Goal: Task Accomplishment & Management: Manage account settings

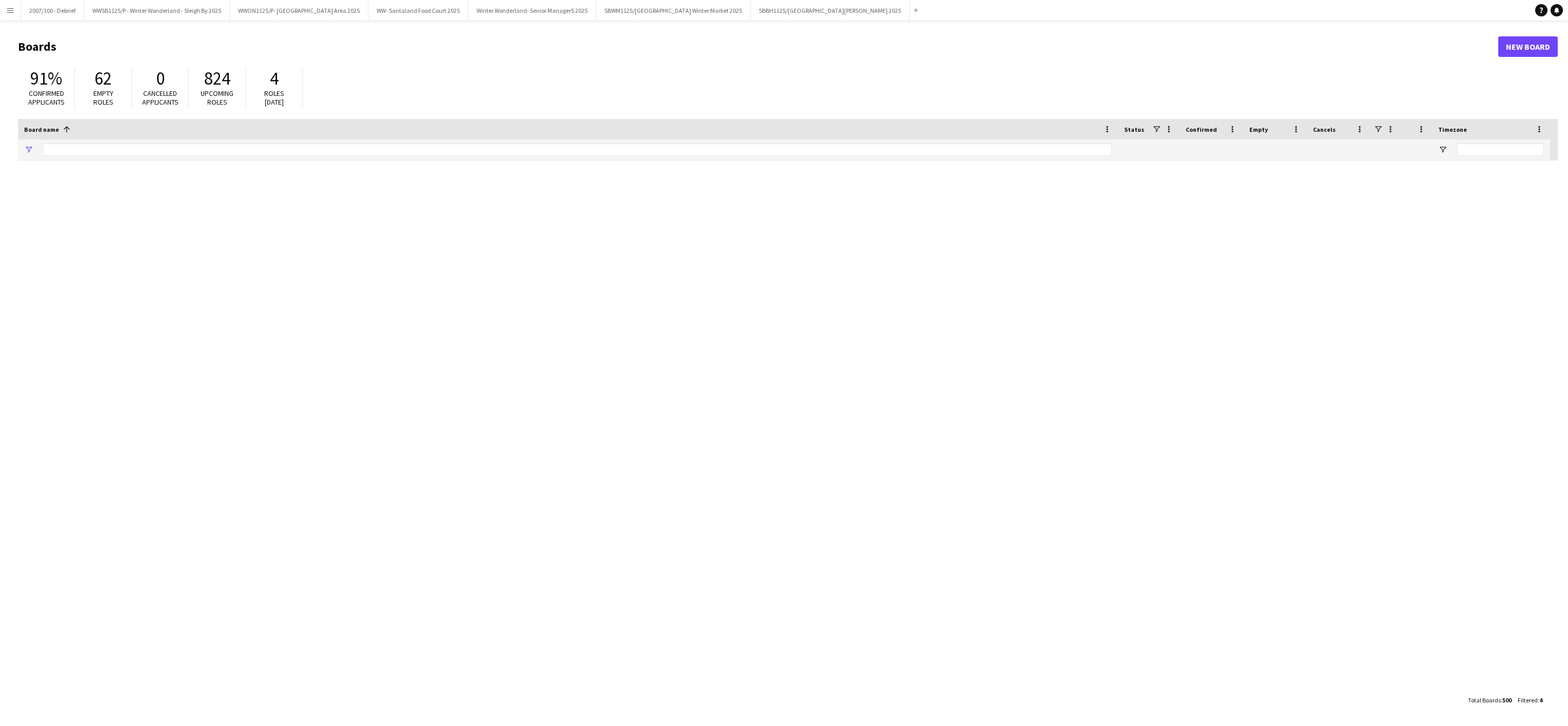
type input "*******"
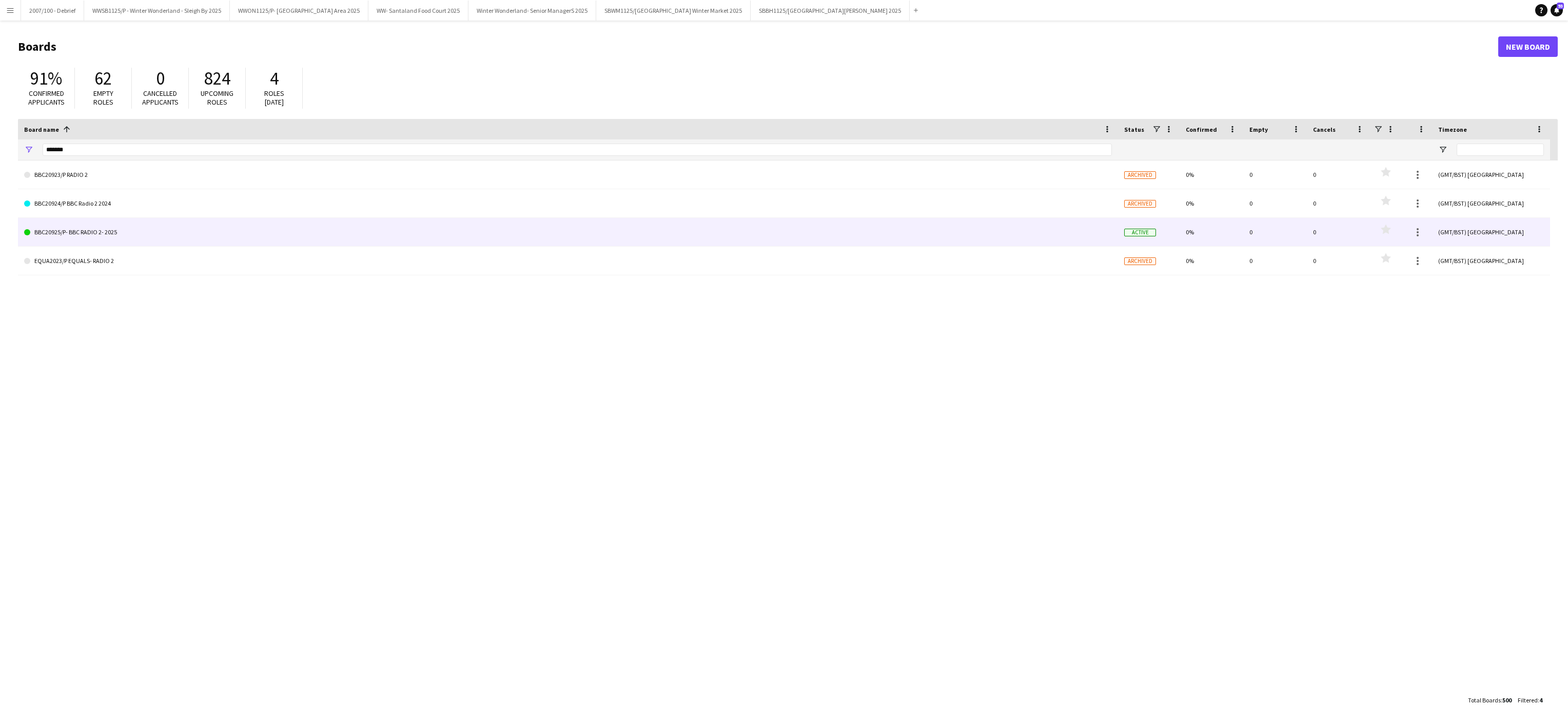
click at [97, 235] on link "BBC20925/P- BBC RADIO 2- 2025" at bounding box center [568, 232] width 1088 height 29
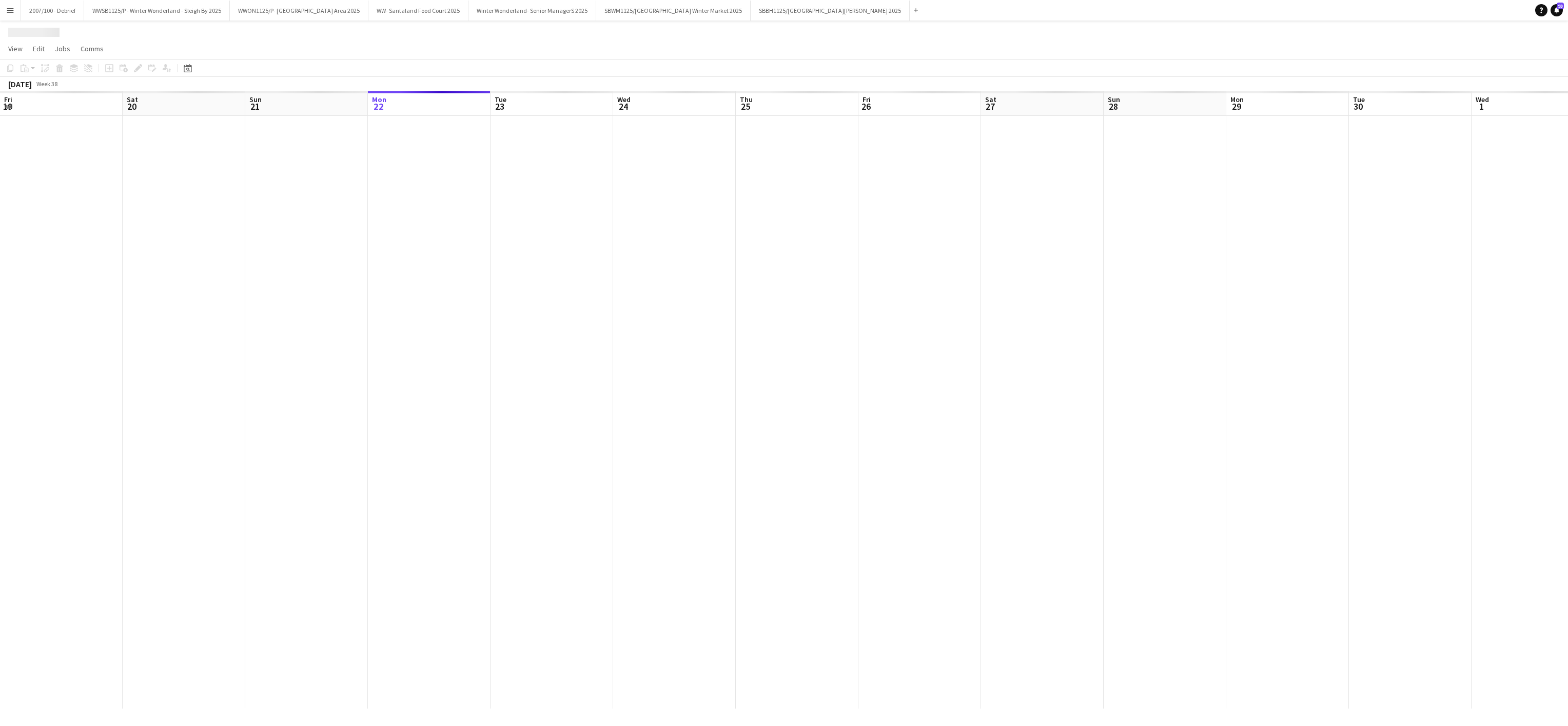
scroll to position [0, 245]
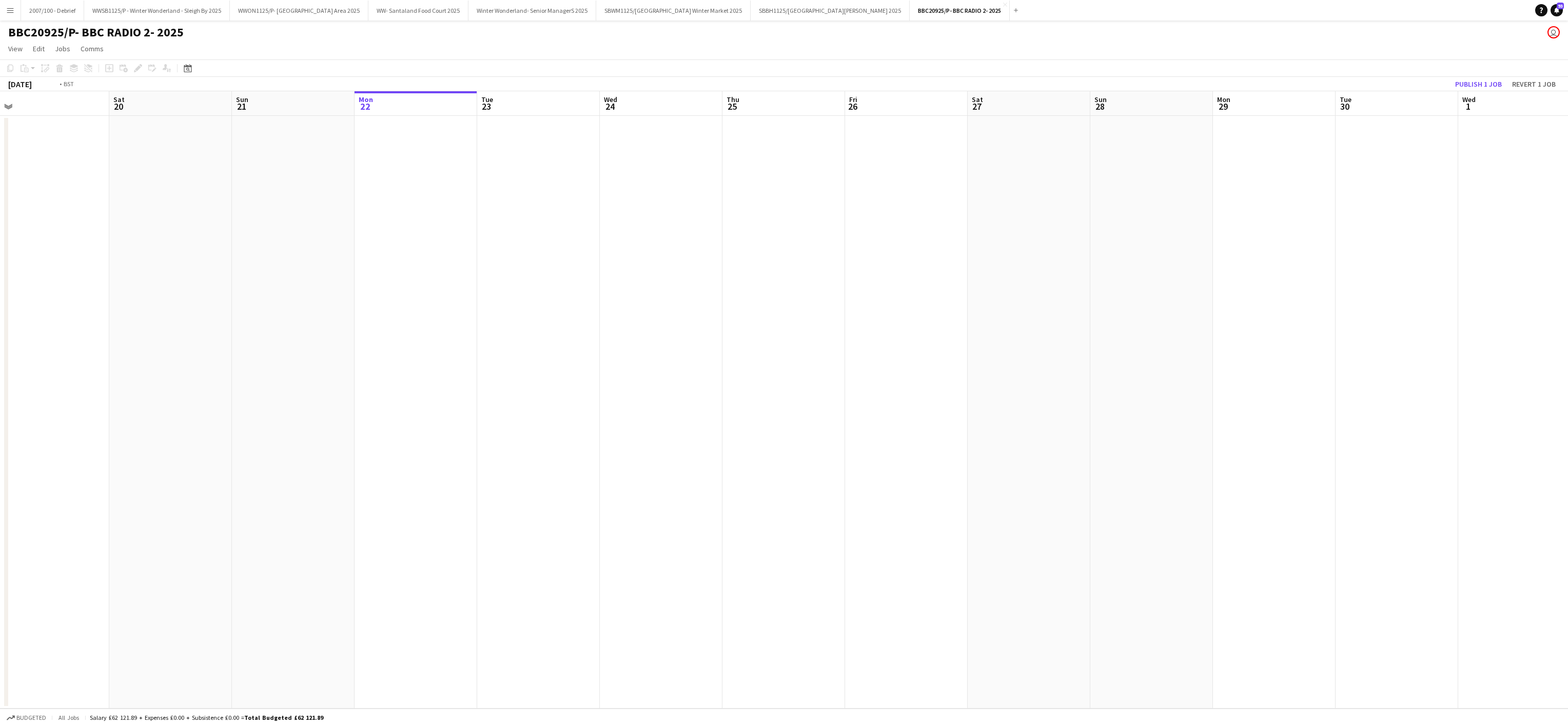
drag, startPoint x: 136, startPoint y: 511, endPoint x: 981, endPoint y: 511, distance: 845.0
click at [981, 511] on app-calendar-viewport "Wed 17 Thu 18 Fri 19 Sat 20 Sun 21 Mon 22 Tue 23 Wed 24 Thu 25 Fri 26 Sat 27 Su…" at bounding box center [784, 400] width 1568 height 618
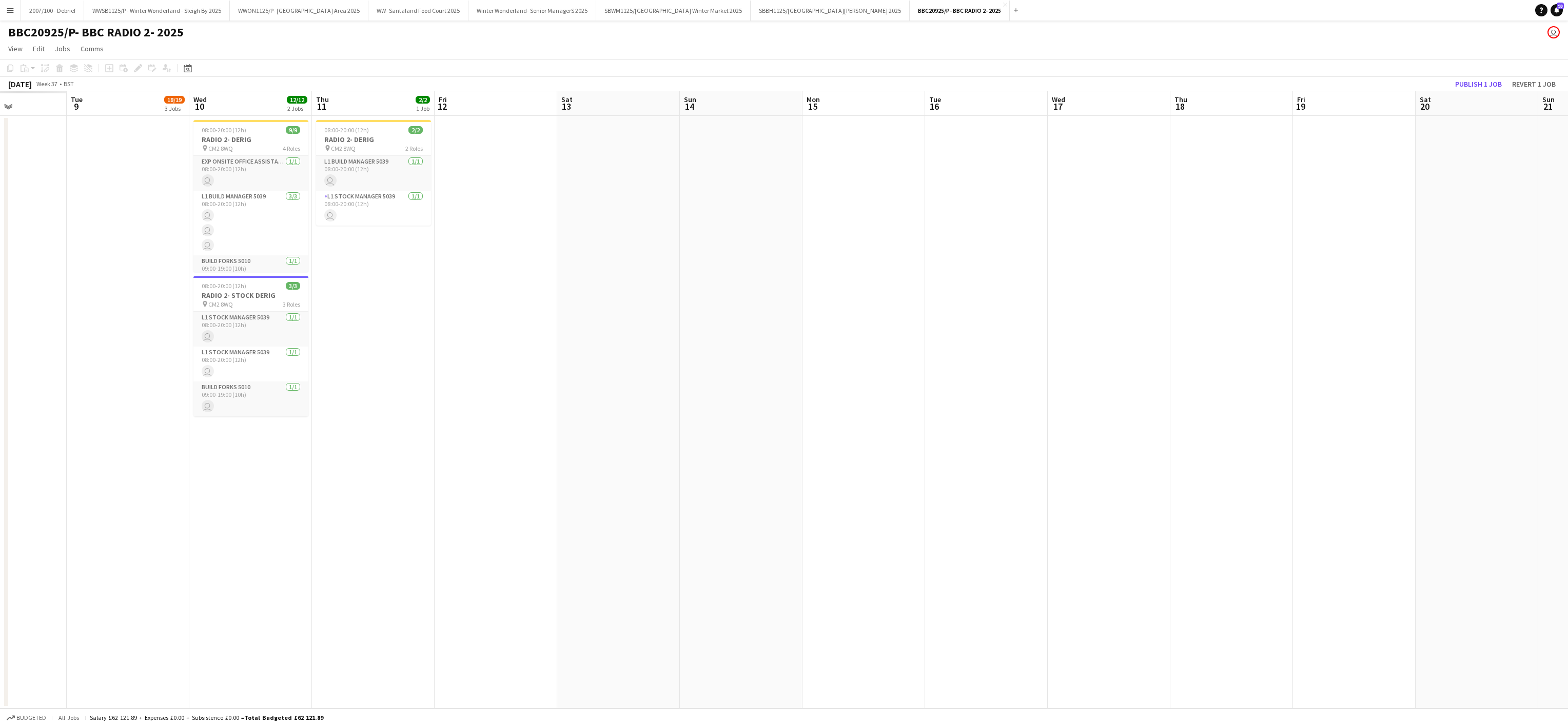
drag, startPoint x: 235, startPoint y: 411, endPoint x: 1096, endPoint y: 320, distance: 865.8
click at [1096, 320] on app-calendar-viewport "Sun 7 Mon 8 Tue 9 18/19 3 Jobs Wed 10 12/12 2 Jobs Thu 11 2/2 1 Job Fri 12 Sat …" at bounding box center [784, 400] width 1568 height 618
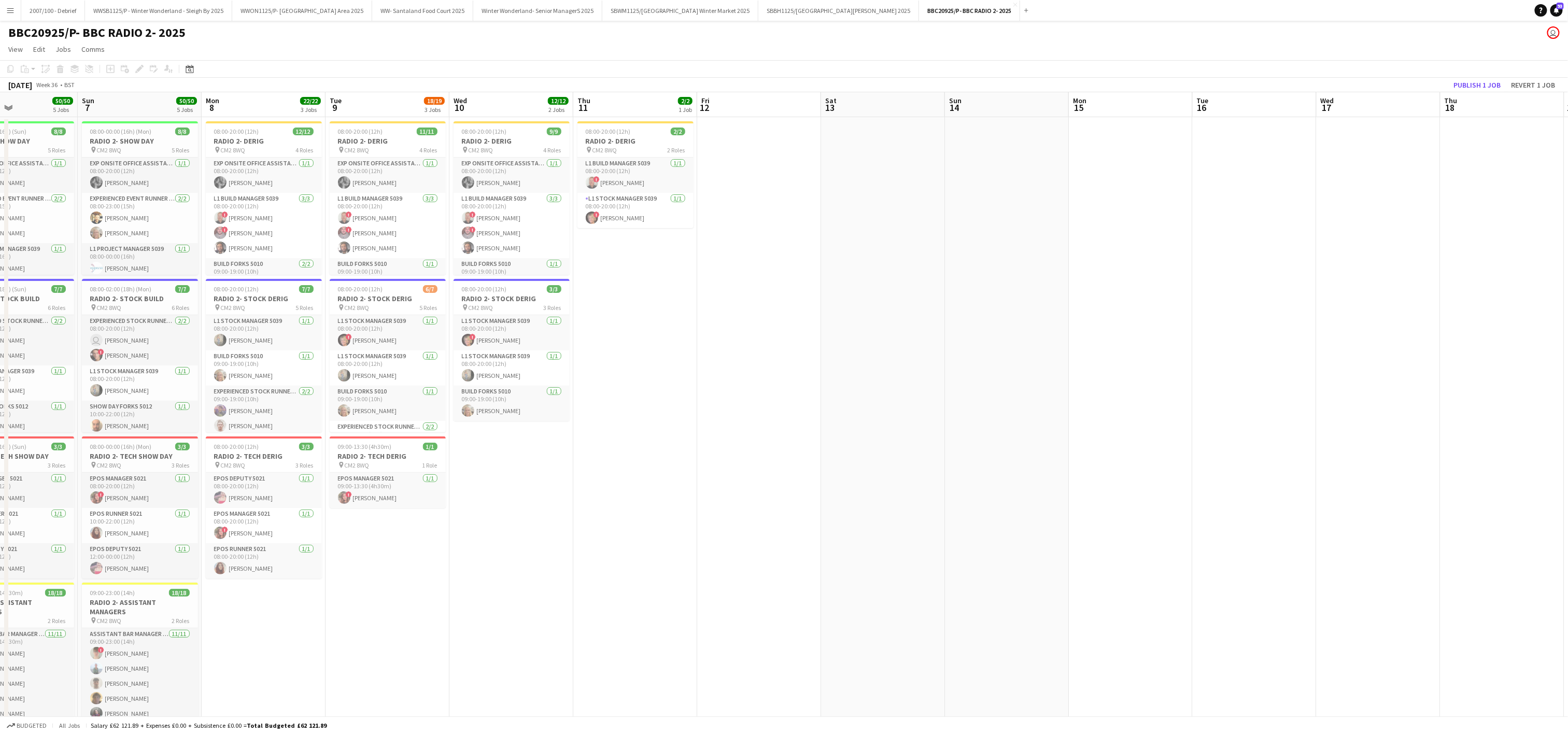
drag, startPoint x: 357, startPoint y: 538, endPoint x: 850, endPoint y: 486, distance: 495.7
click at [850, 486] on app-calendar-viewport "Fri 5 48/49 6 Jobs Sat 6 50/50 5 Jobs Sun 7 50/50 5 Jobs Mon 8 22/22 3 Jobs Tue…" at bounding box center [784, 551] width 1568 height 917
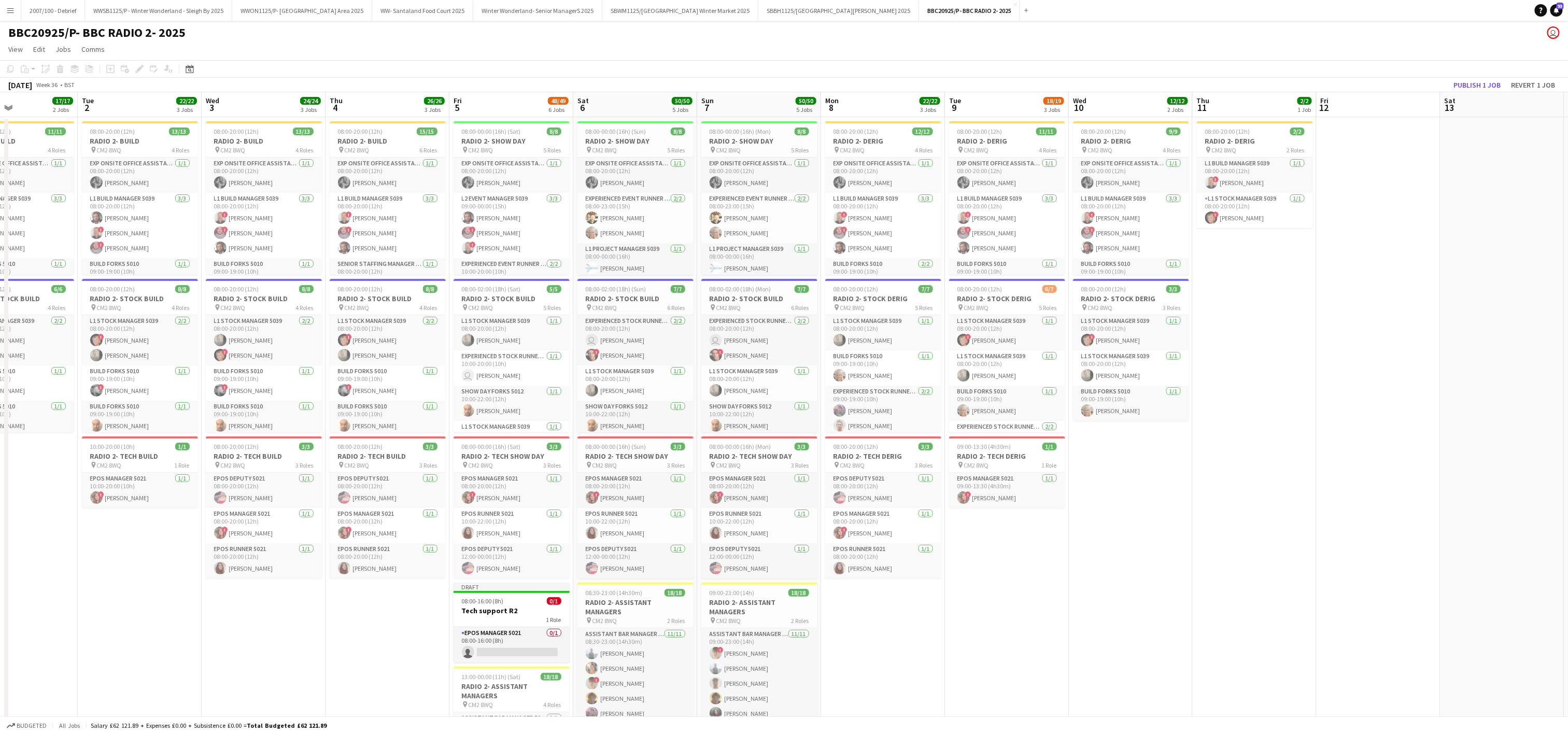
scroll to position [0, 233]
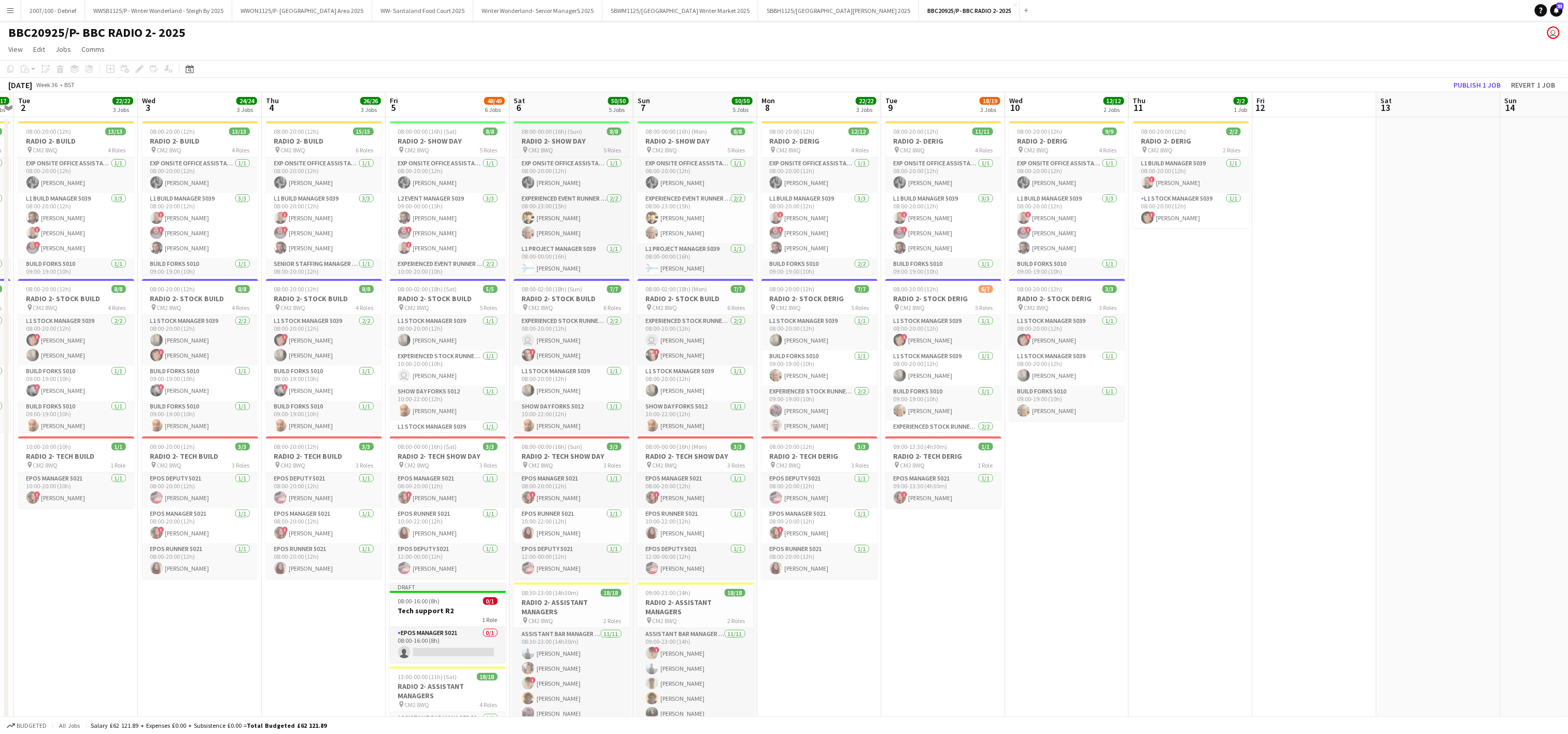
click at [545, 140] on h3 "RADIO 2- SHOW DAY" at bounding box center [572, 141] width 116 height 9
click at [135, 66] on icon "Edit" at bounding box center [140, 69] width 9 height 9
type input "**********"
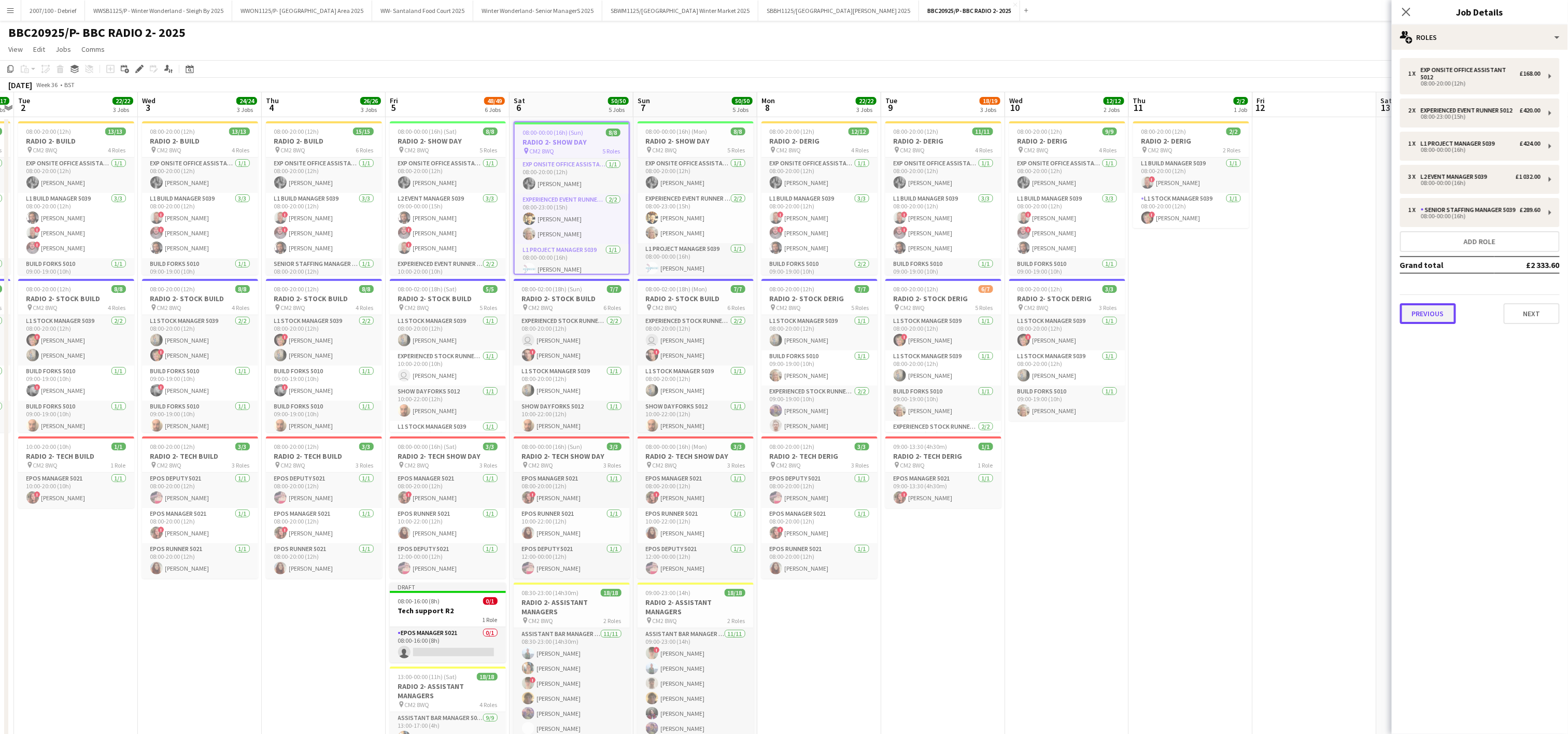
click at [1446, 320] on button "Previous" at bounding box center [1428, 313] width 56 height 21
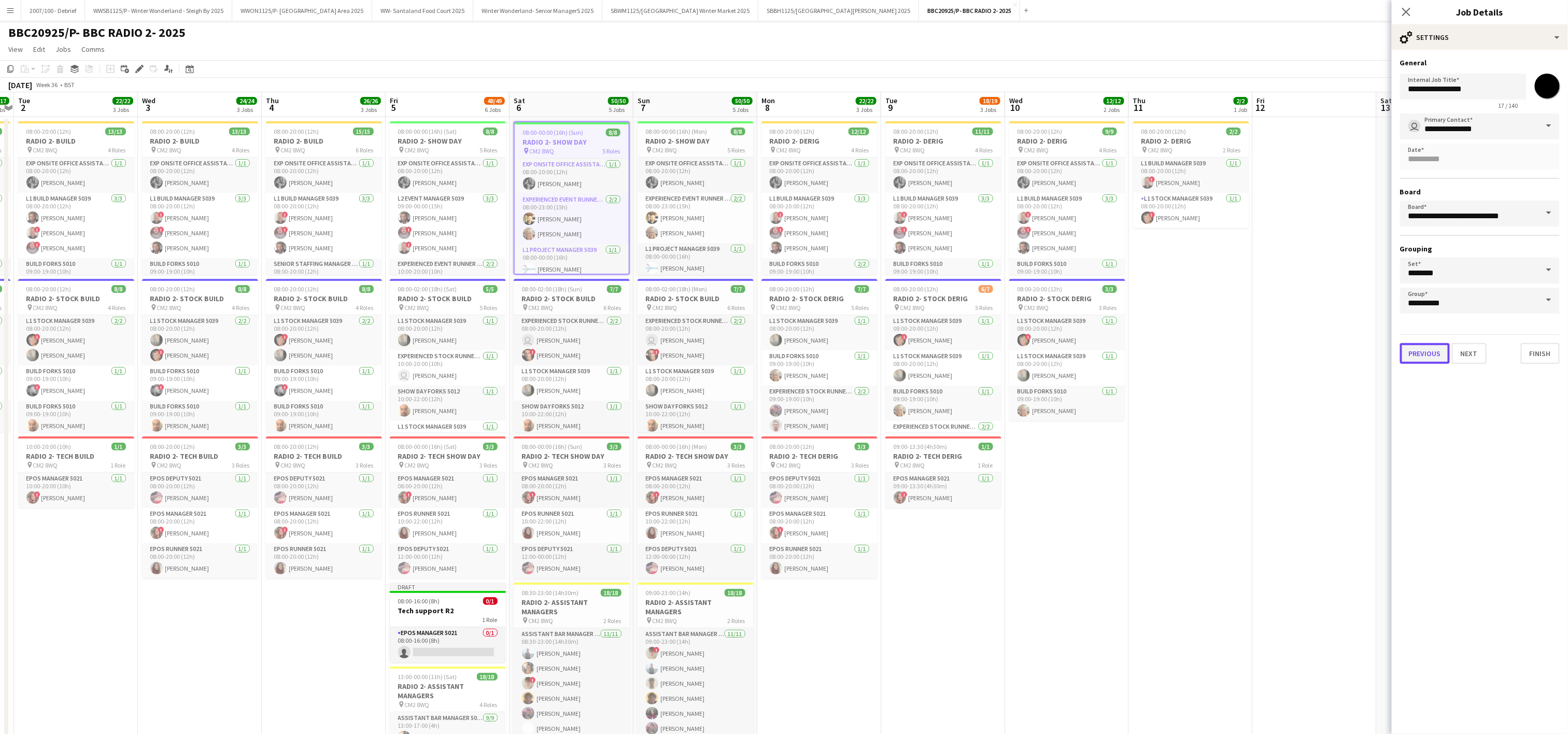
click at [1419, 356] on button "Previous" at bounding box center [1425, 353] width 50 height 21
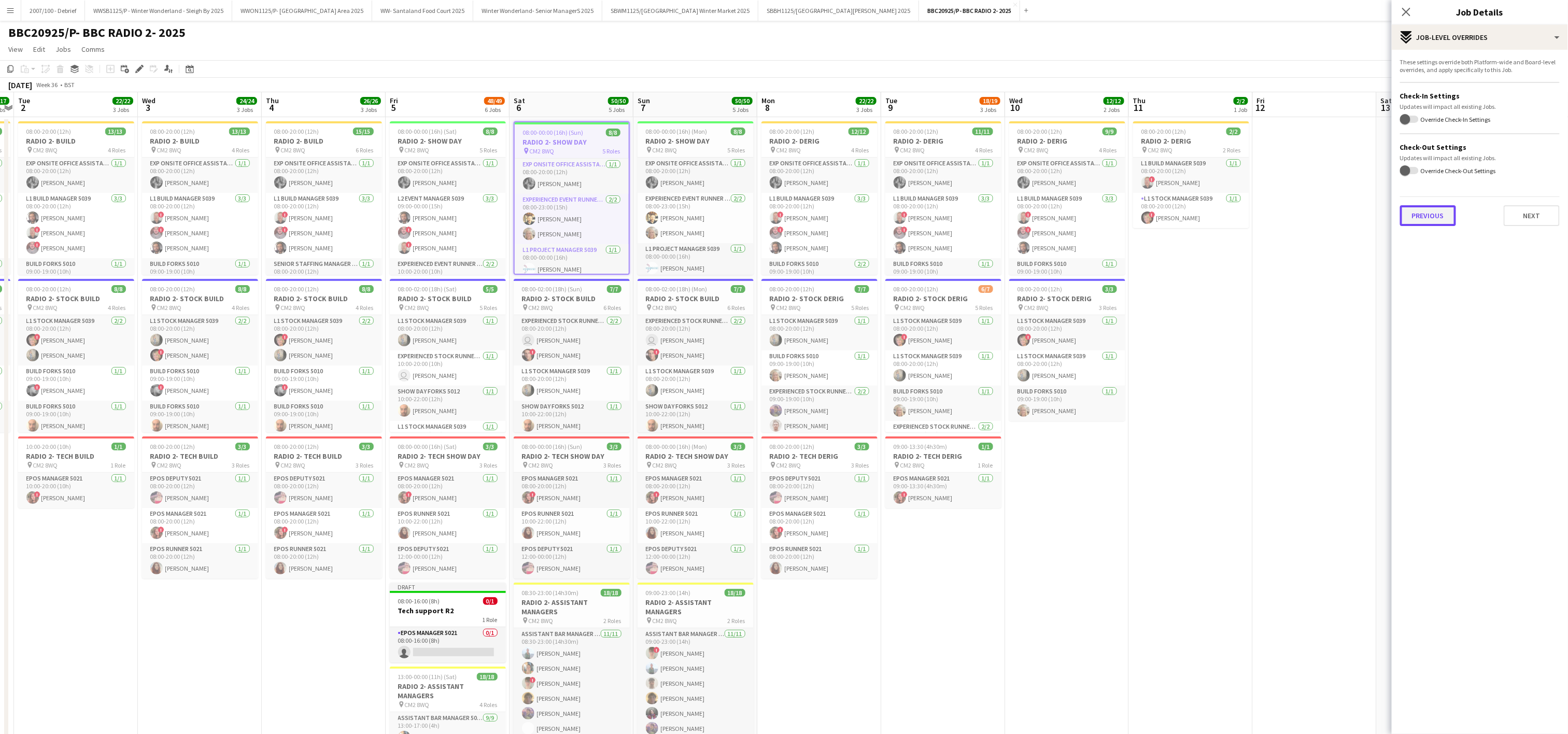
click at [1426, 217] on button "Previous" at bounding box center [1428, 215] width 56 height 21
click at [1426, 199] on button "Previous" at bounding box center [1428, 200] width 56 height 21
click at [1426, 155] on button "Previous" at bounding box center [1428, 155] width 56 height 21
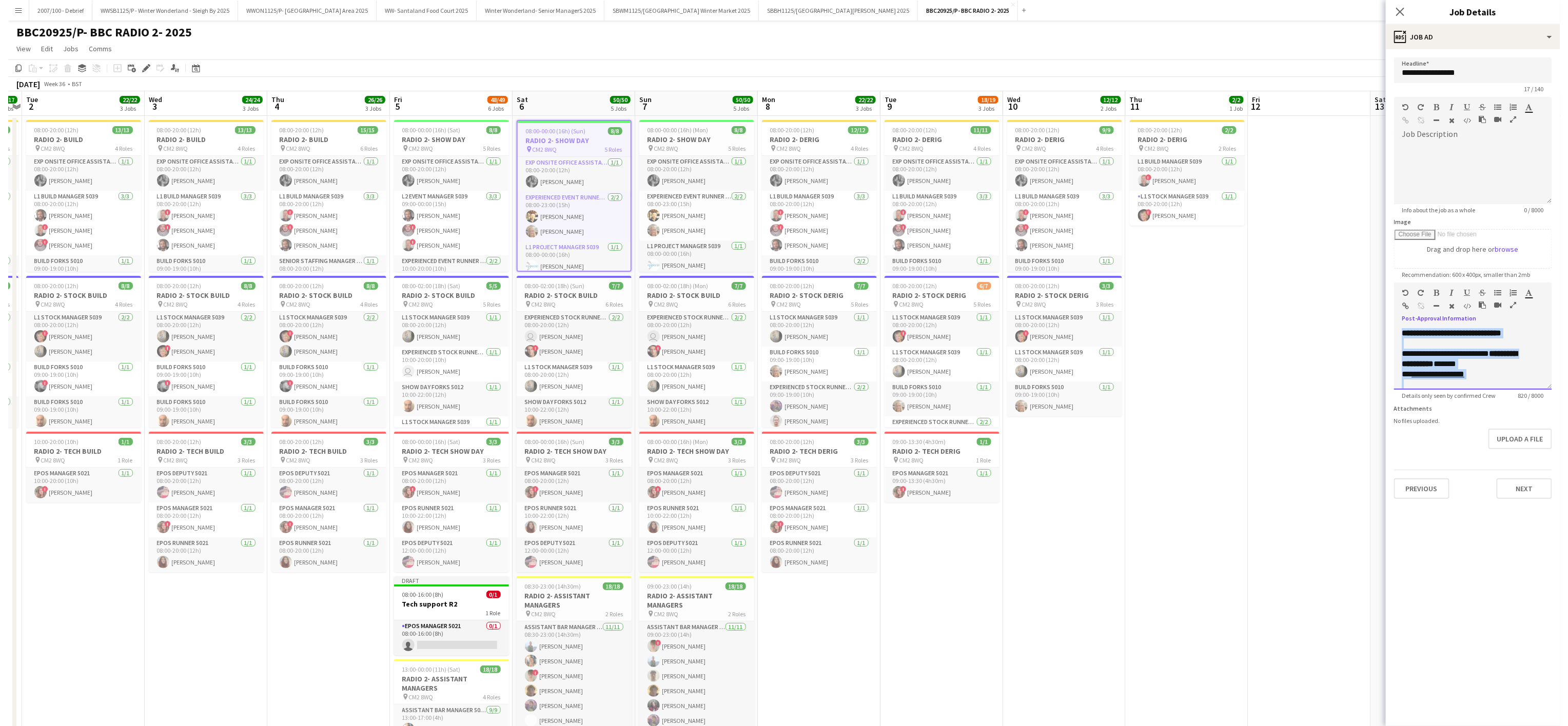
scroll to position [296, 0]
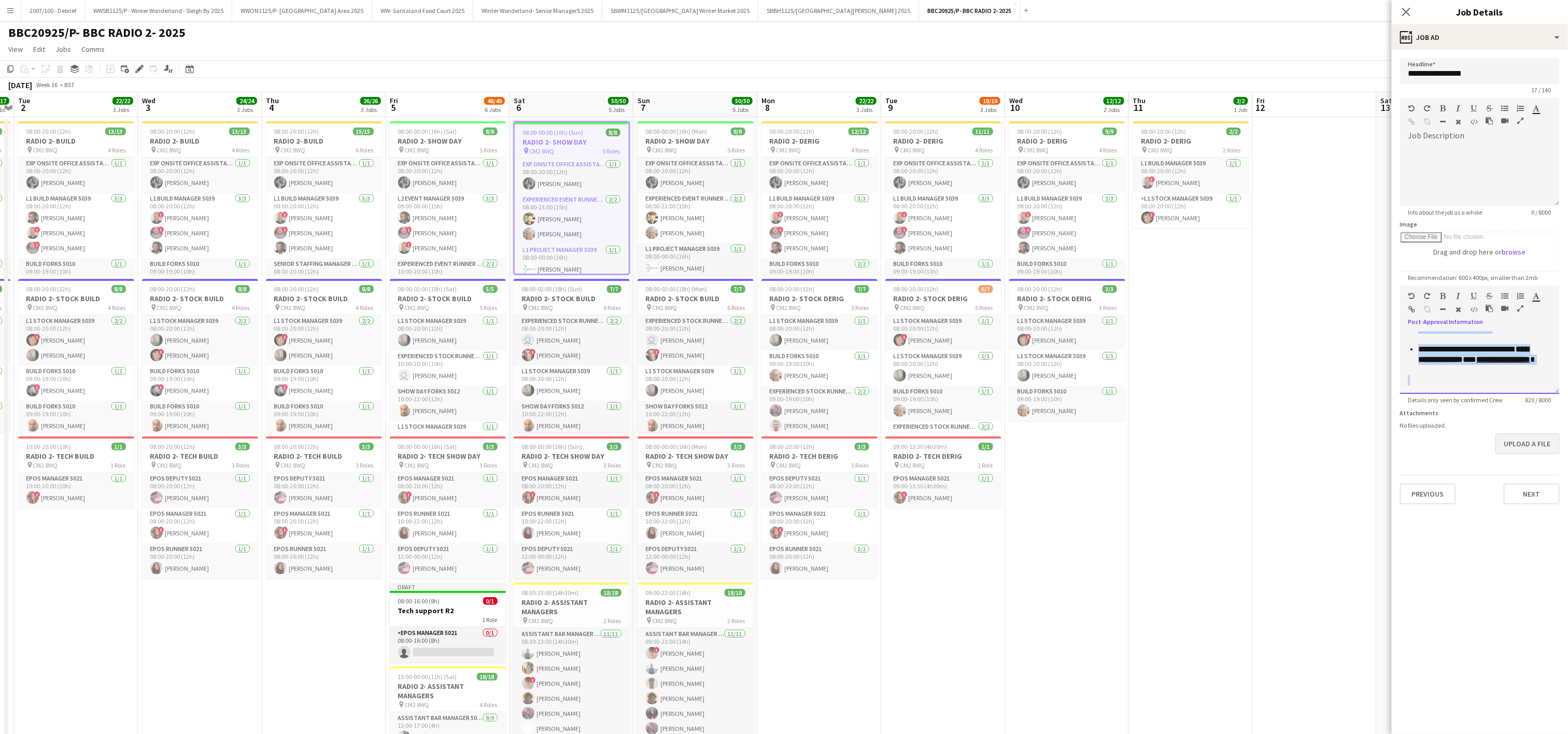
drag, startPoint x: 1409, startPoint y: 338, endPoint x: 1522, endPoint y: 437, distance: 150.2
click at [1522, 437] on form "**********" at bounding box center [1480, 281] width 177 height 446
copy div "**********"
click at [321, 4] on button "WWON1125/P- Winter Wonderland- Streetfood Area 2025 Close" at bounding box center [302, 11] width 140 height 20
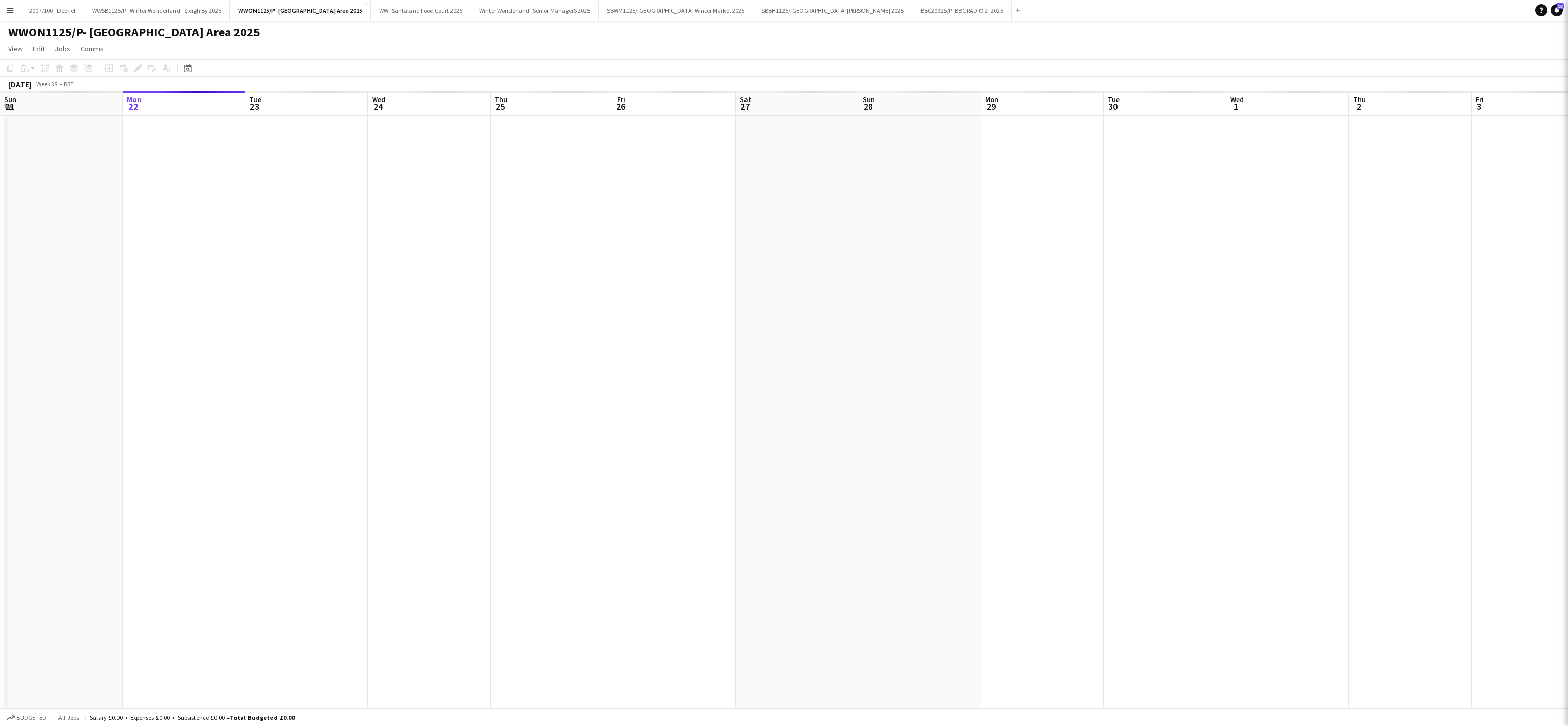
click at [594, 593] on app-date-cell at bounding box center [552, 413] width 123 height 593
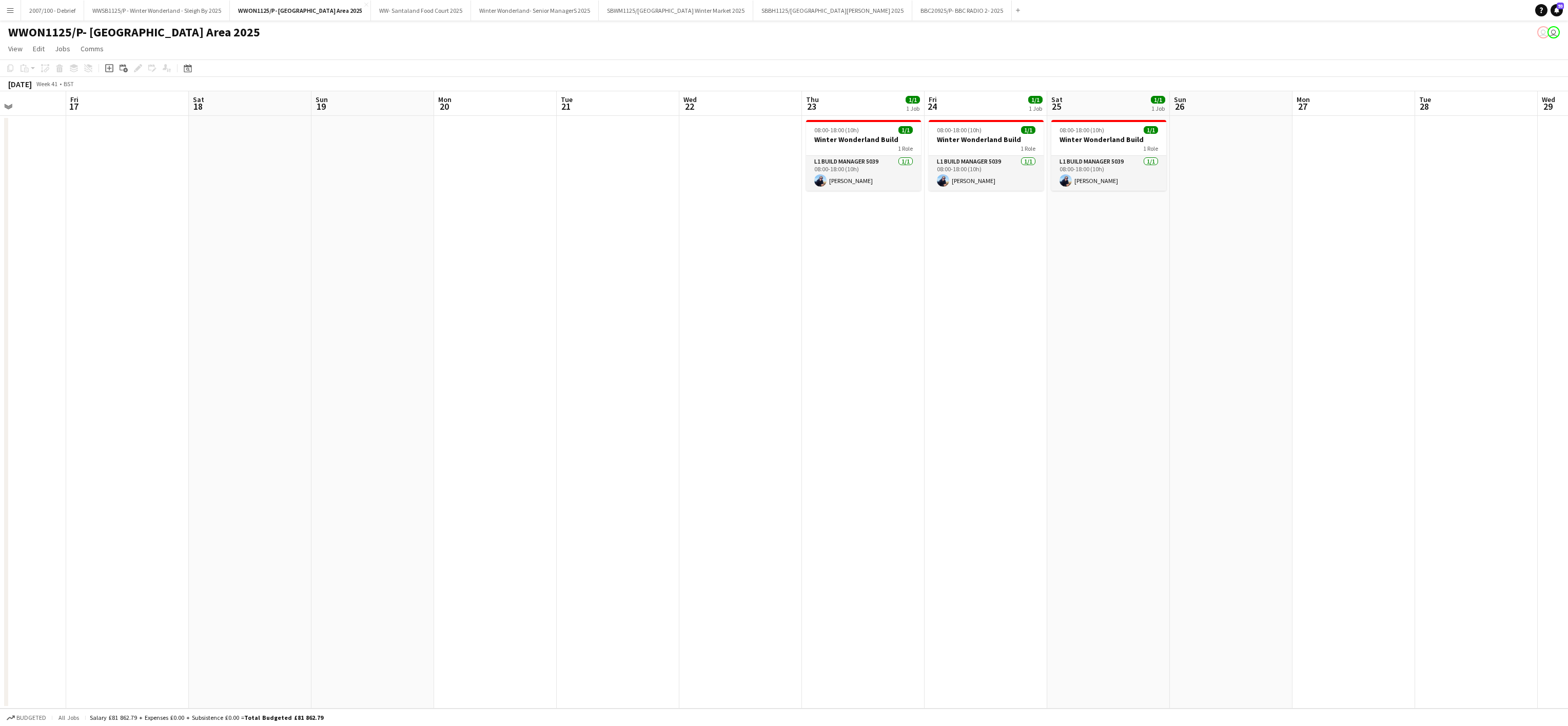
scroll to position [0, 430]
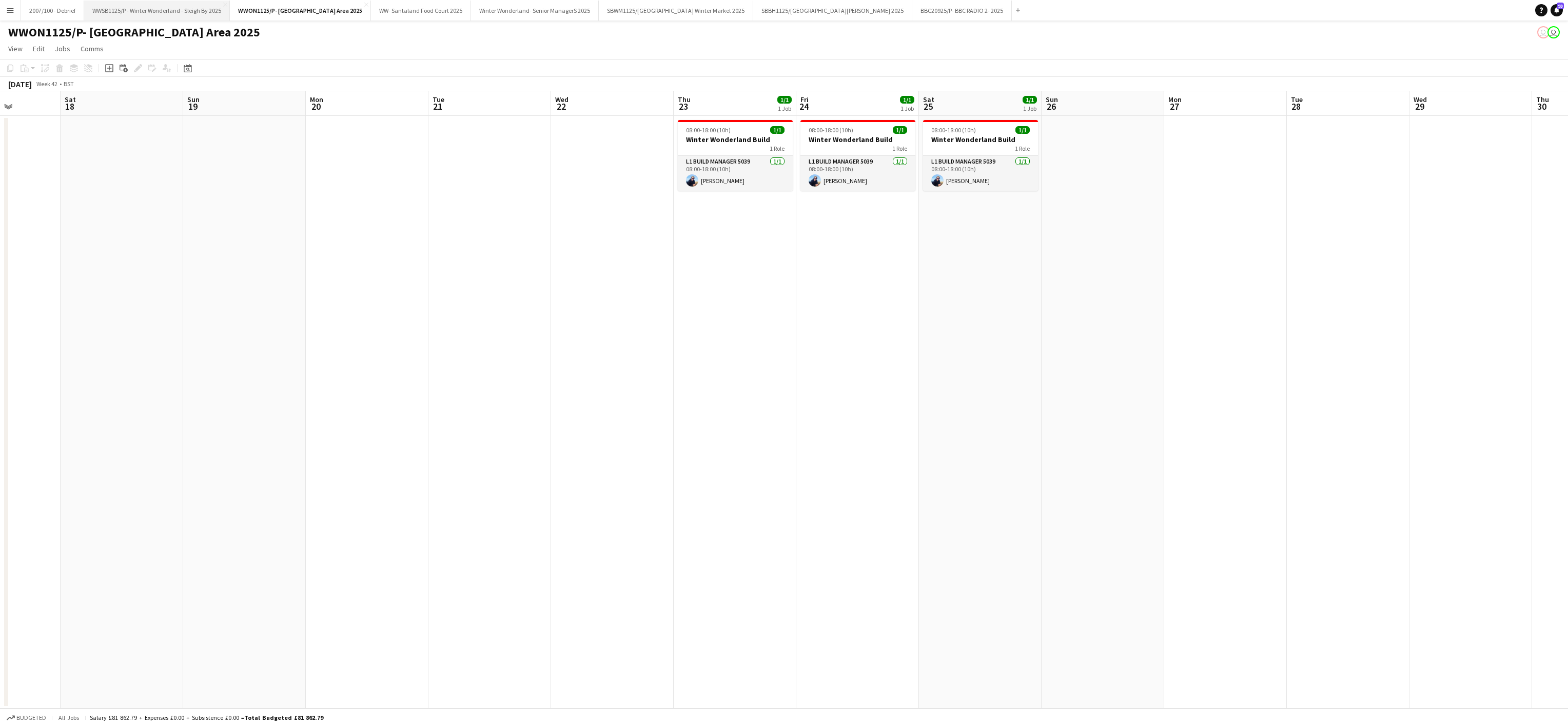
click at [189, 18] on button "WWSB1125/P - Winter Wonderland - Sleigh By 2025 Close" at bounding box center [156, 11] width 146 height 20
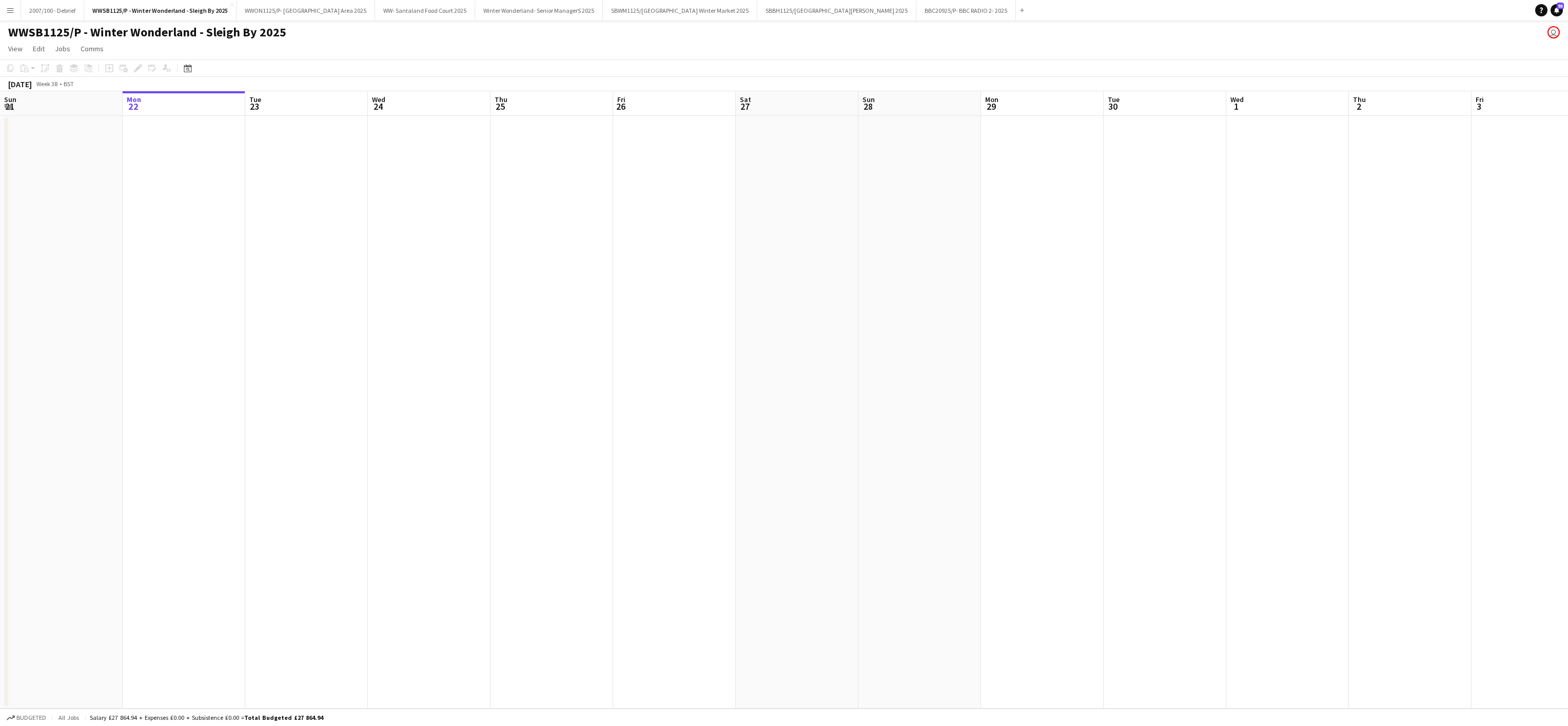
click at [435, 346] on app-date-cell at bounding box center [429, 413] width 123 height 593
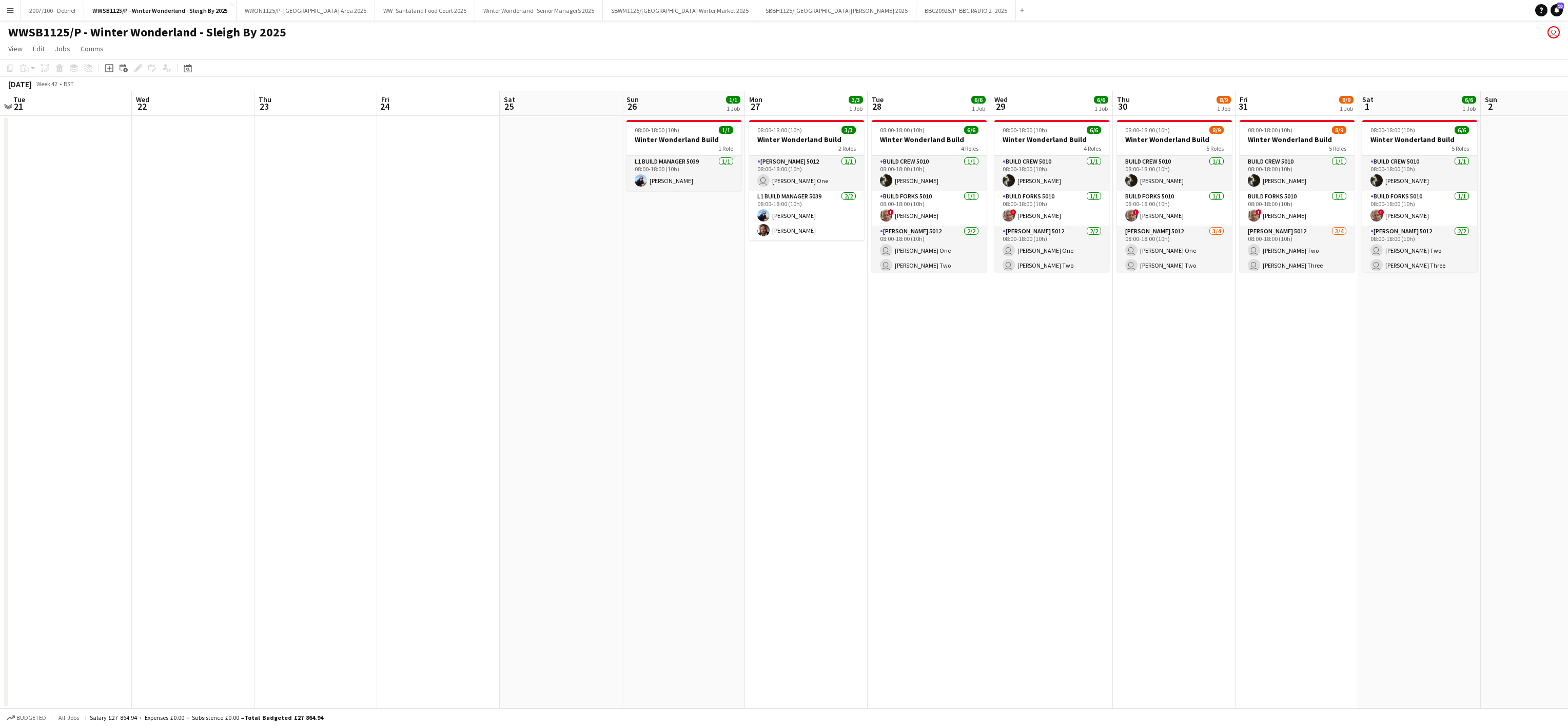
scroll to position [0, 393]
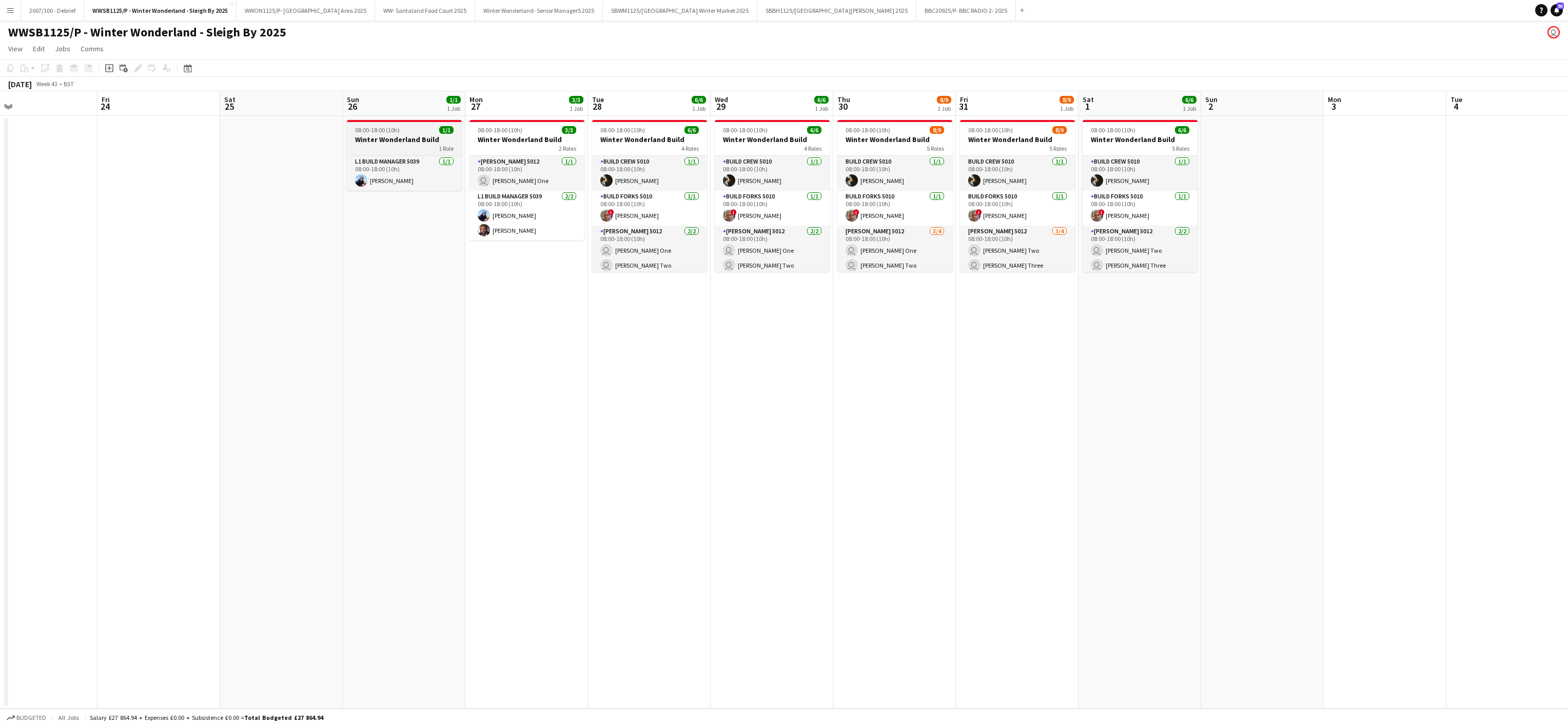
click at [394, 129] on span "08:00-18:00 (10h)" at bounding box center [377, 130] width 44 height 8
click at [513, 136] on h3 "Winter Wonderland Build" at bounding box center [526, 139] width 115 height 9
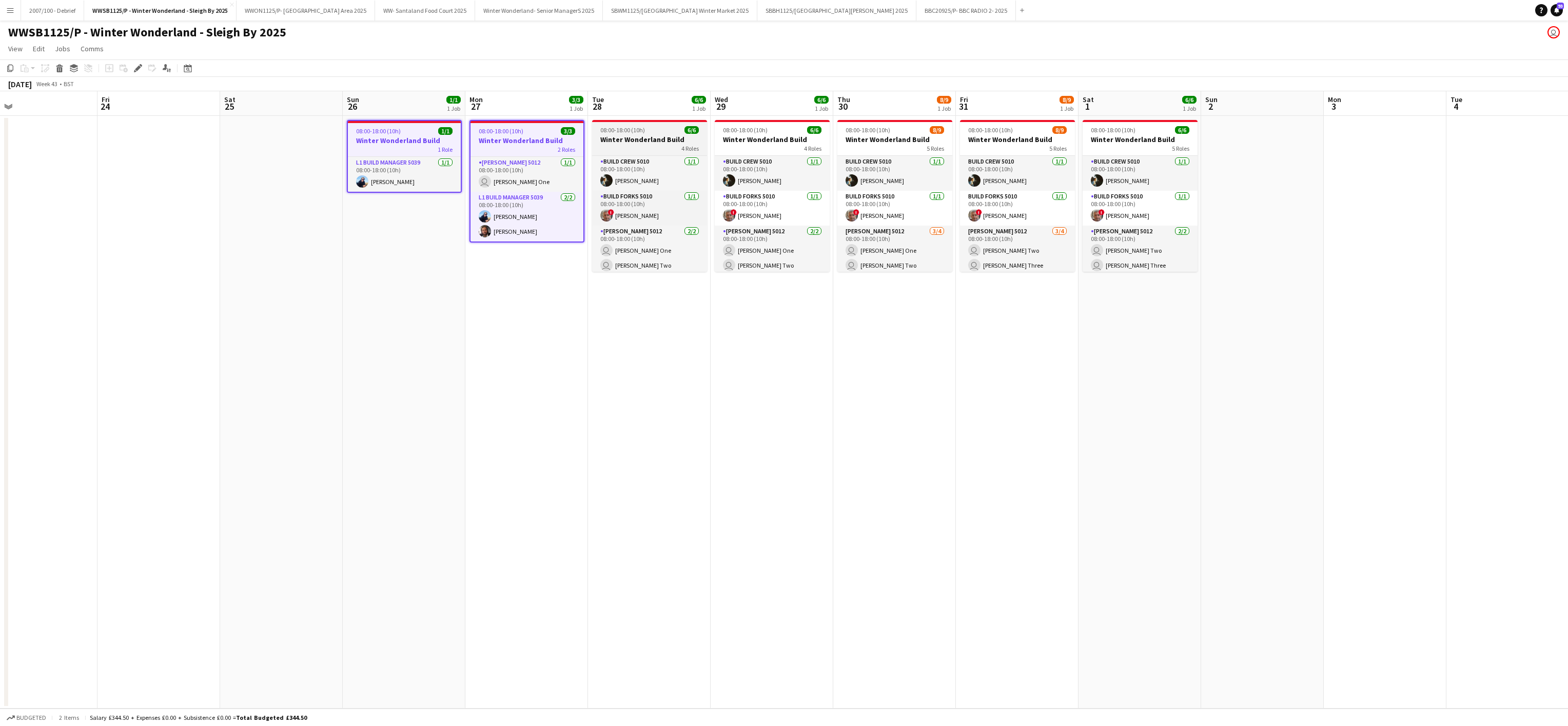
click at [624, 144] on div "4 Roles" at bounding box center [649, 149] width 115 height 8
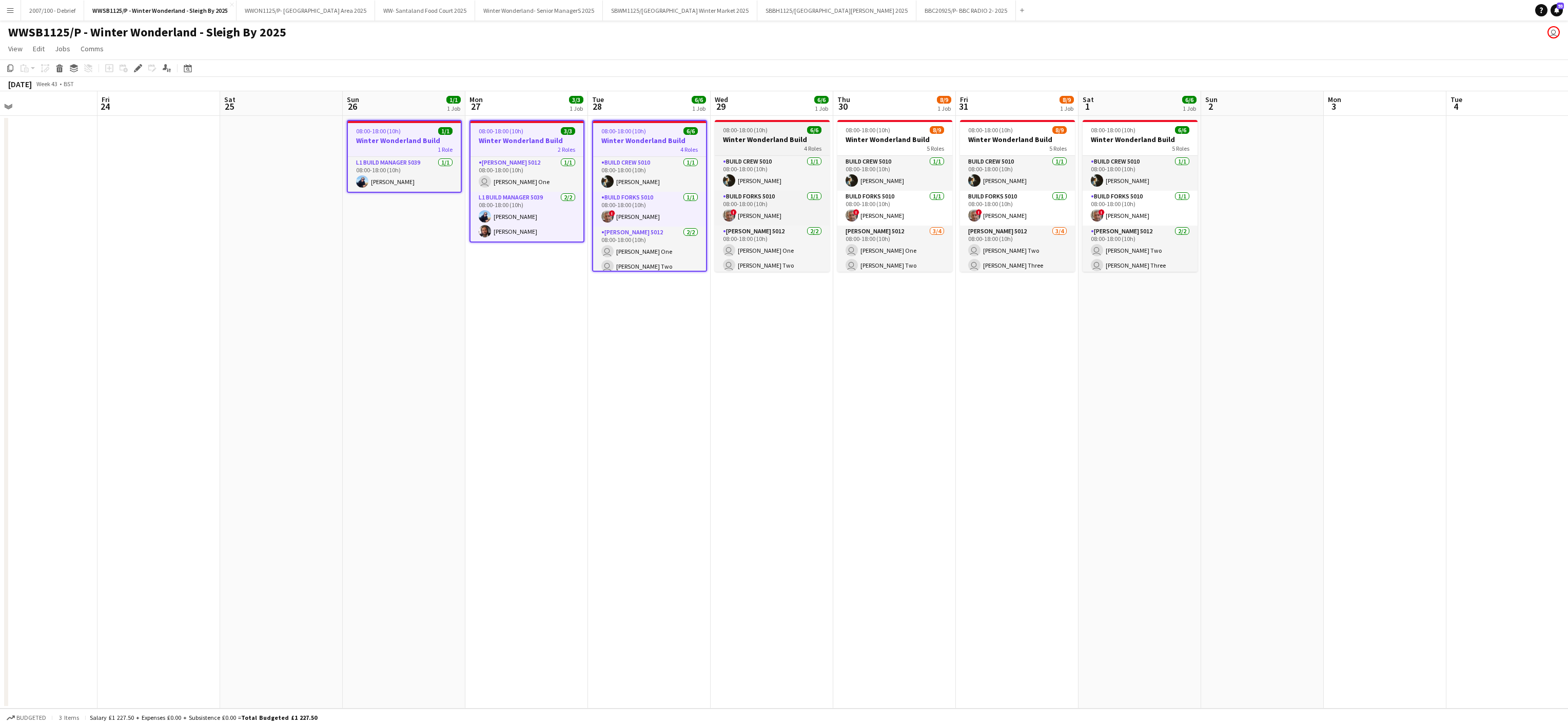
click at [757, 142] on h3 "Winter Wonderland Build" at bounding box center [772, 139] width 115 height 9
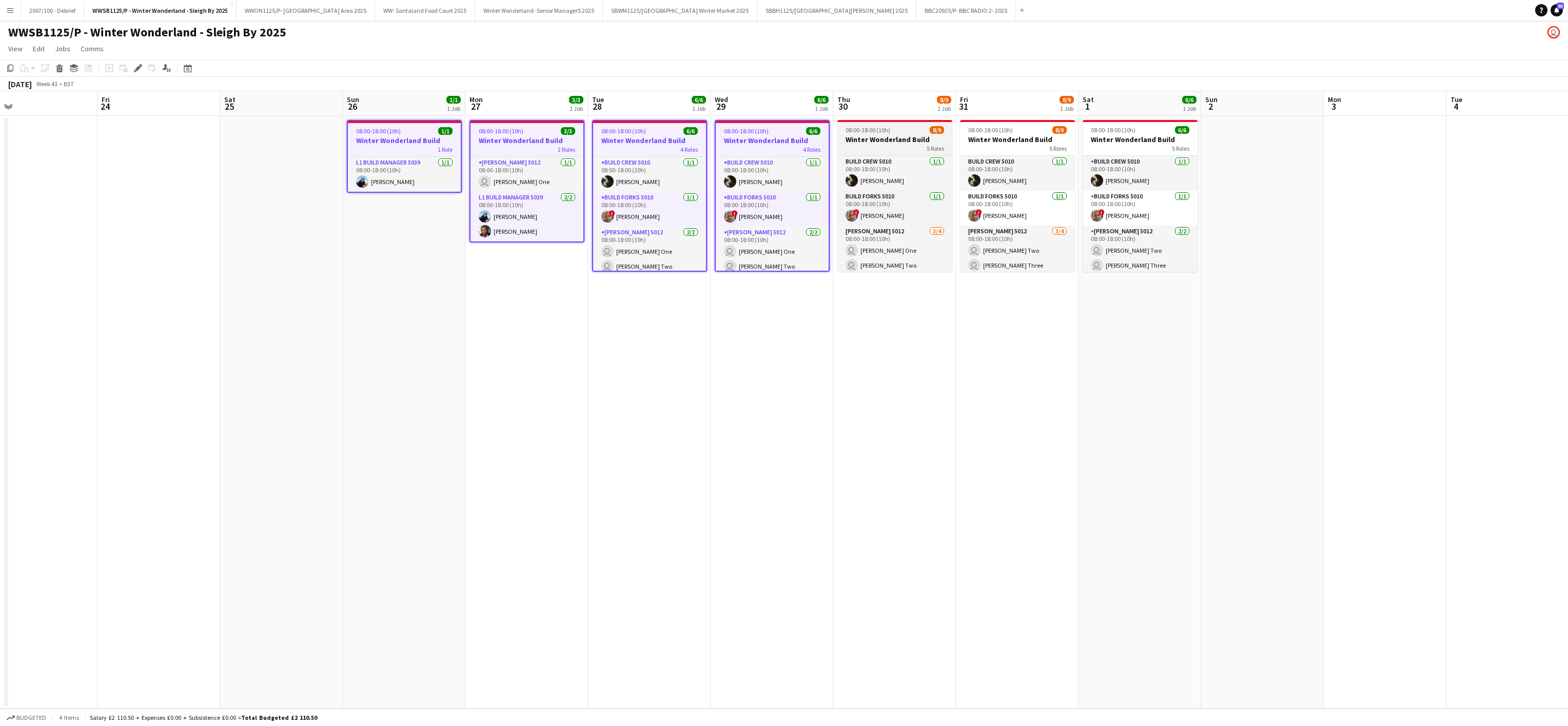
click at [890, 142] on h3 "Winter Wonderland Build" at bounding box center [895, 139] width 115 height 9
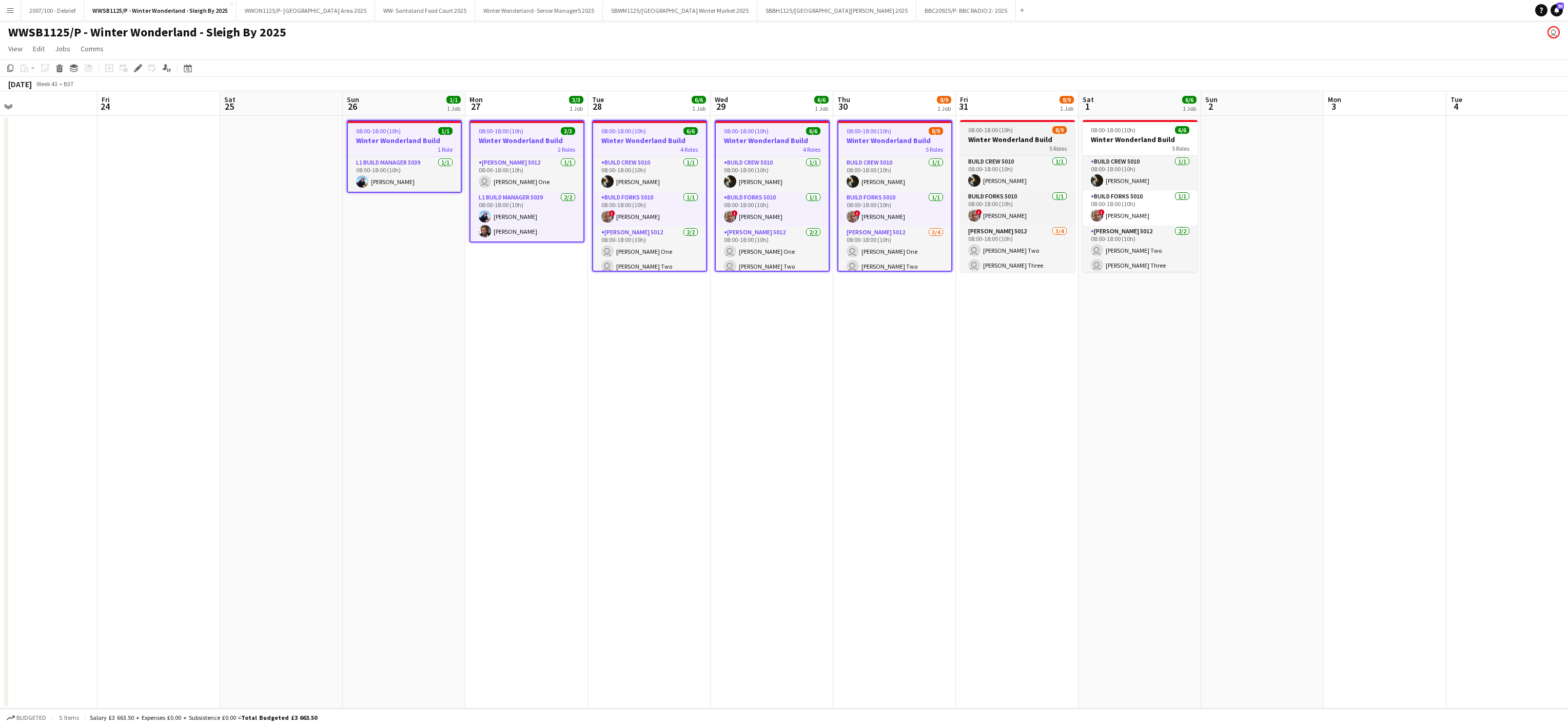
click at [1047, 137] on h3 "Winter Wonderland Build" at bounding box center [1017, 139] width 115 height 9
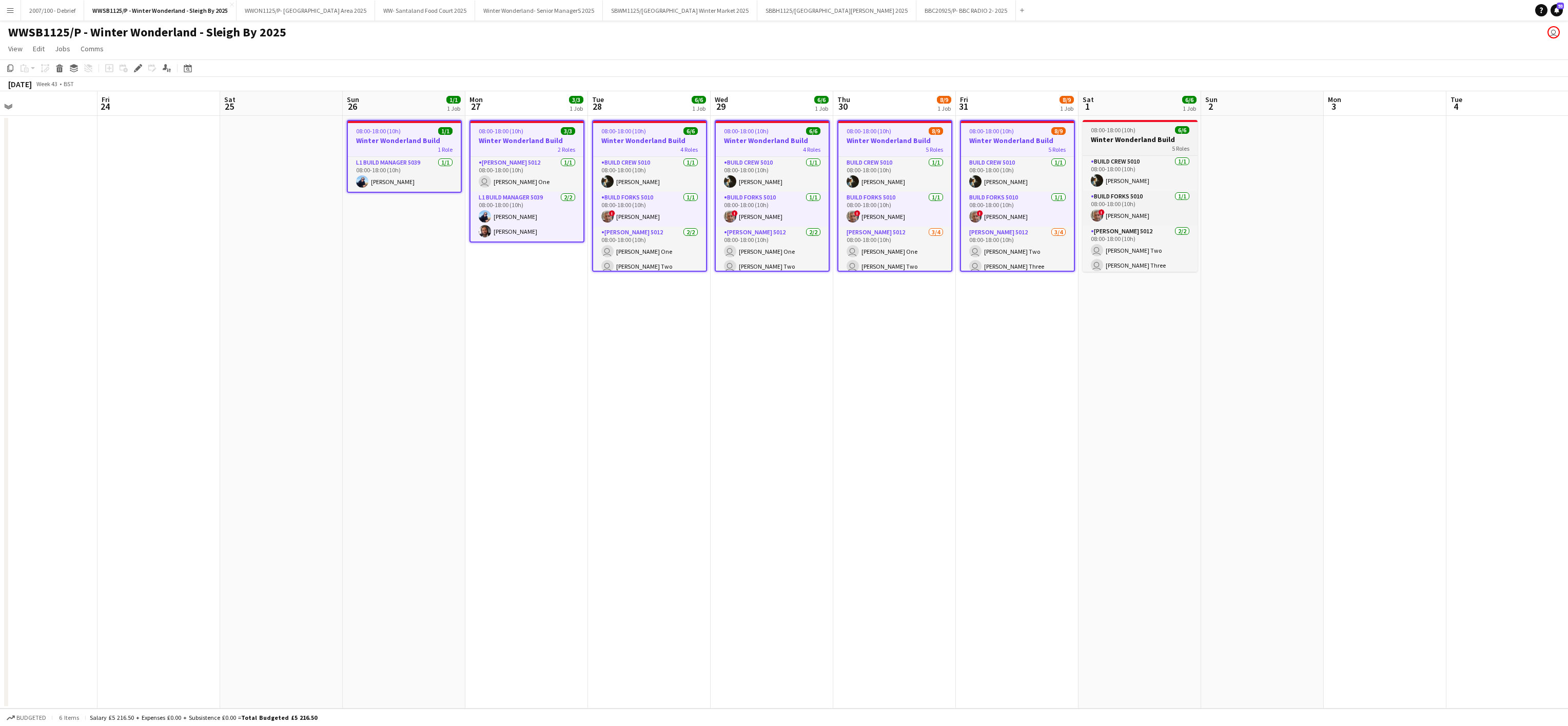
click at [1119, 139] on h3 "Winter Wonderland Build" at bounding box center [1140, 139] width 115 height 9
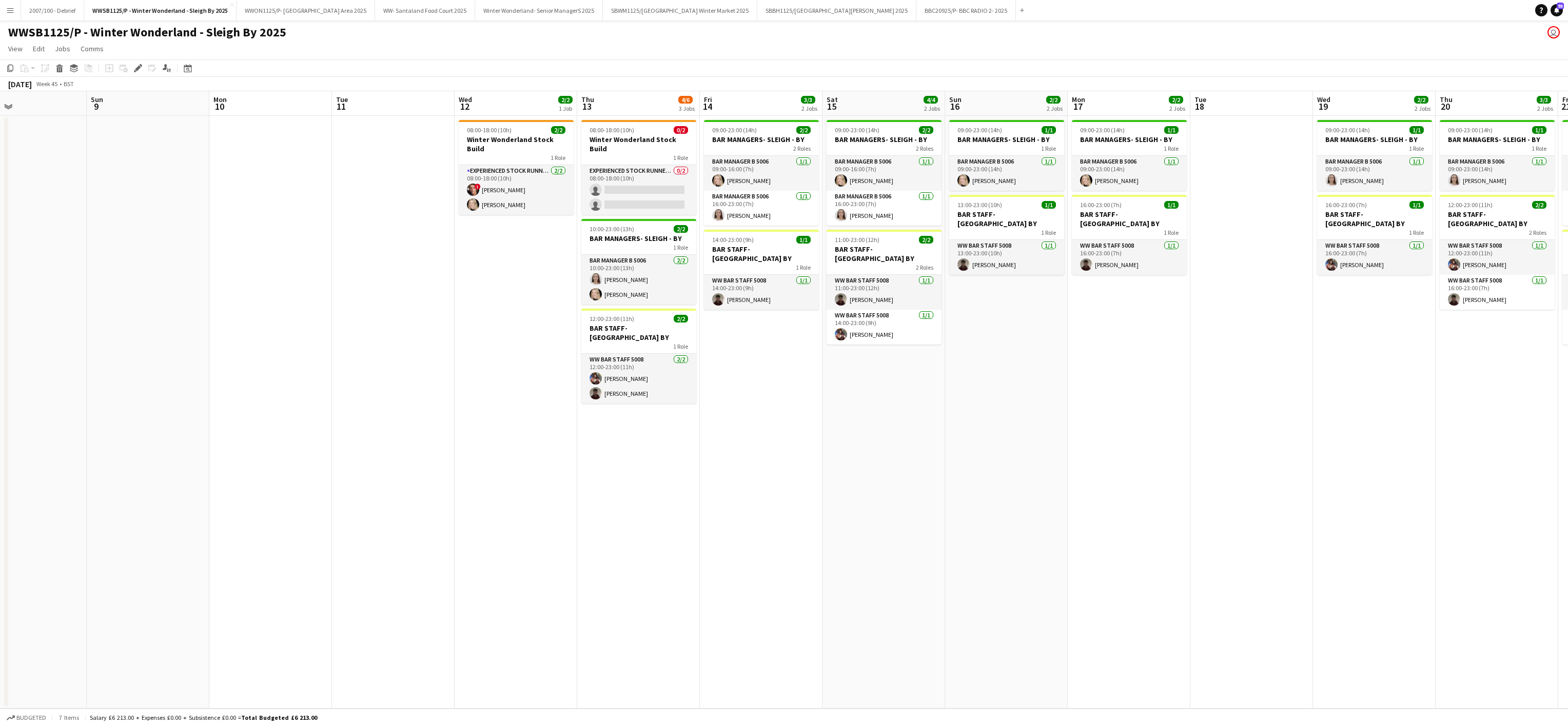
scroll to position [0, 405]
click at [137, 70] on icon at bounding box center [138, 68] width 6 height 6
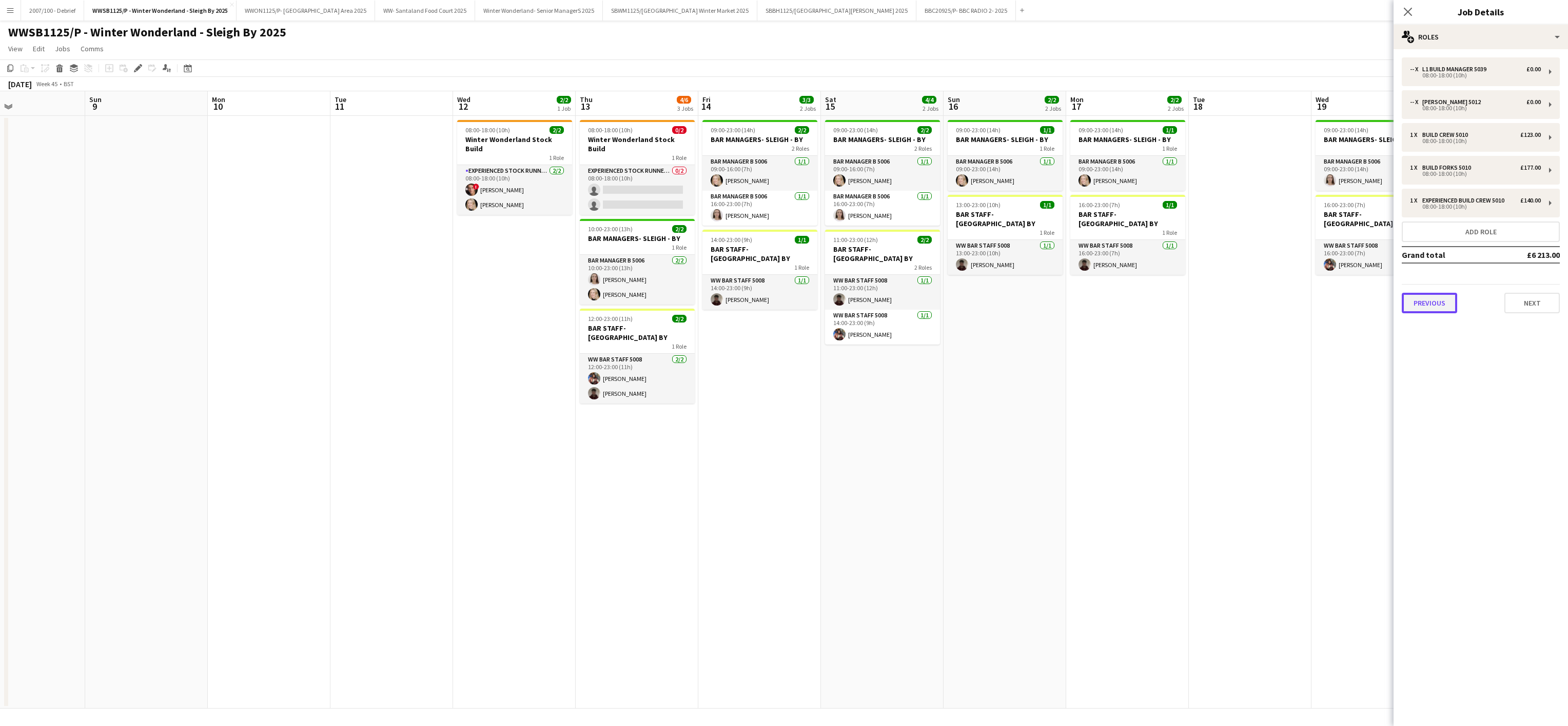
click at [1432, 297] on button "Previous" at bounding box center [1429, 303] width 56 height 20
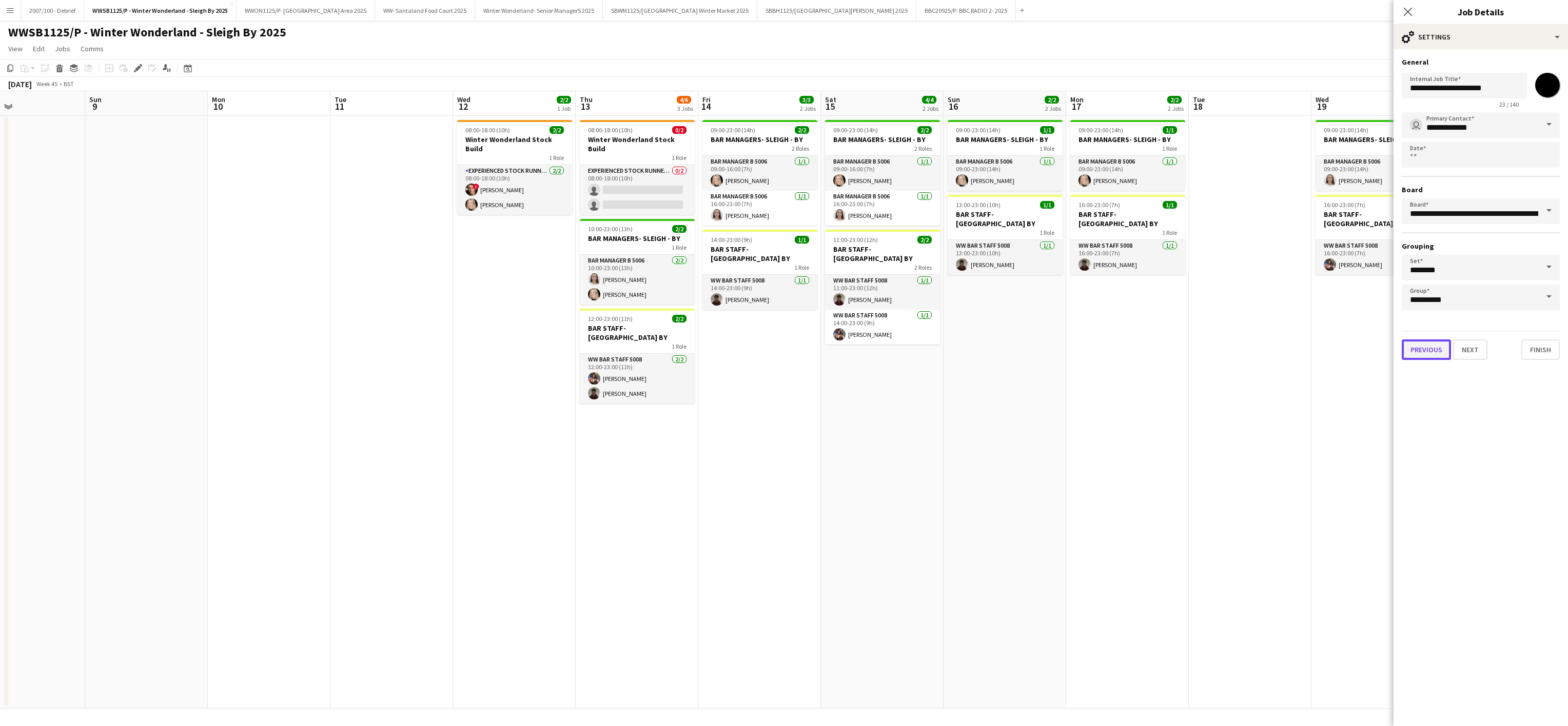
click at [1421, 355] on button "Previous" at bounding box center [1426, 349] width 49 height 20
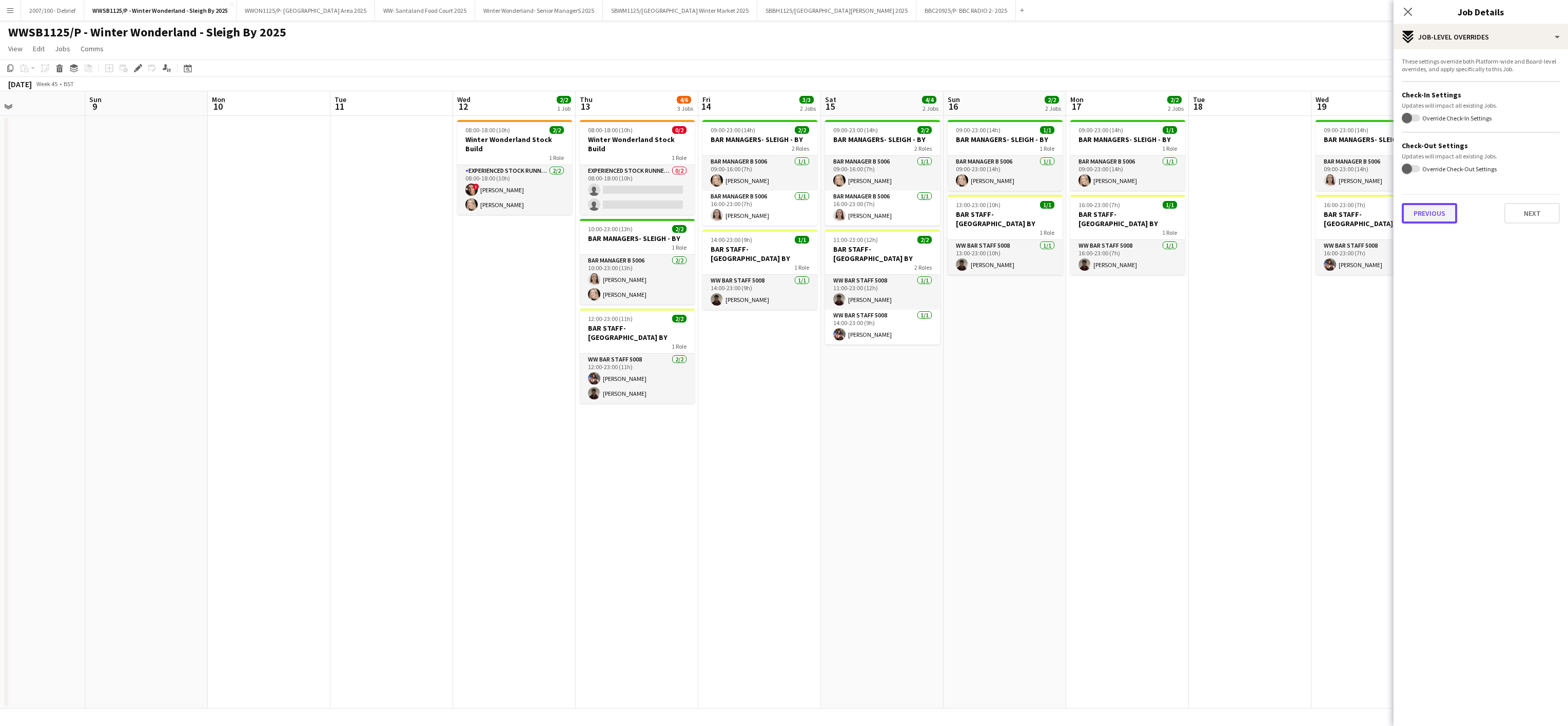
click at [1432, 215] on button "Previous" at bounding box center [1429, 213] width 56 height 20
click at [1441, 119] on div "Select single job to add notes Previous Next" at bounding box center [1481, 87] width 175 height 75
click at [1431, 111] on button "Previous" at bounding box center [1429, 106] width 56 height 20
click at [1449, 144] on button "Previous" at bounding box center [1429, 154] width 56 height 20
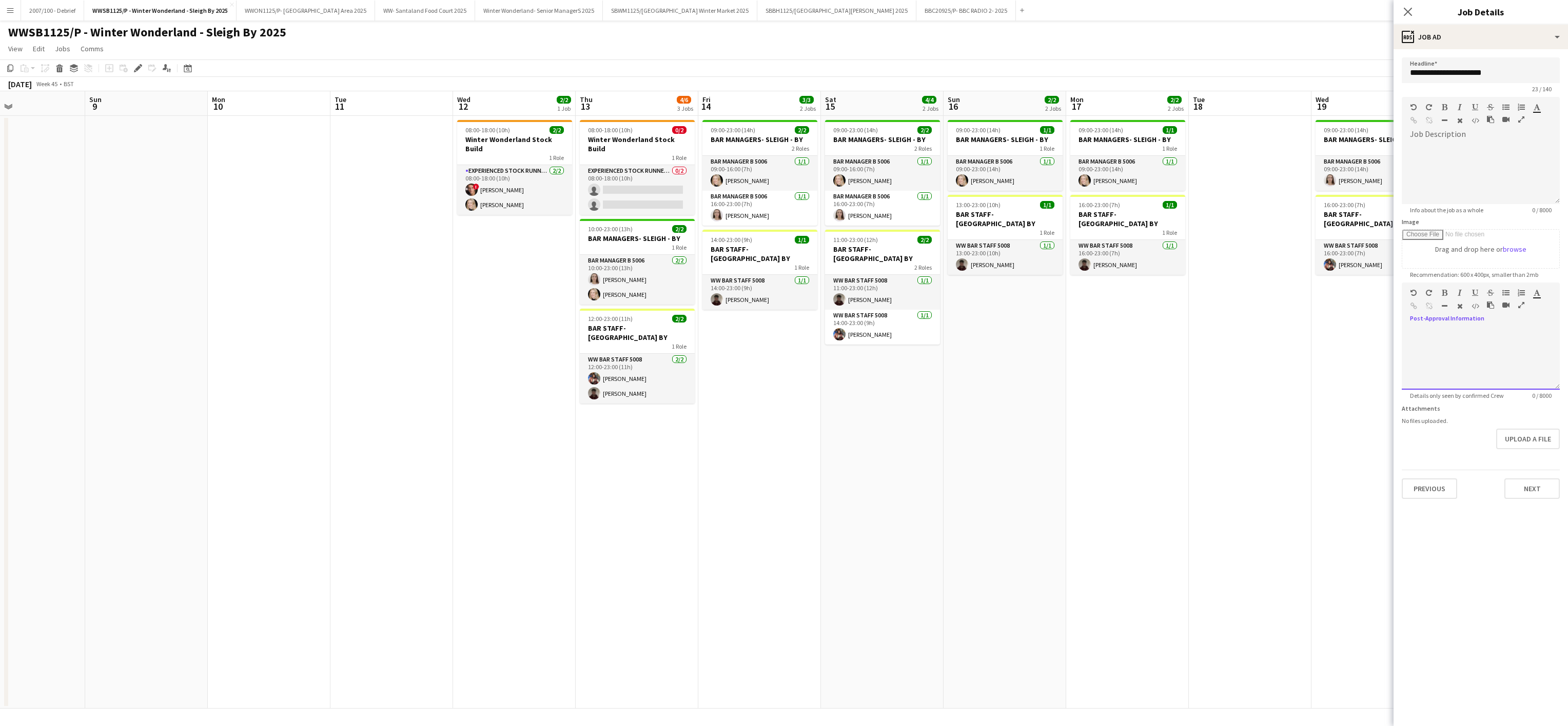
click at [1433, 365] on div at bounding box center [1481, 358] width 158 height 61
paste div
click at [1502, 339] on p "**********" at bounding box center [1480, 333] width 142 height 11
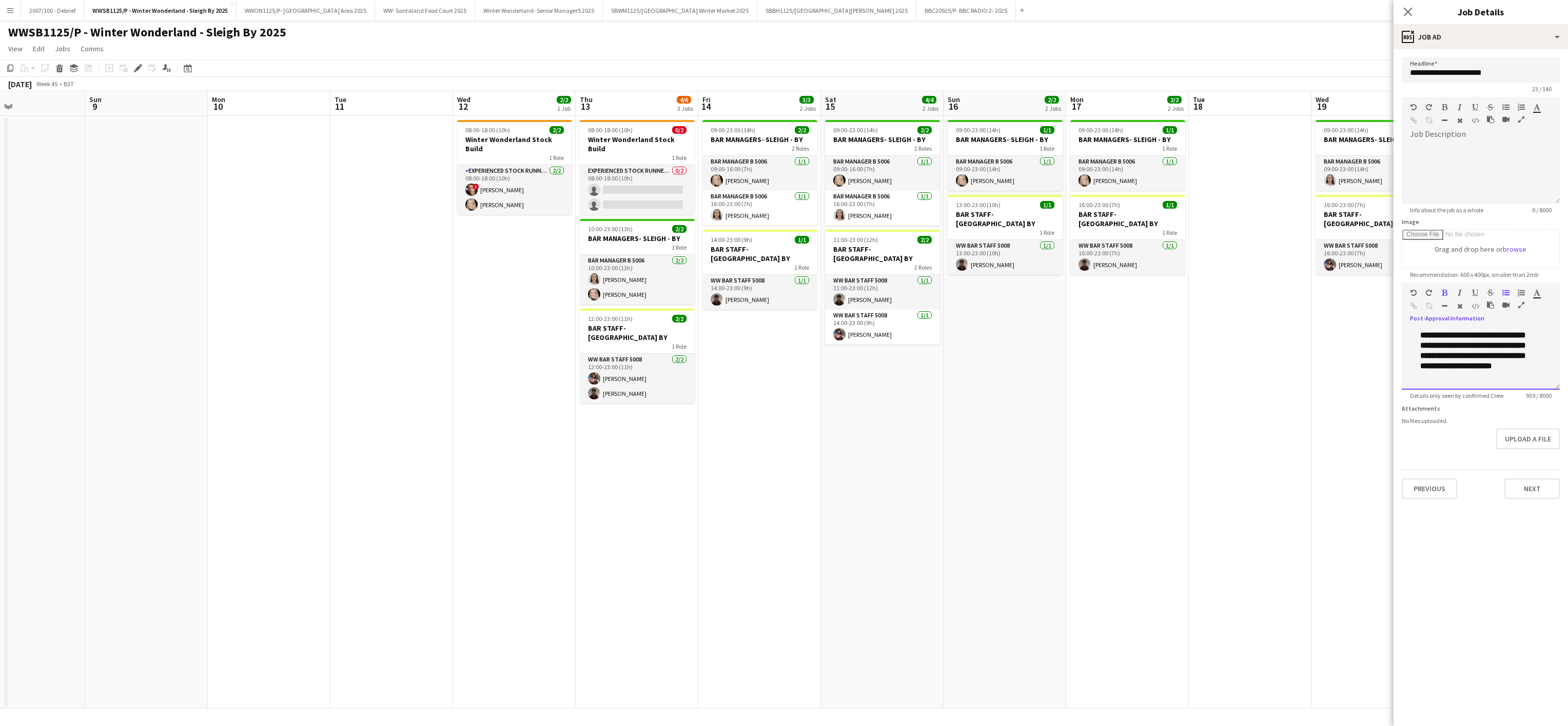
click at [1459, 390] on div "**********" at bounding box center [1481, 358] width 158 height 61
drag, startPoint x: 1452, startPoint y: 386, endPoint x: 1397, endPoint y: 282, distance: 117.6
click at [1397, 282] on form "**********" at bounding box center [1481, 278] width 175 height 442
copy div "**********"
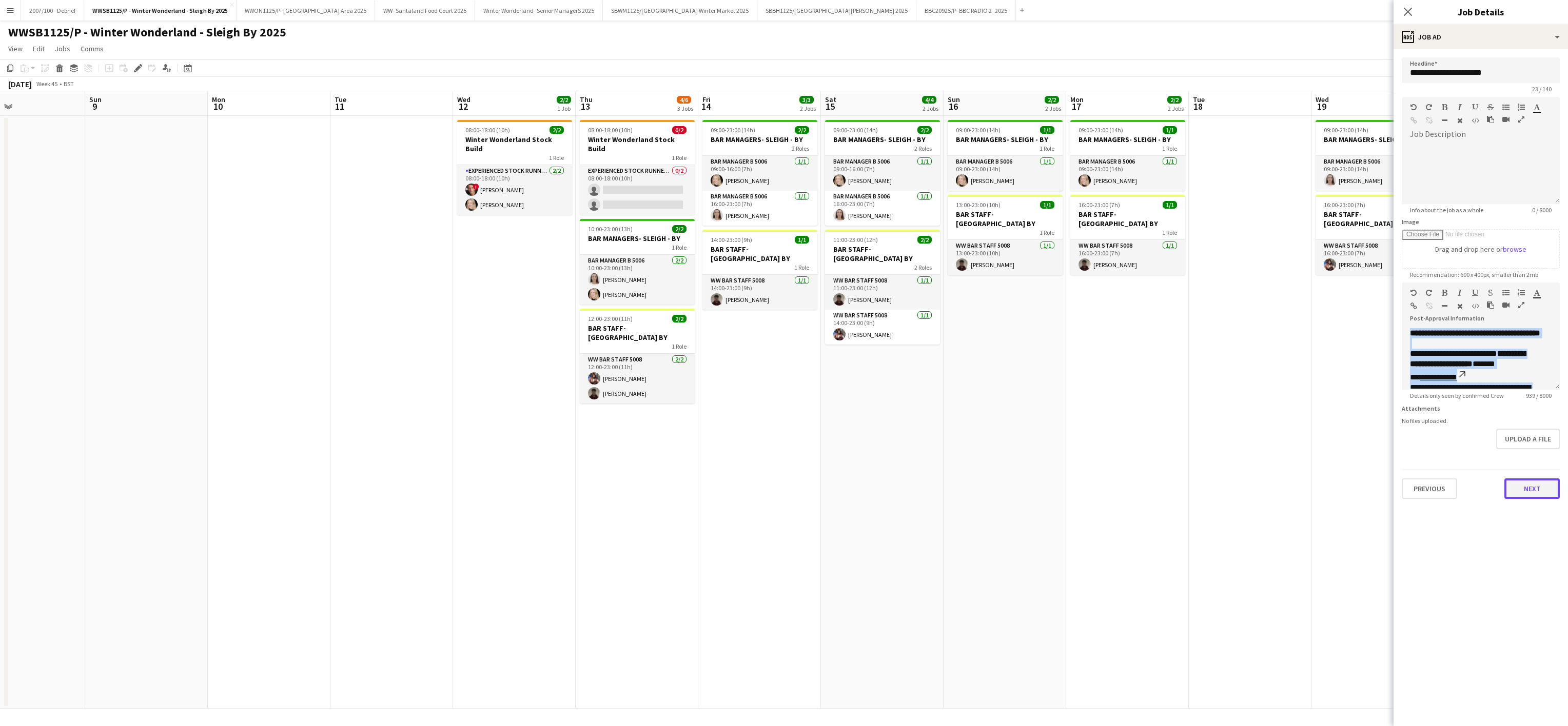
click at [1536, 493] on button "Next" at bounding box center [1531, 489] width 56 height 20
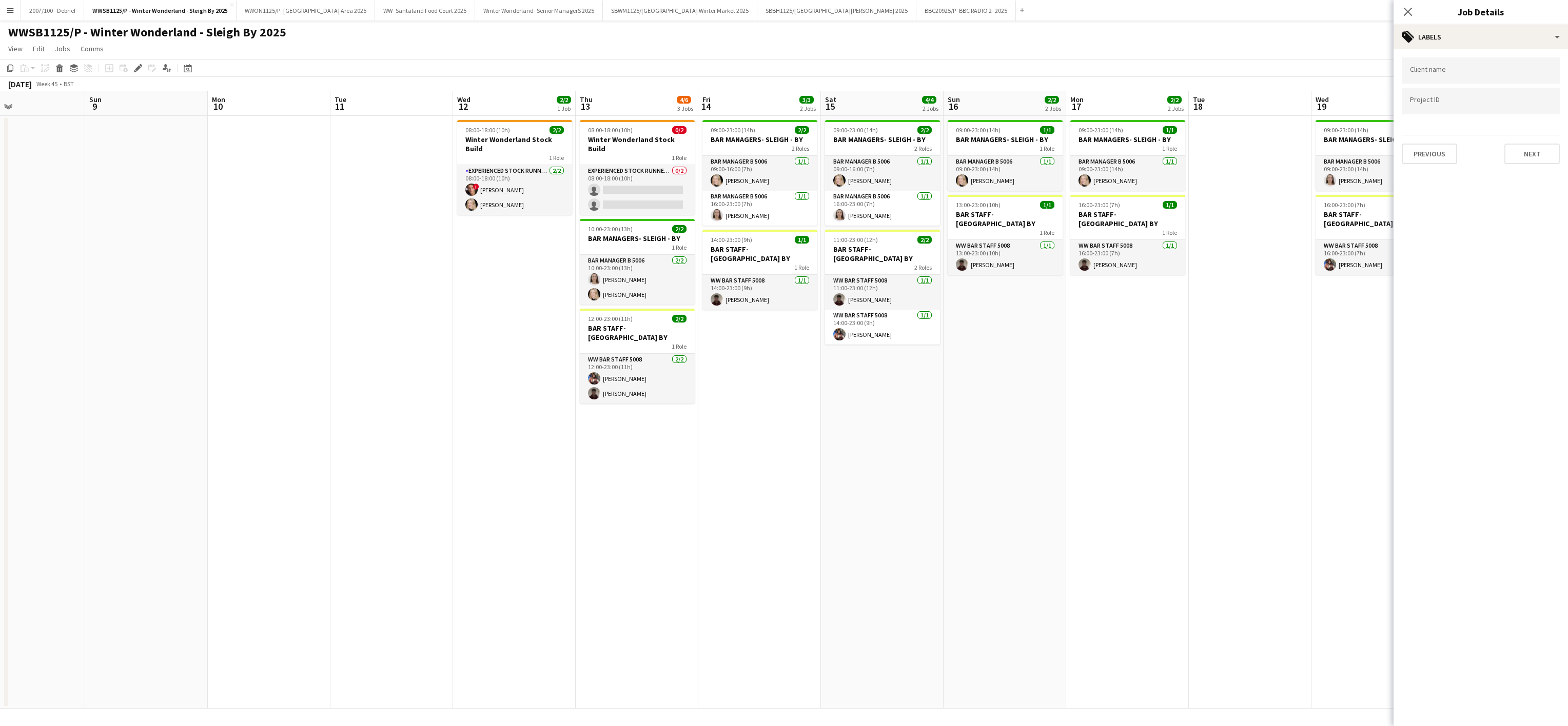
click at [1260, 383] on app-date-cell at bounding box center [1250, 413] width 123 height 593
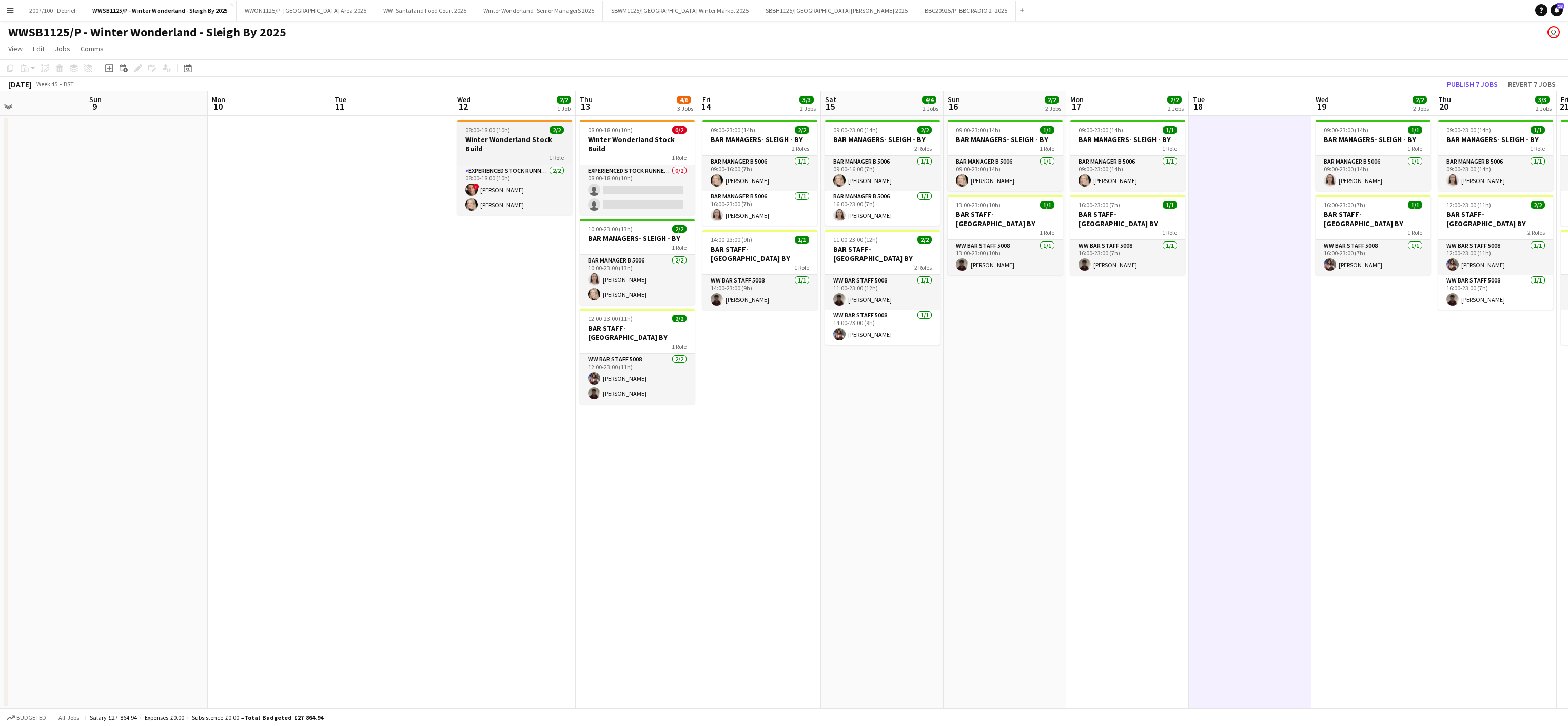
click at [502, 137] on h3 "Winter Wonderland Stock Build" at bounding box center [514, 144] width 115 height 18
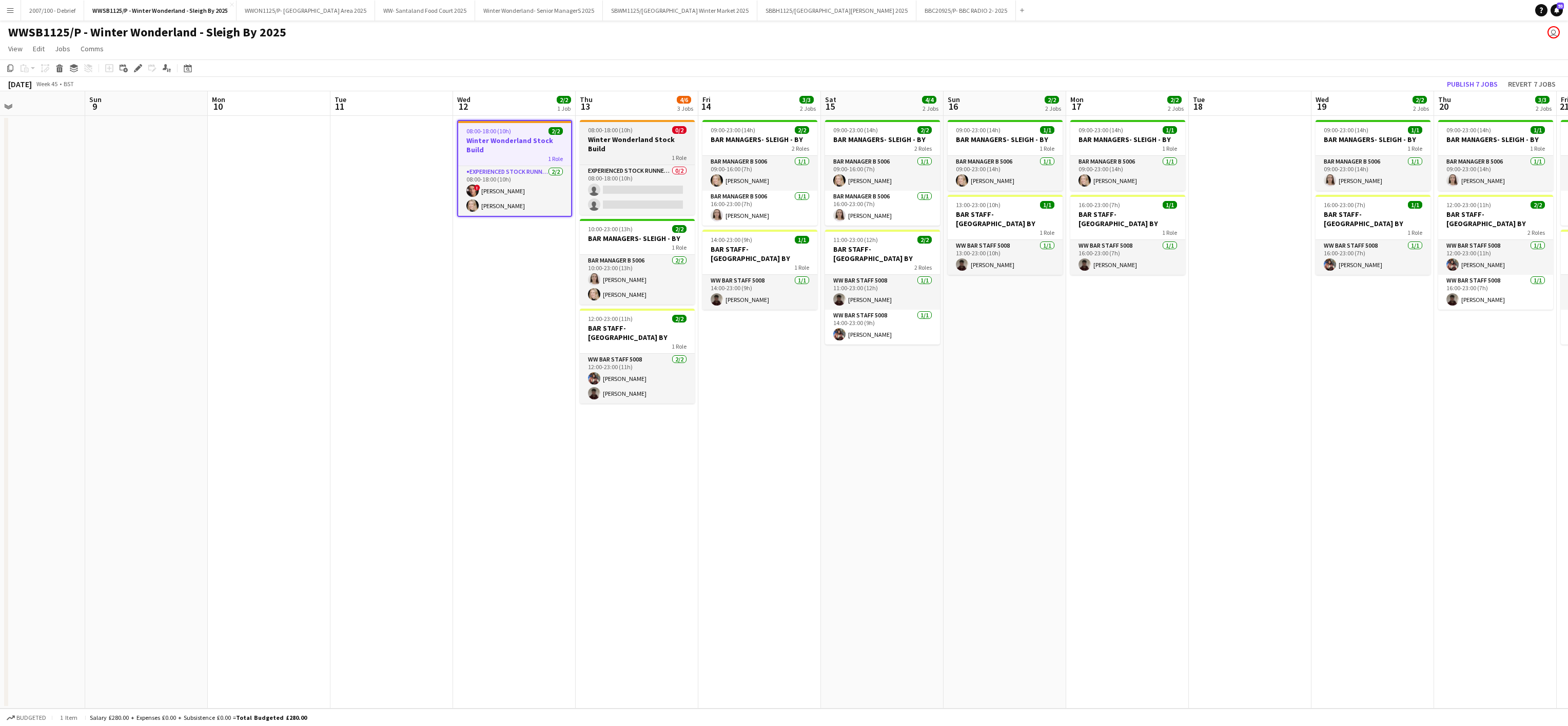
click at [599, 139] on h3 "Winter Wonderland Stock Build" at bounding box center [637, 144] width 115 height 18
click at [620, 254] on div "1 Role" at bounding box center [637, 249] width 115 height 8
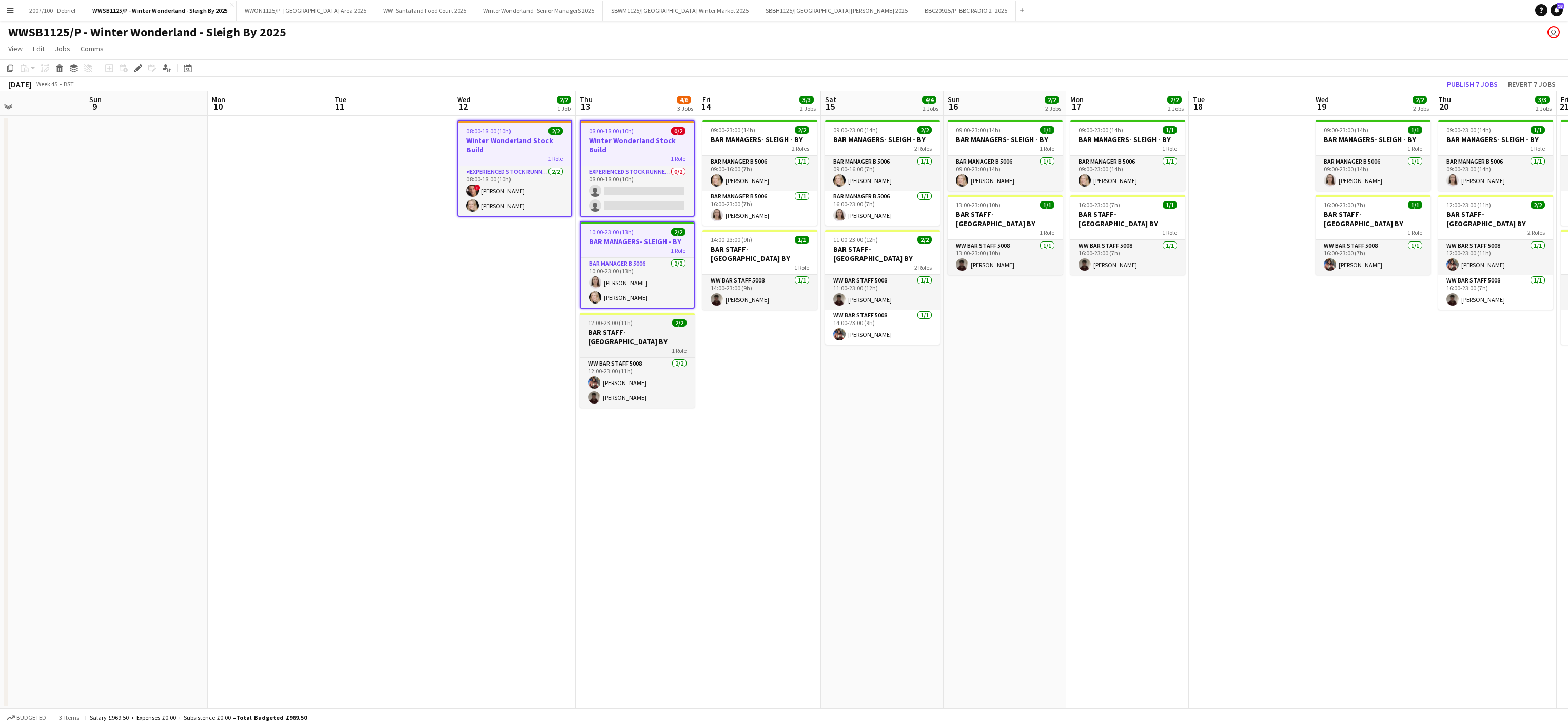
click at [652, 346] on div "1 Role" at bounding box center [637, 351] width 115 height 8
click at [743, 145] on div "2 Roles" at bounding box center [759, 149] width 115 height 8
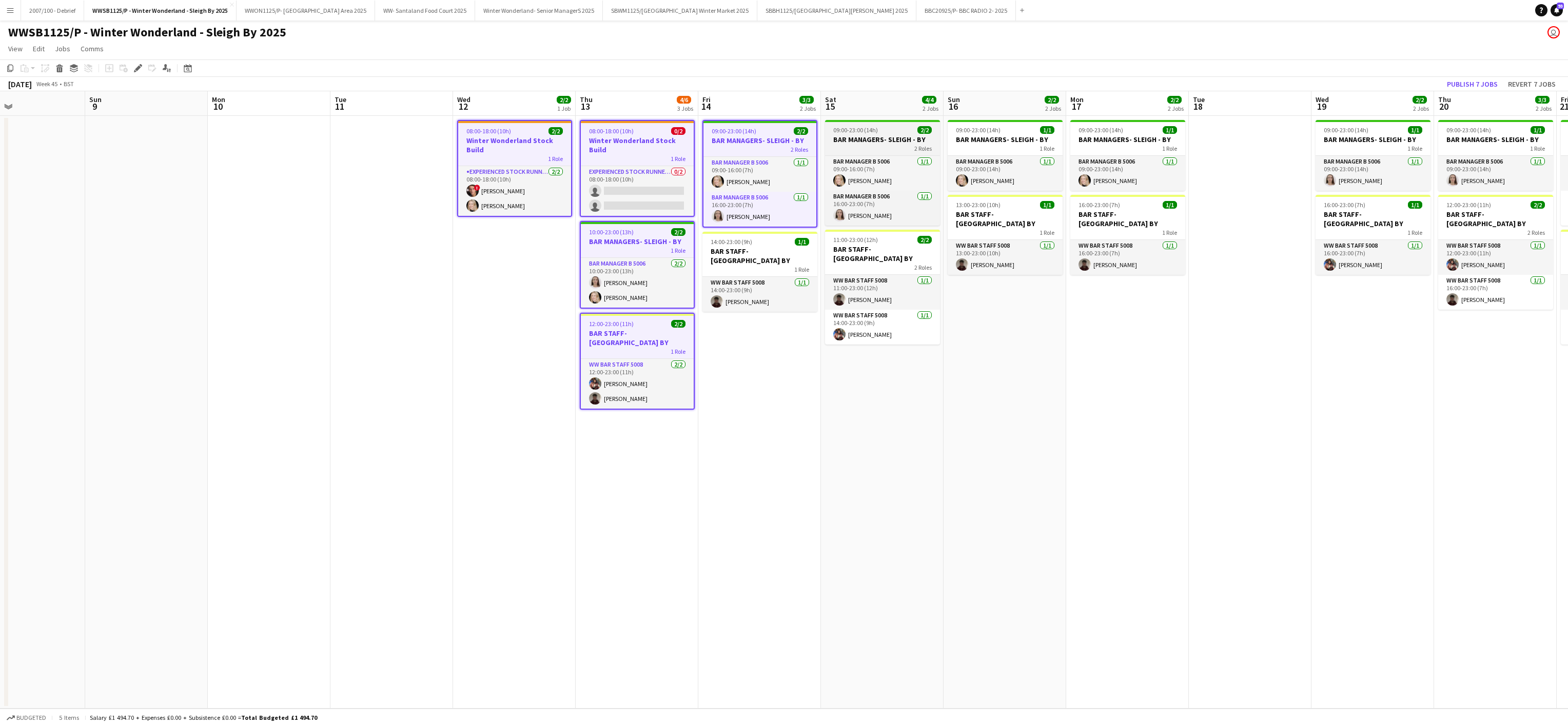
click at [881, 135] on h3 "BAR MANAGERS- SLEIGH - BY" at bounding box center [882, 139] width 115 height 9
click at [975, 132] on span "09:00-23:00 (14h)" at bounding box center [978, 130] width 44 height 8
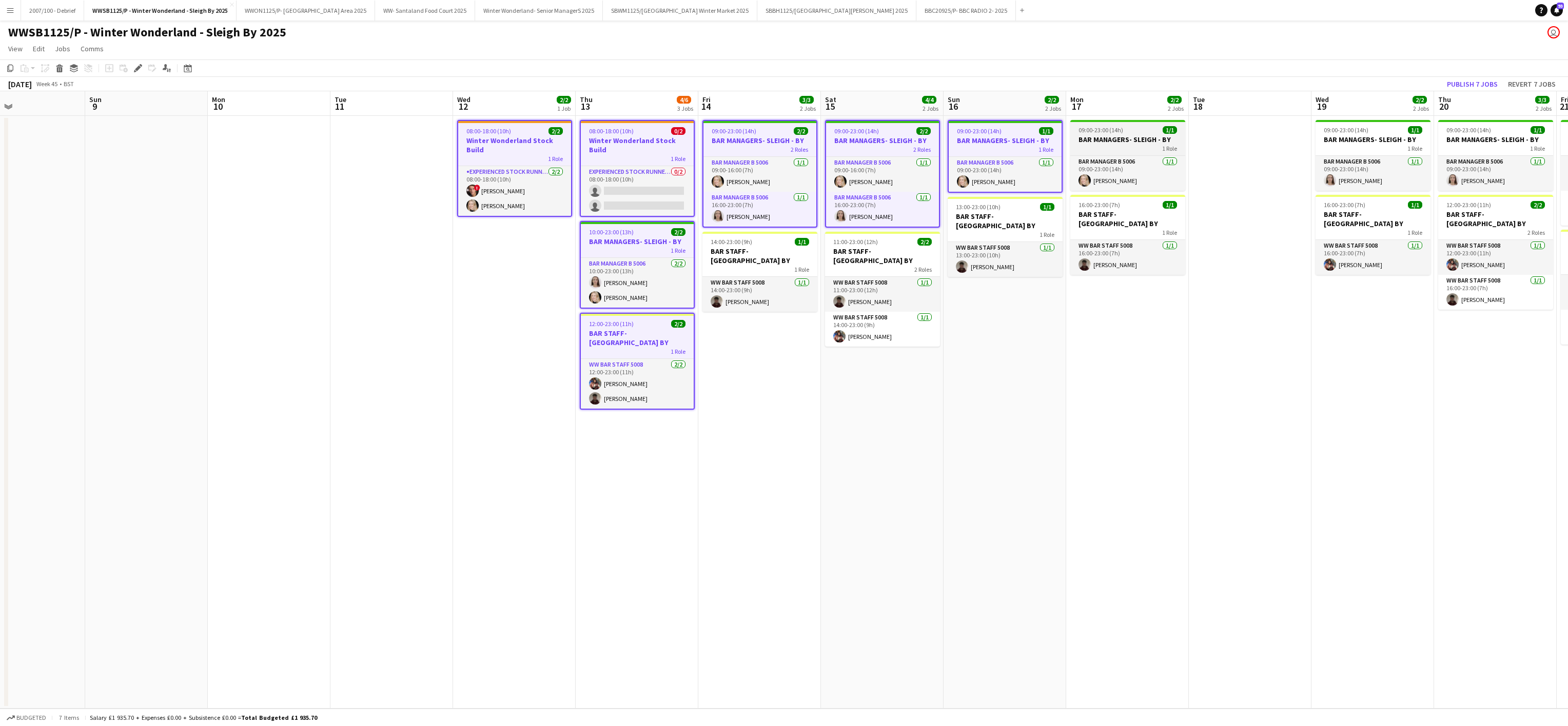
click at [1088, 130] on span "09:00-23:00 (14h)" at bounding box center [1100, 130] width 44 height 8
click at [730, 265] on app-job-card "14:00-23:00 (9h) 1/1 BAR STAFF- [GEOGRAPHIC_DATA] BY 1 Role WW Bar Staff 5008 […" at bounding box center [759, 272] width 115 height 80
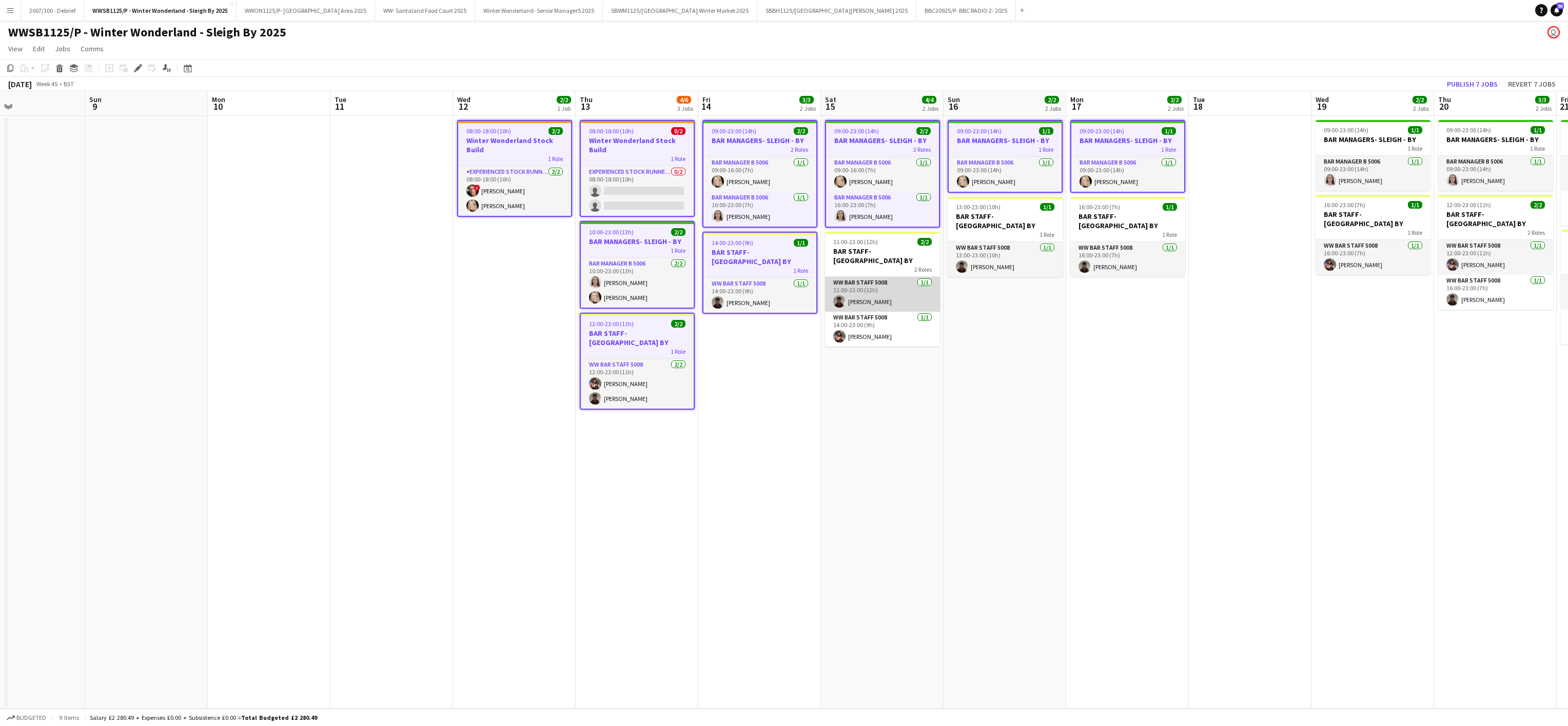
click at [850, 277] on app-card-role "WW Bar Staff 5008 [DATE] 11:00-23:00 (12h) [PERSON_NAME]" at bounding box center [882, 294] width 115 height 35
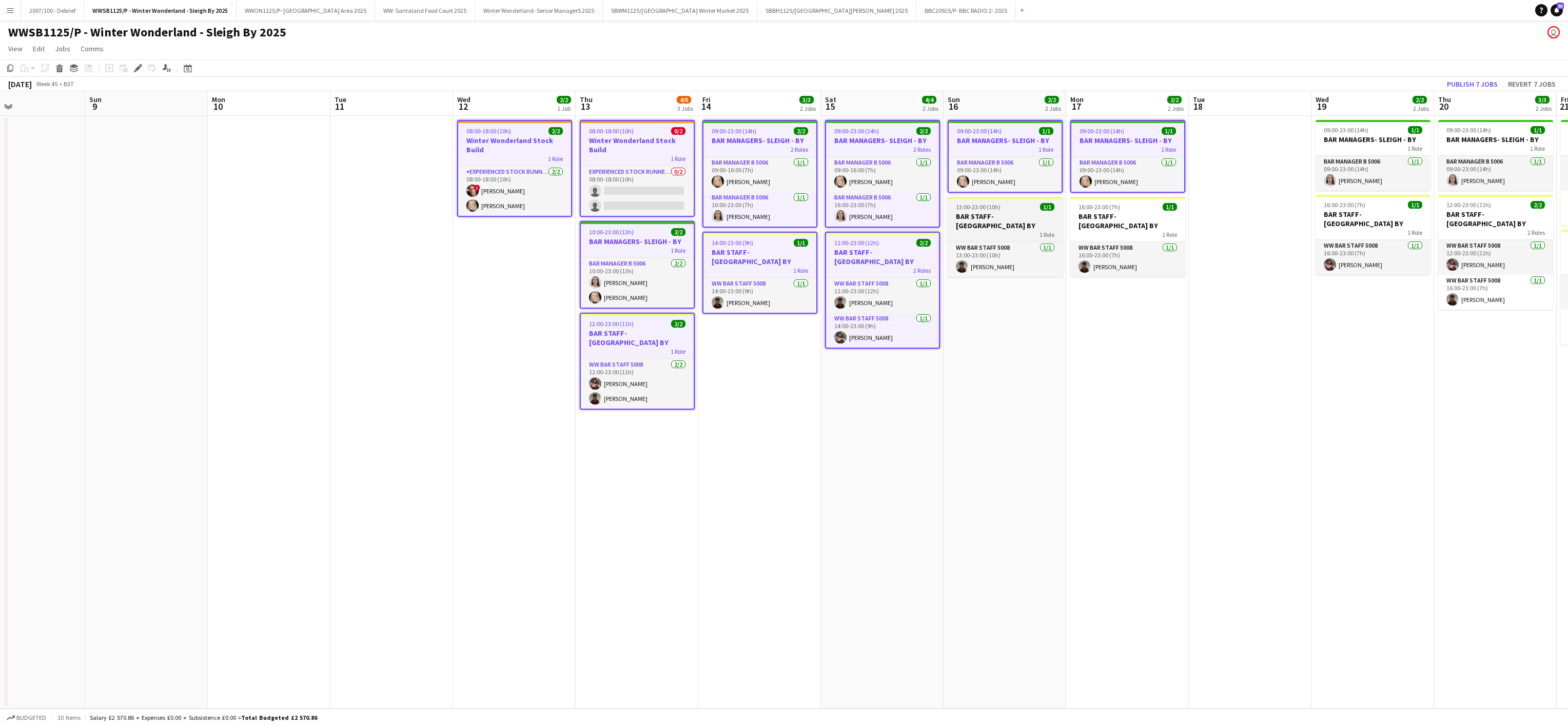
click at [1019, 230] on div "1 Role" at bounding box center [1004, 234] width 115 height 8
click at [1133, 215] on h3 "BAR STAFF- [GEOGRAPHIC_DATA] BY" at bounding box center [1127, 221] width 115 height 18
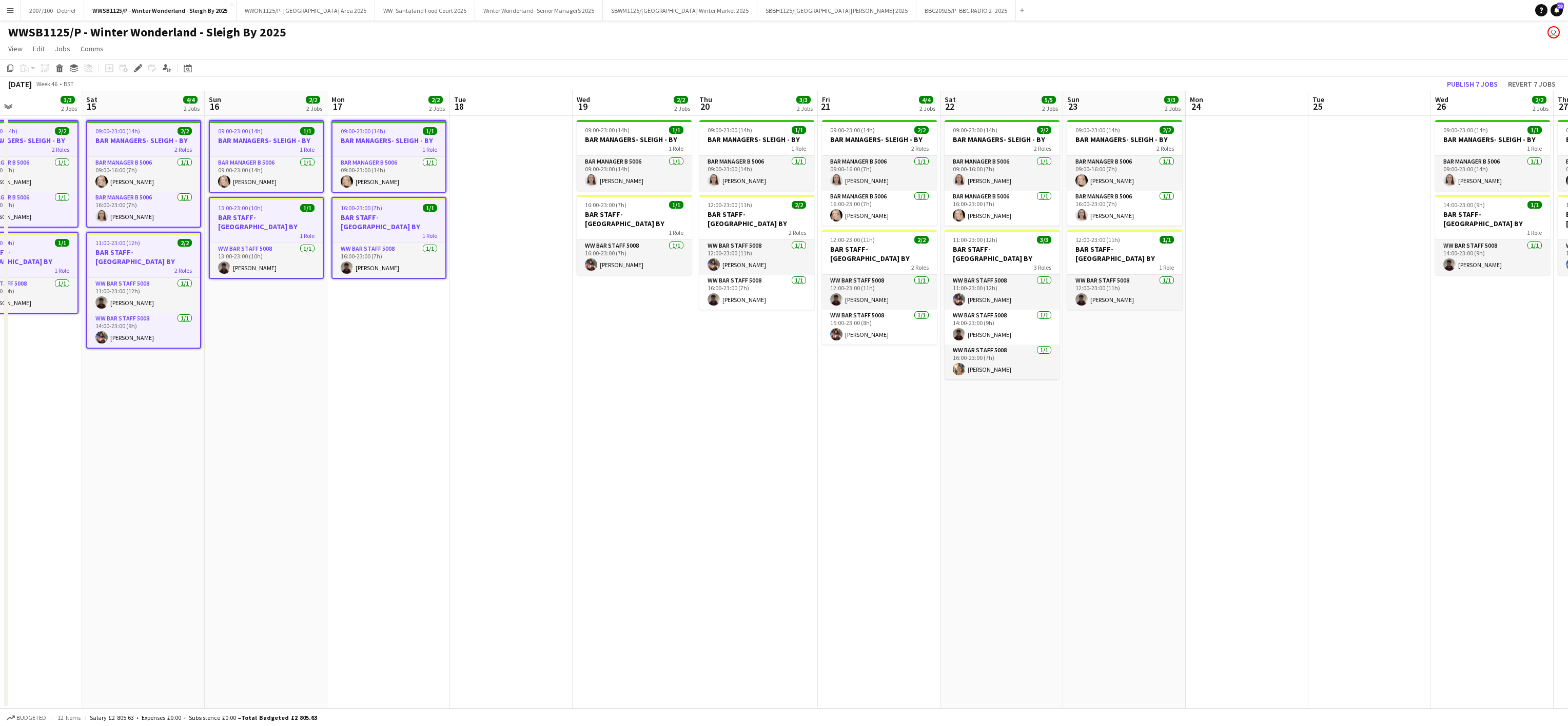
scroll to position [0, 411]
click at [616, 131] on span "09:00-23:00 (14h)" at bounding box center [604, 130] width 44 height 8
click at [624, 208] on div "16:00-23:00 (7h) 1/1" at bounding box center [632, 206] width 115 height 8
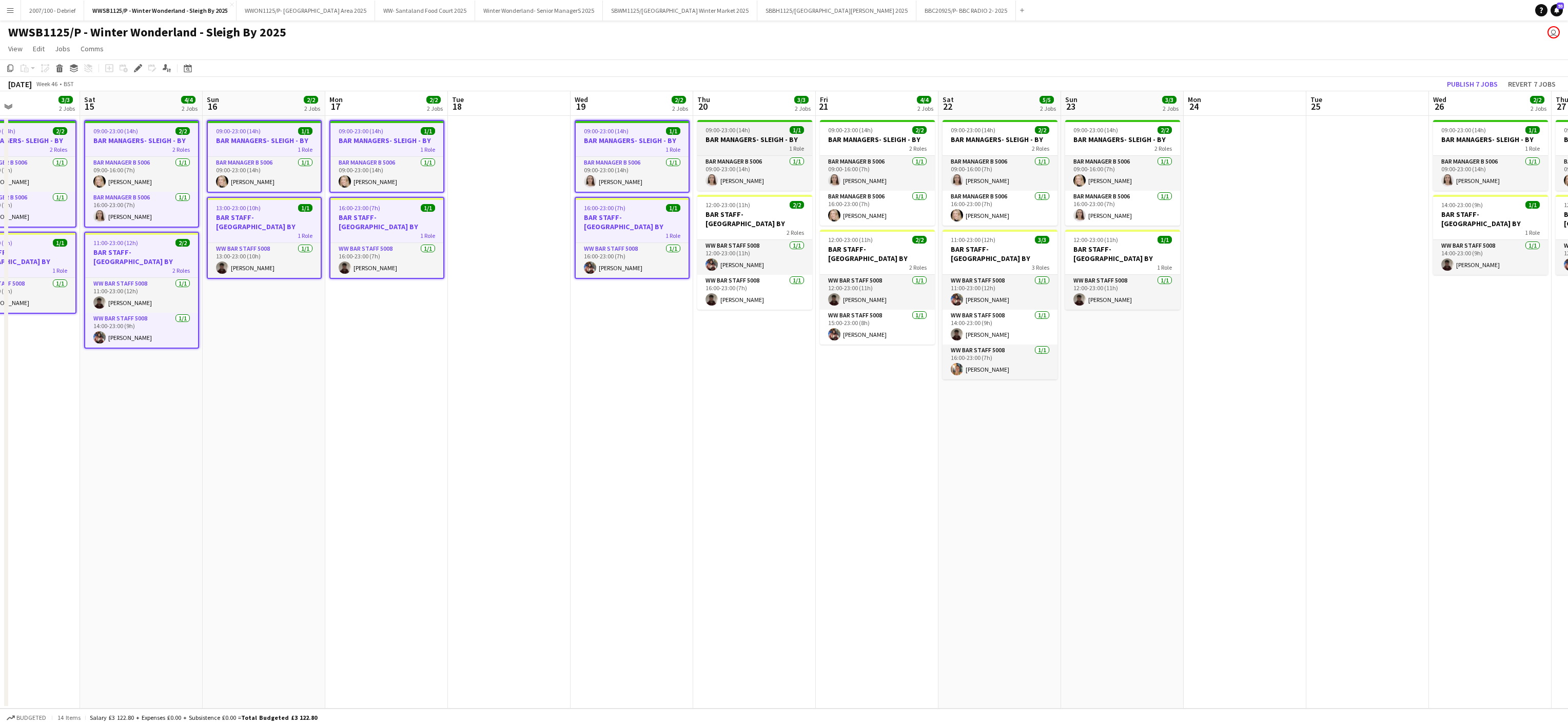
click at [724, 132] on span "09:00-23:00 (14h)" at bounding box center [727, 130] width 44 height 8
click at [753, 215] on h3 "BAR STAFF- [GEOGRAPHIC_DATA] BY" at bounding box center [754, 221] width 115 height 18
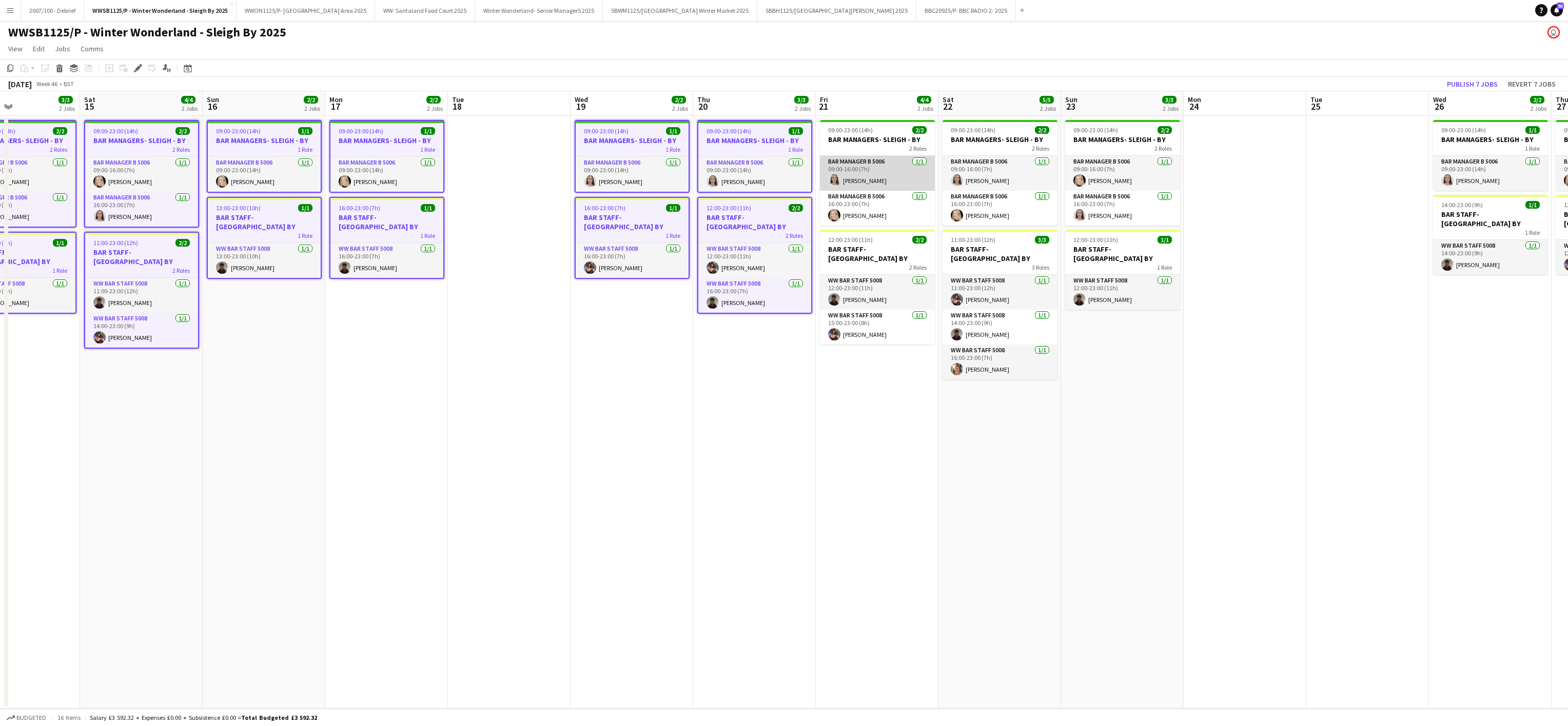
click at [845, 162] on app-card-role "Bar Manager B 5006 [DATE] 09:00-16:00 (7h) [PERSON_NAME]" at bounding box center [877, 173] width 115 height 35
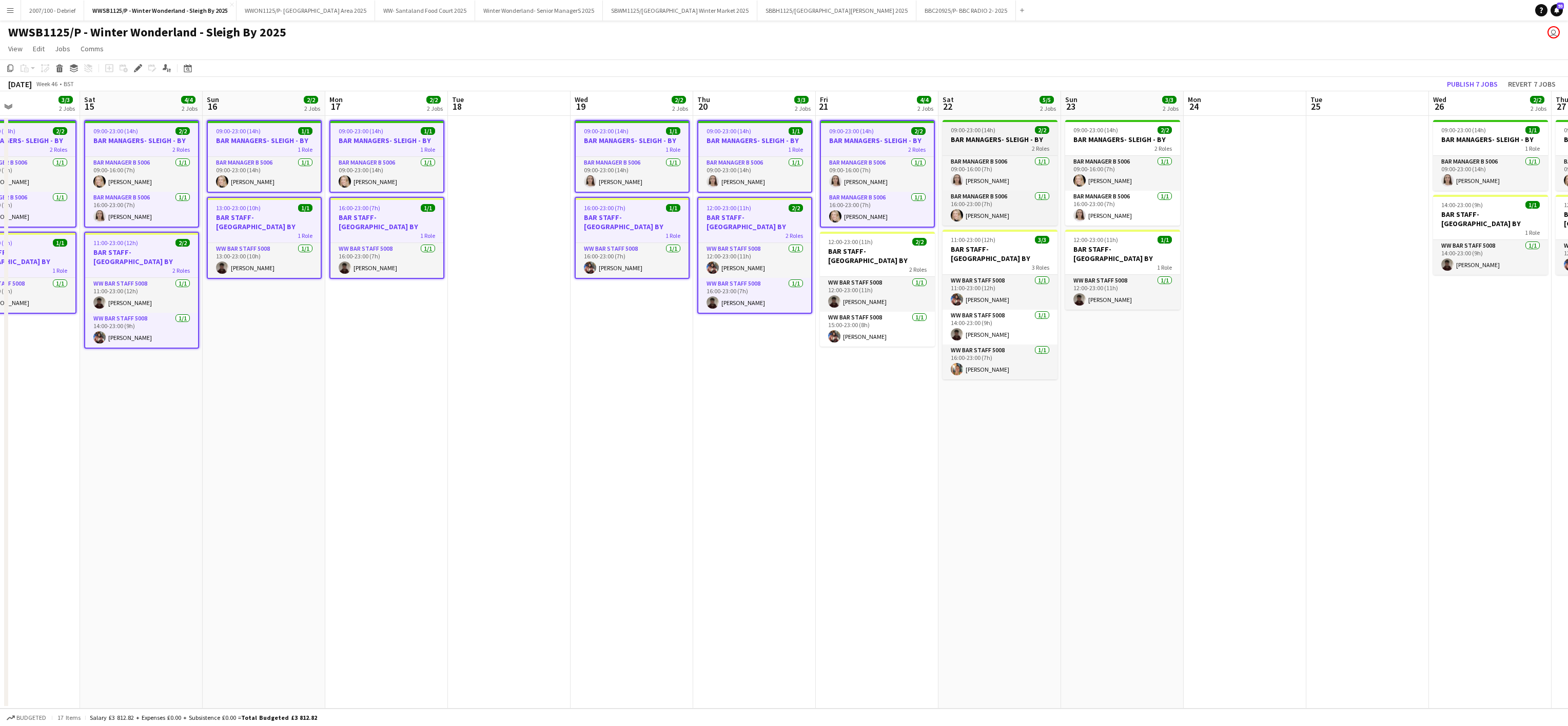
click at [990, 144] on div "2 Roles" at bounding box center [1000, 149] width 115 height 8
click at [1104, 142] on h3 "BAR MANAGERS- SLEIGH - BY" at bounding box center [1122, 139] width 115 height 9
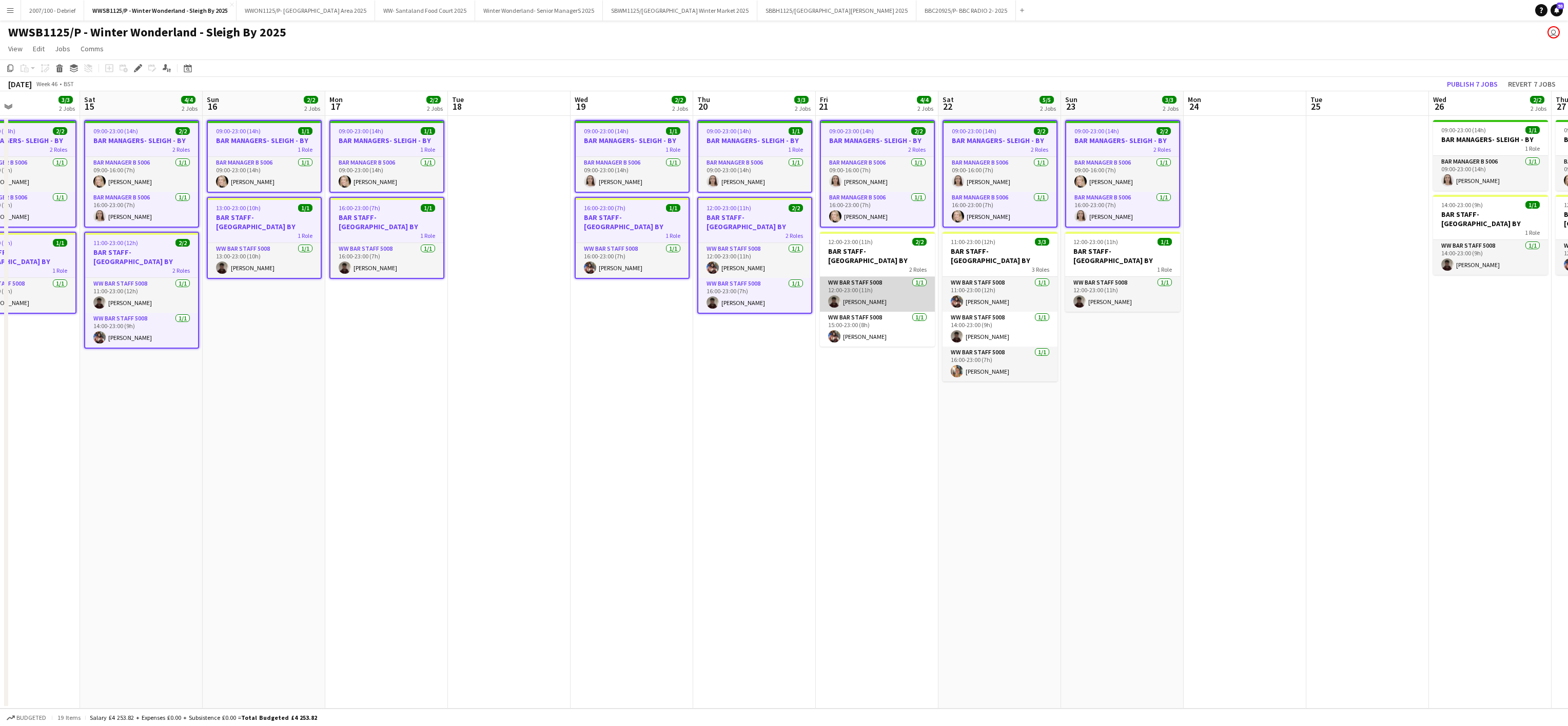
click at [877, 290] on app-card-role "WW Bar Staff 5008 [DATE] 12:00-23:00 (11h) [PERSON_NAME]" at bounding box center [877, 294] width 115 height 35
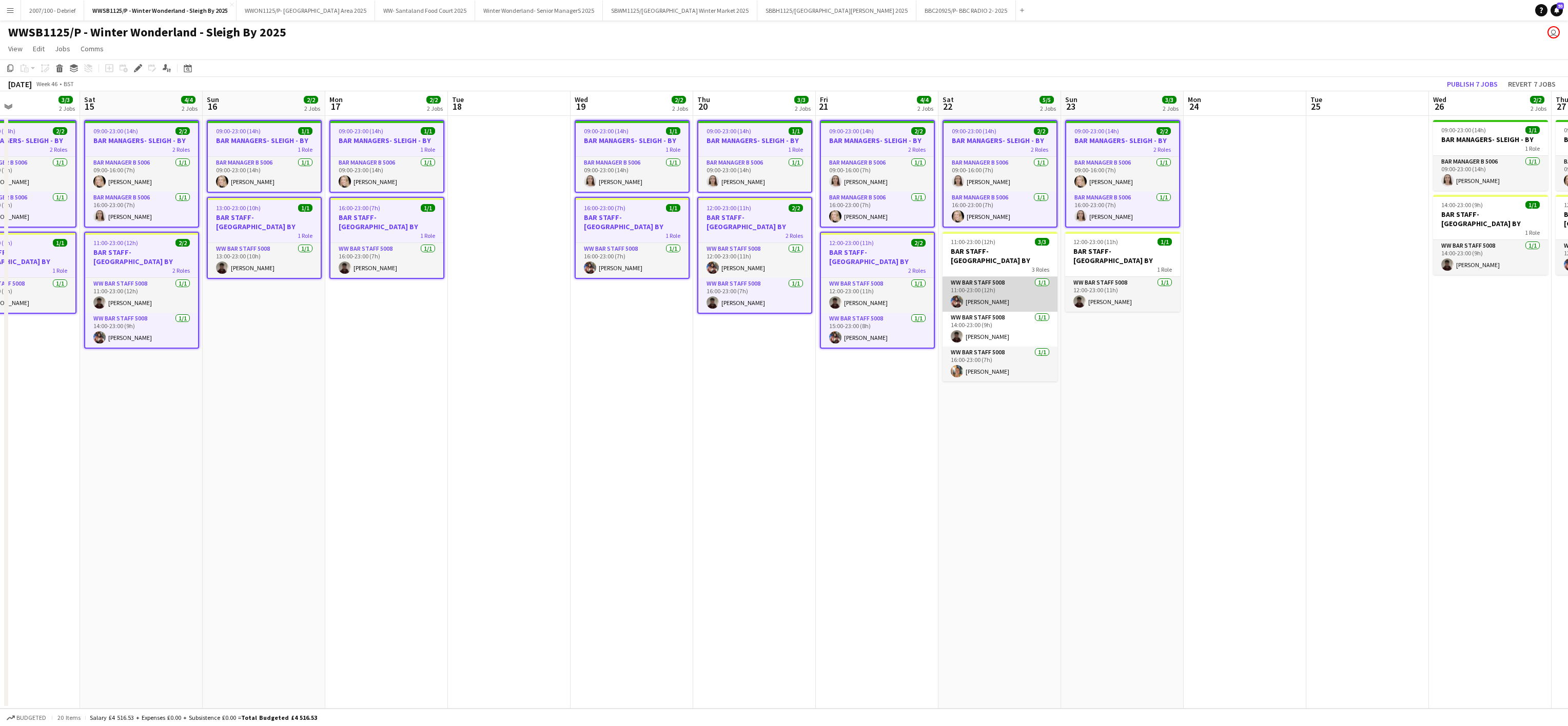
click at [955, 277] on app-card-role "WW Bar Staff 5008 [DATE] 11:00-23:00 (12h) [PERSON_NAME]" at bounding box center [1000, 294] width 115 height 35
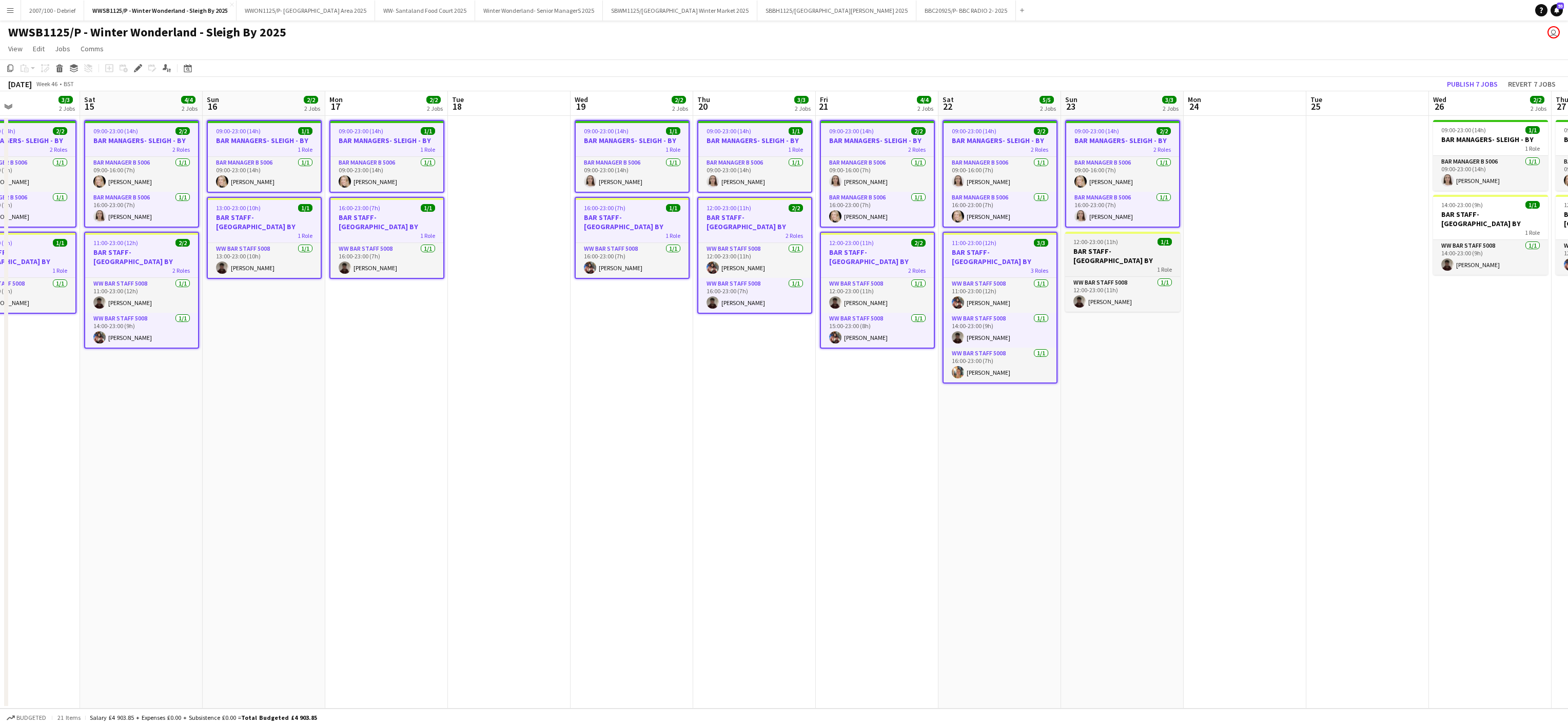
click at [1126, 244] on div "12:00-23:00 (11h) 1/1" at bounding box center [1122, 242] width 115 height 8
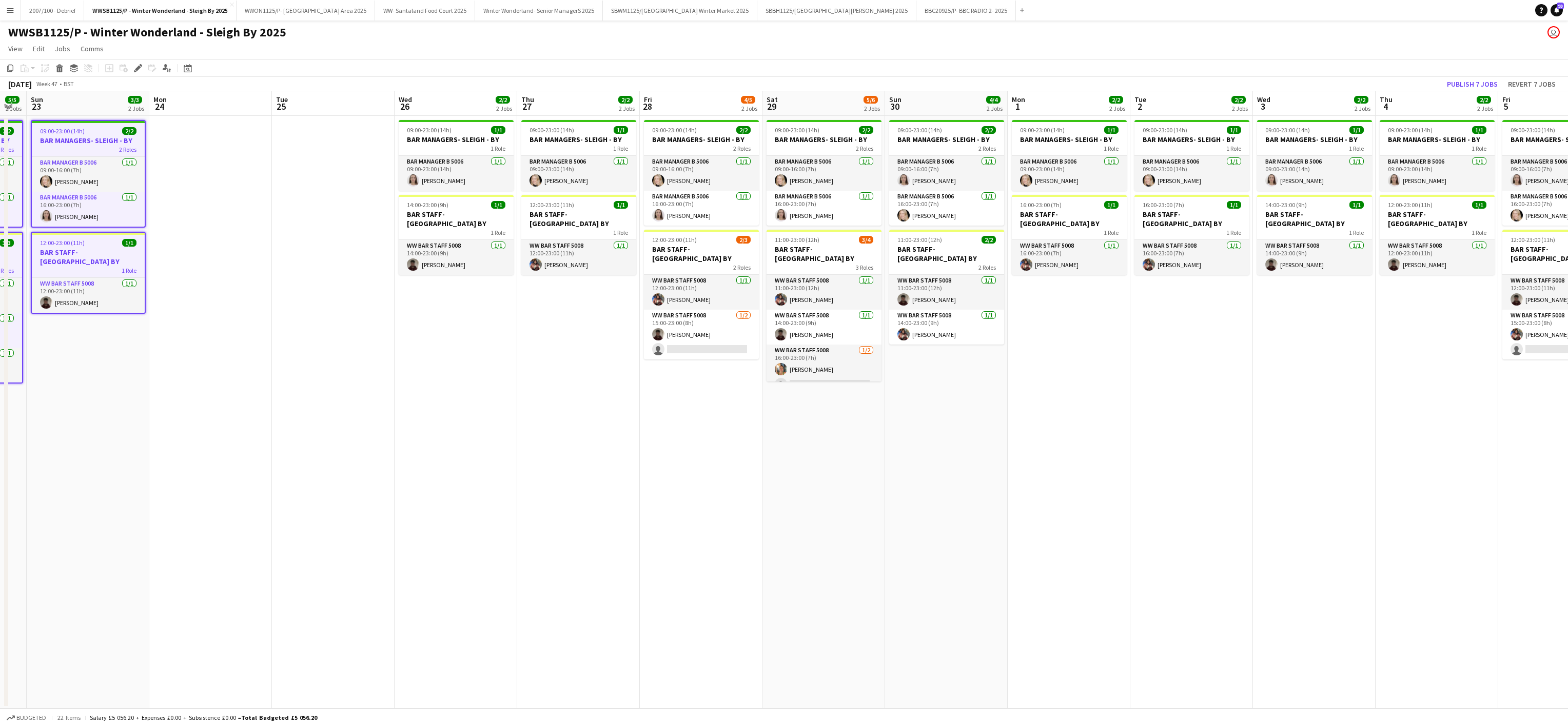
scroll to position [0, 335]
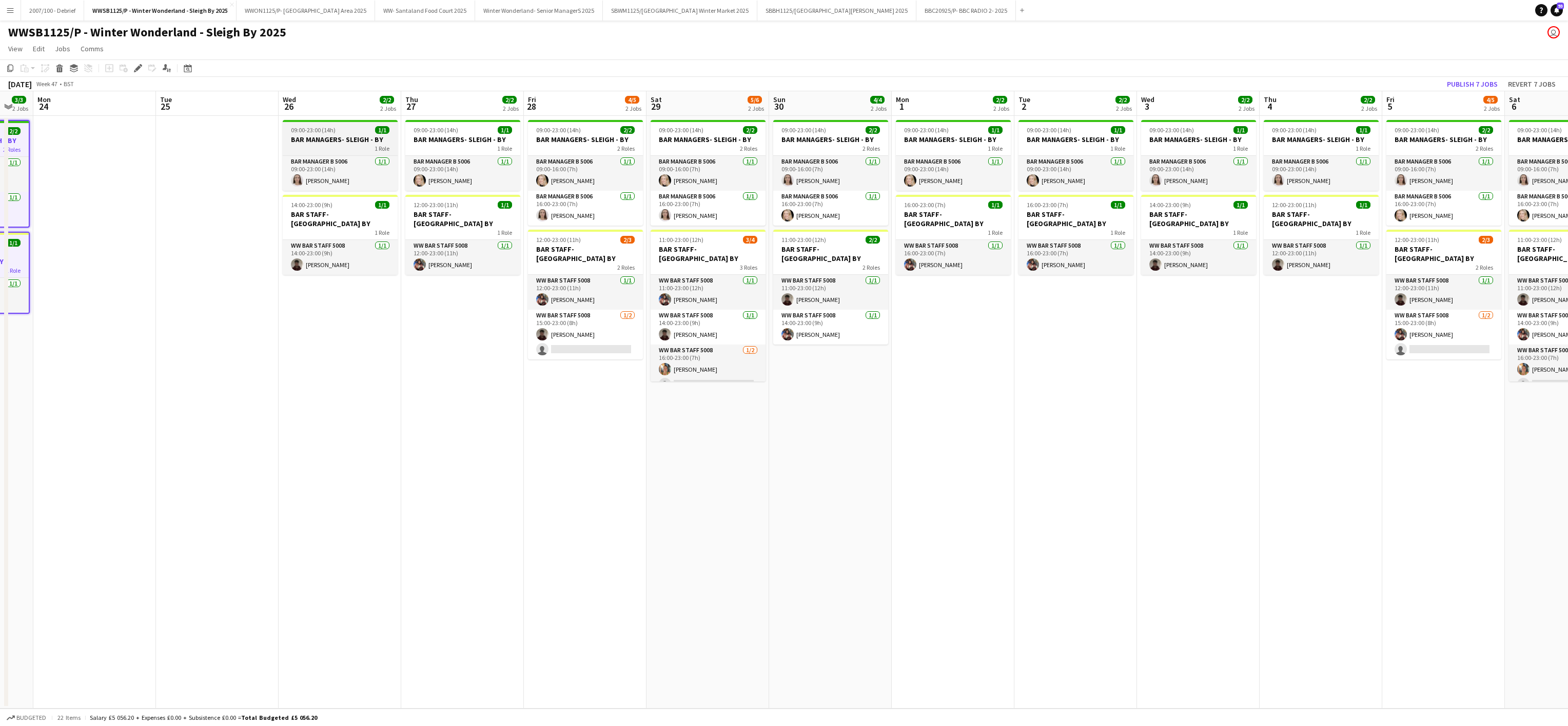
click at [360, 144] on div "1 Role" at bounding box center [340, 149] width 115 height 8
click at [347, 215] on h3 "BAR STAFF- [GEOGRAPHIC_DATA] BY" at bounding box center [340, 221] width 115 height 18
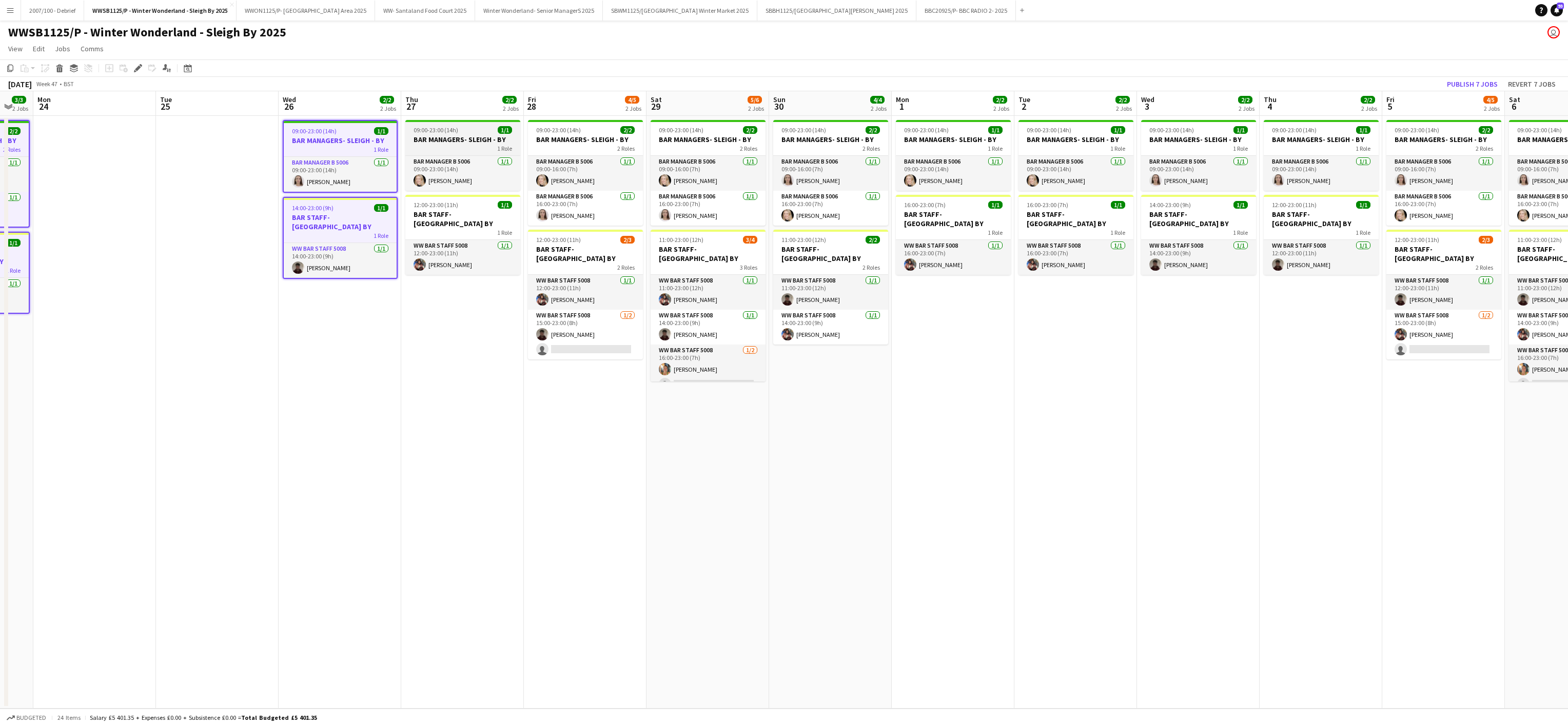
click at [476, 142] on h3 "BAR MANAGERS- SLEIGH - BY" at bounding box center [462, 139] width 115 height 9
click at [477, 230] on div "1 Role" at bounding box center [462, 234] width 115 height 8
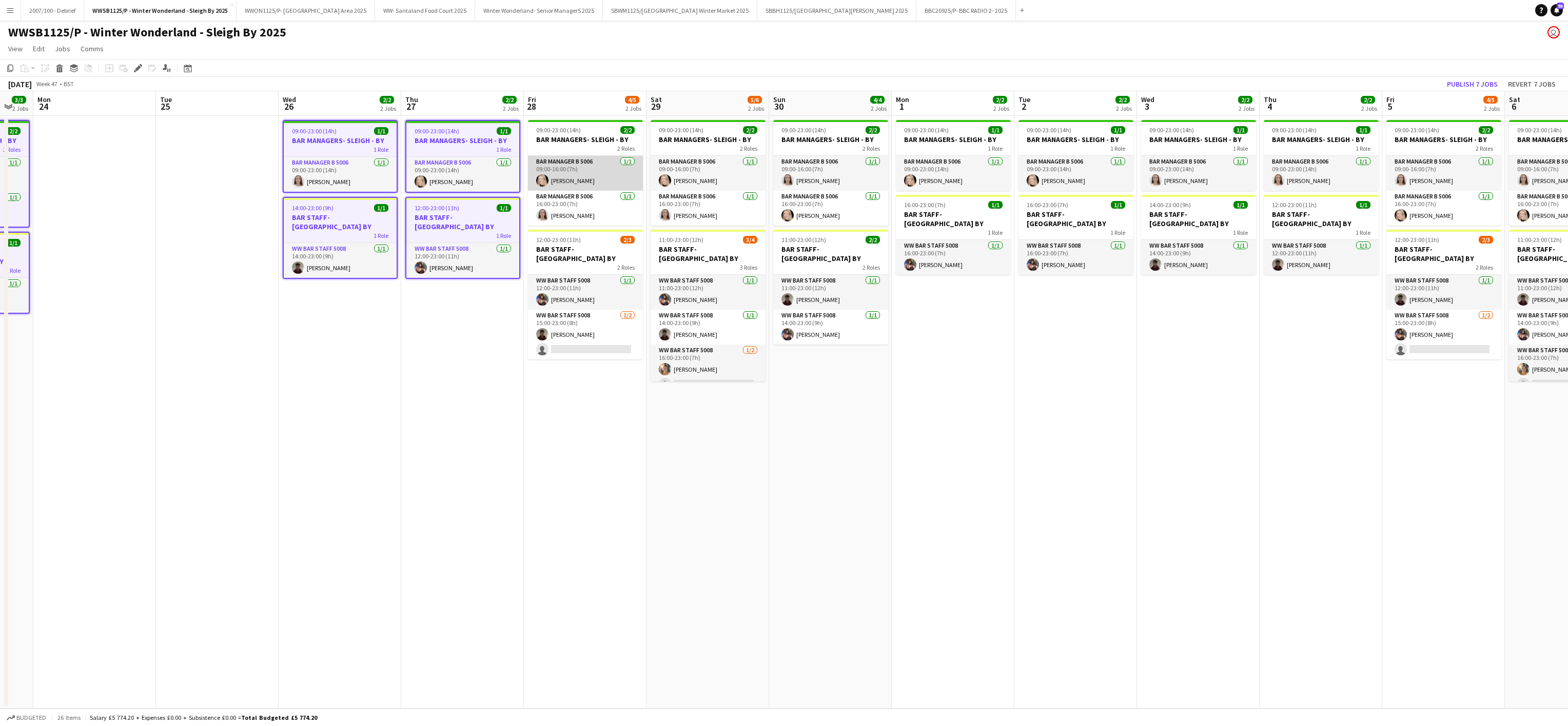
click at [554, 165] on app-card-role "Bar Manager B 5006 [DATE] 09:00-16:00 (7h) [PERSON_NAME]" at bounding box center [585, 173] width 115 height 35
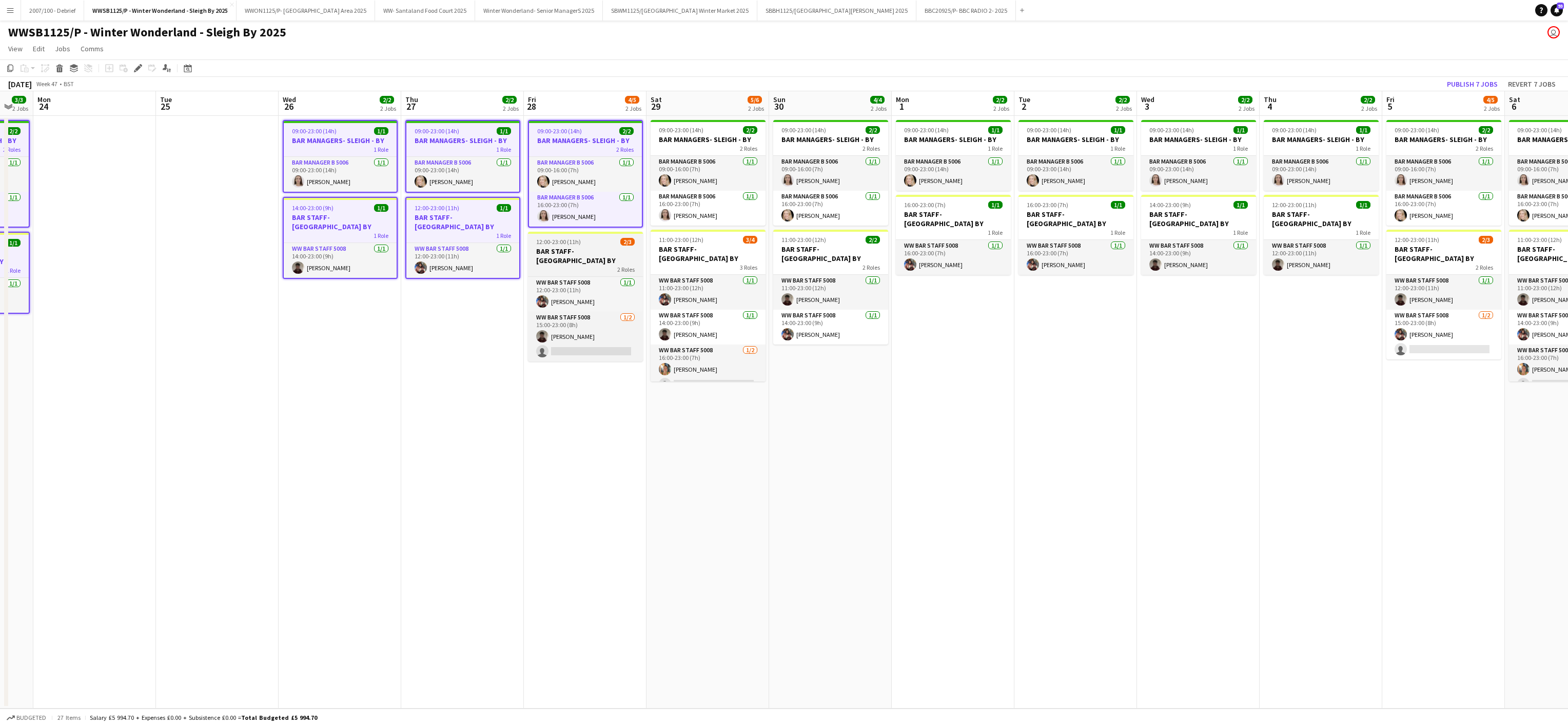
click at [577, 265] on div "2 Roles" at bounding box center [585, 270] width 115 height 8
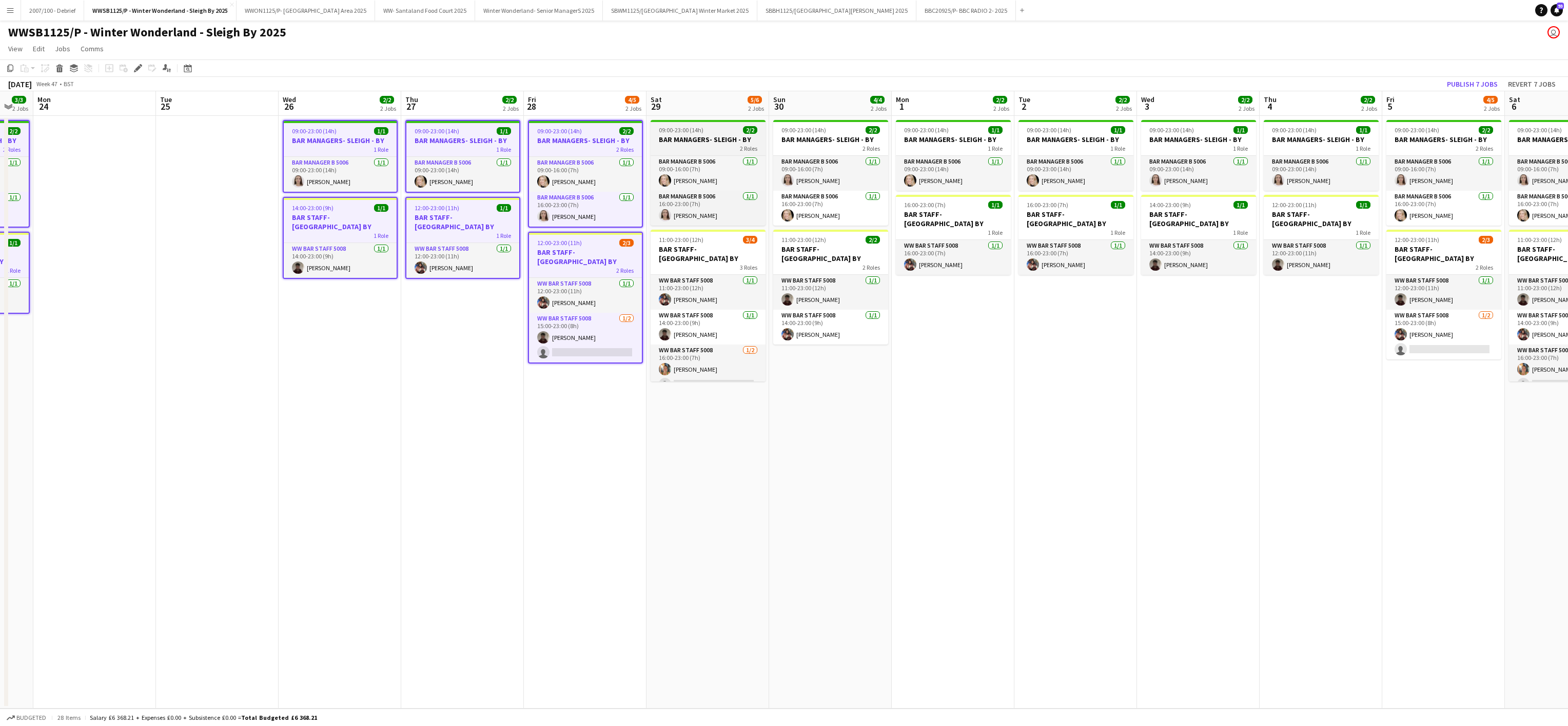
click at [711, 139] on h3 "BAR MANAGERS- SLEIGH - BY" at bounding box center [708, 139] width 115 height 9
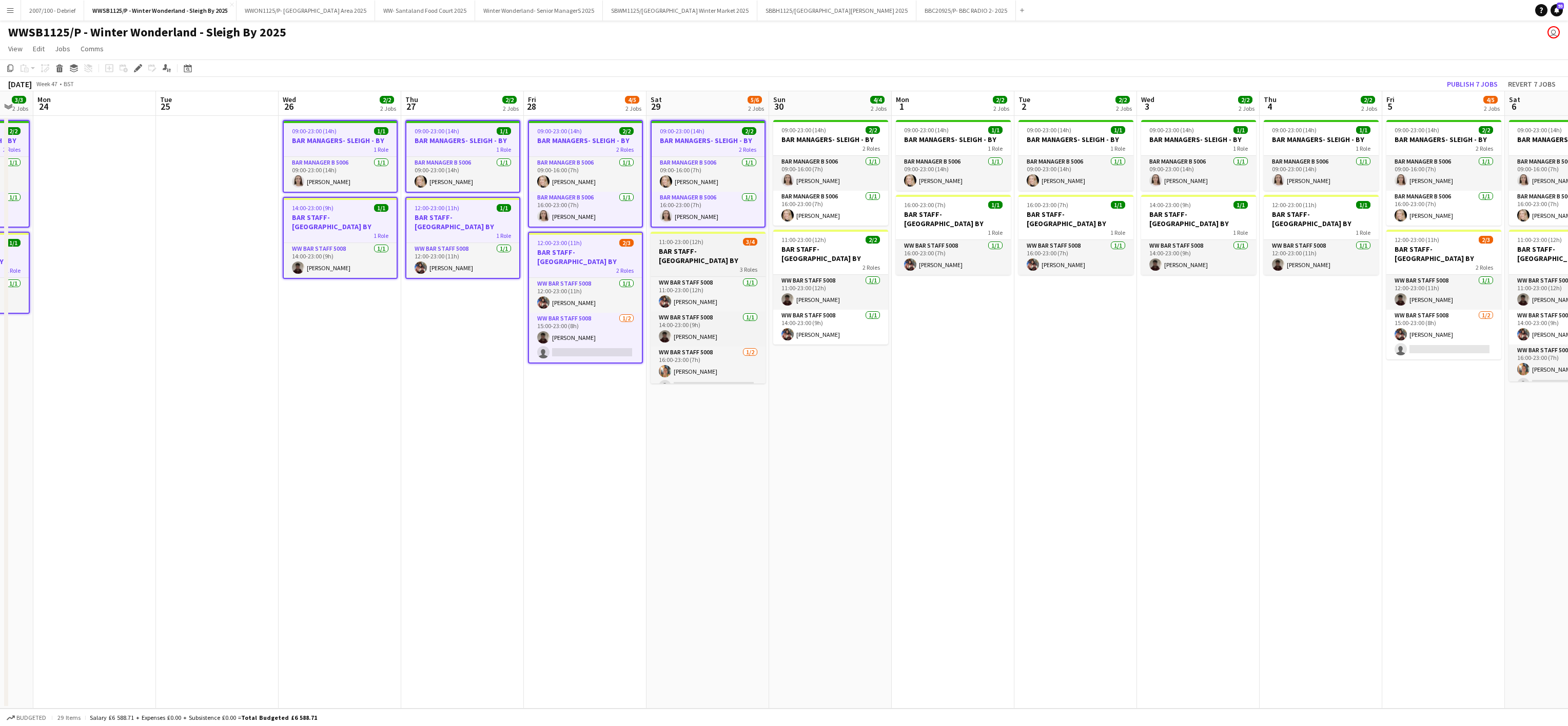
click at [711, 244] on div "11:00-23:00 (12h) 3/4" at bounding box center [708, 242] width 115 height 8
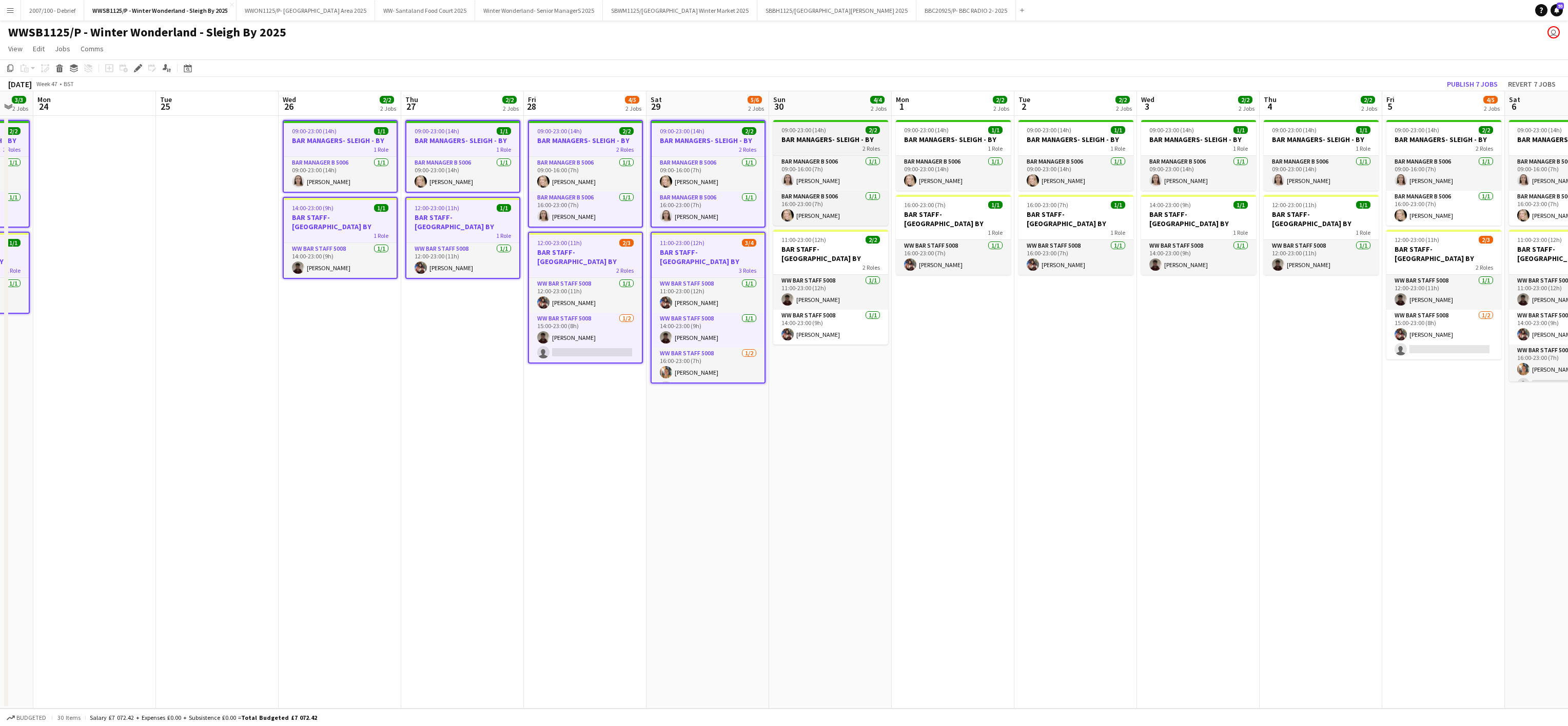
click at [816, 135] on h3 "BAR MANAGERS- SLEIGH - BY" at bounding box center [830, 139] width 115 height 9
click at [827, 277] on app-card-role "WW Bar Staff 5008 [DATE] 11:00-23:00 (12h) [PERSON_NAME]" at bounding box center [830, 294] width 115 height 35
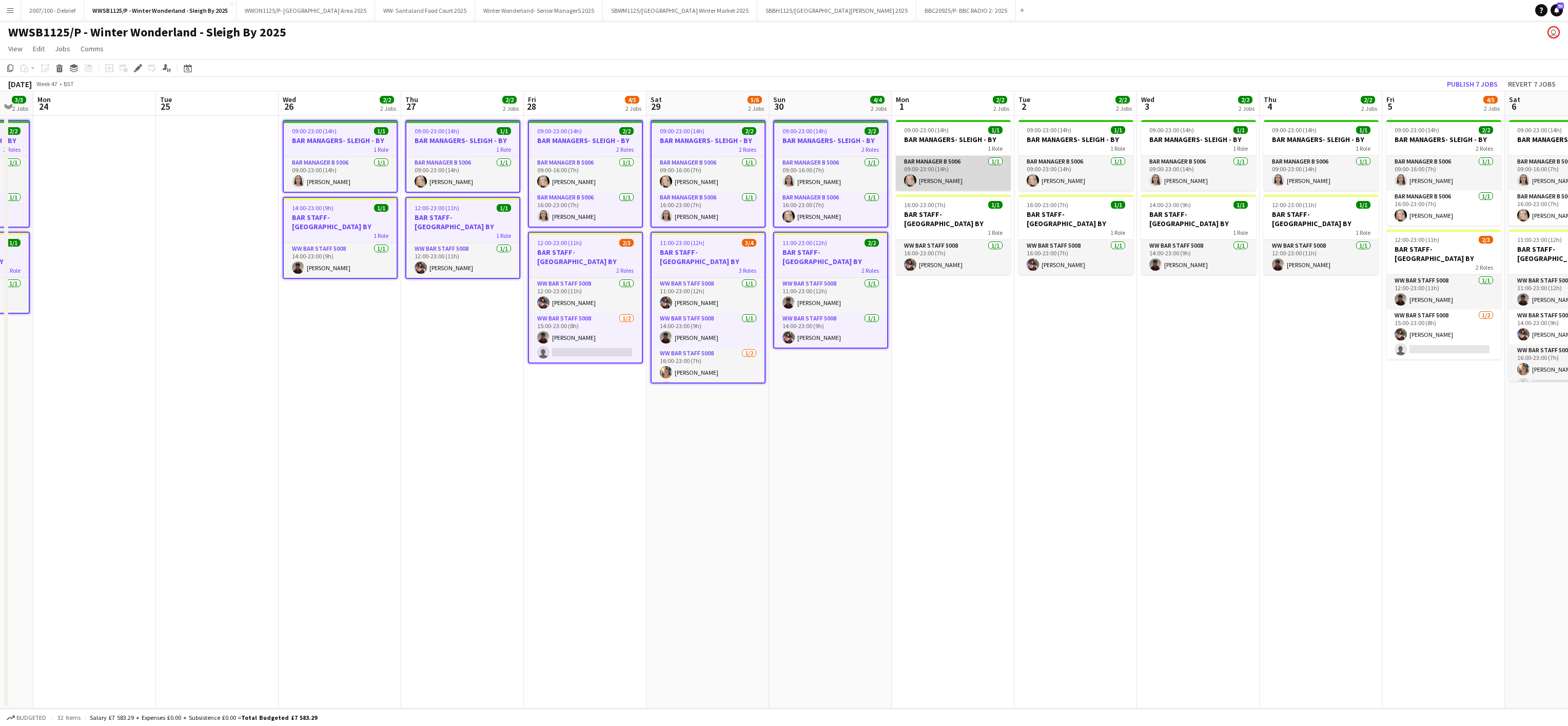
click at [906, 168] on app-card-role "Bar Manager B 5006 [DATE] 09:00-23:00 (14h) [PERSON_NAME]" at bounding box center [953, 173] width 115 height 35
click at [928, 199] on div at bounding box center [953, 198] width 115 height 2
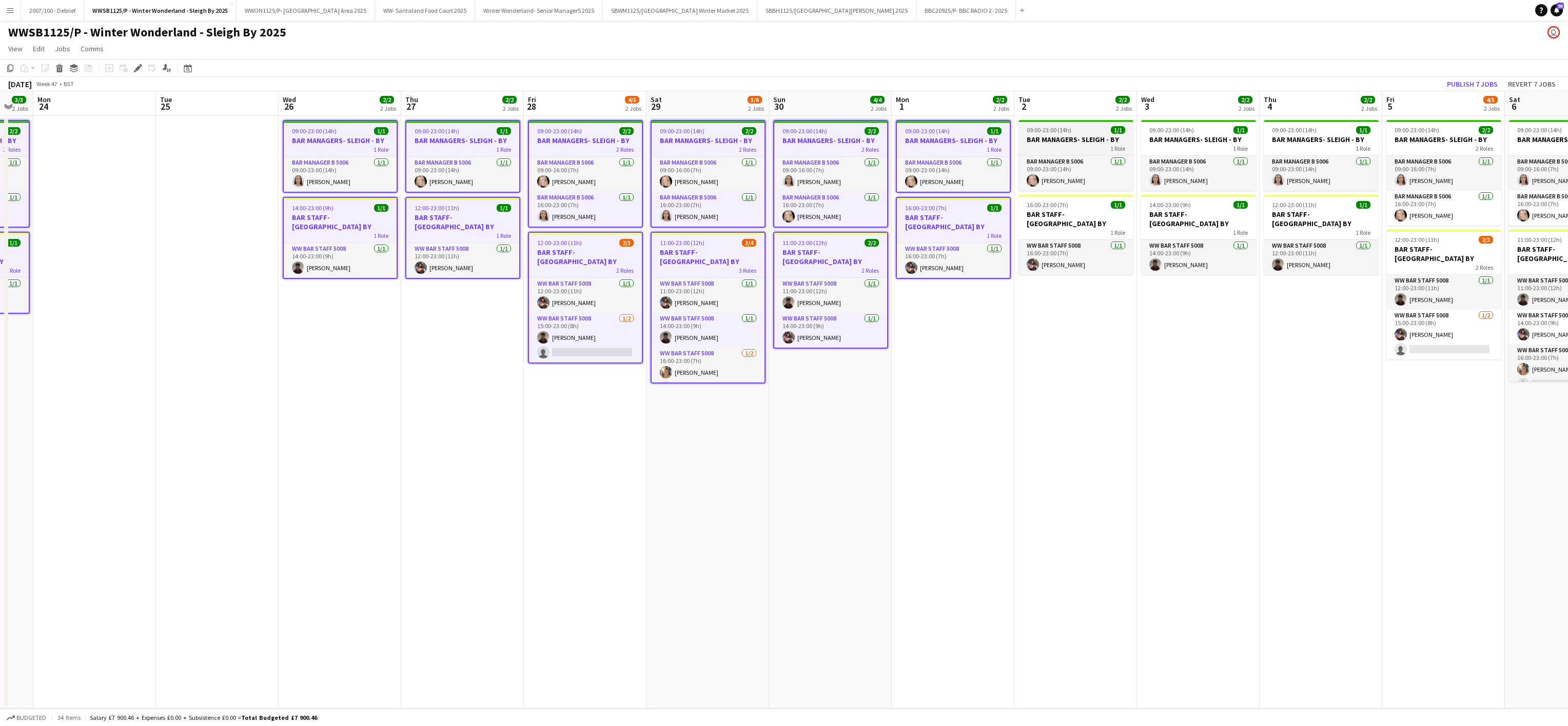
click at [1043, 140] on h3 "BAR MANAGERS- SLEIGH - BY" at bounding box center [1076, 139] width 115 height 9
click at [1088, 214] on h3 "BAR STAFF- [GEOGRAPHIC_DATA] BY" at bounding box center [1076, 221] width 115 height 18
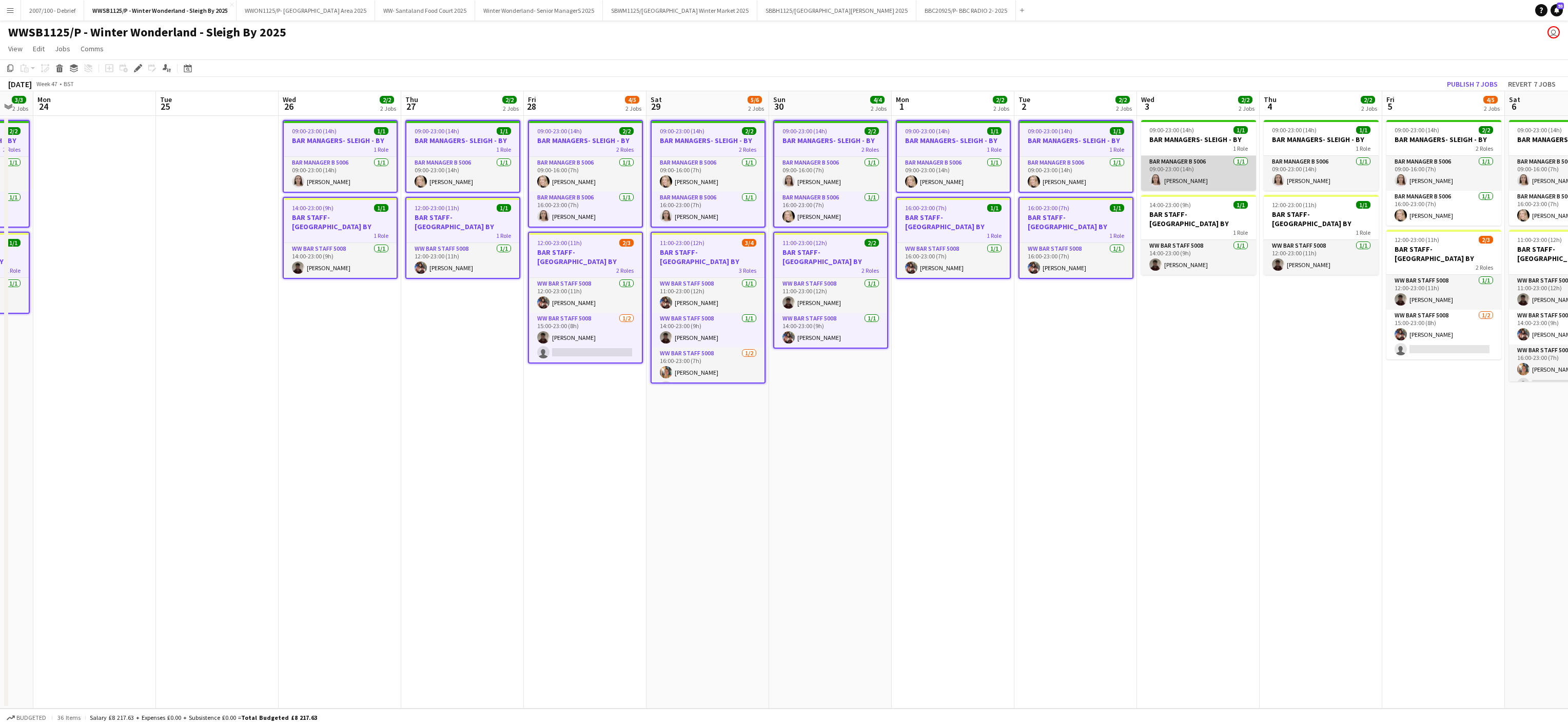
click at [1187, 180] on app-card-role "Bar Manager B 5006 [DATE] 09:00-23:00 (14h) [PERSON_NAME]" at bounding box center [1198, 173] width 115 height 35
click at [1200, 213] on h3 "BAR STAFF- [GEOGRAPHIC_DATA] BY" at bounding box center [1198, 221] width 115 height 18
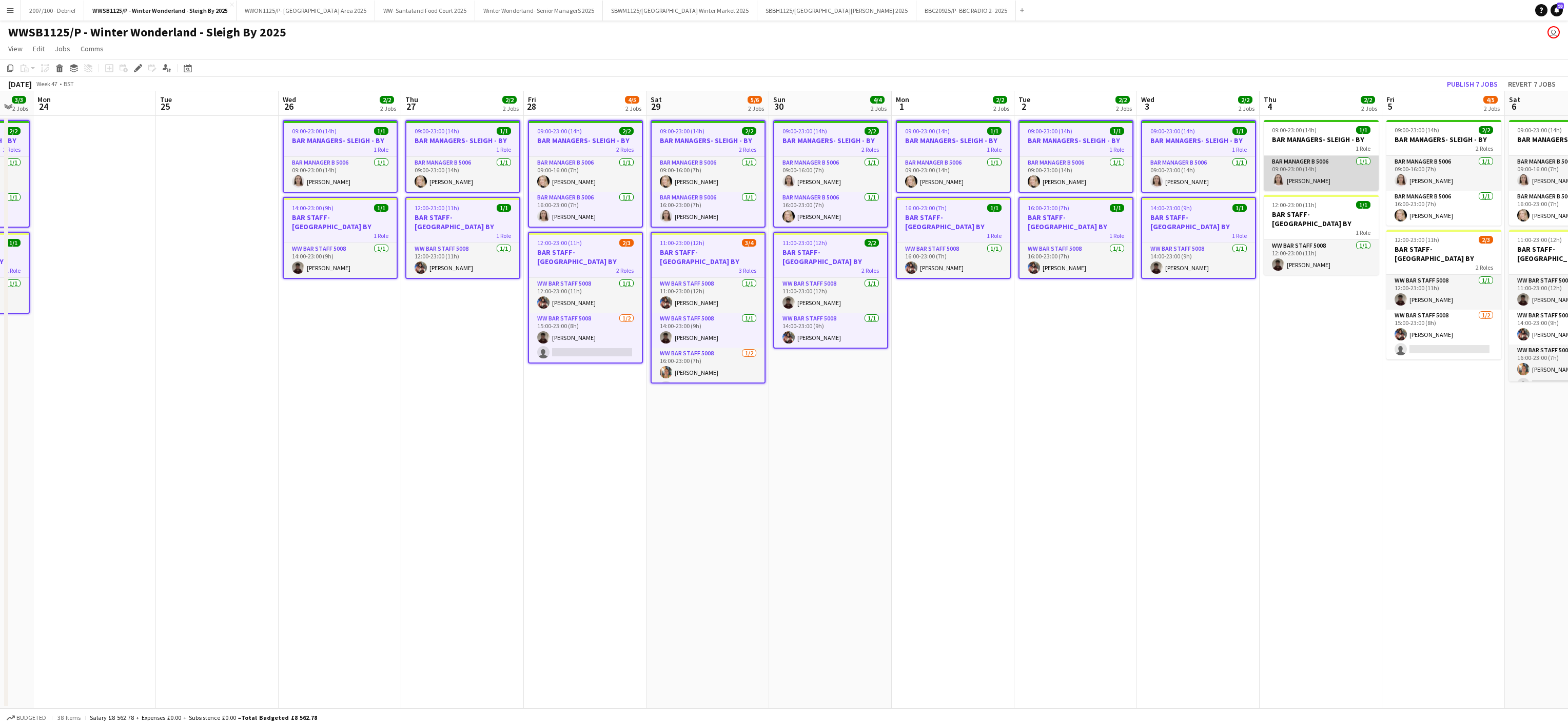
click at [1288, 170] on app-card-role "Bar Manager B 5006 [DATE] 09:00-23:00 (14h) [PERSON_NAME]" at bounding box center [1321, 173] width 115 height 35
click at [1306, 207] on span "12:00-23:00 (11h)" at bounding box center [1293, 206] width 44 height 8
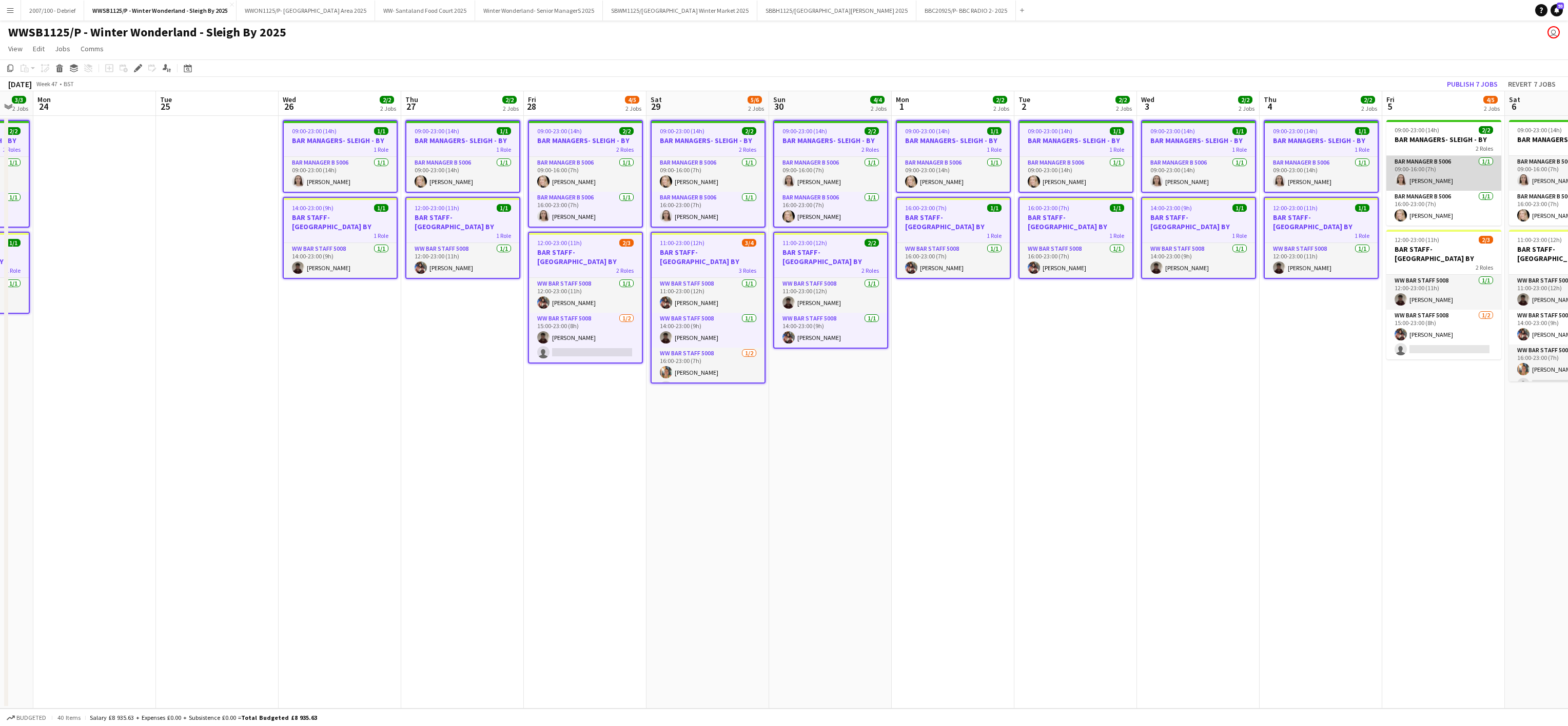
click at [1438, 173] on app-card-role "Bar Manager B 5006 [DATE] 09:00-16:00 (7h) [PERSON_NAME]" at bounding box center [1443, 173] width 115 height 35
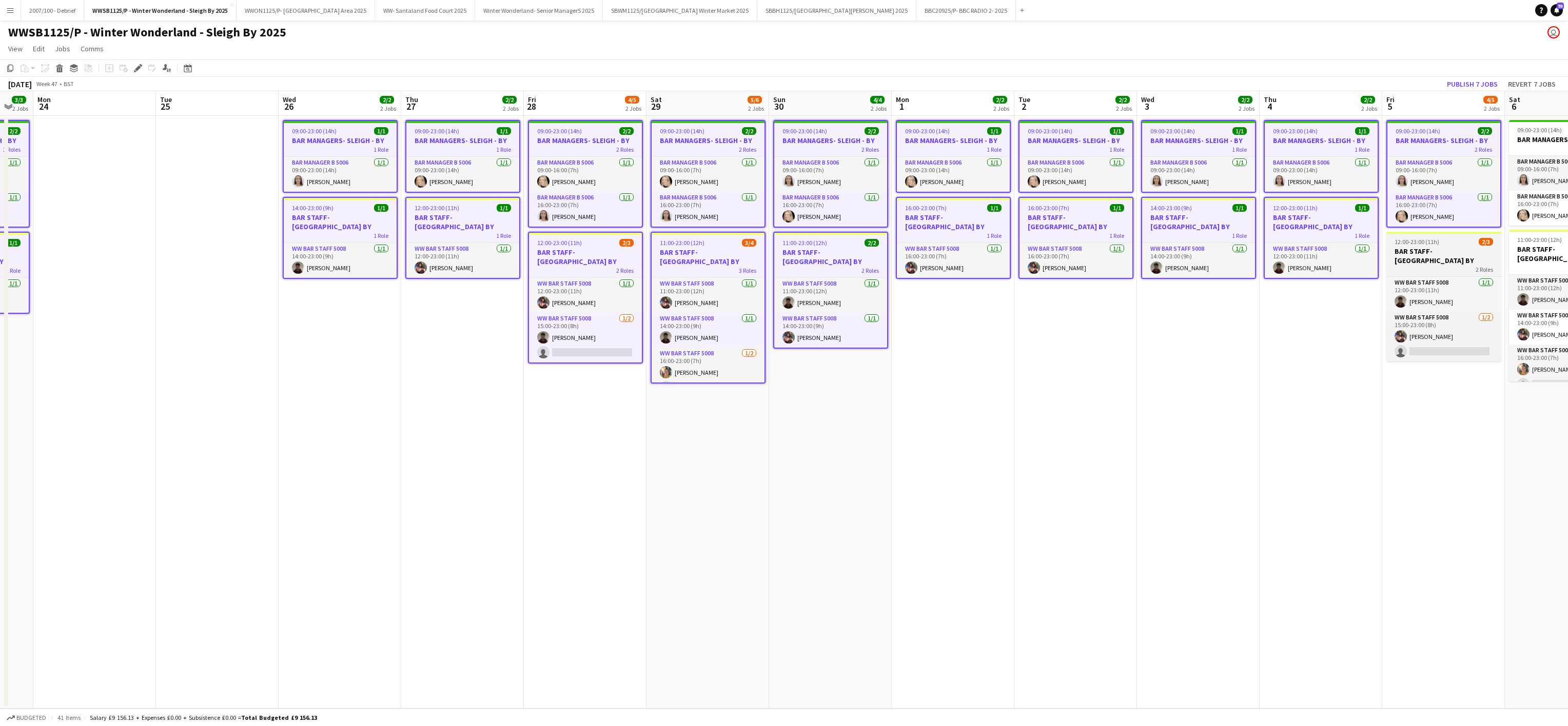
click at [1449, 265] on app-job-card "12:00-23:00 (11h) 2/3 BAR STAFF- [GEOGRAPHIC_DATA] BY 2 Roles WW Bar Staff 5008…" at bounding box center [1443, 296] width 115 height 130
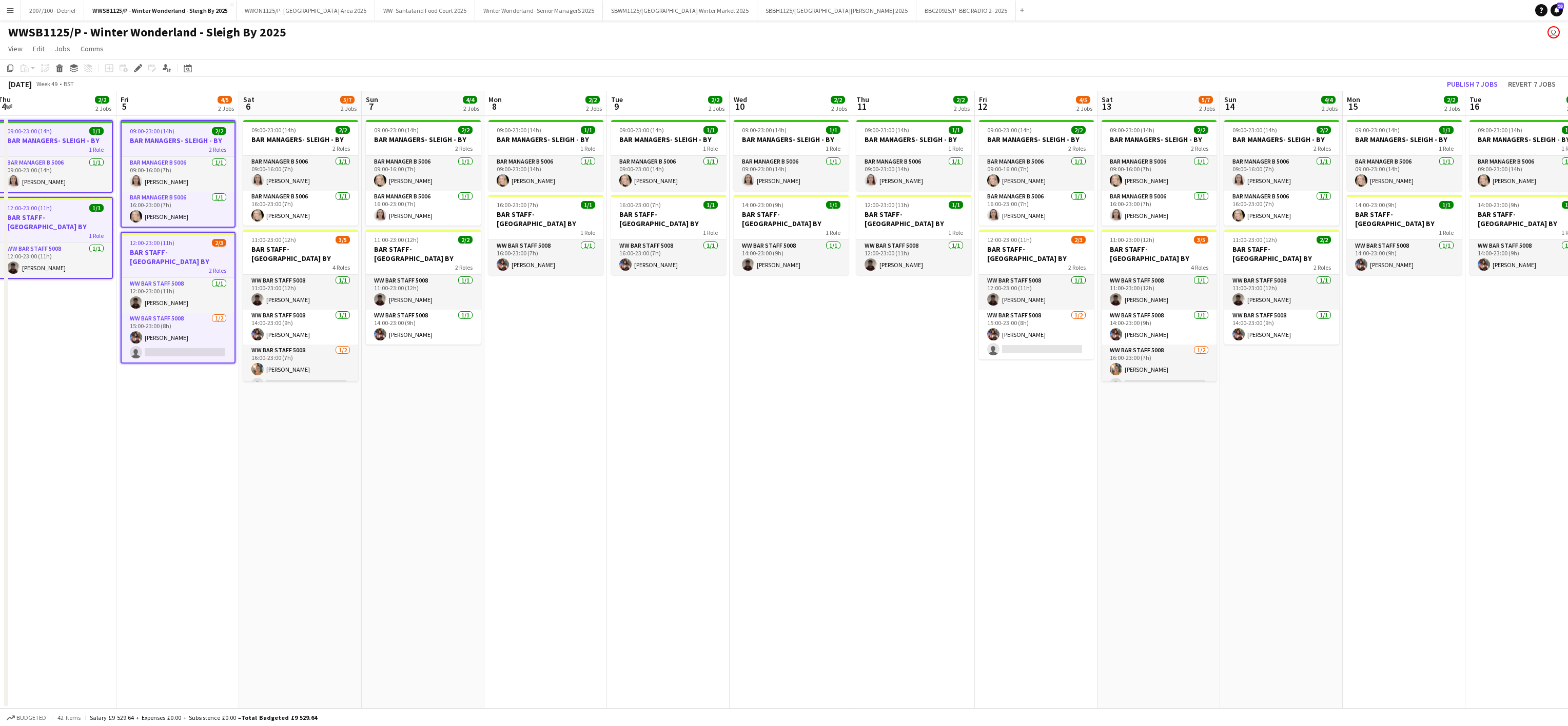
scroll to position [0, 384]
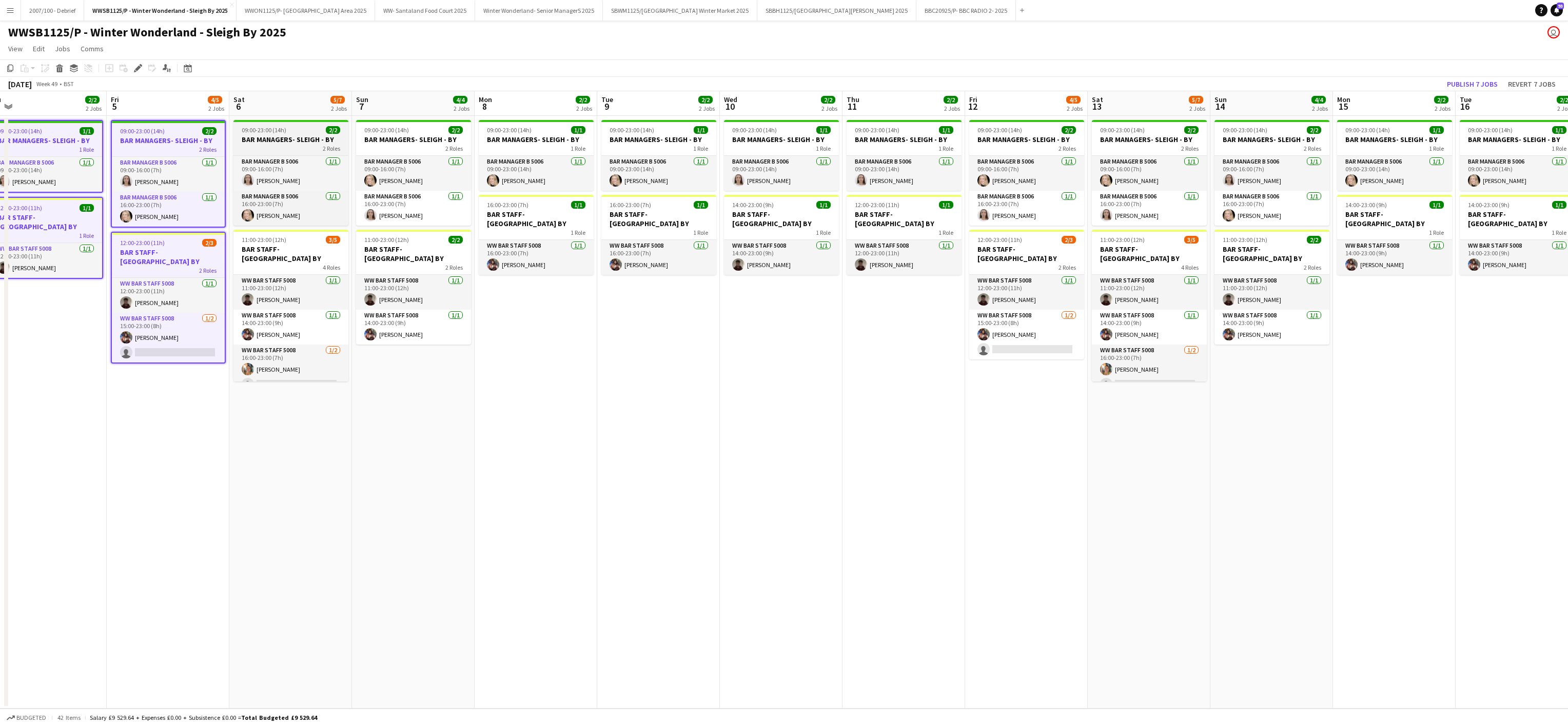
click at [294, 126] on div "09:00-23:00 (14h) 2/2" at bounding box center [290, 130] width 115 height 8
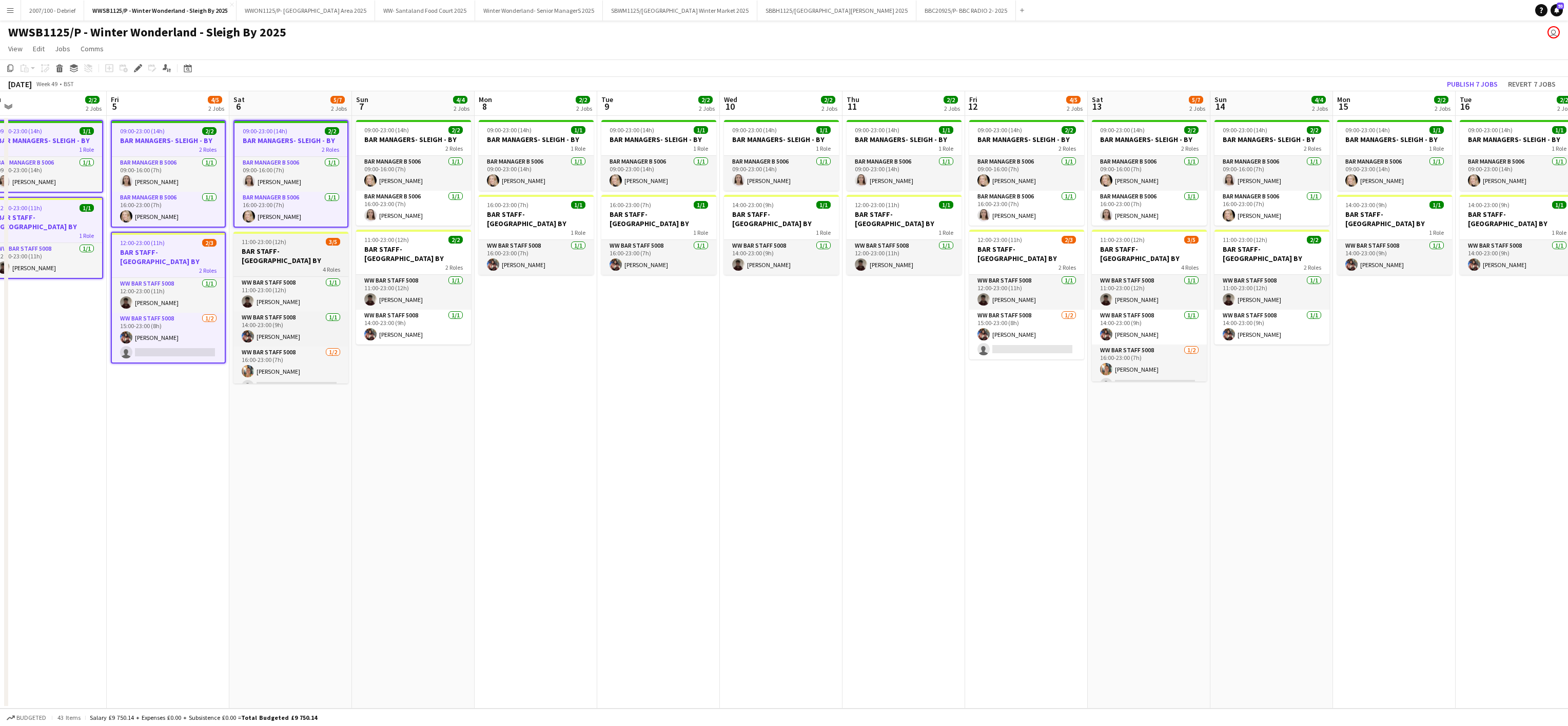
click at [286, 249] on h3 "BAR STAFF- [GEOGRAPHIC_DATA] BY" at bounding box center [290, 256] width 115 height 18
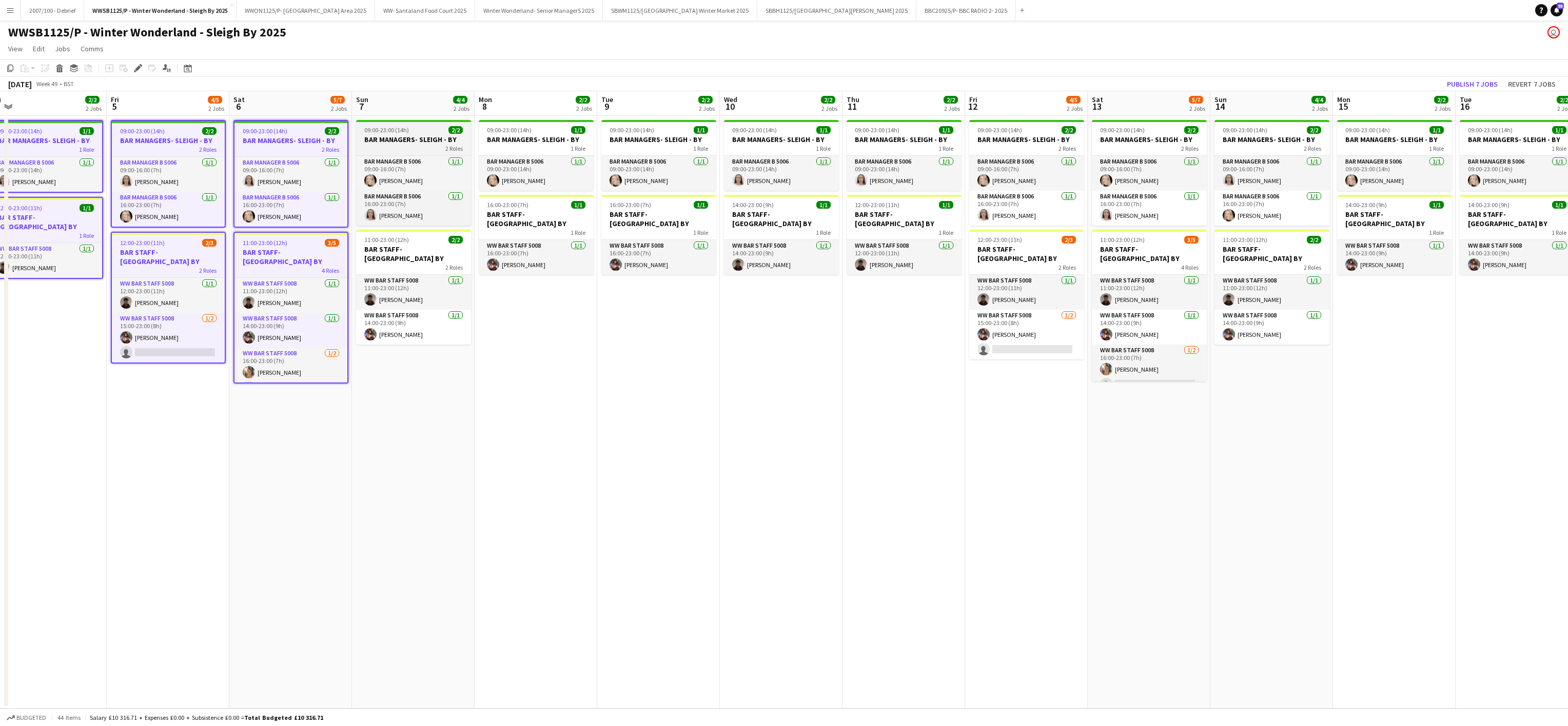
click at [396, 154] on app-job-card "09:00-23:00 (14h) 2/2 BAR MANAGERS- SLEIGH - BY 2 Roles Bar Manager B 5006 [DAT…" at bounding box center [413, 173] width 115 height 106
click at [416, 277] on app-card-role "WW Bar Staff 5008 [DATE] 11:00-23:00 (12h) [PERSON_NAME]" at bounding box center [413, 294] width 115 height 35
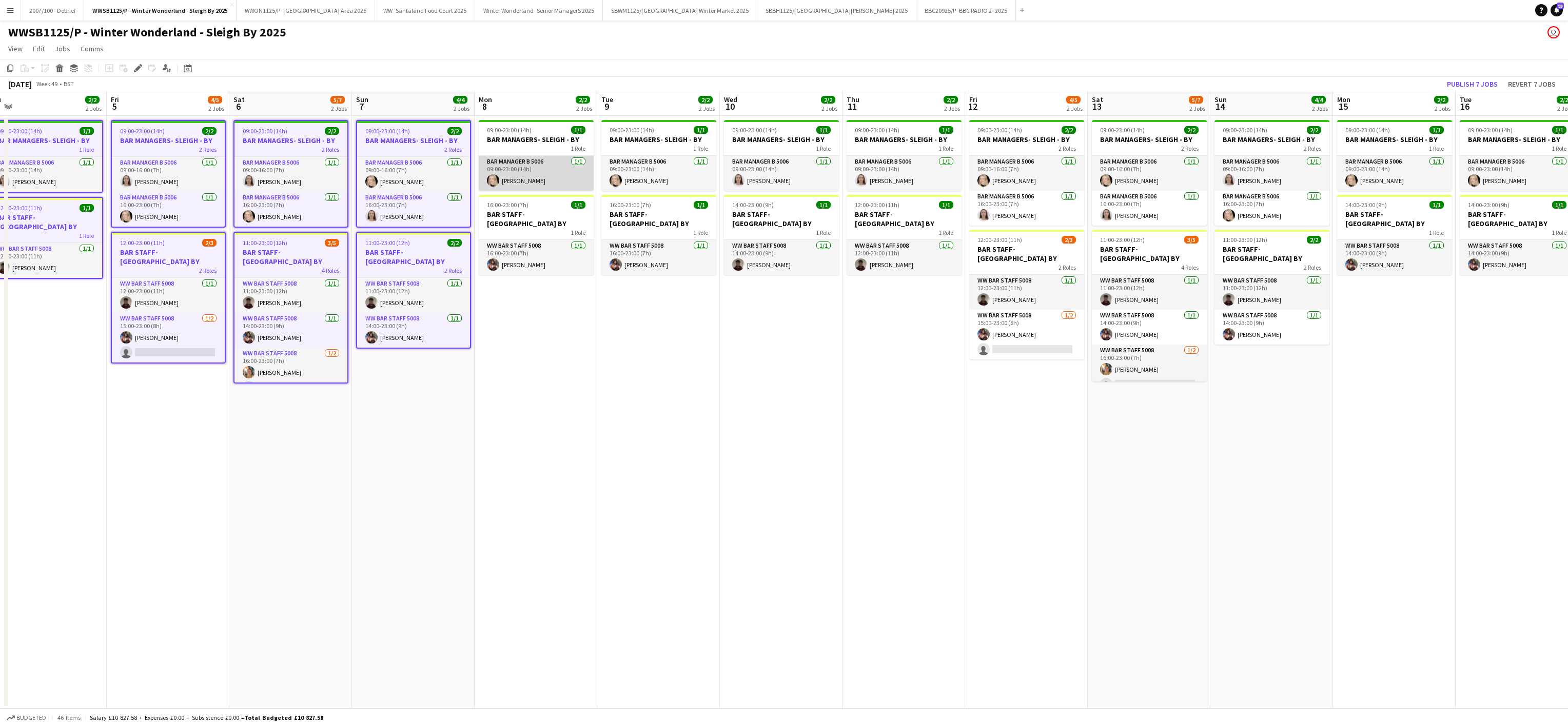
click at [499, 156] on app-card-role "Bar Manager B 5006 [DATE] 09:00-23:00 (14h) [PERSON_NAME]" at bounding box center [536, 173] width 115 height 35
click at [535, 215] on h3 "BAR STAFF- [GEOGRAPHIC_DATA] BY" at bounding box center [536, 221] width 115 height 18
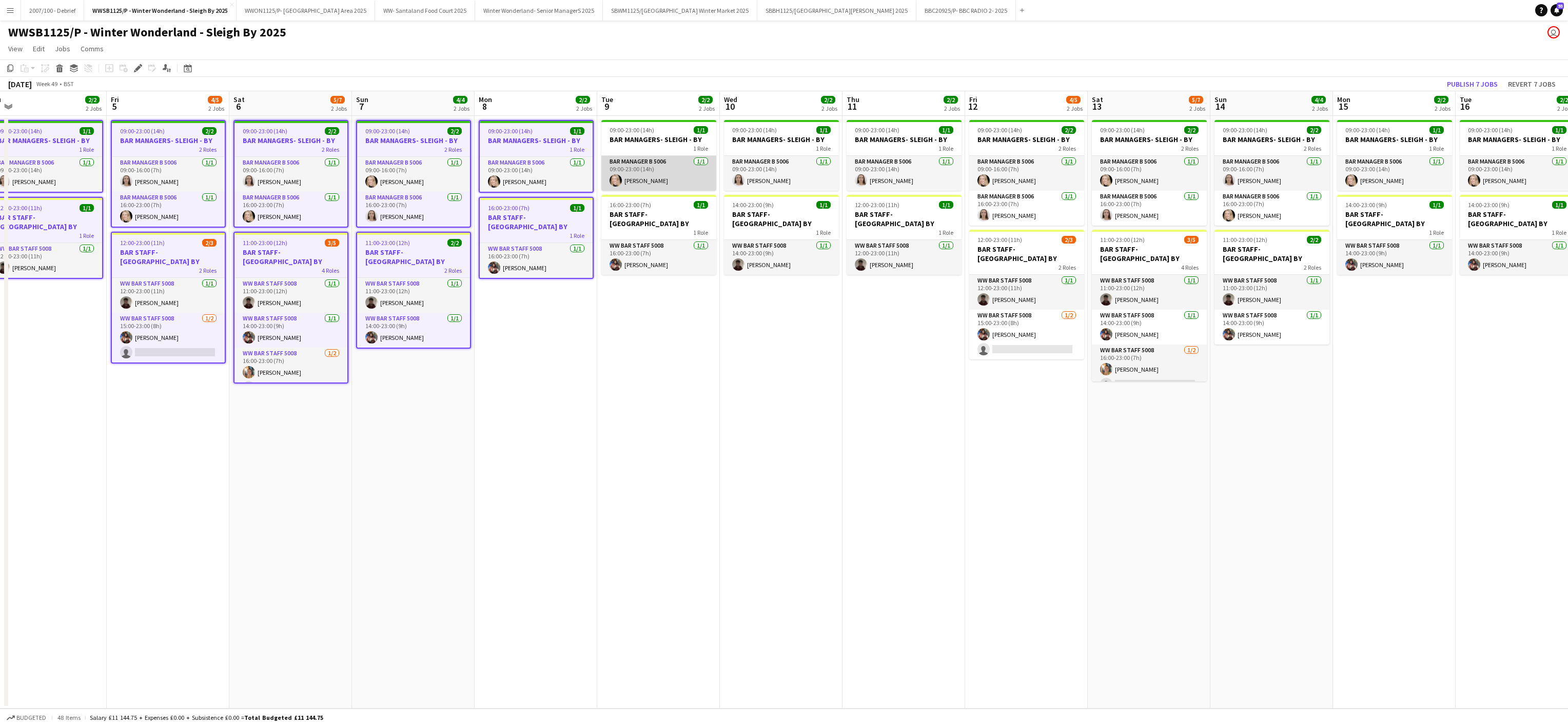
click at [630, 168] on app-card-role "Bar Manager B 5006 [DATE] 09:00-23:00 (14h) [PERSON_NAME]" at bounding box center [659, 173] width 115 height 35
click at [657, 242] on app-card-role "WW Bar Staff 5008 [DATE] 16:00-23:00 (7h) [PERSON_NAME]" at bounding box center [659, 260] width 115 height 35
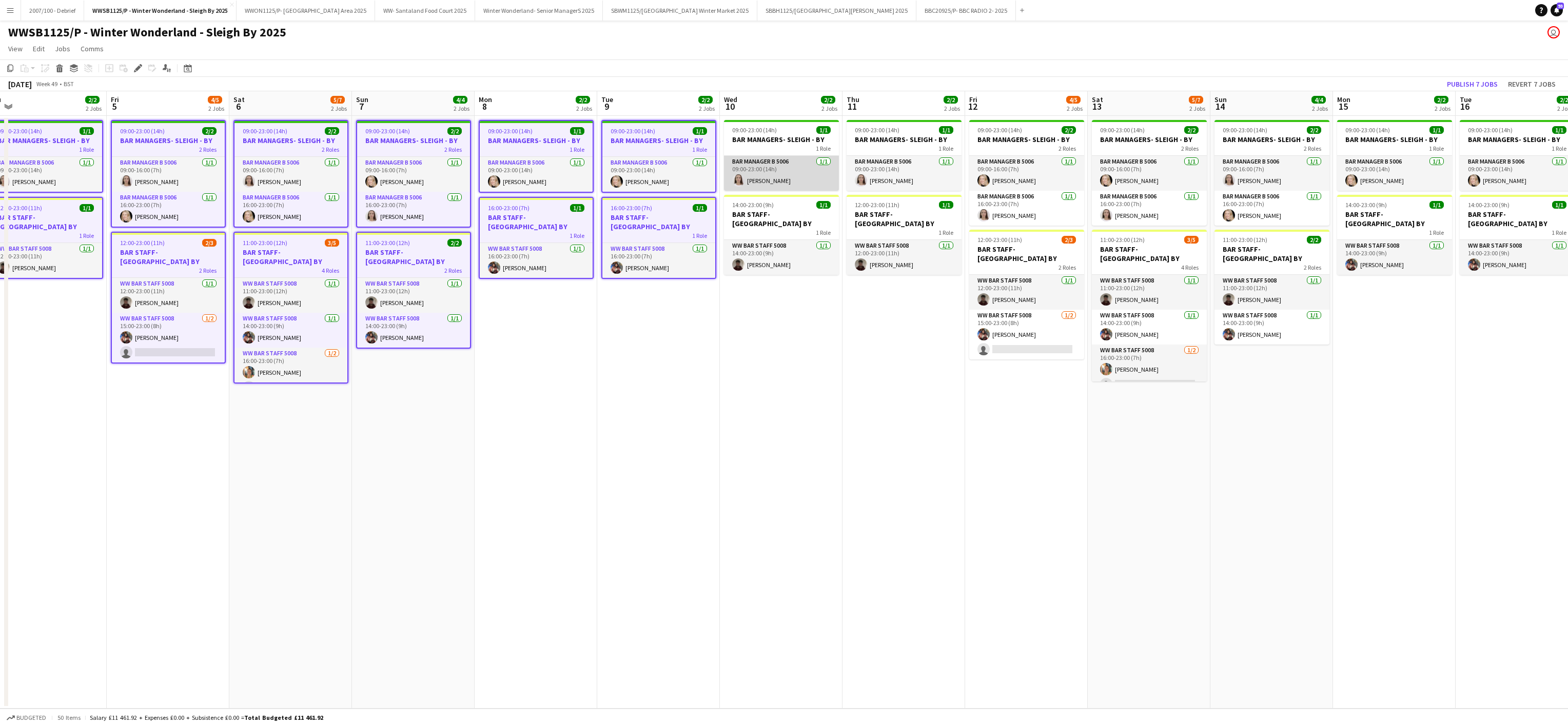
click at [752, 156] on app-card-role "Bar Manager B 5006 [DATE] 09:00-23:00 (14h) [PERSON_NAME]" at bounding box center [781, 173] width 115 height 35
click at [794, 230] on div "1 Role" at bounding box center [781, 234] width 115 height 8
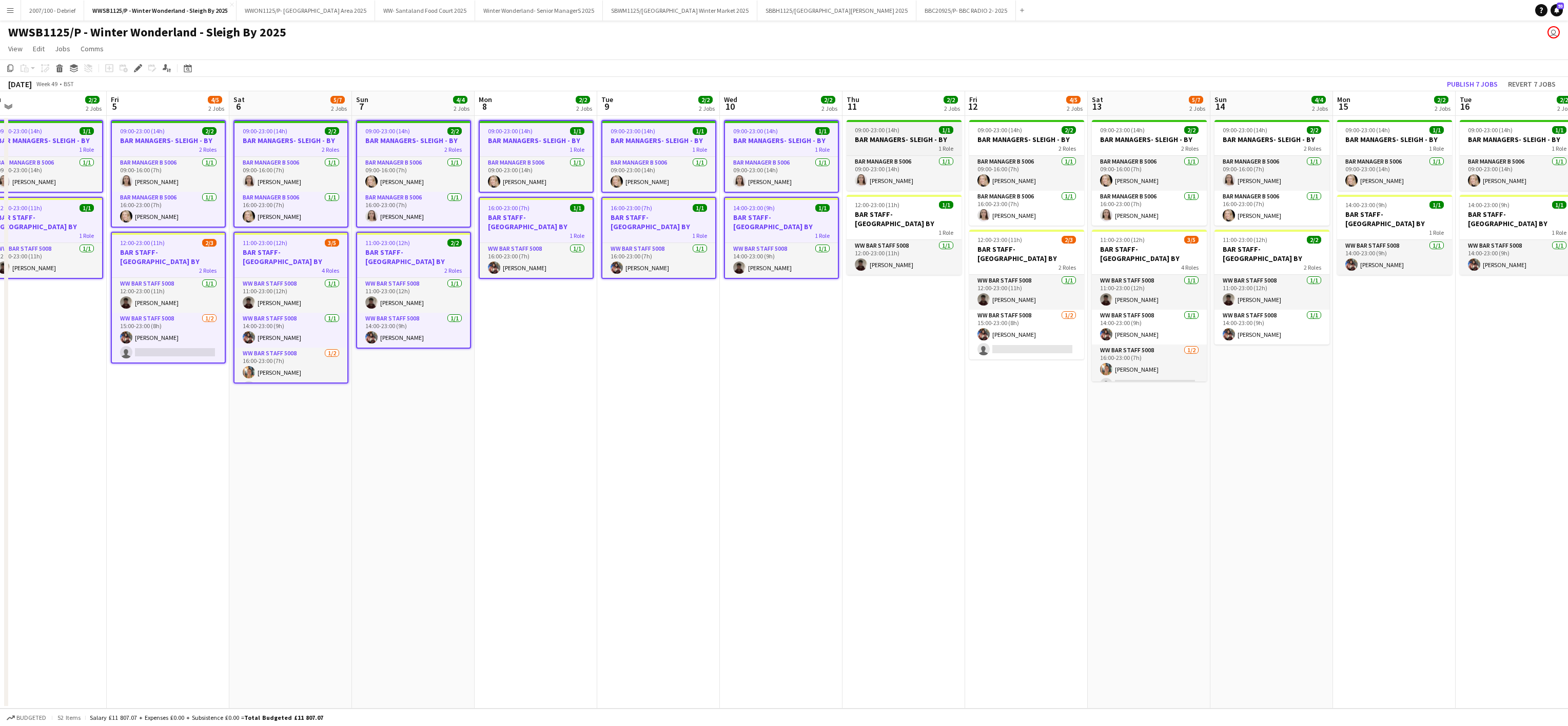
click at [919, 139] on h3 "BAR MANAGERS- SLEIGH - BY" at bounding box center [904, 139] width 115 height 9
click at [932, 218] on h3 "BAR STAFF- [GEOGRAPHIC_DATA] BY" at bounding box center [904, 221] width 115 height 18
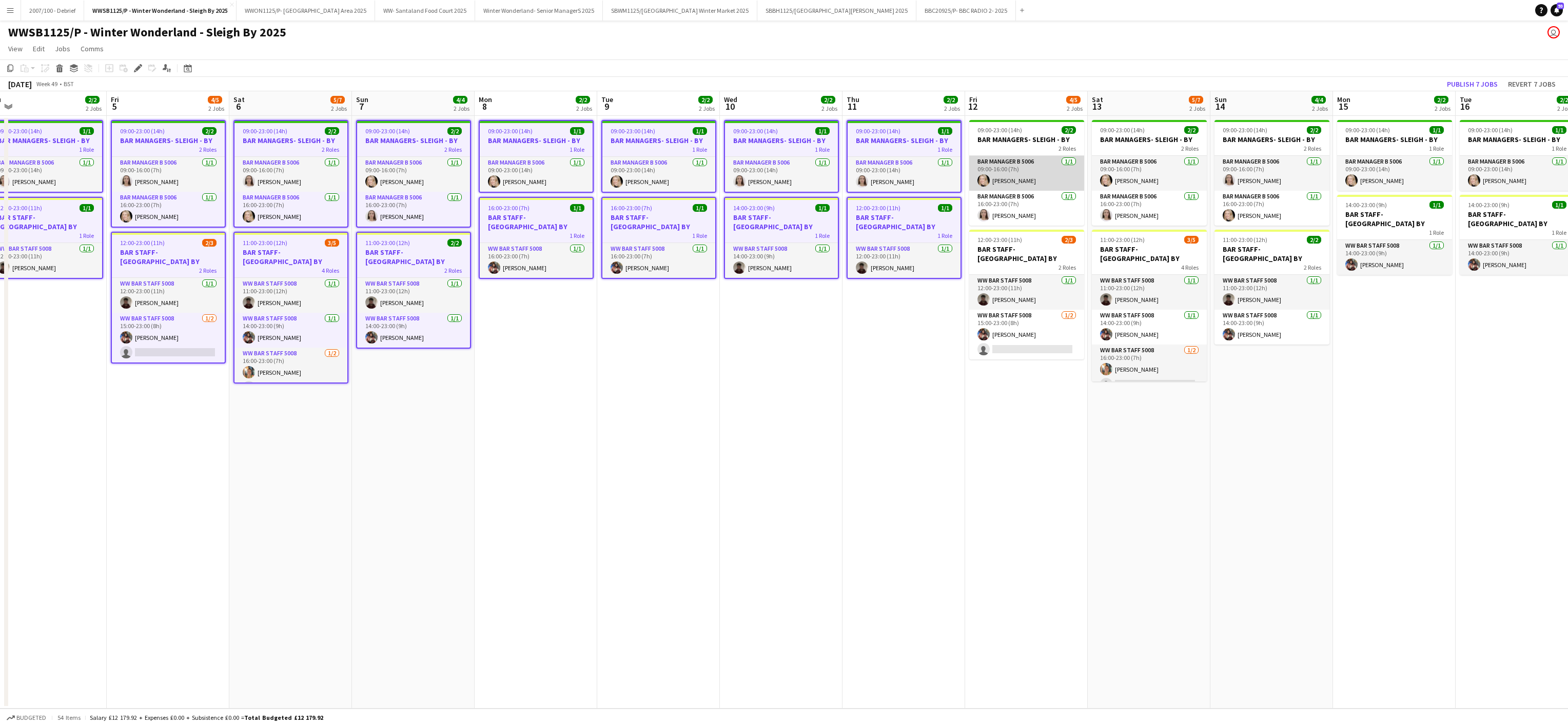
click at [1026, 173] on app-card-role "Bar Manager B 5006 [DATE] 09:00-16:00 (7h) [PERSON_NAME]" at bounding box center [1026, 173] width 115 height 35
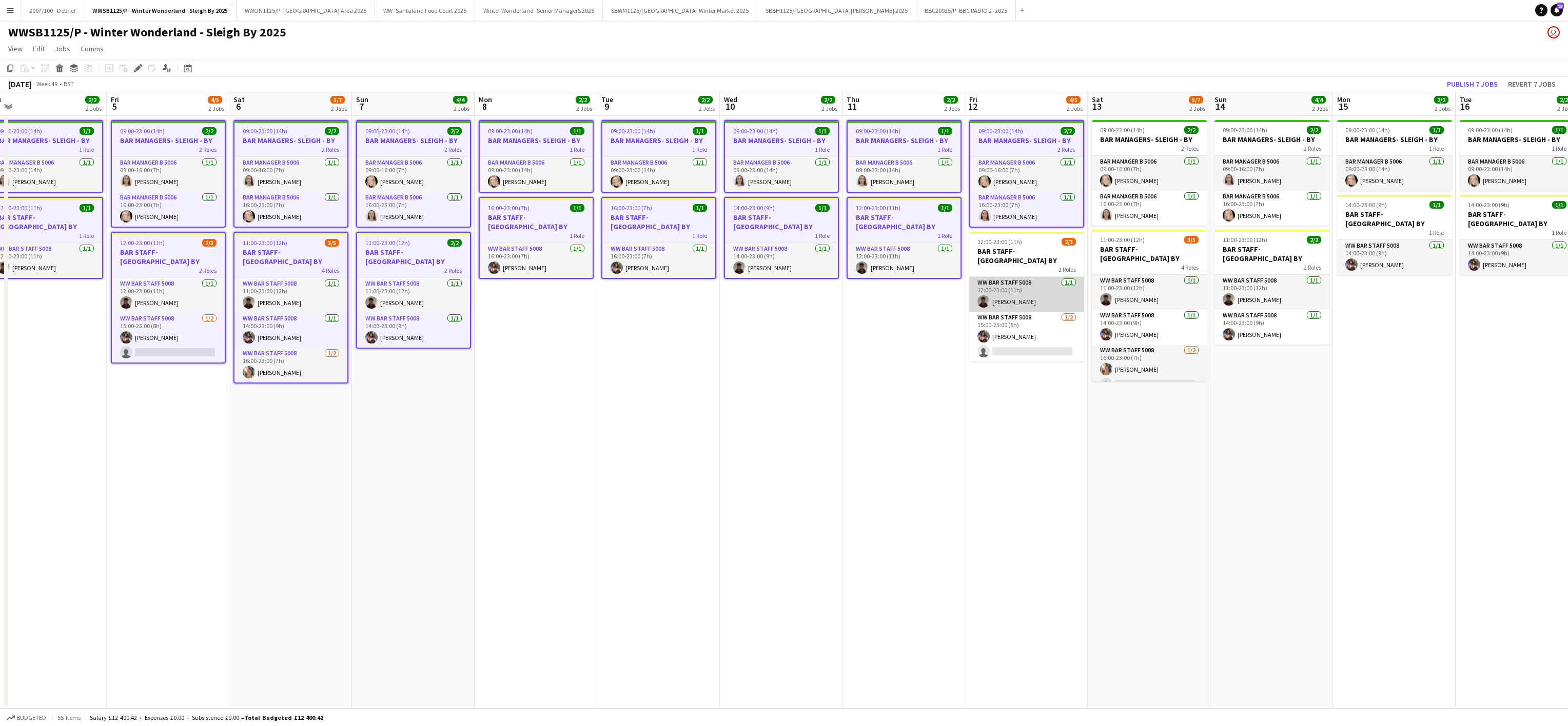
click at [1047, 290] on app-card-role "WW Bar Staff 5008 [DATE] 12:00-23:00 (11h) [PERSON_NAME]" at bounding box center [1026, 294] width 115 height 35
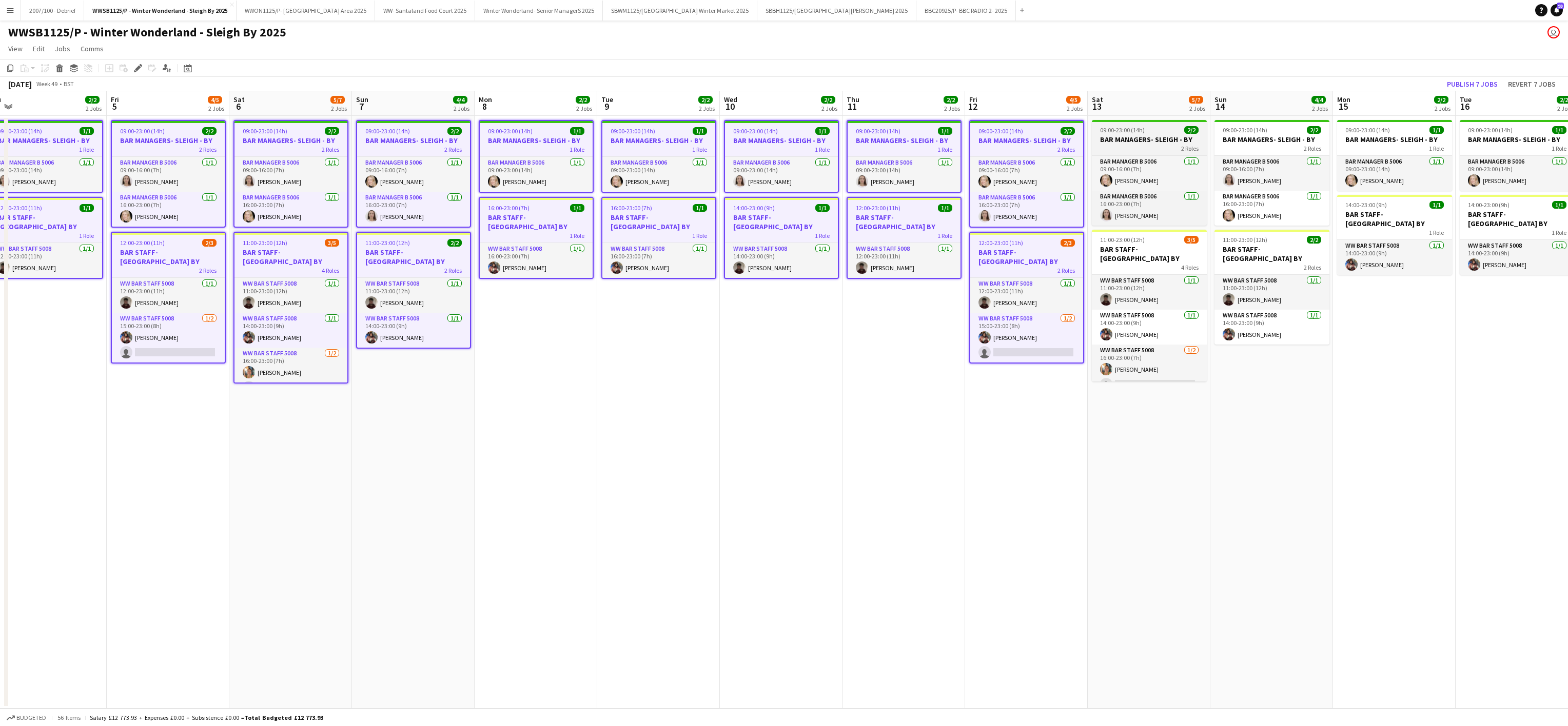
click at [1126, 137] on h3 "BAR MANAGERS- SLEIGH - BY" at bounding box center [1149, 139] width 115 height 9
click at [1162, 283] on app-card-role "WW Bar Staff 5008 [DATE] 11:00-23:00 (12h) [PERSON_NAME]" at bounding box center [1149, 294] width 115 height 35
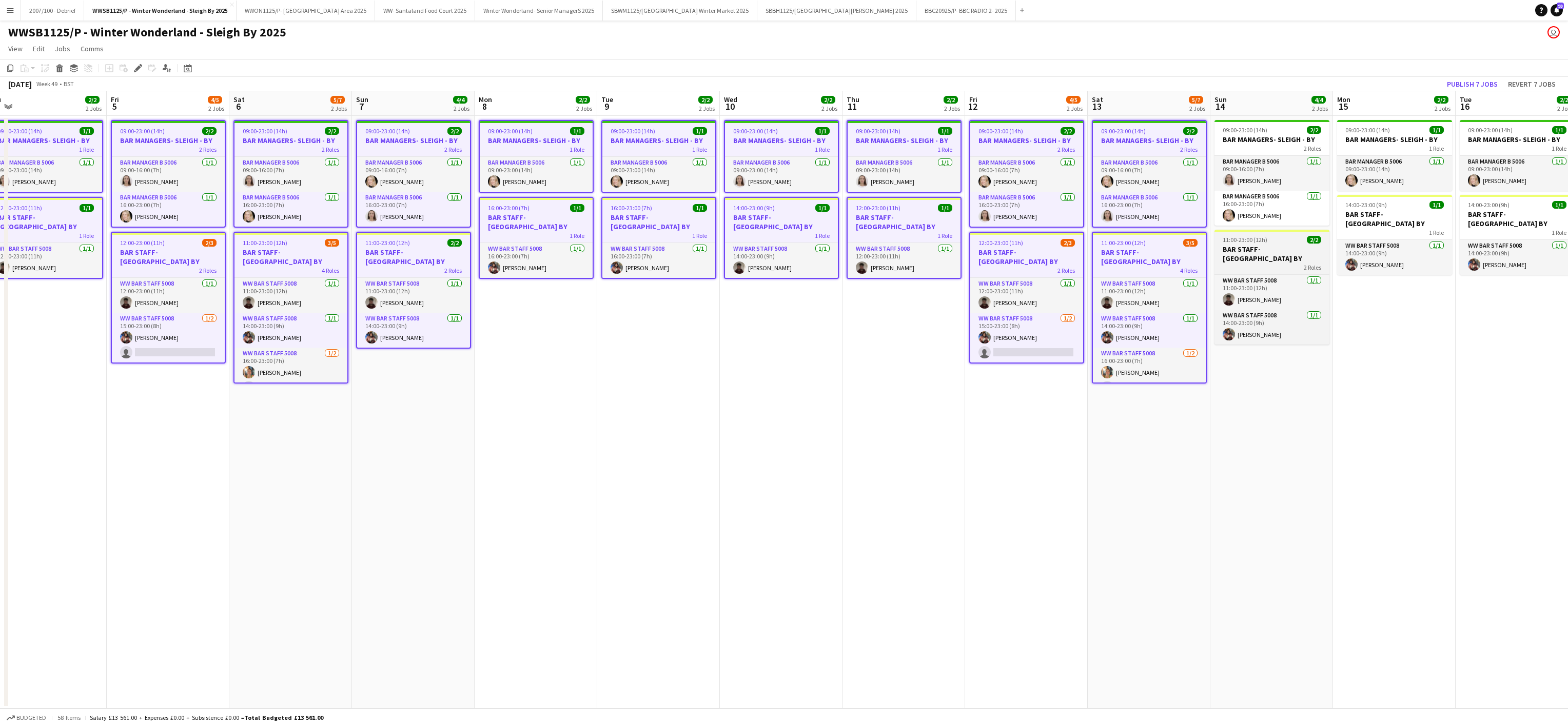
click at [1240, 263] on div "2 Roles" at bounding box center [1271, 268] width 115 height 8
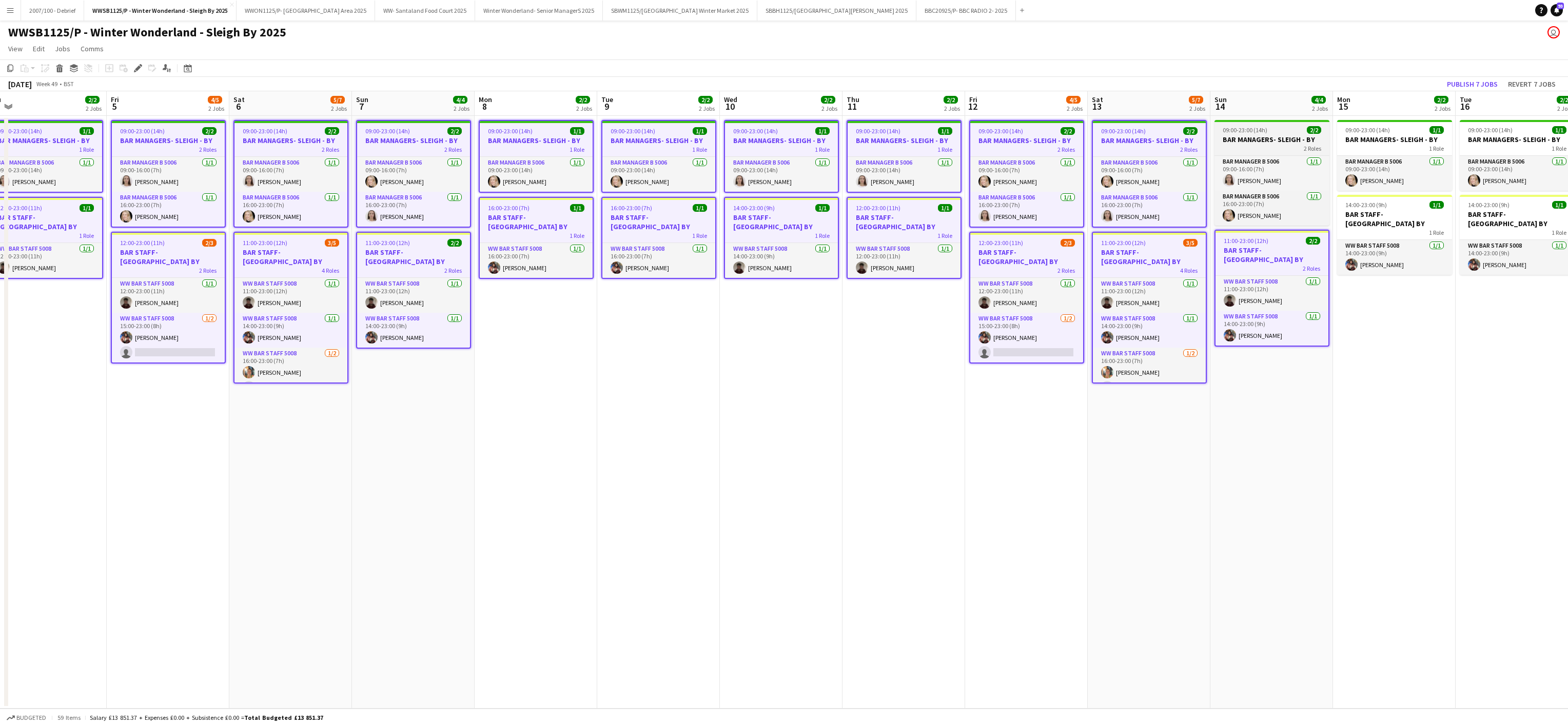
click at [1290, 154] on app-job-card "09:00-23:00 (14h) 2/2 BAR MANAGERS- SLEIGH - BY 2 Roles Bar Manager B 5006 [DAT…" at bounding box center [1271, 173] width 115 height 106
click at [1400, 139] on h3 "BAR MANAGERS- SLEIGH - BY" at bounding box center [1394, 139] width 115 height 9
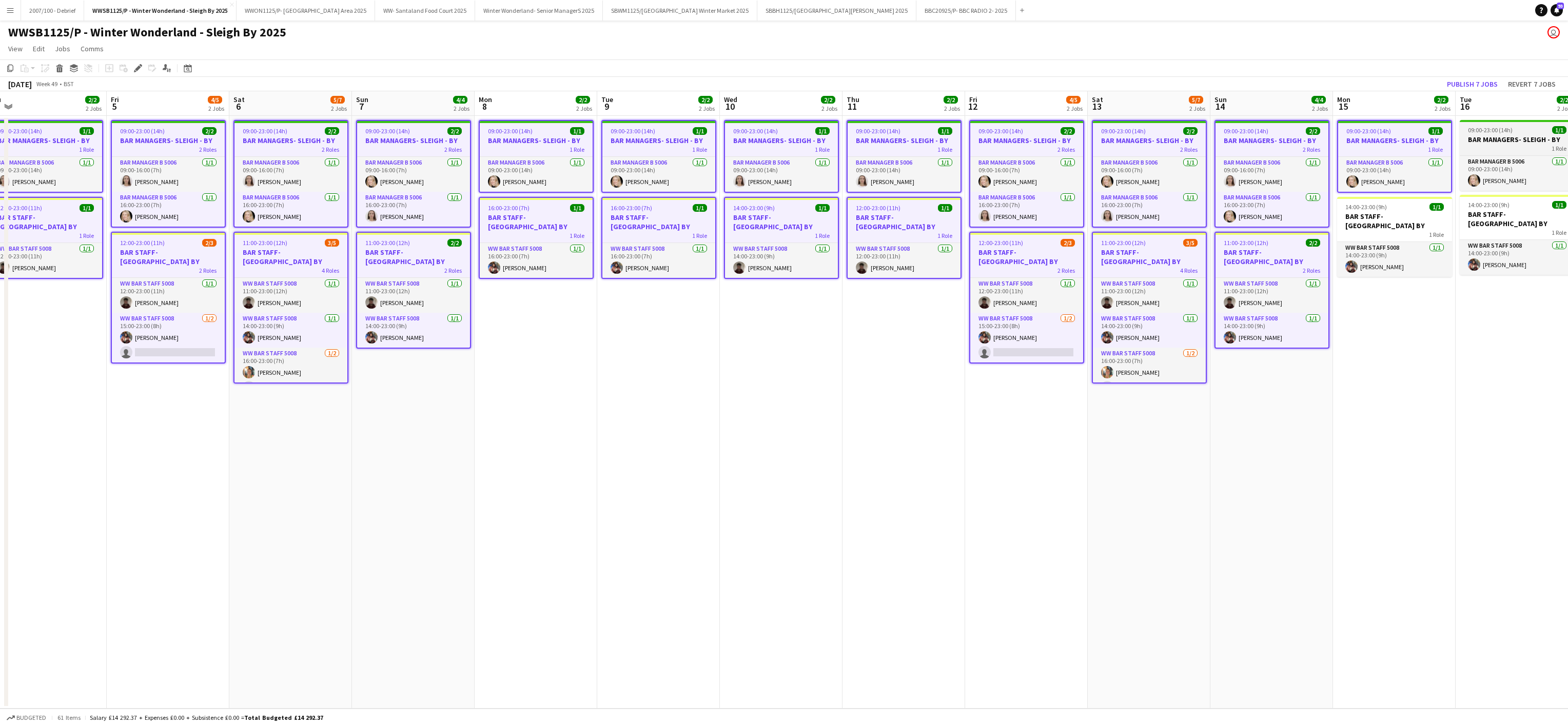
click at [1510, 135] on h3 "BAR MANAGERS- SLEIGH - BY" at bounding box center [1517, 139] width 115 height 9
click at [1405, 242] on app-card-role "WW Bar Staff 5008 [DATE] 14:00-23:00 (9h) [PERSON_NAME]" at bounding box center [1394, 260] width 115 height 35
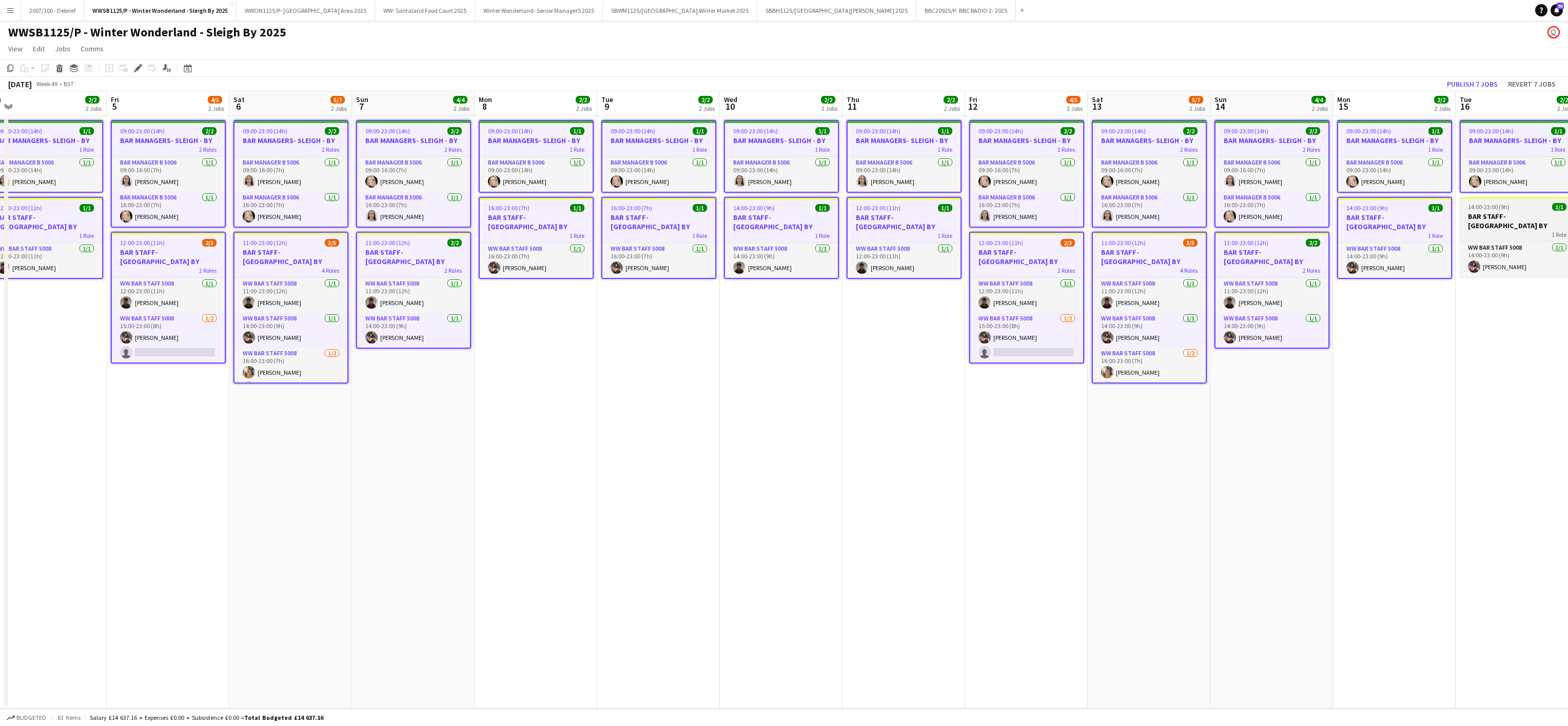
click at [1470, 230] on div "1 Role" at bounding box center [1517, 234] width 115 height 8
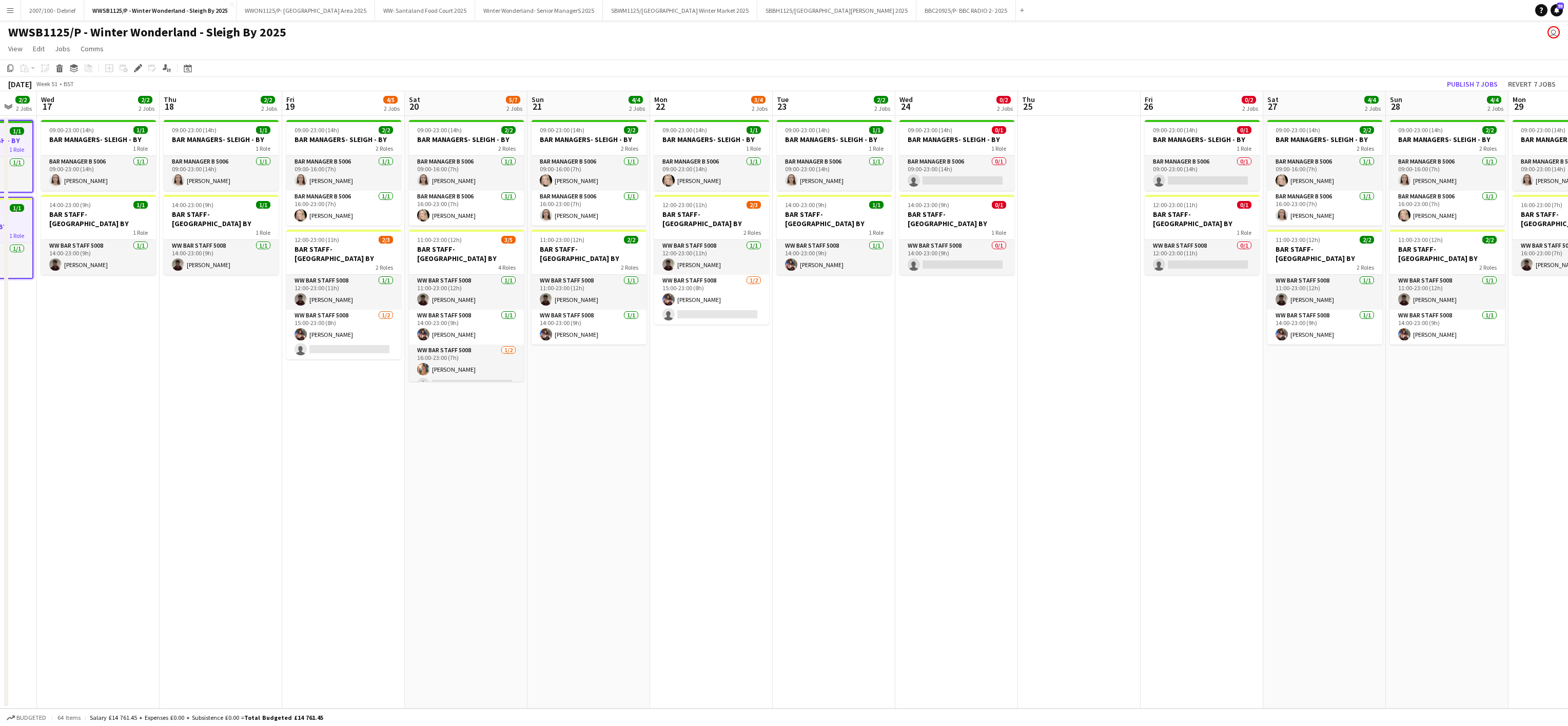
scroll to position [0, 310]
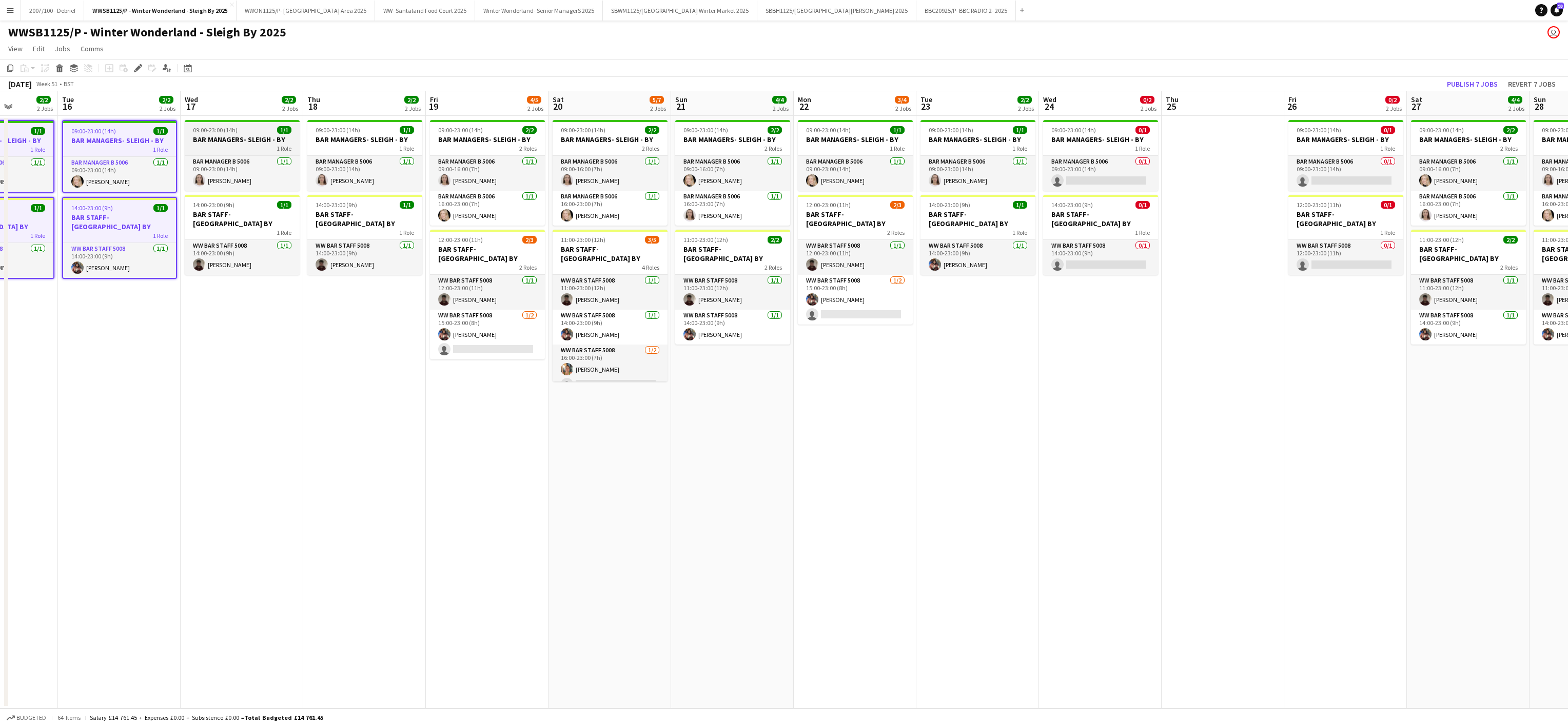
click at [293, 135] on h3 "BAR MANAGERS- SLEIGH - BY" at bounding box center [242, 139] width 115 height 9
click at [261, 201] on app-job-card "14:00-23:00 (9h) 1/1 BAR STAFF- [GEOGRAPHIC_DATA] BY 1 Role WW Bar Staff 5008 […" at bounding box center [242, 237] width 115 height 80
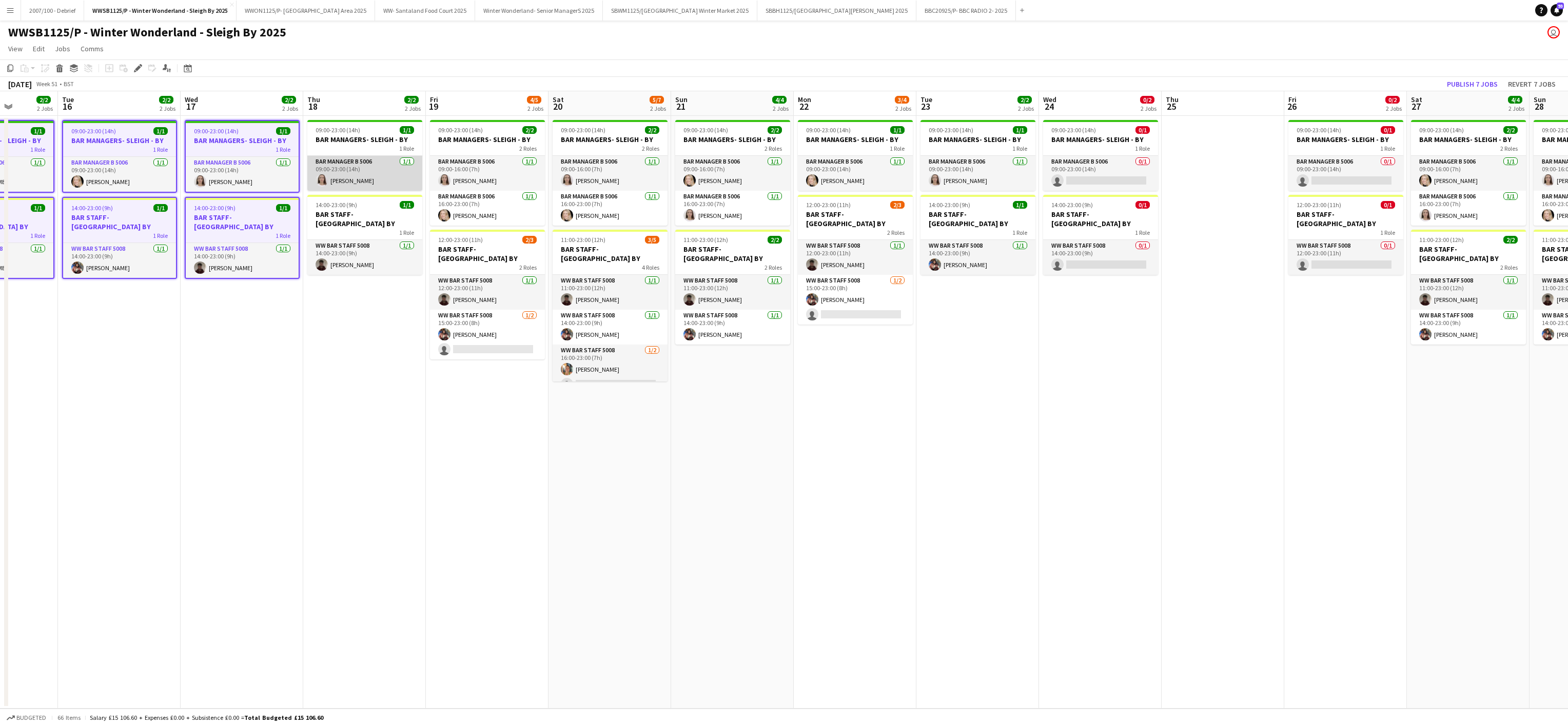
click at [351, 156] on app-card-role "Bar Manager B 5006 [DATE] 09:00-23:00 (14h) [PERSON_NAME]" at bounding box center [364, 173] width 115 height 35
click at [359, 194] on app-date-cell "09:00-23:00 (14h) 1/1 BAR MANAGERS- SLEIGH - BY 1 Role Bar Manager B 5006 [DATE…" at bounding box center [364, 413] width 123 height 593
click at [363, 207] on div "14:00-23:00 (9h) 1/1" at bounding box center [364, 206] width 115 height 8
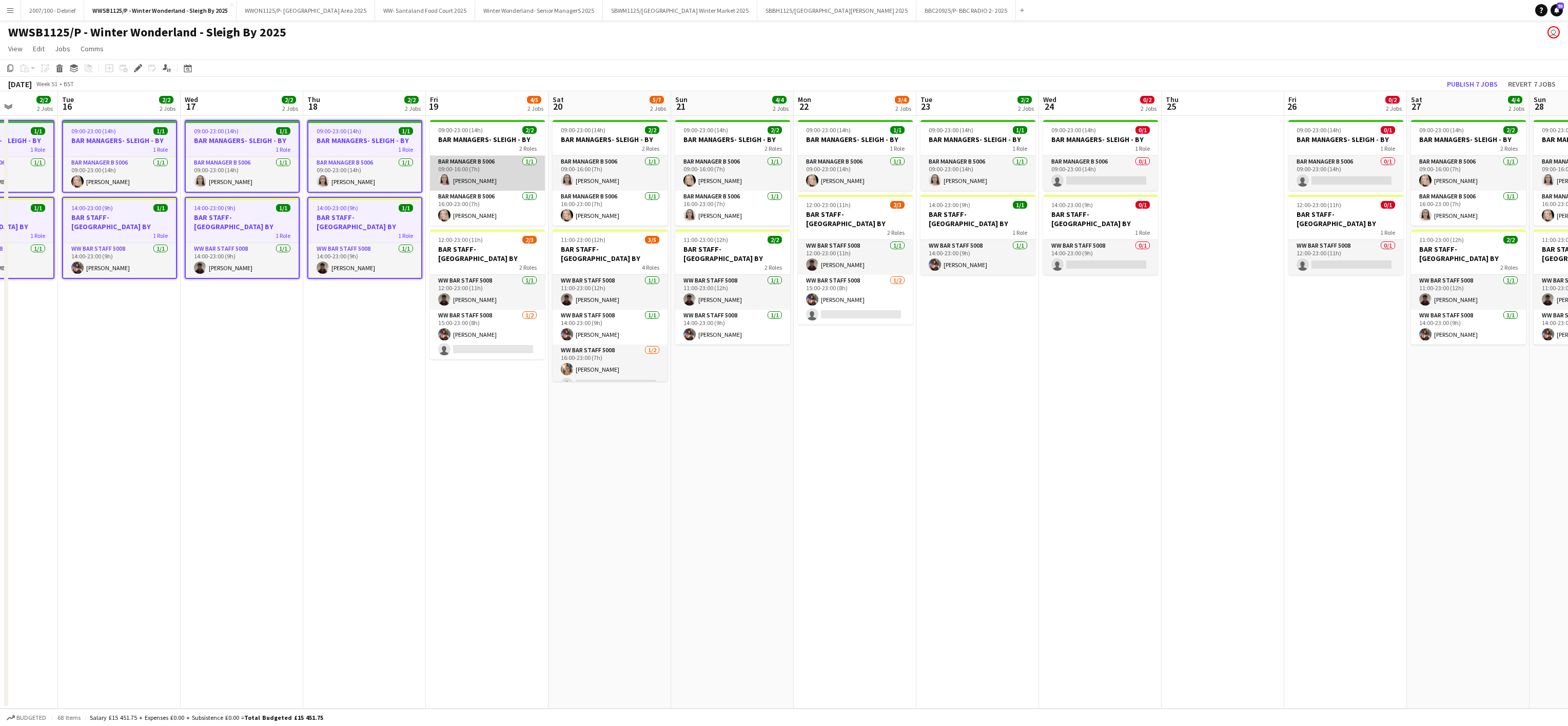
click at [467, 158] on app-card-role "Bar Manager B 5006 [DATE] 09:00-16:00 (7h) [PERSON_NAME]" at bounding box center [487, 173] width 115 height 35
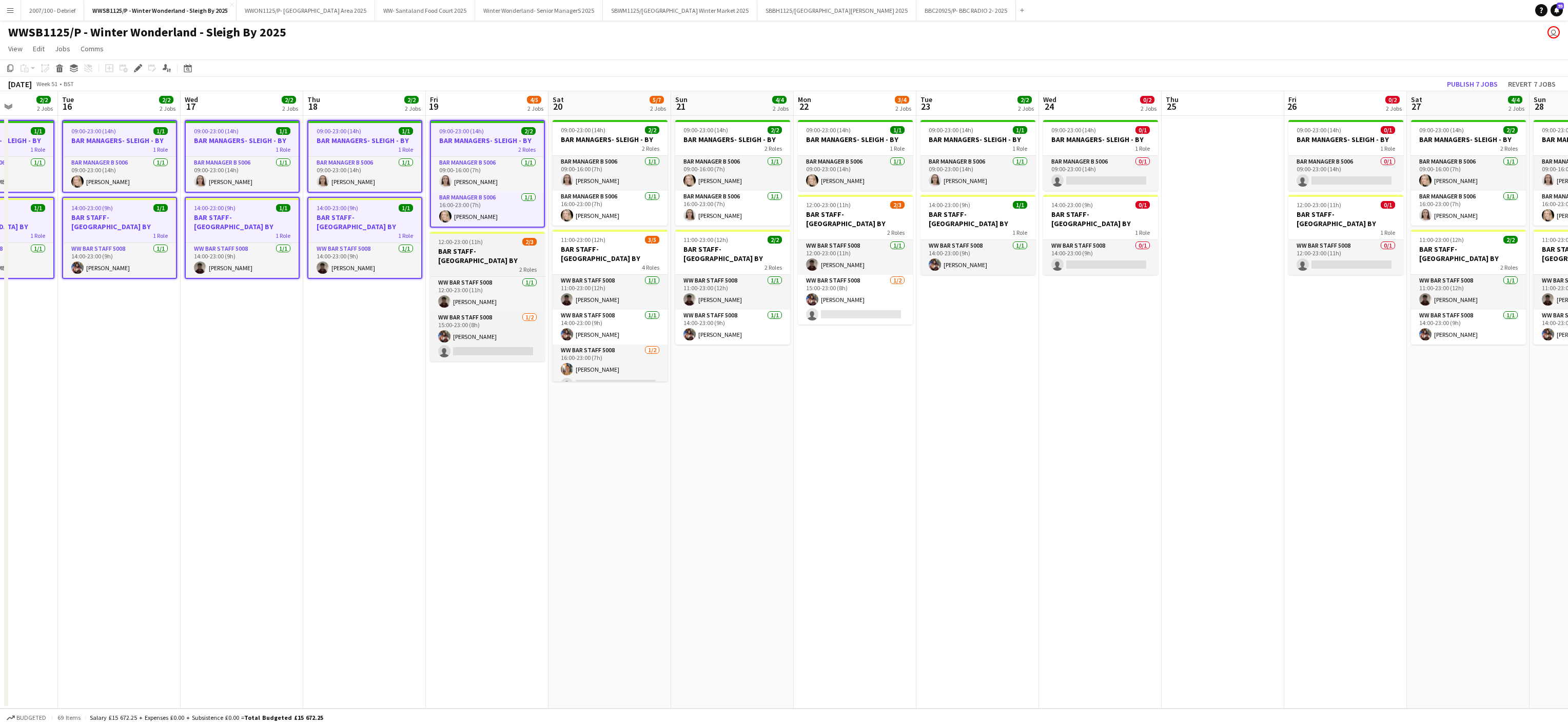
click at [492, 248] on h3 "BAR STAFF- [GEOGRAPHIC_DATA] BY" at bounding box center [487, 256] width 115 height 18
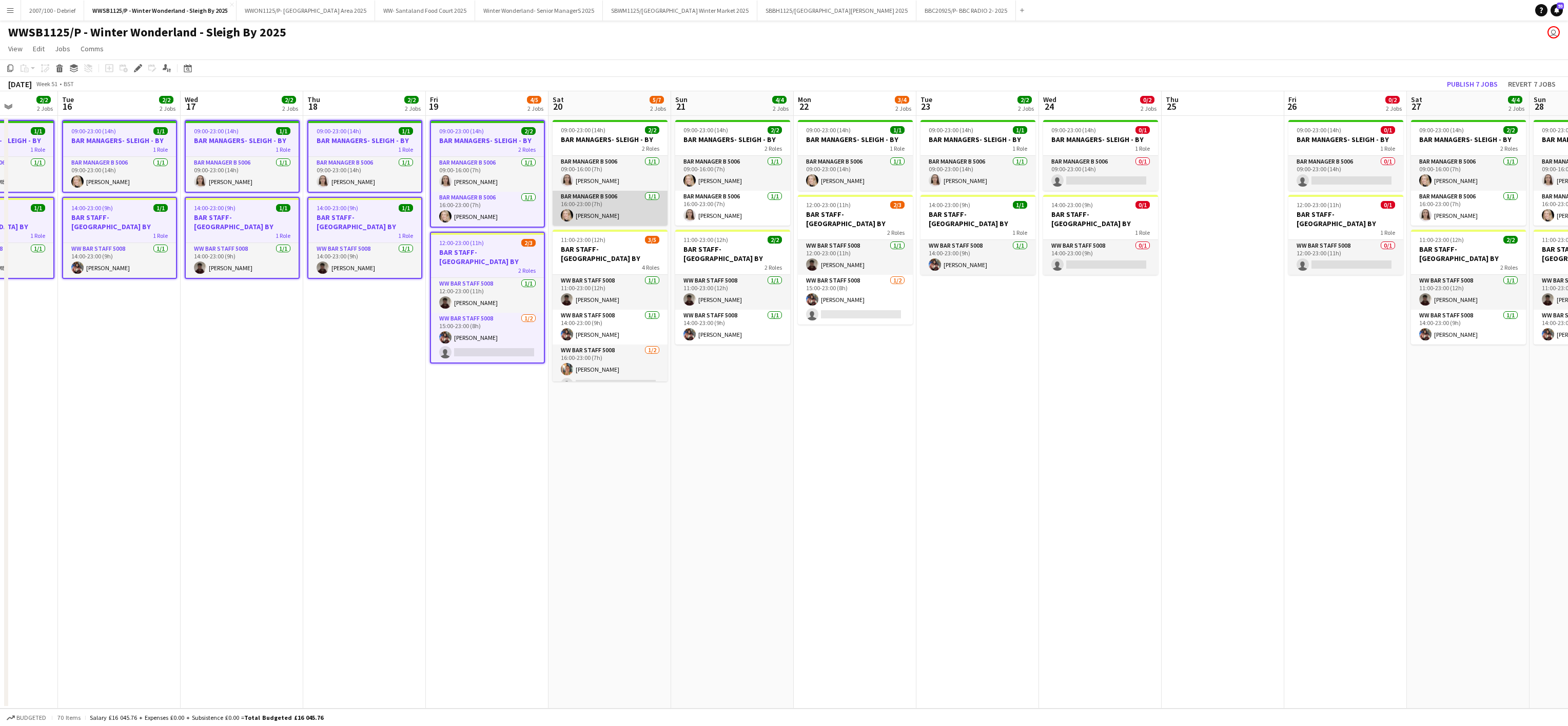
click at [597, 197] on app-card-role "Bar Manager B 5006 [DATE] 16:00-23:00 (7h) [PERSON_NAME]" at bounding box center [609, 208] width 115 height 35
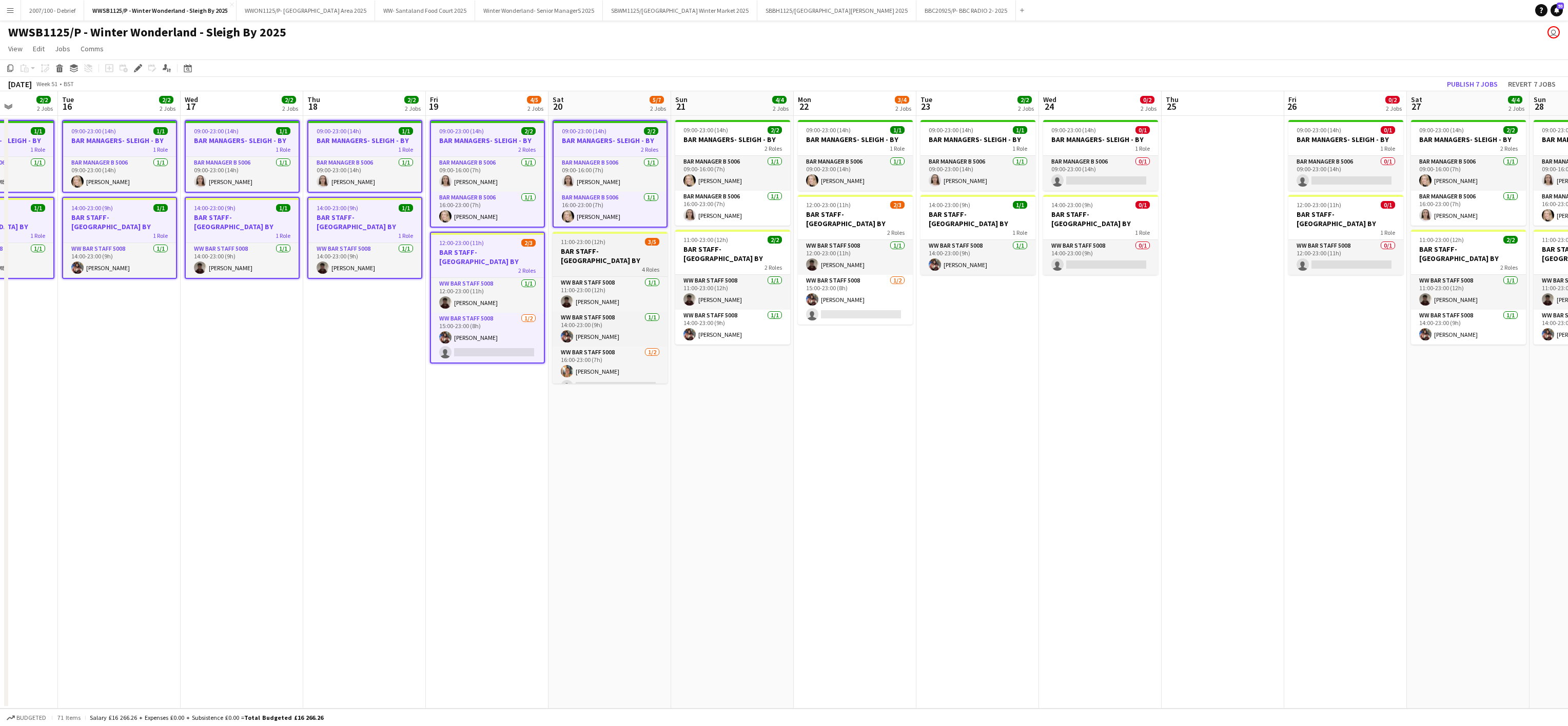
click at [605, 265] on app-job-card "11:00-23:00 (12h) 3/5 BAR STAFF- [GEOGRAPHIC_DATA] BY 4 Roles WW Bar Staff 5008…" at bounding box center [609, 308] width 115 height 152
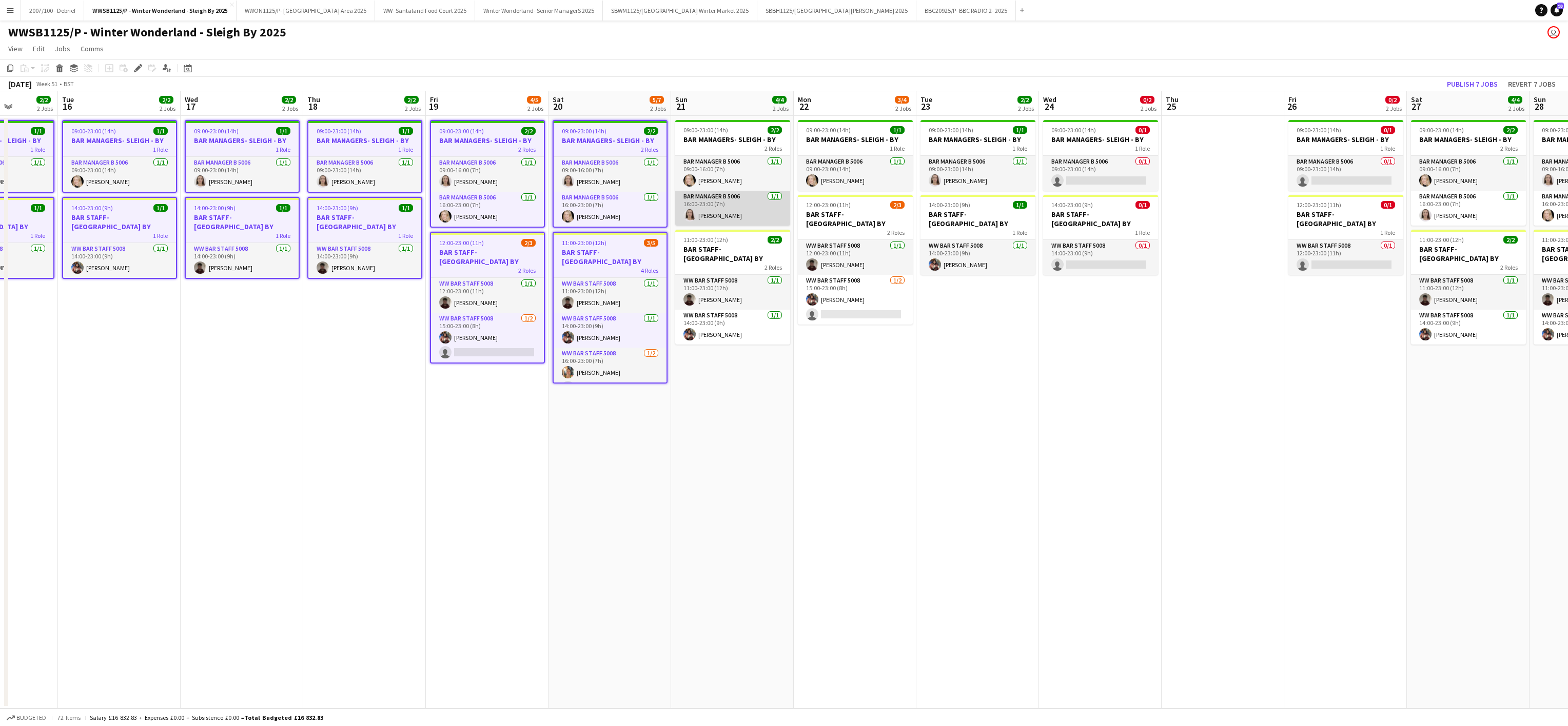
click at [718, 204] on app-card-role "Bar Manager B 5006 [DATE] 16:00-23:00 (7h) [PERSON_NAME]" at bounding box center [732, 208] width 115 height 35
click at [733, 280] on app-card-role "WW Bar Staff 5008 [DATE] 11:00-23:00 (12h) [PERSON_NAME]" at bounding box center [732, 294] width 115 height 35
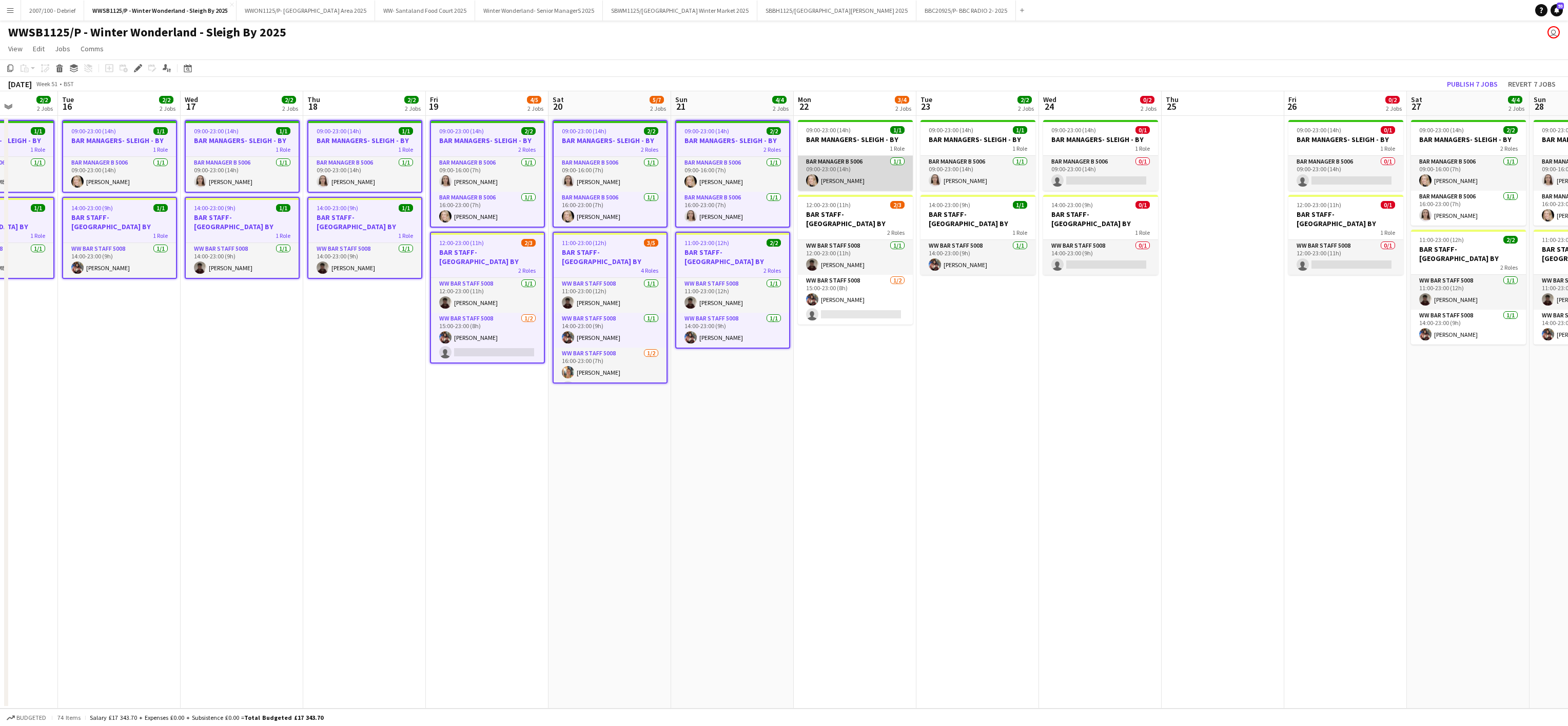
click at [860, 169] on app-card-role "Bar Manager B 5006 [DATE] 09:00-23:00 (14h) [PERSON_NAME]" at bounding box center [855, 173] width 115 height 35
click at [872, 251] on app-card-role "WW Bar Staff 5008 [DATE] 12:00-23:00 (11h) [PERSON_NAME]" at bounding box center [855, 260] width 115 height 35
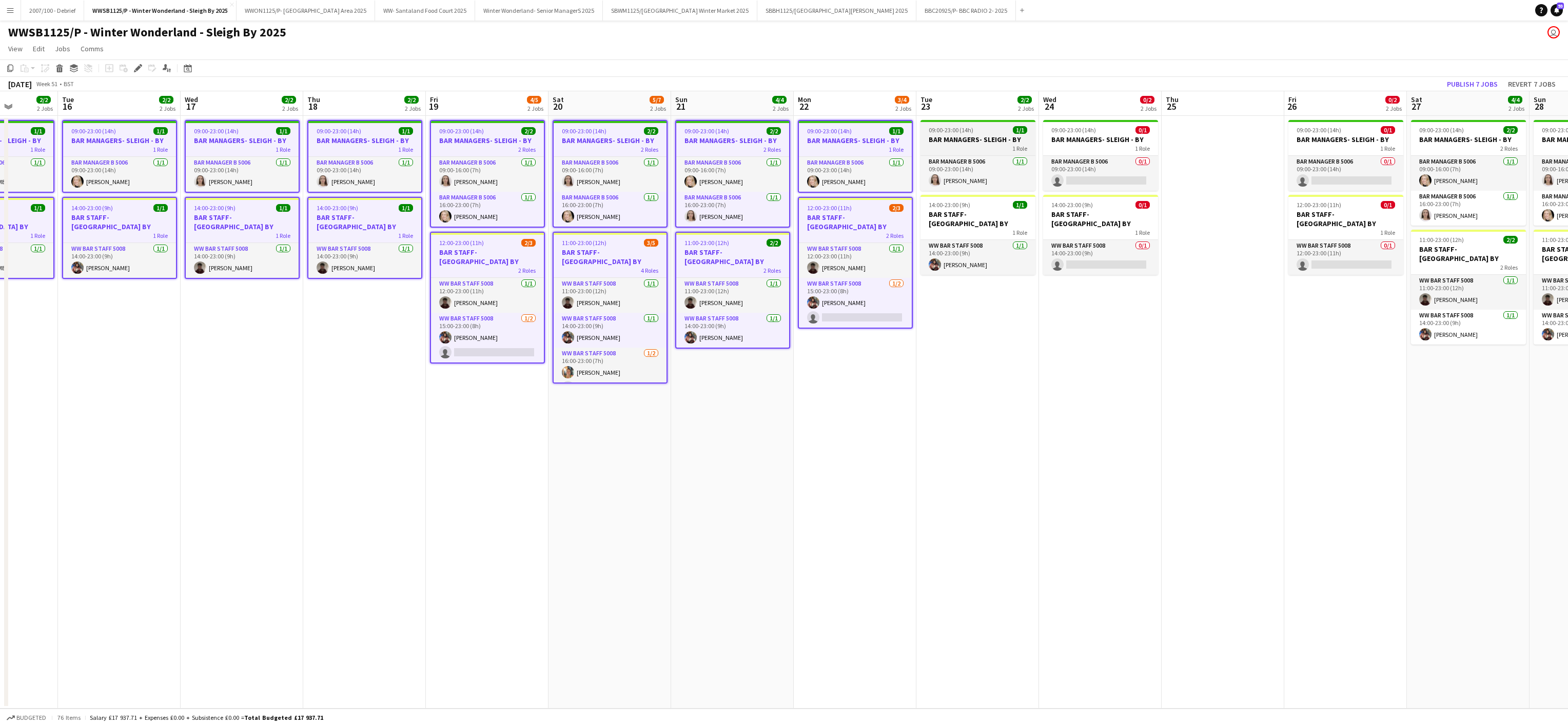
click at [973, 150] on div "1 Role" at bounding box center [978, 149] width 115 height 8
click at [1080, 150] on div "1 Role" at bounding box center [1100, 149] width 115 height 8
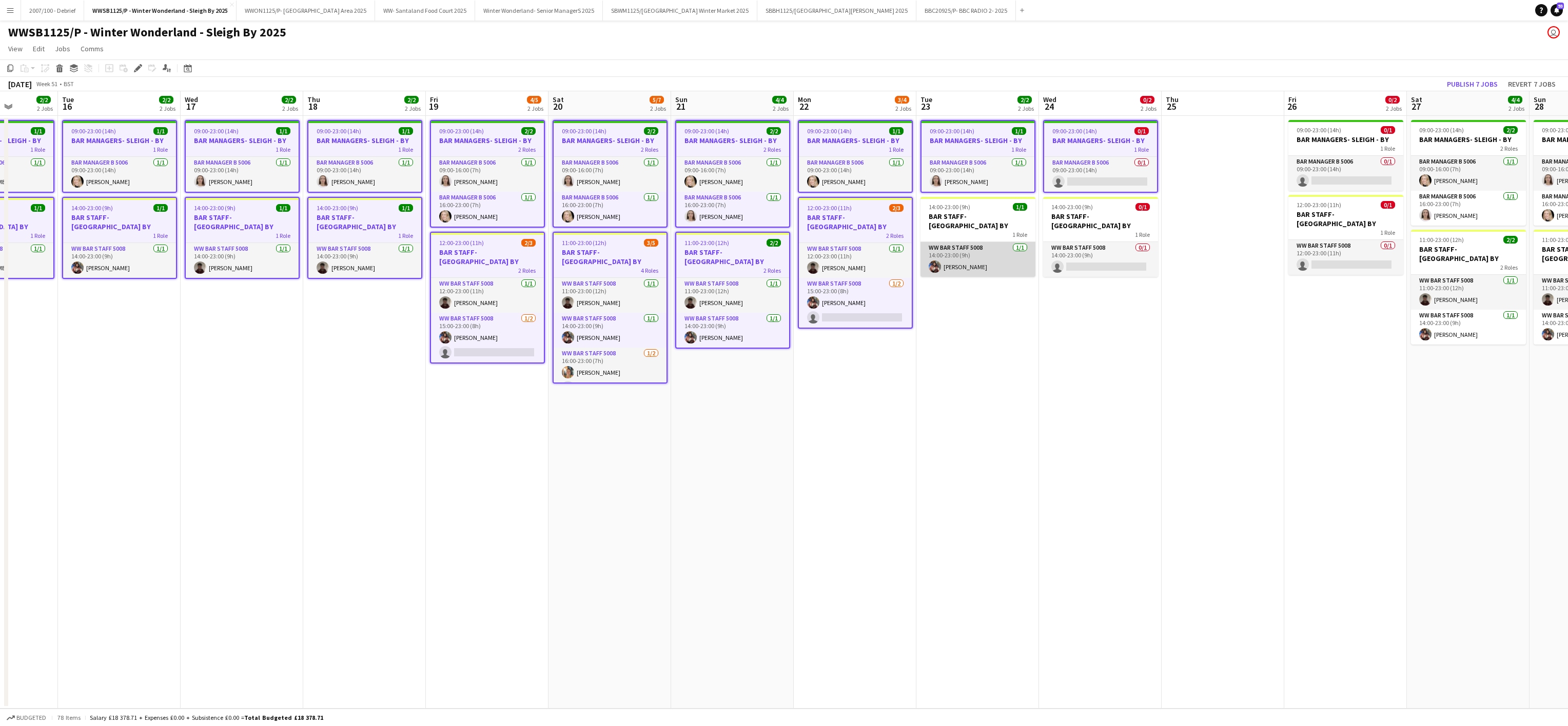
click at [966, 248] on app-card-role "WW Bar Staff 5008 [DATE] 14:00-23:00 (9h) [PERSON_NAME]" at bounding box center [978, 260] width 115 height 35
click at [1055, 242] on app-card-role "WW Bar Staff 5008 0/1 14:00-23:00 (9h) single-neutral-actions" at bounding box center [1100, 260] width 115 height 35
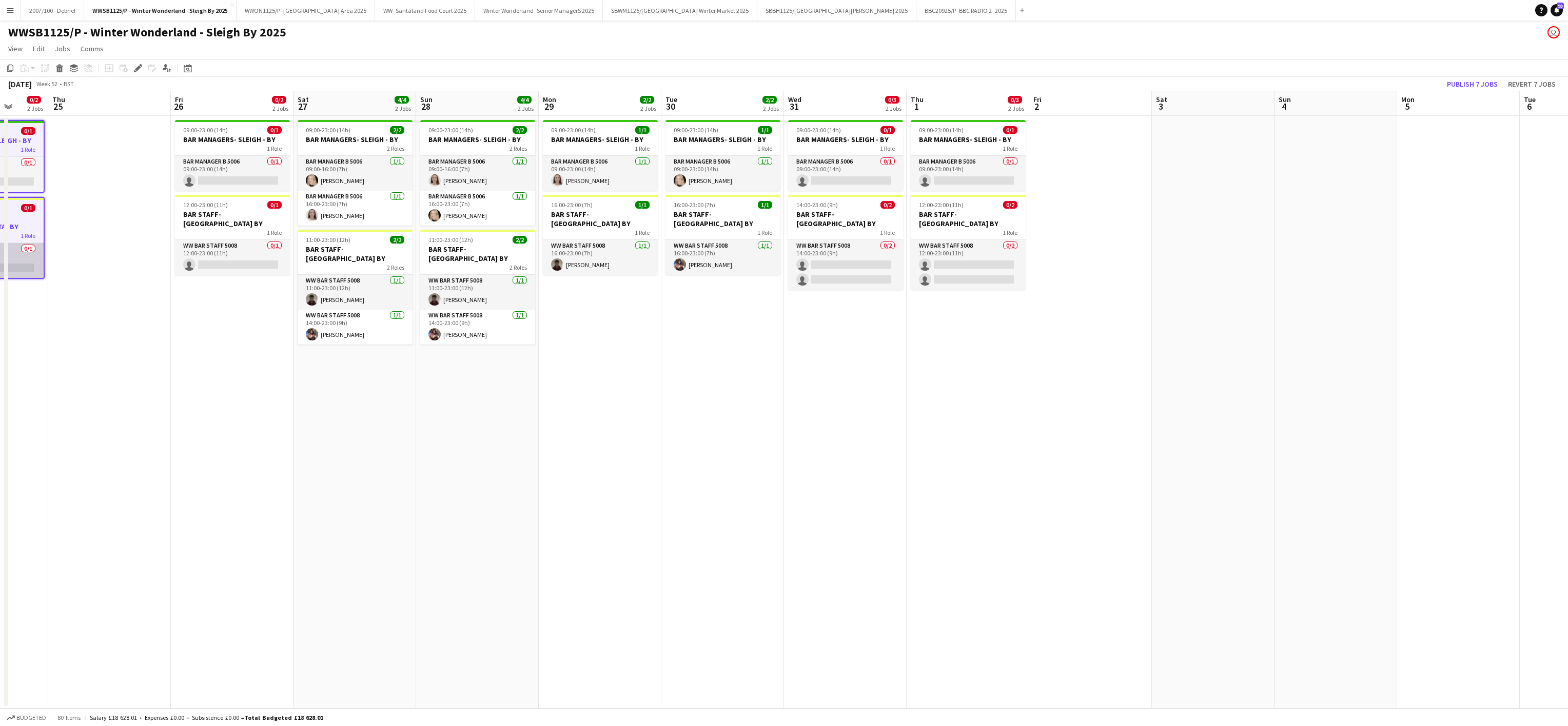
scroll to position [0, 399]
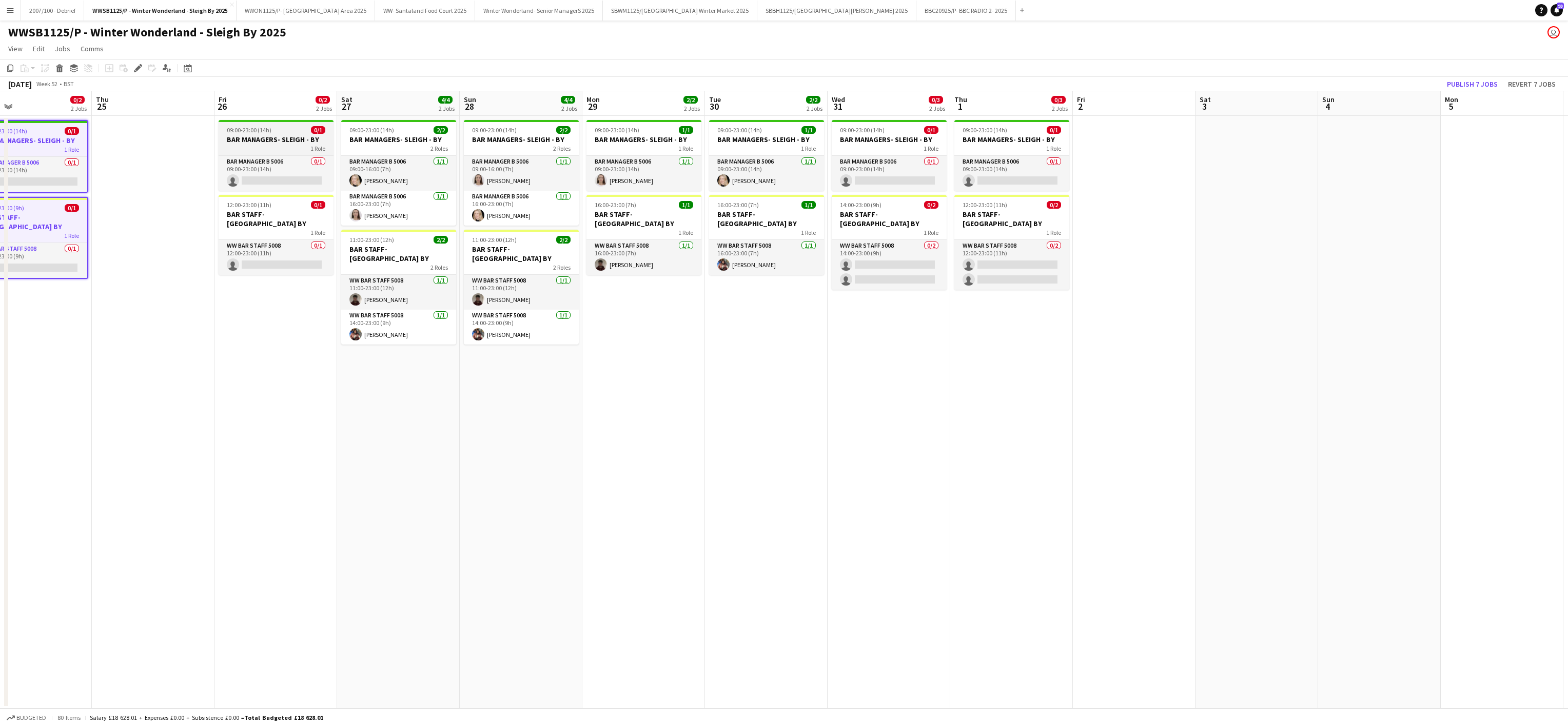
click at [292, 152] on app-job-card "09:00-23:00 (14h) 0/1 BAR MANAGERS- SLEIGH - BY 1 Role Bar Manager B 5006 0/1 0…" at bounding box center [275, 155] width 115 height 71
click at [390, 144] on div "2 Roles" at bounding box center [398, 149] width 115 height 8
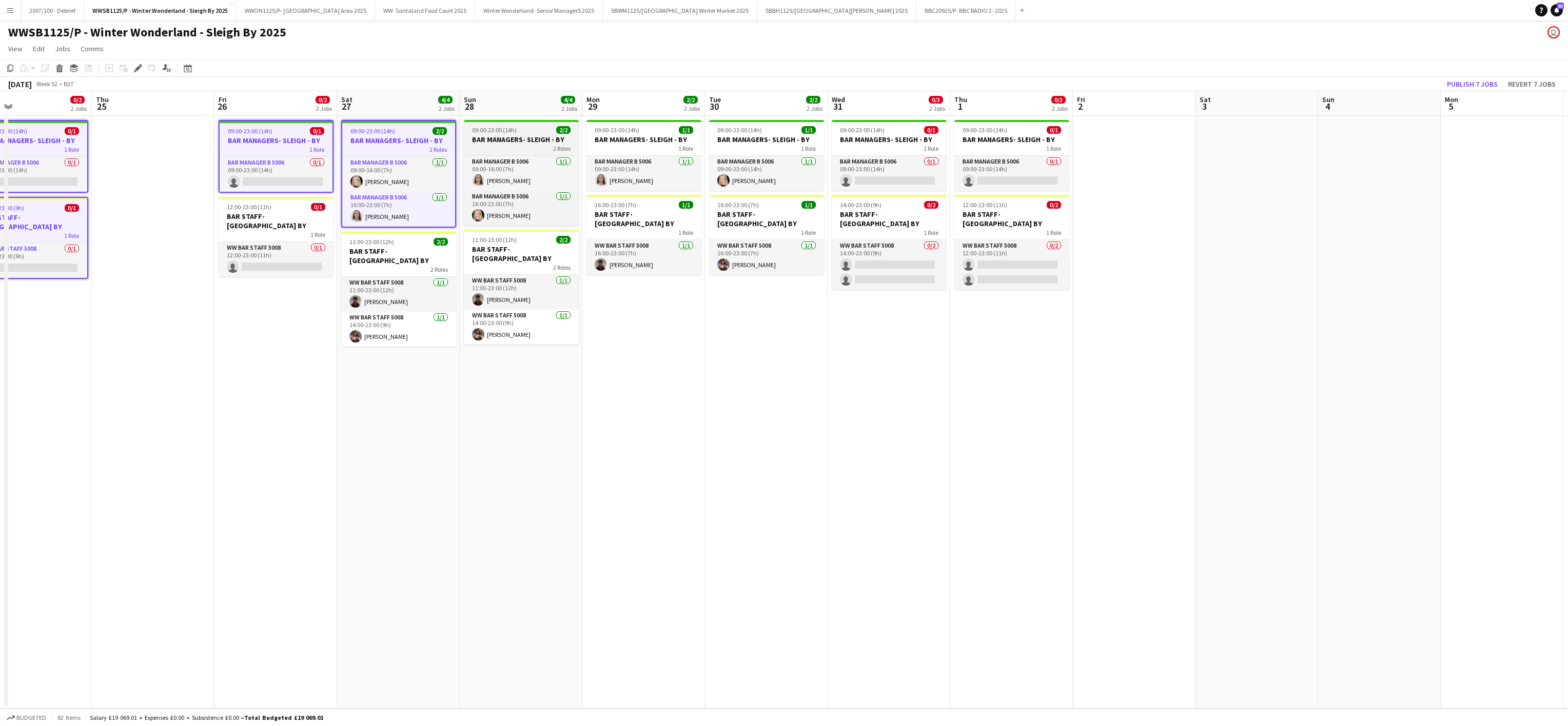
click at [505, 151] on div "2 Roles" at bounding box center [521, 149] width 115 height 8
click at [621, 148] on div "1 Role" at bounding box center [643, 149] width 115 height 8
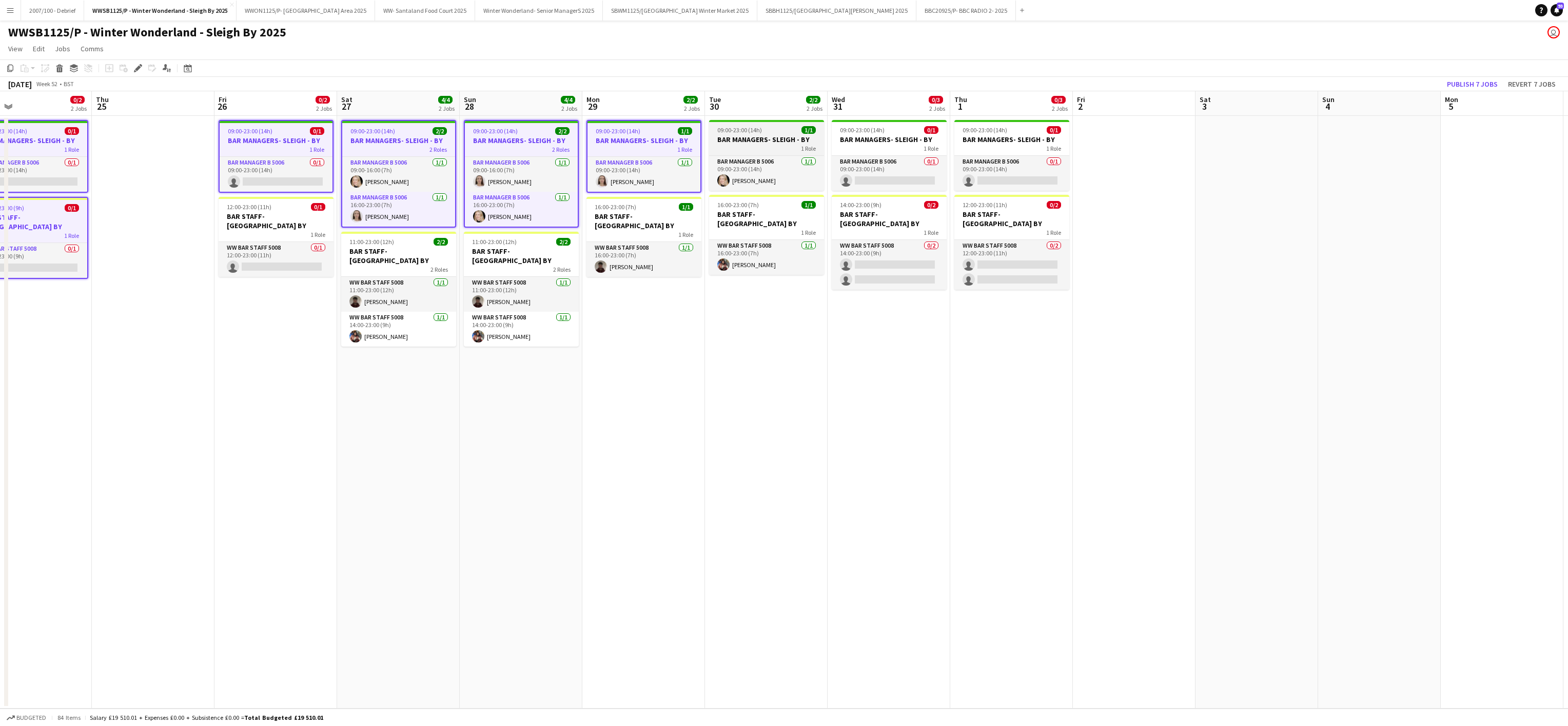
click at [771, 146] on div "1 Role" at bounding box center [766, 149] width 115 height 8
click at [869, 142] on h3 "BAR MANAGERS- SLEIGH - BY" at bounding box center [889, 139] width 115 height 9
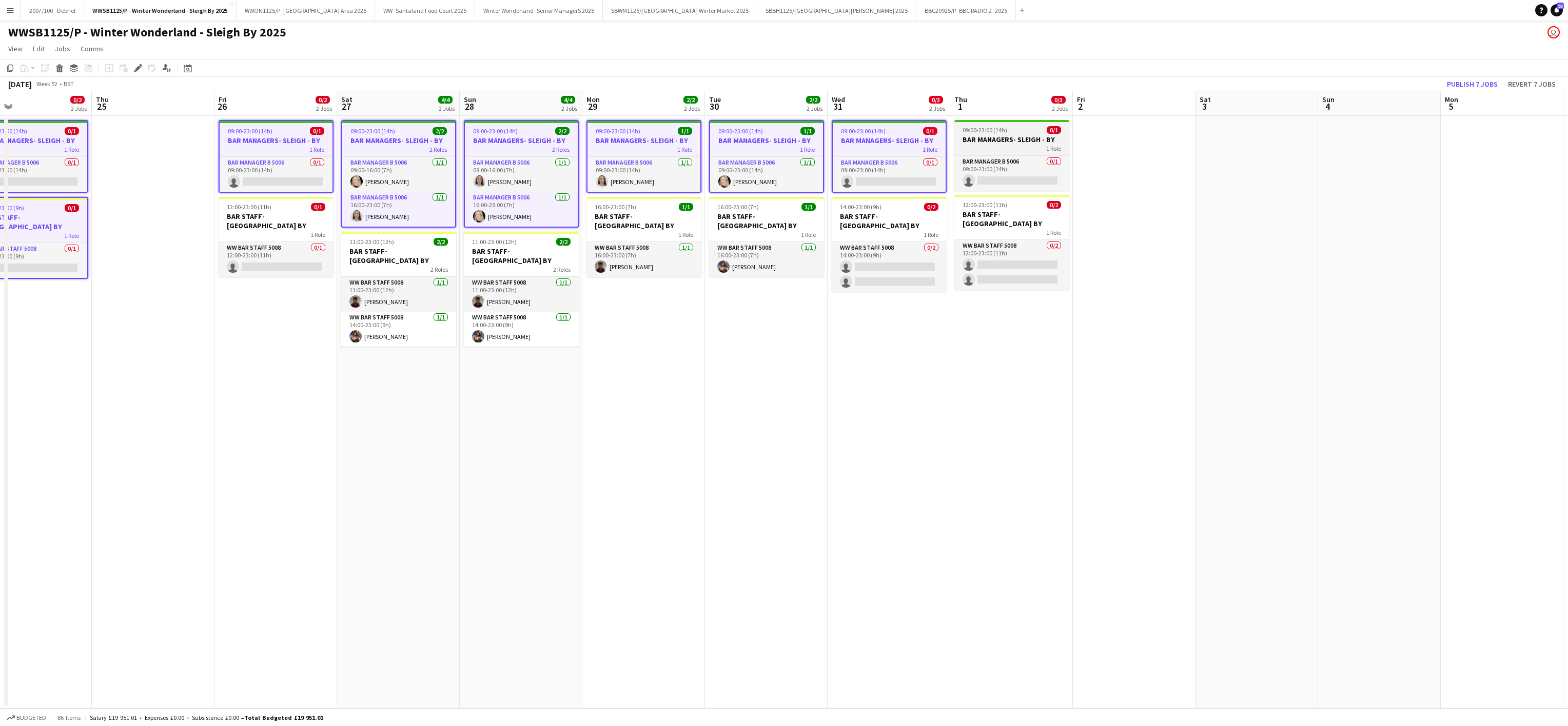
click at [977, 141] on h3 "BAR MANAGERS- SLEIGH - BY" at bounding box center [1012, 139] width 115 height 9
click at [1002, 230] on app-job-card "12:00-23:00 (11h) 0/2 BAR STAFF- SLEIGH BY 1 Role WW Bar Staff 5008 0/2 12:00-2…" at bounding box center [1012, 244] width 115 height 95
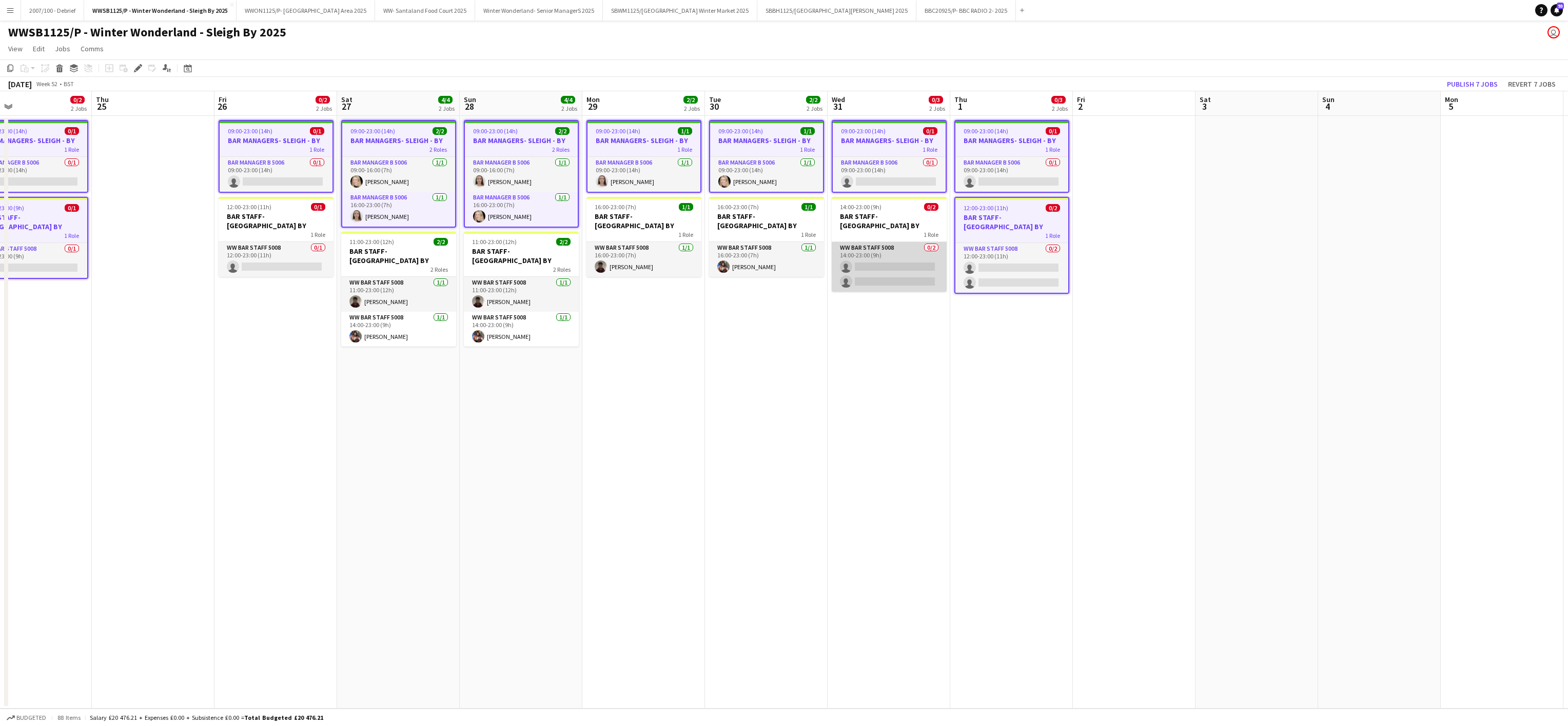
click at [887, 242] on app-card-role "WW Bar Staff 5008 0/2 14:00-23:00 (9h) single-neutral-actions single-neutral-ac…" at bounding box center [889, 267] width 115 height 50
click at [754, 230] on app-job-card "16:00-23:00 (7h) 1/1 BAR STAFF- [GEOGRAPHIC_DATA] BY 1 Role WW Bar Staff 5008 […" at bounding box center [766, 237] width 115 height 80
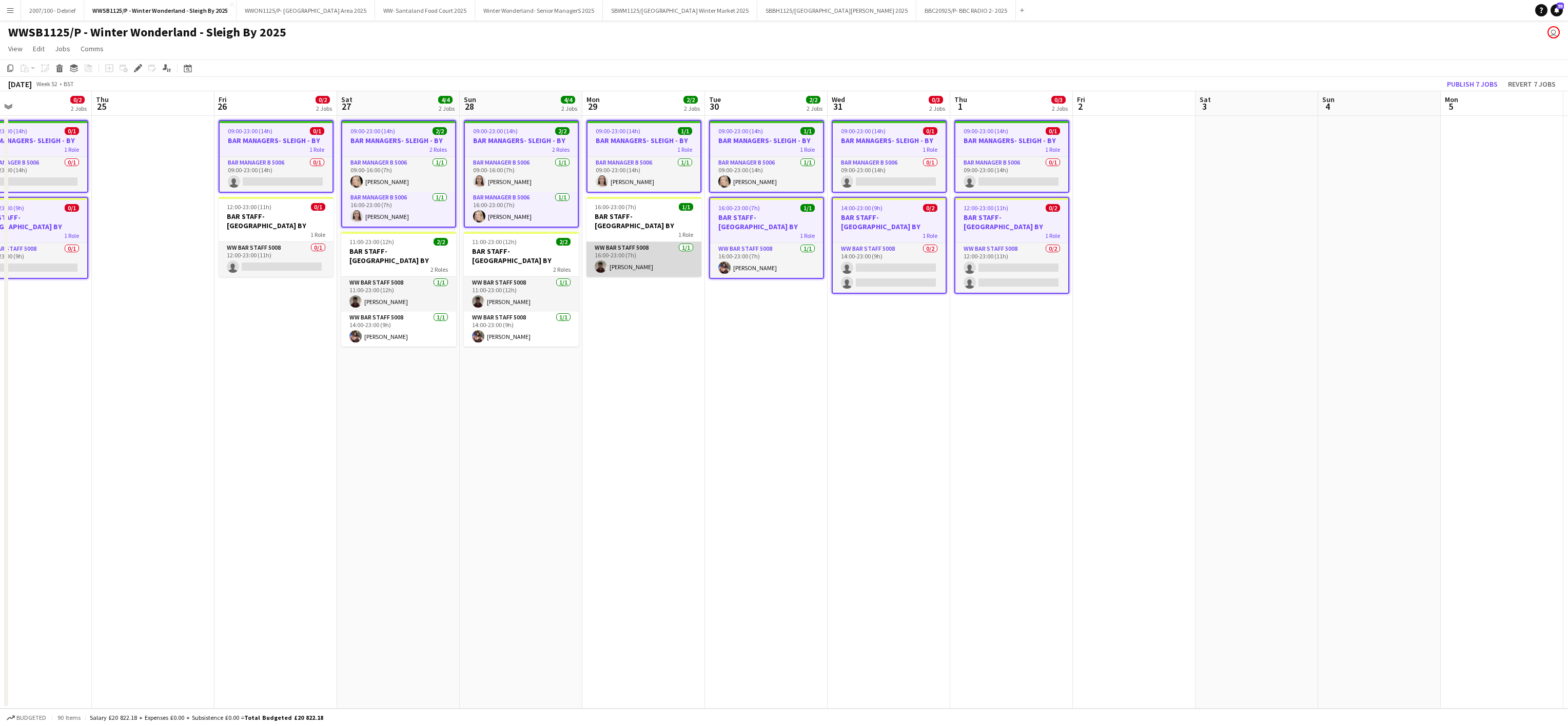
click at [646, 242] on app-card-role "WW Bar Staff 5008 [DATE] 16:00-23:00 (7h) [PERSON_NAME]" at bounding box center [643, 260] width 115 height 35
click at [554, 277] on app-card-role "WW Bar Staff 5008 [DATE] 11:00-23:00 (12h) [PERSON_NAME]" at bounding box center [521, 294] width 115 height 35
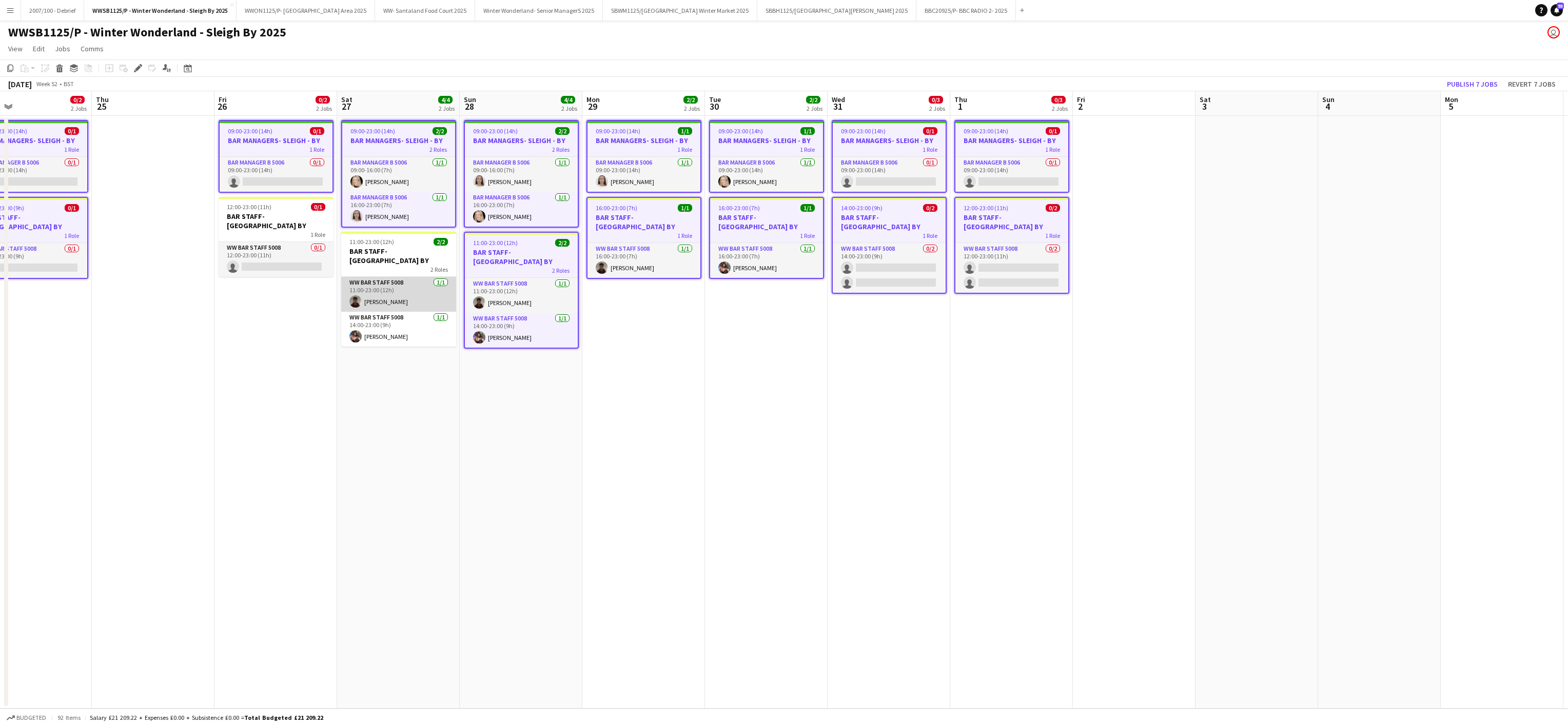
click at [443, 277] on app-card-role "WW Bar Staff 5008 [DATE] 11:00-23:00 (12h) [PERSON_NAME]" at bounding box center [398, 294] width 115 height 35
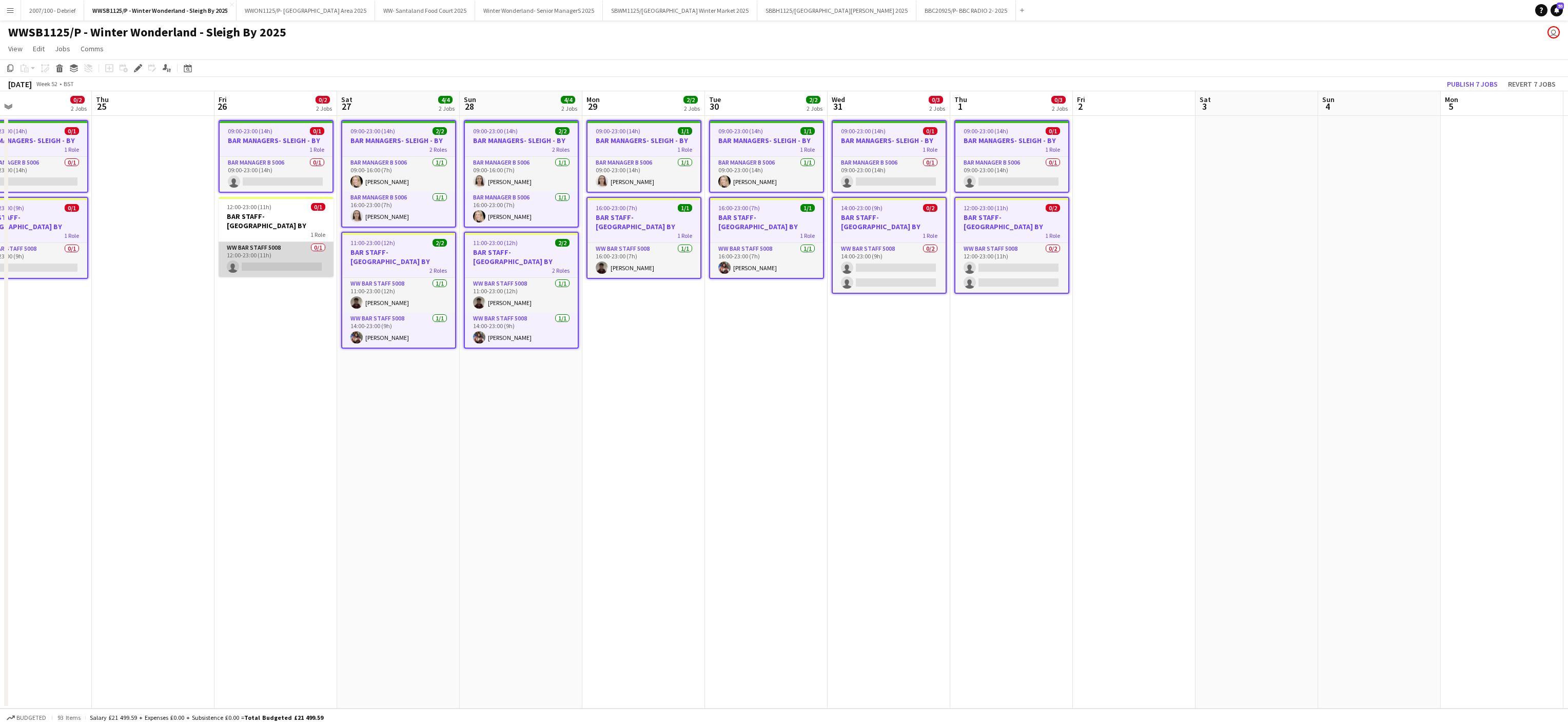
click at [287, 246] on app-card-role "WW Bar Staff 5008 0/1 12:00-23:00 (11h) single-neutral-actions" at bounding box center [275, 260] width 115 height 35
click at [136, 69] on icon at bounding box center [138, 68] width 6 height 6
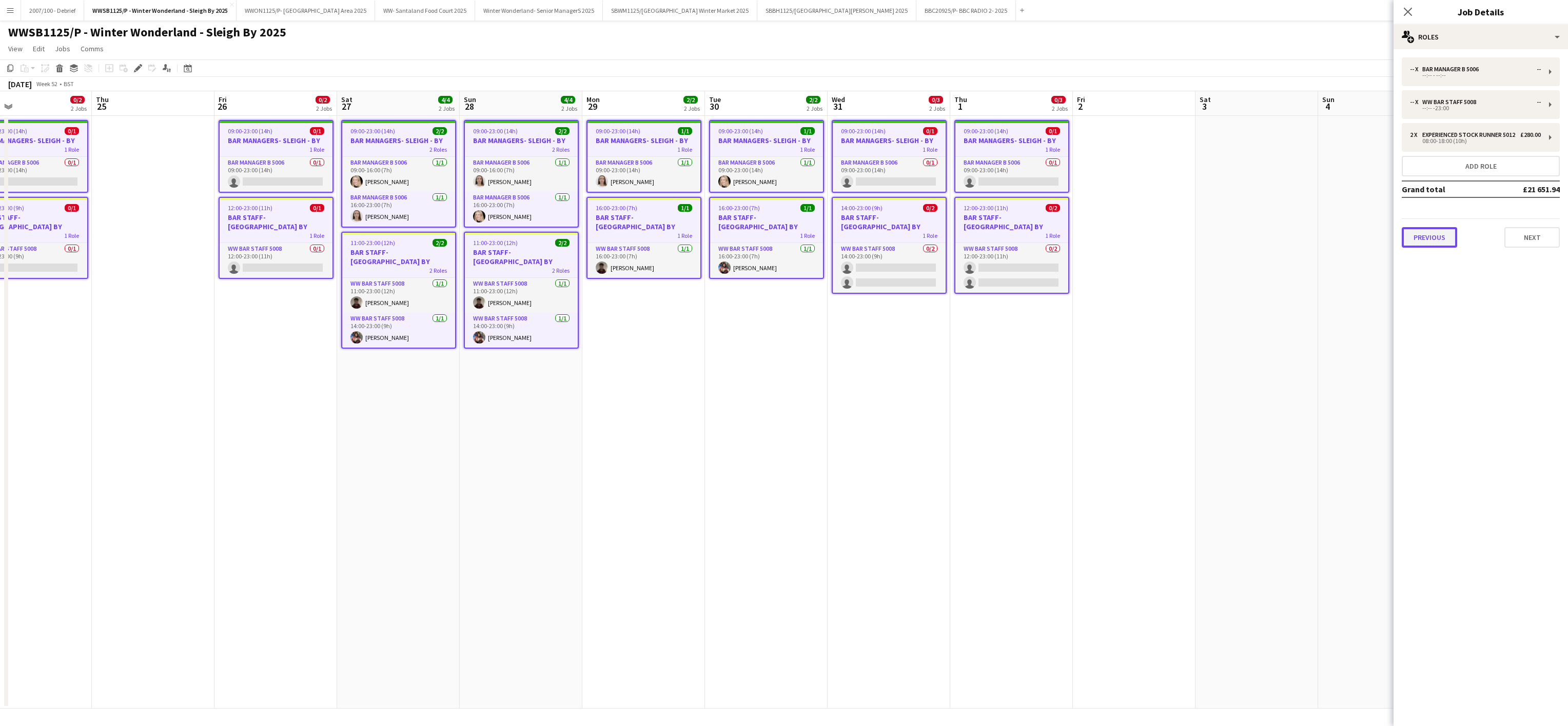
click at [1431, 245] on button "Previous" at bounding box center [1429, 237] width 56 height 20
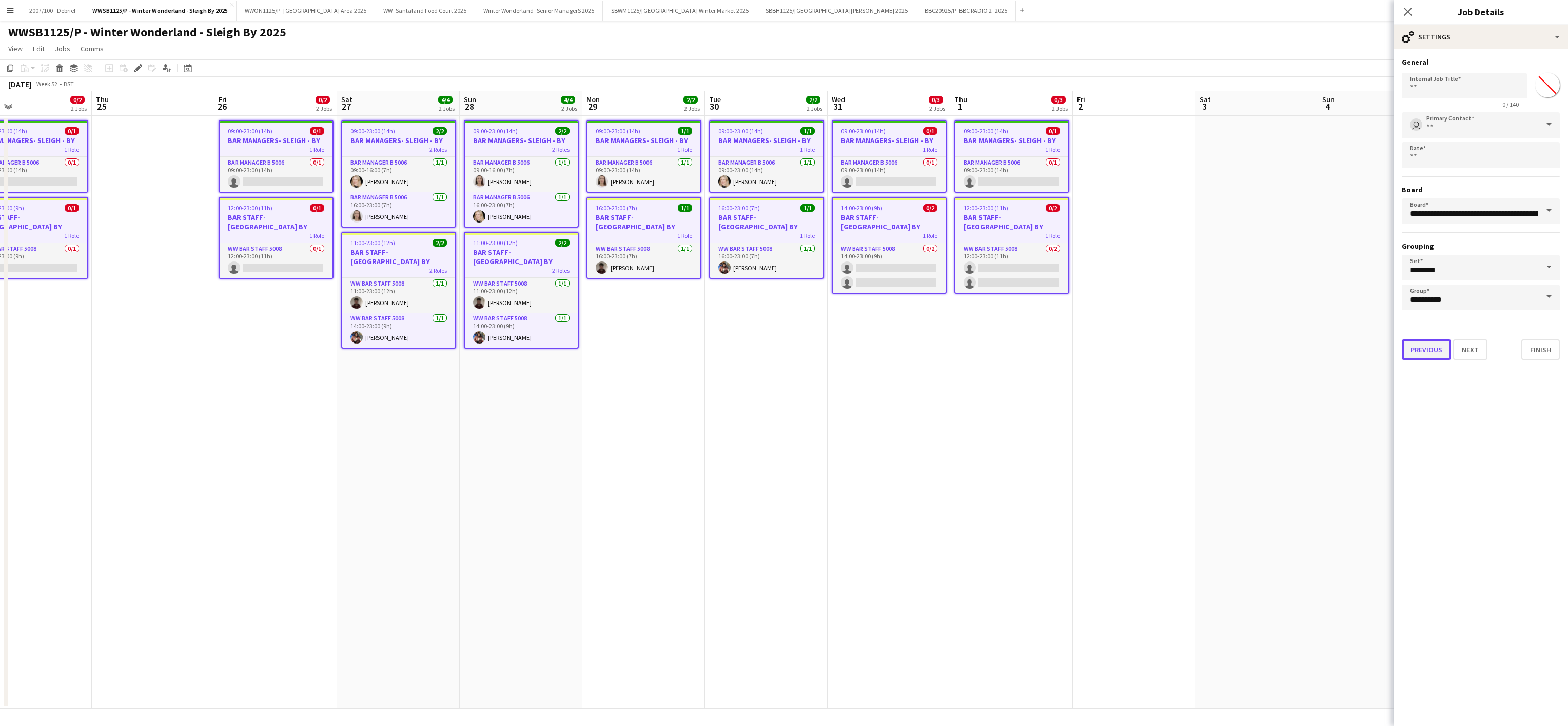
click at [1431, 341] on button "Previous" at bounding box center [1426, 349] width 49 height 20
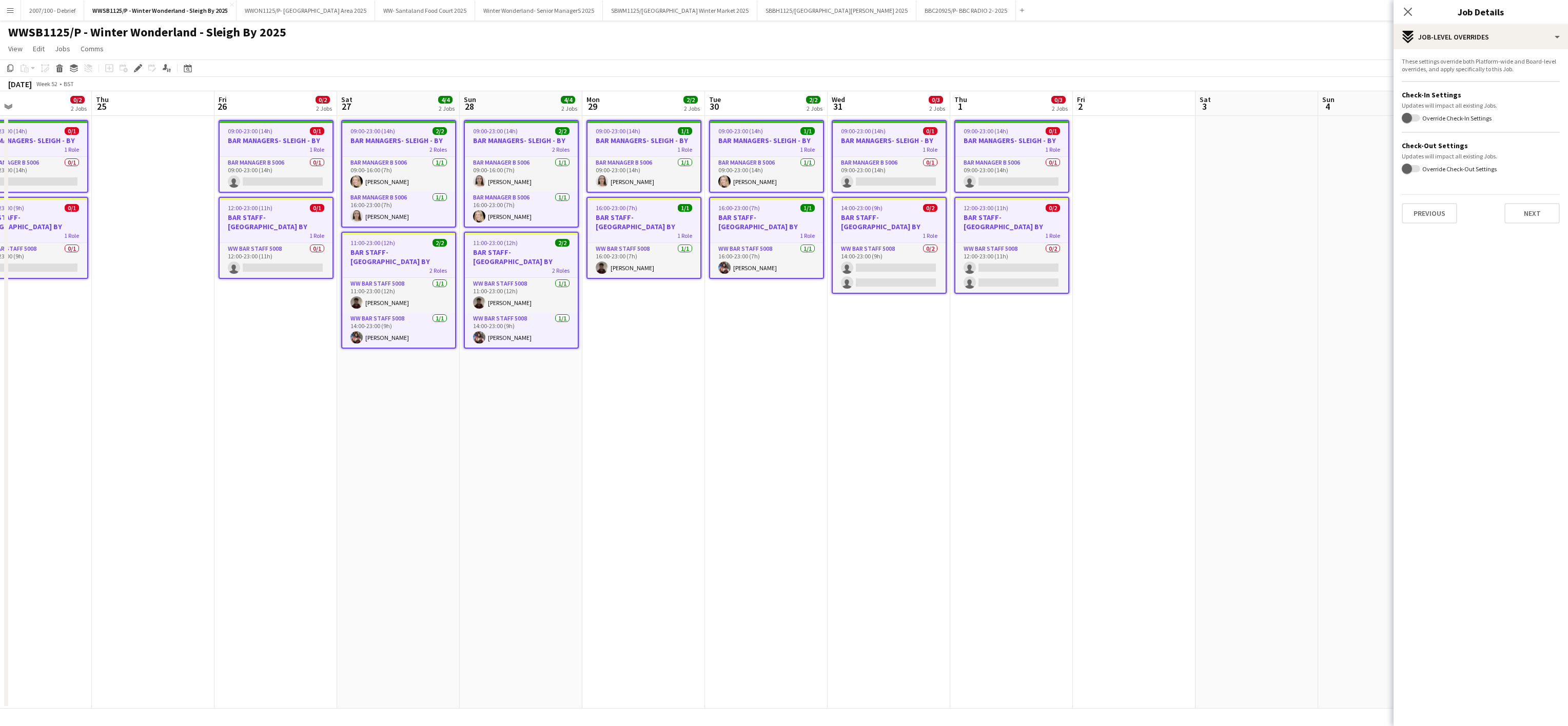
click at [1429, 192] on form "These settings override both Platform-wide and Board-level overrides, and apply…" at bounding box center [1481, 141] width 175 height 166
click at [1429, 209] on button "Previous" at bounding box center [1429, 213] width 56 height 20
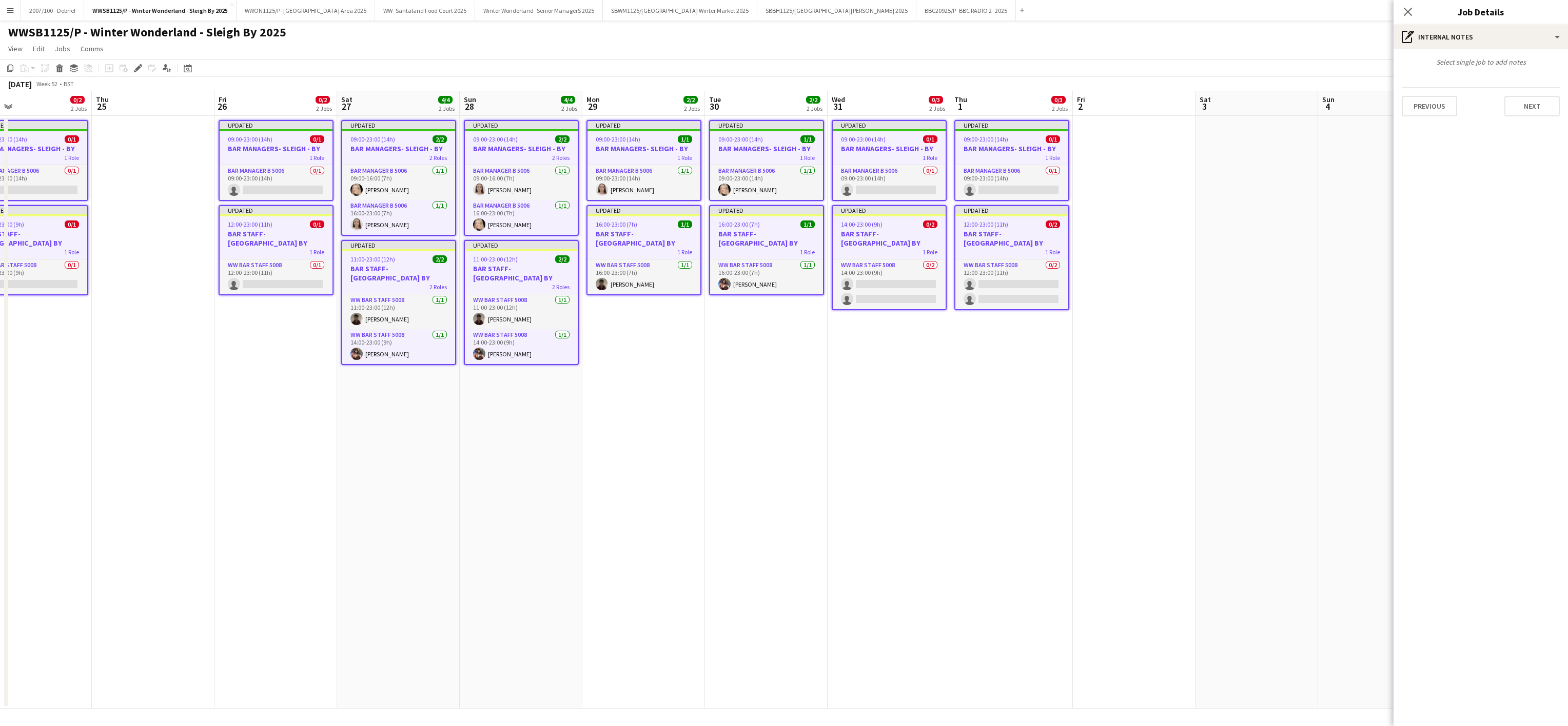
click at [1419, 130] on mat-expansion-panel "pen-write Internal notes Select single job to add notes Previous Next" at bounding box center [1481, 387] width 175 height 677
click at [1419, 111] on button "Previous" at bounding box center [1429, 106] width 56 height 20
click at [1426, 151] on button "Previous" at bounding box center [1429, 154] width 56 height 20
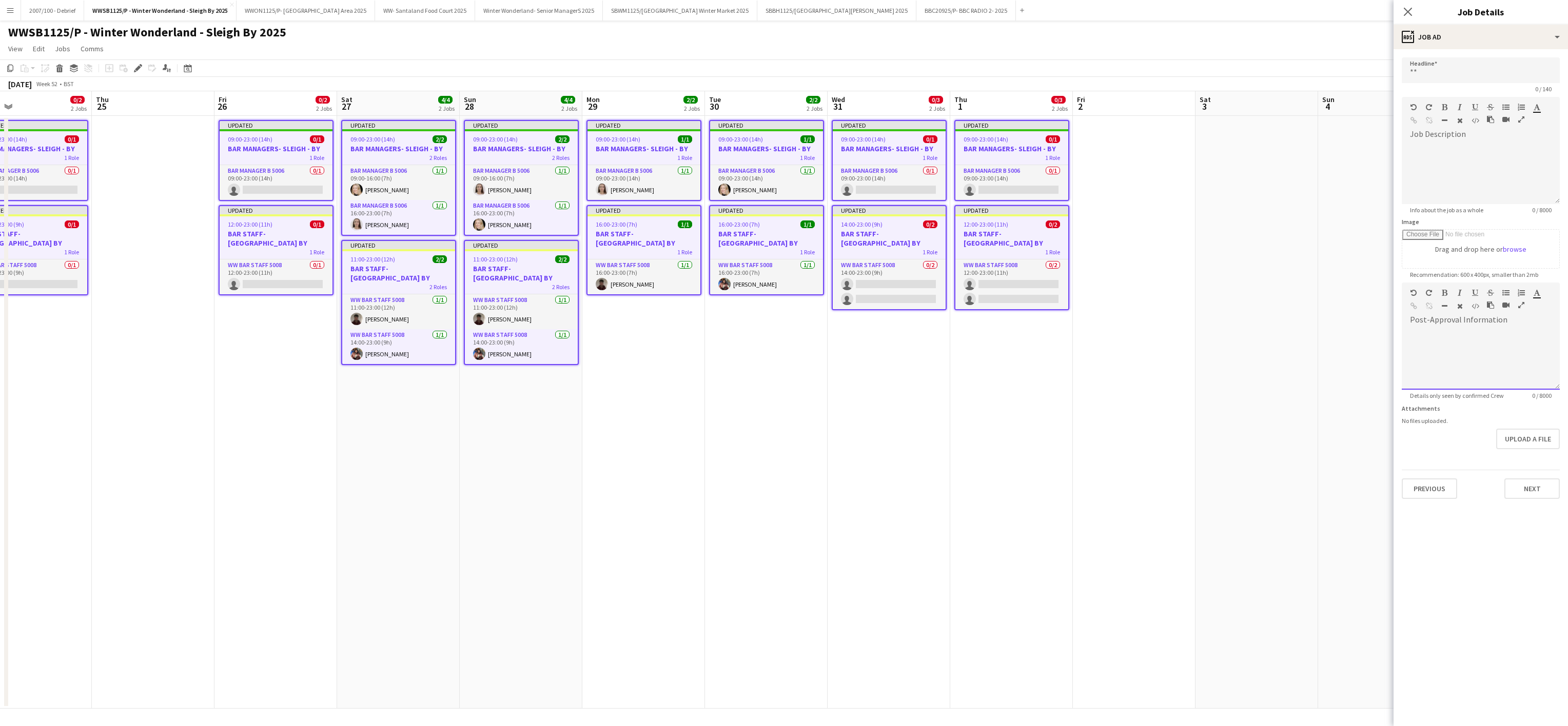
click at [1433, 359] on div at bounding box center [1481, 356] width 158 height 69
paste div
click at [1539, 484] on button "Next" at bounding box center [1531, 489] width 56 height 20
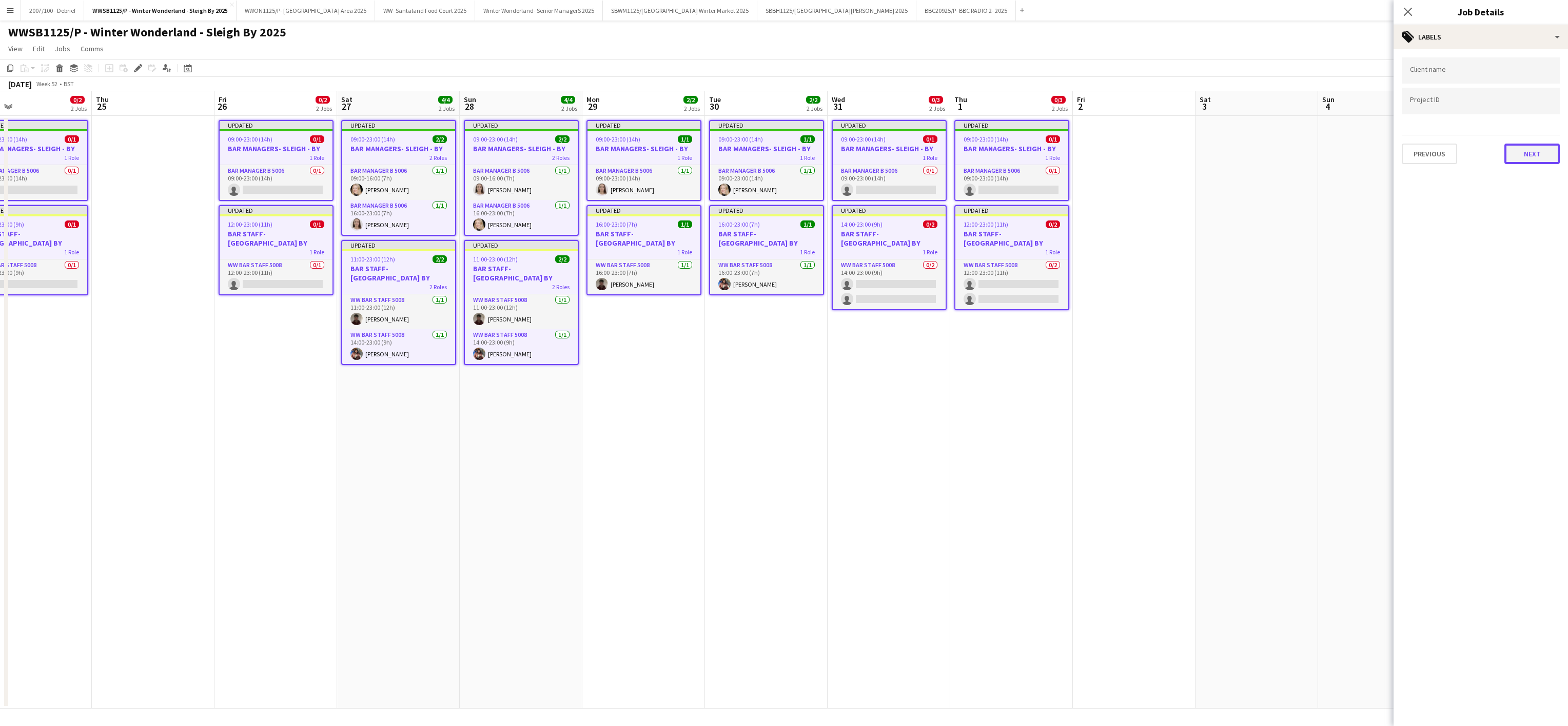
click at [1534, 148] on button "Next" at bounding box center [1531, 154] width 56 height 20
click at [1044, 482] on app-date-cell "Updated 09:00-23:00 (14h) 0/1 BAR MANAGERS- SLEIGH - BY 1 Role Bar Manager B 50…" at bounding box center [1012, 413] width 123 height 593
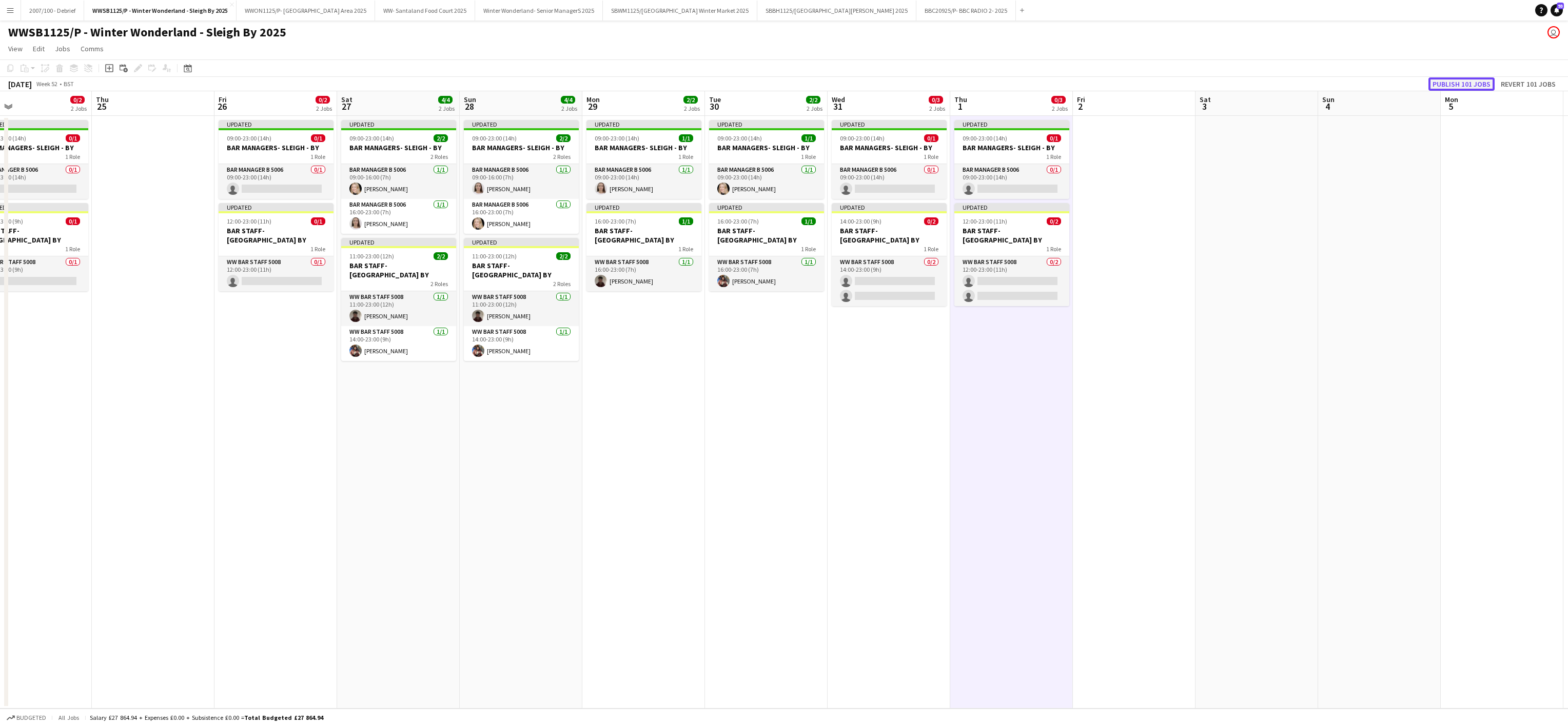
click at [1467, 84] on button "Publish 101 jobs" at bounding box center [1462, 84] width 66 height 13
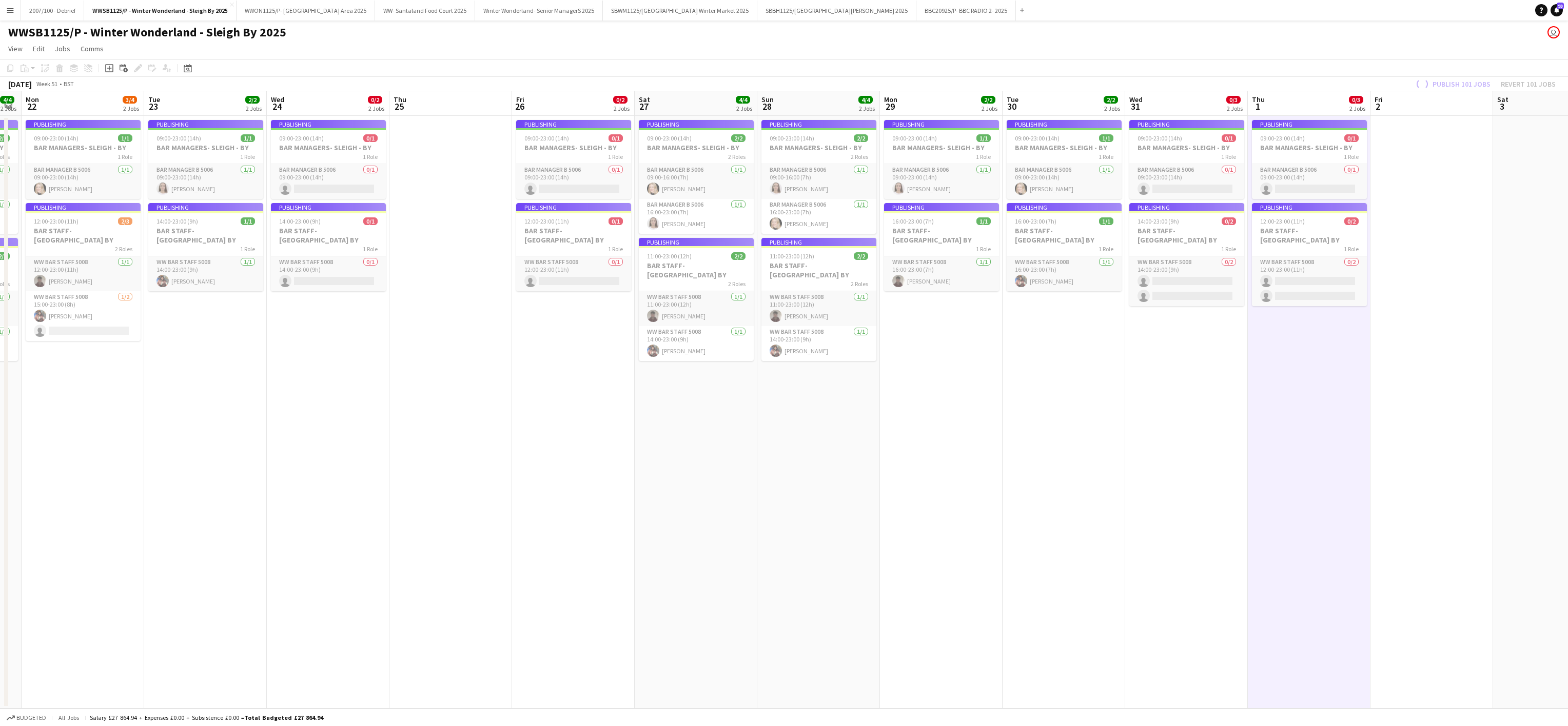
scroll to position [0, 310]
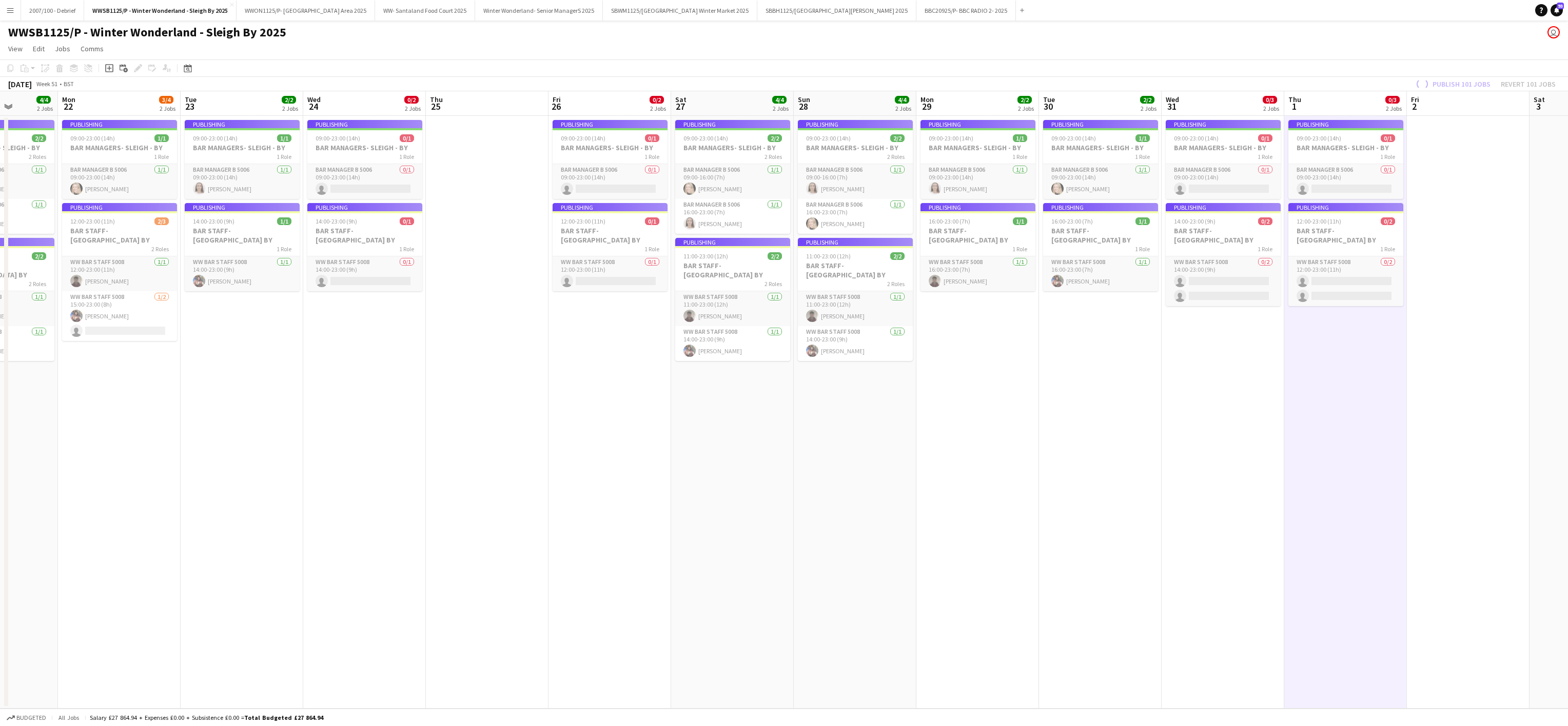
drag, startPoint x: 238, startPoint y: 494, endPoint x: 572, endPoint y: 487, distance: 334.1
click at [572, 487] on app-calendar-viewport "Fri 19 4/5 2 Jobs Sat 20 5/7 2 Jobs Sun 21 4/4 2 Jobs Mon 22 3/4 2 Jobs Tue 23 …" at bounding box center [784, 400] width 1568 height 618
click at [306, 16] on button "WWON1125/P- Winter Wonderland- Streetfood Area 2025 Close" at bounding box center [306, 11] width 139 height 20
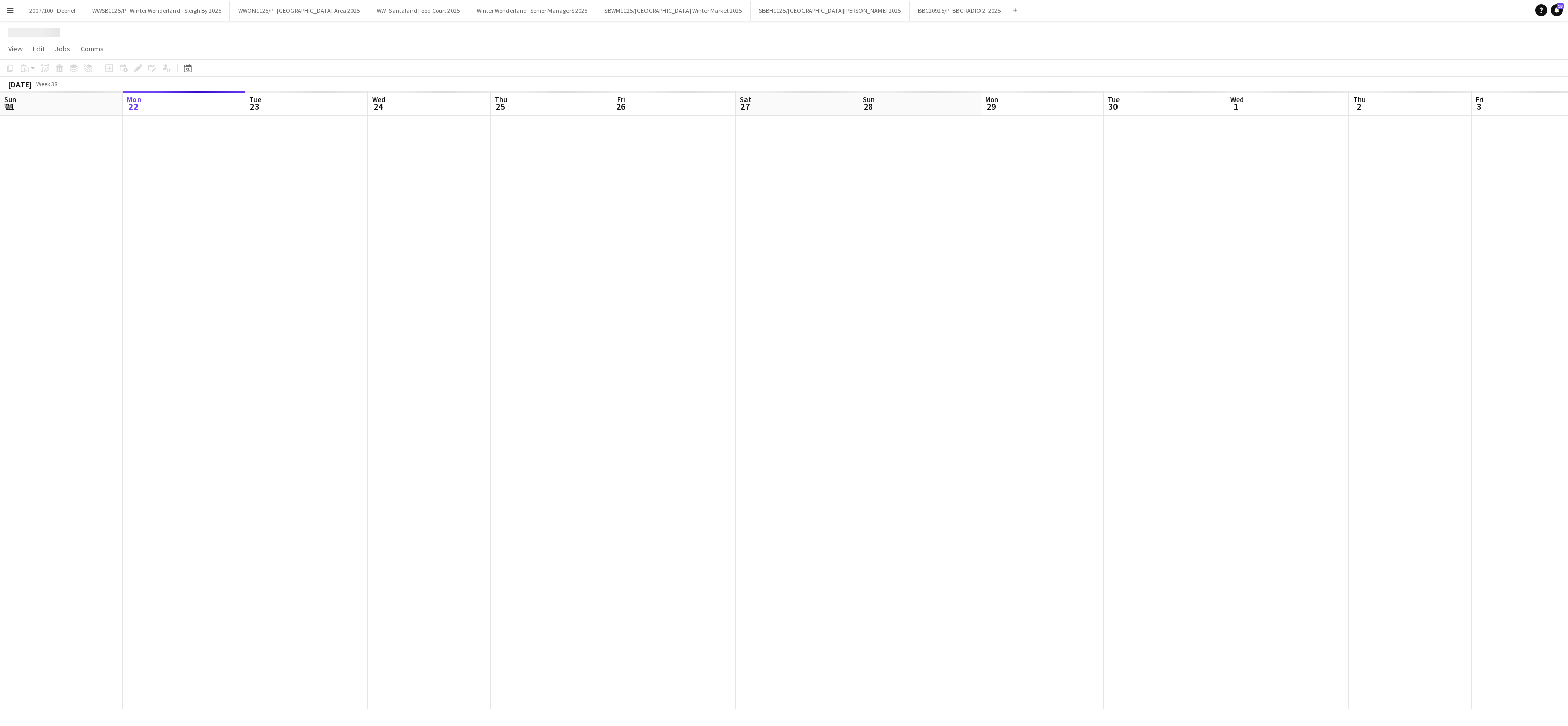
click at [309, 380] on div at bounding box center [858, 413] width 2207 height 593
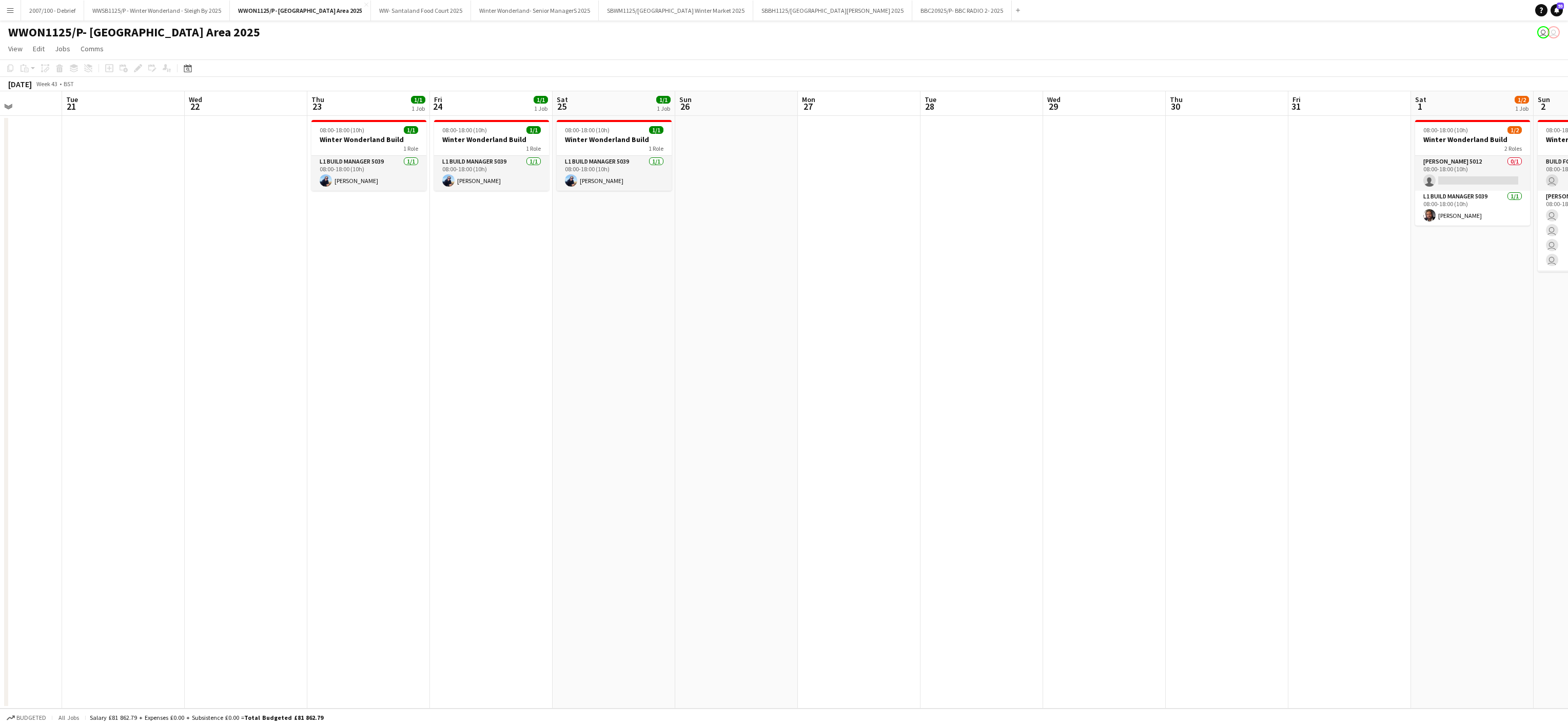
scroll to position [0, 433]
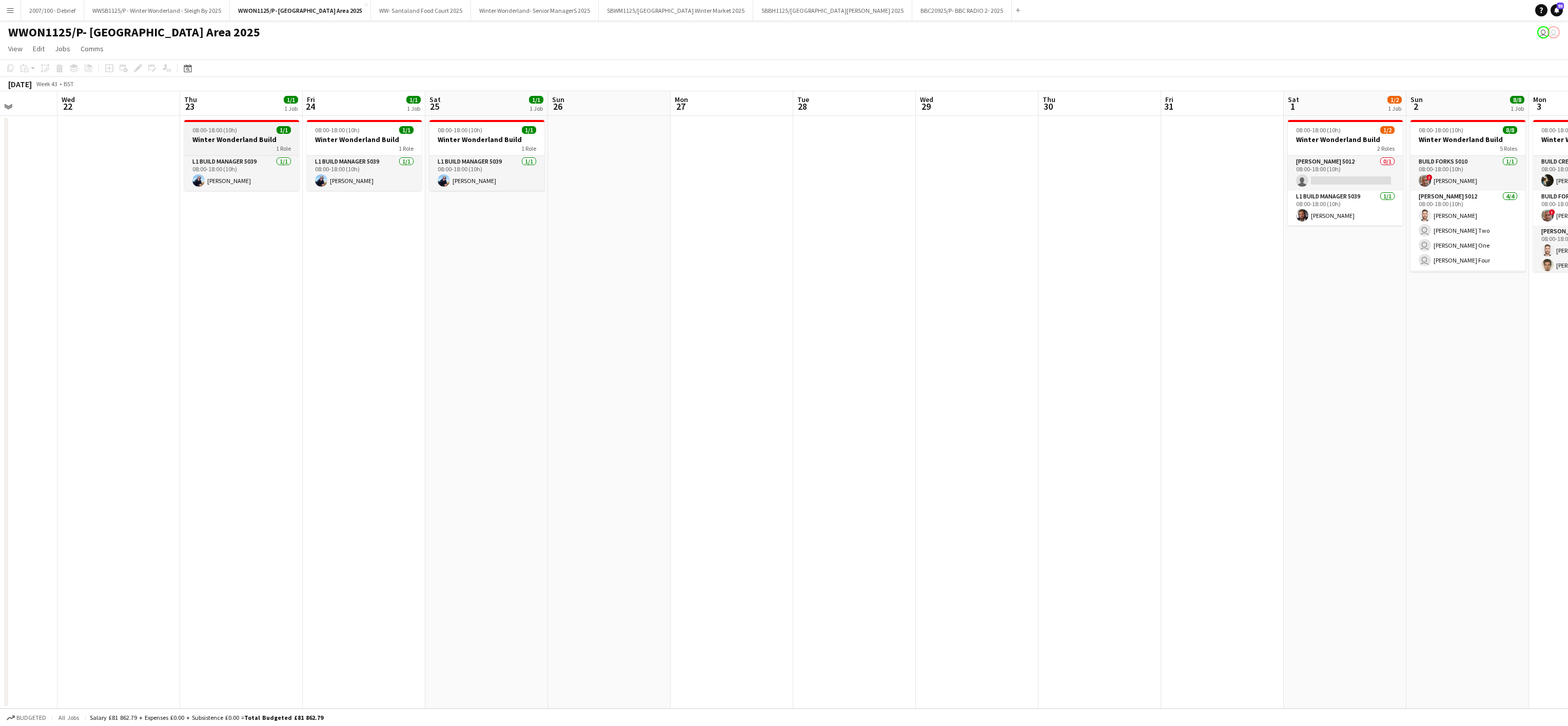
click at [222, 127] on span "08:00-18:00 (10h)" at bounding box center [214, 130] width 44 height 8
click at [313, 140] on h3 "Winter Wonderland Build" at bounding box center [364, 139] width 115 height 9
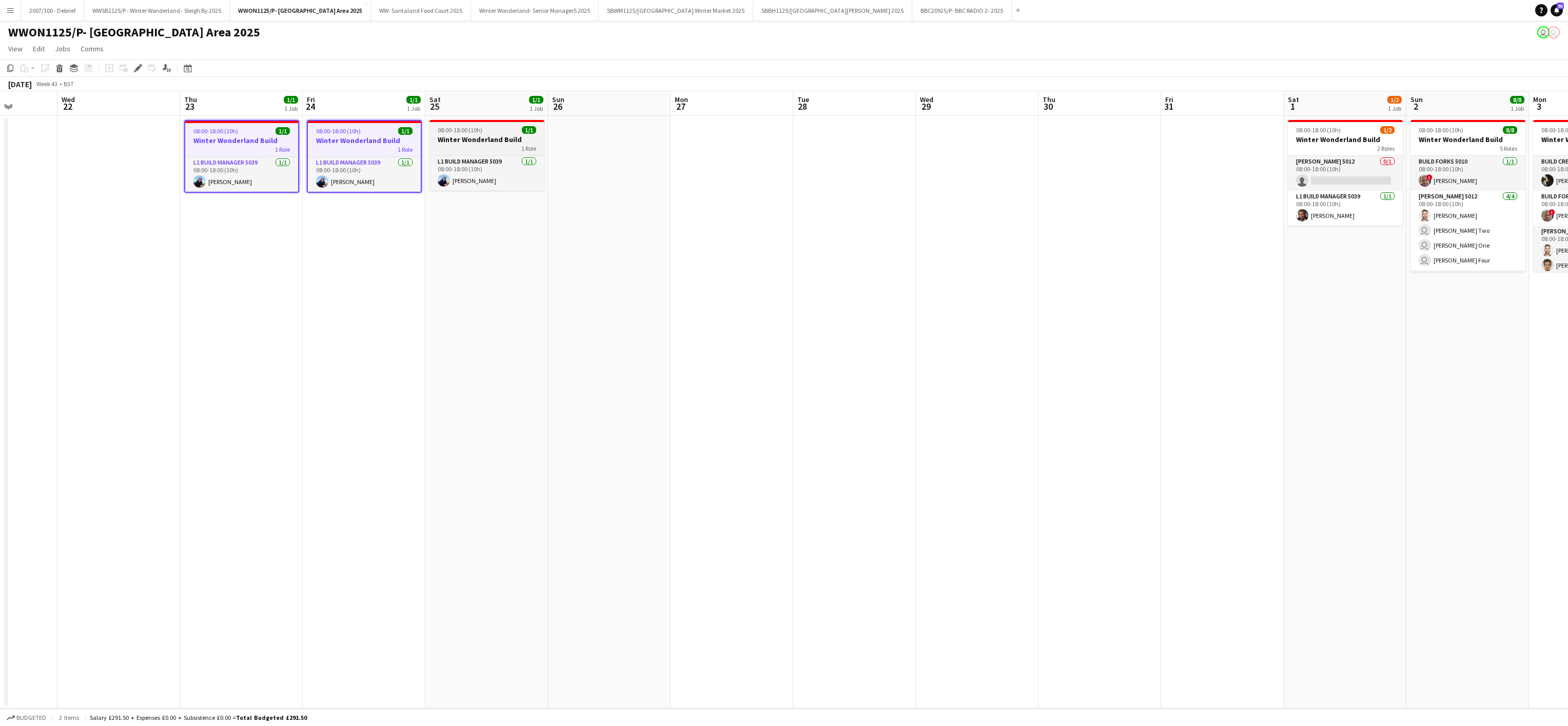
click at [463, 136] on h3 "Winter Wonderland Build" at bounding box center [487, 139] width 115 height 9
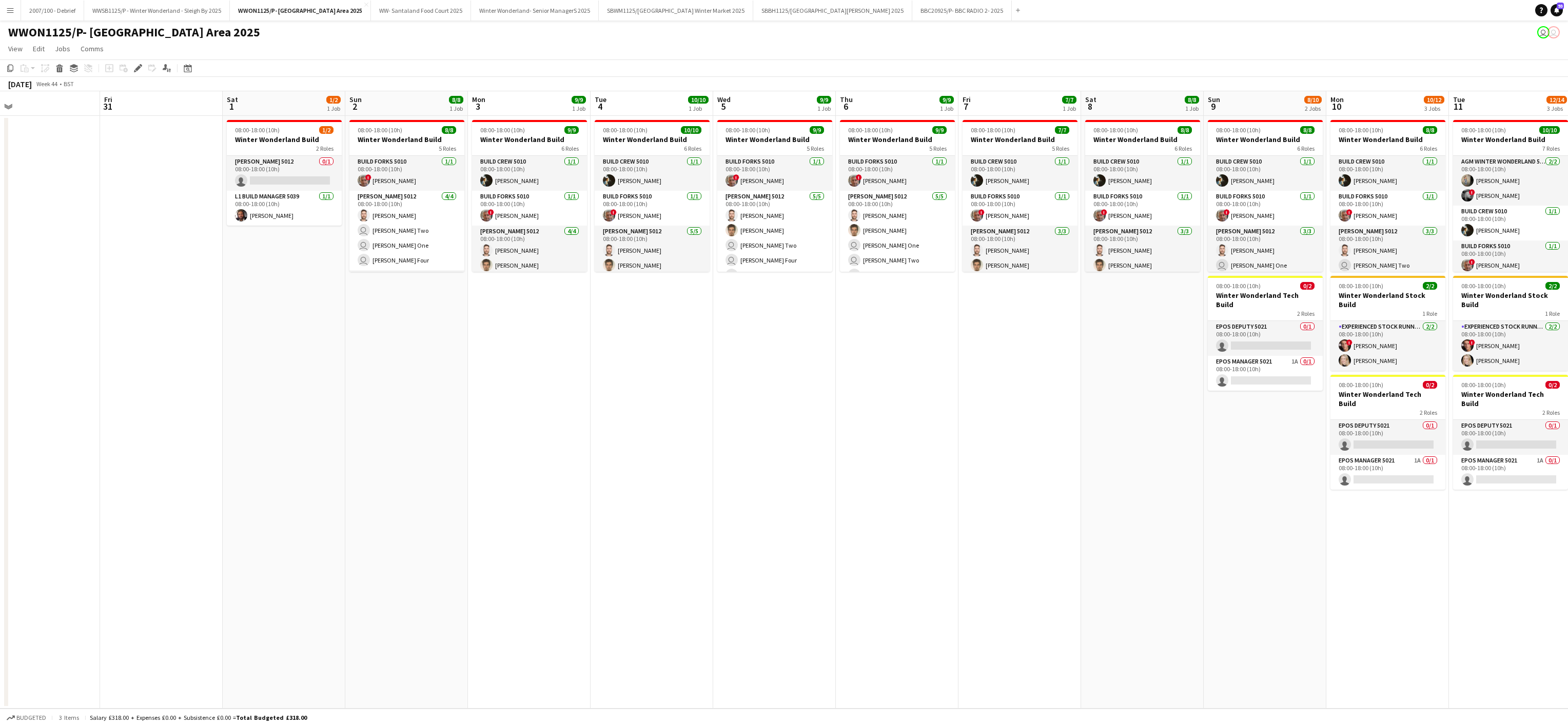
scroll to position [0, 399]
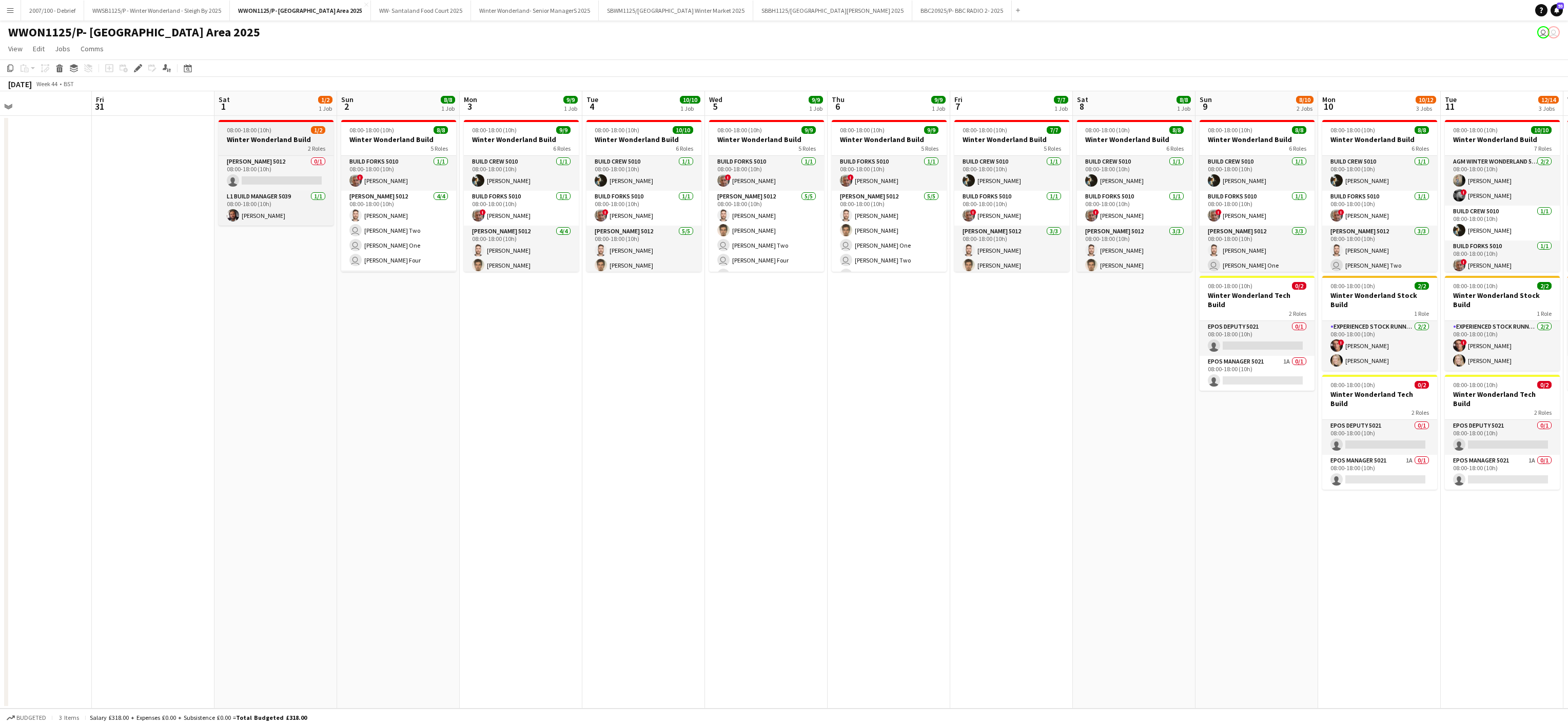
click at [281, 132] on div "08:00-18:00 (10h) 1/2" at bounding box center [275, 130] width 115 height 8
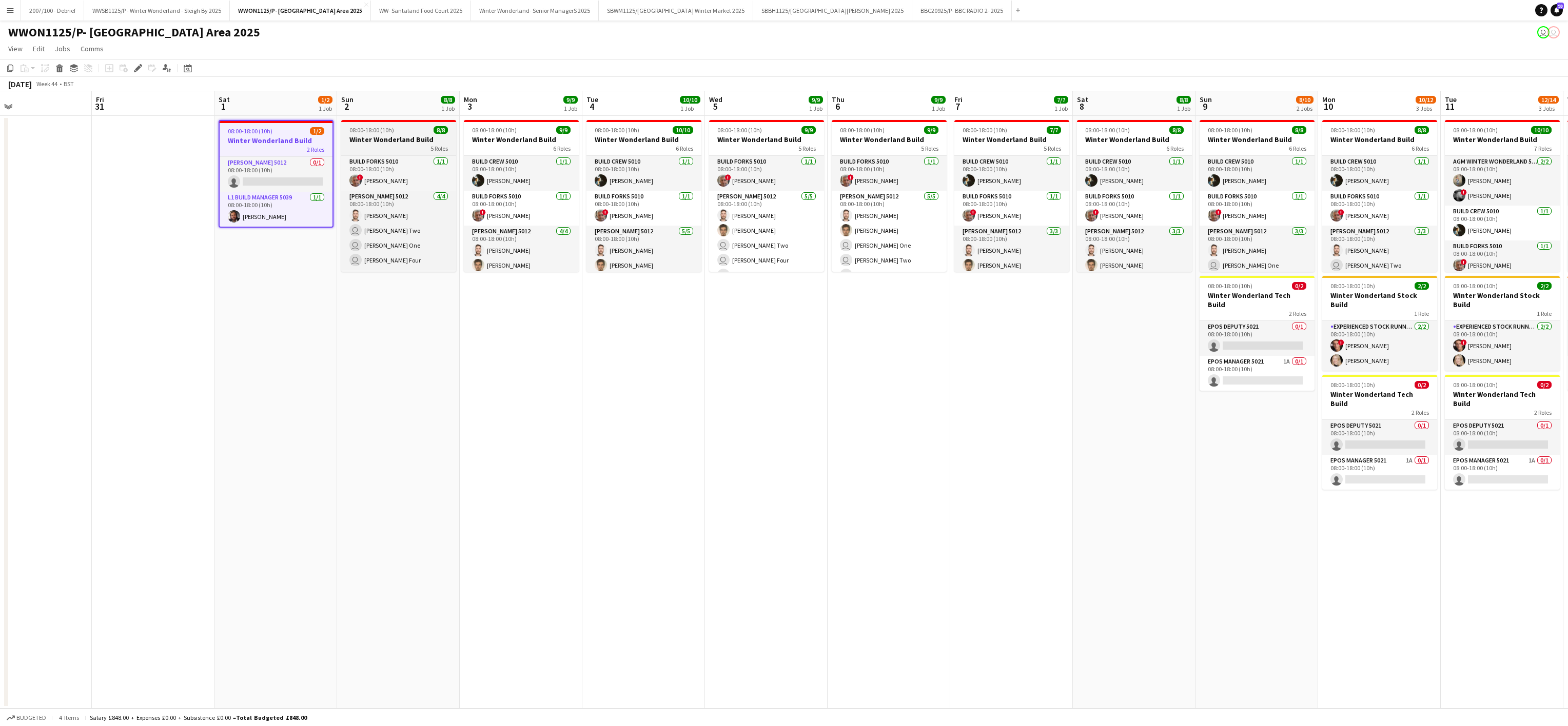
click at [369, 141] on h3 "Winter Wonderland Build" at bounding box center [398, 139] width 115 height 9
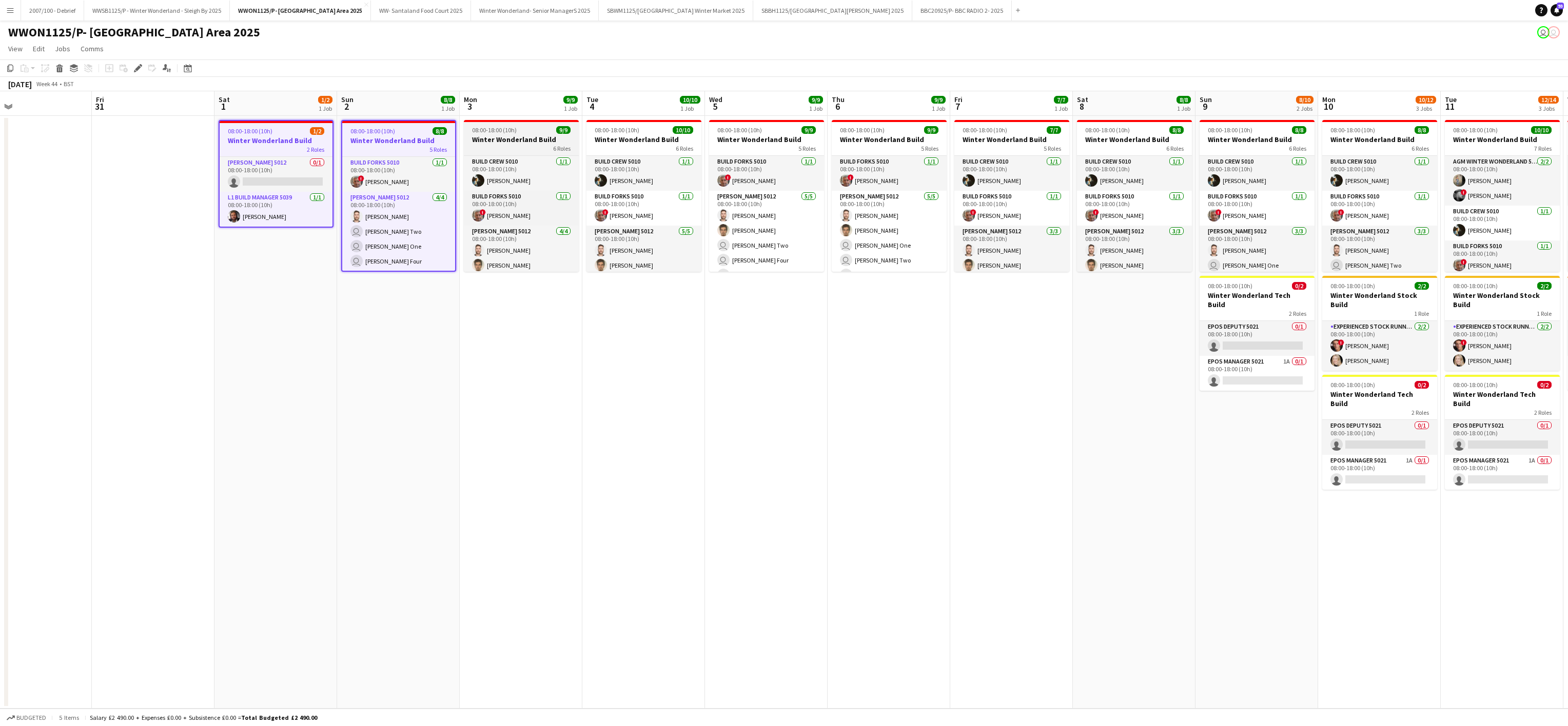
click at [516, 133] on div "08:00-18:00 (10h) 9/9" at bounding box center [521, 130] width 115 height 8
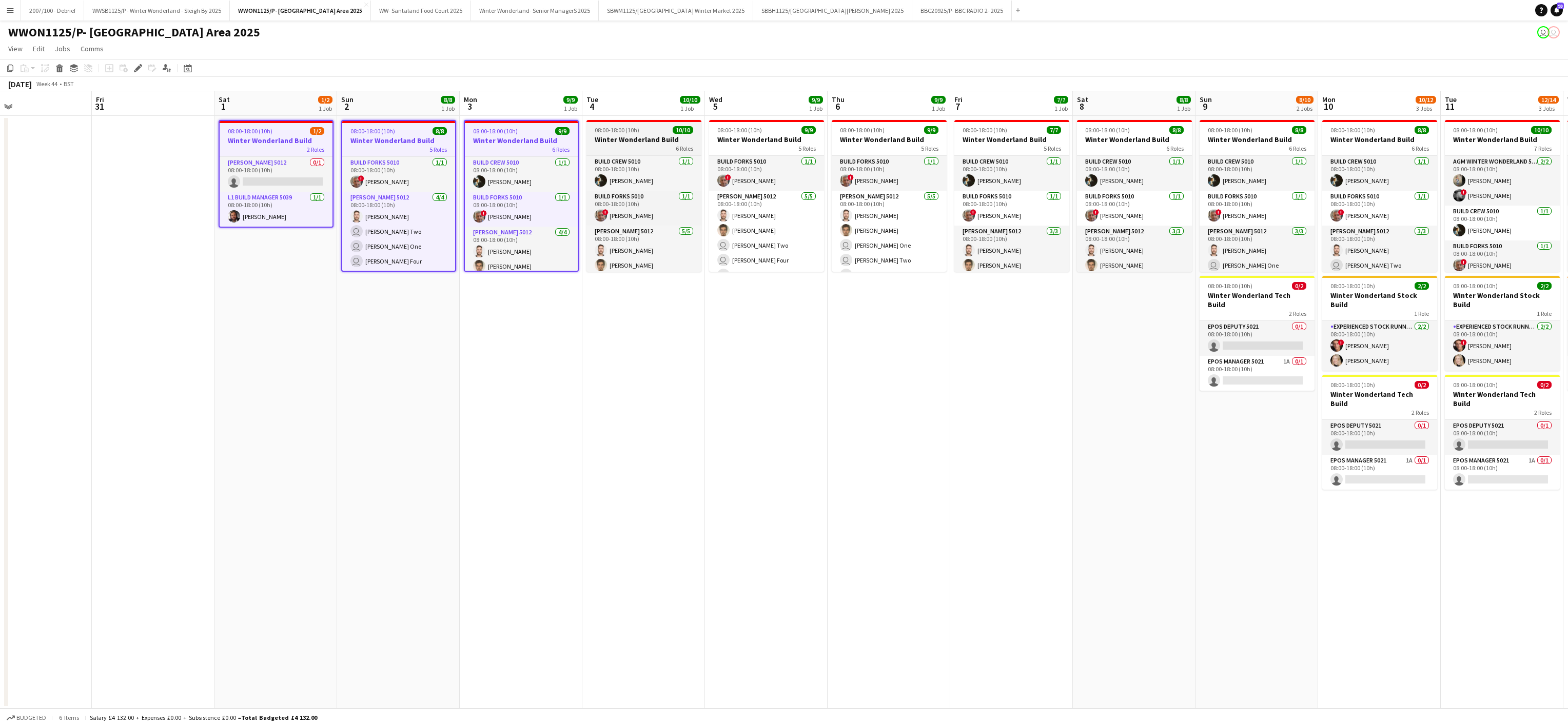
click at [624, 135] on h3 "Winter Wonderland Build" at bounding box center [643, 139] width 115 height 9
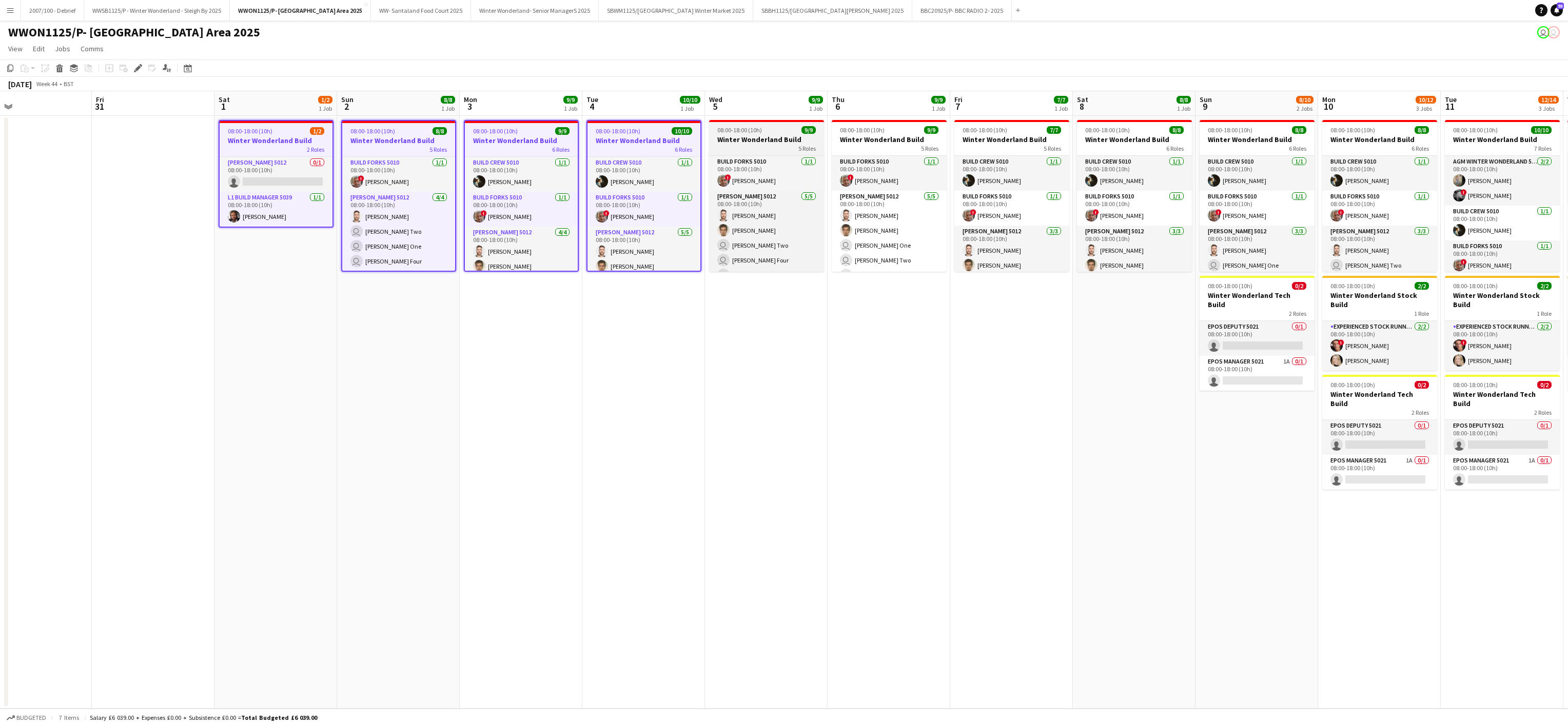
click at [773, 139] on h3 "Winter Wonderland Build" at bounding box center [766, 139] width 115 height 9
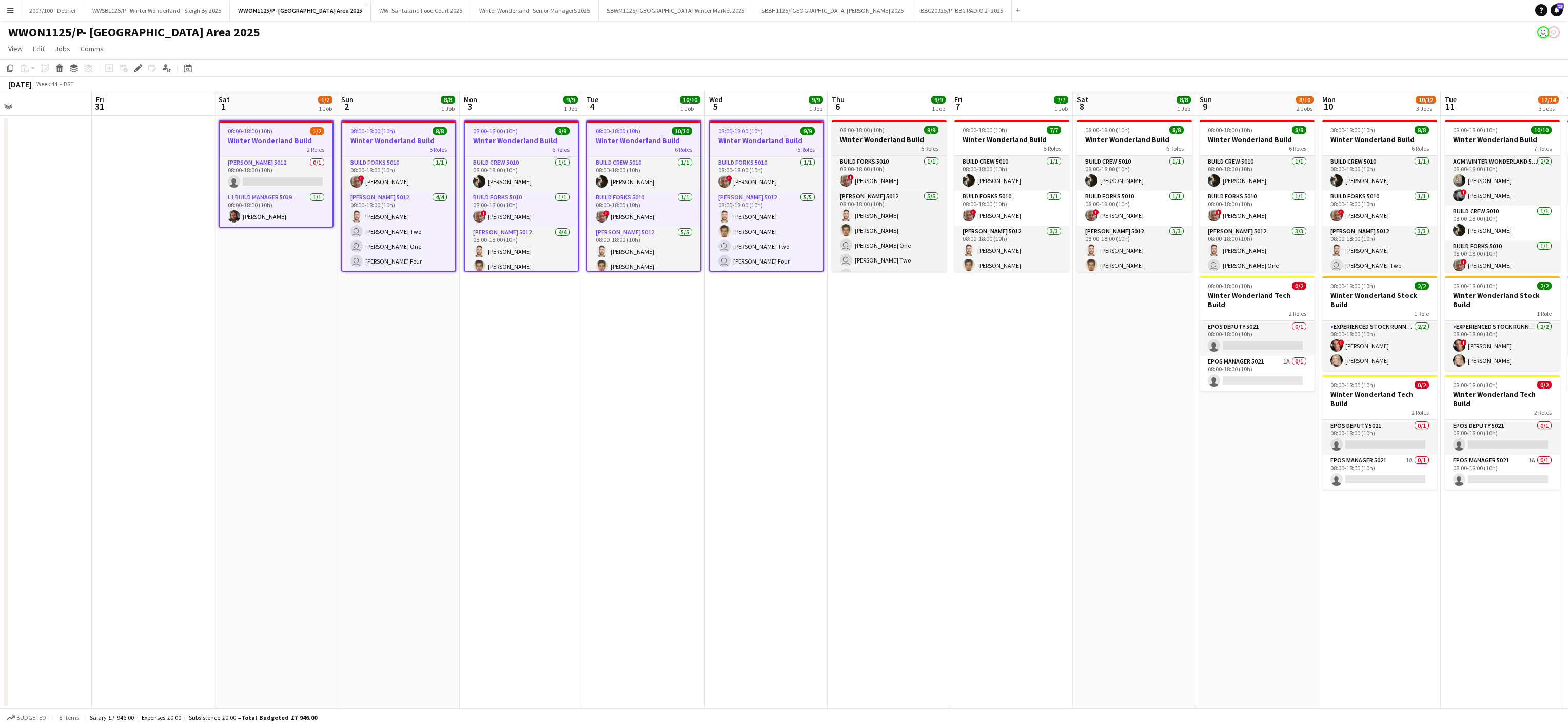
click at [904, 146] on div "5 Roles" at bounding box center [889, 149] width 115 height 8
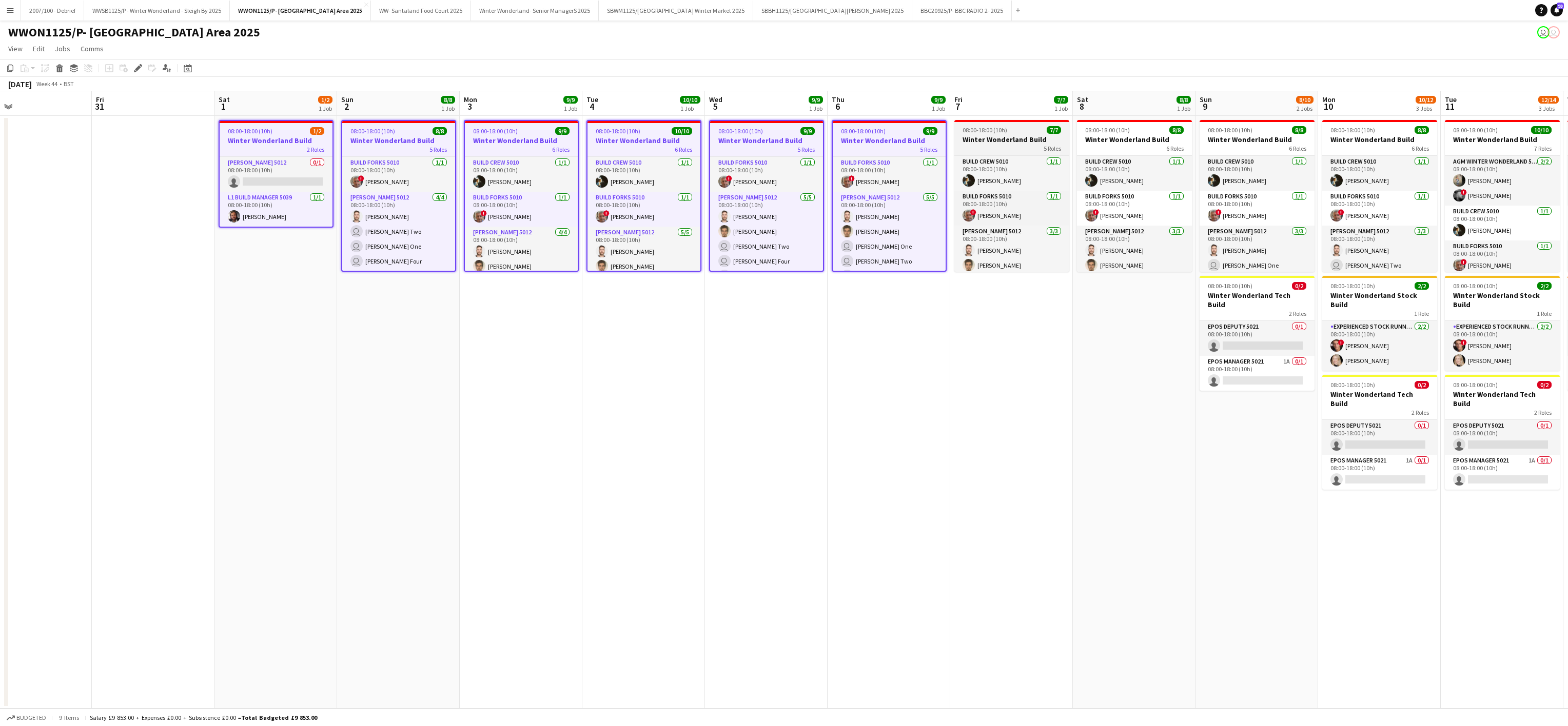
click at [1012, 152] on div "5 Roles" at bounding box center [1012, 149] width 115 height 8
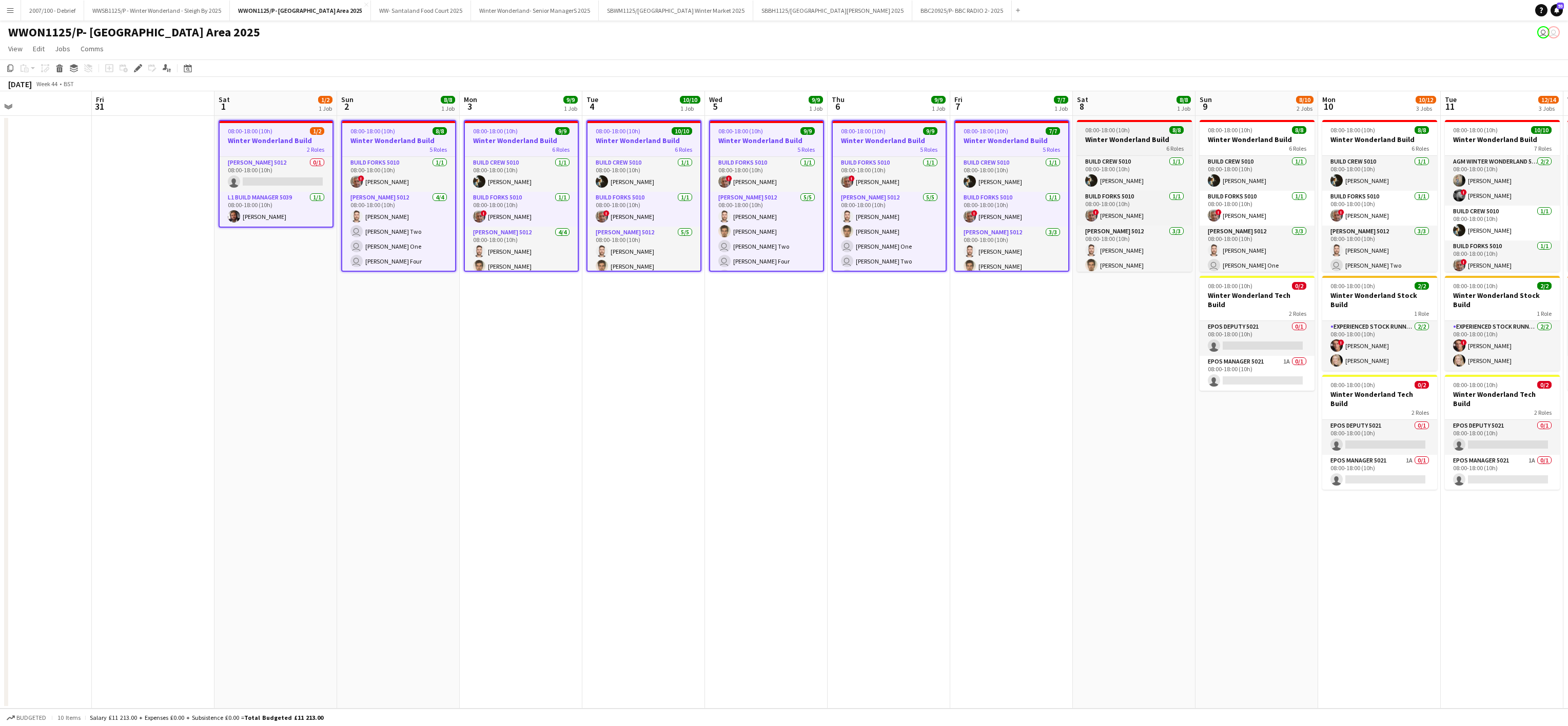
click at [1119, 152] on div "6 Roles" at bounding box center [1134, 149] width 115 height 8
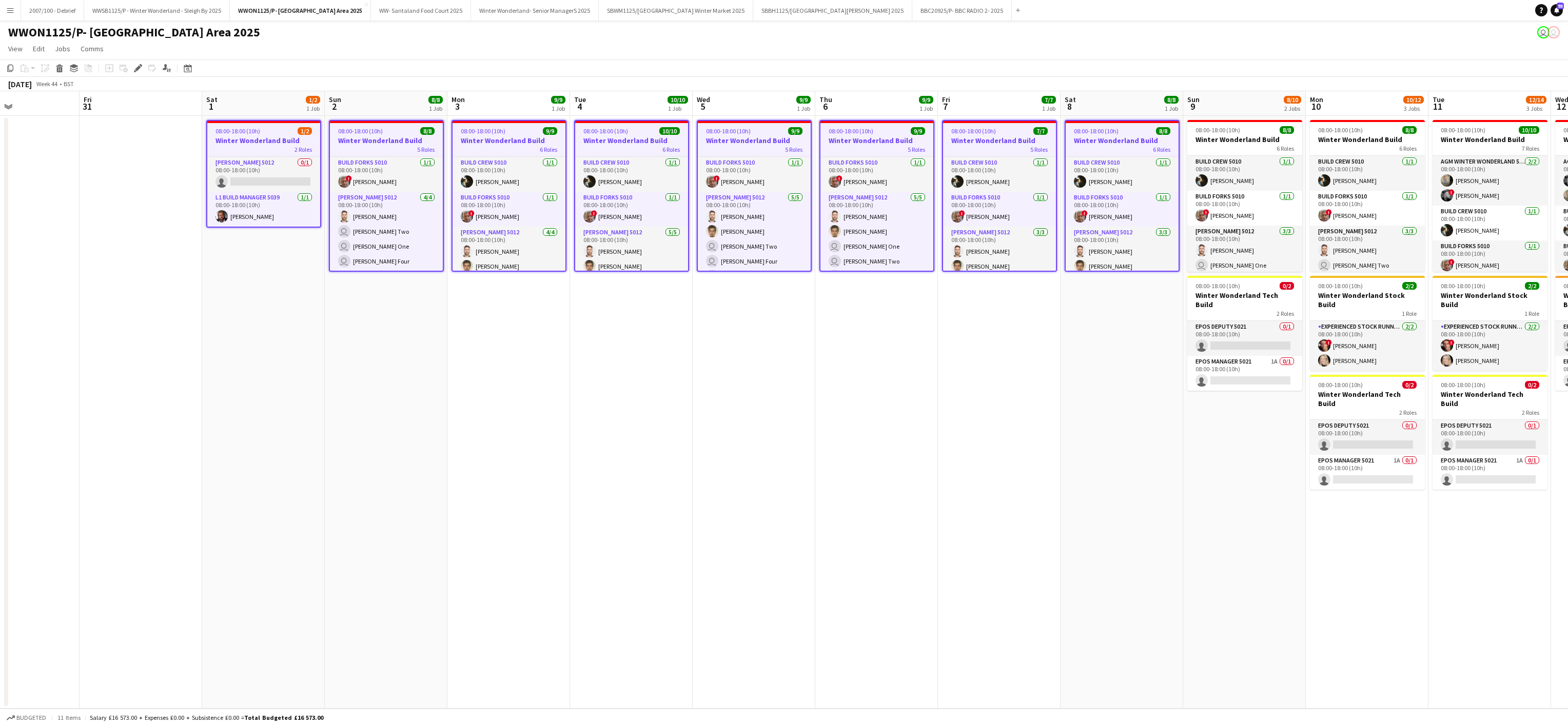
scroll to position [0, 413]
drag, startPoint x: 1266, startPoint y: 145, endPoint x: 1252, endPoint y: 316, distance: 171.6
click at [1252, 316] on app-calendar-viewport "Mon 27 Tue 28 Wed 29 Thu 30 Fri 31 Sat 1 1/2 1 Job Sun 2 8/8 1 Job Mon 3 9/9 1 …" at bounding box center [784, 400] width 1568 height 618
click at [1252, 321] on app-card-role "EPOS Deputy 5021 0/1 08:00-18:00 (10h) single-neutral-actions" at bounding box center [1243, 339] width 115 height 35
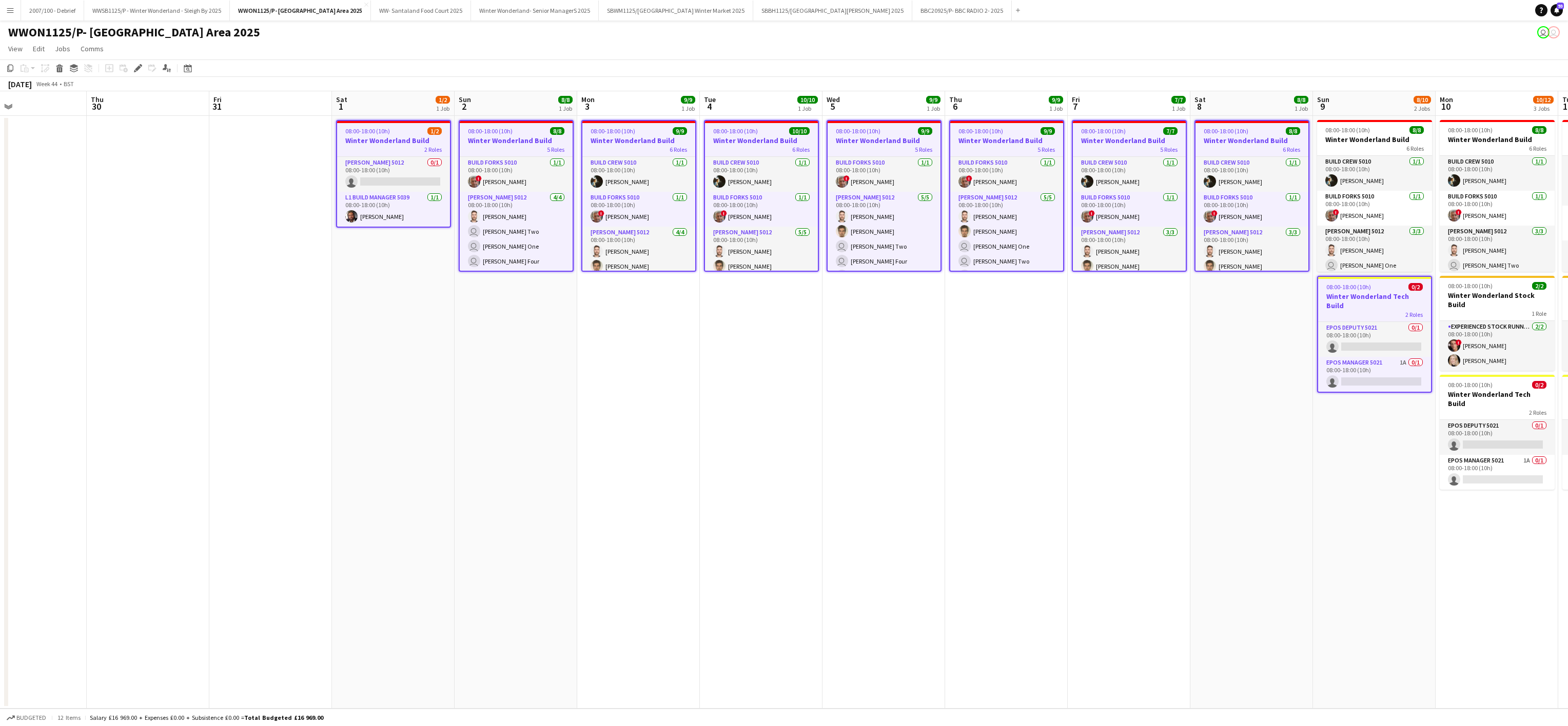
drag, startPoint x: 1233, startPoint y: 210, endPoint x: 1364, endPoint y: 200, distance: 131.4
click at [1364, 200] on app-calendar-viewport "Mon 27 Tue 28 Wed 29 Thu 30 Fri 31 Sat 1 1/2 1 Job Sun 2 8/8 1 Job Mon 3 9/9 1 …" at bounding box center [784, 400] width 1568 height 618
click at [1364, 200] on app-card-role "Build Forks 5010 [DATE] 08:00-18:00 (10h) ! [PERSON_NAME]" at bounding box center [1374, 208] width 115 height 35
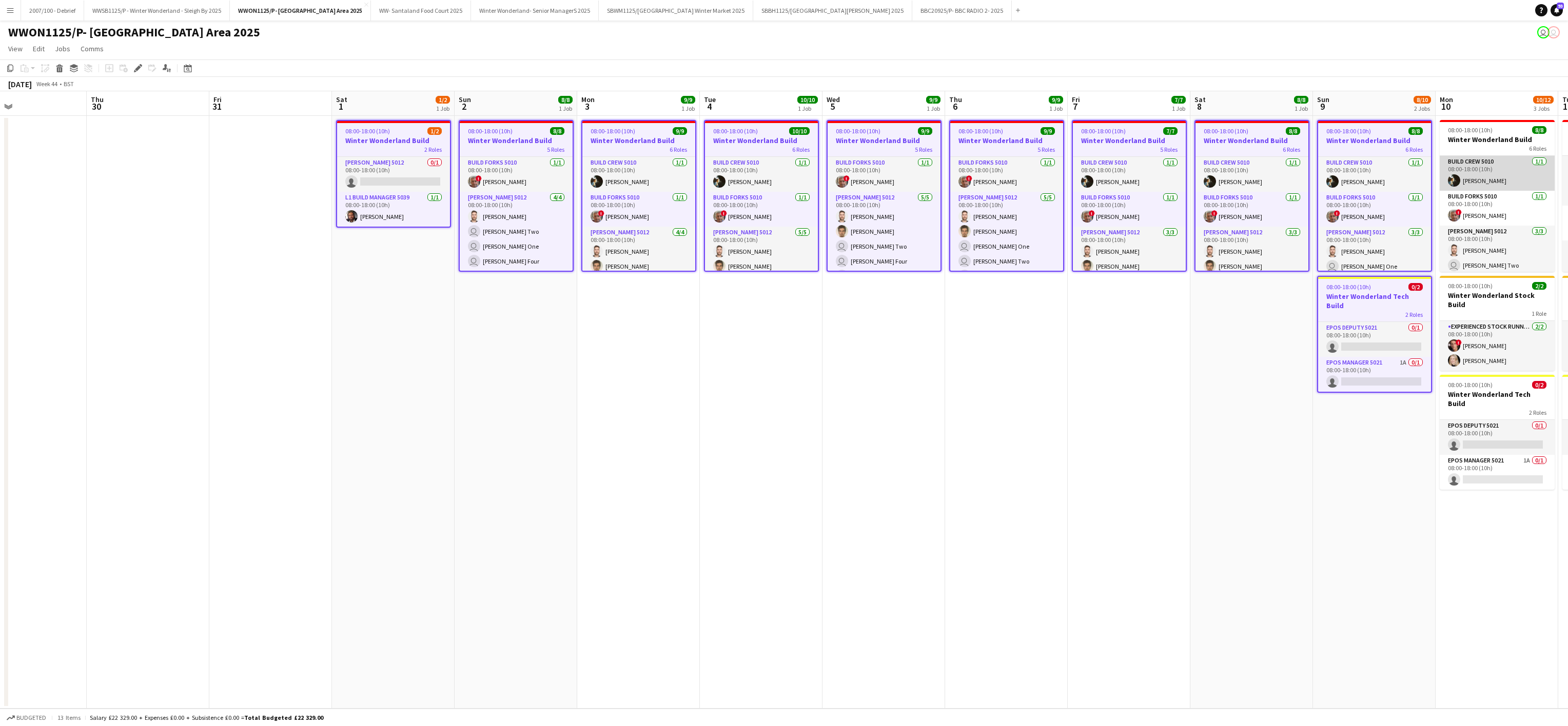
click at [1479, 185] on app-card-role "Build Crew 5010 [DATE] 08:00-18:00 (10h) [PERSON_NAME]" at bounding box center [1497, 173] width 115 height 35
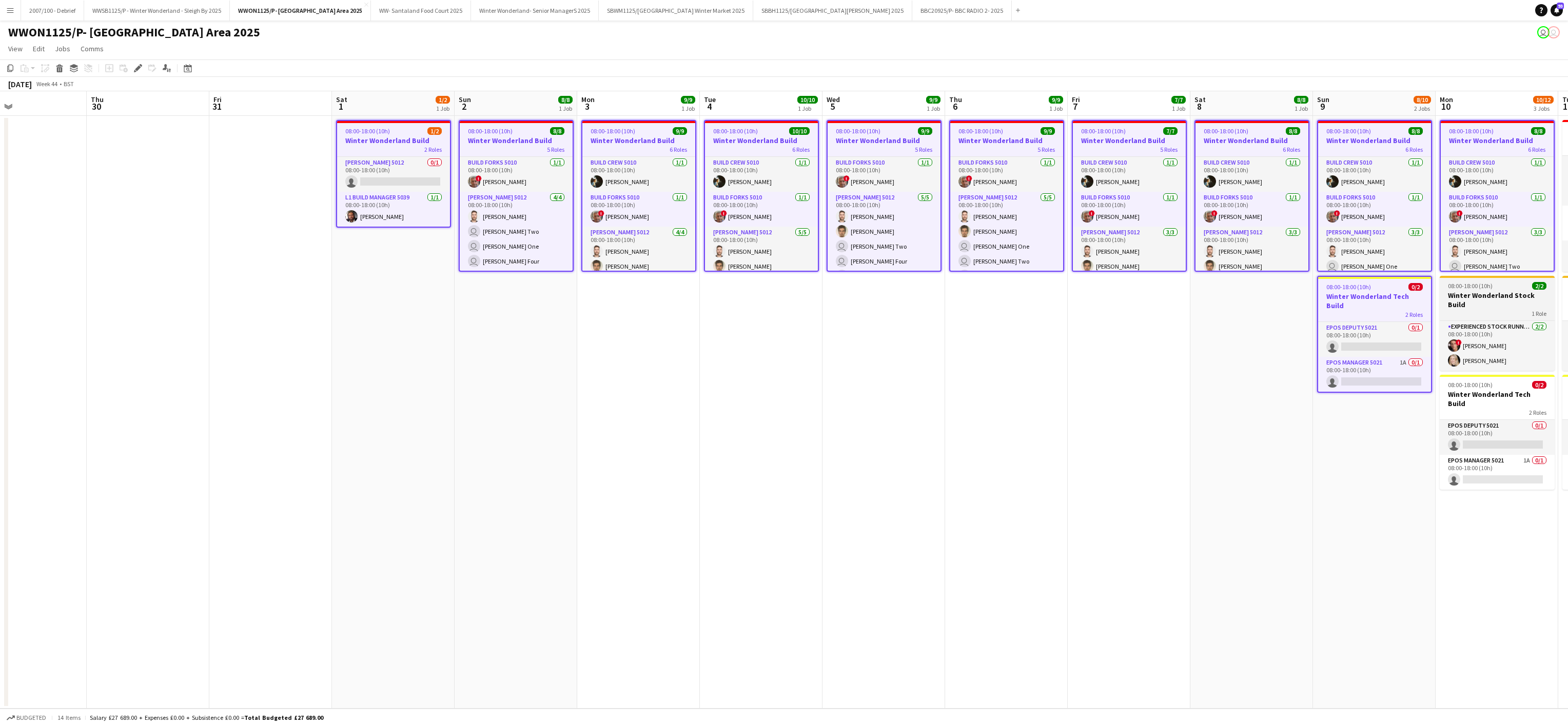
click at [1486, 309] on div "1 Role" at bounding box center [1497, 313] width 115 height 8
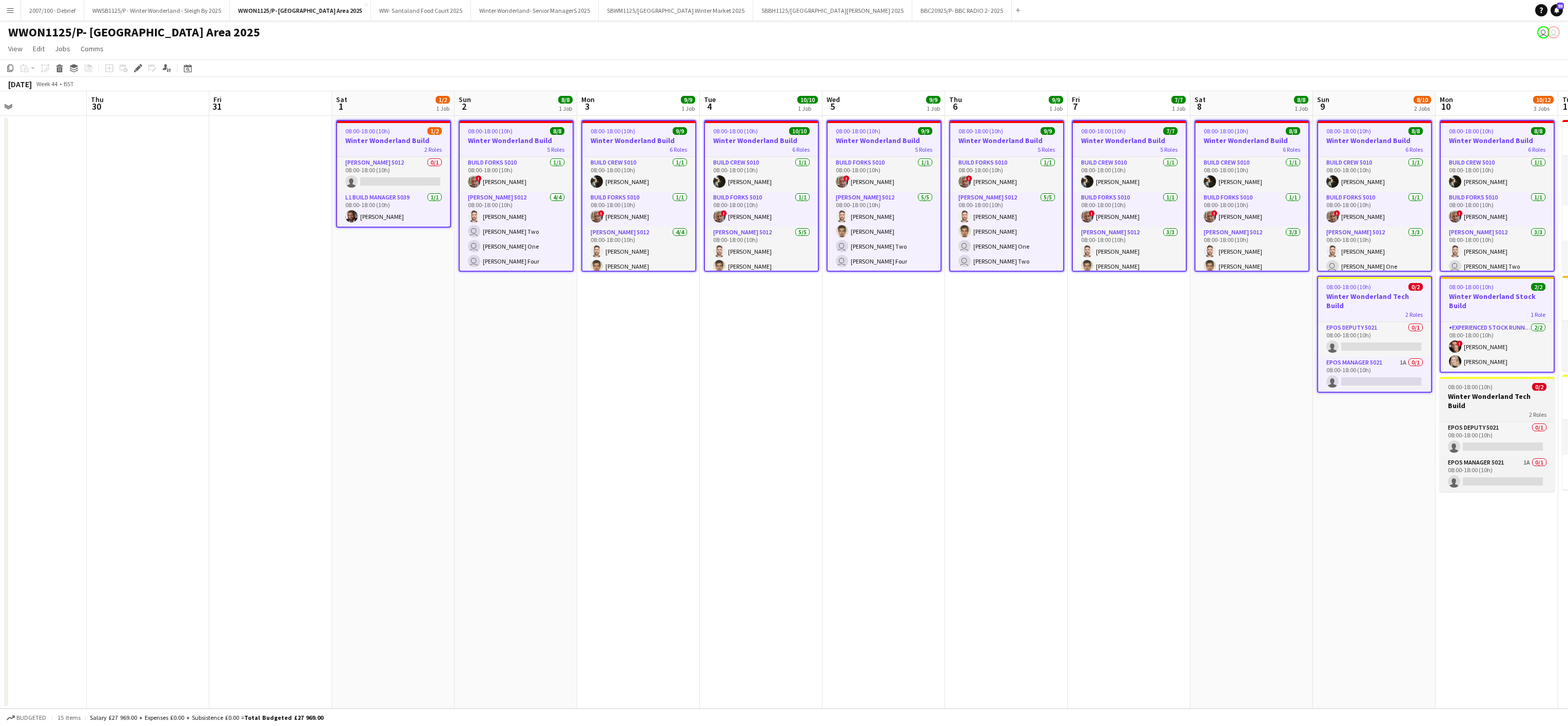
click at [1483, 411] on div "2 Roles" at bounding box center [1497, 415] width 115 height 8
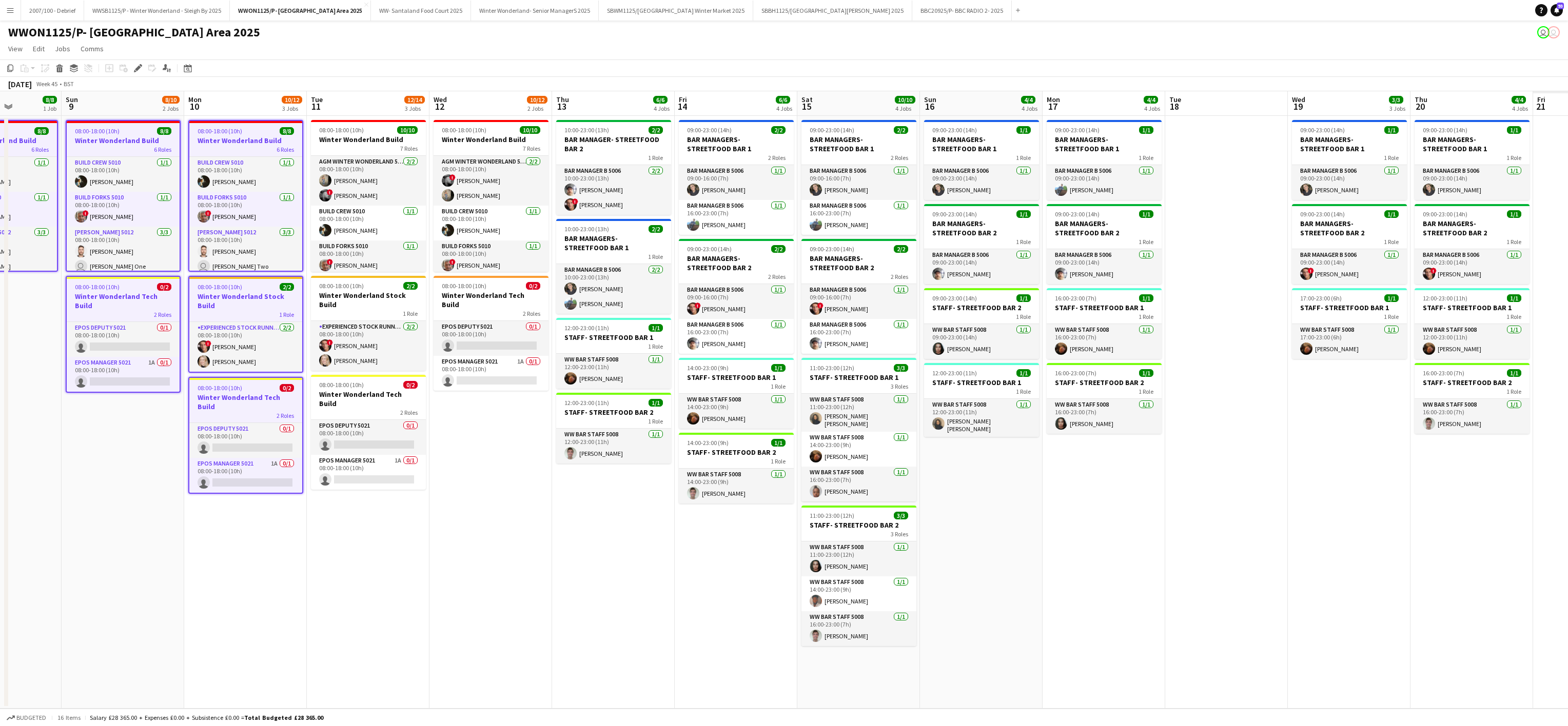
scroll to position [0, 394]
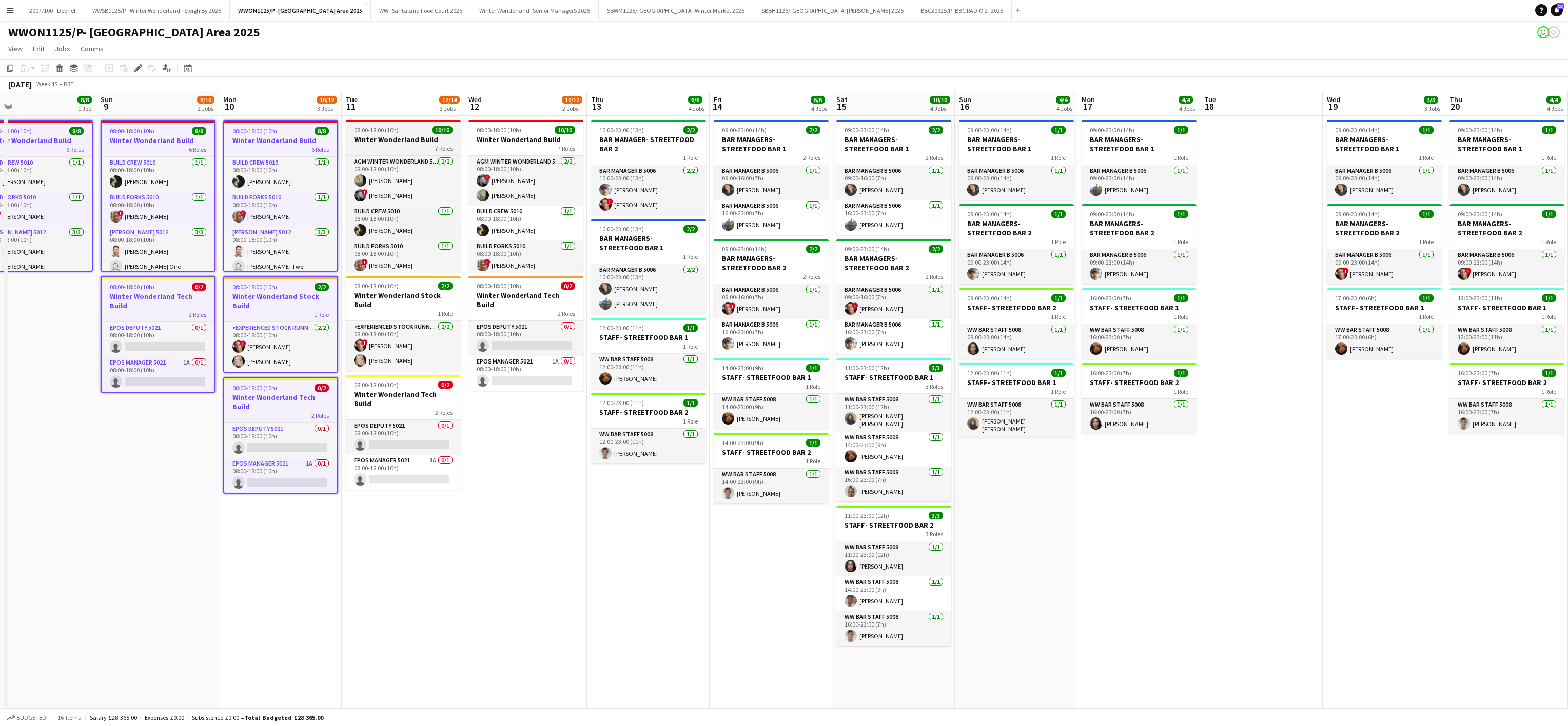
click at [420, 127] on div "08:00-18:00 (10h) 10/10" at bounding box center [403, 130] width 115 height 8
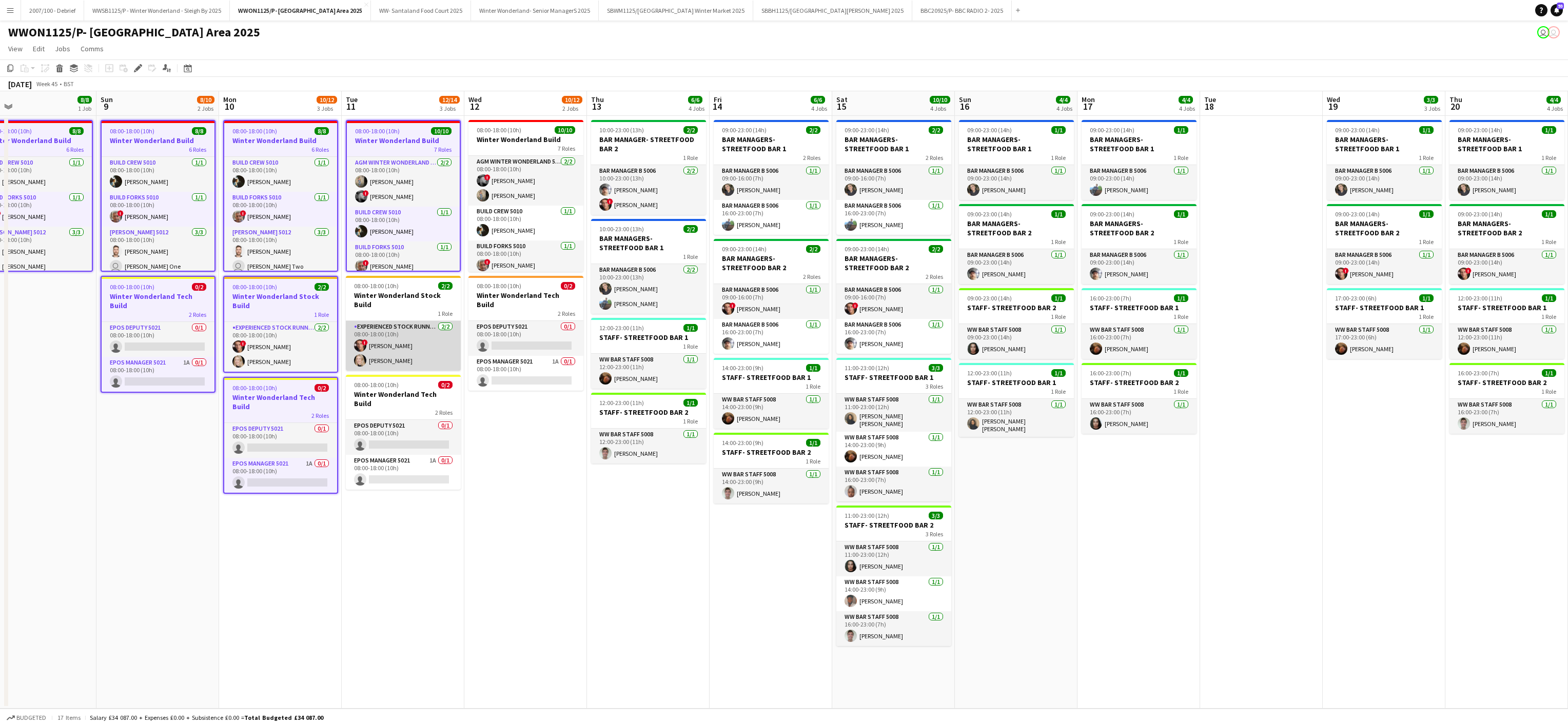
click at [399, 339] on app-card-role "Experienced Stock Runner 5012 [DATE] 08:00-18:00 (10h) ! [PERSON_NAME] [PERSON_…" at bounding box center [403, 346] width 115 height 50
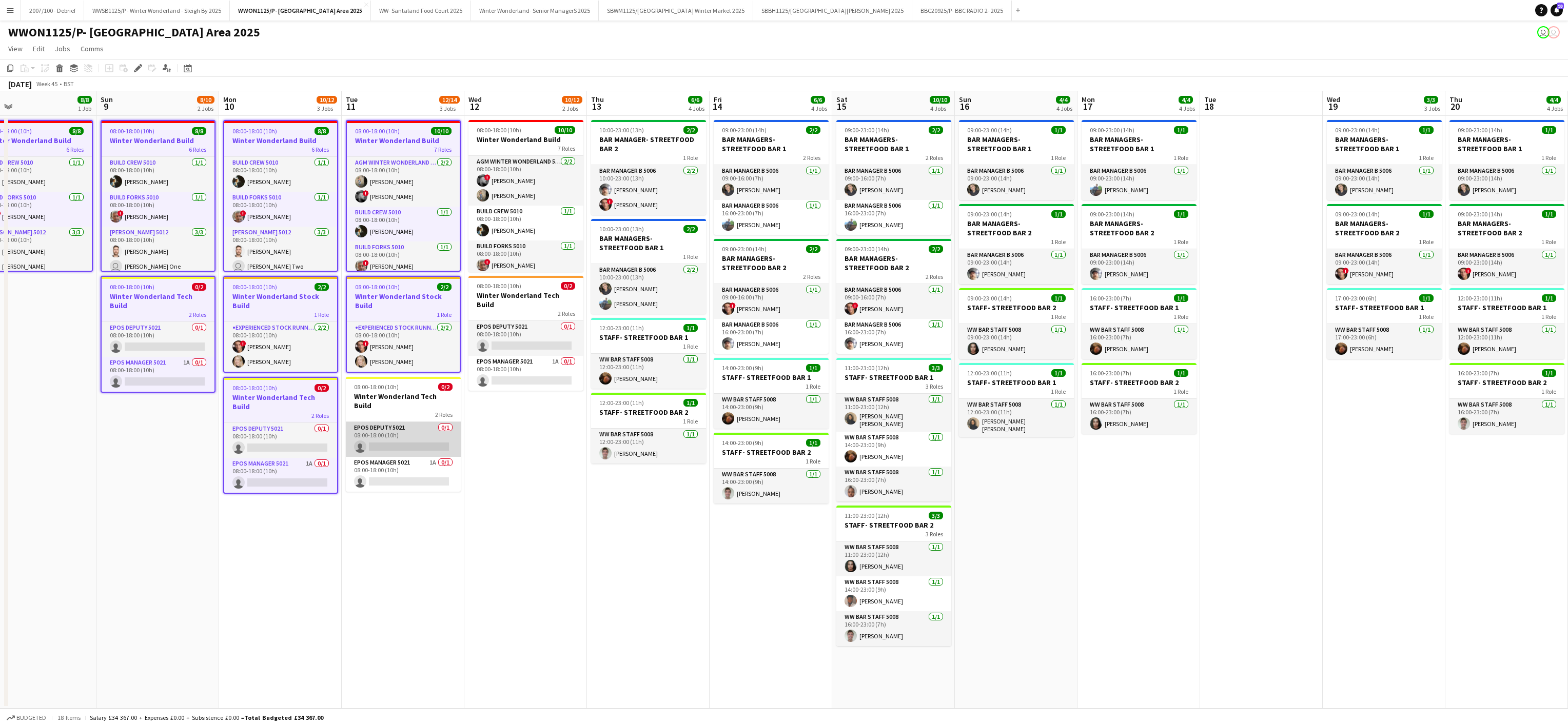
click at [415, 422] on app-card-role "EPOS Deputy 5021 0/1 08:00-18:00 (10h) single-neutral-actions" at bounding box center [403, 439] width 115 height 35
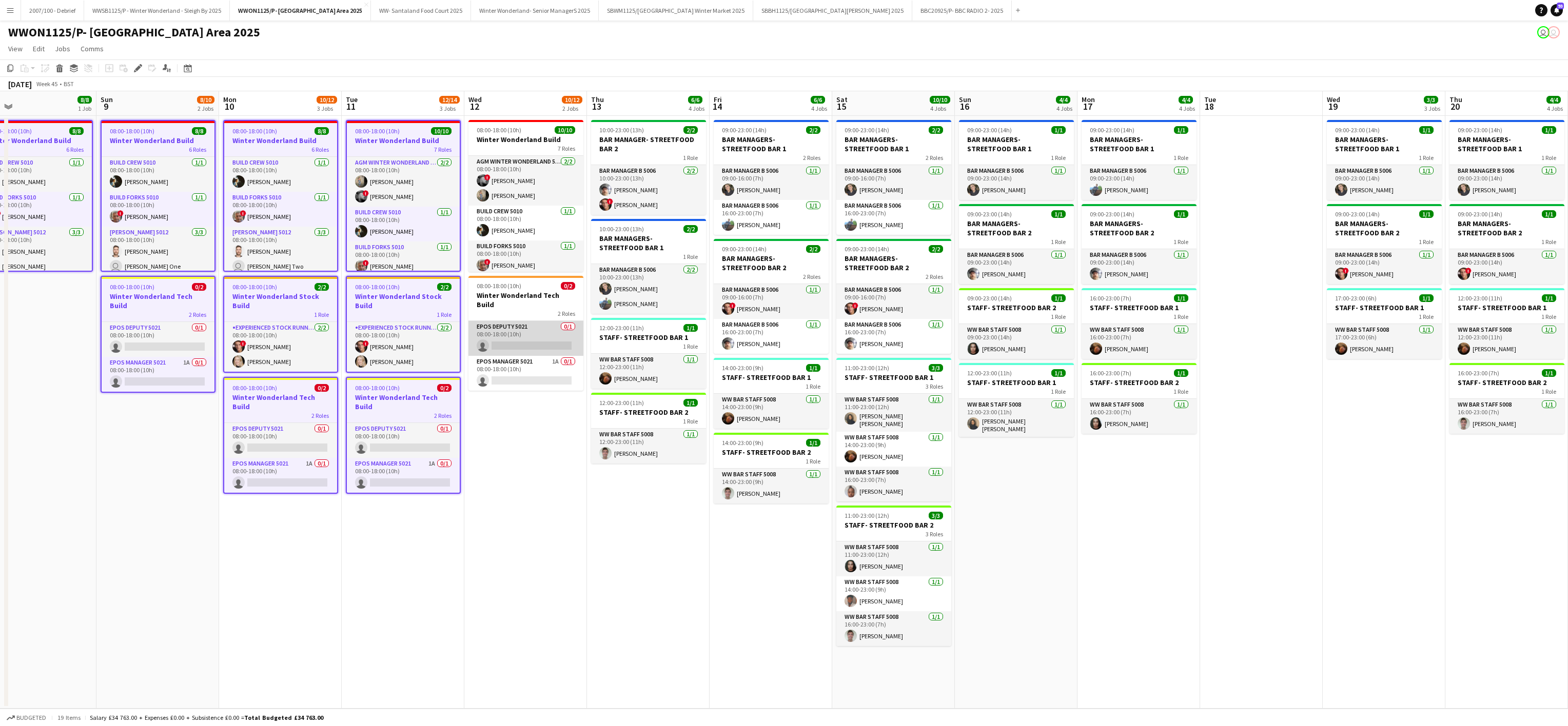
click at [518, 322] on app-card-role "EPOS Deputy 5021 0/1 08:00-18:00 (10h) single-neutral-actions" at bounding box center [525, 339] width 115 height 35
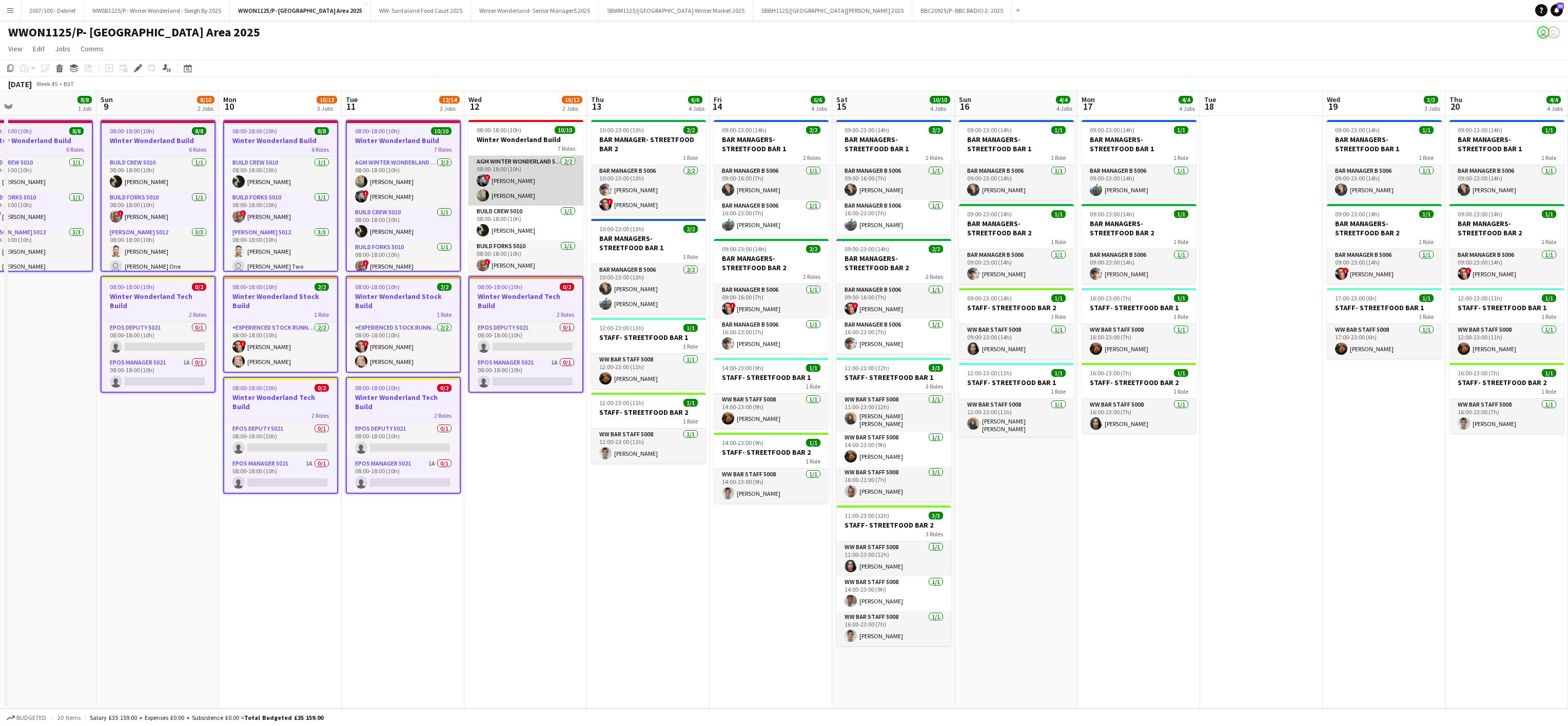
click at [528, 191] on app-card-role "AGM Winter Wonderland 5039 [DATE] 08:00-18:00 (10h) ! [PERSON_NAME] [PERSON_NAM…" at bounding box center [525, 180] width 115 height 50
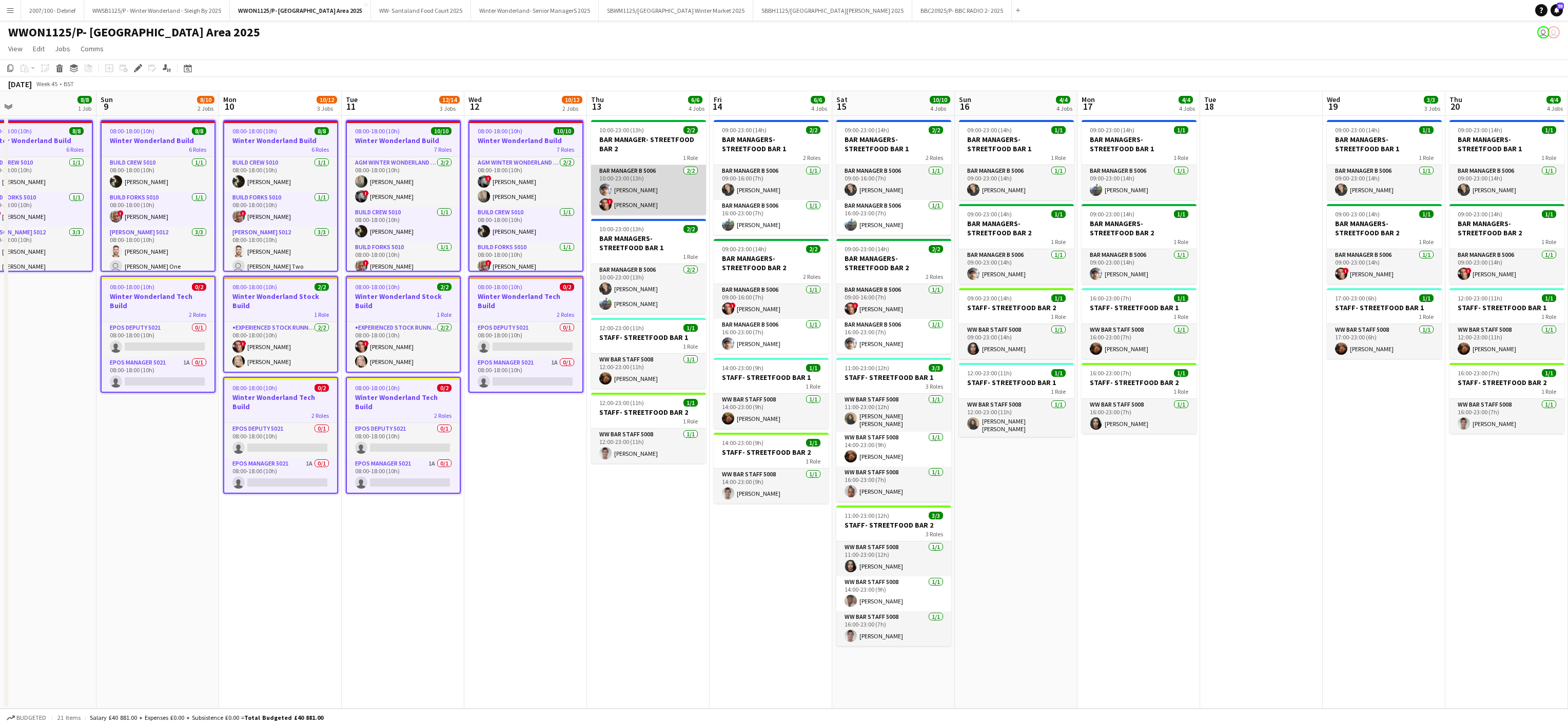
click at [633, 184] on app-card-role "Bar Manager B 5006 [DATE] 10:00-23:00 (13h) [PERSON_NAME] ! [PERSON_NAME]" at bounding box center [648, 190] width 115 height 50
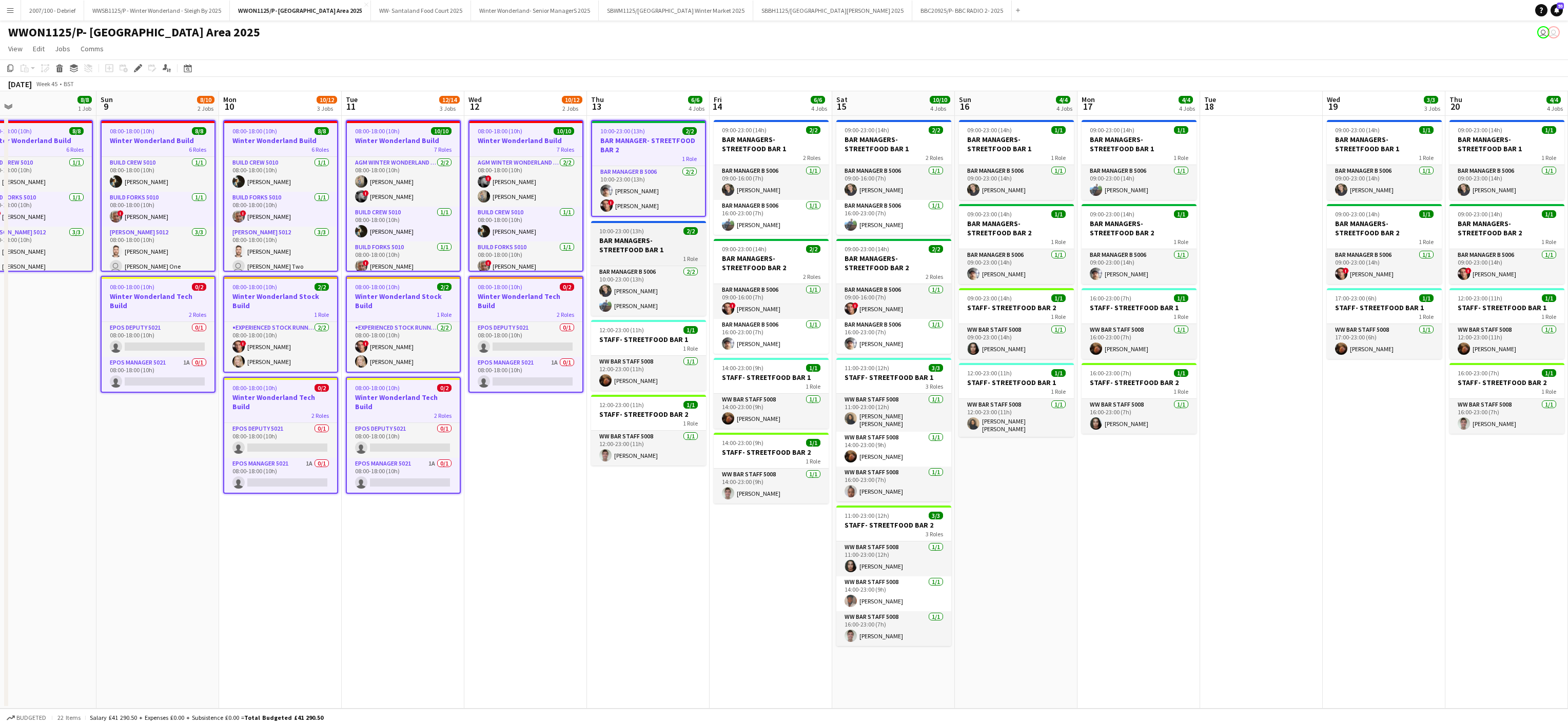
click at [646, 250] on h3 "BAR MANAGERS- STREETFOOD BAR 1" at bounding box center [648, 245] width 115 height 18
click at [657, 346] on div "1 Role" at bounding box center [648, 351] width 115 height 8
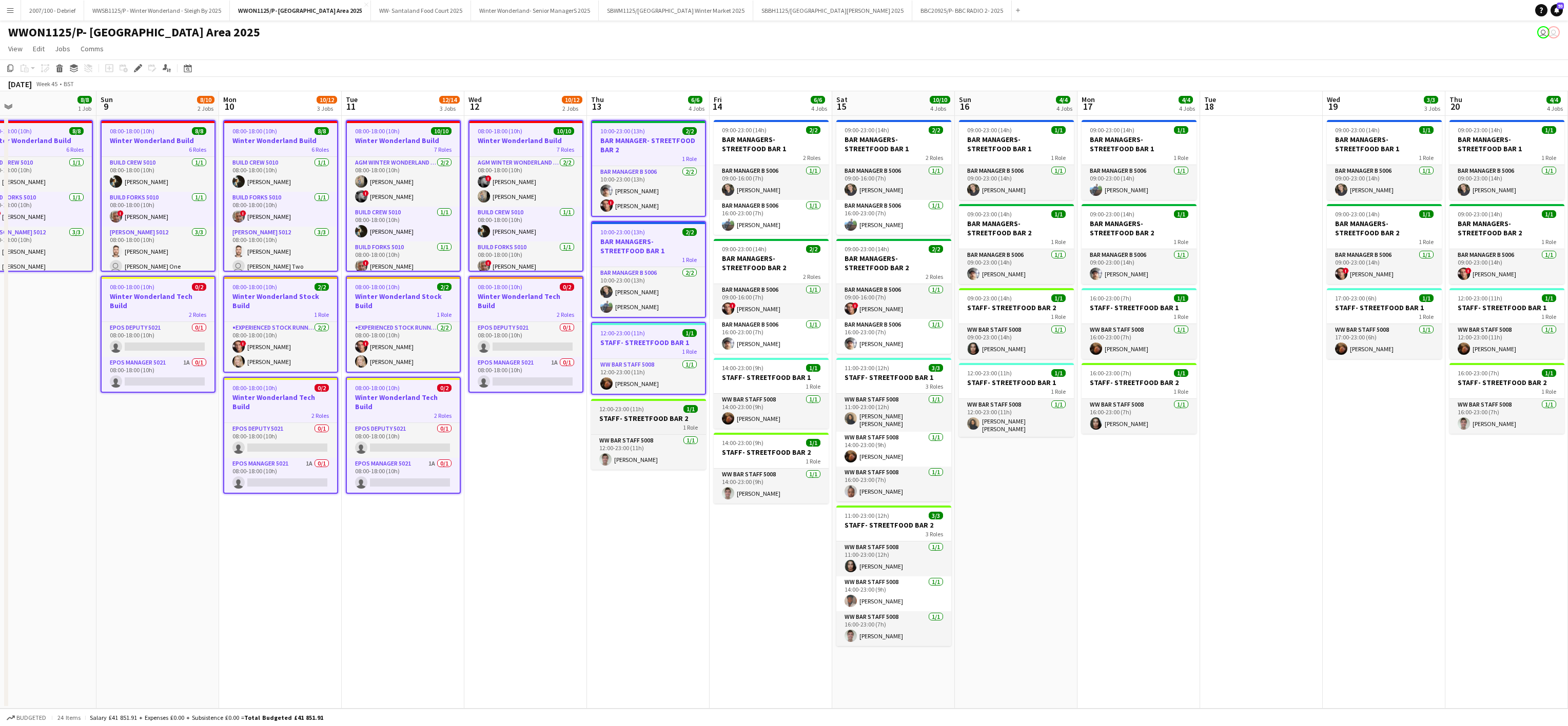
click at [663, 432] on div "1 Role" at bounding box center [648, 427] width 115 height 8
drag, startPoint x: 776, startPoint y: 465, endPoint x: 775, endPoint y: 344, distance: 121.0
click at [775, 344] on app-calendar-viewport "Wed 5 9/9 1 Job Thu 6 9/9 1 Job Fri 7 7/7 1 Job Sat 8 8/8 1 Job Sun 9 8/10 2 Jo…" at bounding box center [784, 400] width 1568 height 618
click at [769, 364] on app-job-card "14:00-23:00 (9h) 1/1 STAFF- STREETFOOD BAR 1 1 Role WW Bar Staff 5008 [DATE] 14…" at bounding box center [769, 393] width 115 height 71
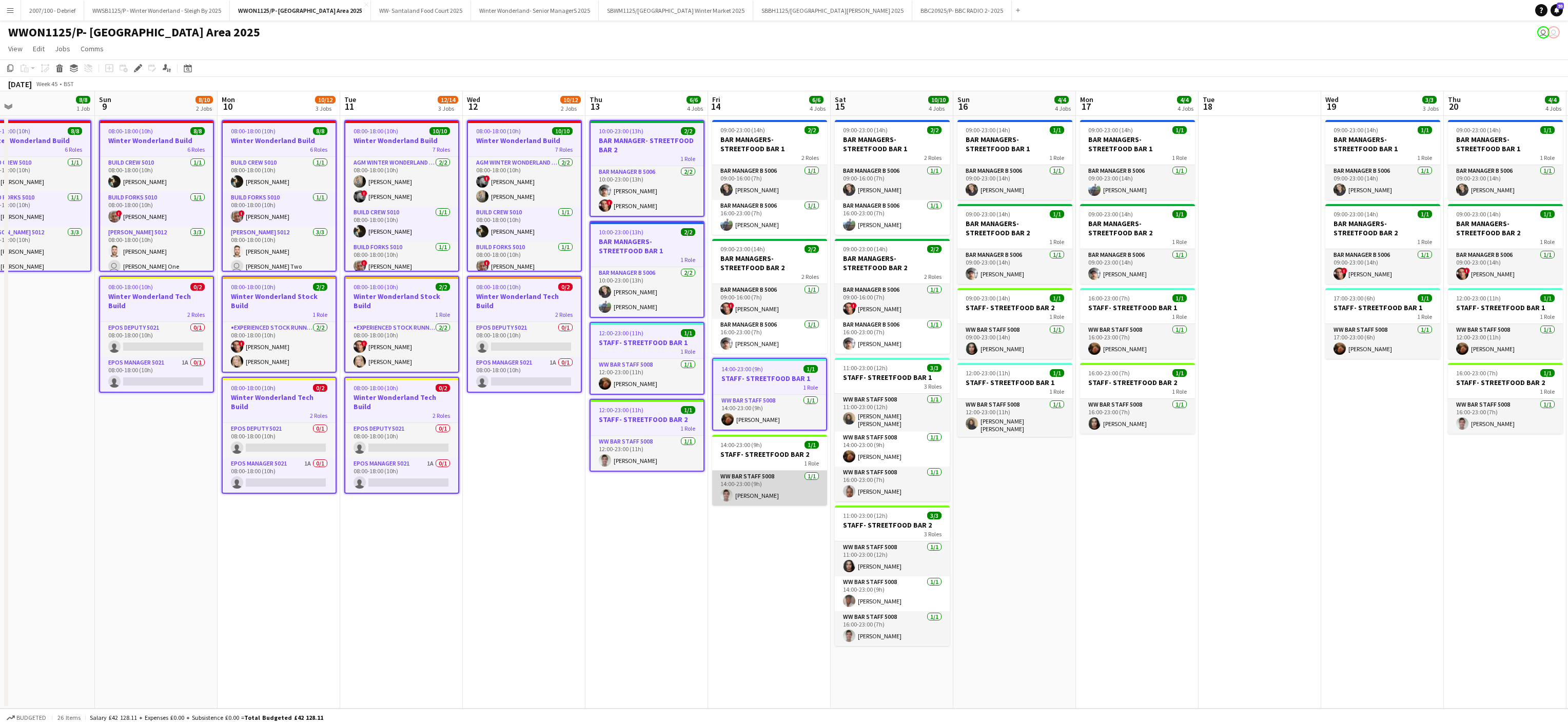
click at [776, 475] on app-card-role "WW Bar Staff 5008 [DATE] 14:00-23:00 (9h) [PERSON_NAME]" at bounding box center [769, 489] width 115 height 35
click at [782, 345] on app-card-role "Bar Manager B 5006 [DATE] 16:00-23:00 (7h) [PERSON_NAME]" at bounding box center [769, 337] width 115 height 35
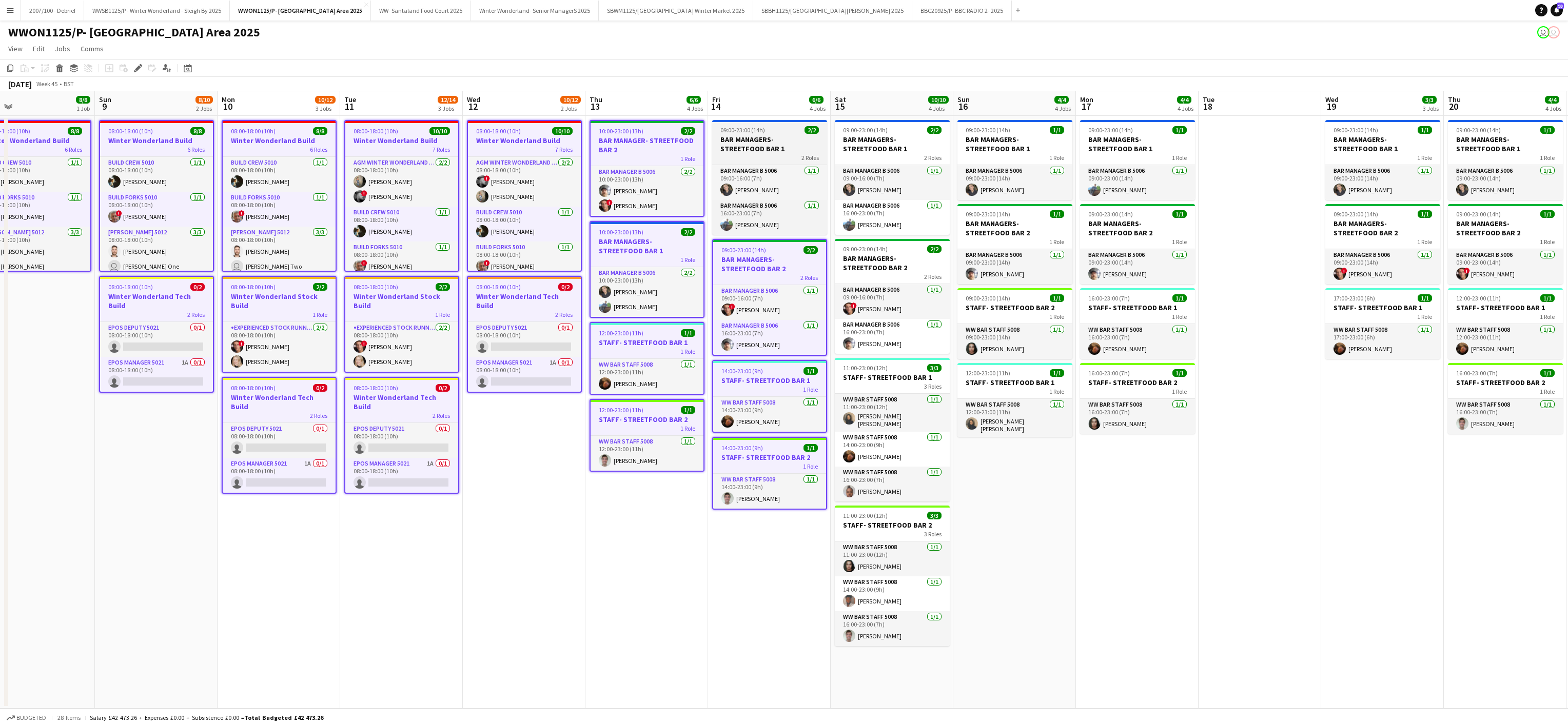
click at [754, 158] on div "2 Roles" at bounding box center [769, 158] width 115 height 8
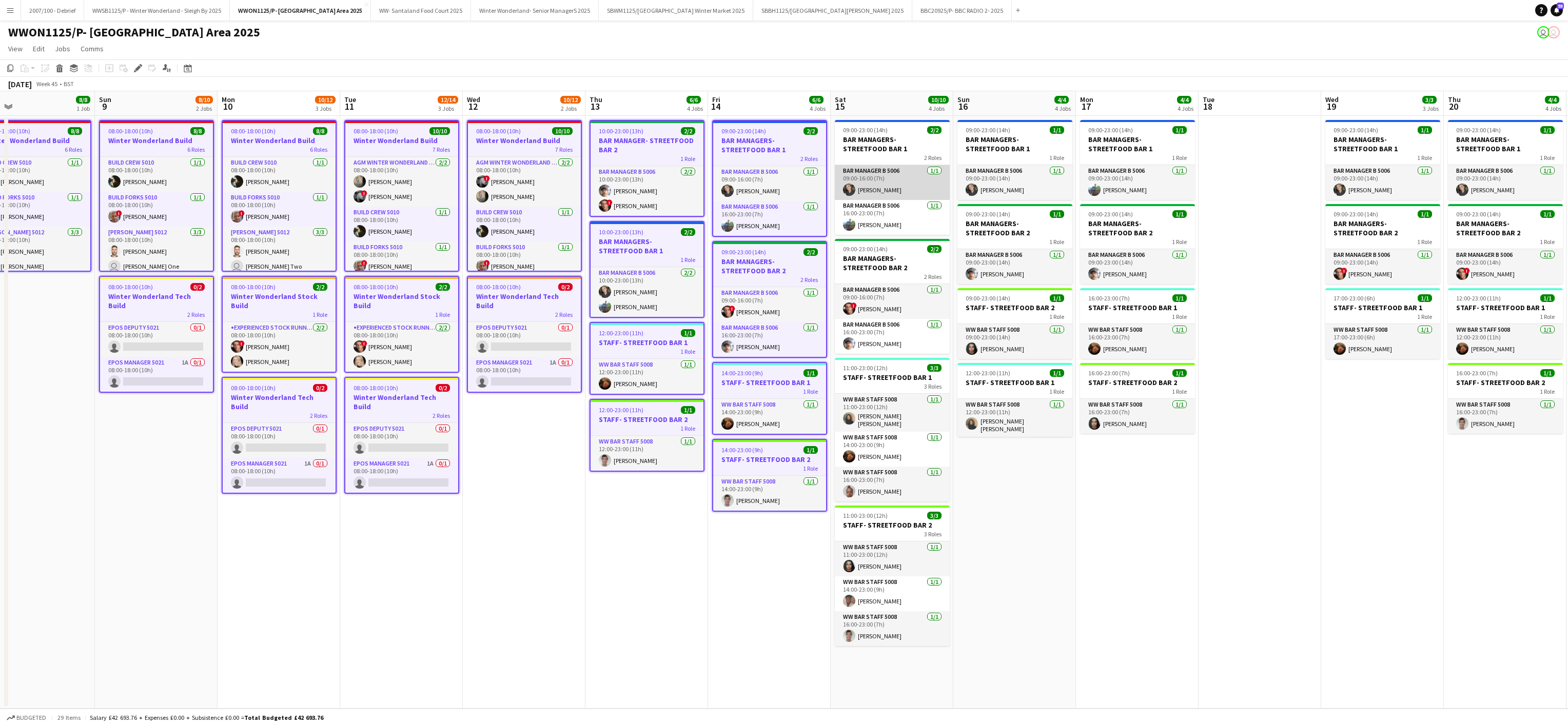
click at [904, 177] on app-card-role "Bar Manager B 5006 [DATE] 09:00-16:00 (7h) [PERSON_NAME]" at bounding box center [892, 183] width 115 height 35
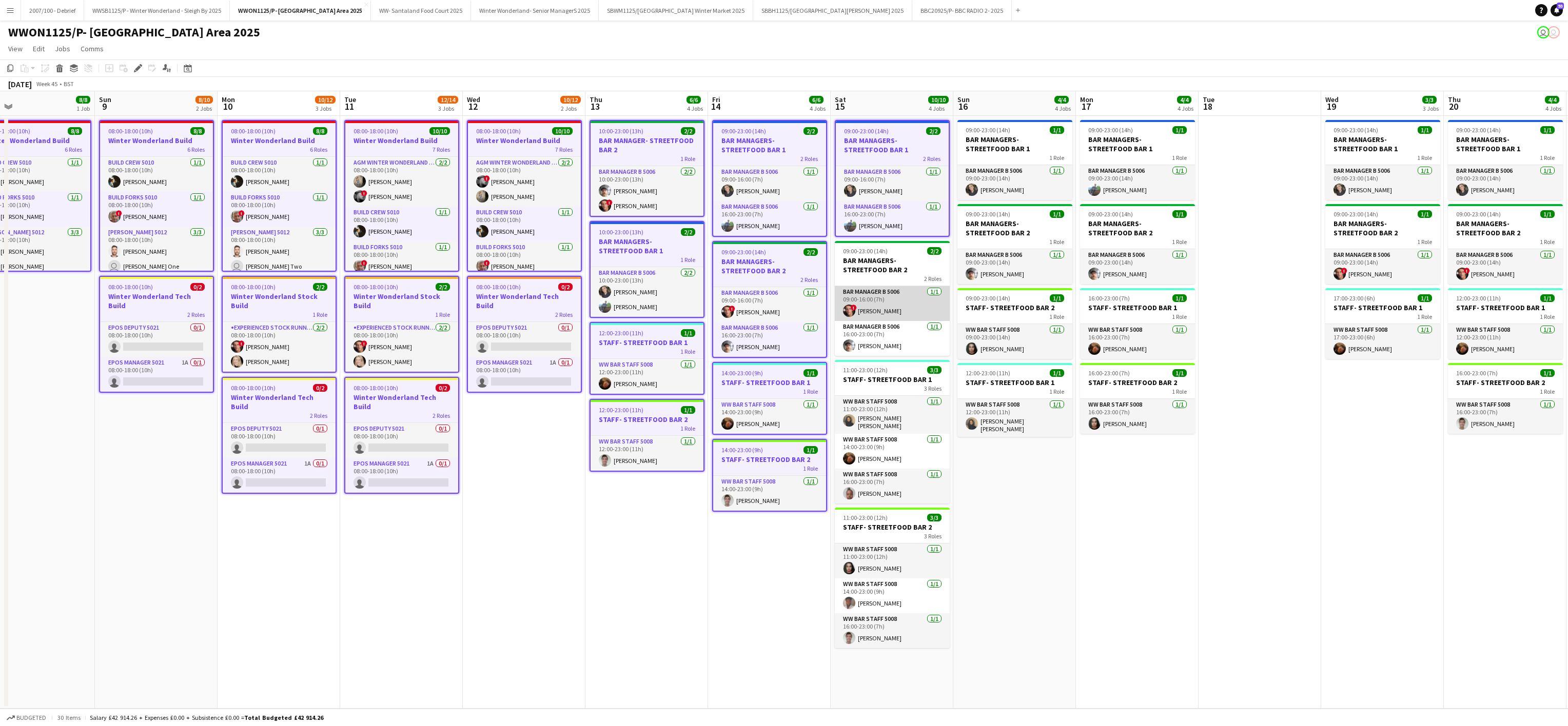
click at [911, 320] on app-card-role "Bar Manager B 5006 [DATE] 09:00-16:00 (7h) ! [PERSON_NAME]" at bounding box center [892, 303] width 115 height 35
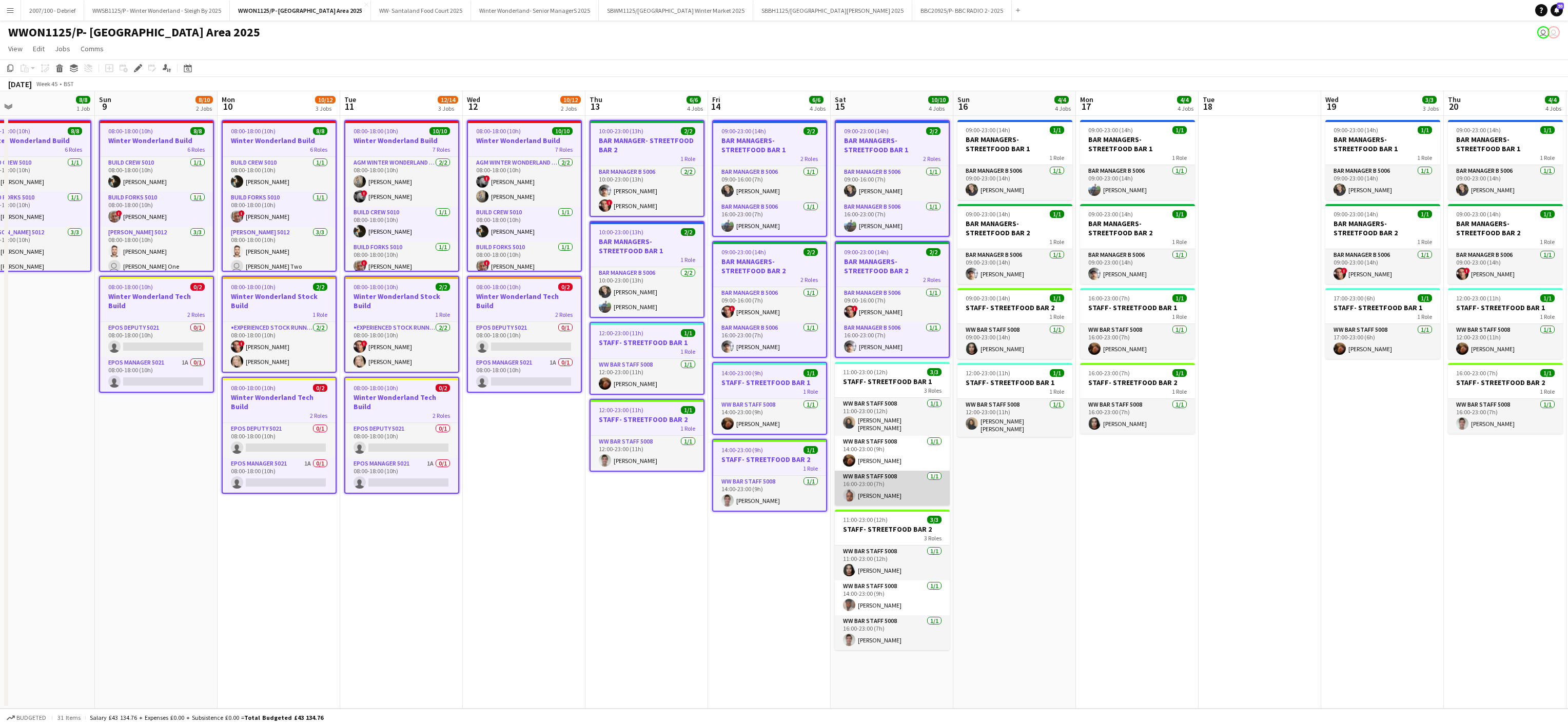
click at [921, 475] on app-card-role "WW Bar Staff 5008 [DATE] 16:00-23:00 (7h) [PERSON_NAME]" at bounding box center [892, 489] width 115 height 35
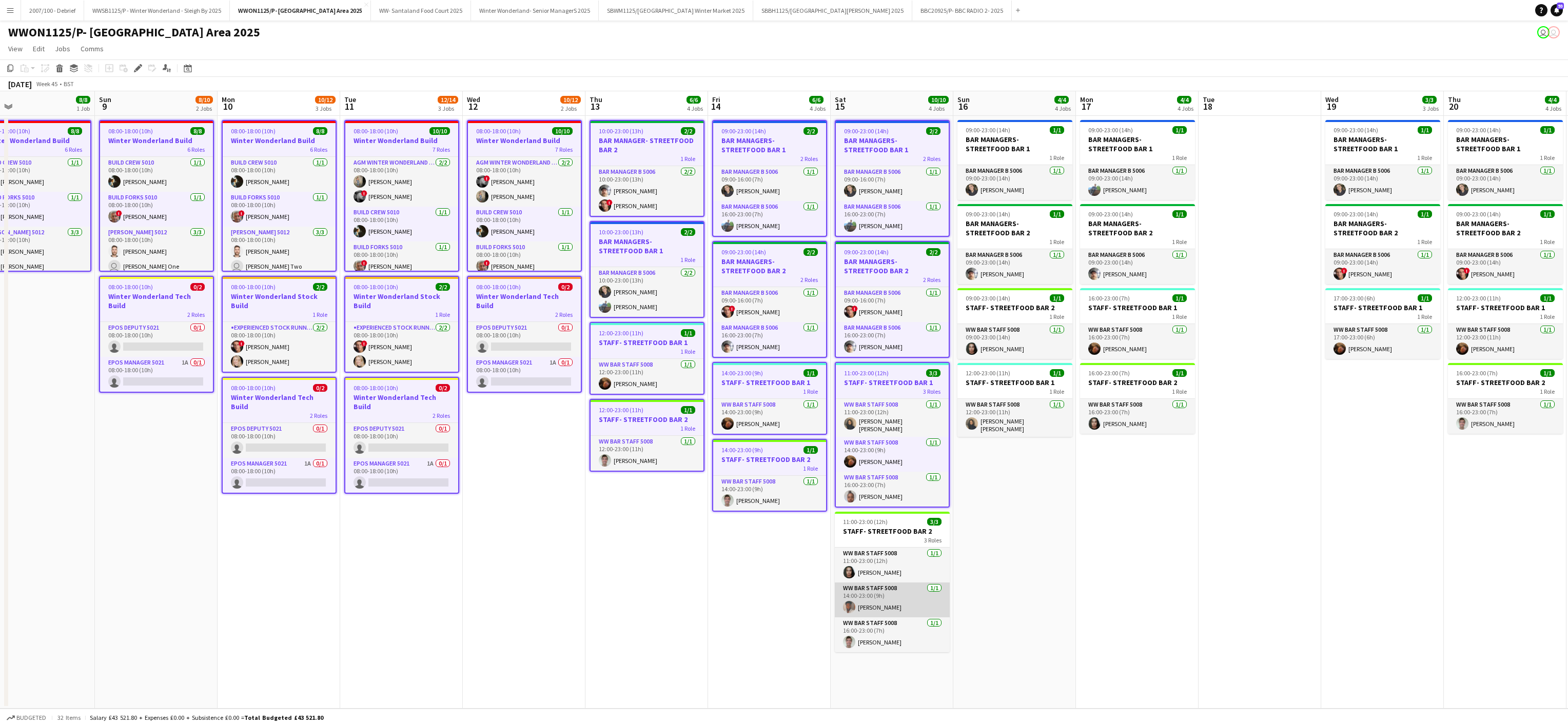
click at [901, 587] on app-card-role "WW Bar Staff 5008 [DATE] 14:00-23:00 (9h) [PERSON_NAME]" at bounding box center [892, 600] width 115 height 35
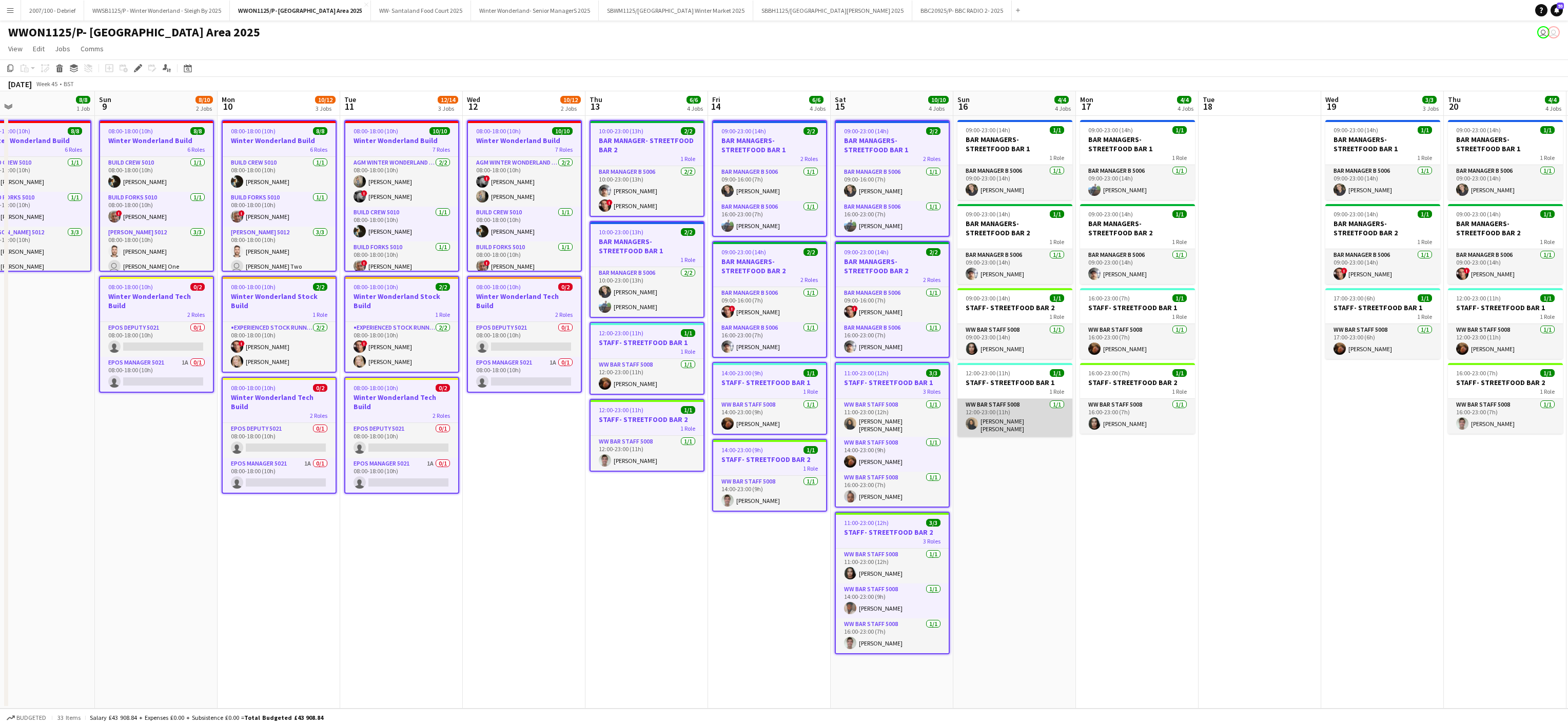
click at [1016, 413] on app-card-role "WW Bar Staff 5008 [DATE] 12:00-23:00 (11h) [PERSON_NAME] [PERSON_NAME]" at bounding box center [1014, 418] width 115 height 38
click at [1012, 341] on app-card-role "WW Bar Staff 5008 [DATE] 09:00-23:00 (14h) [PERSON_NAME]" at bounding box center [1014, 342] width 115 height 35
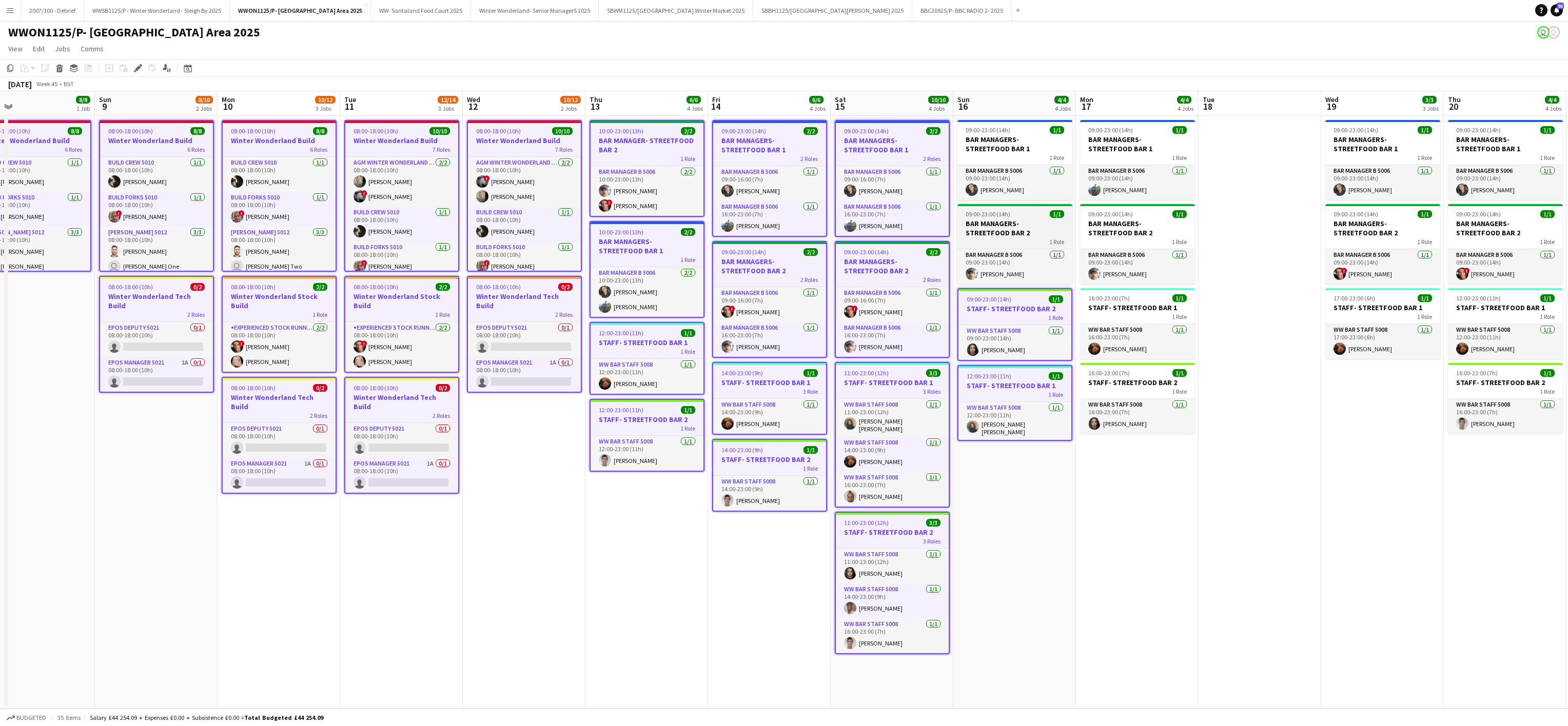
click at [999, 230] on h3 "BAR MANAGERS- STREETFOOD BAR 2" at bounding box center [1014, 228] width 115 height 18
click at [1002, 186] on app-card-role "Bar Manager B 5006 [DATE] 09:00-23:00 (14h) [PERSON_NAME]" at bounding box center [1014, 183] width 115 height 35
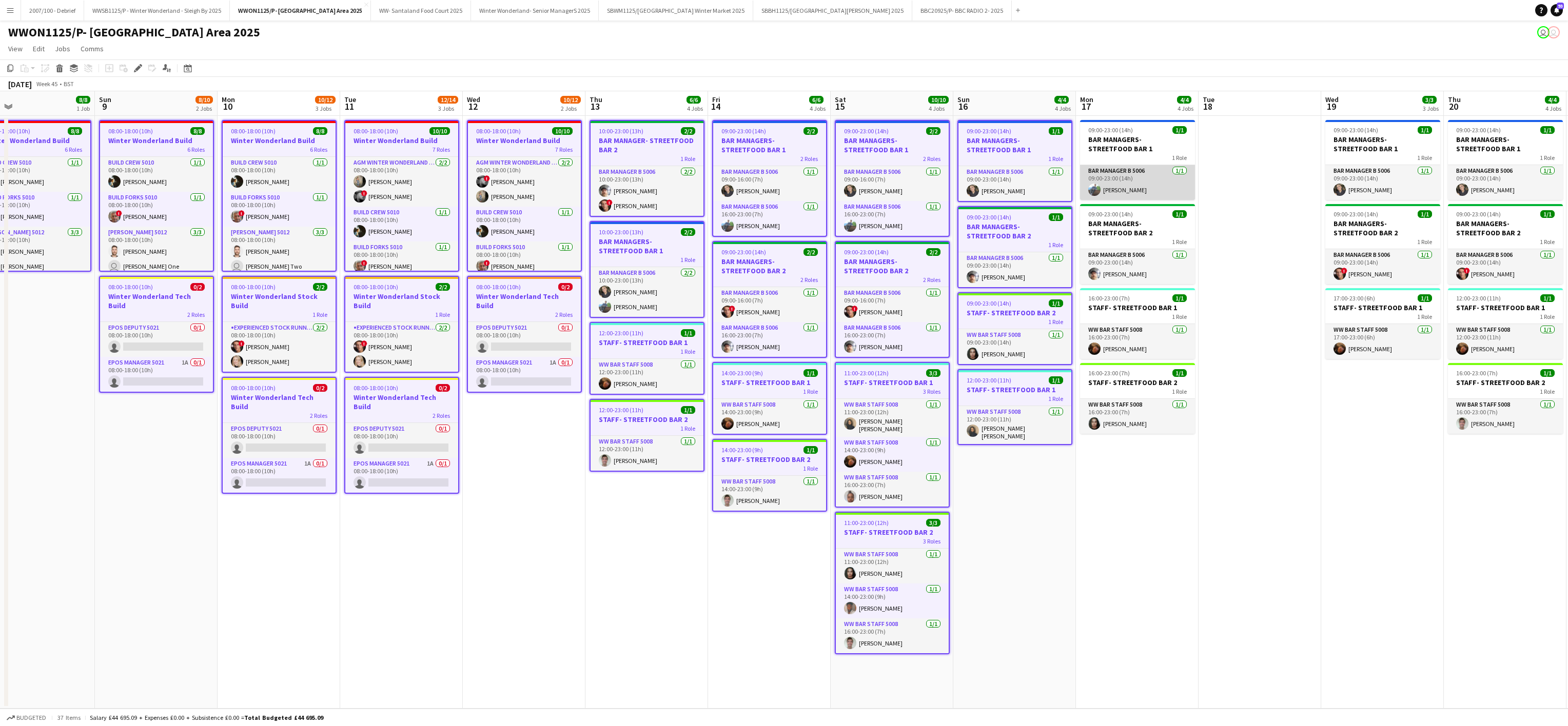
click at [1099, 185] on app-card-role "Bar Manager B 5006 [DATE] 09:00-23:00 (14h) [PERSON_NAME]" at bounding box center [1137, 183] width 115 height 35
click at [1109, 252] on app-card-role "Bar Manager B 5006 [DATE] 09:00-23:00 (14h) [PERSON_NAME]" at bounding box center [1137, 269] width 115 height 35
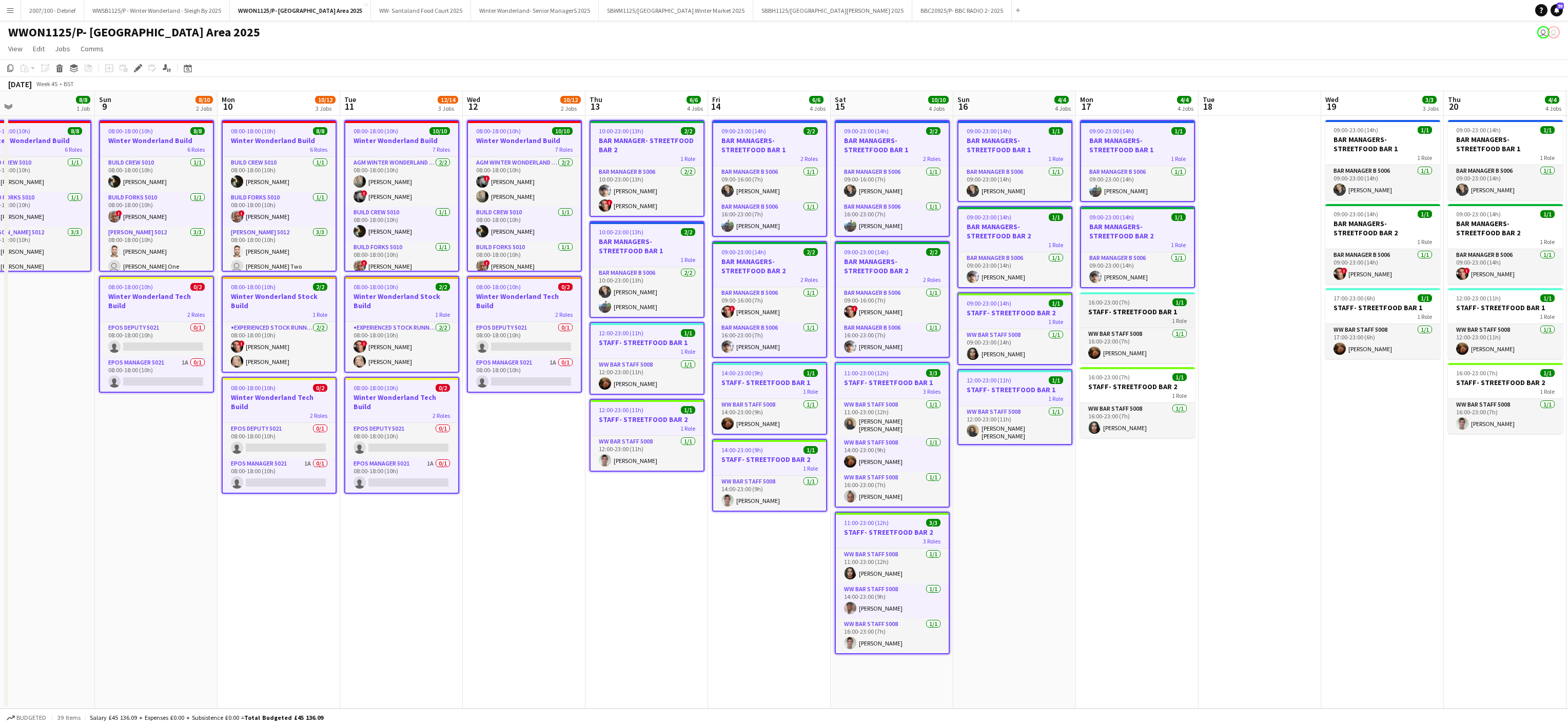
click at [1113, 315] on h3 "STAFF- STREETFOOD BAR 1" at bounding box center [1137, 311] width 115 height 9
click at [1118, 408] on app-card-role "WW Bar Staff 5008 [DATE] 16:00-23:00 (7h) [PERSON_NAME]" at bounding box center [1137, 423] width 115 height 35
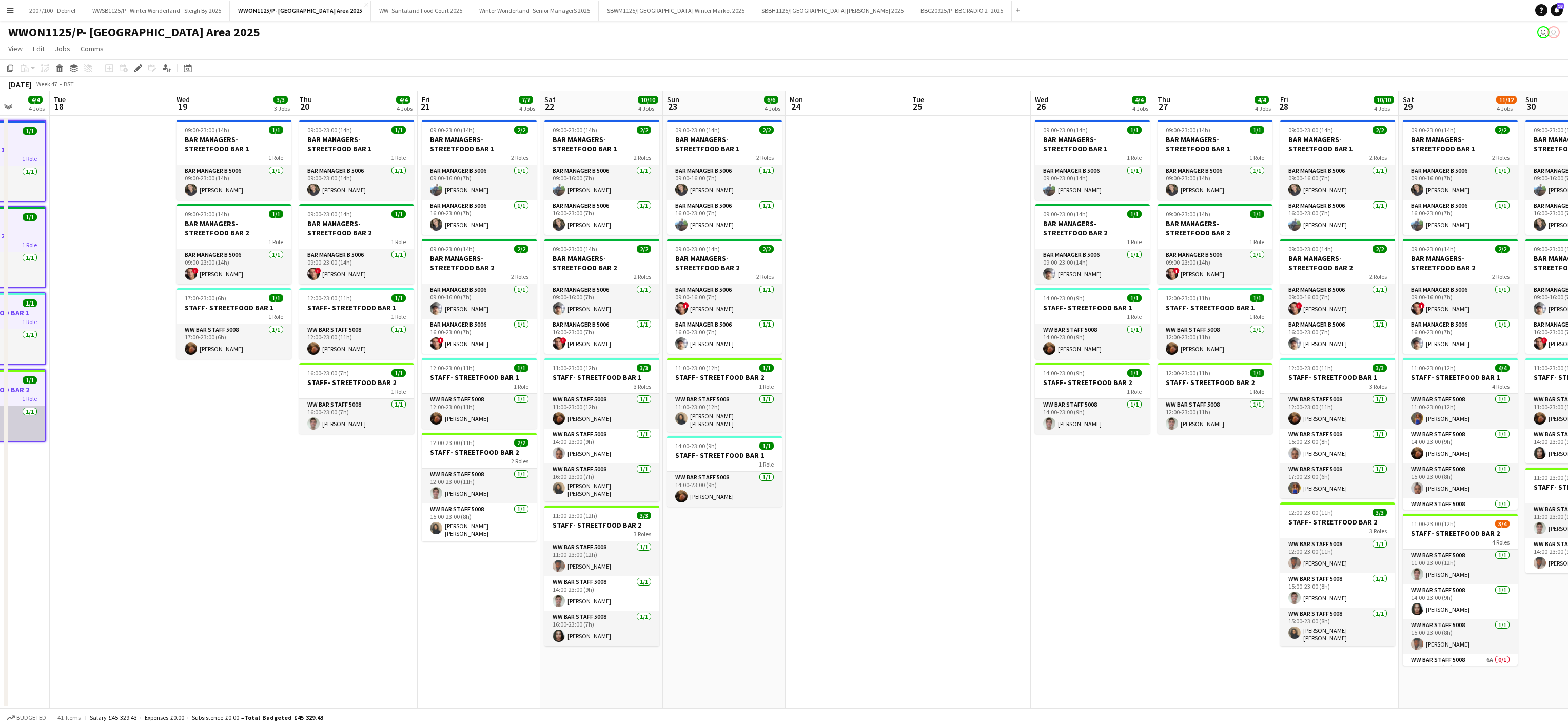
scroll to position [0, 435]
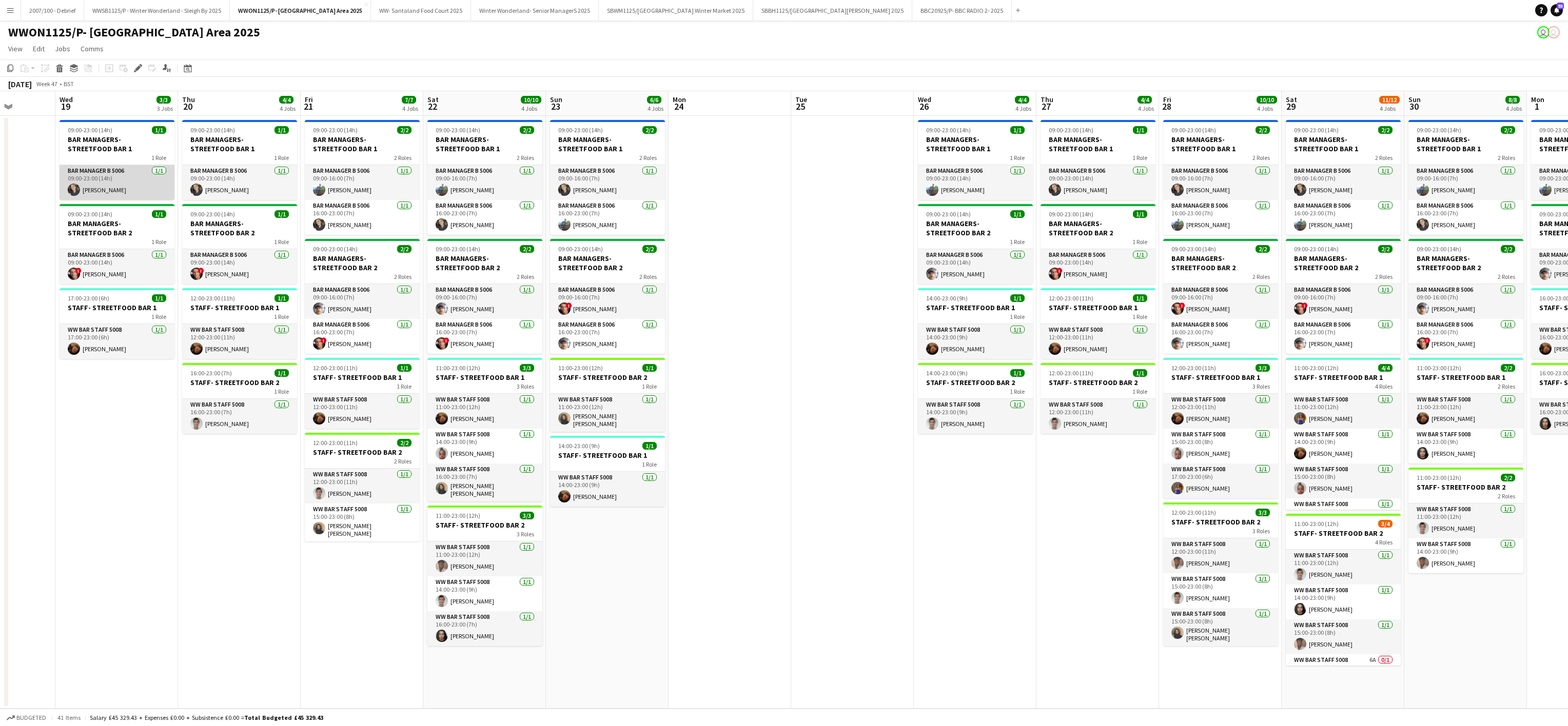
click at [116, 165] on app-card-role "Bar Manager B 5006 [DATE] 09:00-23:00 (14h) [PERSON_NAME]" at bounding box center [116, 183] width 115 height 35
click at [125, 255] on app-card-role "Bar Manager B 5006 [DATE] 09:00-23:00 (14h) ! [PERSON_NAME]" at bounding box center [116, 269] width 115 height 35
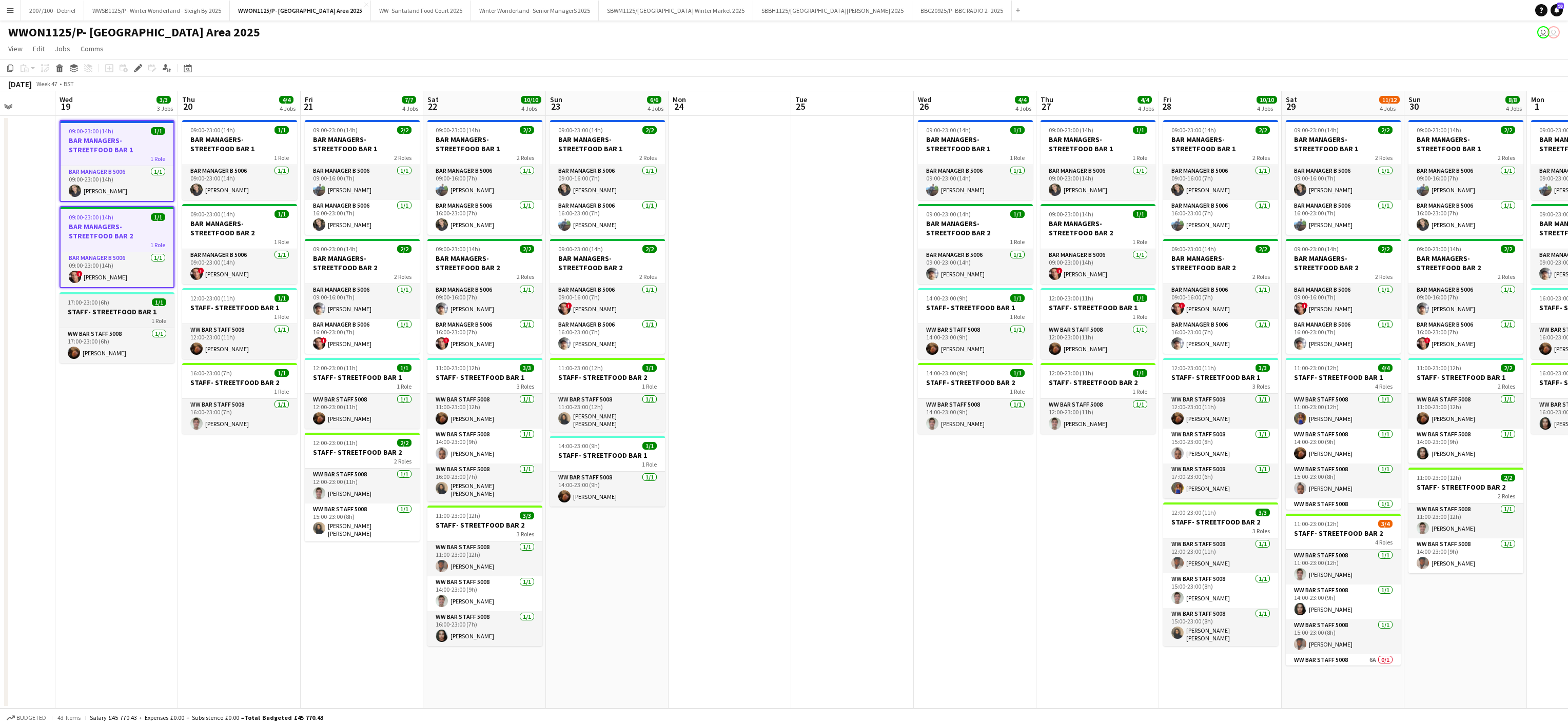
click at [141, 311] on h3 "STAFF- STREETFOOD BAR 1" at bounding box center [116, 311] width 115 height 9
click at [220, 311] on h3 "STAFF- STREETFOOD BAR 1" at bounding box center [239, 307] width 115 height 9
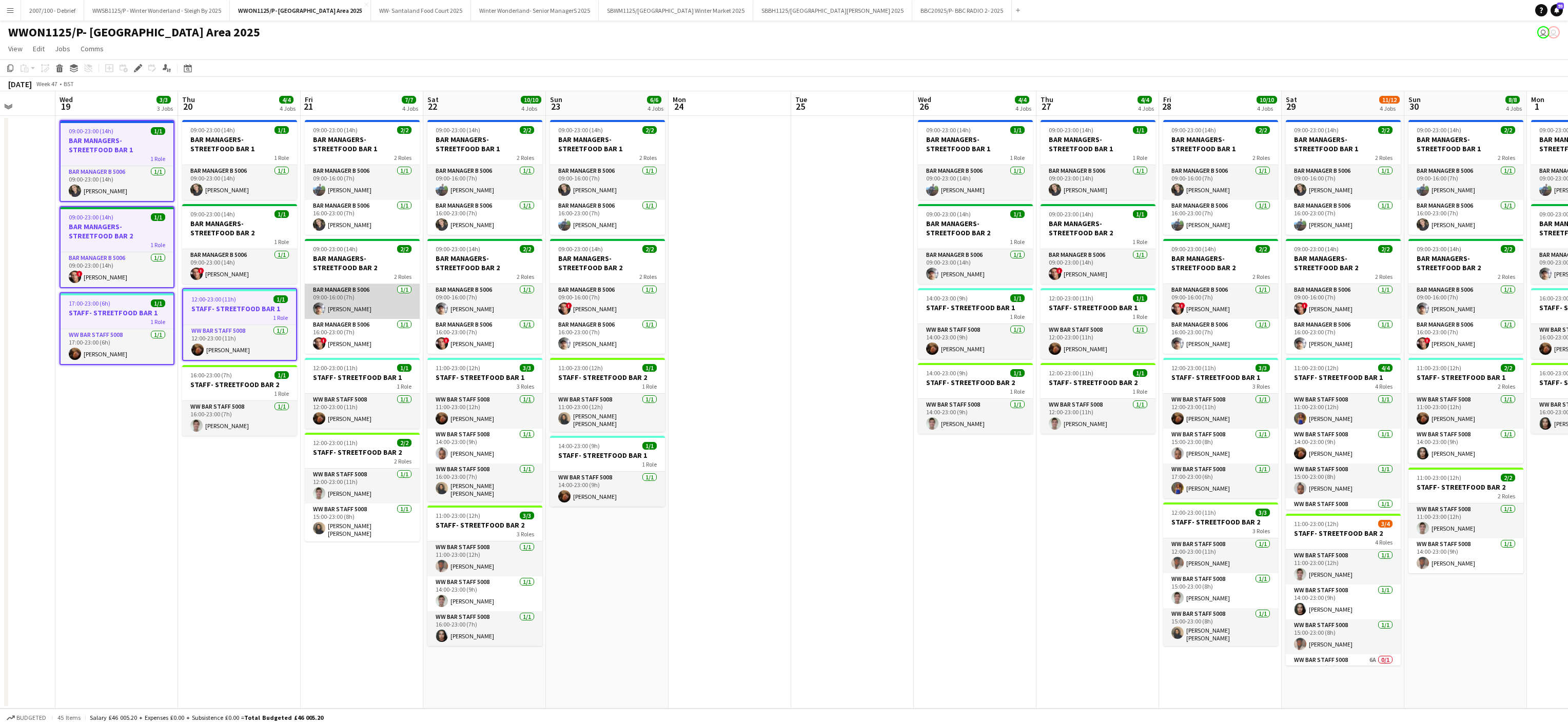
click at [361, 311] on app-card-role "Bar Manager B 5006 [DATE] 09:00-16:00 (7h) [PERSON_NAME]" at bounding box center [362, 301] width 115 height 35
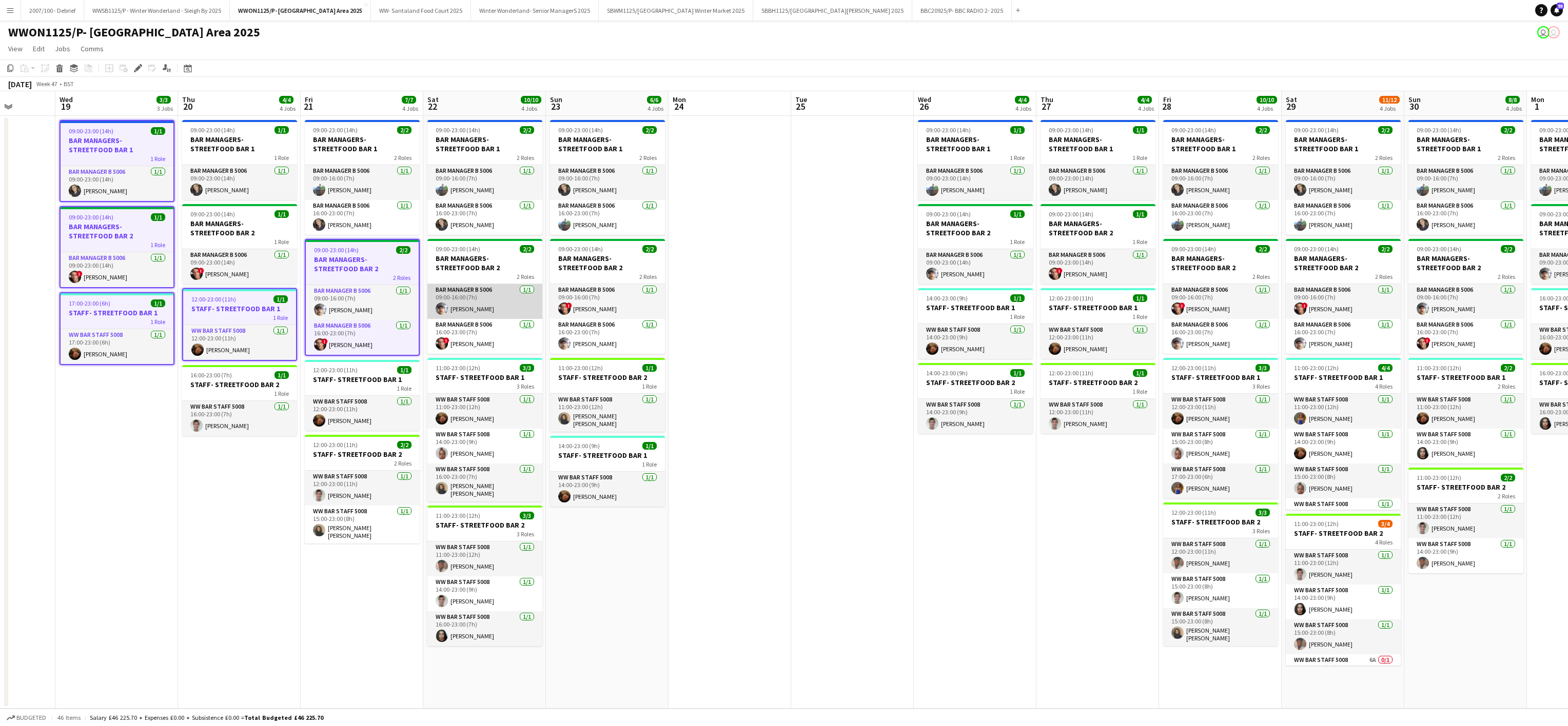
click at [514, 296] on app-card-role "Bar Manager B 5006 [DATE] 09:00-16:00 (7h) [PERSON_NAME]" at bounding box center [485, 301] width 115 height 35
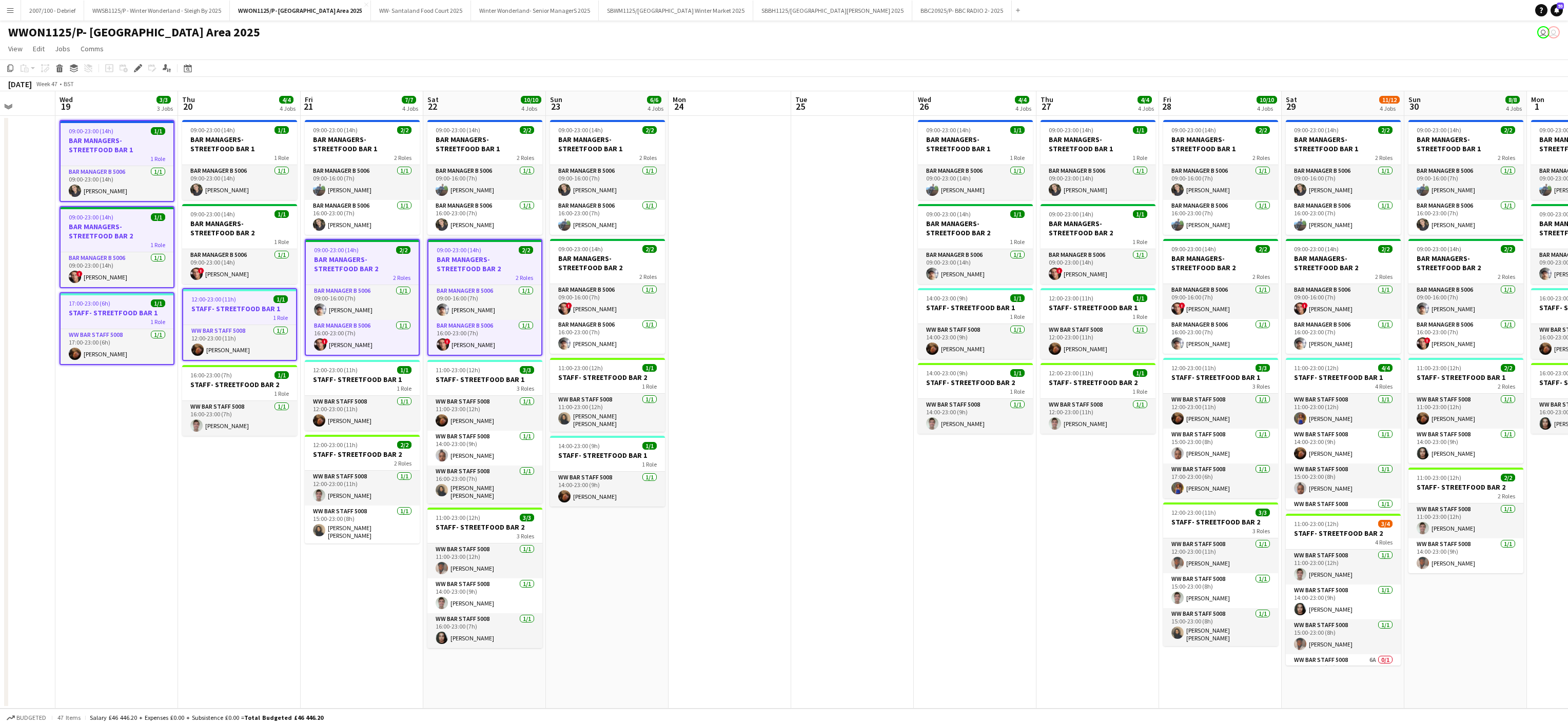
scroll to position [0, 409]
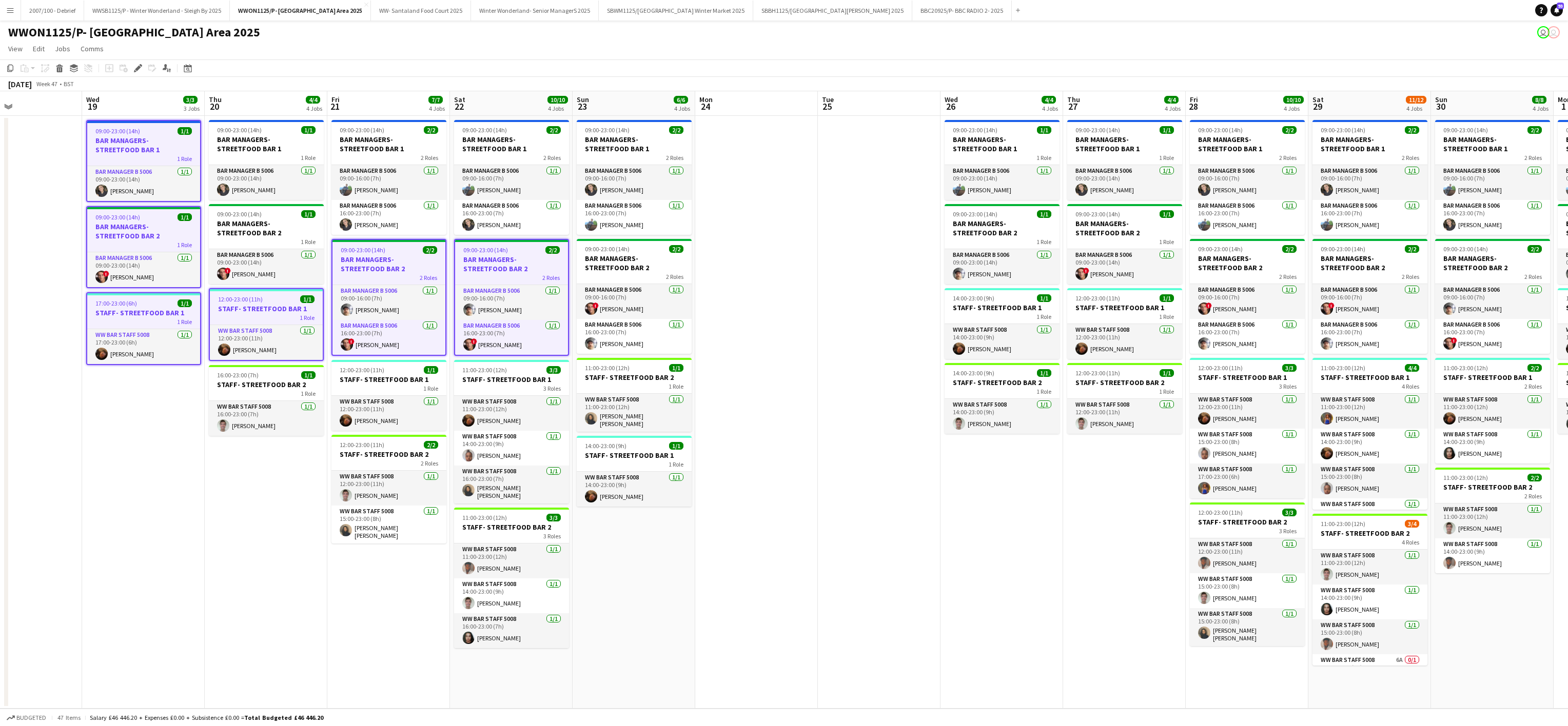
drag, startPoint x: 573, startPoint y: 290, endPoint x: 599, endPoint y: 203, distance: 90.8
click at [599, 203] on app-calendar-viewport "Sat 15 10/10 4 Jobs Sun 16 4/4 4 Jobs Mon 17 4/4 4 Jobs Tue 18 Wed 19 3/3 3 Job…" at bounding box center [784, 400] width 1568 height 618
click at [599, 203] on app-card-role "Bar Manager B 5006 [DATE] 16:00-23:00 (7h) [PERSON_NAME]" at bounding box center [634, 218] width 115 height 35
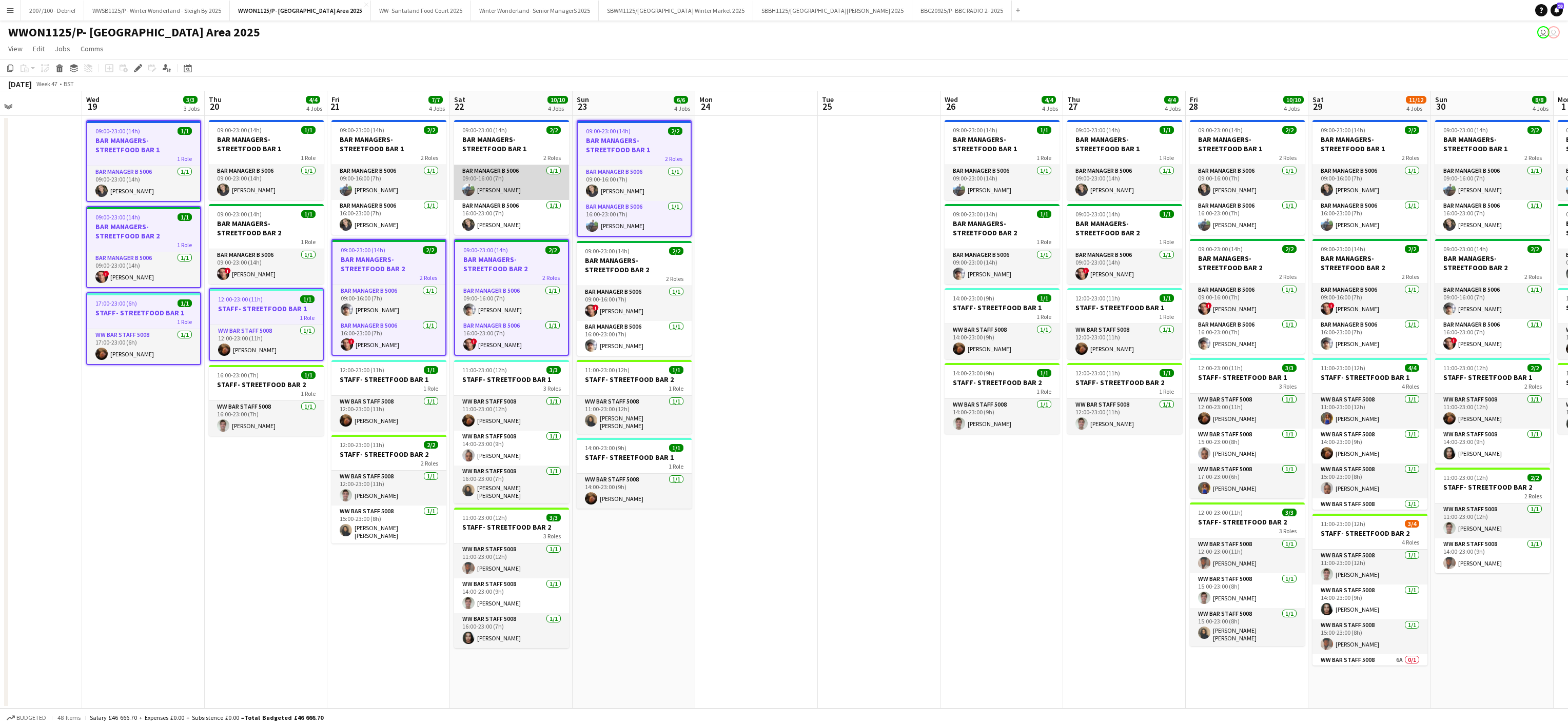
click at [463, 191] on app-user-avatar at bounding box center [468, 189] width 12 height 12
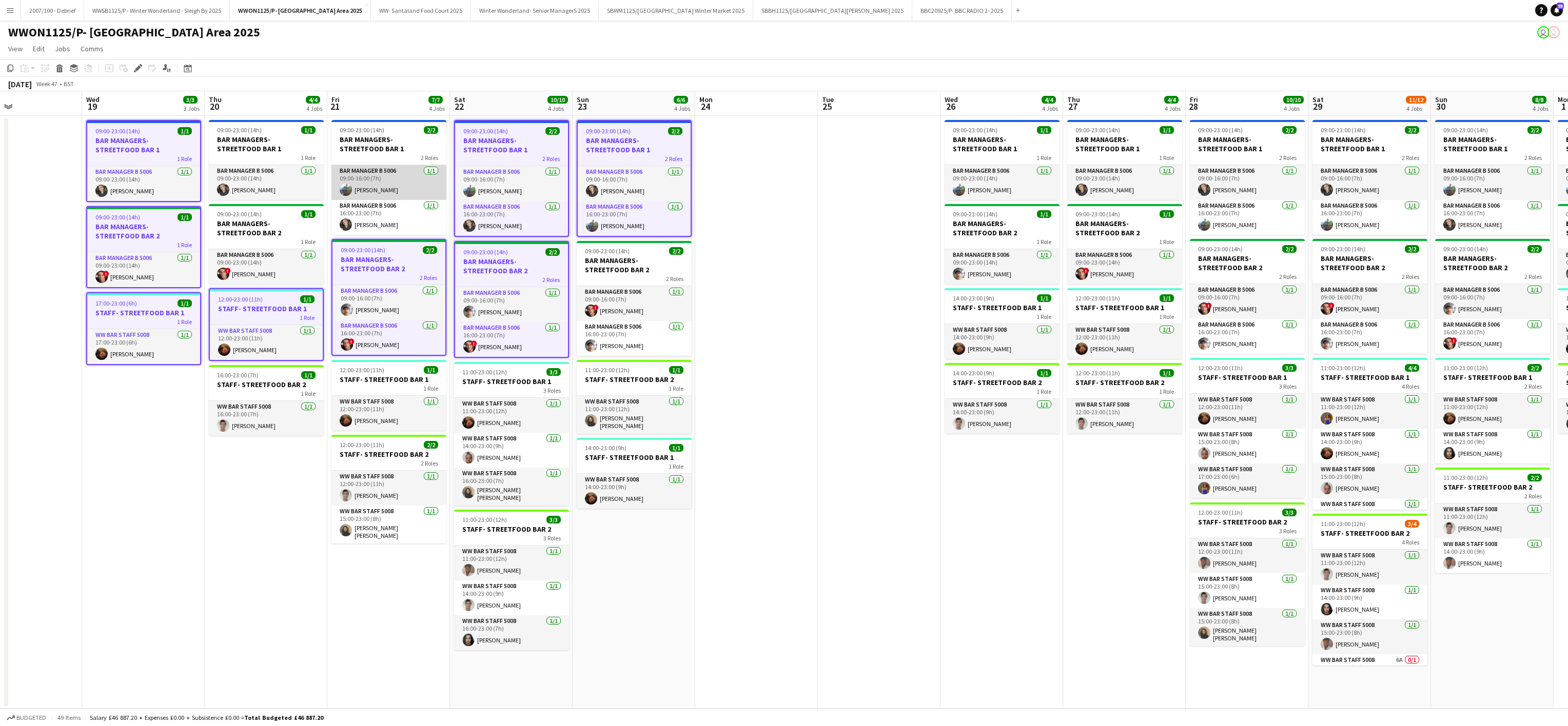
click at [393, 199] on app-card-role "Bar Manager B 5006 [DATE] 09:00-16:00 (7h) [PERSON_NAME]" at bounding box center [388, 183] width 115 height 35
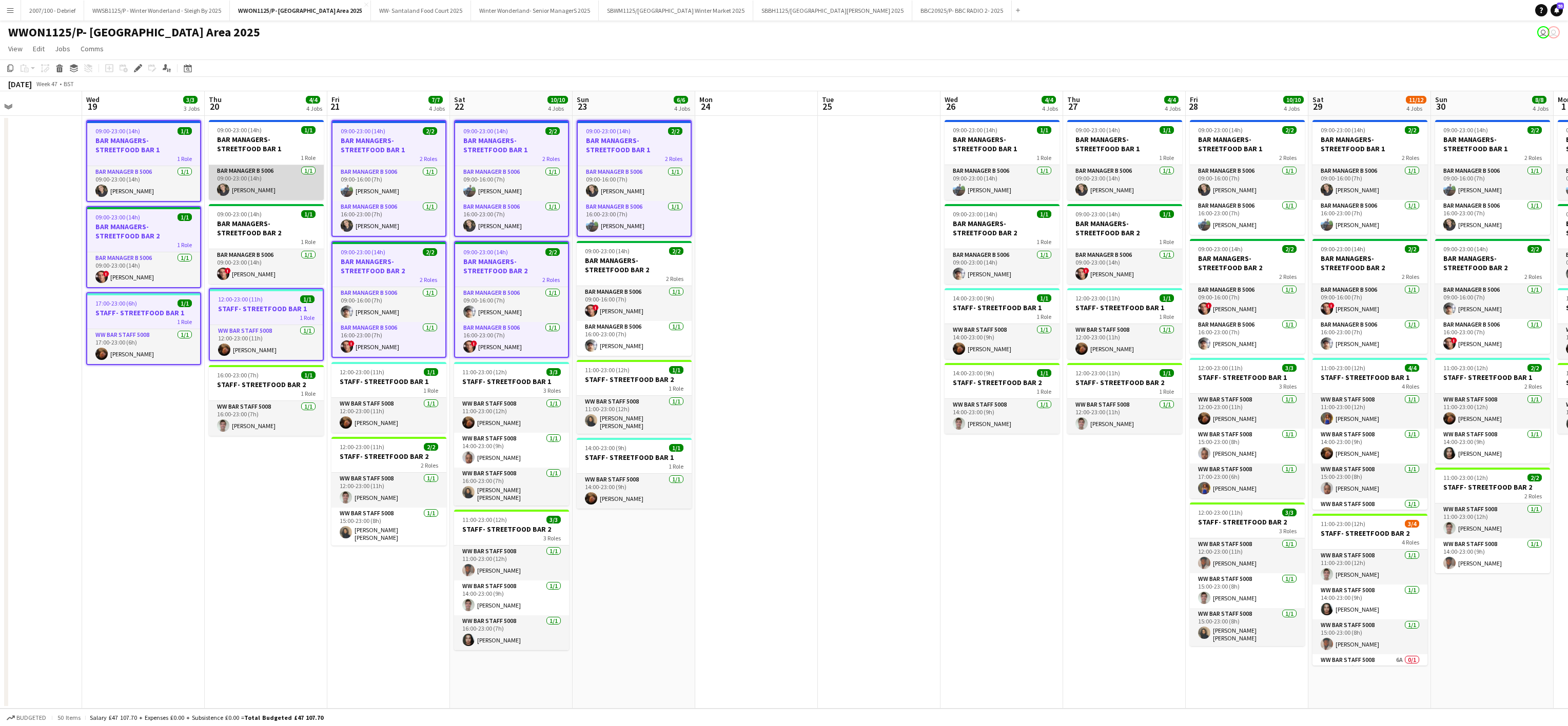
click at [292, 173] on app-card-role "Bar Manager B 5006 [DATE] 09:00-23:00 (14h) [PERSON_NAME]" at bounding box center [266, 183] width 115 height 35
click at [296, 242] on div "1 Role" at bounding box center [266, 244] width 115 height 8
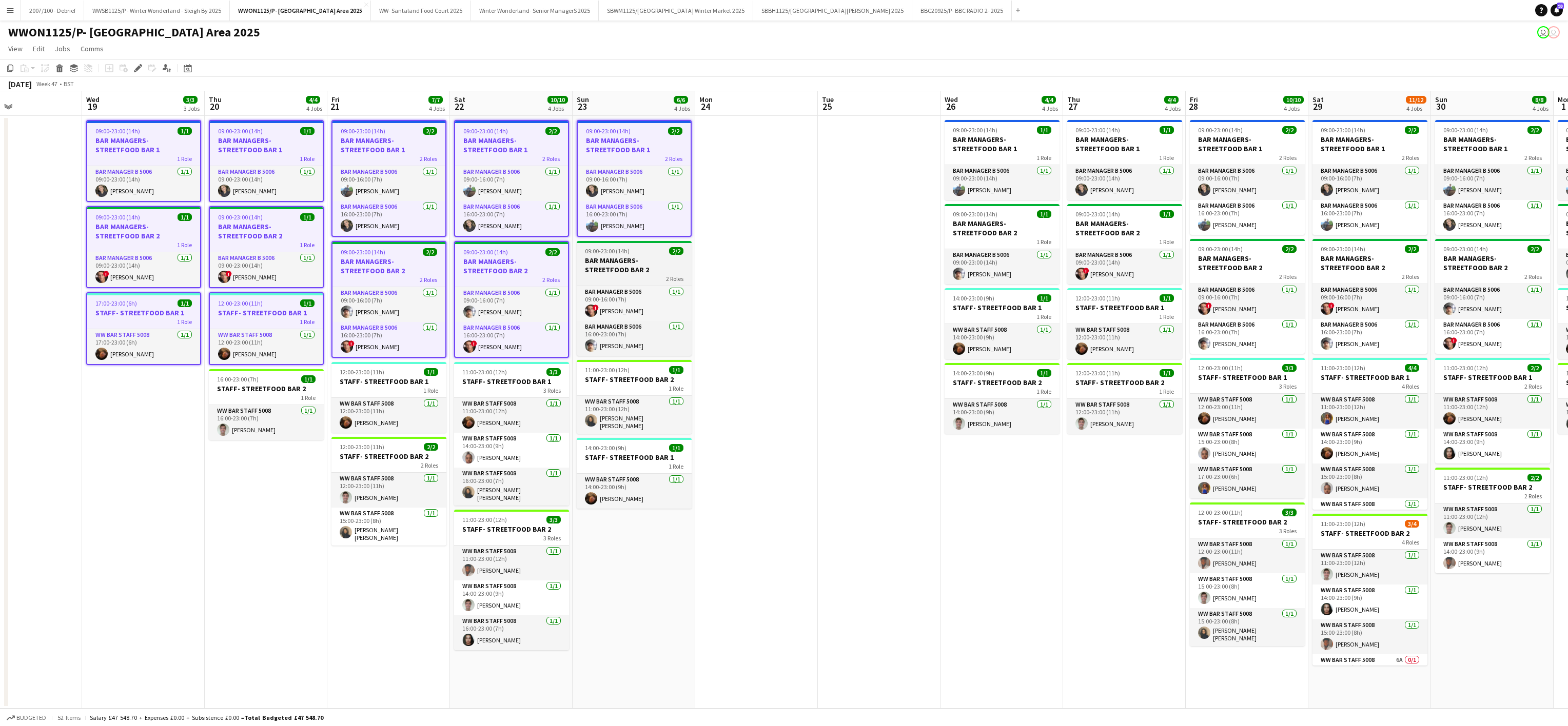
click at [633, 282] on div "2 Roles" at bounding box center [634, 279] width 115 height 8
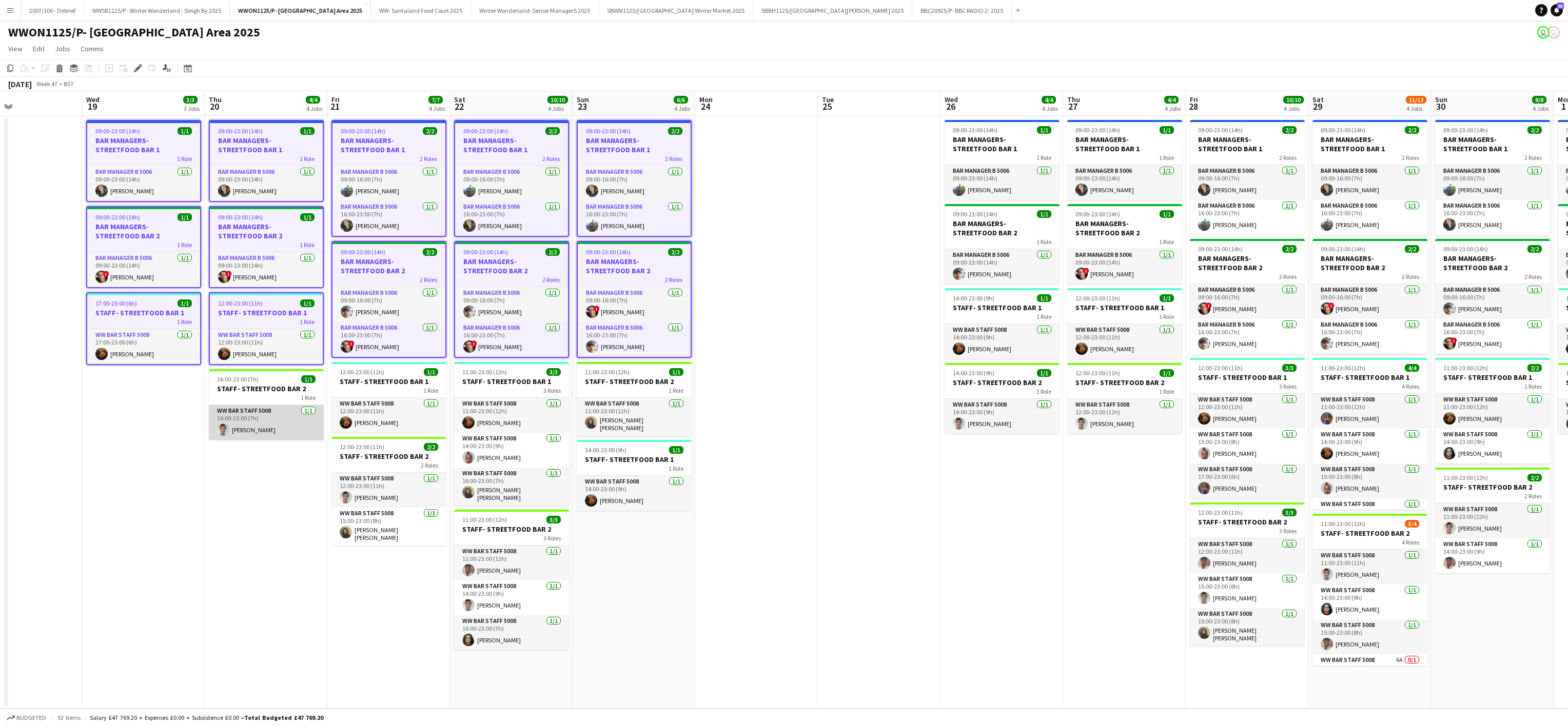
click at [285, 411] on app-card-role "WW Bar Staff 5008 [DATE] 16:00-23:00 (7h) [PERSON_NAME]" at bounding box center [266, 423] width 115 height 35
click at [394, 403] on app-card-role "WW Bar Staff 5008 [DATE] 12:00-23:00 (11h) [PERSON_NAME]" at bounding box center [388, 415] width 115 height 35
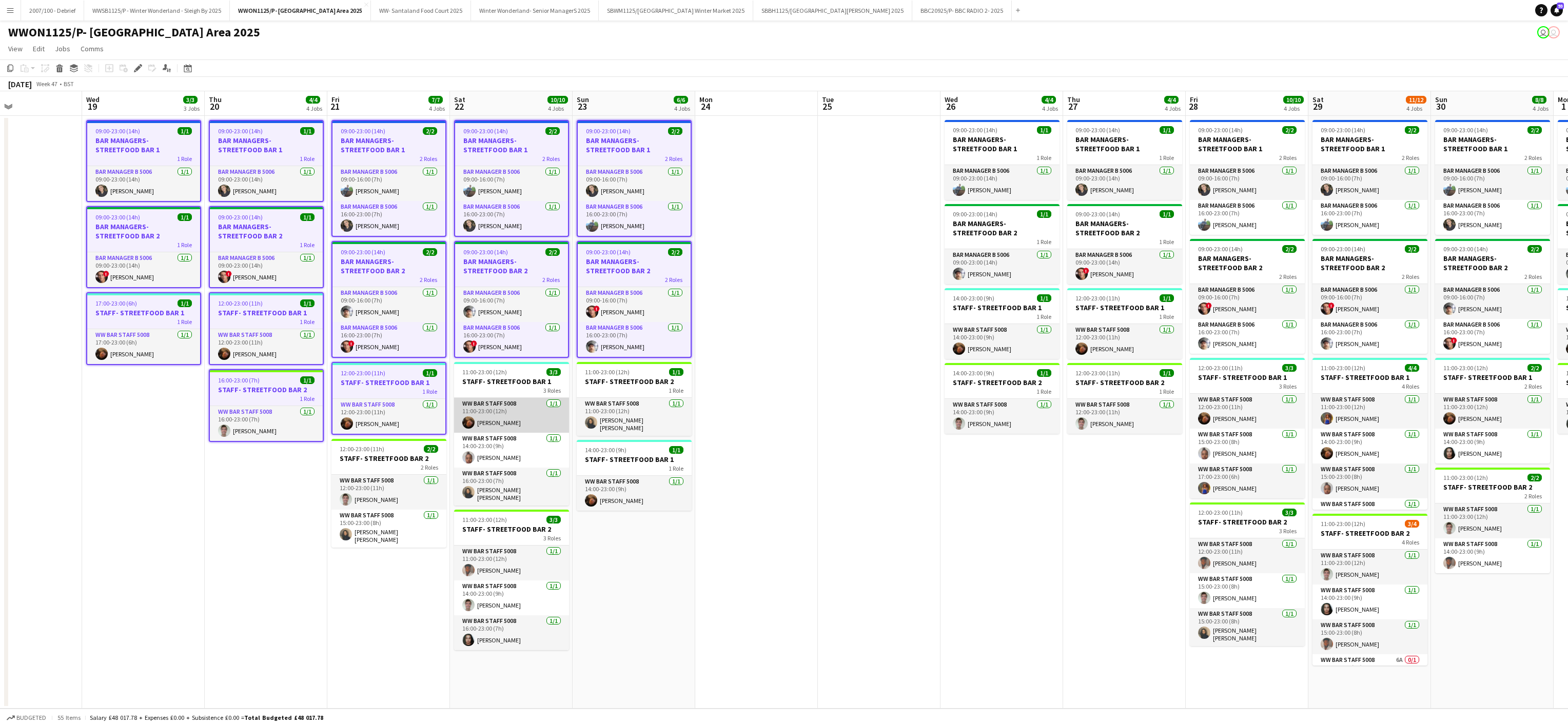
click at [483, 412] on app-card-role "WW Bar Staff 5008 [DATE] 11:00-23:00 (12h) [PERSON_NAME]" at bounding box center [511, 415] width 115 height 35
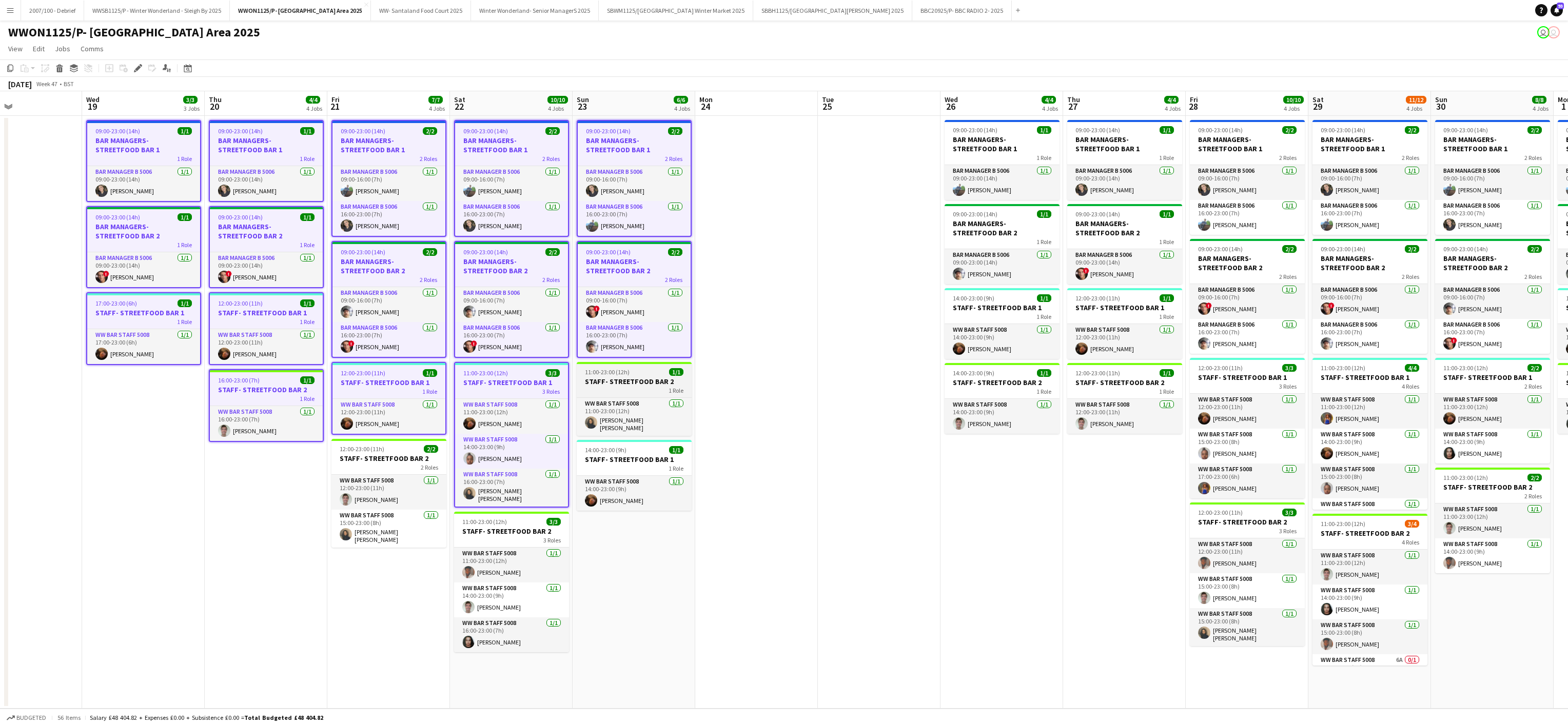
click at [592, 398] on app-job-card "11:00-23:00 (12h) 1/1 STAFF- STREETFOOD BAR 2 1 Role WW Bar Staff 5008 [DATE] 1…" at bounding box center [634, 399] width 115 height 74
click at [611, 454] on span "14:00-23:00 (9h)" at bounding box center [605, 452] width 42 height 8
drag, startPoint x: 507, startPoint y: 603, endPoint x: 375, endPoint y: 487, distance: 175.7
click at [375, 487] on app-calendar-viewport "Sat 15 10/10 4 Jobs Sun 16 4/4 4 Jobs Mon 17 4/4 4 Jobs Tue 18 Wed 19 3/3 3 Job…" at bounding box center [784, 400] width 1568 height 618
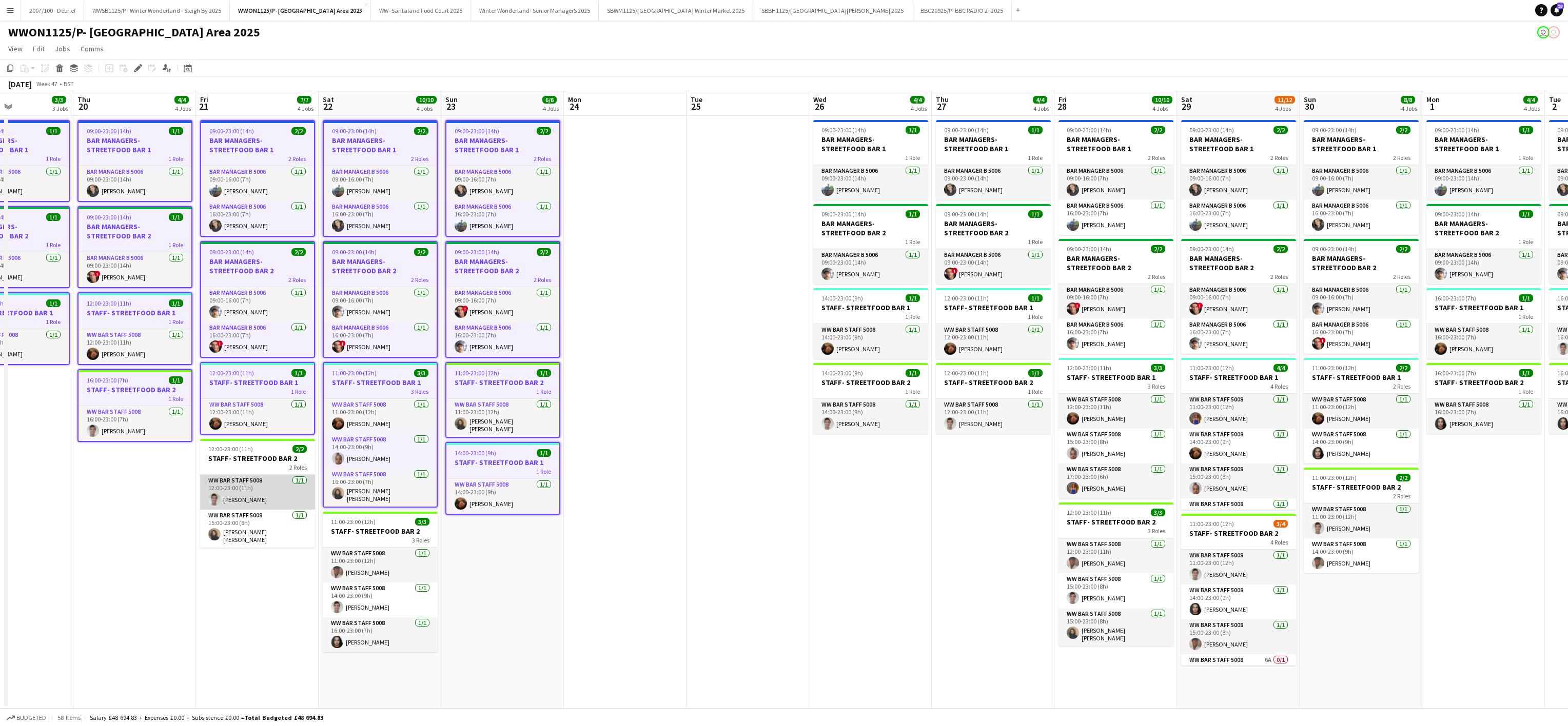
click at [294, 494] on app-card-role "WW Bar Staff 5008 [DATE] 12:00-23:00 (11h) [PERSON_NAME]" at bounding box center [257, 492] width 115 height 35
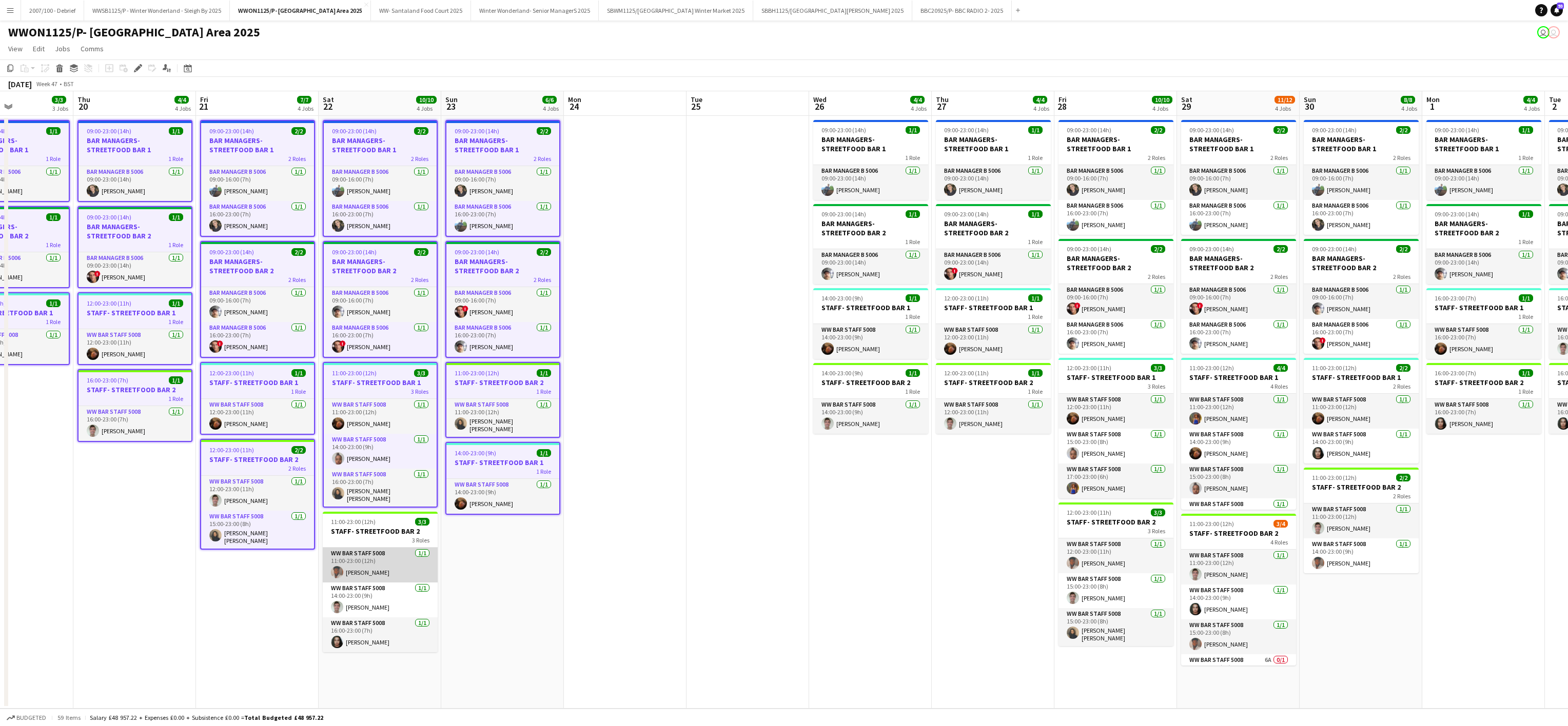
click at [361, 562] on app-card-role "WW Bar Staff 5008 [DATE] 11:00-23:00 (12h) [PERSON_NAME]" at bounding box center [380, 565] width 115 height 35
click at [136, 70] on icon at bounding box center [138, 68] width 6 height 6
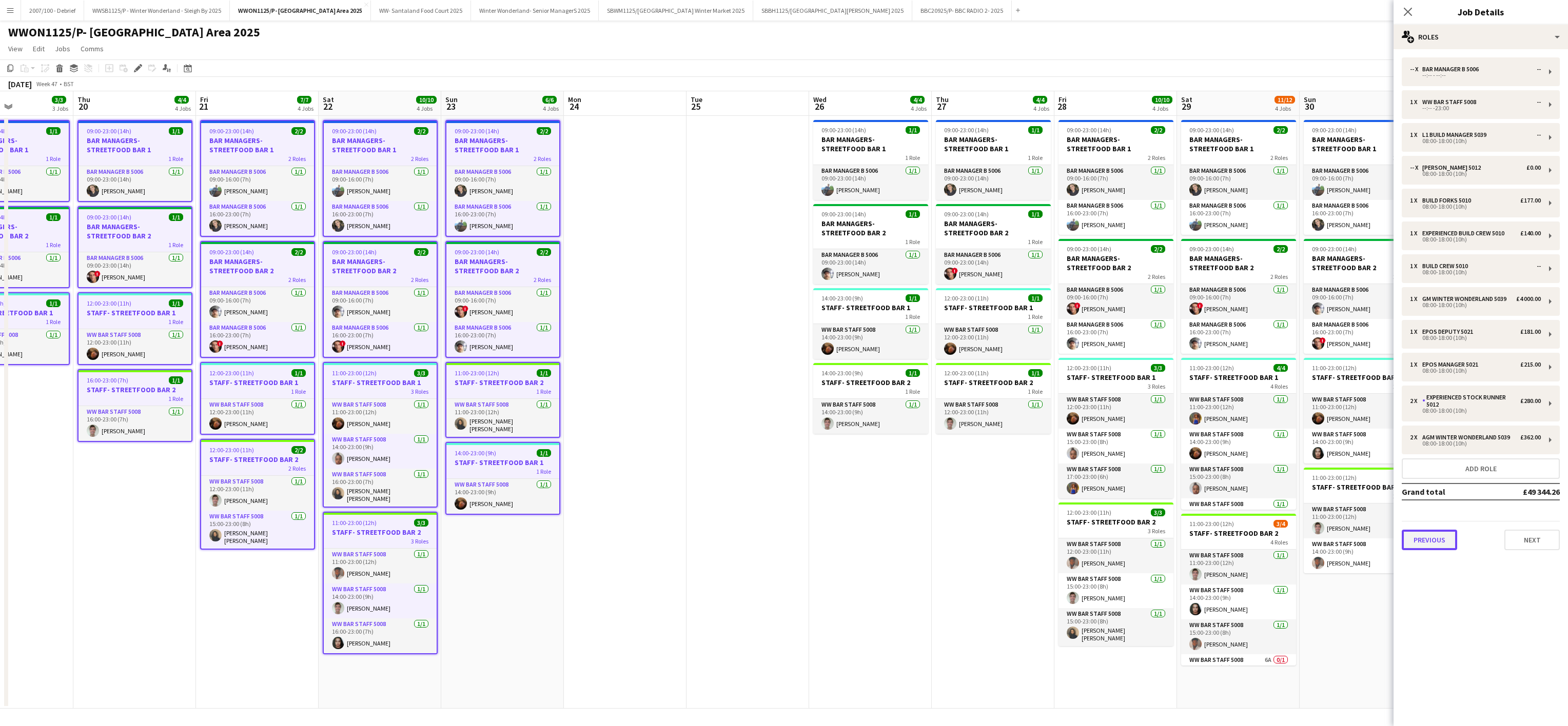
click at [1421, 548] on button "Previous" at bounding box center [1429, 539] width 56 height 20
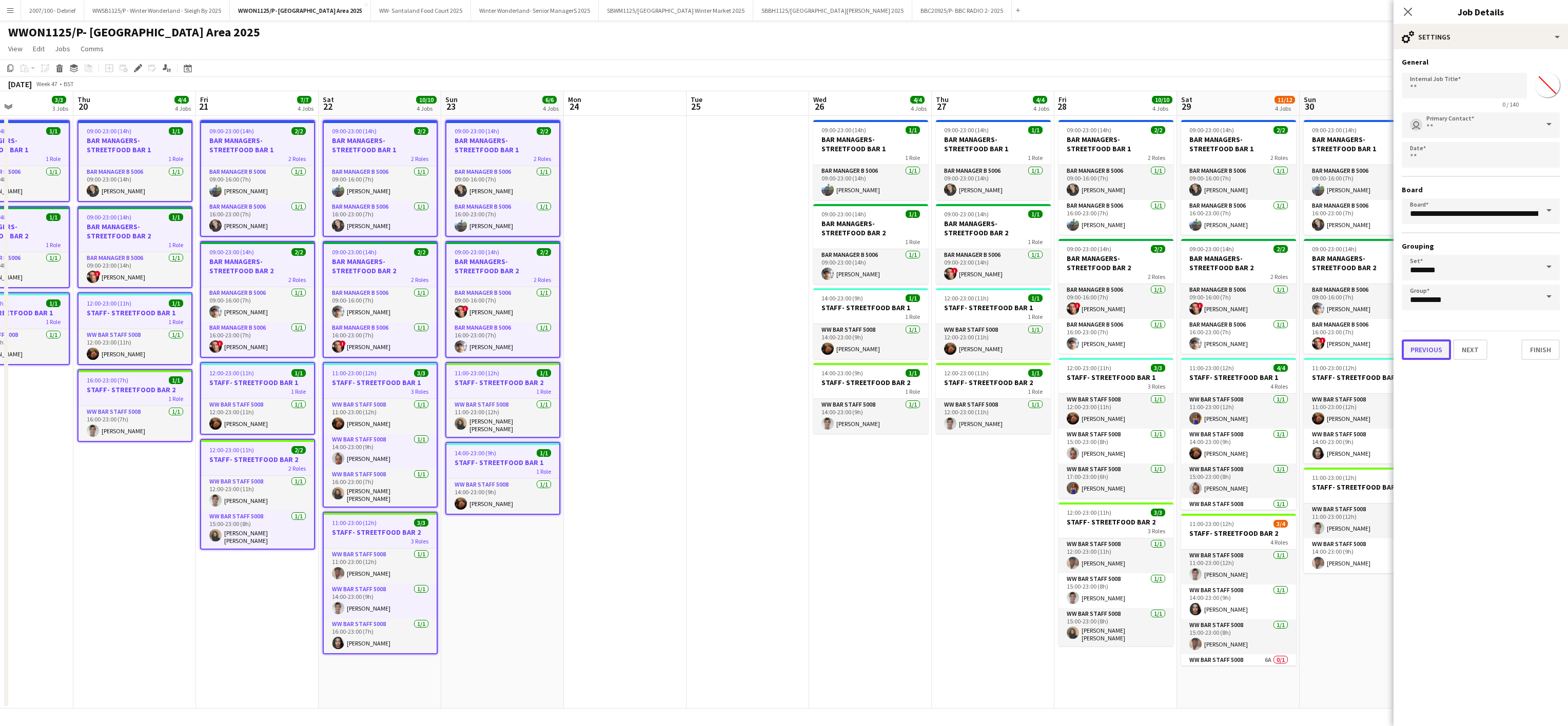
click at [1434, 339] on button "Previous" at bounding box center [1426, 349] width 49 height 20
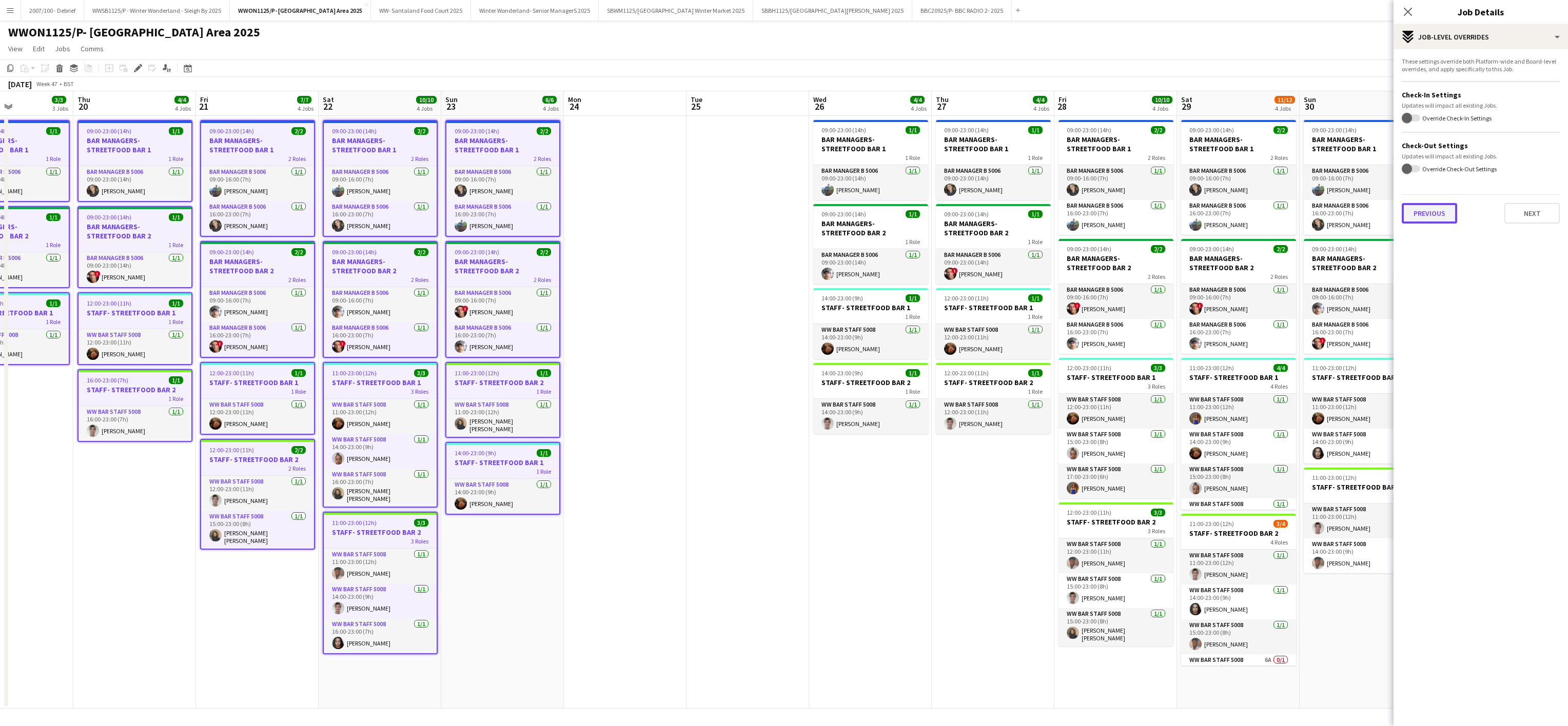
click at [1422, 213] on button "Previous" at bounding box center [1429, 213] width 56 height 20
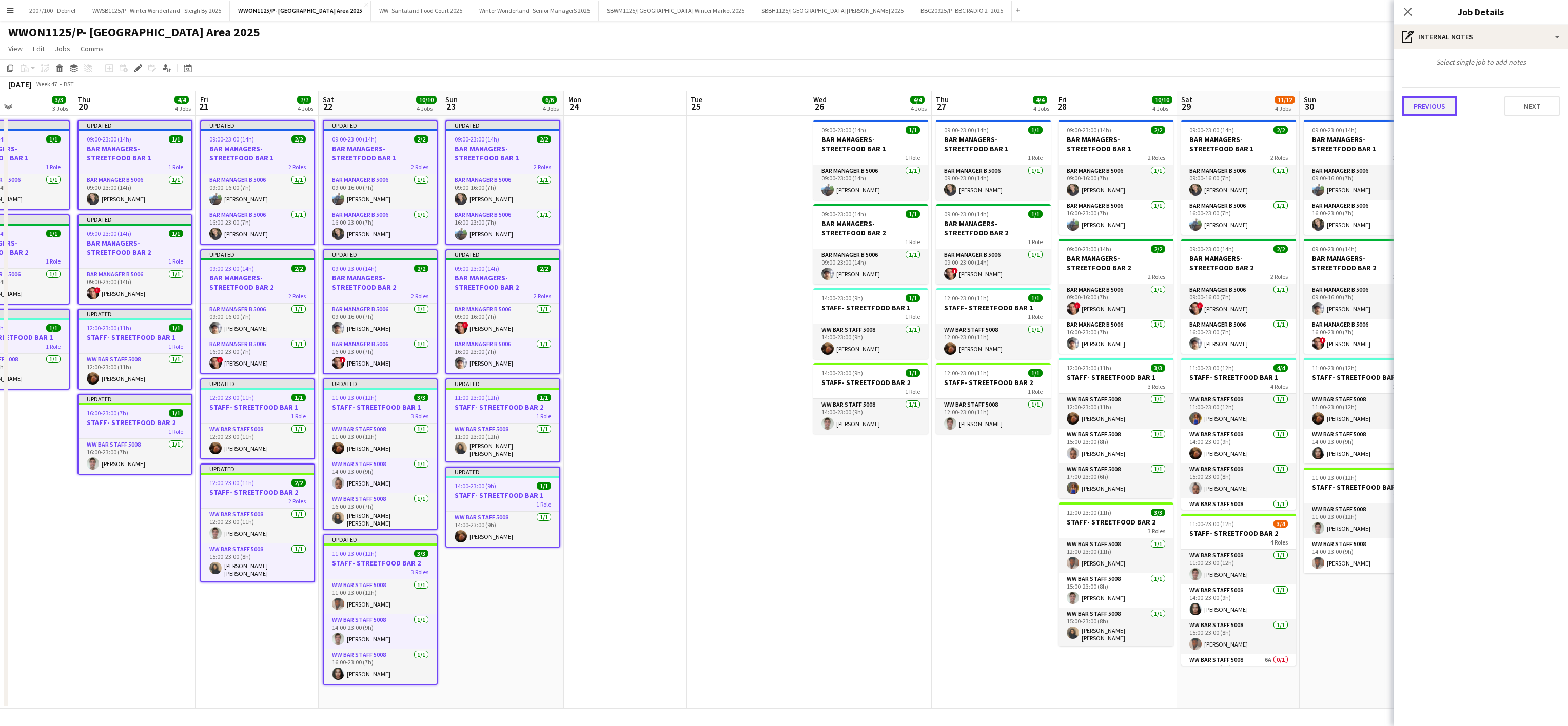
click at [1424, 104] on button "Previous" at bounding box center [1429, 106] width 56 height 20
click at [1438, 141] on div "Previous Next" at bounding box center [1481, 150] width 158 height 30
click at [1429, 150] on button "Previous" at bounding box center [1429, 154] width 56 height 20
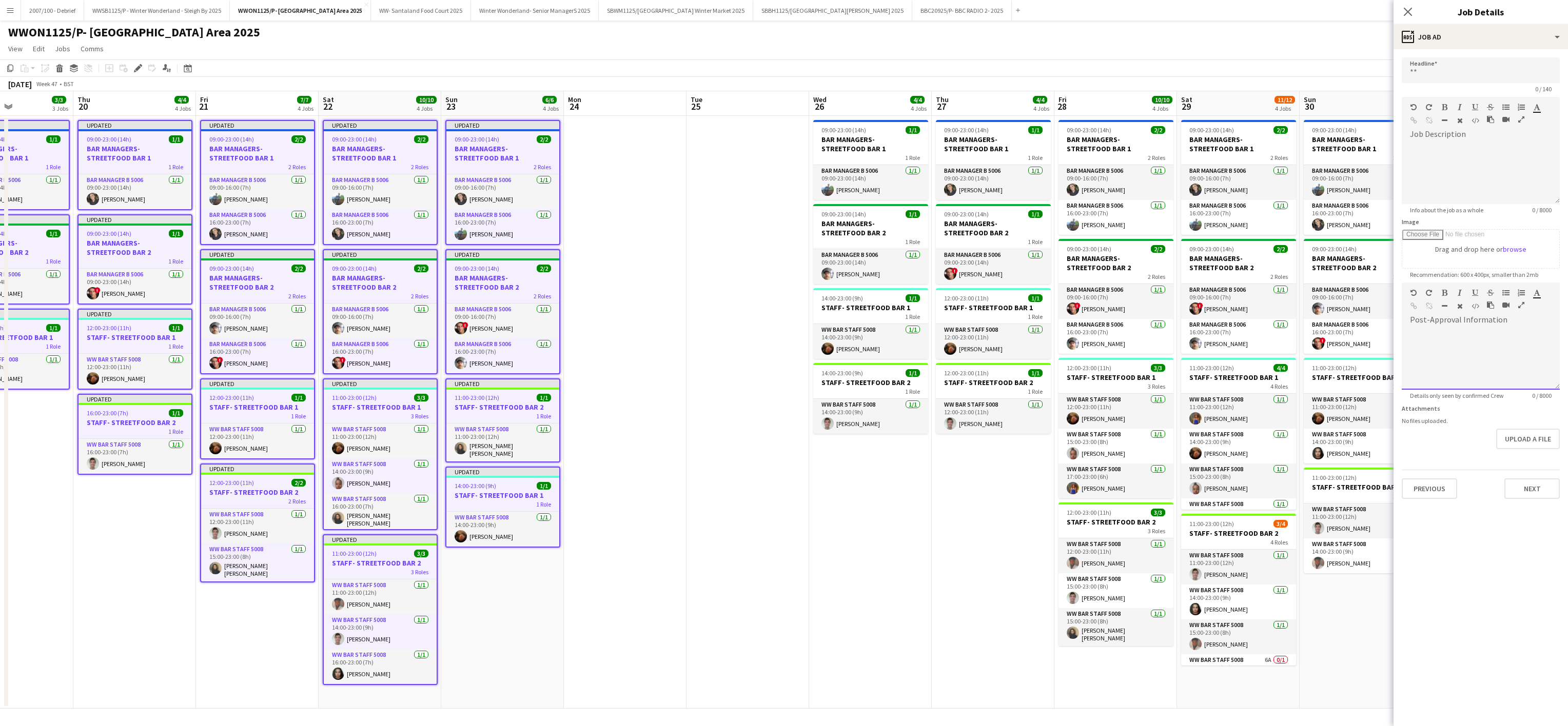
click at [1459, 321] on div "default Heading 1 Heading 2 Heading 3 Heading 4 Heading 5 Heading 6 Heading 7 P…" at bounding box center [1481, 301] width 158 height 39
paste div
click at [1543, 490] on button "Next" at bounding box center [1531, 489] width 56 height 20
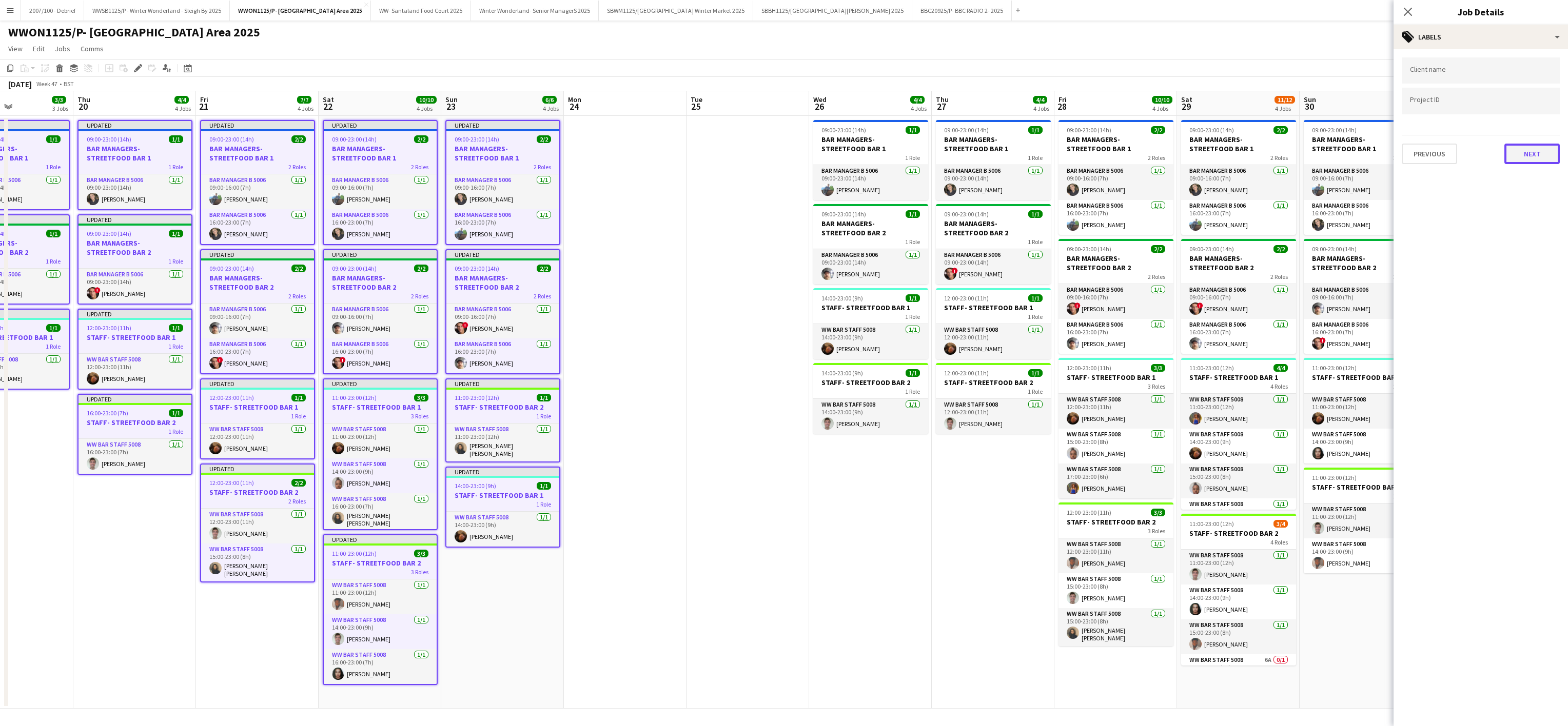
click at [1531, 156] on button "Next" at bounding box center [1531, 154] width 56 height 20
click at [1538, 100] on button "Next" at bounding box center [1531, 106] width 56 height 20
click at [739, 620] on app-date-cell at bounding box center [747, 413] width 123 height 593
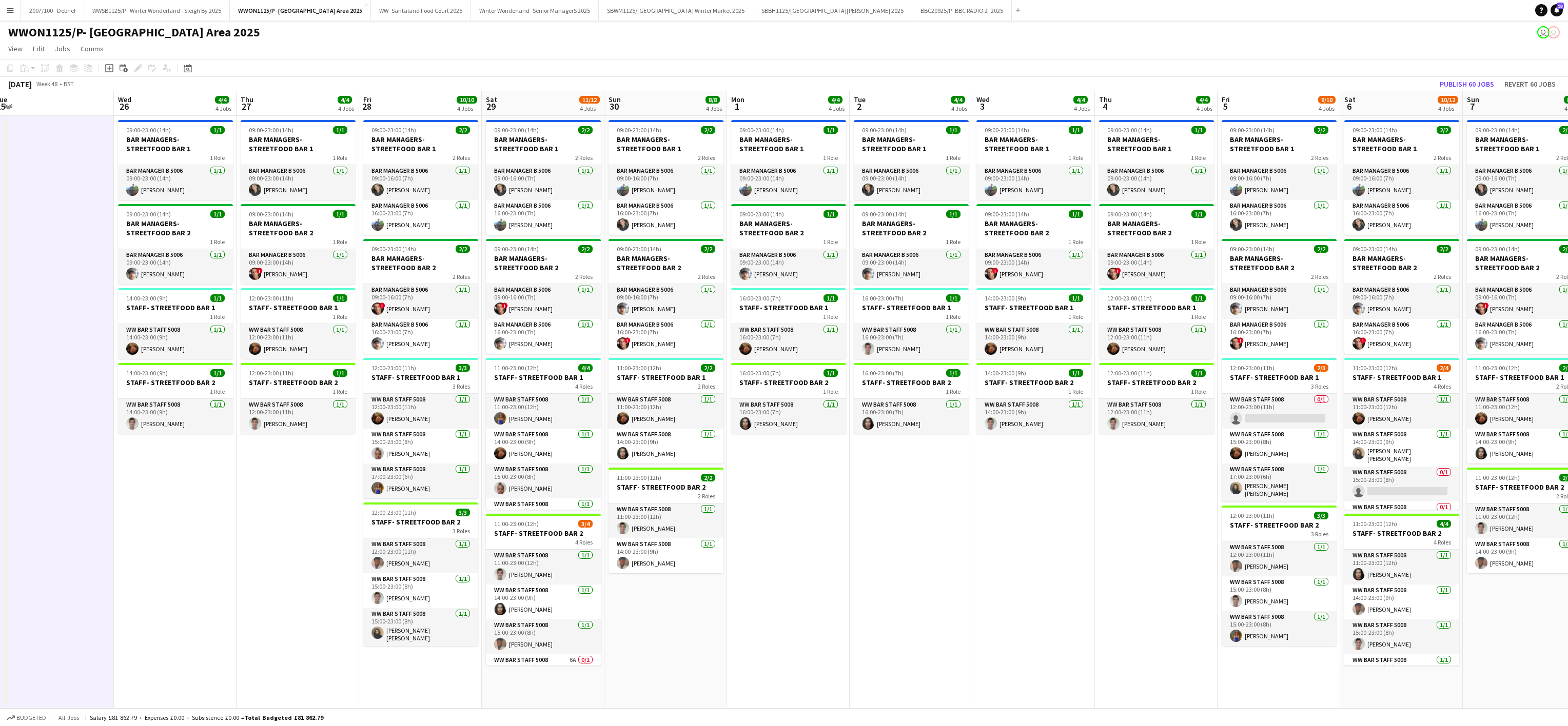
scroll to position [0, 380]
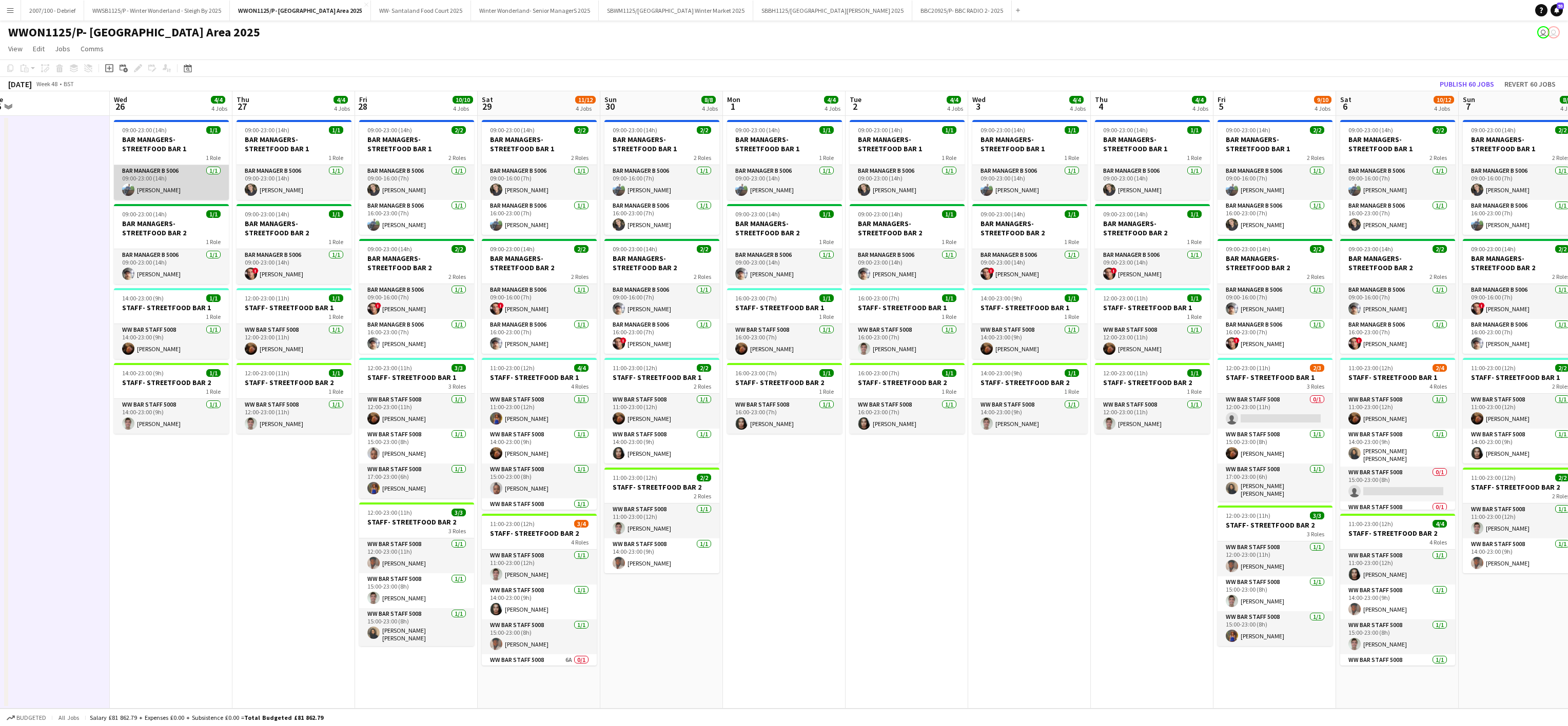
click at [154, 167] on app-card-role "Bar Manager B 5006 [DATE] 09:00-23:00 (14h) [PERSON_NAME]" at bounding box center [171, 183] width 115 height 35
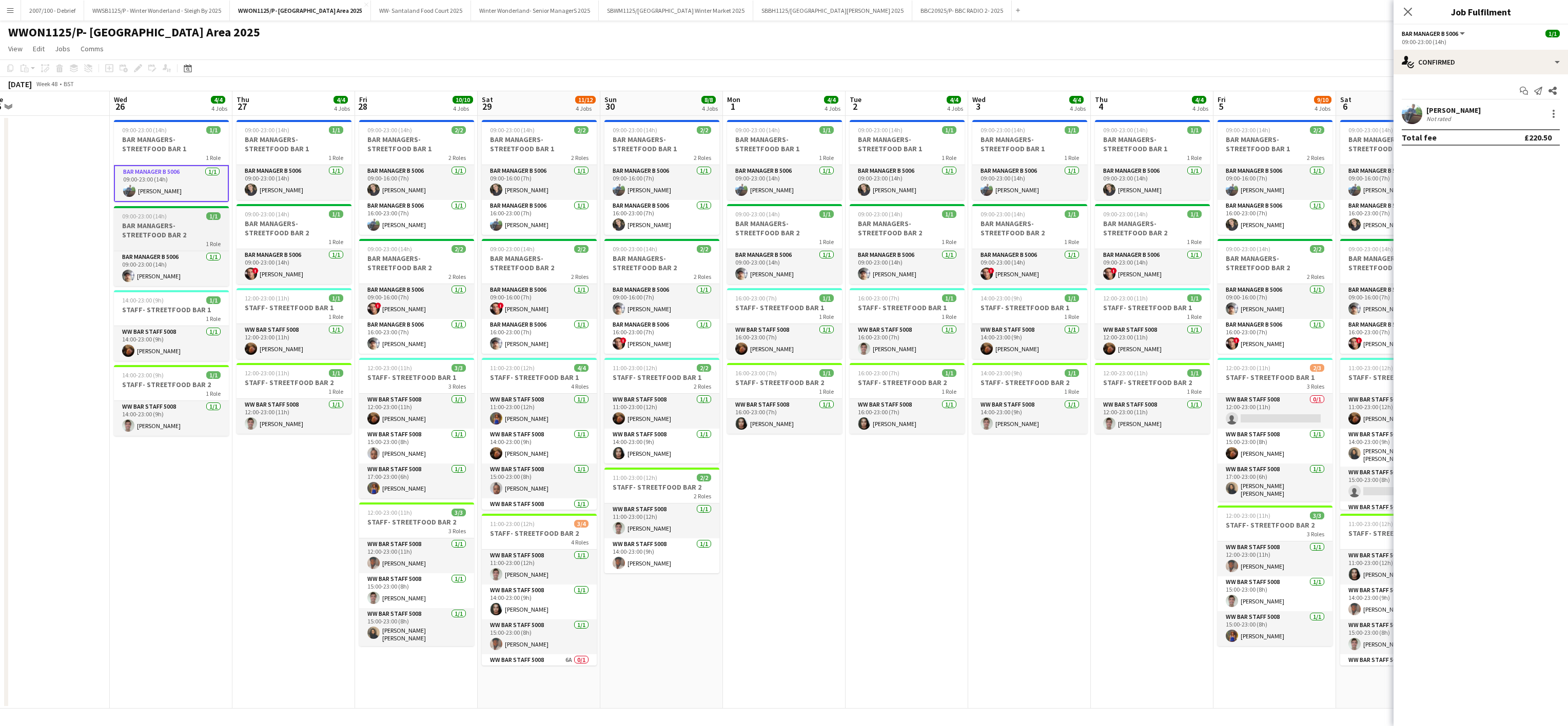
click at [154, 242] on div "1 Role" at bounding box center [171, 244] width 115 height 8
click at [158, 152] on h3 "BAR MANAGERS- STREETFOOD BAR 1" at bounding box center [171, 144] width 115 height 18
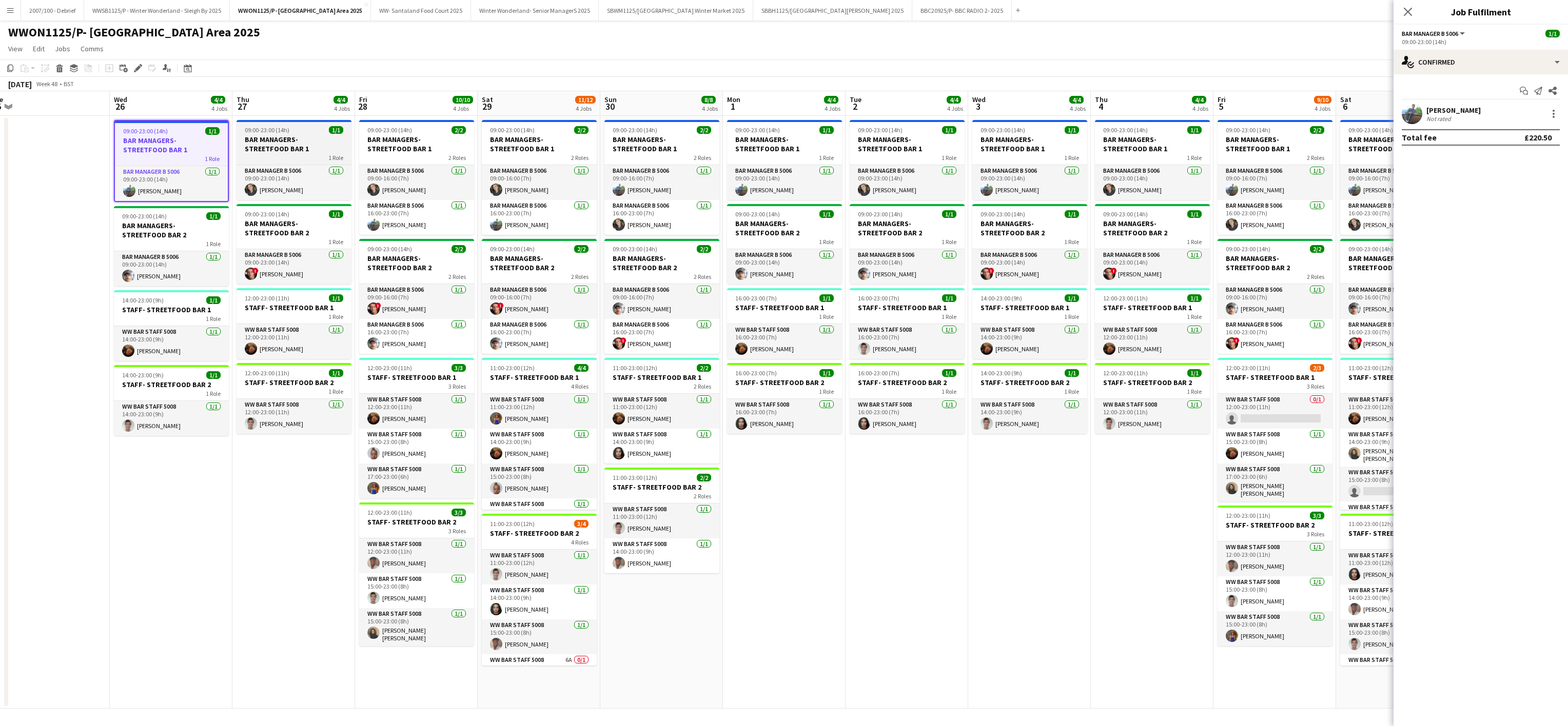
click at [263, 142] on h3 "BAR MANAGERS- STREETFOOD BAR 1" at bounding box center [294, 144] width 115 height 18
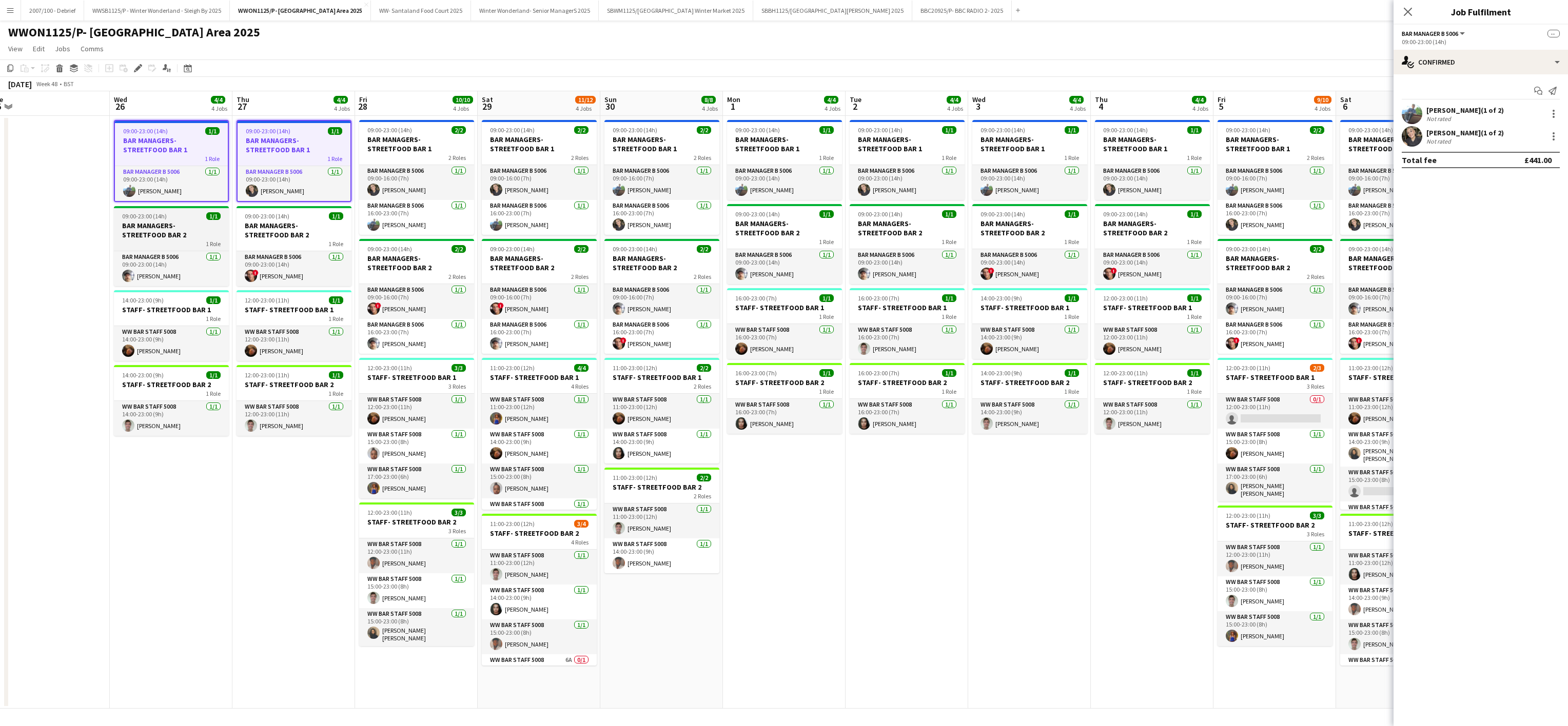
click at [187, 233] on h3 "BAR MANAGERS- STREETFOOD BAR 2" at bounding box center [171, 230] width 115 height 18
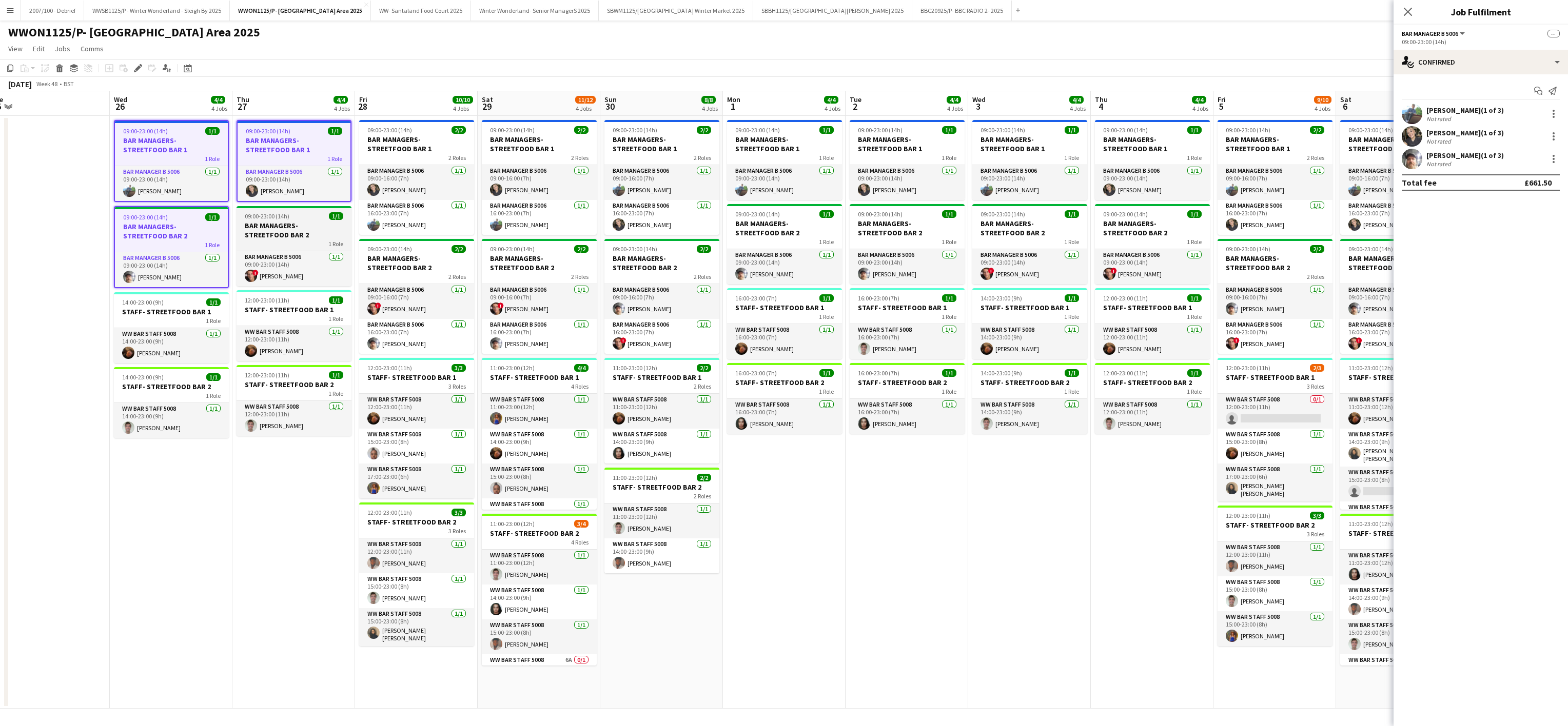
click at [255, 238] on h3 "BAR MANAGERS- STREETFOOD BAR 2" at bounding box center [294, 230] width 115 height 18
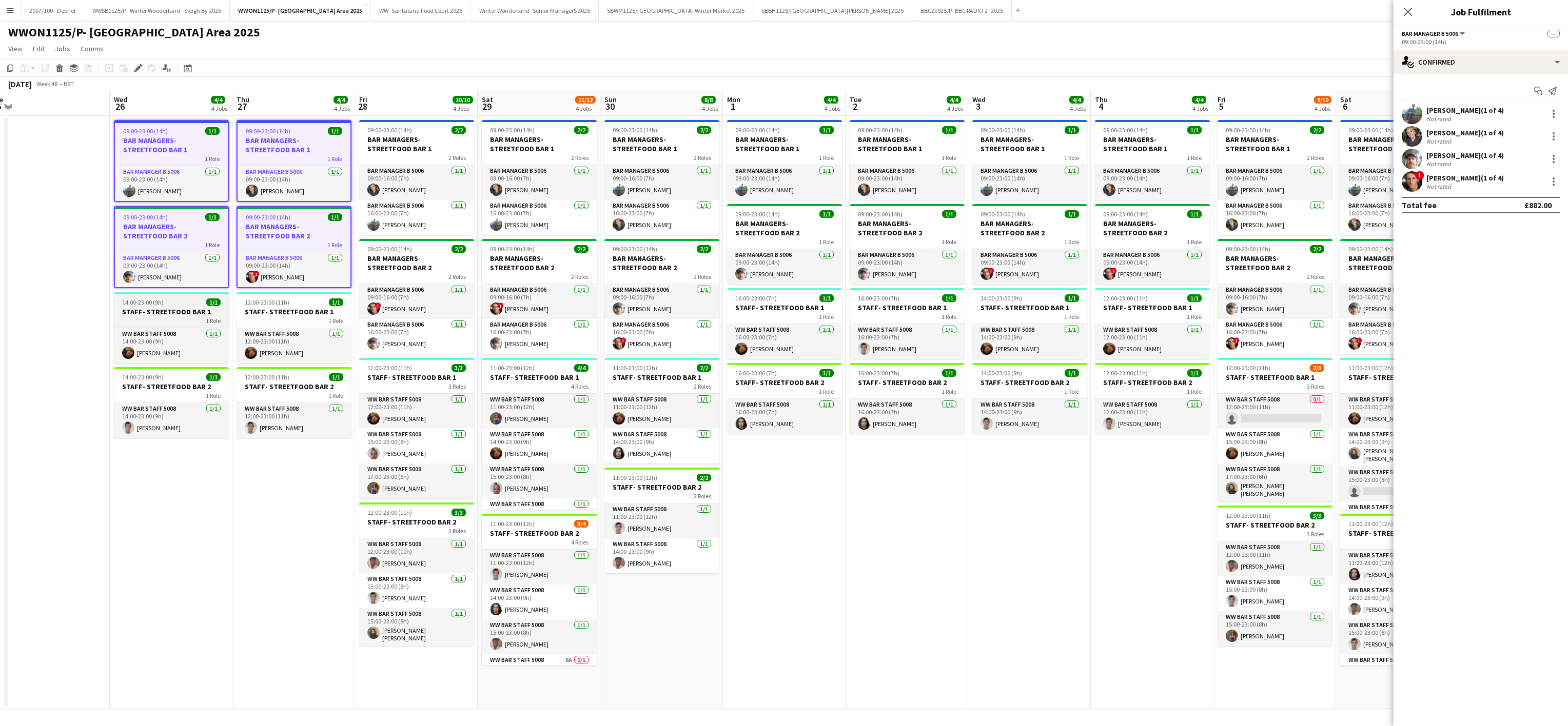
click at [166, 310] on h3 "STAFF- STREETFOOD BAR 1" at bounding box center [171, 311] width 115 height 9
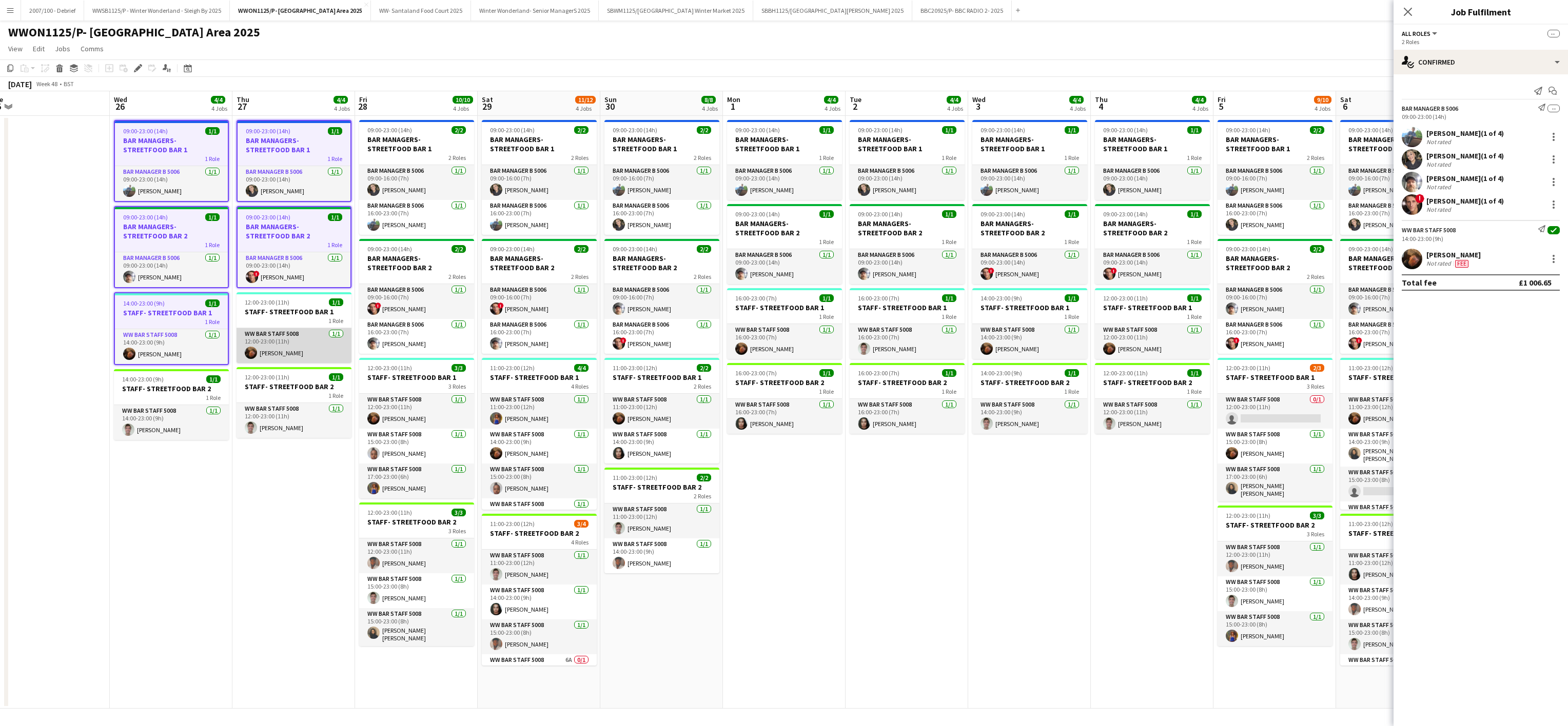
click at [285, 329] on app-card-role "WW Bar Staff 5008 [DATE] 12:00-23:00 (11h) [PERSON_NAME]" at bounding box center [294, 346] width 115 height 35
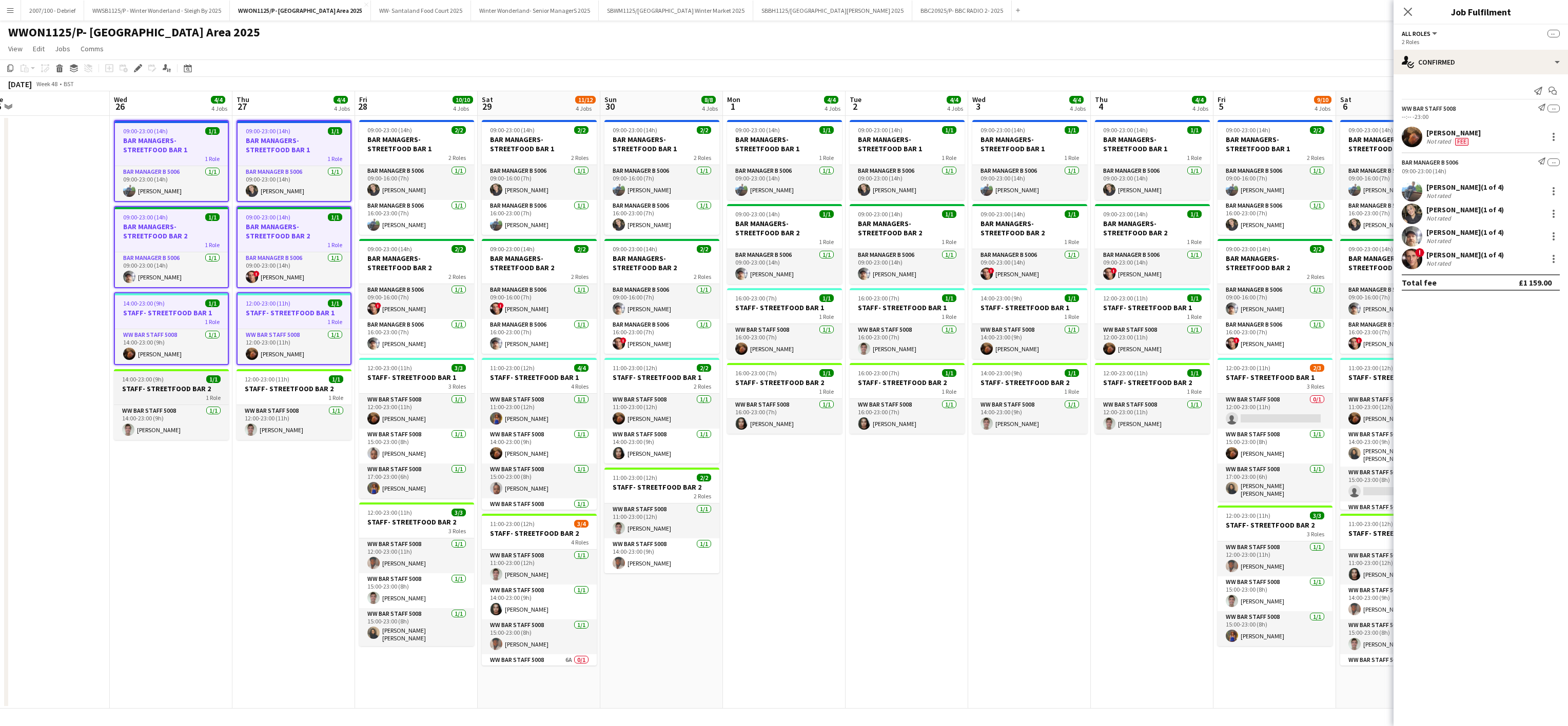
click at [124, 375] on app-job-card "14:00-23:00 (9h) 1/1 STAFF- STREETFOOD BAR 2 1 Role WW Bar Staff 5008 [DATE] 14…" at bounding box center [171, 404] width 115 height 71
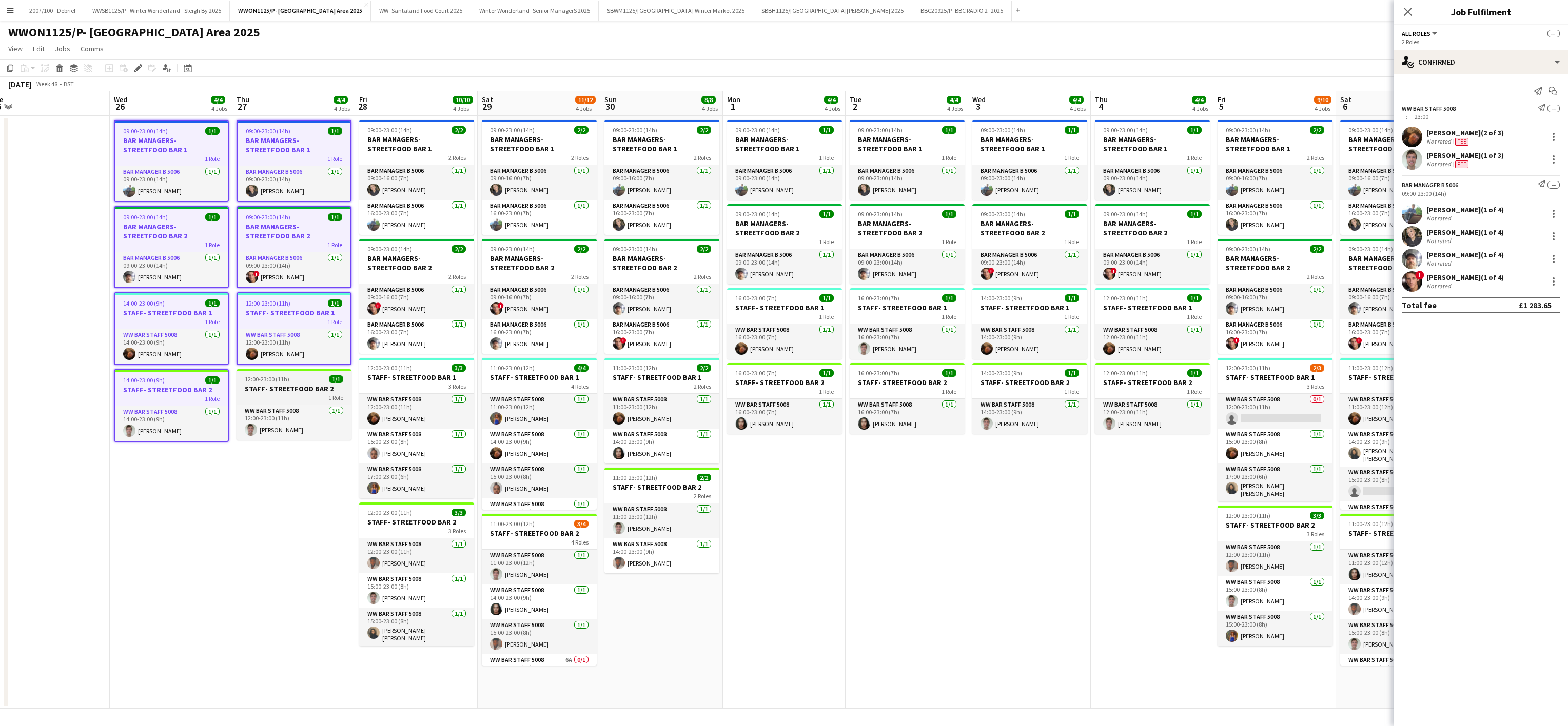
click at [261, 380] on span "12:00-23:00 (11h)" at bounding box center [266, 379] width 44 height 8
click at [418, 170] on app-card-role "Bar Manager B 5006 [DATE] 09:00-16:00 (7h) [PERSON_NAME]" at bounding box center [416, 183] width 115 height 35
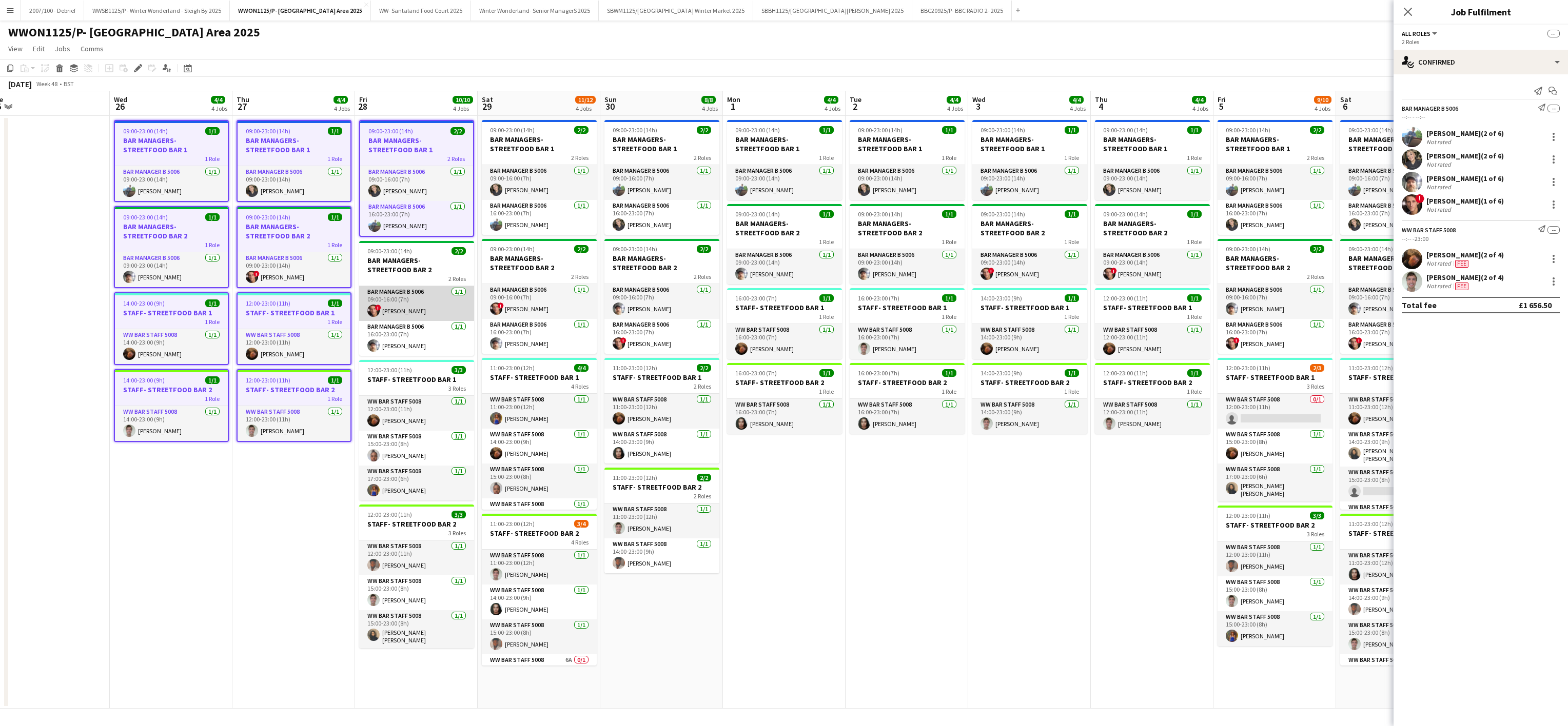
click at [448, 312] on app-card-role "Bar Manager B 5006 [DATE] 09:00-16:00 (7h) ! [PERSON_NAME]" at bounding box center [416, 303] width 115 height 35
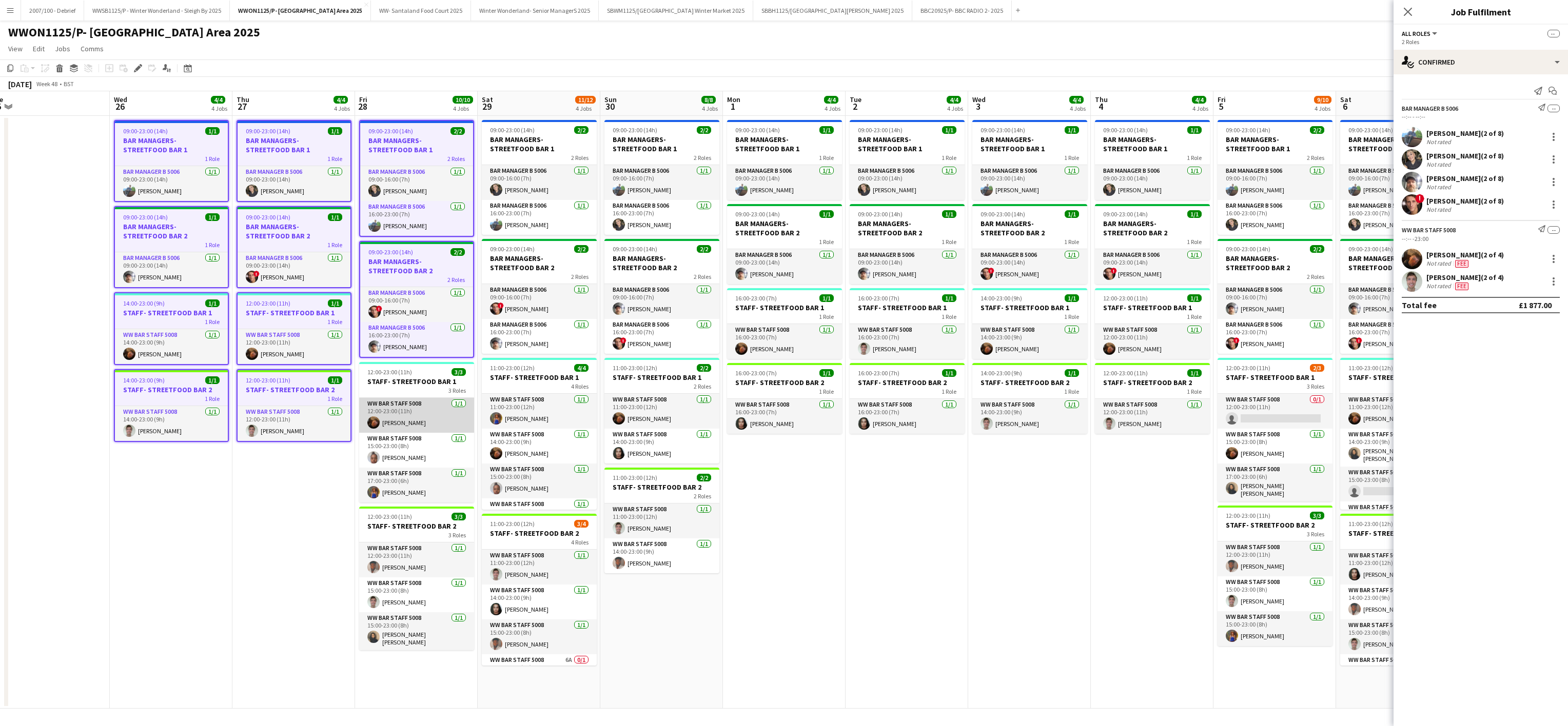
click at [435, 405] on app-card-role "WW Bar Staff 5008 [DATE] 12:00-23:00 (11h) [PERSON_NAME]" at bounding box center [416, 415] width 115 height 35
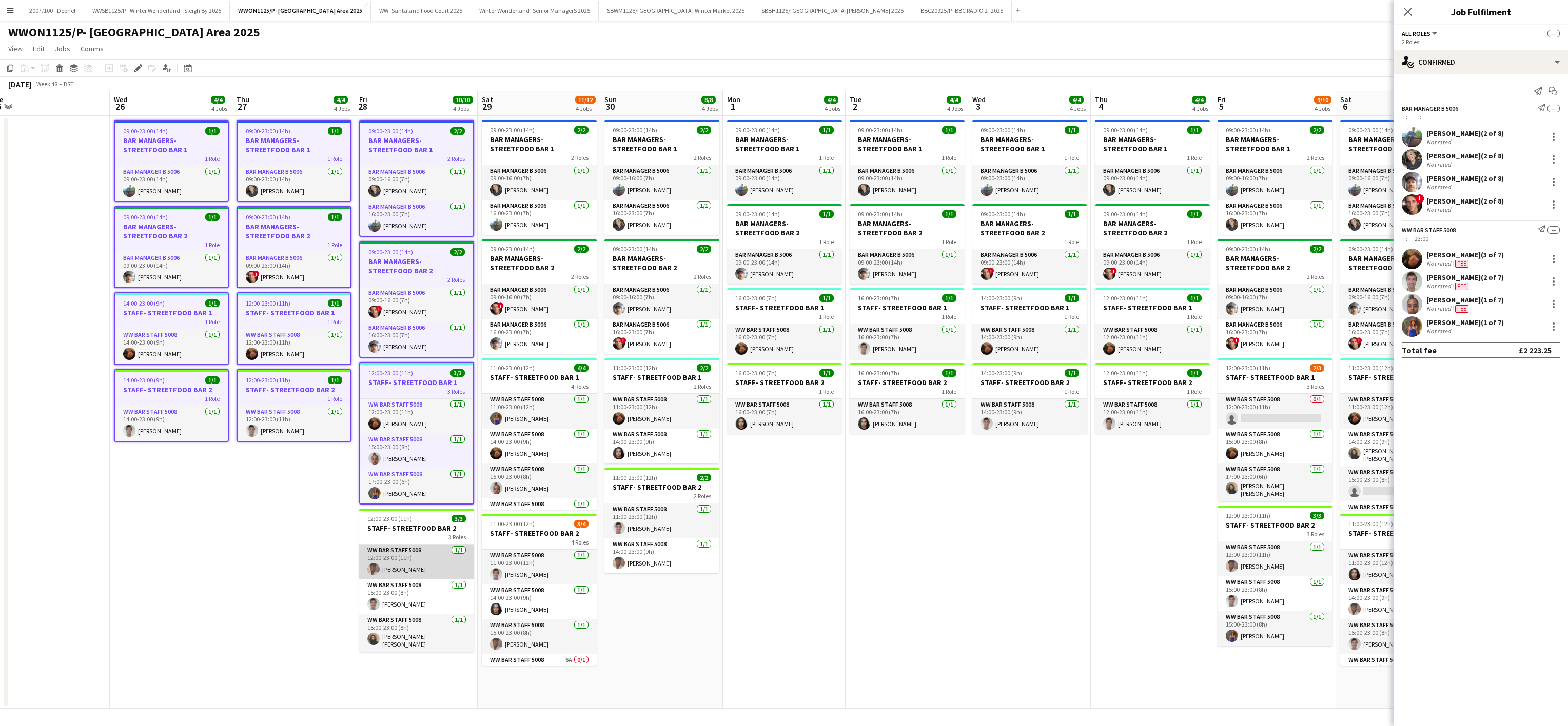
click at [429, 573] on app-card-role "WW Bar Staff 5008 [DATE] 12:00-23:00 (11h) [PERSON_NAME]" at bounding box center [416, 562] width 115 height 35
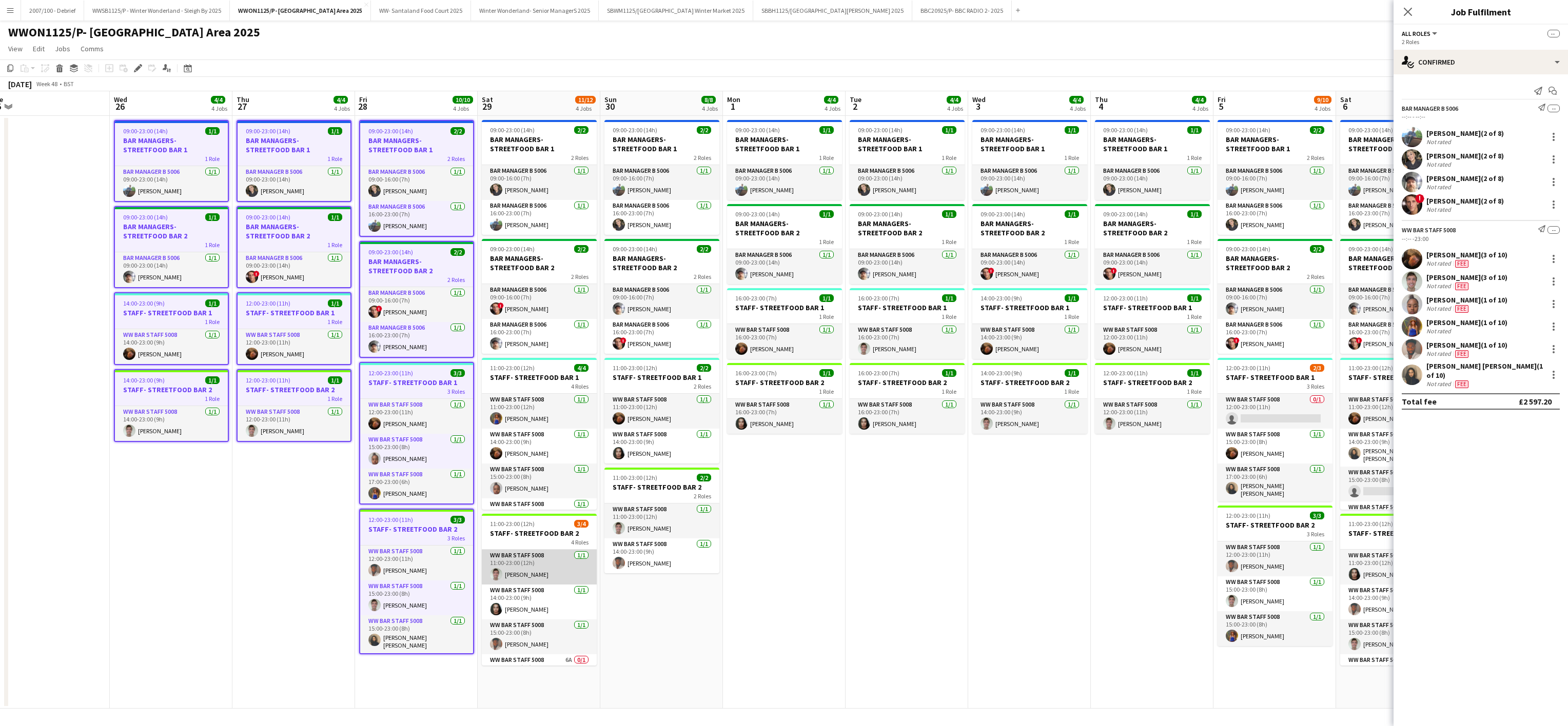
click at [573, 558] on app-card-role "WW Bar Staff 5008 [DATE] 11:00-23:00 (12h) [PERSON_NAME]" at bounding box center [539, 568] width 115 height 35
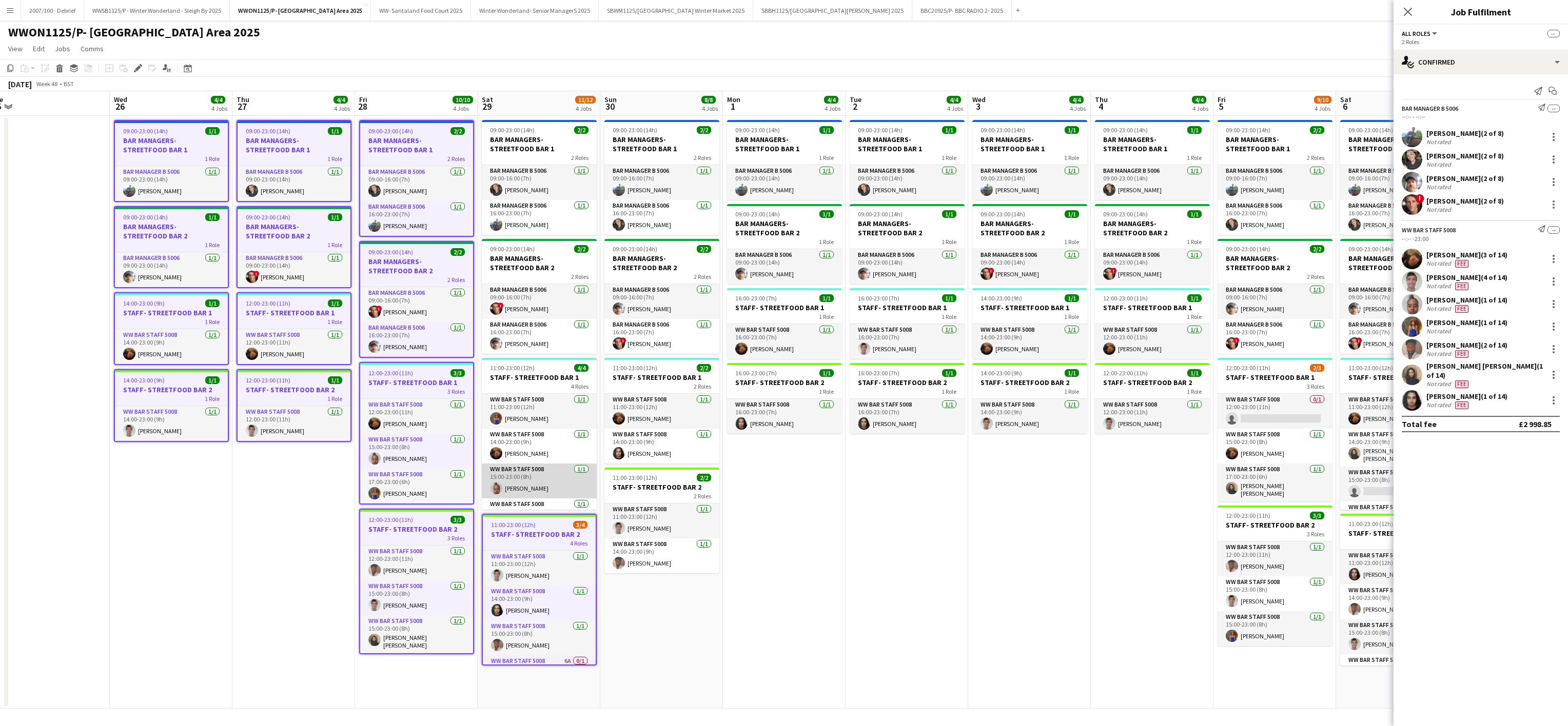
click at [559, 472] on app-card-role "WW Bar Staff 5008 [DATE] 15:00-23:00 (8h) [PERSON_NAME]" at bounding box center [539, 481] width 115 height 35
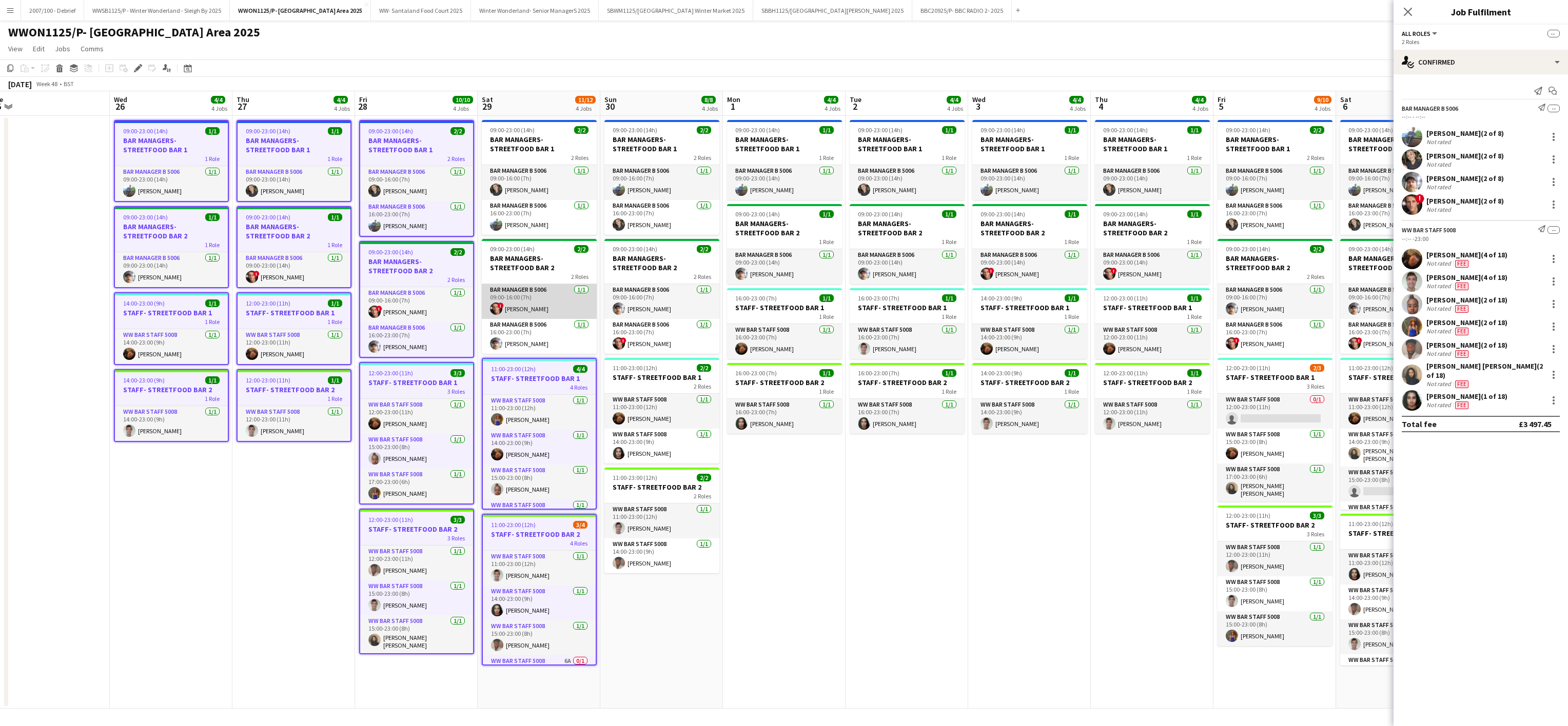
click at [546, 310] on app-card-role "Bar Manager B 5006 [DATE] 09:00-16:00 (7h) ! [PERSON_NAME]" at bounding box center [539, 301] width 115 height 35
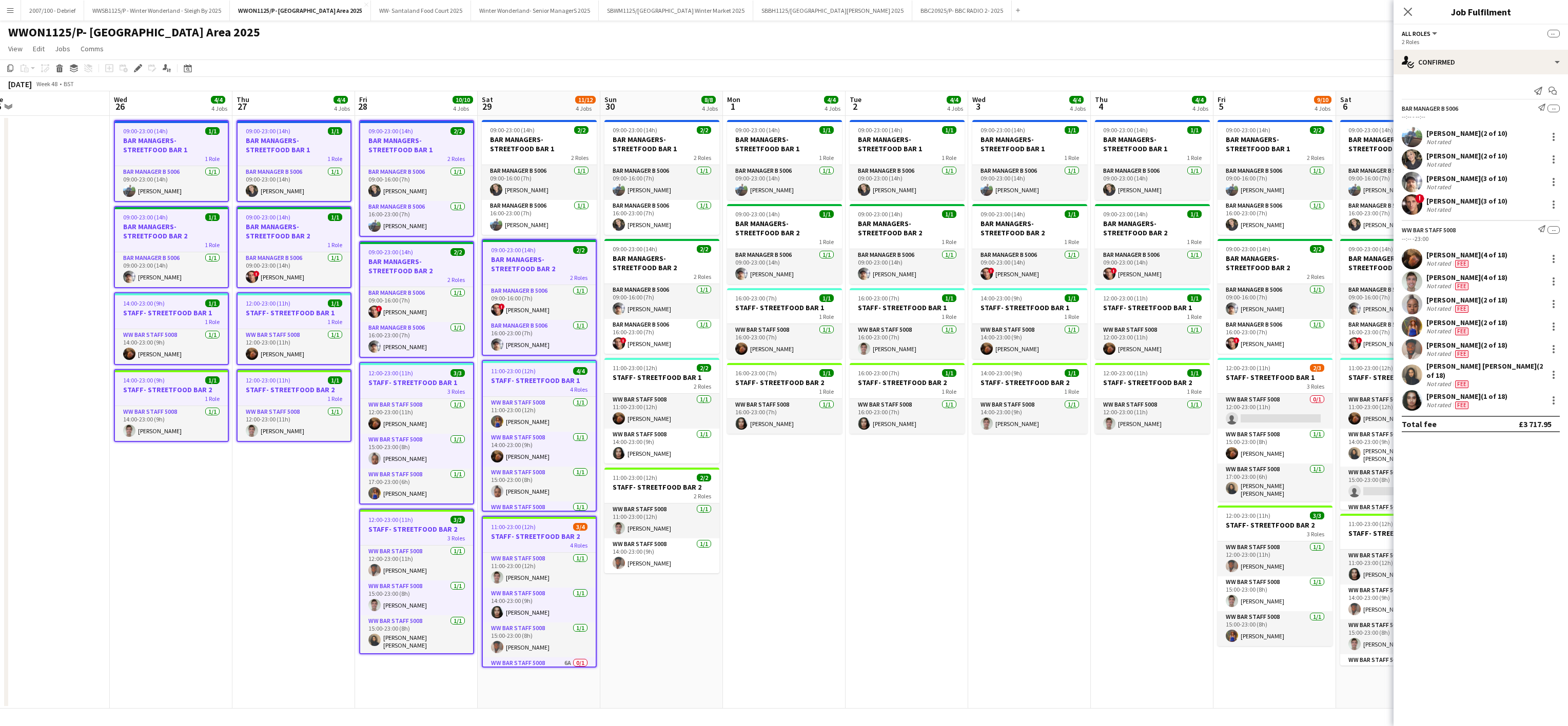
scroll to position [0, 273]
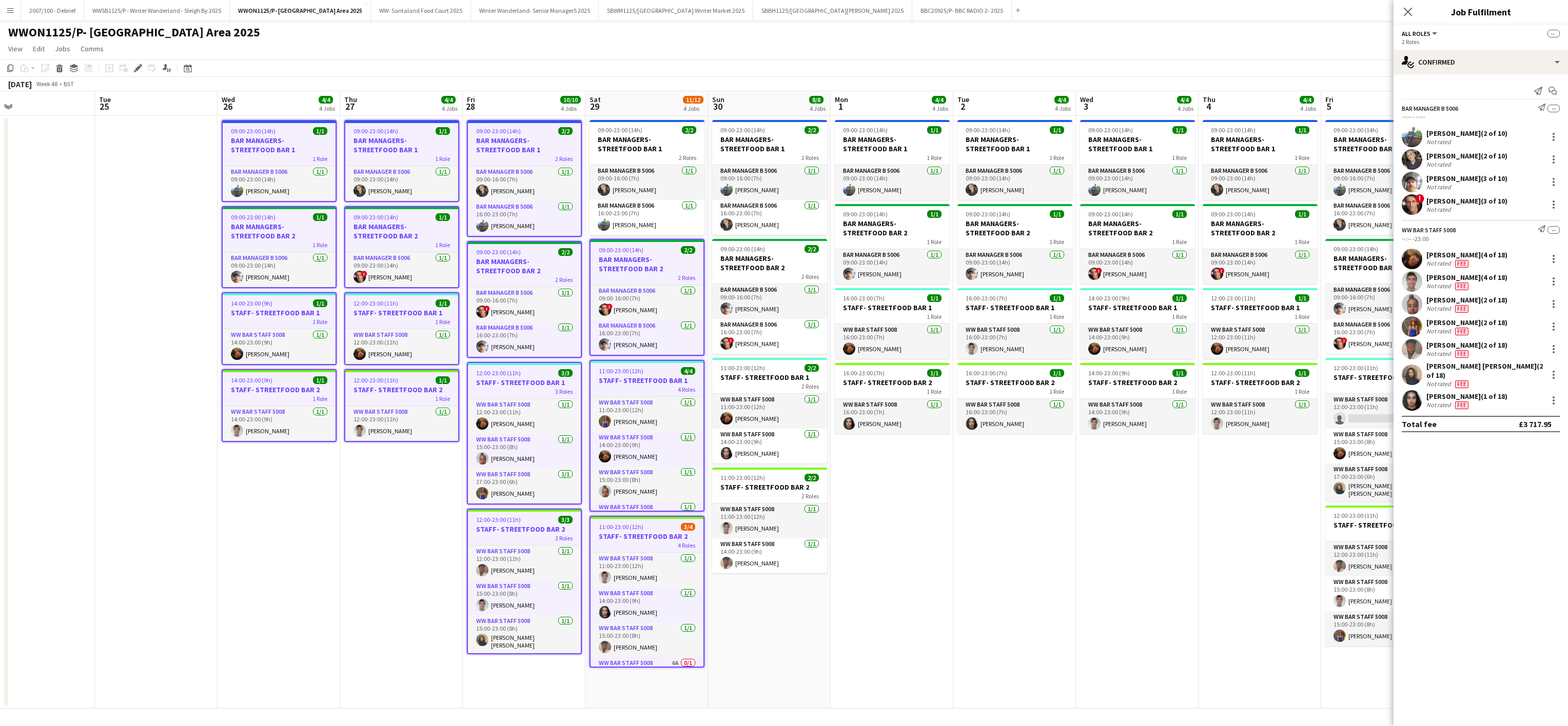
drag, startPoint x: 547, startPoint y: 173, endPoint x: 654, endPoint y: 173, distance: 107.0
click at [654, 173] on app-calendar-viewport "Sat 22 10/10 4 Jobs Sun 23 6/6 4 Jobs Mon 24 Tue 25 Wed 26 4/4 4 Jobs Thu 27 4/…" at bounding box center [784, 400] width 1568 height 618
click at [587, 196] on app-date-cell "09:00-23:00 (14h) 2/2 BAR MANAGERS- STREETFOOD BAR 1 2 Roles Bar Manager B 5006…" at bounding box center [647, 413] width 123 height 593
click at [602, 166] on app-card-role "Bar Manager B 5006 [DATE] 09:00-16:00 (7h) [PERSON_NAME]" at bounding box center [647, 183] width 115 height 35
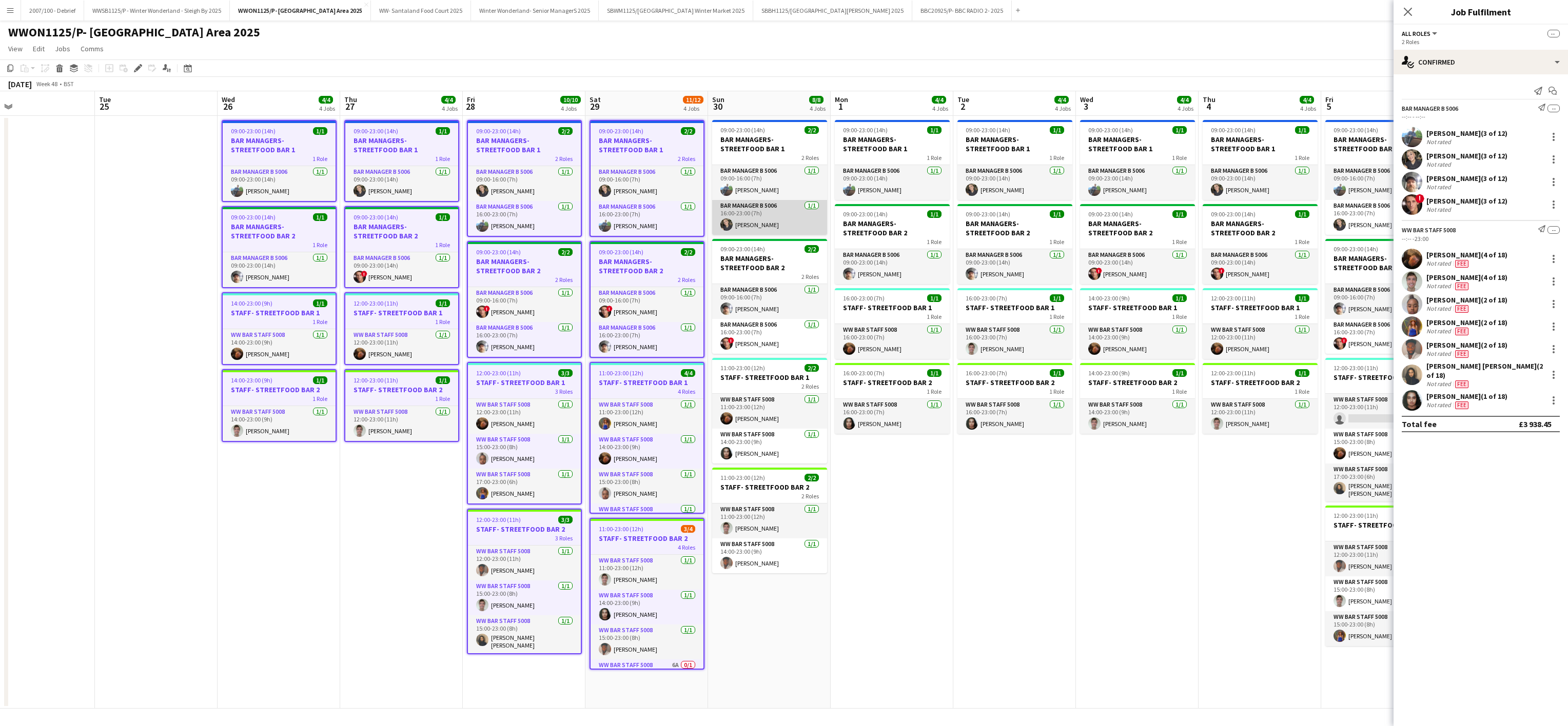
click at [790, 210] on app-card-role "Bar Manager B 5006 [DATE] 16:00-23:00 (7h) [PERSON_NAME]" at bounding box center [769, 218] width 115 height 35
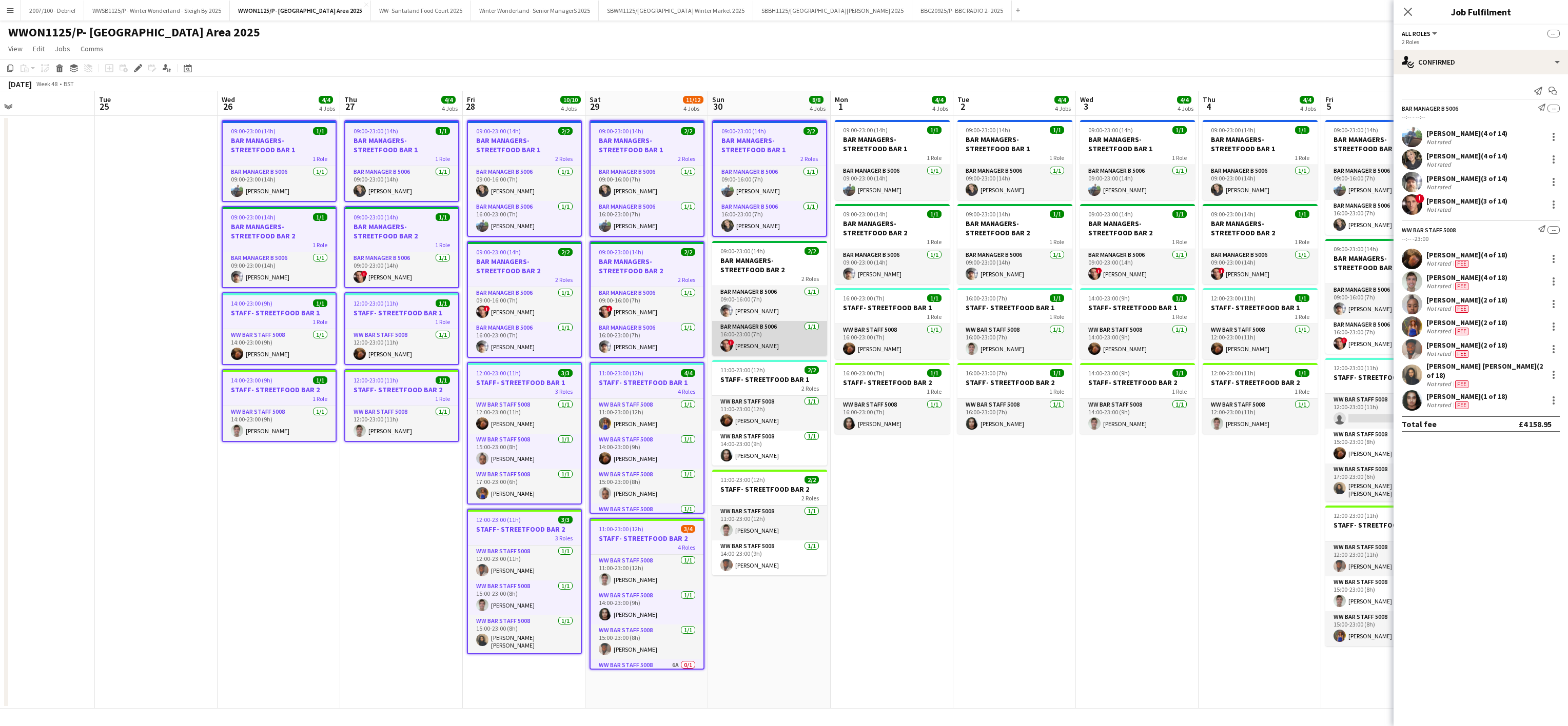
click at [791, 325] on app-card-role "Bar Manager B 5006 [DATE] 16:00-23:00 (7h) ! [PERSON_NAME]" at bounding box center [769, 339] width 115 height 35
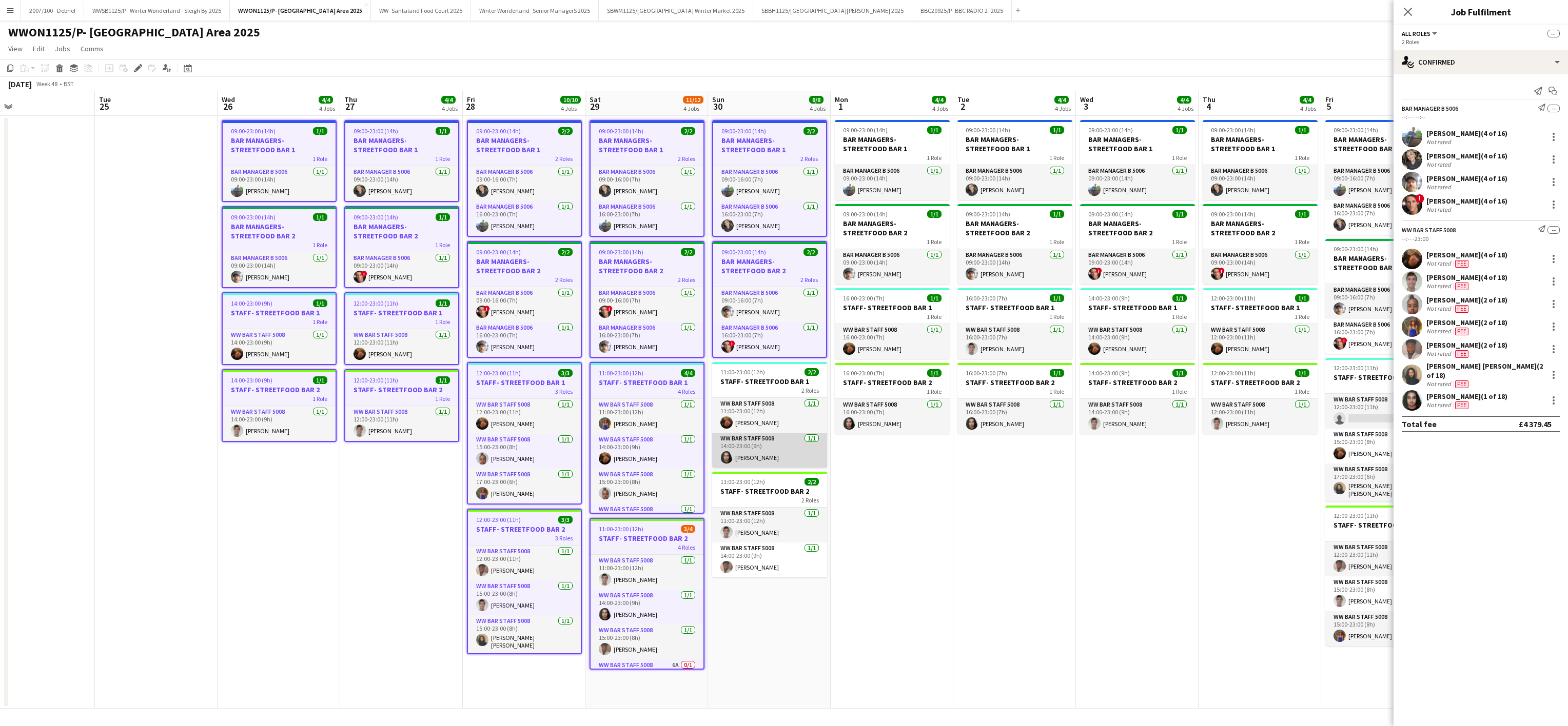
click at [792, 443] on app-card-role "WW Bar Staff 5008 [DATE] 14:00-23:00 (9h) [PERSON_NAME]" at bounding box center [769, 451] width 115 height 35
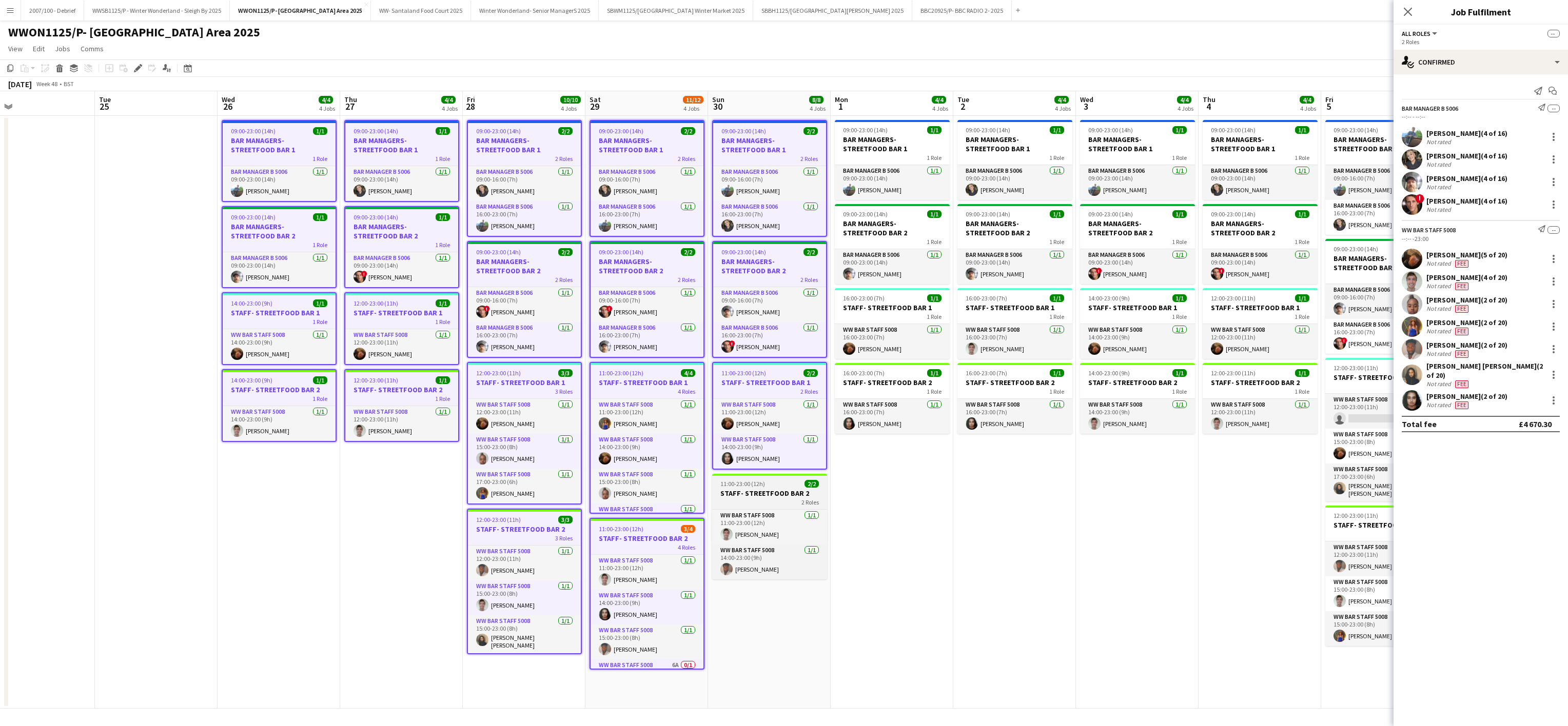
click at [790, 501] on div "2 Roles" at bounding box center [769, 502] width 115 height 8
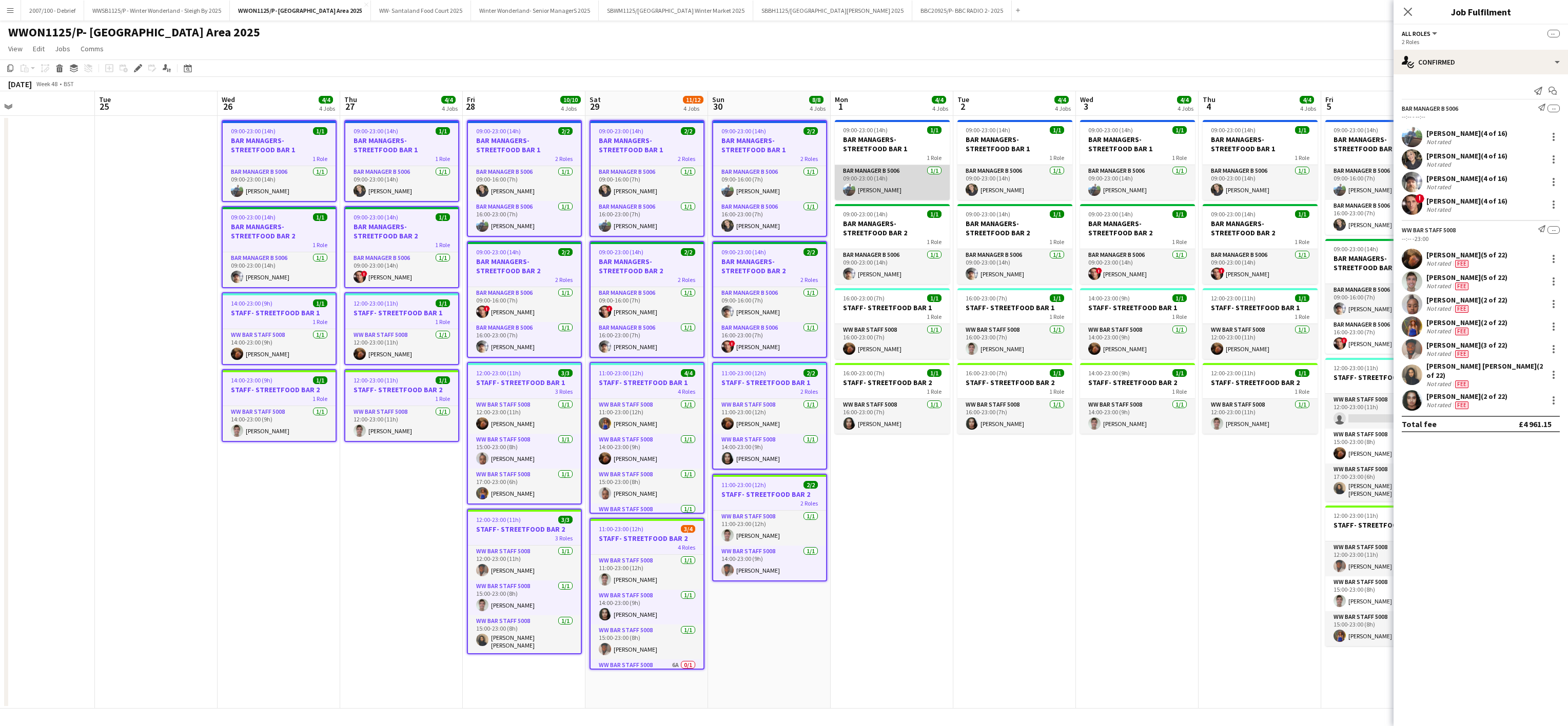
click at [902, 192] on app-card-role "Bar Manager B 5006 [DATE] 09:00-23:00 (14h) [PERSON_NAME]" at bounding box center [892, 183] width 115 height 35
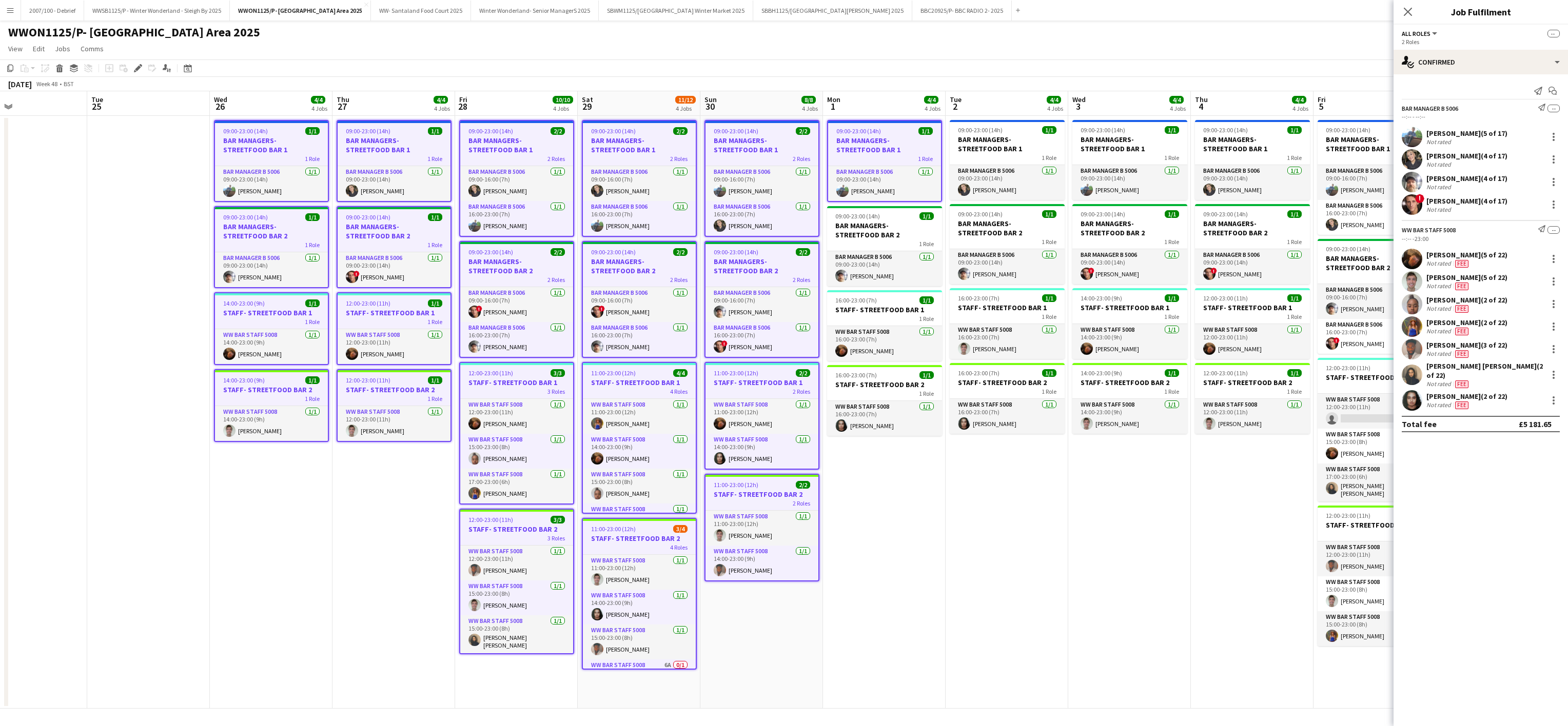
drag, startPoint x: 917, startPoint y: 240, endPoint x: 910, endPoint y: 324, distance: 84.3
click at [910, 324] on app-calendar-viewport "Sat 22 10/10 4 Jobs Sun 23 6/6 4 Jobs Mon 24 Tue 25 Wed 26 4/4 4 Jobs Thu 27 4/…" at bounding box center [784, 400] width 1568 height 618
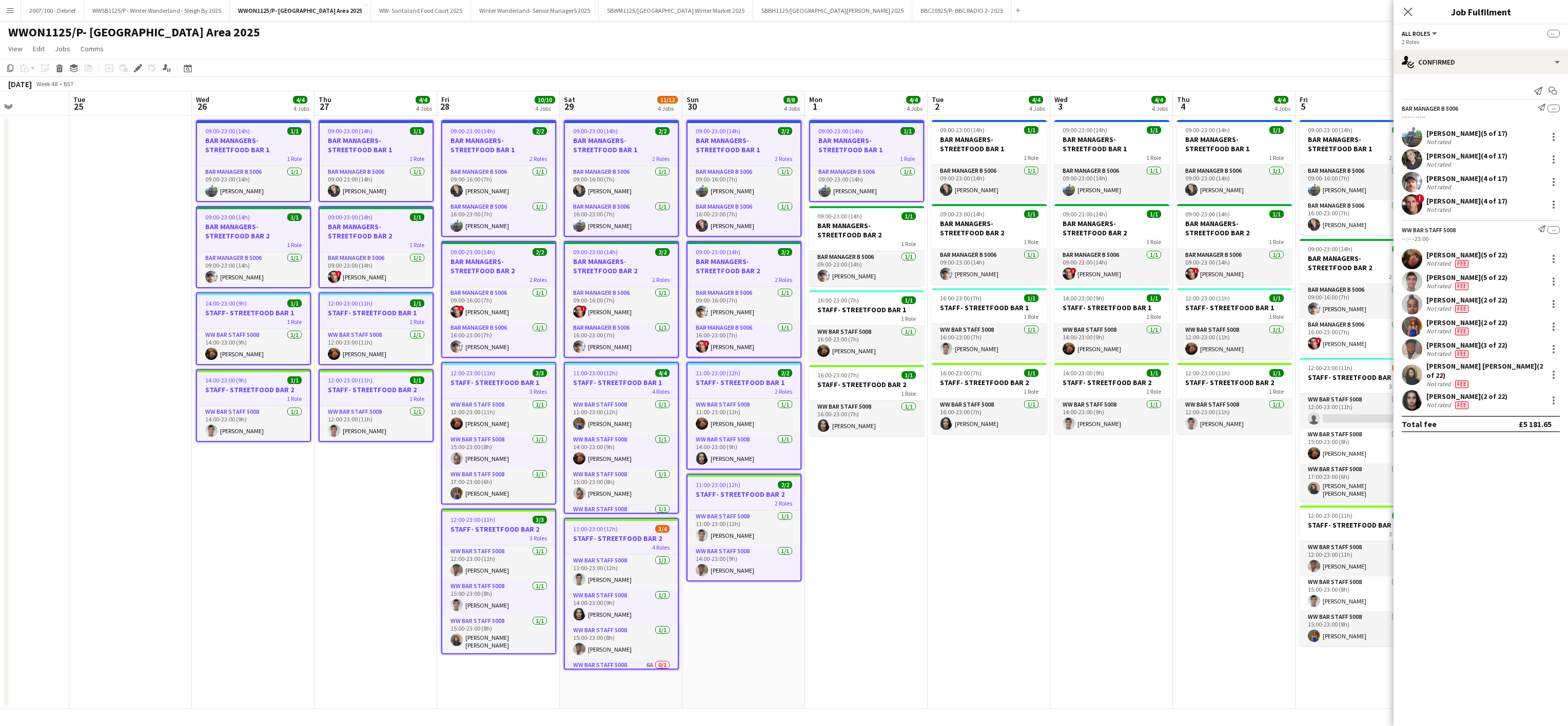
scroll to position [0, 301]
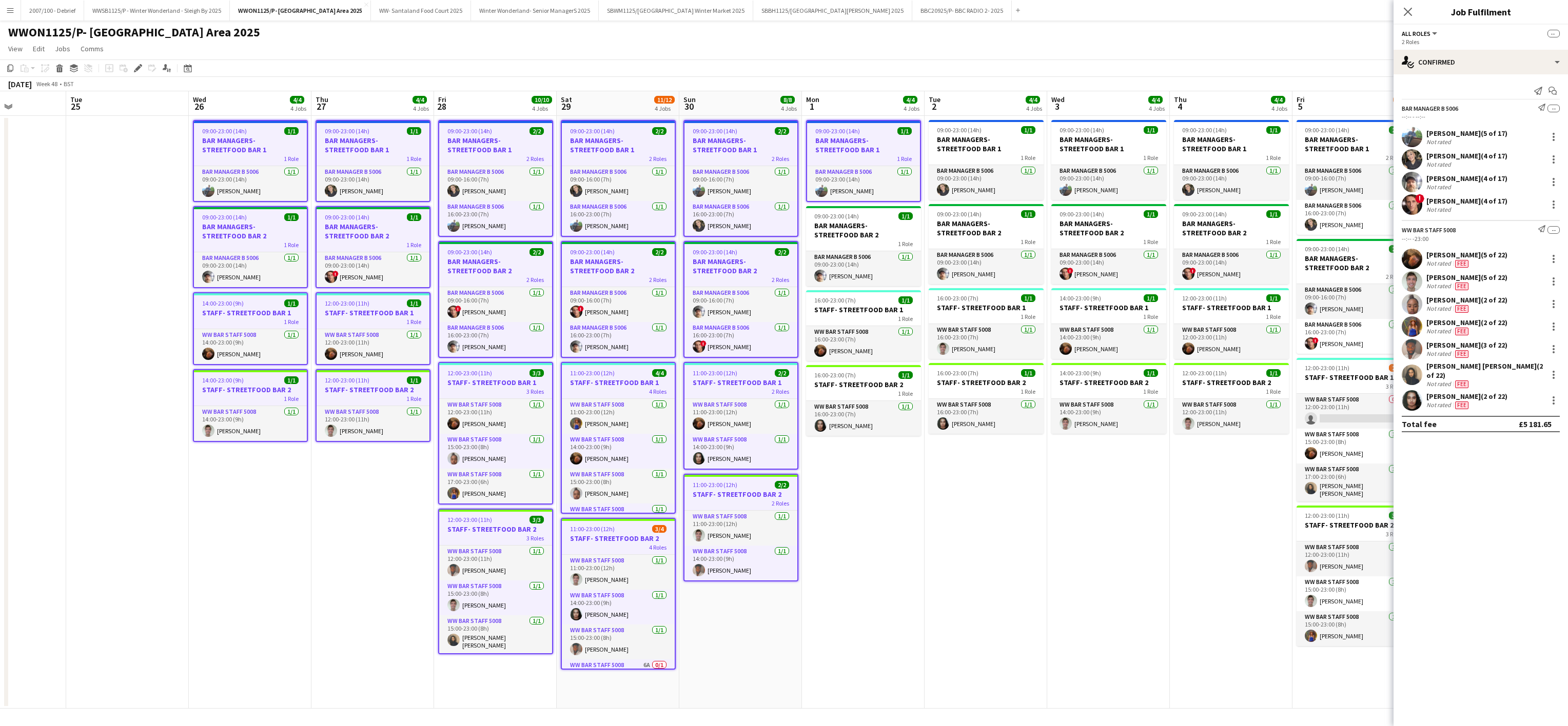
drag, startPoint x: 910, startPoint y: 324, endPoint x: 888, endPoint y: 246, distance: 81.0
click at [888, 246] on app-calendar-viewport "Sat 22 10/10 4 Jobs Sun 23 6/6 4 Jobs Mon 24 Tue 25 Wed 26 4/4 4 Jobs Thu 27 4/…" at bounding box center [784, 400] width 1568 height 618
click at [888, 246] on div "1 Role" at bounding box center [863, 244] width 115 height 8
click at [875, 308] on h3 "STAFF- STREETFOOD BAR 1" at bounding box center [863, 311] width 115 height 9
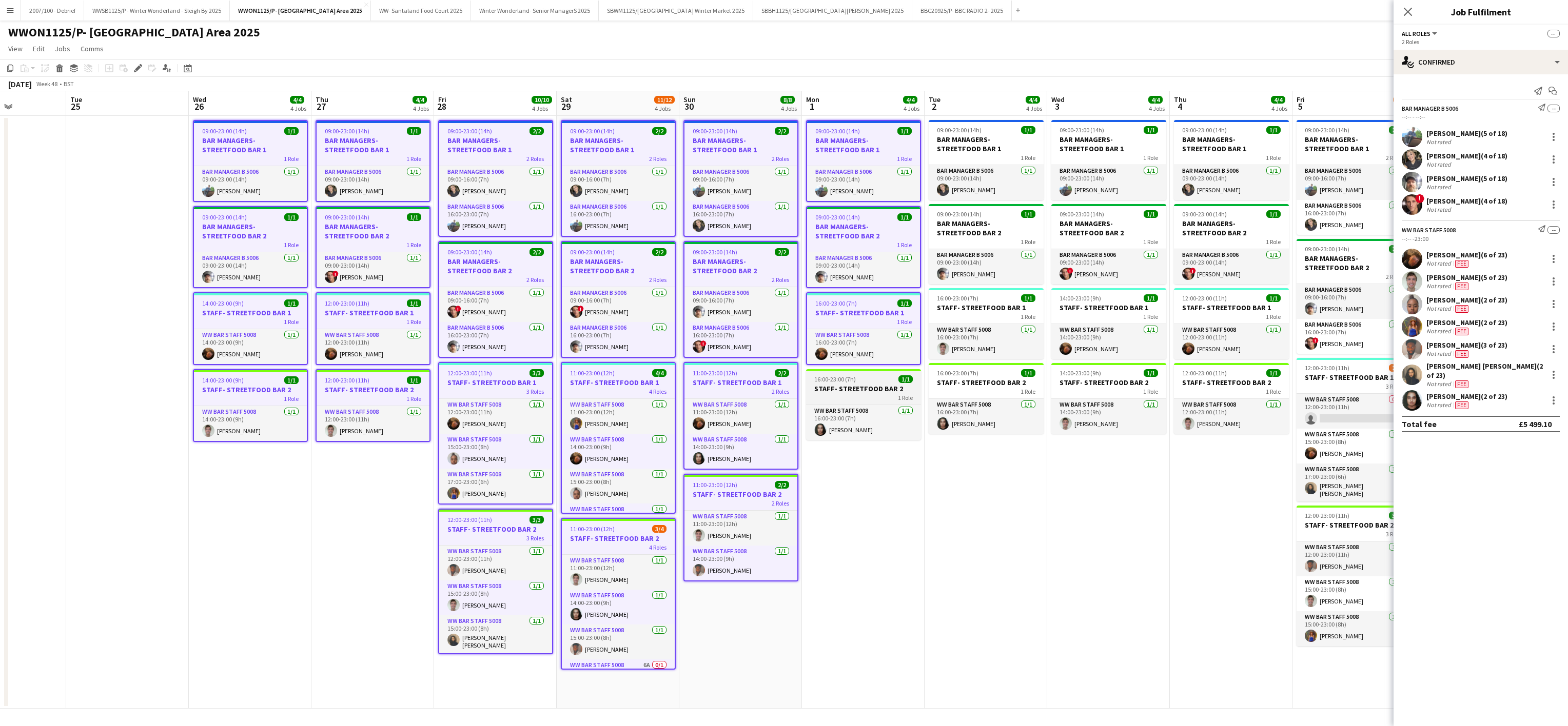
click at [877, 390] on h3 "STAFF- STREETFOOD BAR 2" at bounding box center [863, 389] width 115 height 9
click at [952, 393] on div "1 Role" at bounding box center [985, 392] width 115 height 8
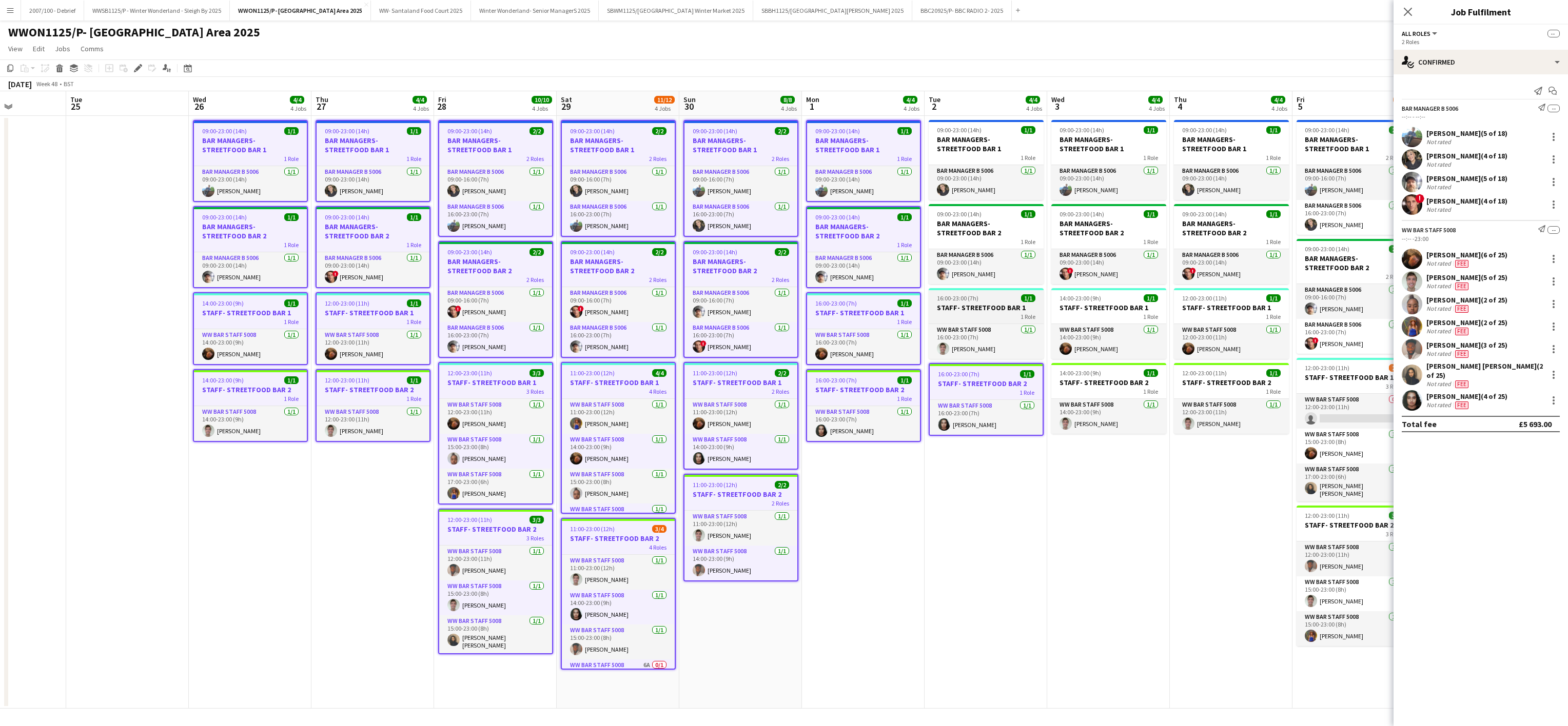
click at [966, 322] on app-job-card "16:00-23:00 (7h) 1/1 STAFF- STREETFOOD BAR 1 1 Role WW Bar Staff 5008 [DATE] 16…" at bounding box center [985, 323] width 115 height 71
click at [975, 274] on app-card-role "Bar Manager B 5006 [DATE] 09:00-23:00 (14h) [PERSON_NAME]" at bounding box center [985, 267] width 115 height 35
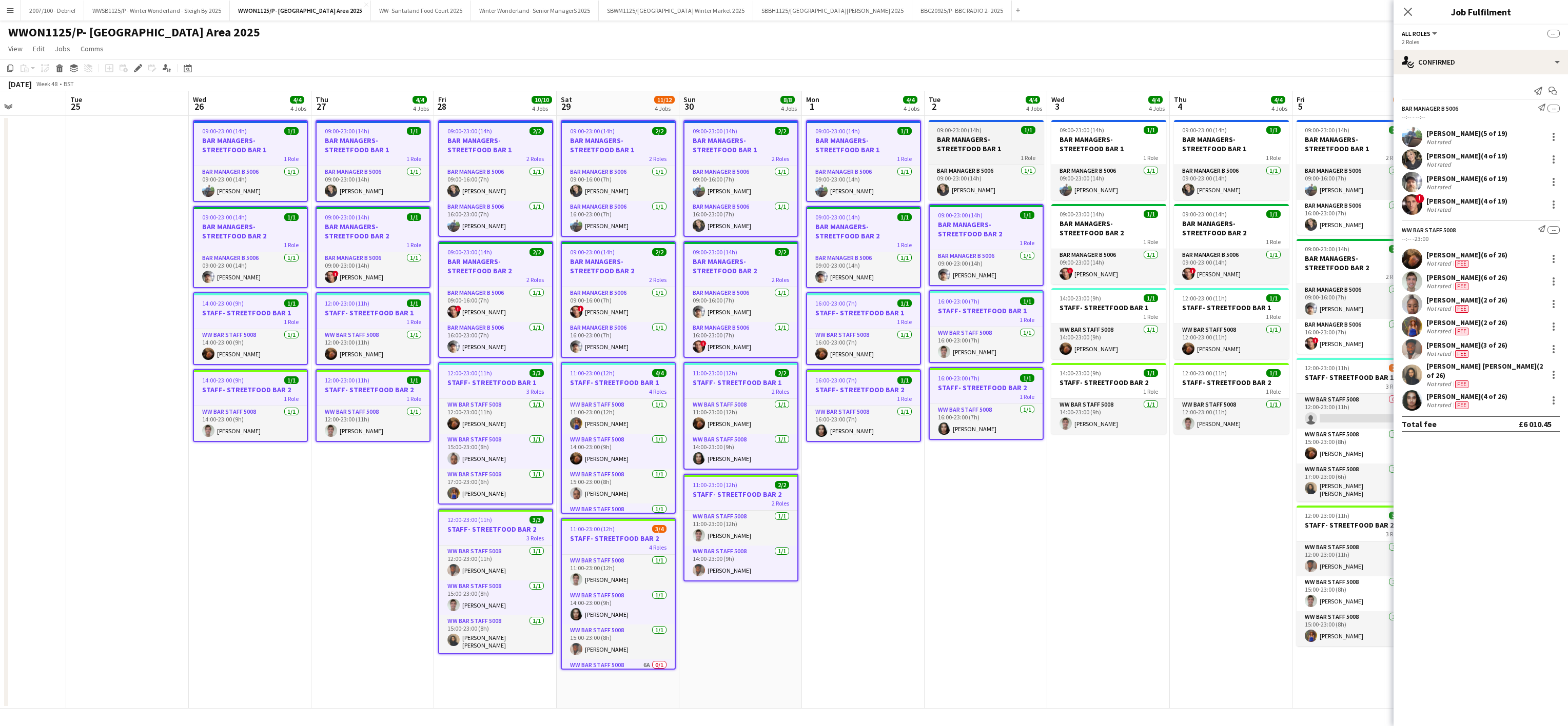
click at [997, 161] on app-job-card "09:00-23:00 (14h) 1/1 BAR MANAGERS- STREETFOOD BAR 1 1 Role Bar Manager B 5006 …" at bounding box center [985, 160] width 115 height 80
click at [1089, 154] on div "1 Role" at bounding box center [1108, 158] width 115 height 8
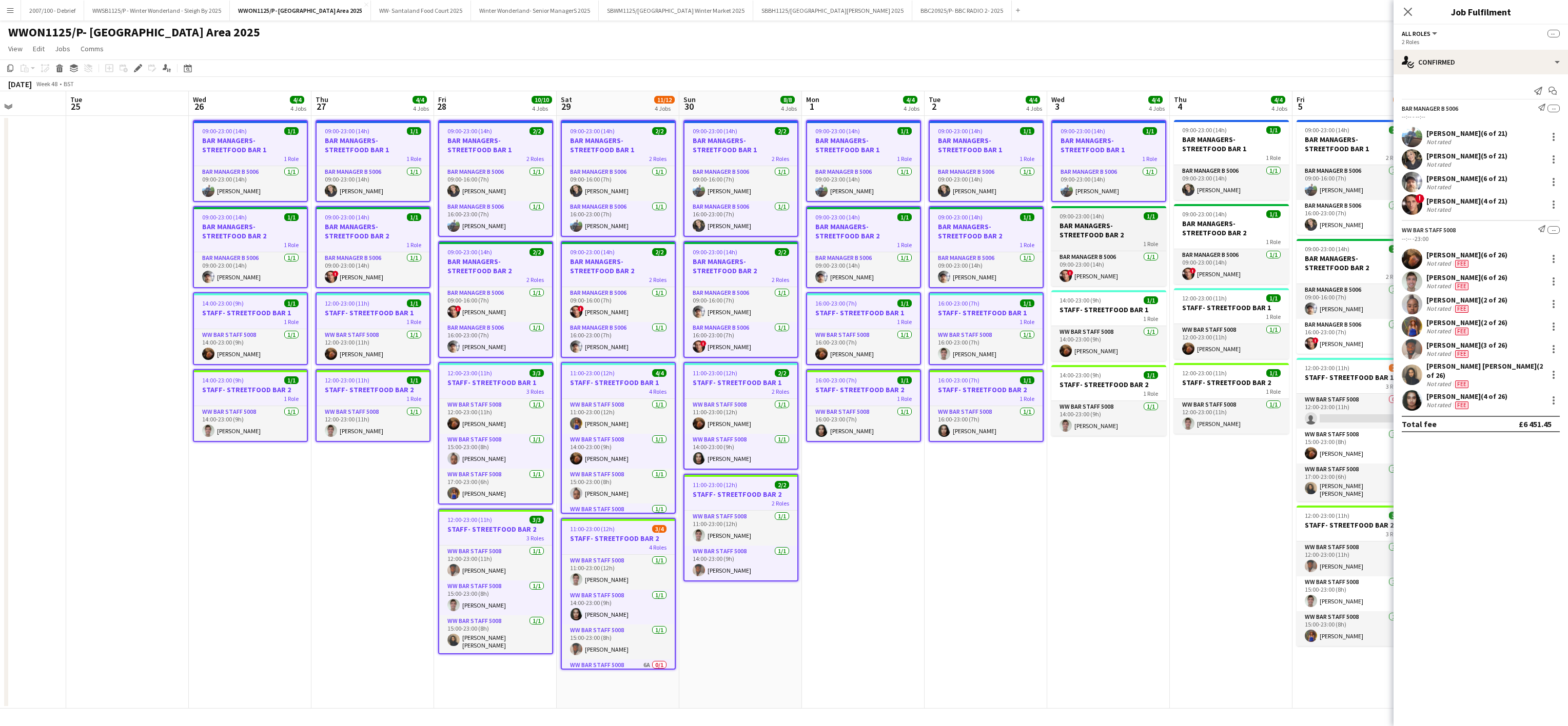
click at [1094, 248] on div "1 Role" at bounding box center [1108, 244] width 115 height 8
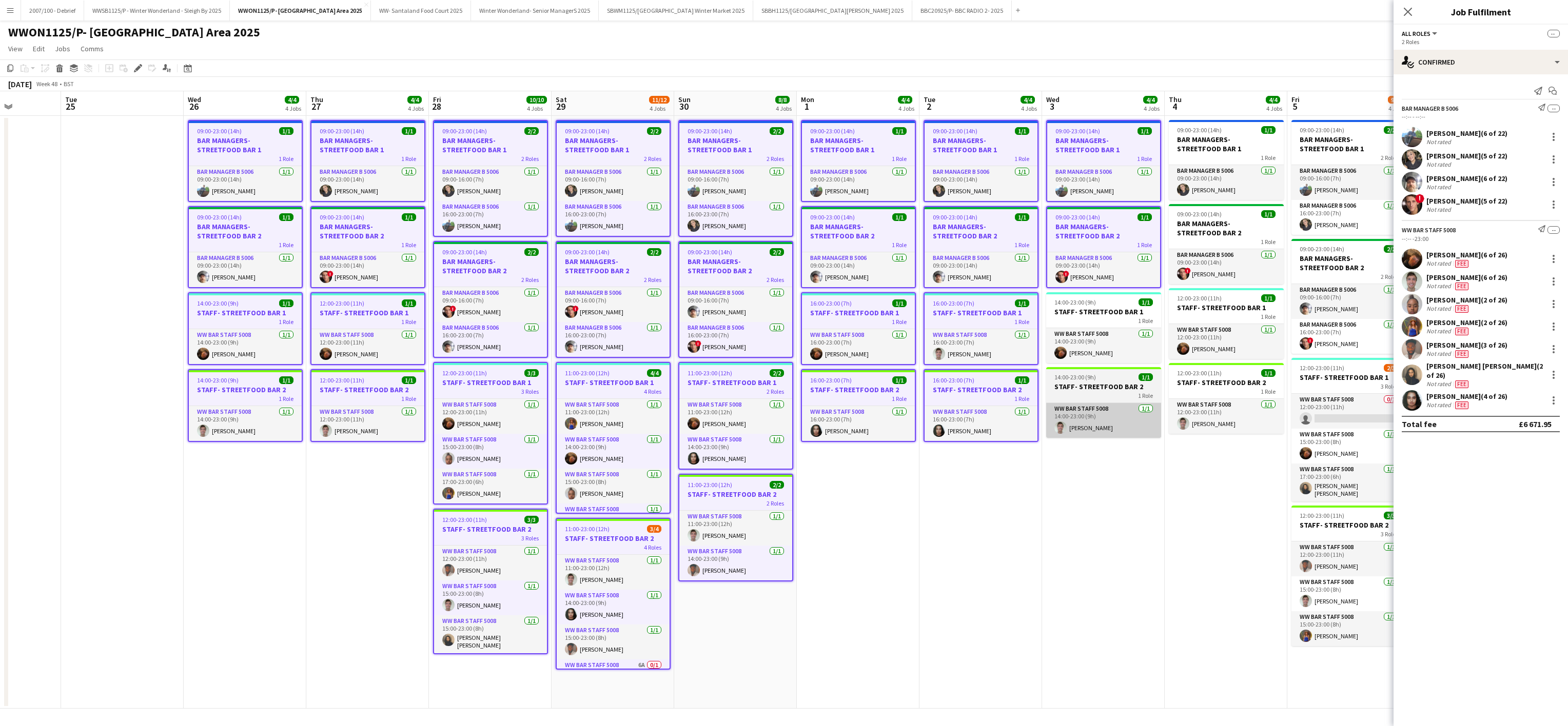
drag, startPoint x: 1094, startPoint y: 322, endPoint x: 1092, endPoint y: 407, distance: 85.0
click at [1092, 407] on app-calendar-viewport "Sat 22 10/10 4 Jobs Sun 23 6/6 4 Jobs Mon 24 Tue 25 Wed 26 4/4 4 Jobs Thu 27 4/…" at bounding box center [784, 400] width 1568 height 618
click at [1092, 407] on app-card-role "WW Bar Staff 5008 [DATE] 14:00-23:00 (9h) [PERSON_NAME]" at bounding box center [1106, 420] width 115 height 35
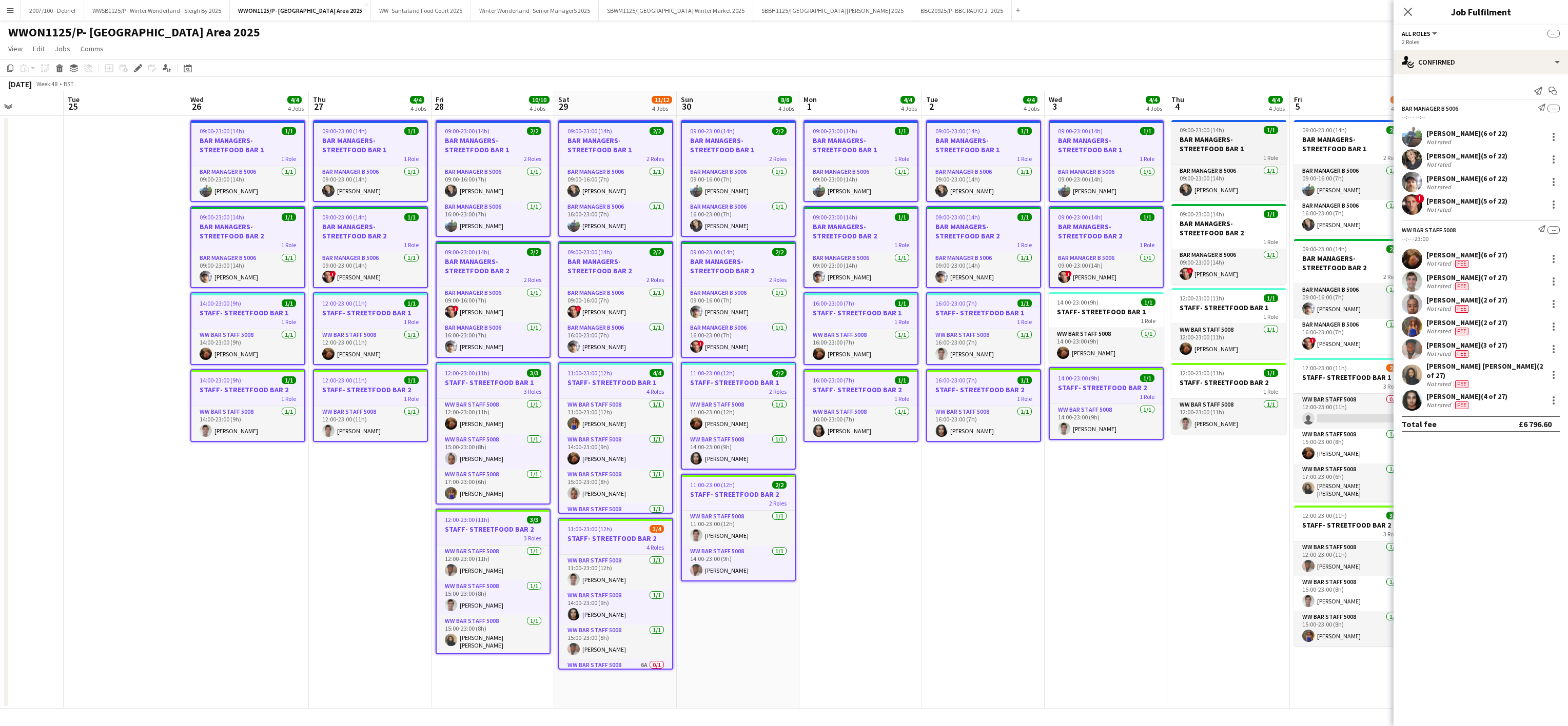
click at [1204, 163] on app-job-card "09:00-23:00 (14h) 1/1 BAR MANAGERS- STREETFOOD BAR 1 1 Role Bar Manager B 5006 …" at bounding box center [1228, 160] width 115 height 80
click at [1214, 236] on h3 "BAR MANAGERS- STREETFOOD BAR 2" at bounding box center [1228, 230] width 115 height 18
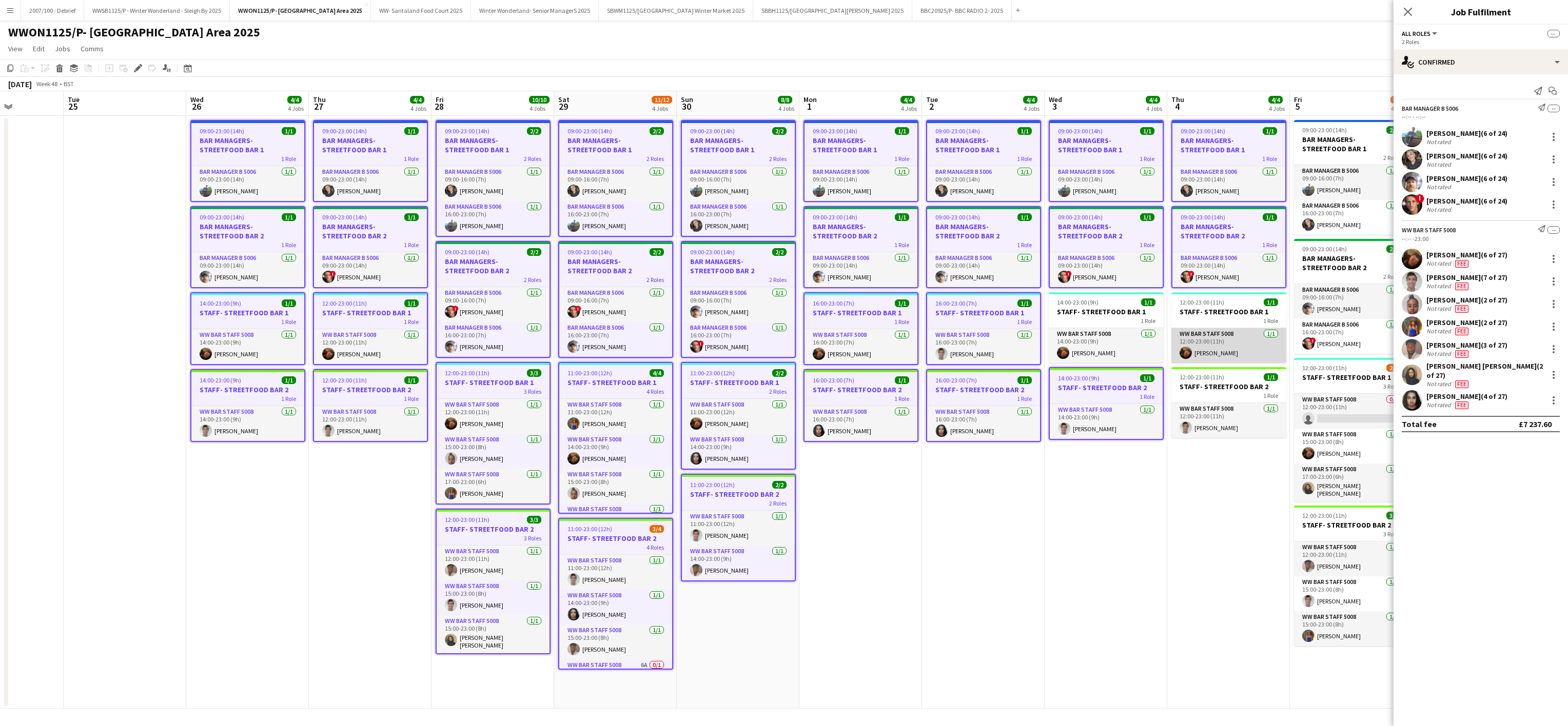
click at [1229, 330] on app-card-role "WW Bar Staff 5008 [DATE] 12:00-23:00 (11h) [PERSON_NAME]" at bounding box center [1228, 346] width 115 height 35
click at [1153, 334] on app-card-role "WW Bar Staff 5008 [DATE] 14:00-23:00 (9h) [PERSON_NAME]" at bounding box center [1106, 346] width 115 height 35
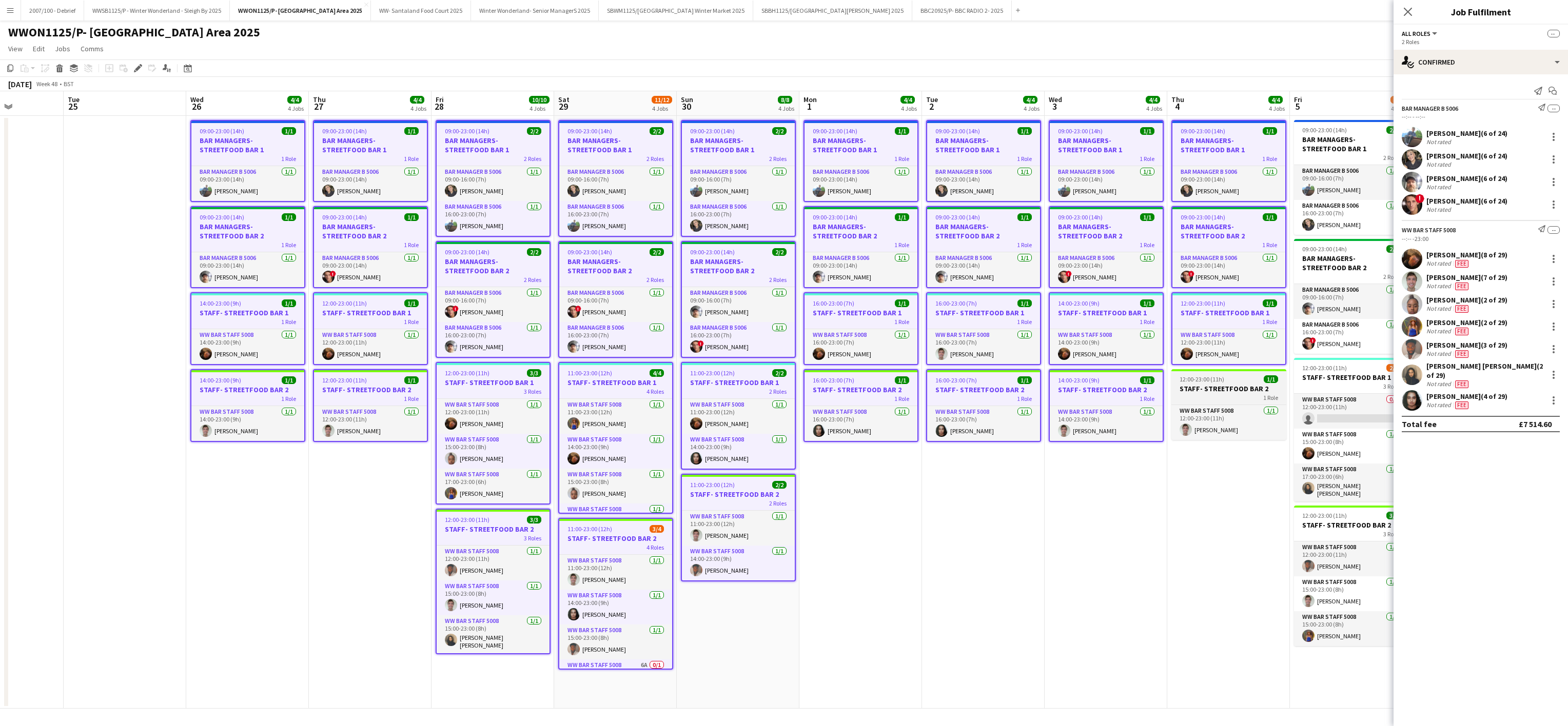
click at [1202, 382] on span "12:00-23:00 (11h)" at bounding box center [1201, 379] width 44 height 8
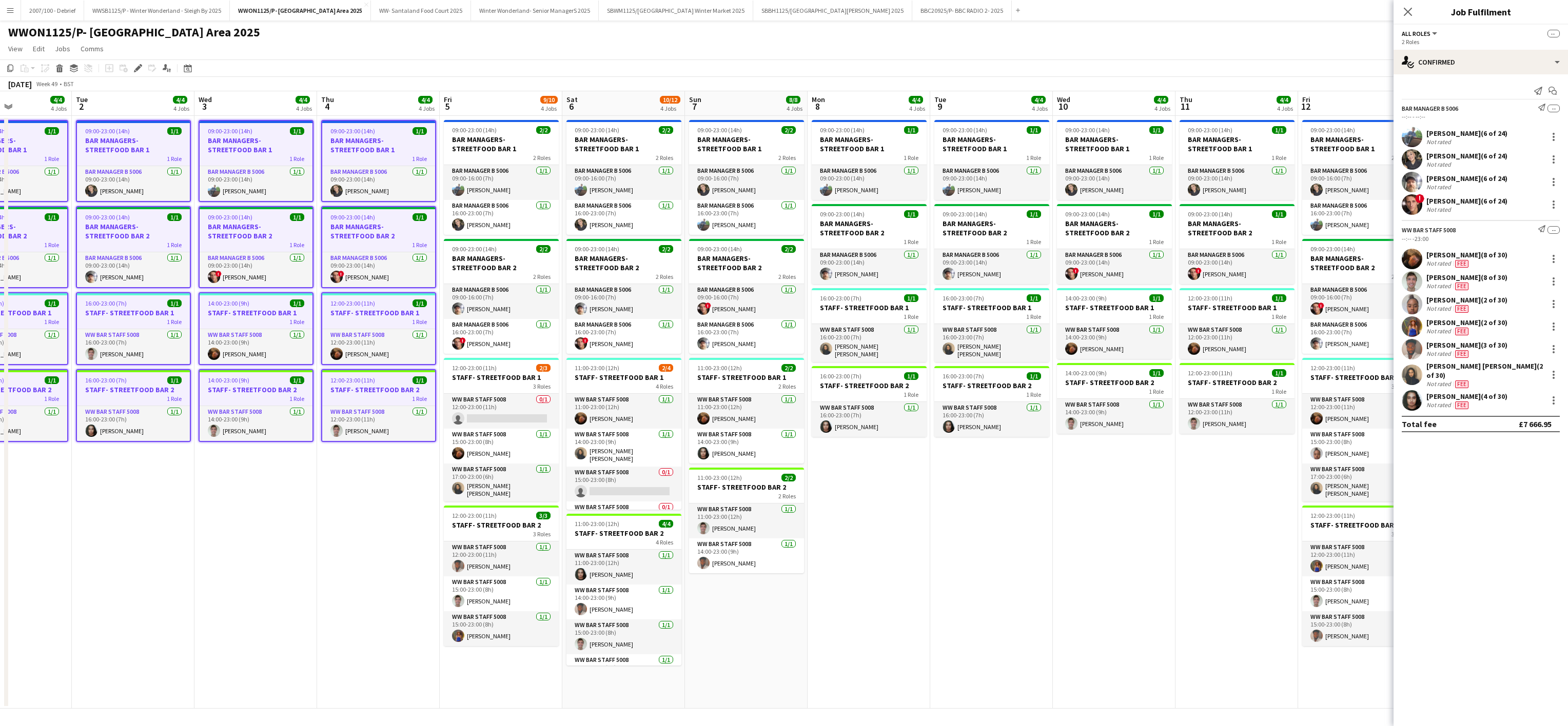
scroll to position [0, 435]
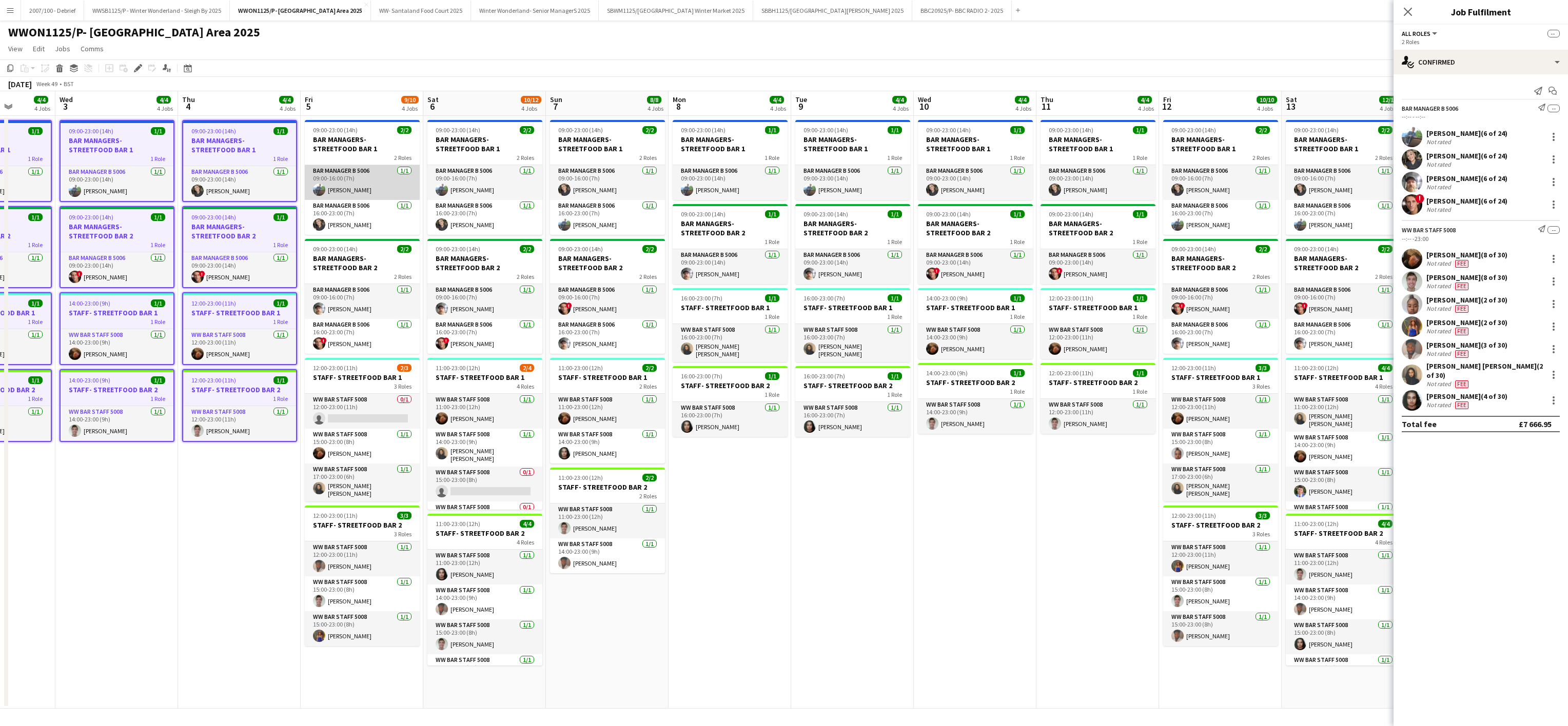
click at [354, 192] on app-card-role "Bar Manager B 5006 [DATE] 09:00-16:00 (7h) [PERSON_NAME]" at bounding box center [362, 183] width 115 height 35
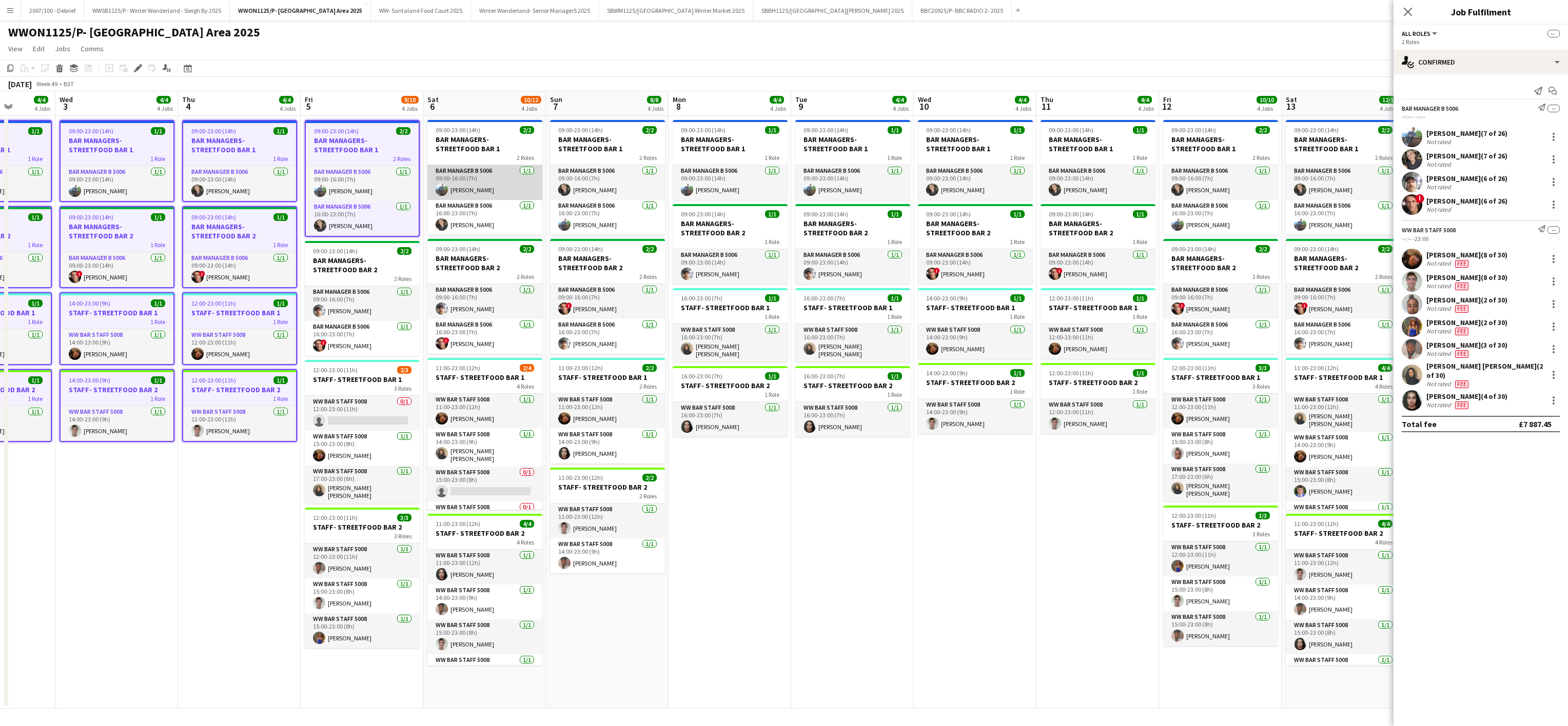
click at [539, 177] on app-card-role "Bar Manager B 5006 [DATE] 09:00-16:00 (7h) [PERSON_NAME]" at bounding box center [485, 183] width 115 height 35
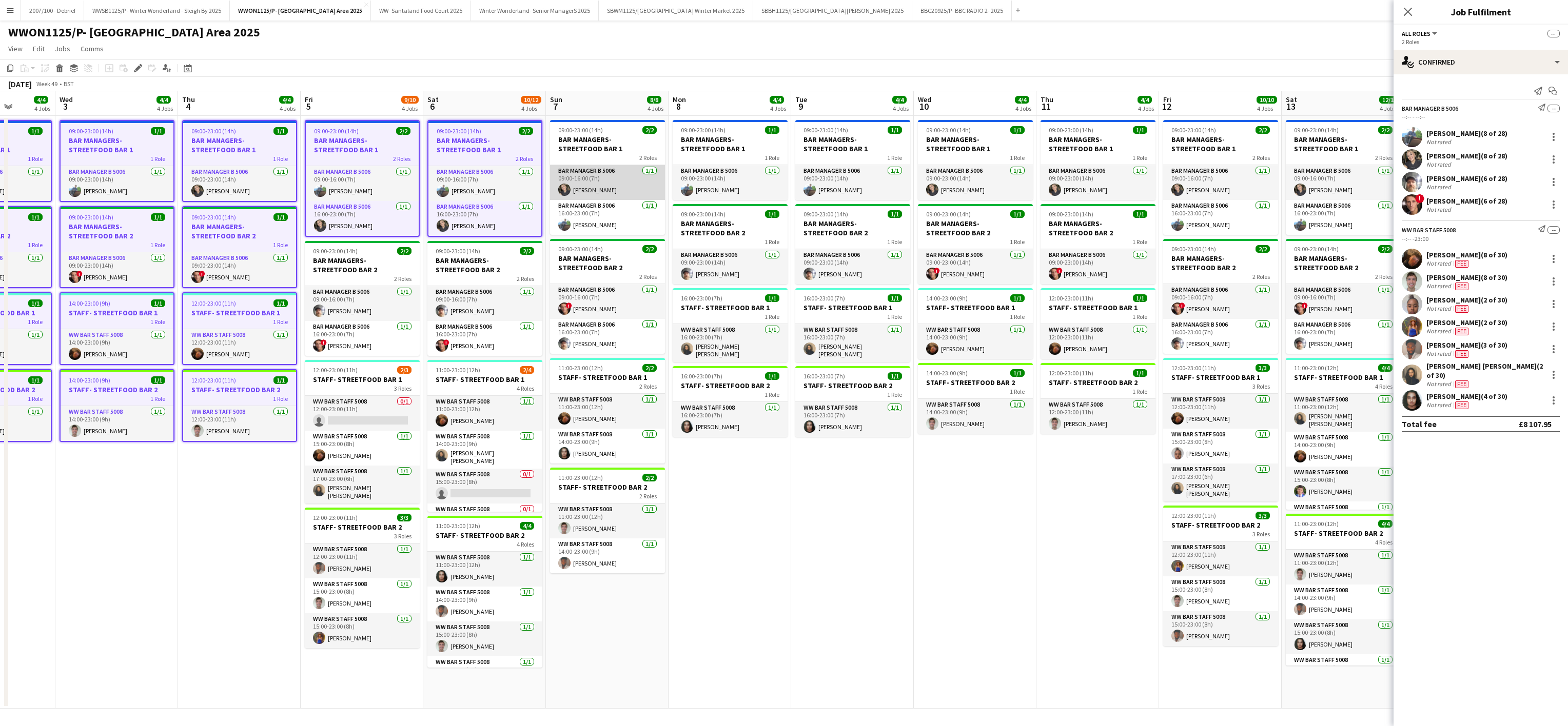
click at [578, 177] on app-card-role "Bar Manager B 5006 [DATE] 09:00-16:00 (7h) [PERSON_NAME]" at bounding box center [607, 183] width 115 height 35
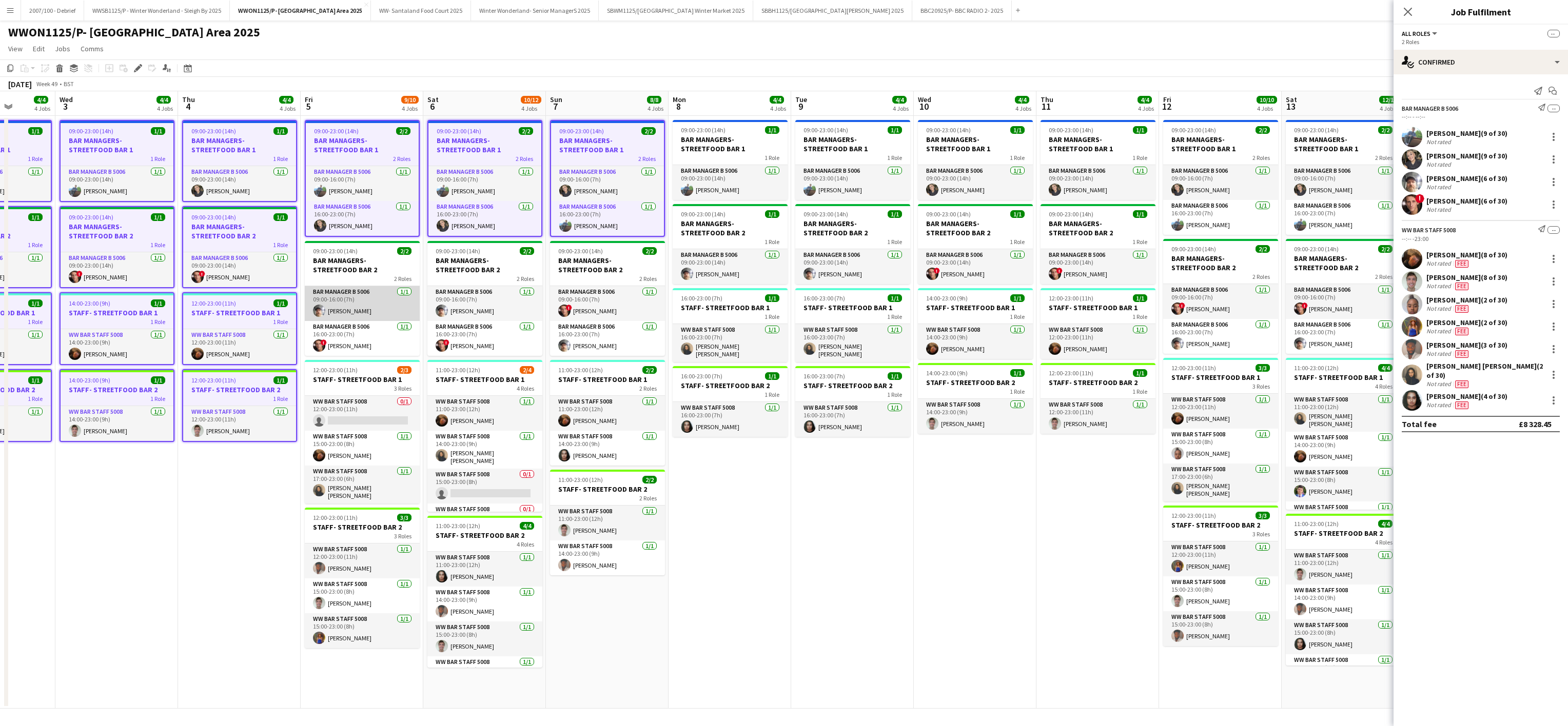
click at [368, 306] on app-card-role "Bar Manager B 5006 [DATE] 09:00-16:00 (7h) [PERSON_NAME]" at bounding box center [362, 303] width 115 height 35
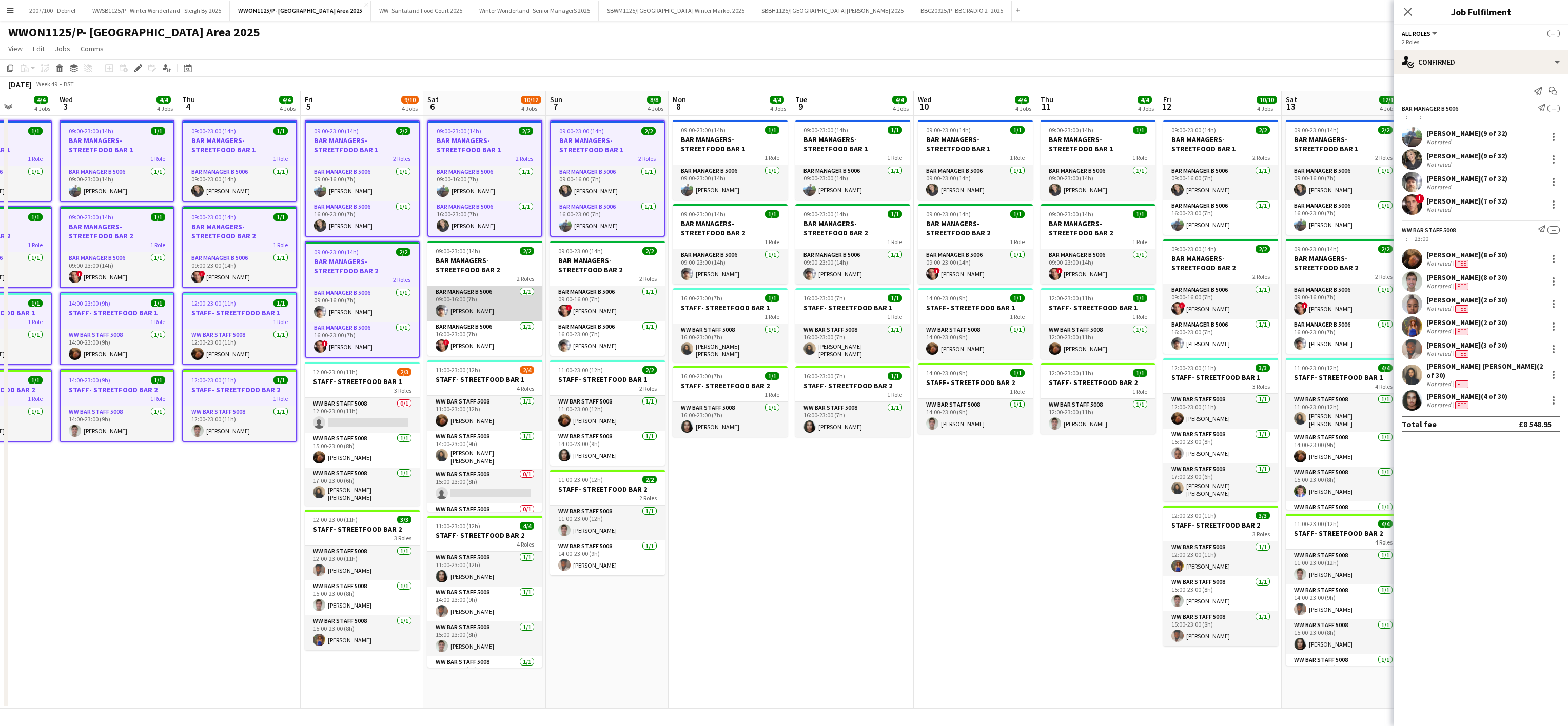
click at [499, 303] on app-card-role "Bar Manager B 5006 [DATE] 09:00-16:00 (7h) [PERSON_NAME]" at bounding box center [485, 303] width 115 height 35
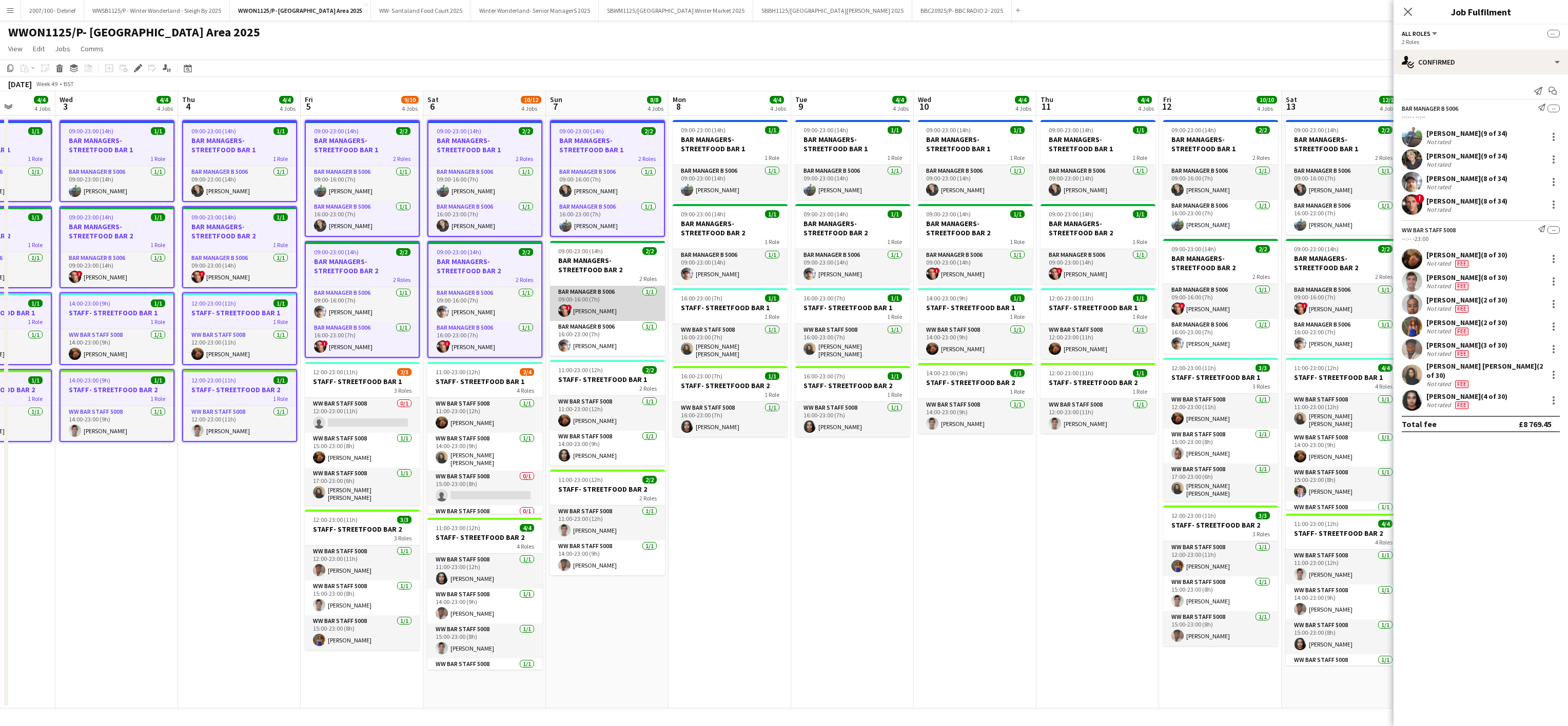
click at [591, 305] on app-card-role "Bar Manager B 5006 [DATE] 09:00-16:00 (7h) ! [PERSON_NAME]" at bounding box center [607, 303] width 115 height 35
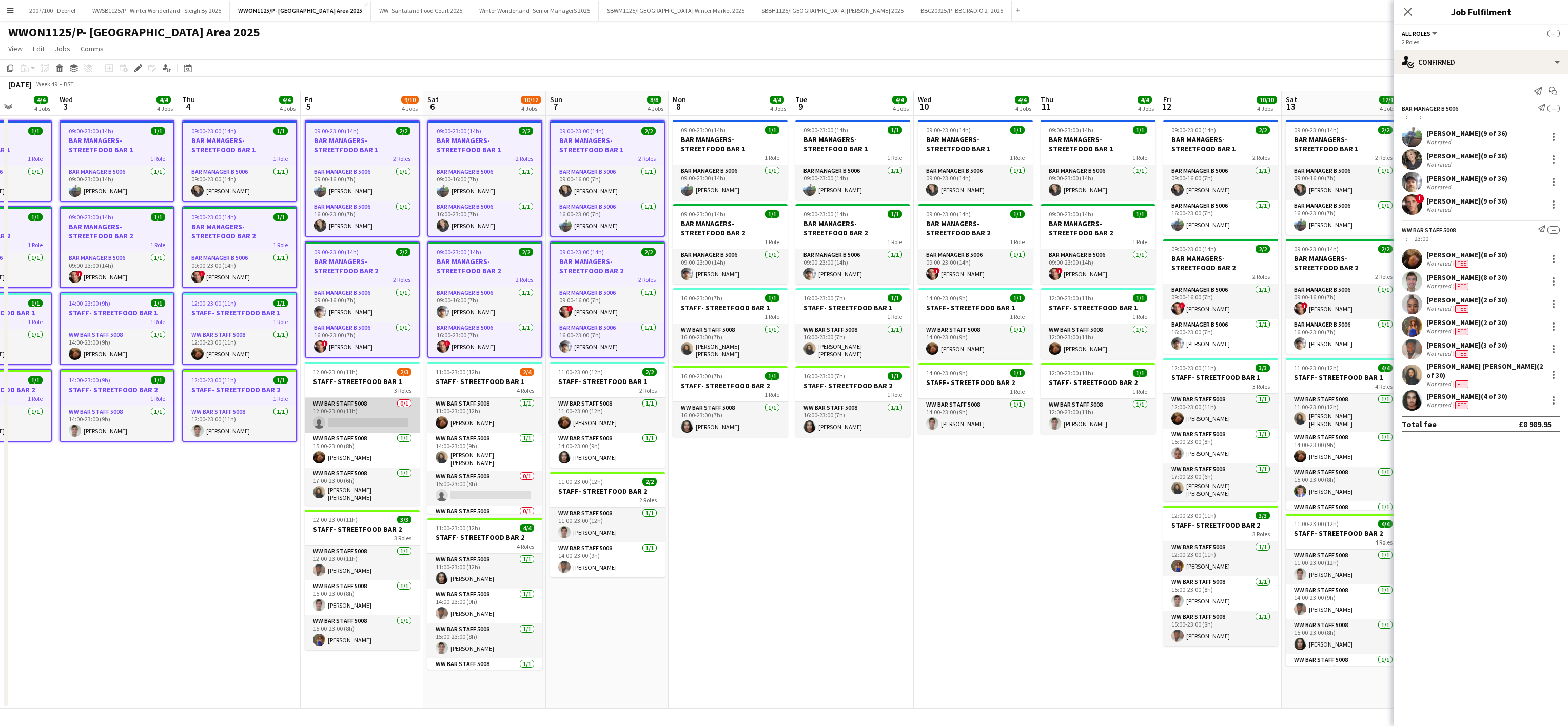
click at [364, 433] on app-card-role "WW Bar Staff 5008 0/1 12:00-23:00 (11h) single-neutral-actions" at bounding box center [362, 415] width 115 height 35
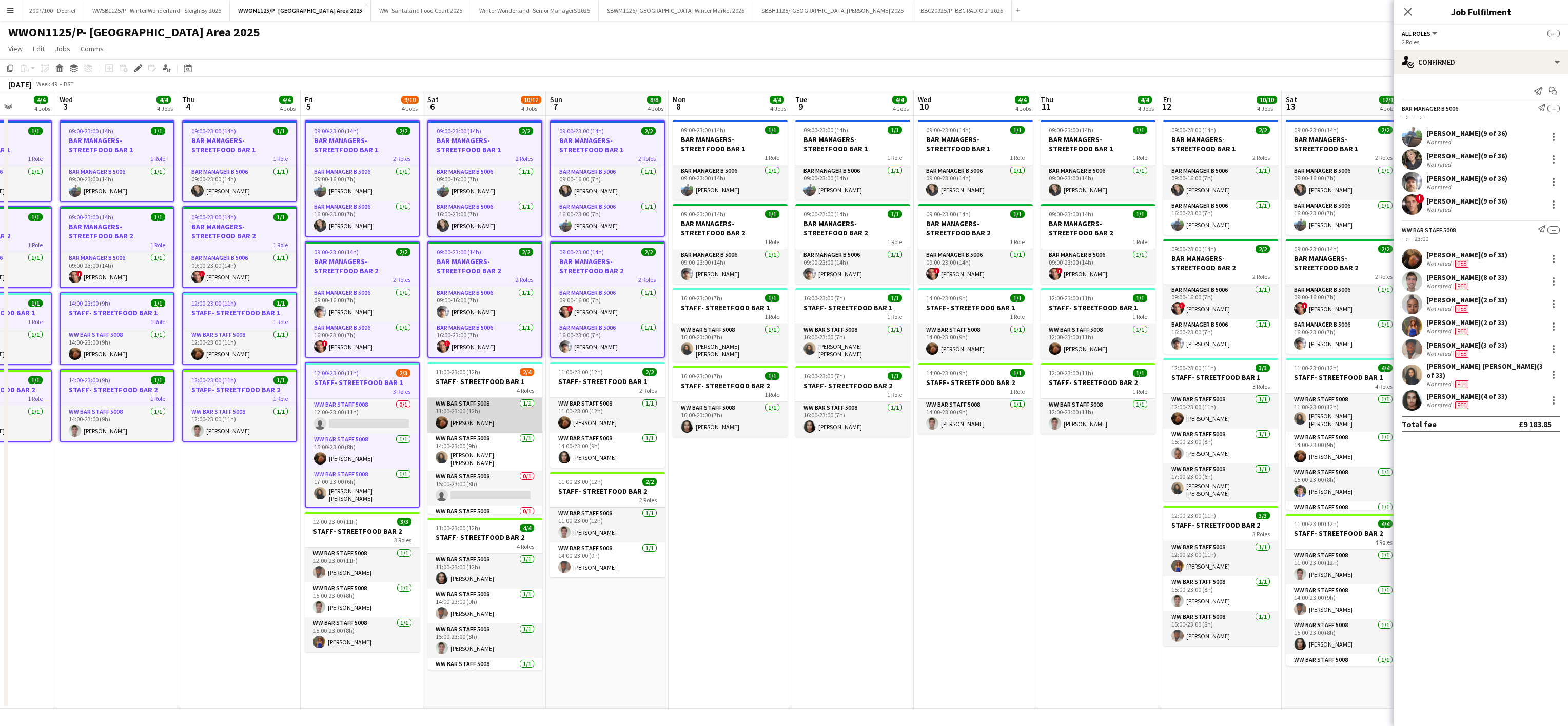
click at [473, 430] on app-card-role "WW Bar Staff 5008 [DATE] 11:00-23:00 (12h) [PERSON_NAME]" at bounding box center [485, 415] width 115 height 35
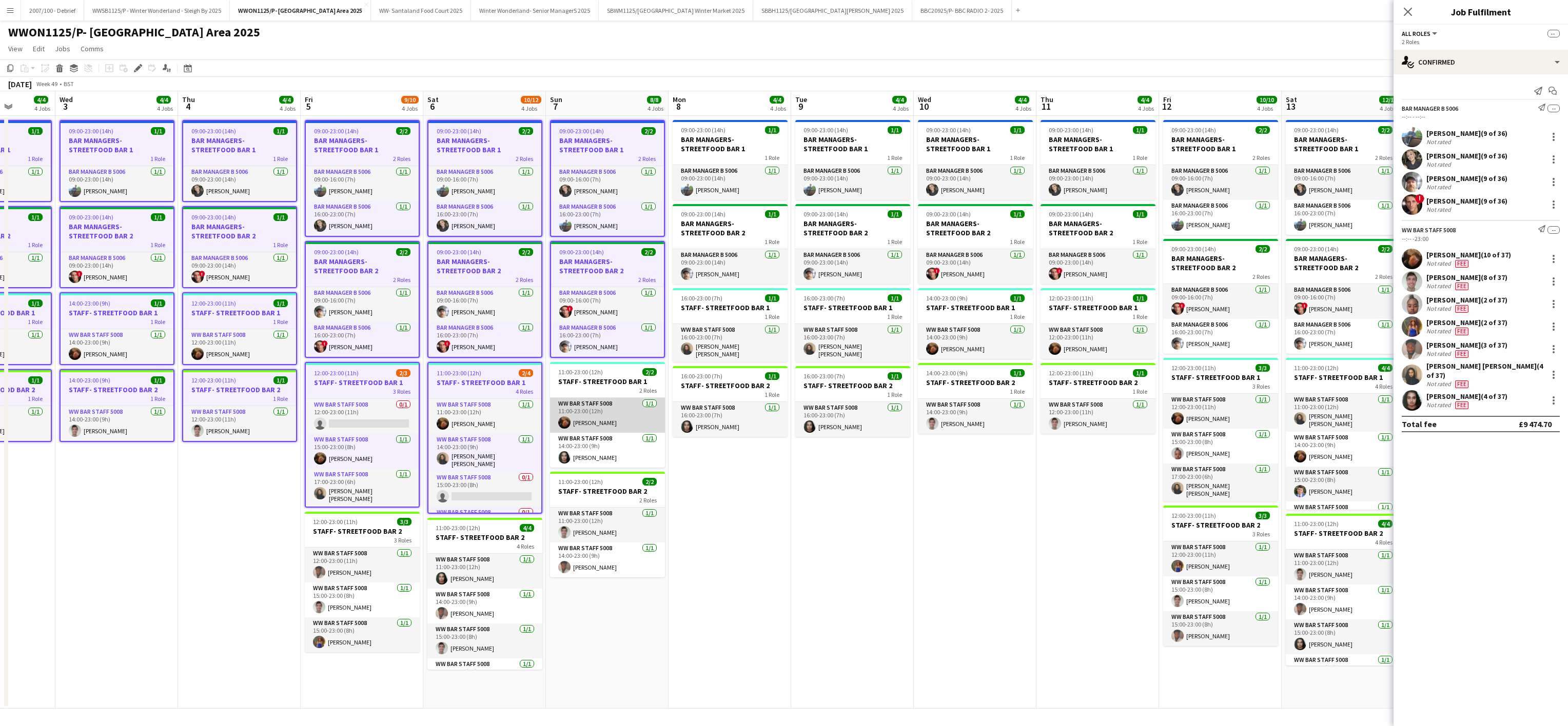
click at [627, 413] on app-card-role "WW Bar Staff 5008 [DATE] 11:00-23:00 (12h) [PERSON_NAME]" at bounding box center [607, 415] width 115 height 35
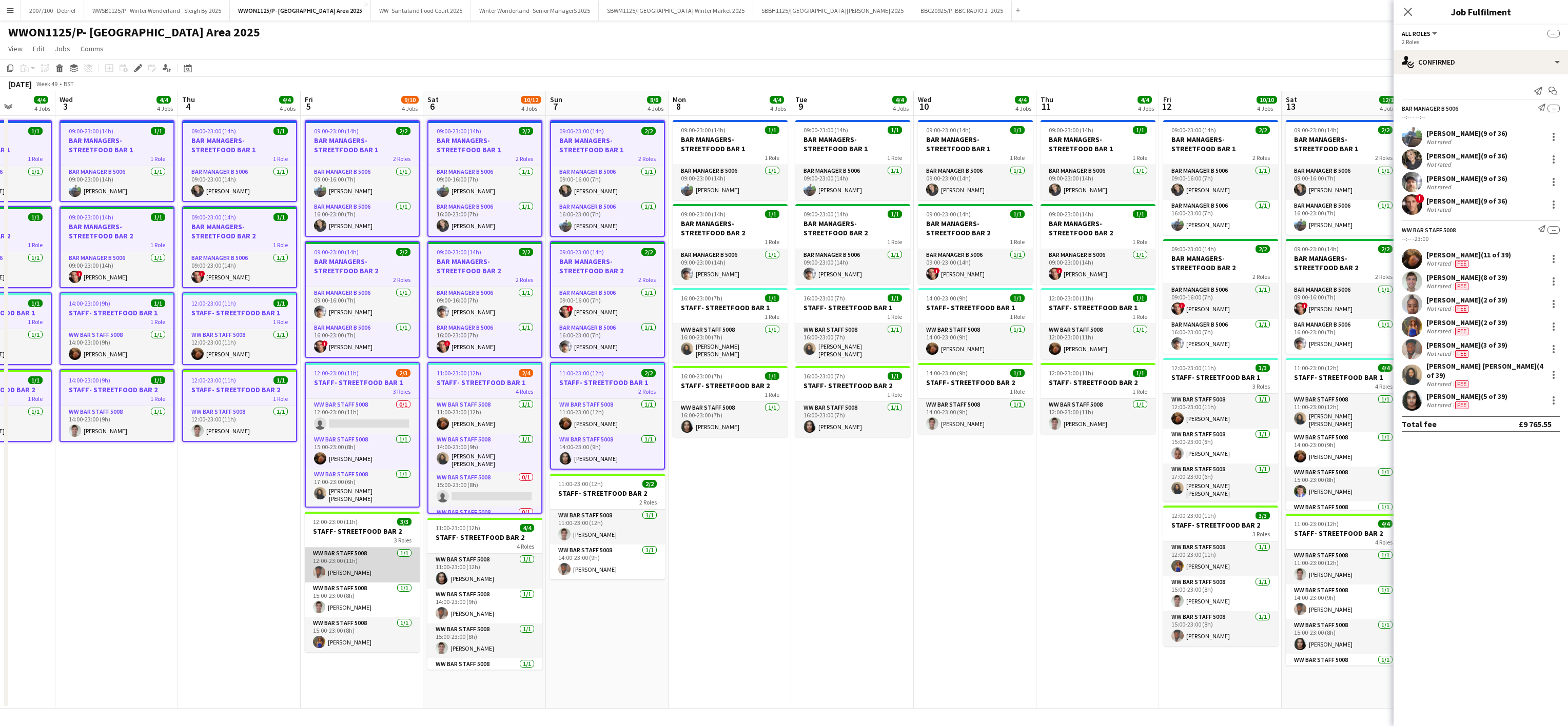
click at [350, 552] on app-card-role "WW Bar Staff 5008 [DATE] 12:00-23:00 (11h) [PERSON_NAME]" at bounding box center [362, 565] width 115 height 35
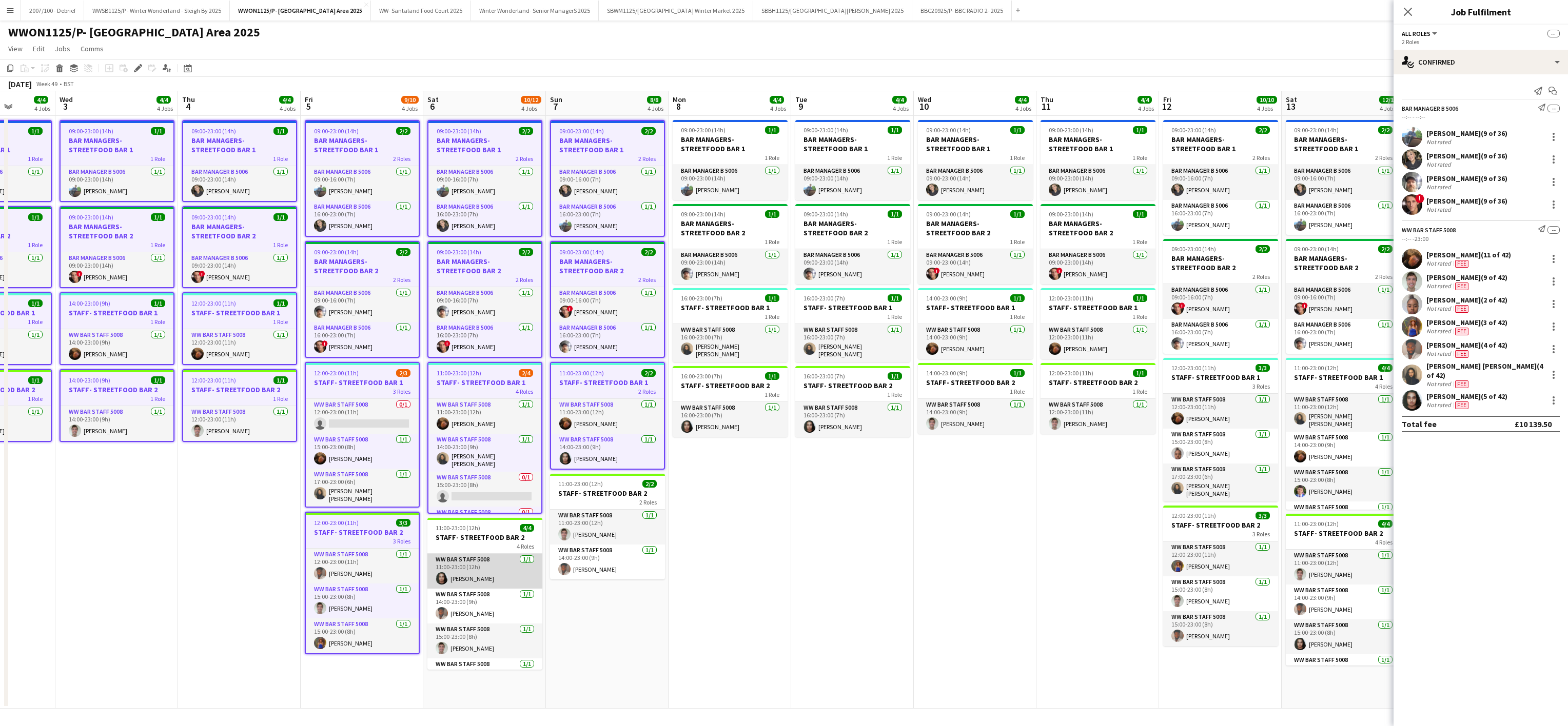
click at [478, 575] on app-card-role "WW Bar Staff 5008 [DATE] 11:00-23:00 (12h) [PERSON_NAME]" at bounding box center [485, 572] width 115 height 35
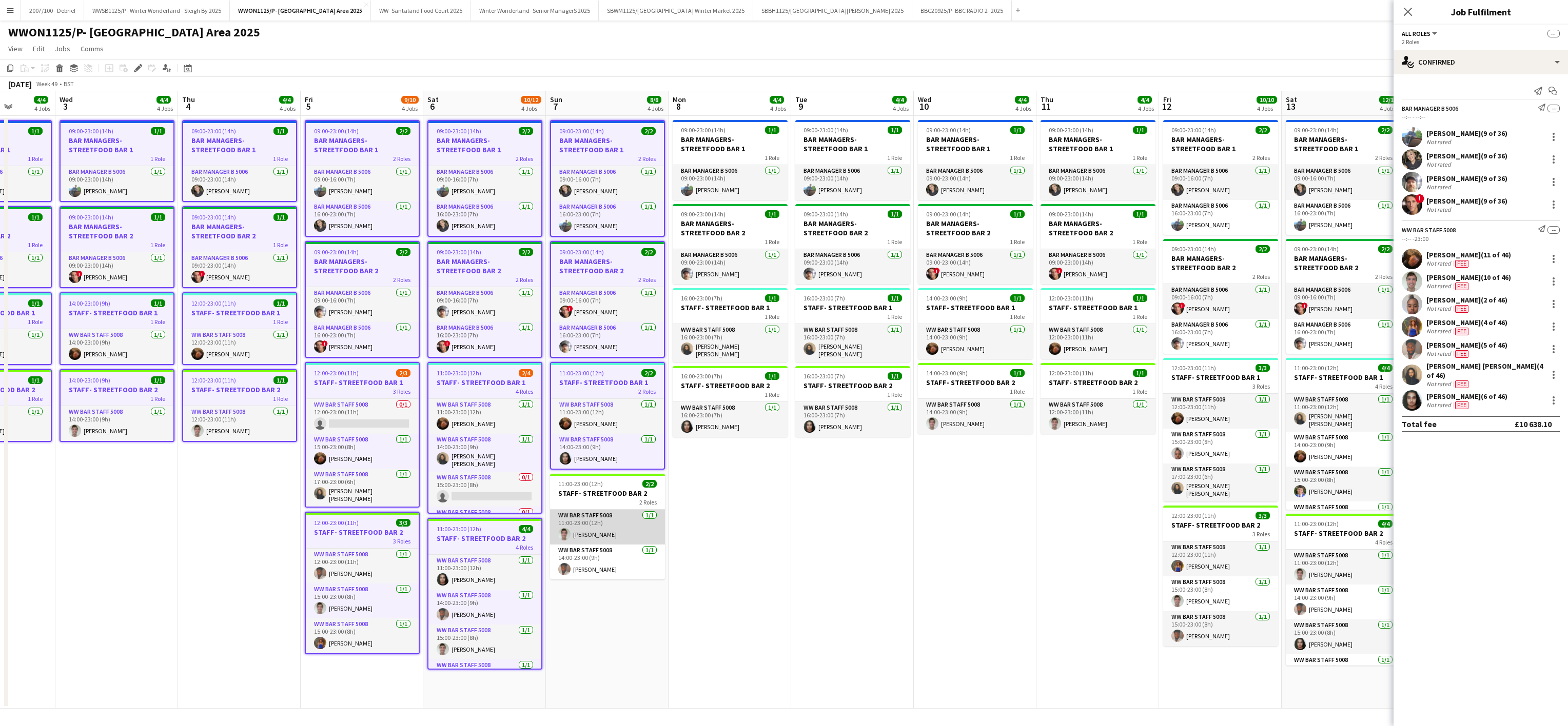
click at [579, 519] on app-card-role "WW Bar Staff 5008 [DATE] 11:00-23:00 (12h) [PERSON_NAME]" at bounding box center [607, 527] width 115 height 35
click at [135, 66] on icon "Edit" at bounding box center [138, 68] width 8 height 8
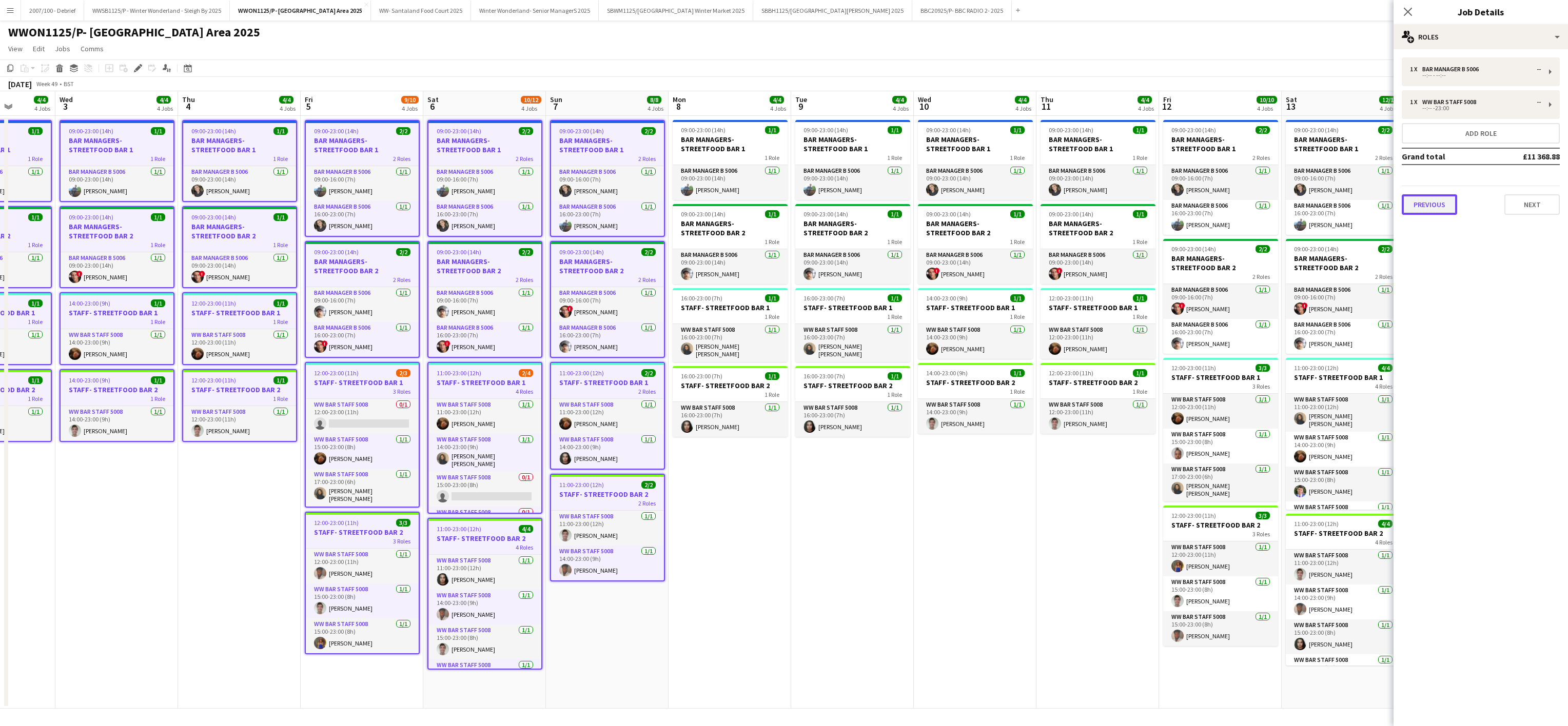
click at [1407, 201] on button "Previous" at bounding box center [1429, 204] width 56 height 20
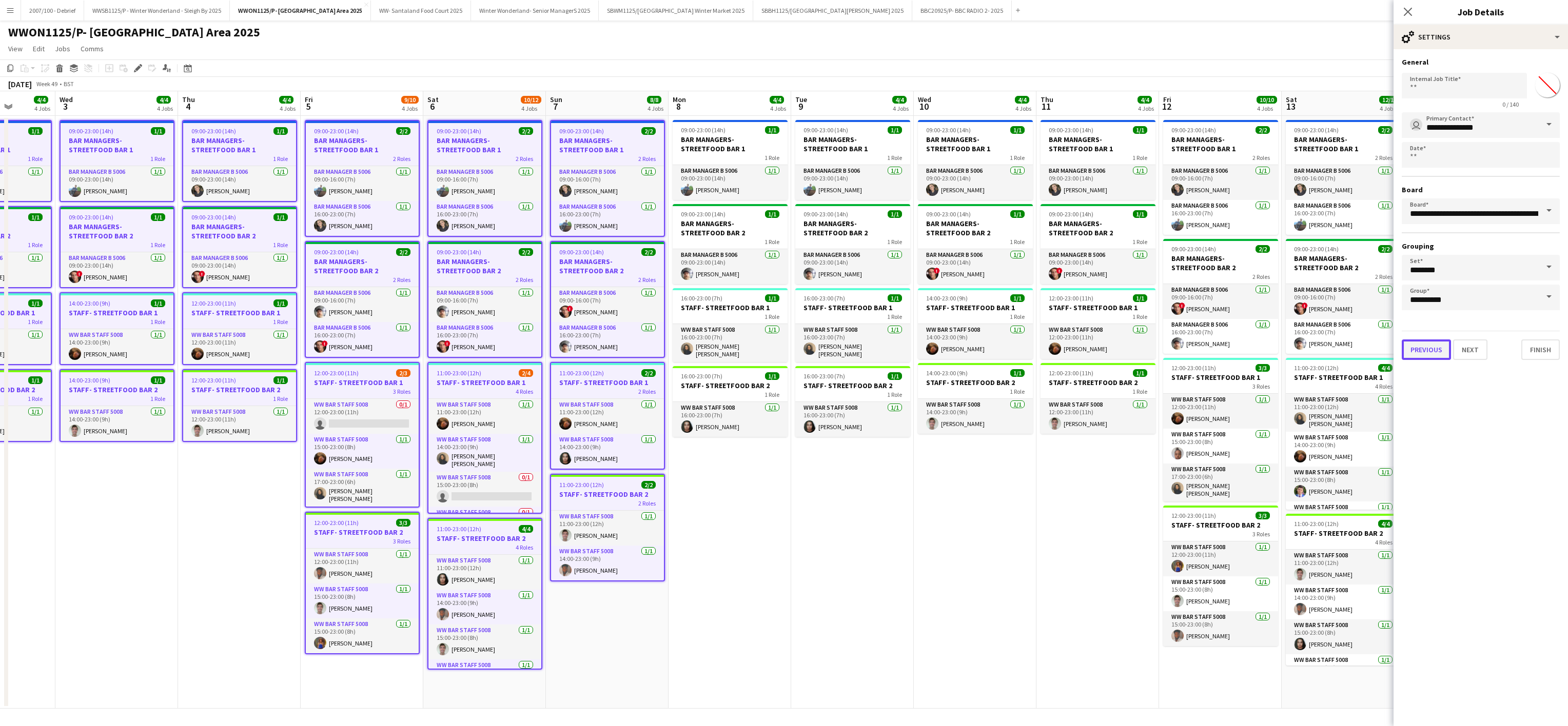
click at [1434, 346] on button "Previous" at bounding box center [1426, 349] width 49 height 20
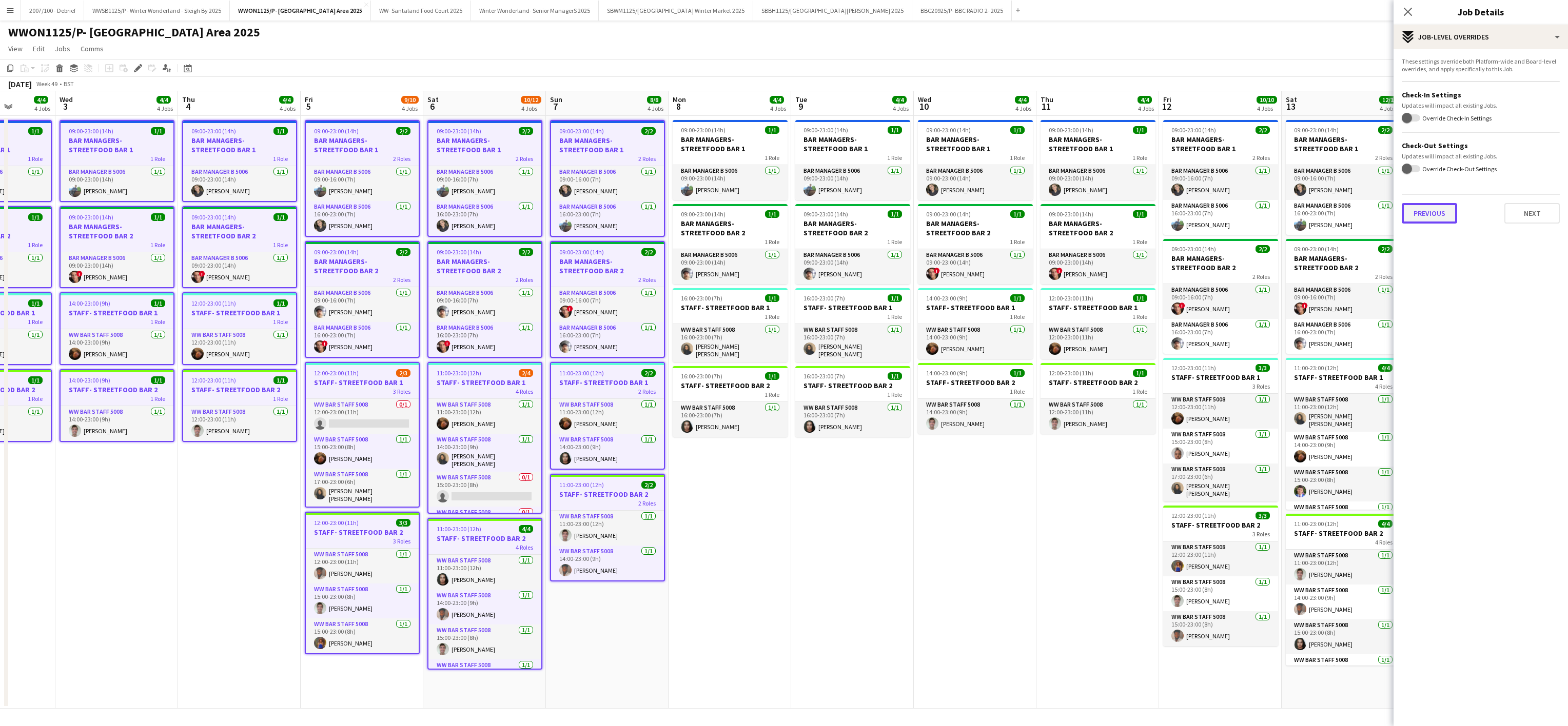
click at [1426, 215] on button "Previous" at bounding box center [1429, 213] width 56 height 20
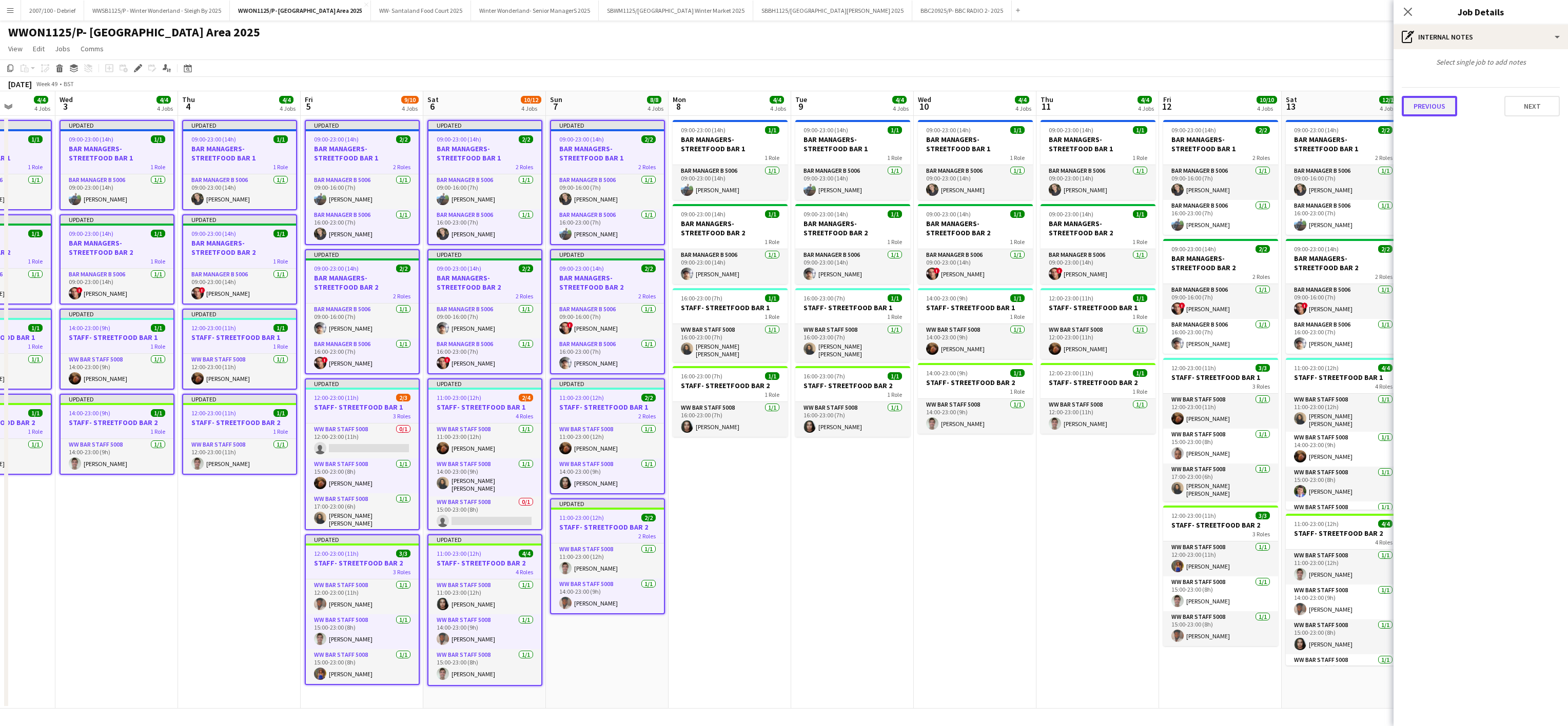
click at [1423, 103] on button "Previous" at bounding box center [1429, 106] width 56 height 20
click at [1436, 148] on button "Previous" at bounding box center [1429, 154] width 56 height 20
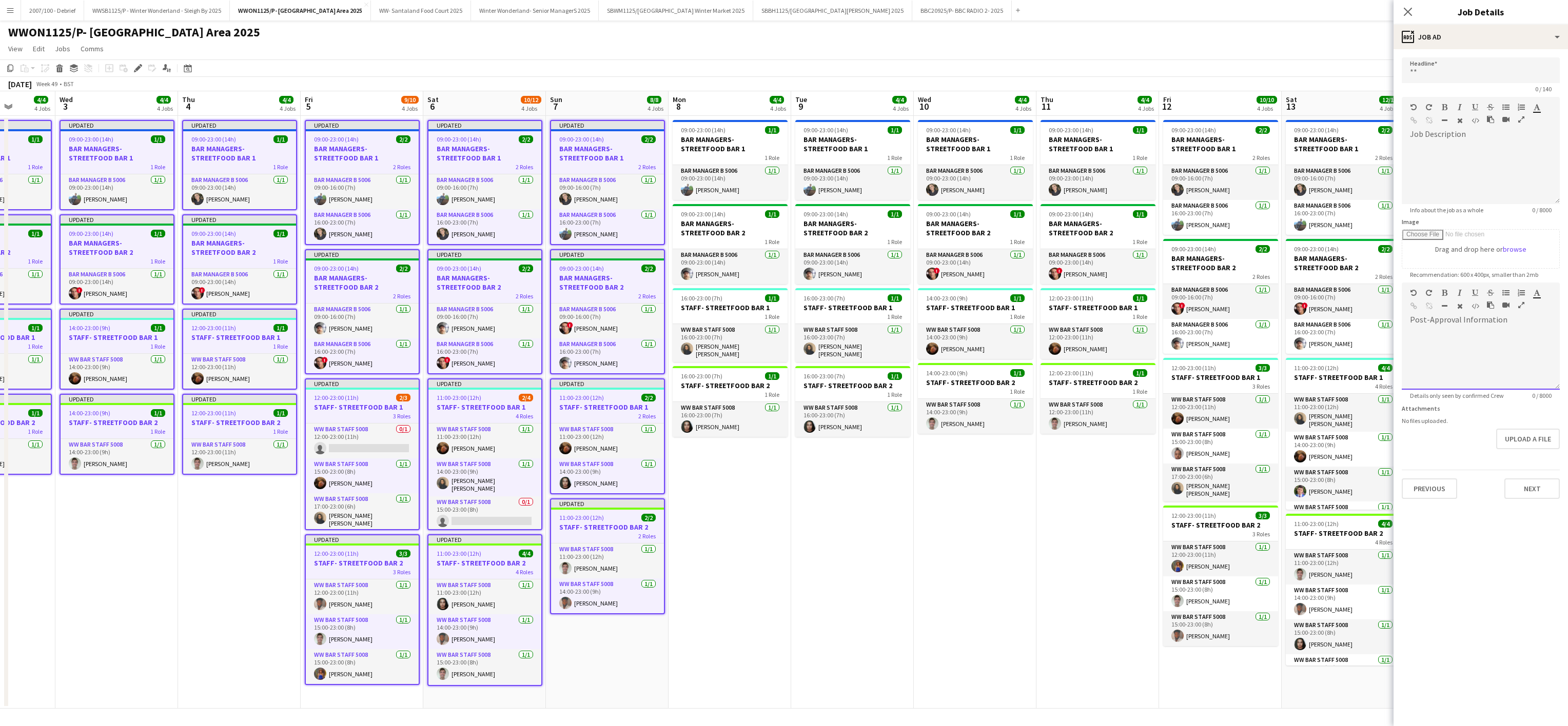
click at [1438, 371] on div at bounding box center [1481, 358] width 158 height 61
paste div
click at [1530, 487] on button "Next" at bounding box center [1531, 489] width 56 height 20
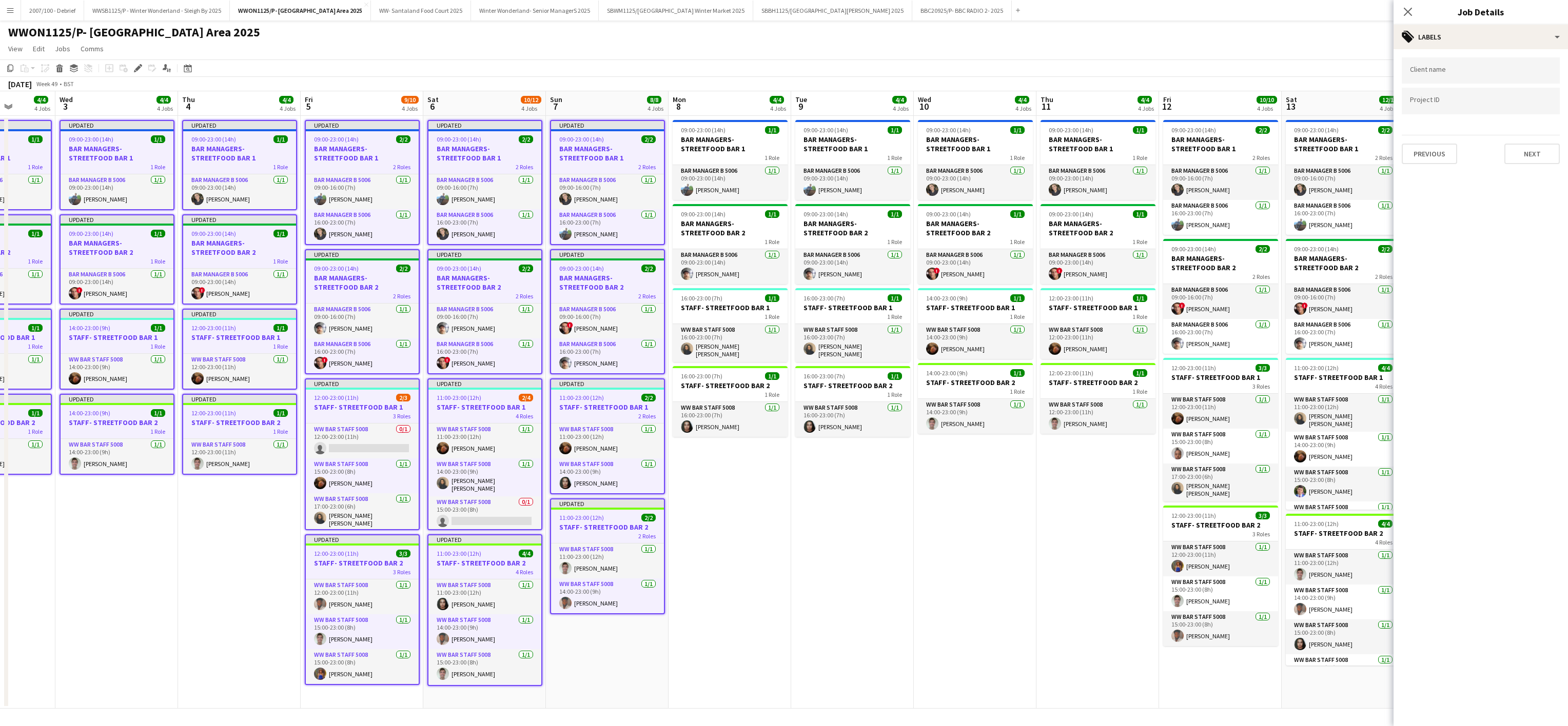
click at [881, 543] on app-date-cell "09:00-23:00 (14h) 1/1 BAR MANAGERS- STREETFOOD BAR 1 1 Role Bar Manager B 5006 …" at bounding box center [852, 413] width 123 height 593
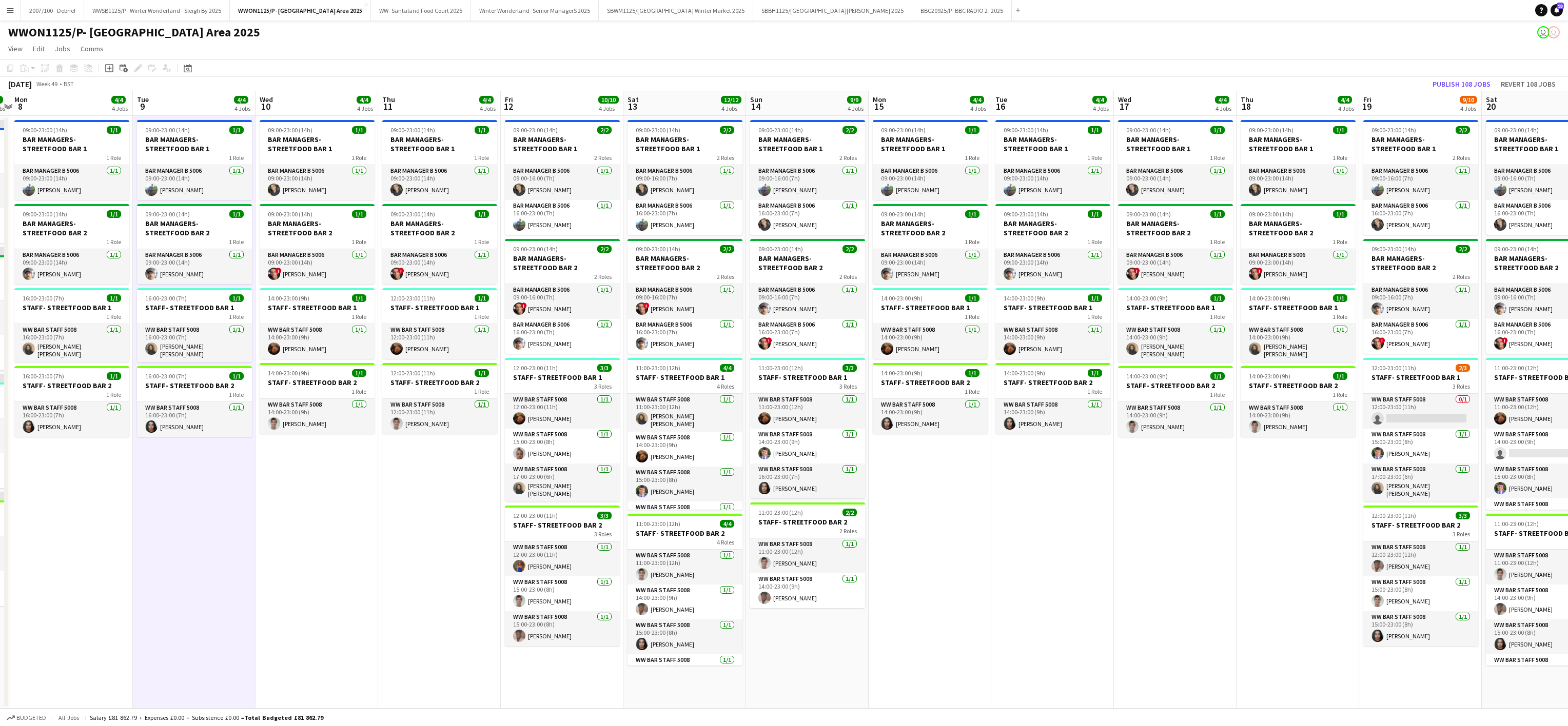
scroll to position [0, 316]
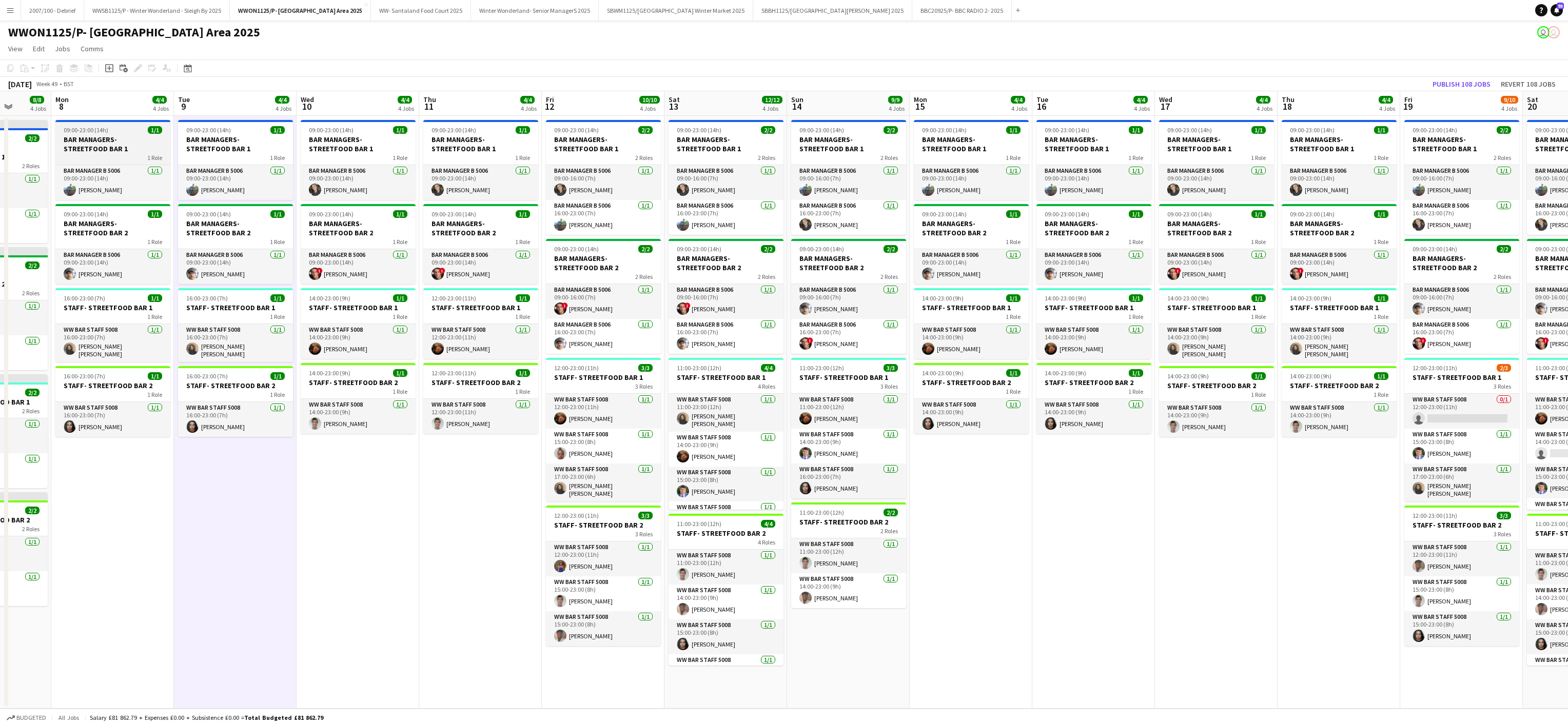
click at [125, 127] on div "09:00-23:00 (14h) 1/1" at bounding box center [113, 130] width 115 height 8
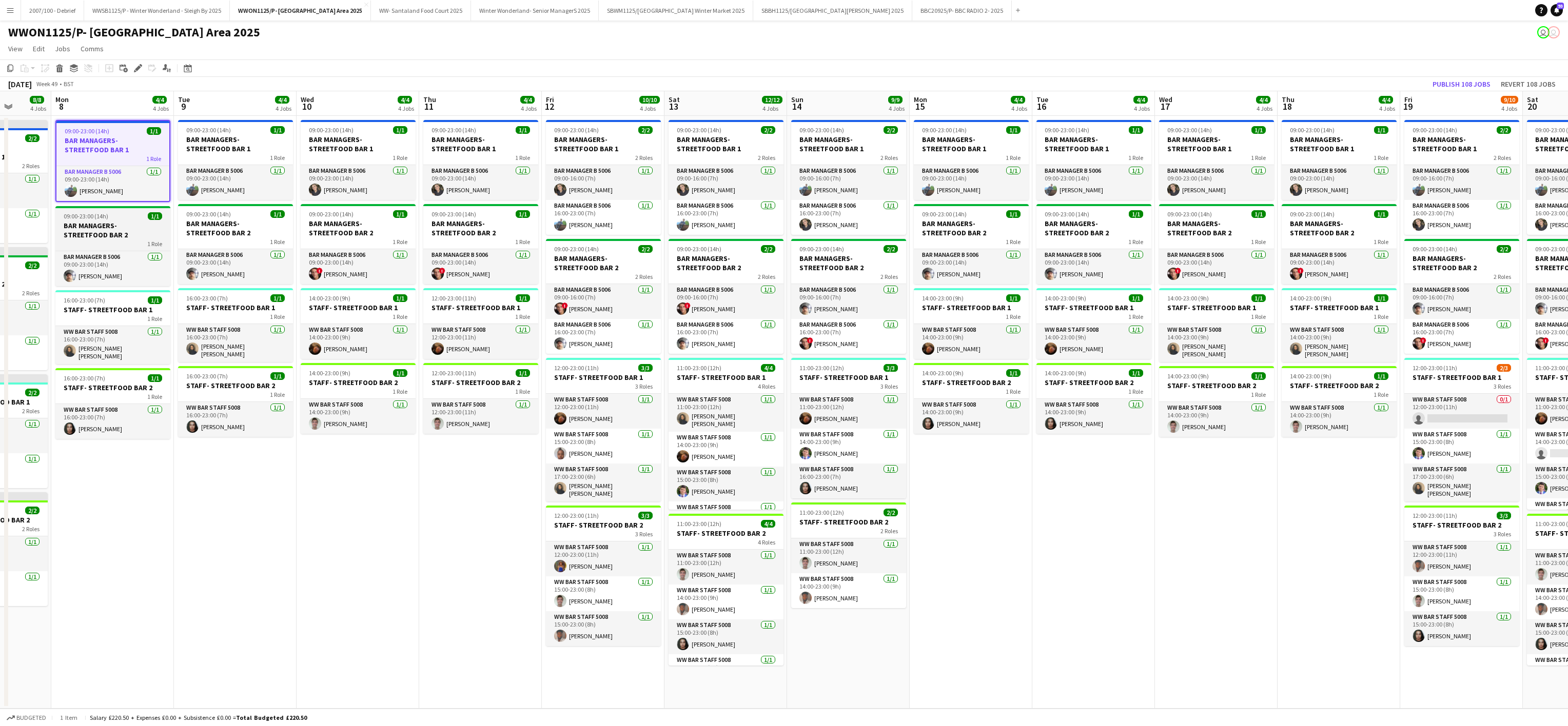
click at [123, 226] on h3 "BAR MANAGERS- STREETFOOD BAR 2" at bounding box center [113, 230] width 115 height 18
click at [111, 320] on div "1 Role" at bounding box center [113, 320] width 115 height 8
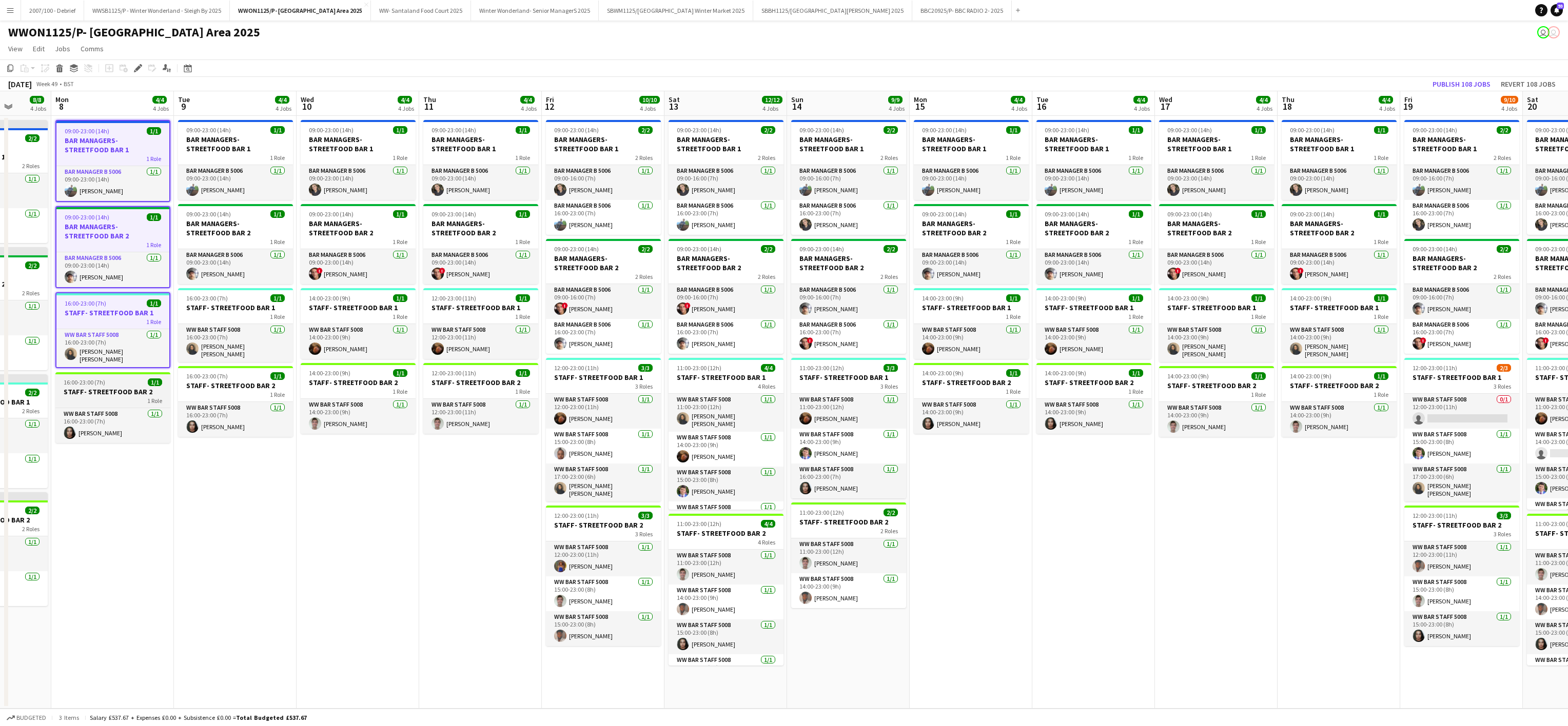
click at [119, 373] on div at bounding box center [113, 373] width 115 height 2
click at [236, 180] on app-card-role "Bar Manager B 5006 [DATE] 09:00-23:00 (14h) [PERSON_NAME]" at bounding box center [235, 183] width 115 height 35
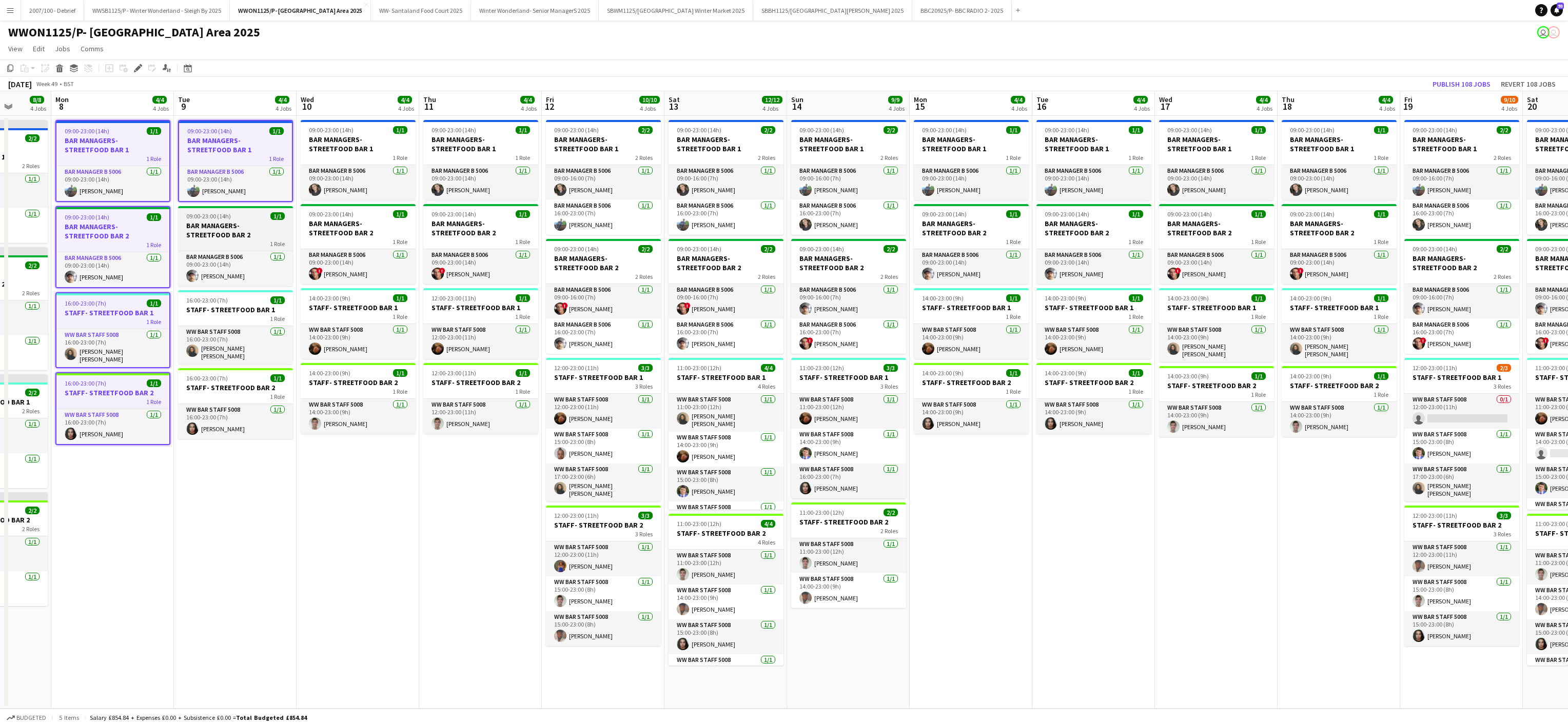
click at [249, 239] on div "1 Role" at bounding box center [235, 244] width 115 height 8
click at [252, 319] on div "1 Role" at bounding box center [235, 320] width 115 height 8
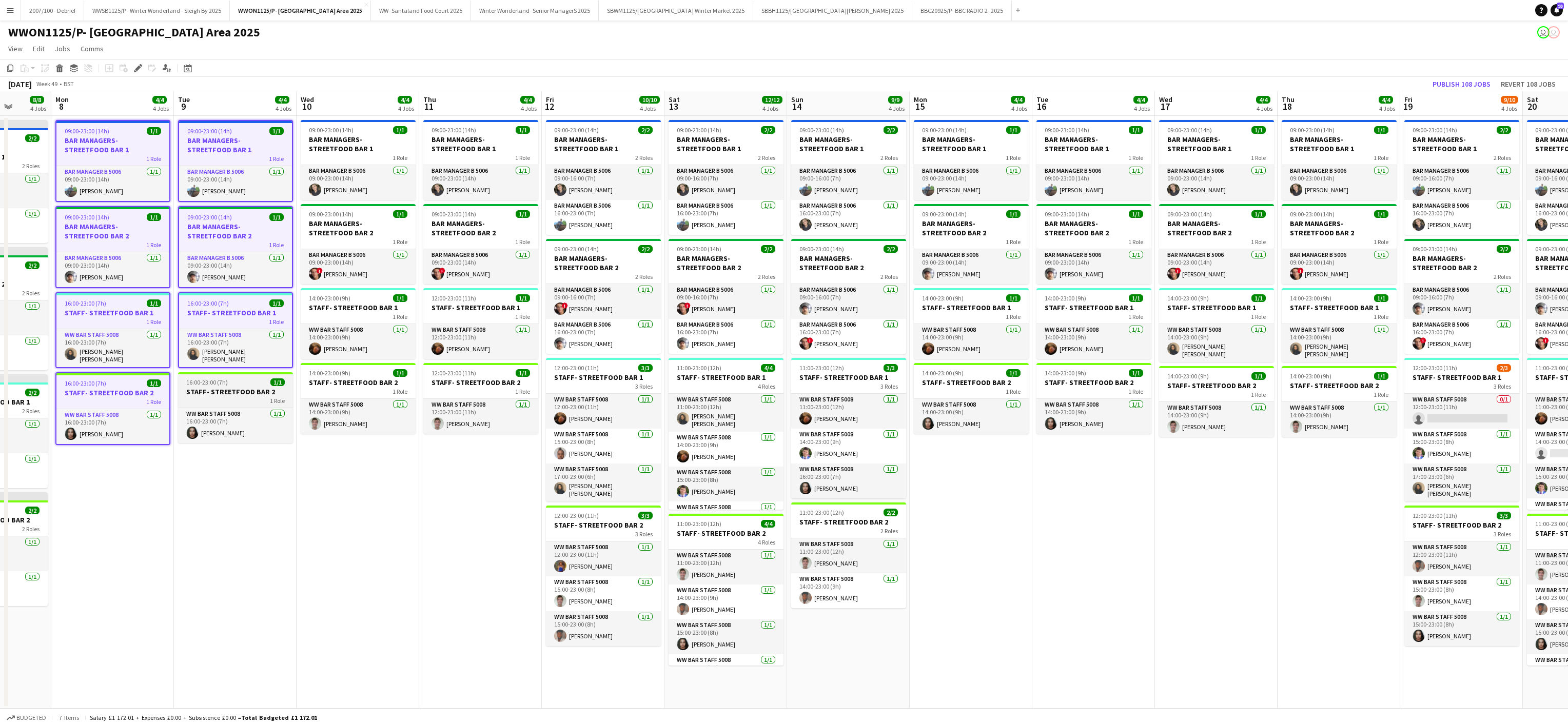
click at [249, 394] on h3 "STAFF- STREETFOOD BAR 2" at bounding box center [235, 392] width 115 height 9
click at [349, 392] on div "1 Role" at bounding box center [358, 392] width 115 height 8
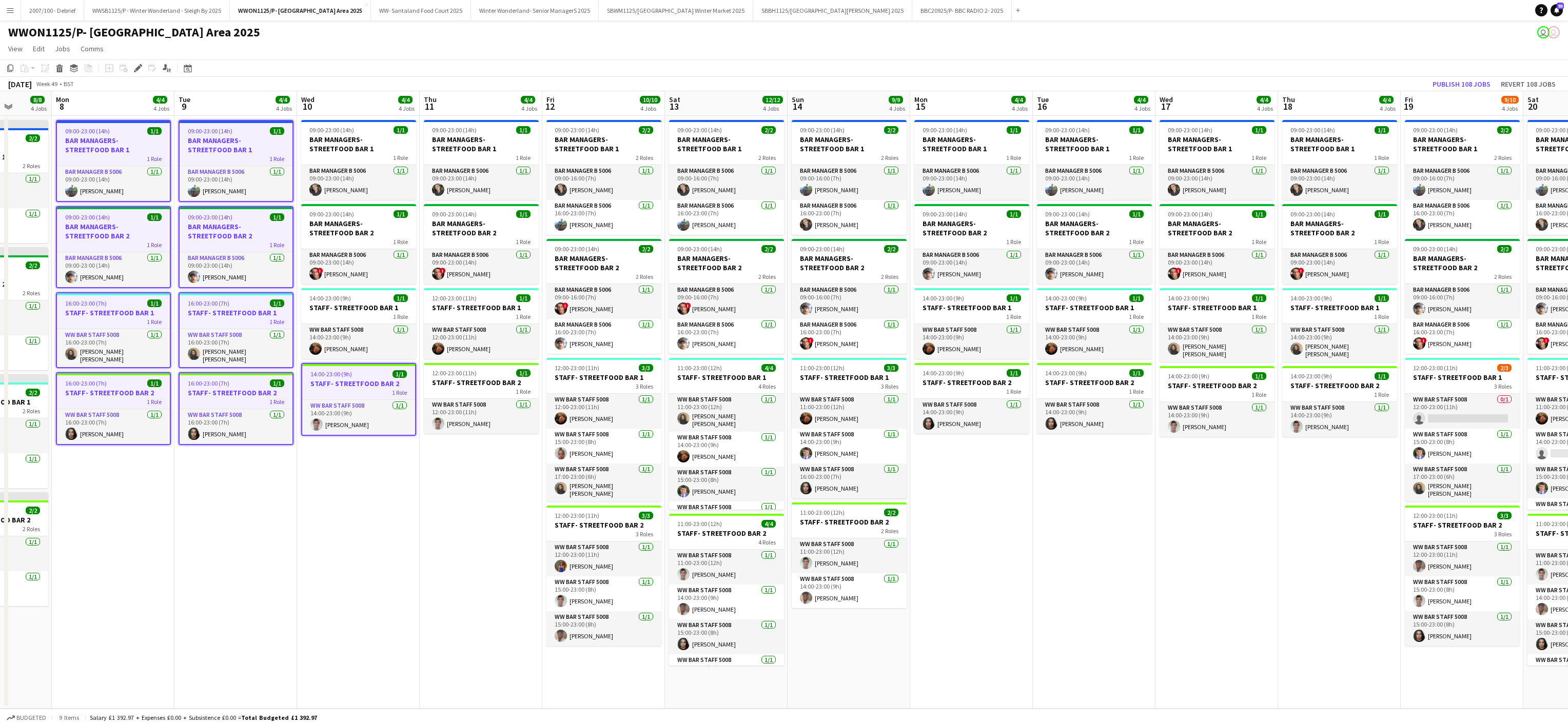
drag, startPoint x: 343, startPoint y: 354, endPoint x: 344, endPoint y: 234, distance: 120.0
click at [344, 234] on app-date-cell "09:00-23:00 (14h) 1/1 BAR MANAGERS- STREETFOOD BAR 1 1 Role Bar Manager B 5006 …" at bounding box center [359, 413] width 123 height 593
drag, startPoint x: 344, startPoint y: 234, endPoint x: 342, endPoint y: 165, distance: 69.0
click at [342, 165] on app-date-cell "09:00-23:00 (14h) 1/1 BAR MANAGERS- STREETFOOD BAR 1 1 Role Bar Manager B 5006 …" at bounding box center [357, 413] width 123 height 593
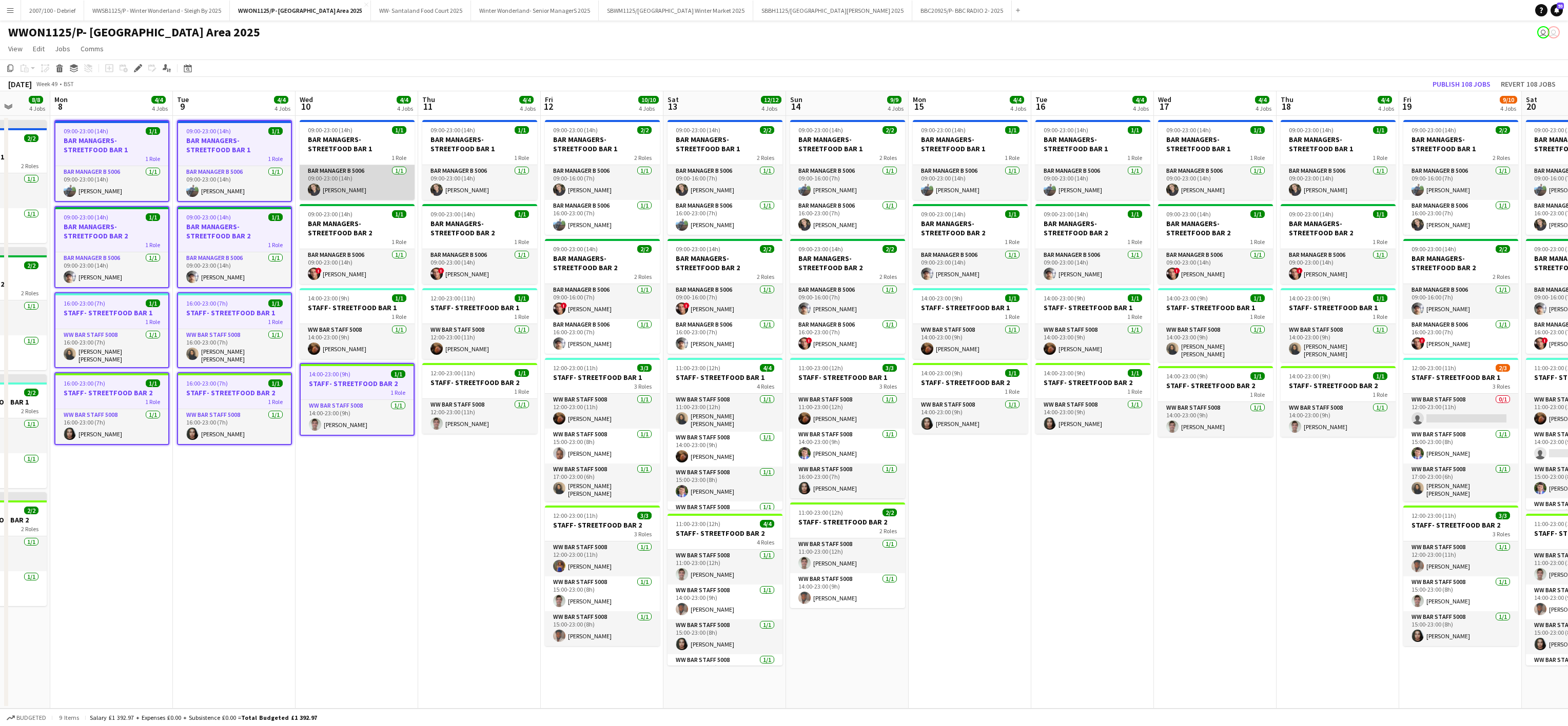
click at [342, 165] on app-card-role "Bar Manager B 5006 [DATE] 09:00-23:00 (14h) [PERSON_NAME]" at bounding box center [356, 183] width 115 height 35
click at [347, 234] on h3 "BAR MANAGERS- STREETFOOD BAR 2" at bounding box center [356, 230] width 115 height 18
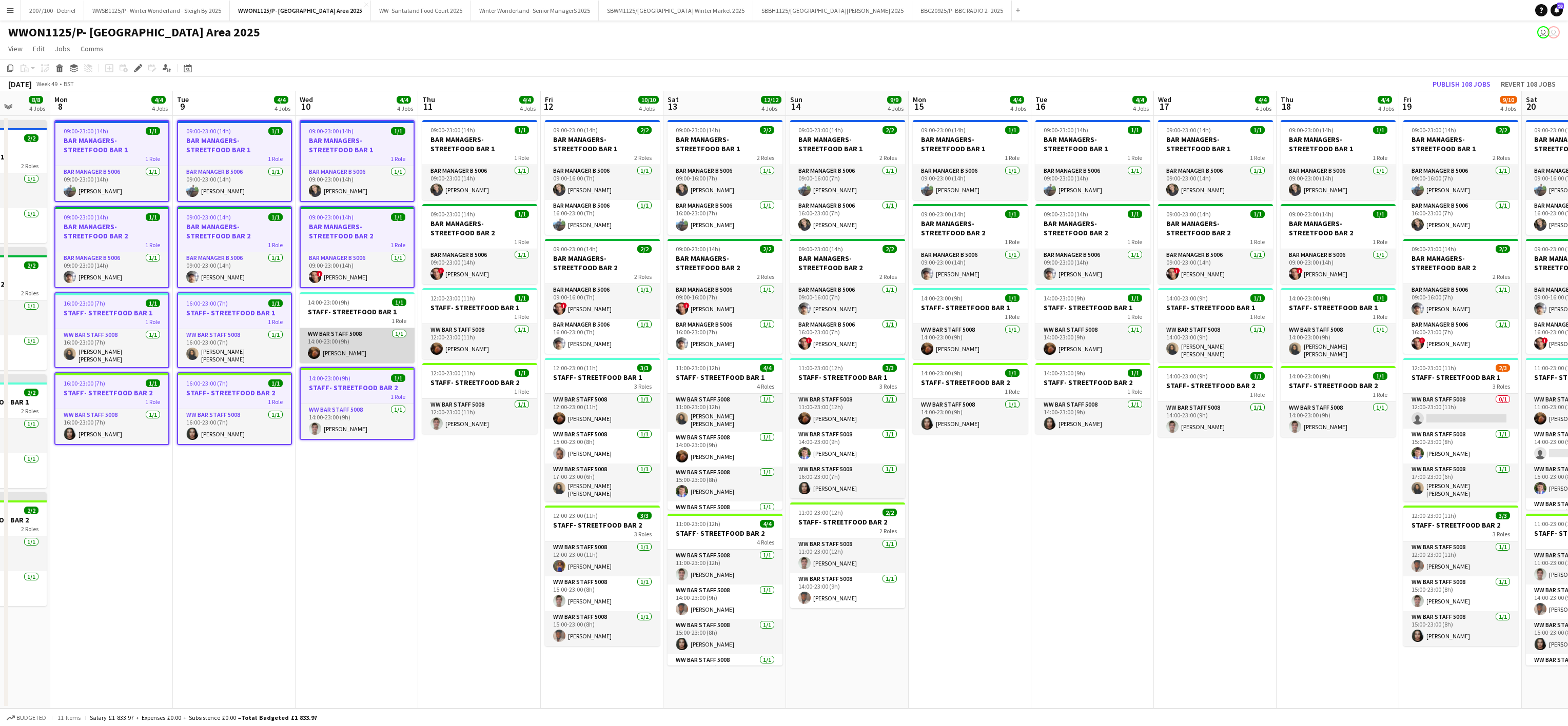
click at [349, 334] on app-card-role "WW Bar Staff 5008 [DATE] 14:00-23:00 (9h) [PERSON_NAME]" at bounding box center [356, 346] width 115 height 35
click at [480, 168] on app-card-role "Bar Manager B 5006 [DATE] 09:00-23:00 (14h) [PERSON_NAME]" at bounding box center [479, 183] width 115 height 35
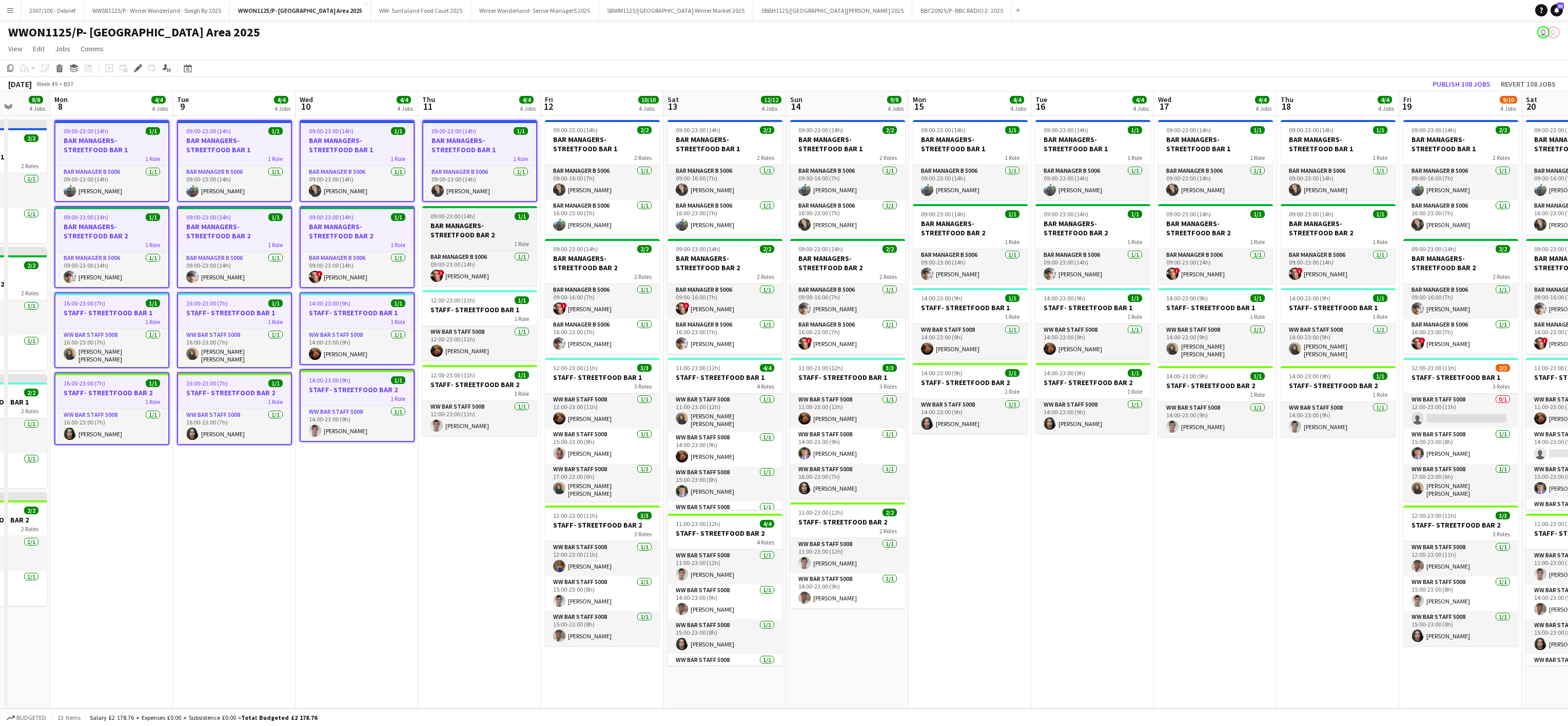
click at [498, 246] on div "1 Role" at bounding box center [479, 244] width 115 height 8
click at [503, 346] on app-card-role "WW Bar Staff 5008 [DATE] 12:00-23:00 (11h) [PERSON_NAME]" at bounding box center [479, 346] width 115 height 35
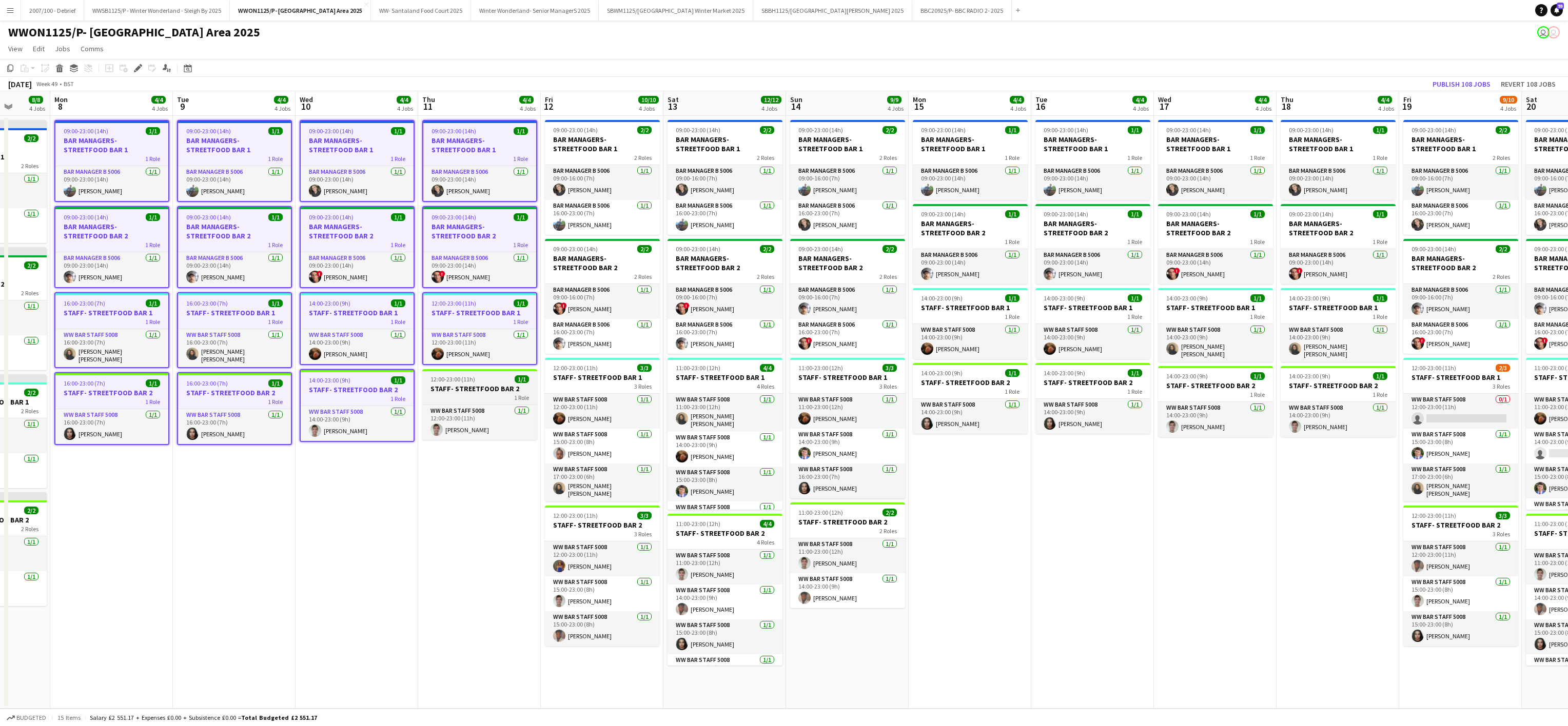
click at [504, 377] on div "12:00-23:00 (11h) 1/1" at bounding box center [479, 379] width 115 height 8
click at [614, 577] on app-card-role "WW Bar Staff 5008 [DATE] 12:00-23:00 (11h) [PERSON_NAME]" at bounding box center [602, 559] width 115 height 35
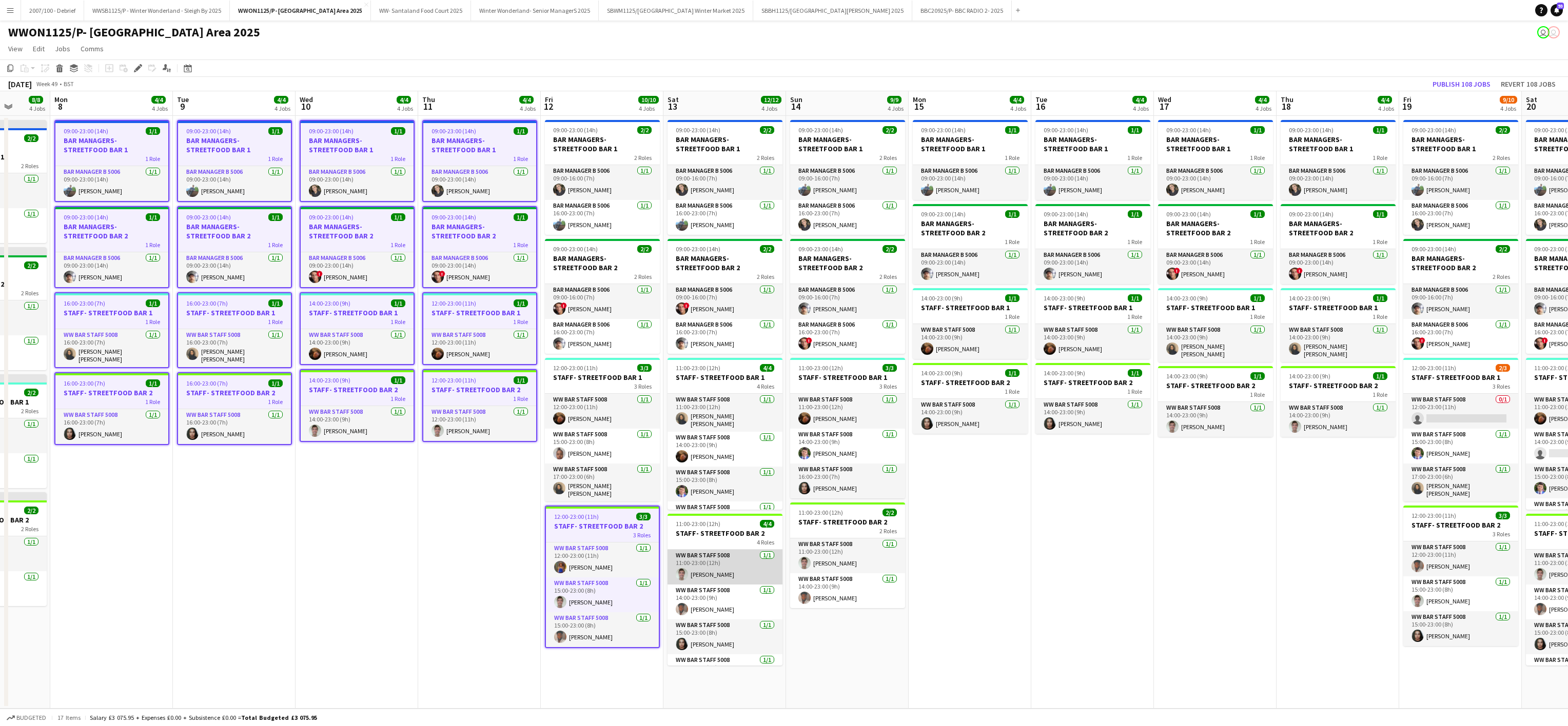
click at [688, 562] on app-card-role "WW Bar Staff 5008 [DATE] 11:00-23:00 (12h) [PERSON_NAME]" at bounding box center [725, 568] width 115 height 35
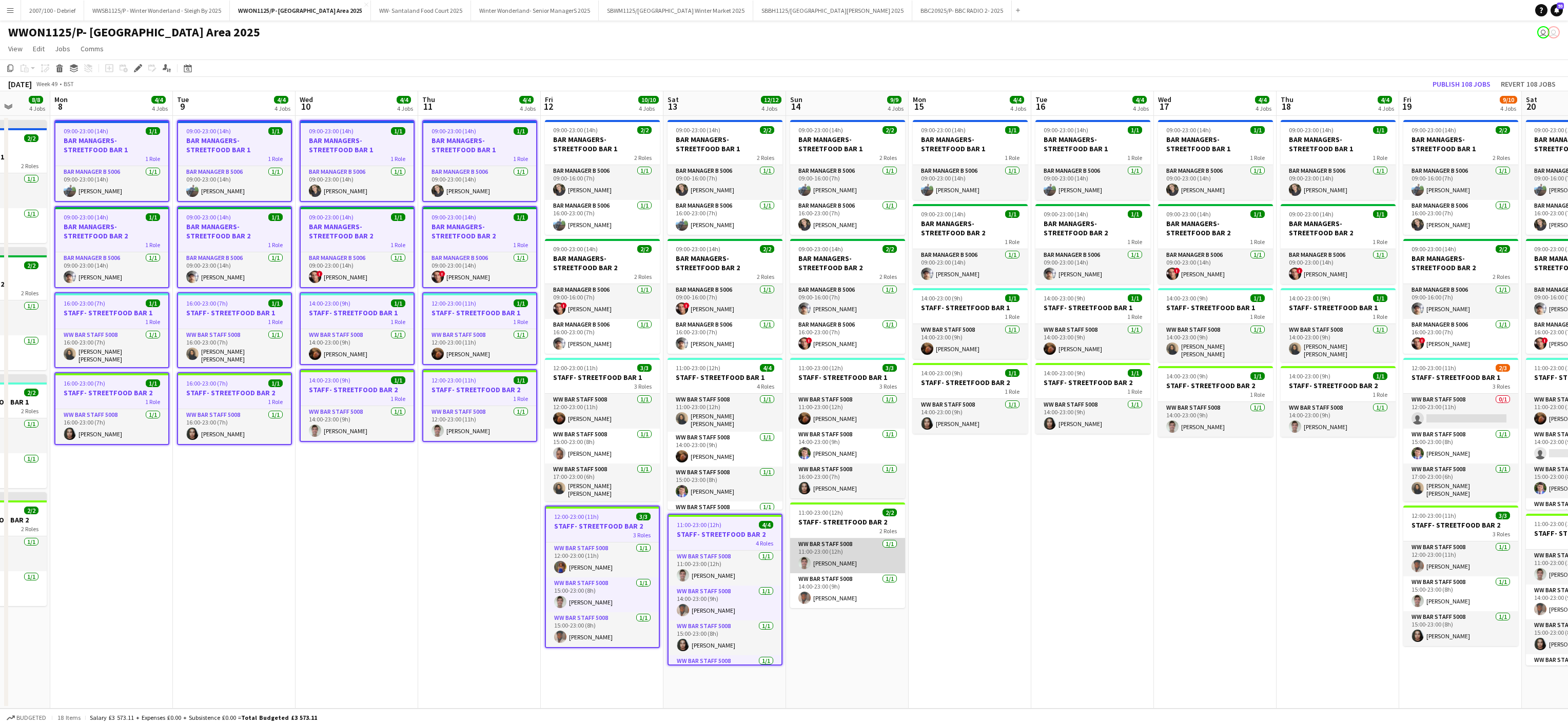
click at [821, 553] on app-card-role "WW Bar Staff 5008 [DATE] 11:00-23:00 (12h) [PERSON_NAME]" at bounding box center [847, 556] width 115 height 35
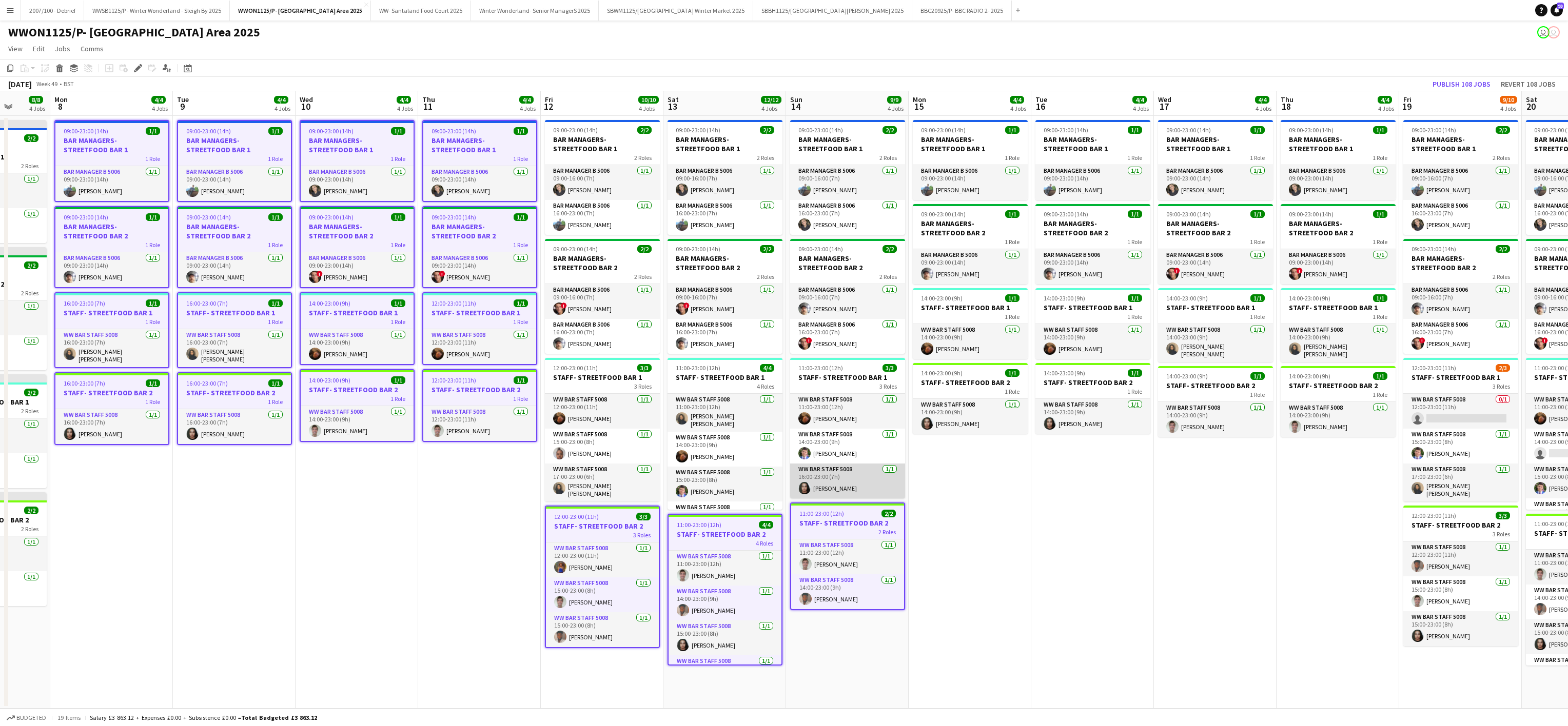
click at [821, 477] on app-card-role "WW Bar Staff 5008 [DATE] 16:00-23:00 (7h) [PERSON_NAME]" at bounding box center [847, 481] width 115 height 35
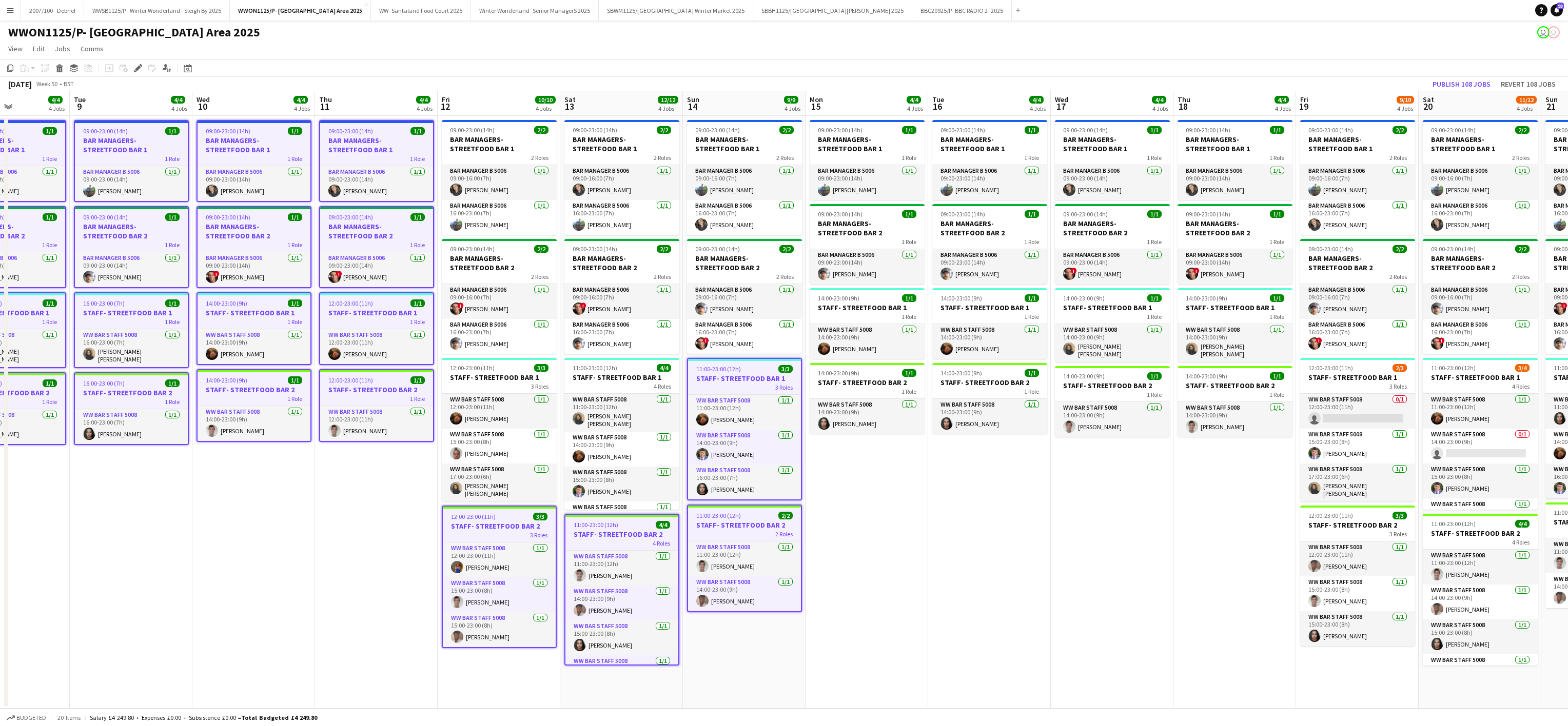
drag, startPoint x: 688, startPoint y: 409, endPoint x: 585, endPoint y: 375, distance: 108.5
click at [585, 375] on app-calendar-viewport "Fri 5 9/10 4 Jobs Sat 6 10/12 4 Jobs Sun 7 8/8 4 Jobs Mon 8 4/4 4 Jobs Tue 9 4/…" at bounding box center [784, 400] width 1568 height 618
click at [585, 375] on h3 "STAFF- STREETFOOD BAR 1" at bounding box center [621, 377] width 115 height 9
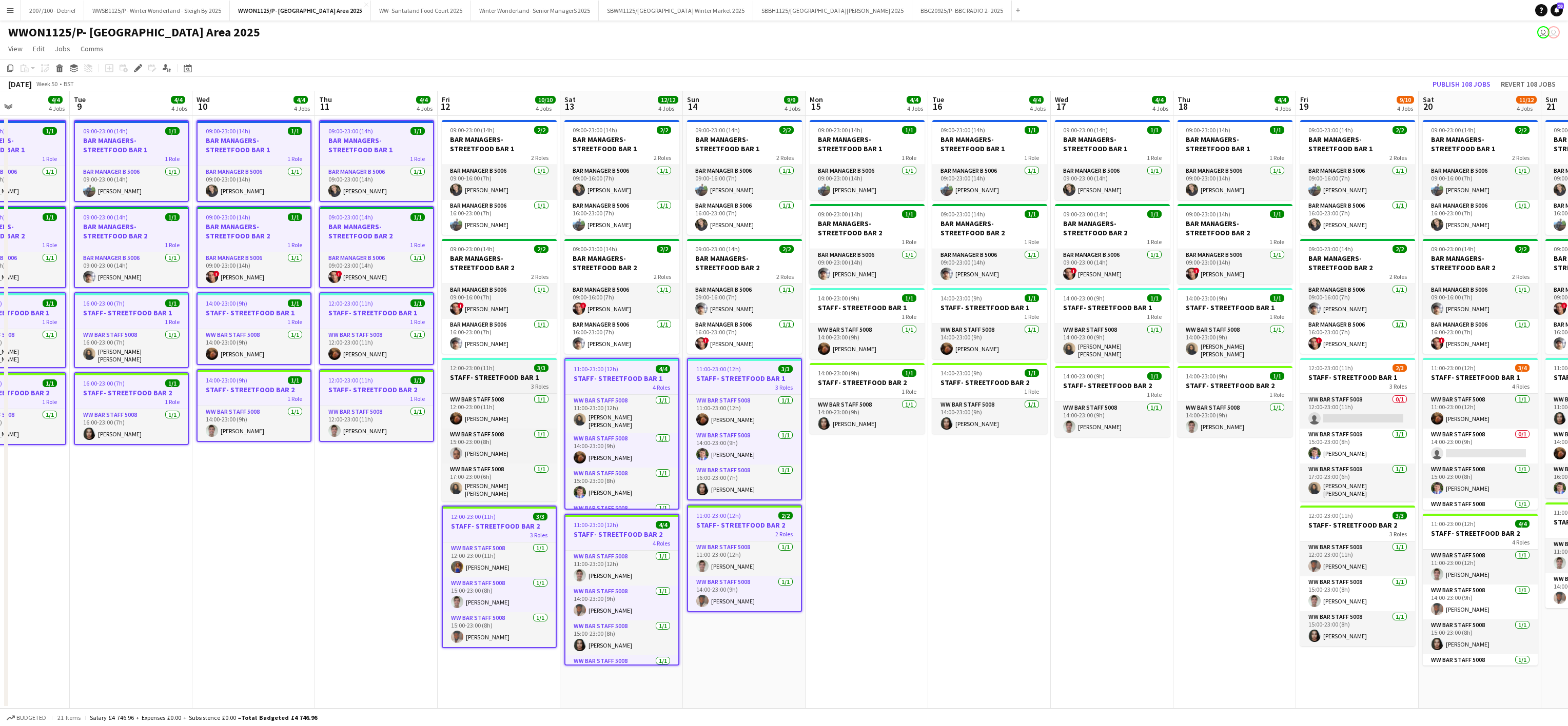
click at [549, 388] on div "3 Roles" at bounding box center [499, 387] width 115 height 8
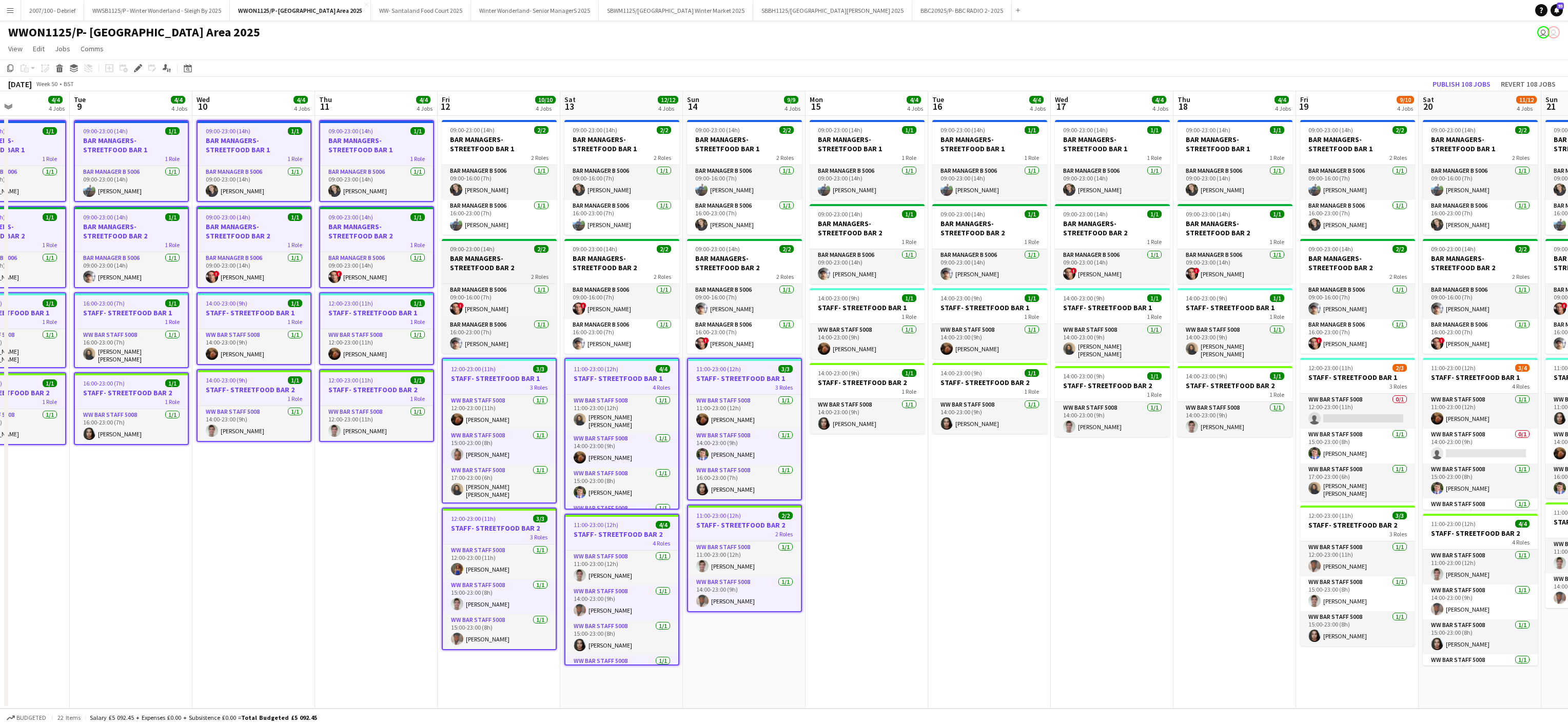
click at [509, 273] on h3 "BAR MANAGERS- STREETFOOD BAR 2" at bounding box center [499, 263] width 115 height 18
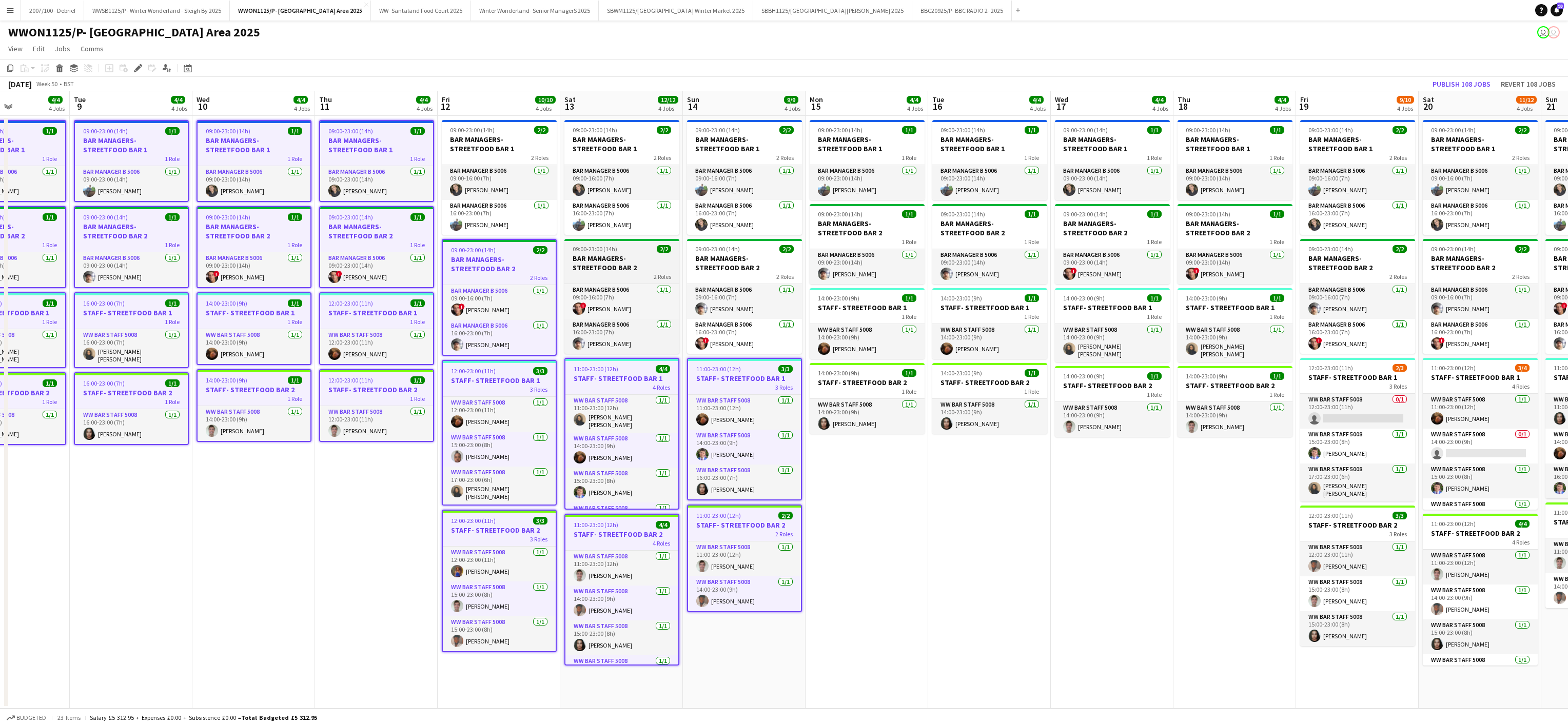
click at [601, 277] on div "2 Roles" at bounding box center [621, 277] width 115 height 8
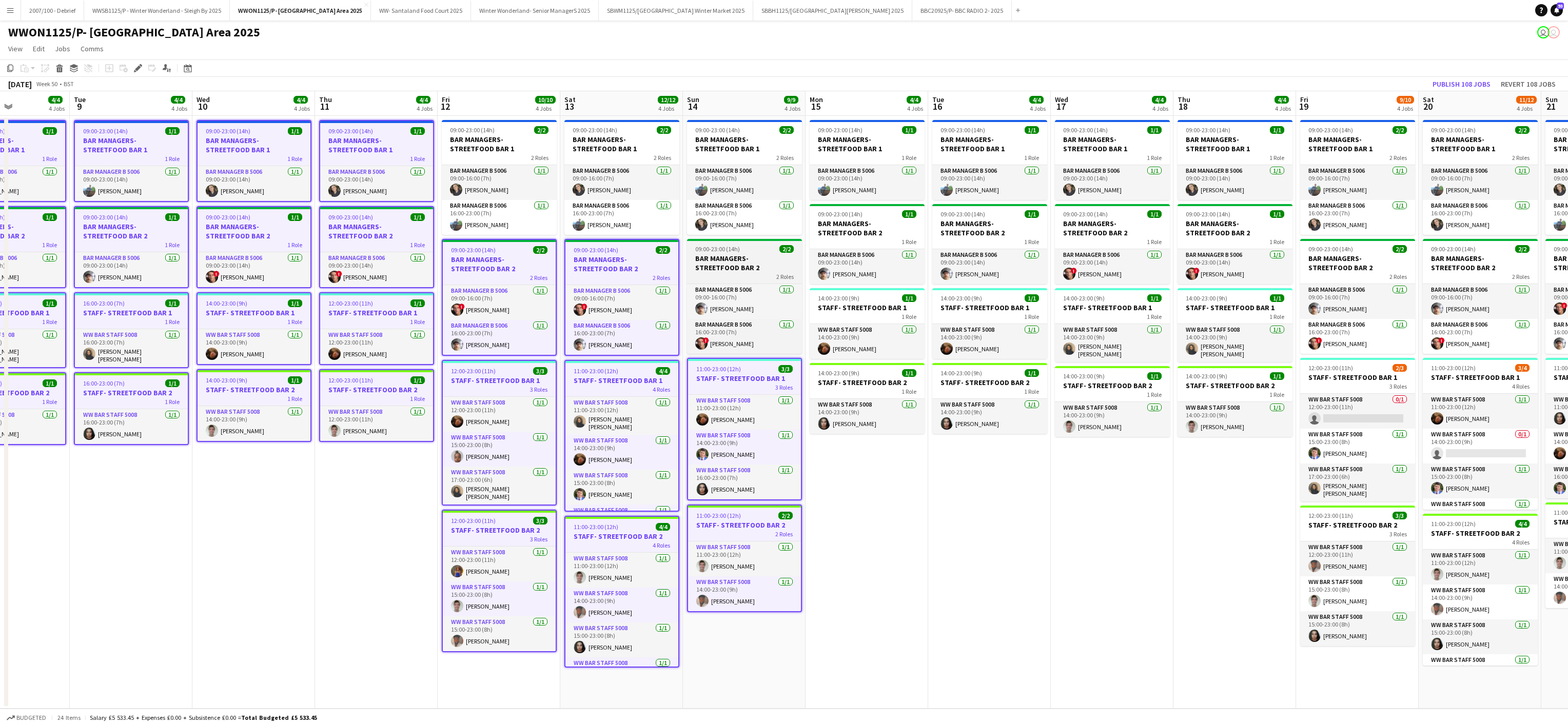
click at [746, 275] on div "2 Roles" at bounding box center [744, 277] width 115 height 8
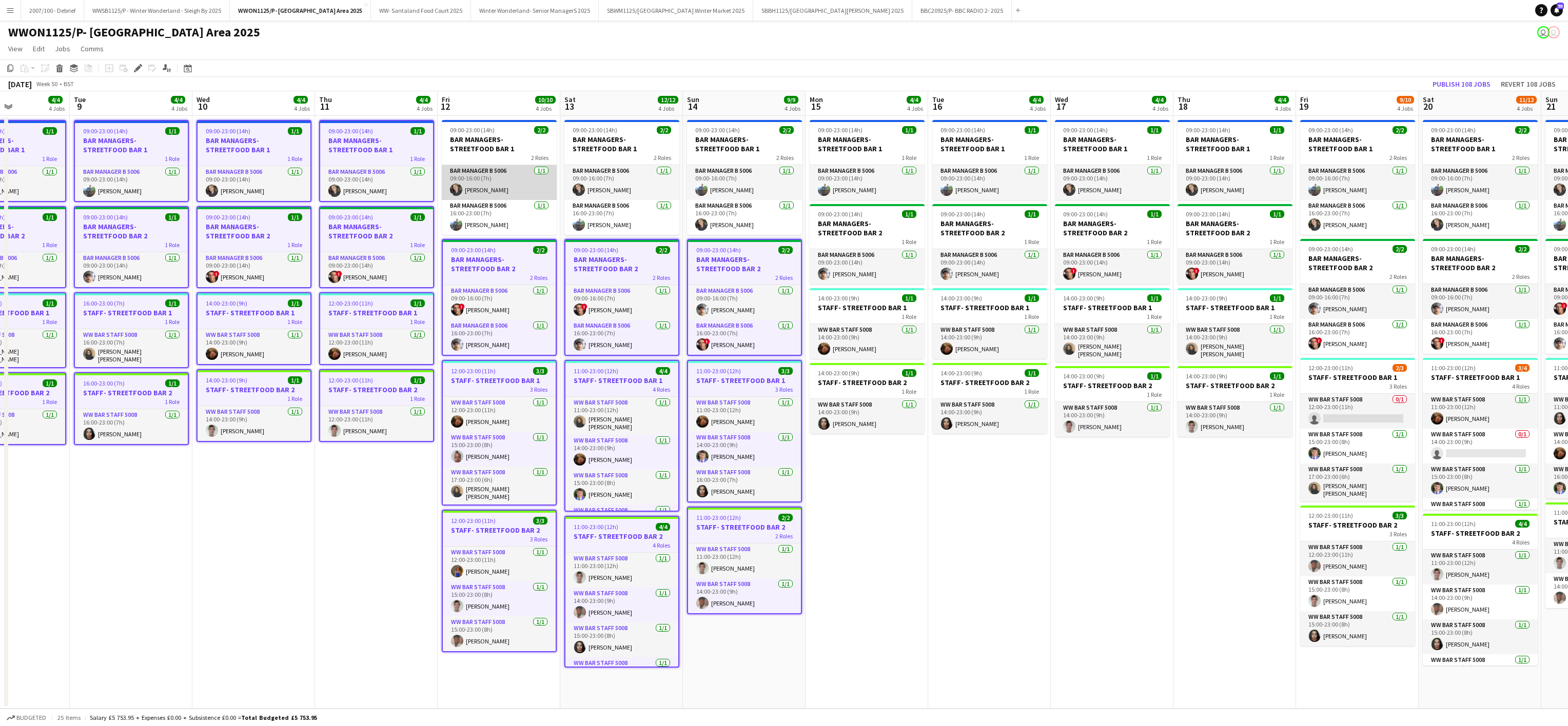
click at [454, 174] on app-card-role "Bar Manager B 5006 [DATE] 09:00-16:00 (7h) [PERSON_NAME]" at bounding box center [499, 183] width 115 height 35
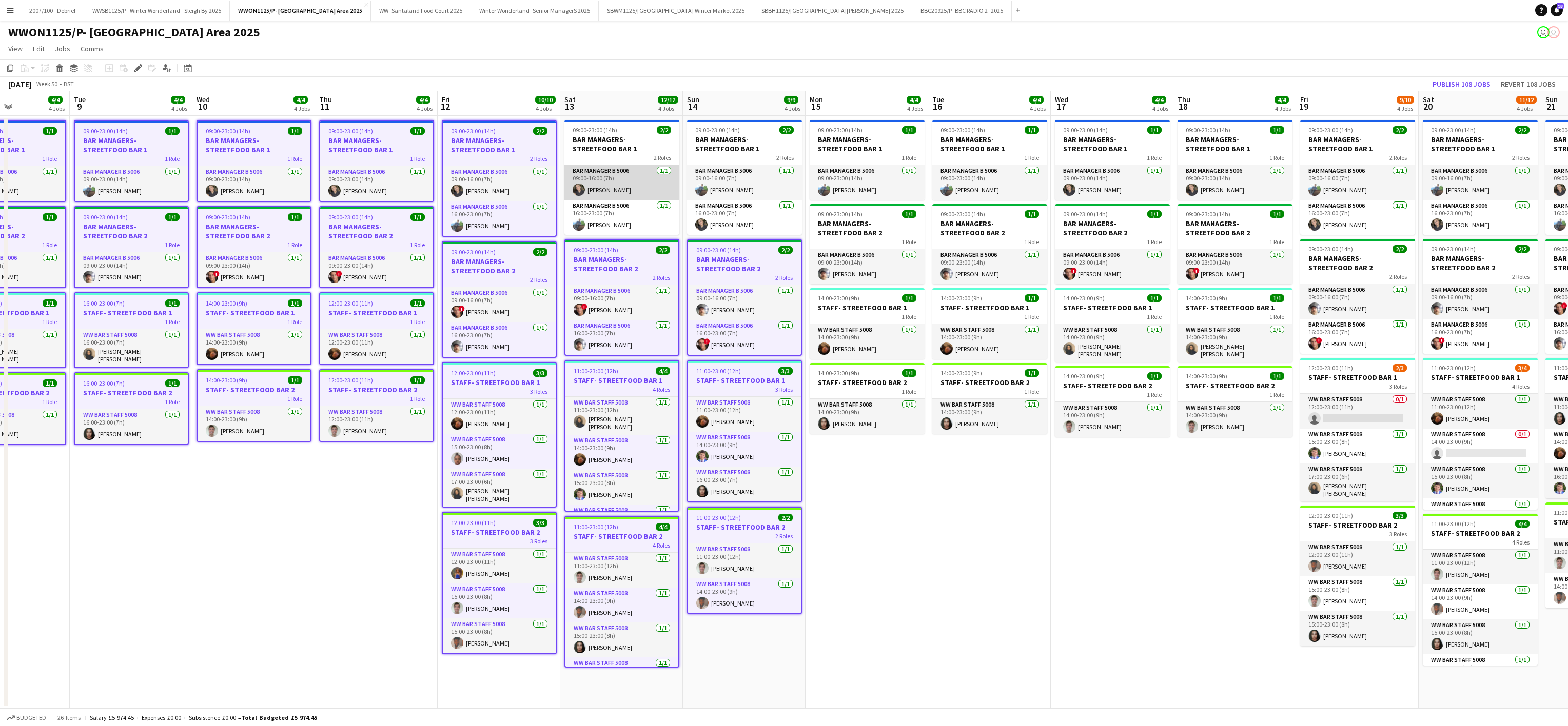
click at [626, 184] on app-card-role "Bar Manager B 5006 [DATE] 09:00-16:00 (7h) [PERSON_NAME]" at bounding box center [621, 183] width 115 height 35
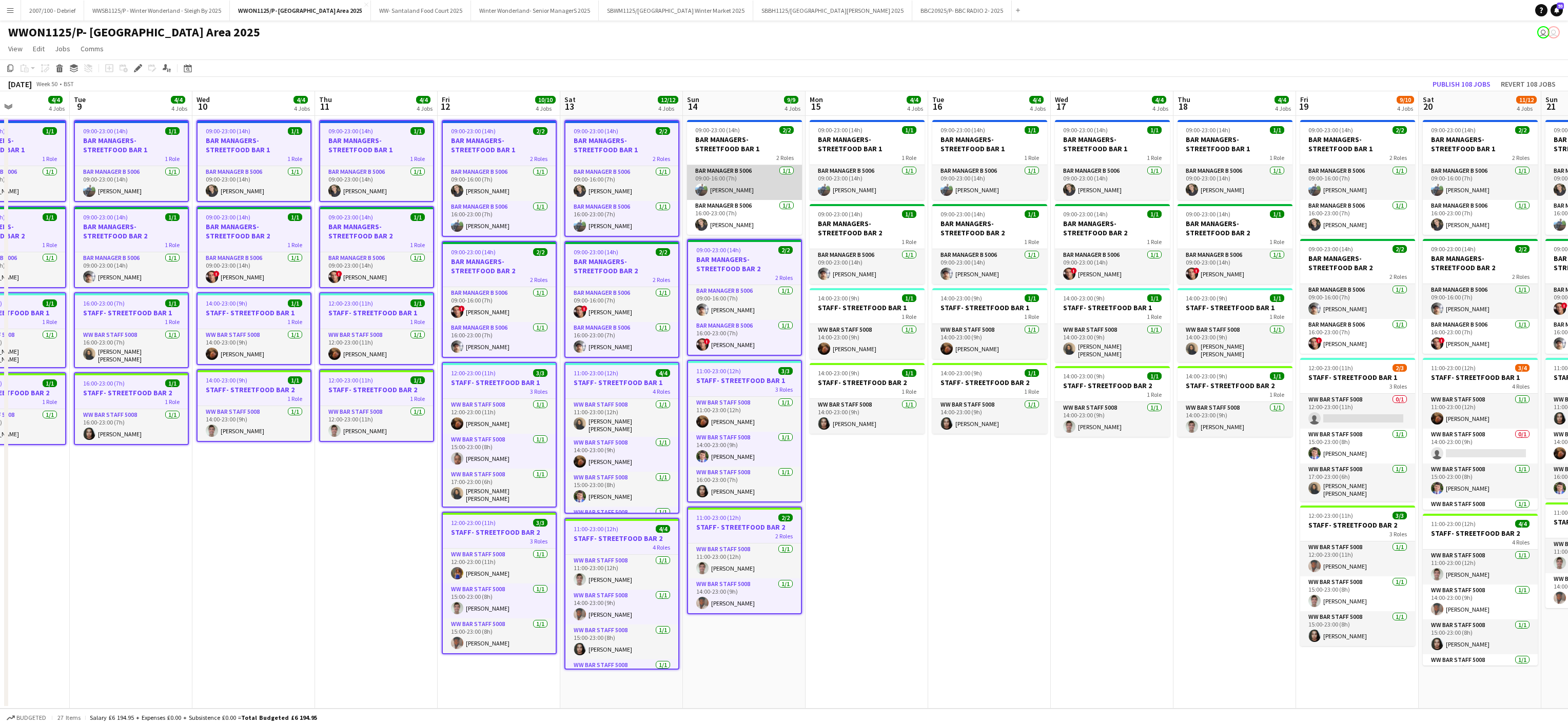
click at [728, 173] on app-card-role "Bar Manager B 5006 [DATE] 09:00-16:00 (7h) [PERSON_NAME]" at bounding box center [744, 183] width 115 height 35
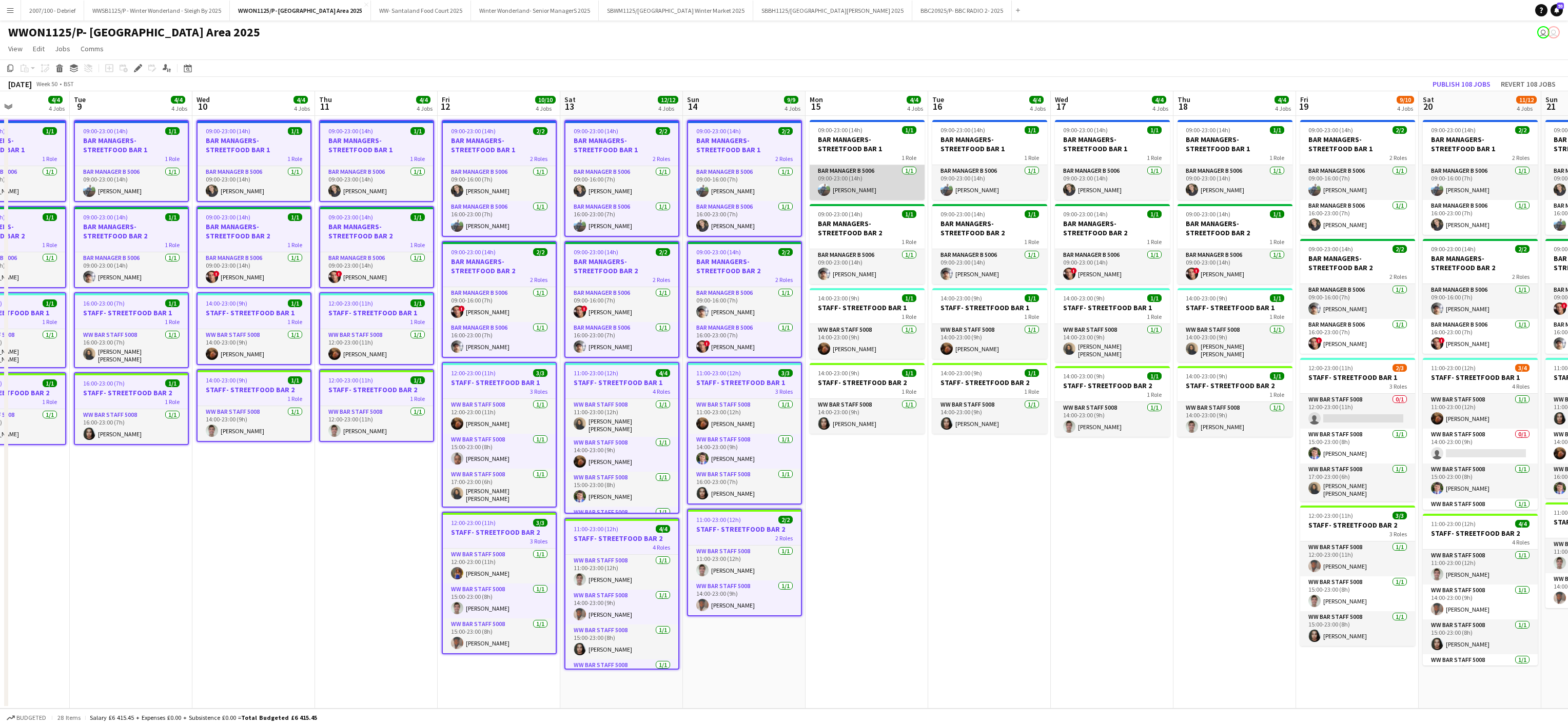
click at [850, 165] on app-card-role "Bar Manager B 5006 [DATE] 09:00-23:00 (14h) [PERSON_NAME]" at bounding box center [866, 183] width 115 height 35
click at [998, 168] on app-card-role "Bar Manager B 5006 [DATE] 09:00-23:00 (14h) [PERSON_NAME]" at bounding box center [989, 183] width 115 height 35
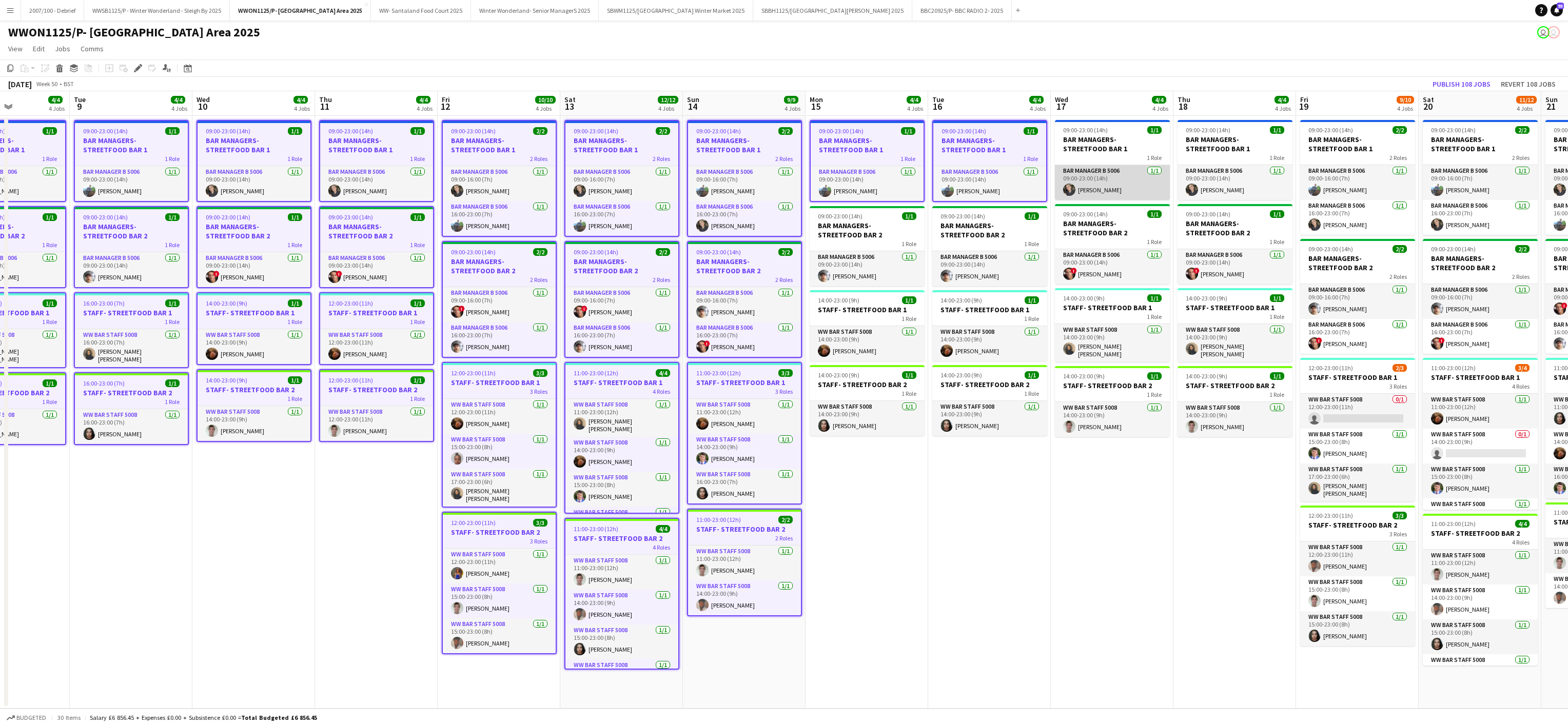
click at [1117, 167] on app-card-role "Bar Manager B 5006 [DATE] 09:00-23:00 (14h) [PERSON_NAME]" at bounding box center [1112, 183] width 115 height 35
click at [1237, 156] on div "1 Role" at bounding box center [1234, 158] width 115 height 8
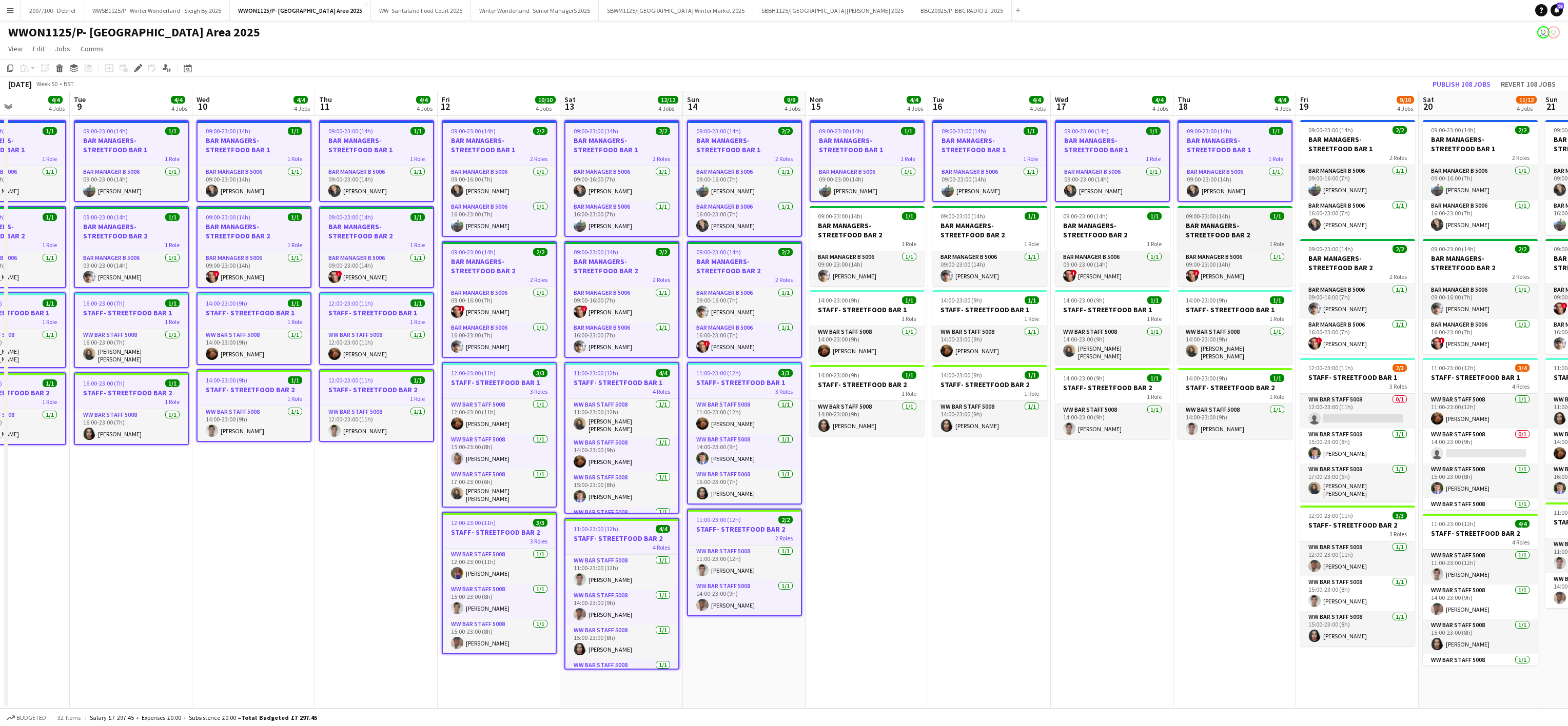
click at [1232, 227] on h3 "BAR MANAGERS- STREETFOOD BAR 2" at bounding box center [1234, 230] width 115 height 18
click at [1119, 256] on app-card-role "Bar Manager B 5006 [DATE] 09:00-23:00 (14h) ! [PERSON_NAME]" at bounding box center [1112, 269] width 115 height 35
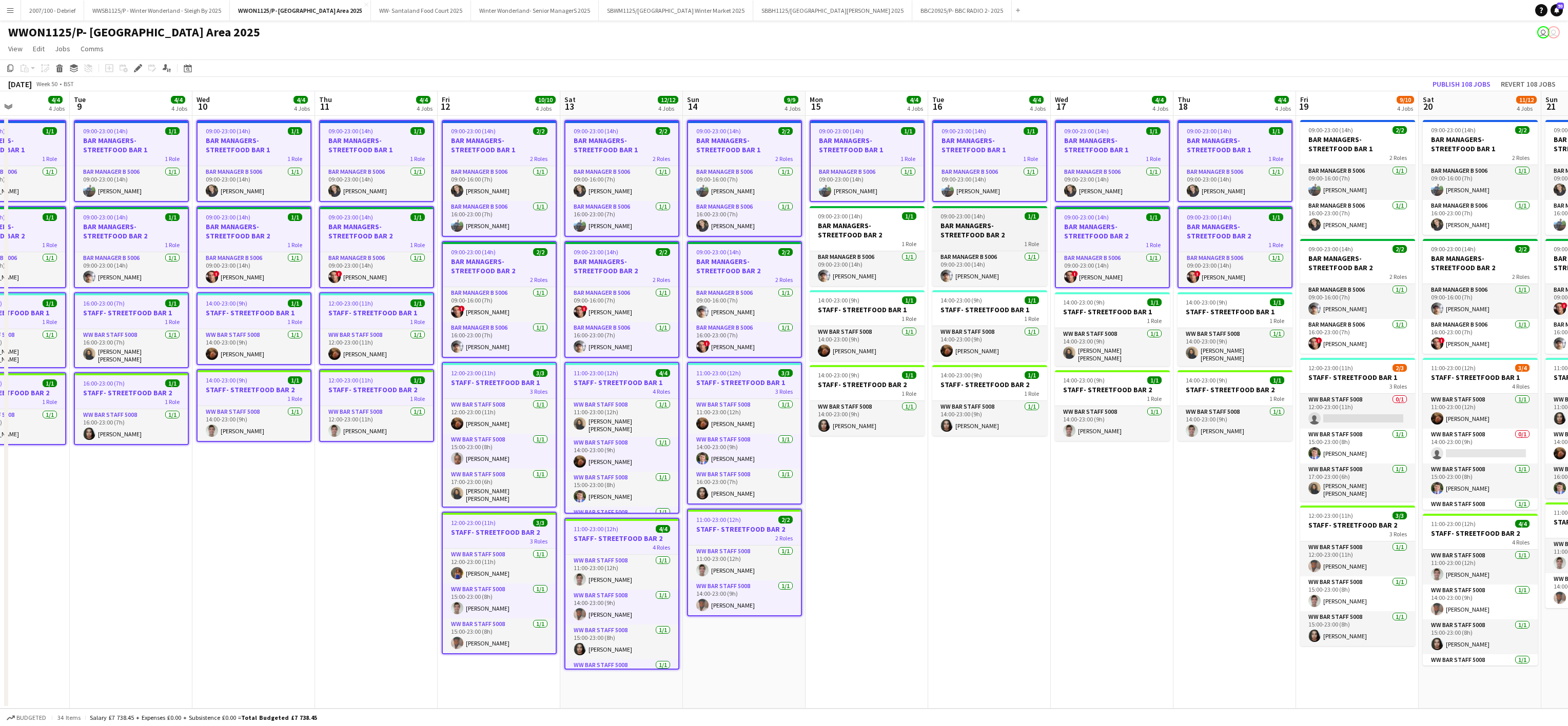
click at [1019, 246] on div "1 Role" at bounding box center [989, 244] width 115 height 8
click at [864, 251] on div "Bar Manager B 5006 [DATE] 09:00-23:00 (14h) [PERSON_NAME]" at bounding box center [866, 268] width 115 height 35
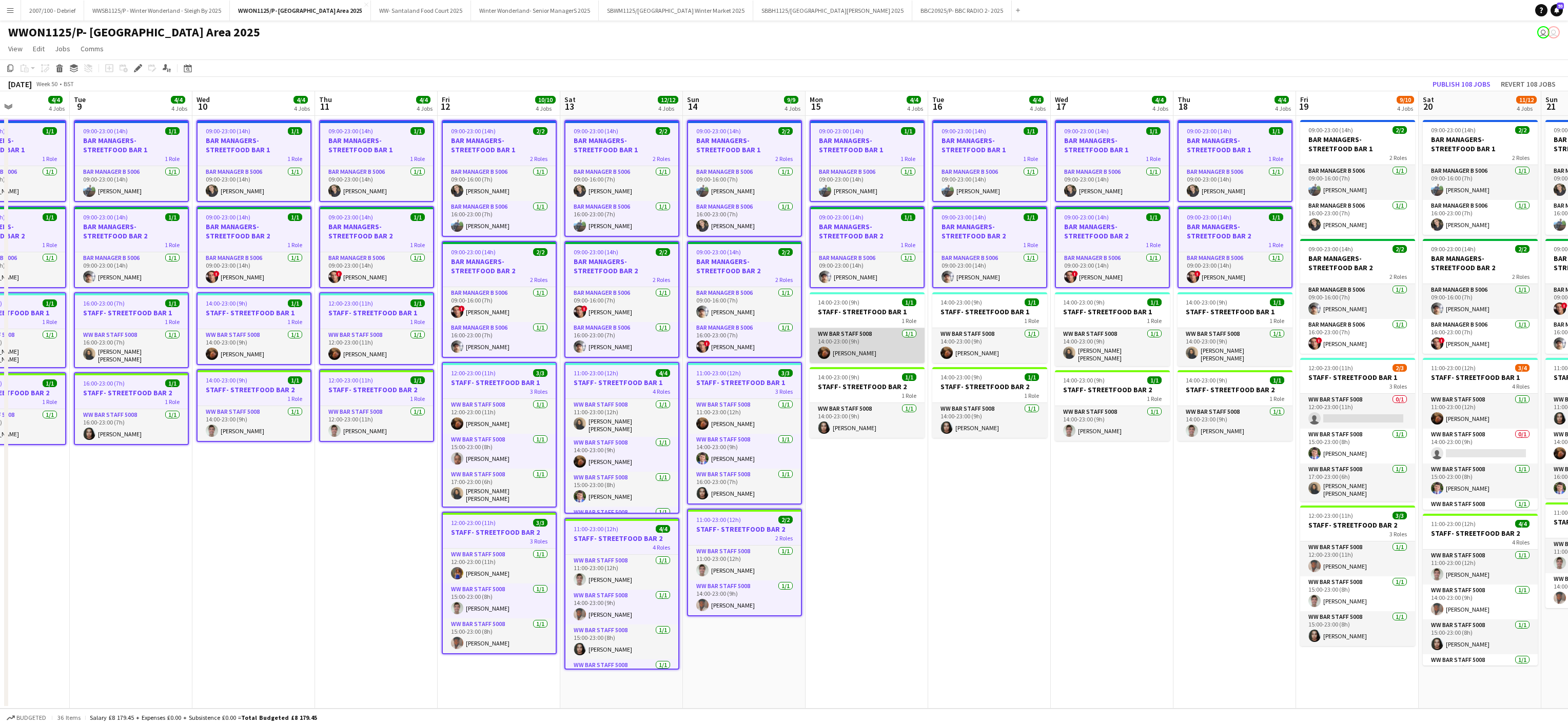
click at [864, 349] on app-card-role "WW Bar Staff 5008 [DATE] 14:00-23:00 (9h) [PERSON_NAME]" at bounding box center [866, 346] width 115 height 35
click at [871, 405] on div "WW Bar Staff 5008 [DATE] 14:00-23:00 (9h) [PERSON_NAME]" at bounding box center [866, 423] width 115 height 35
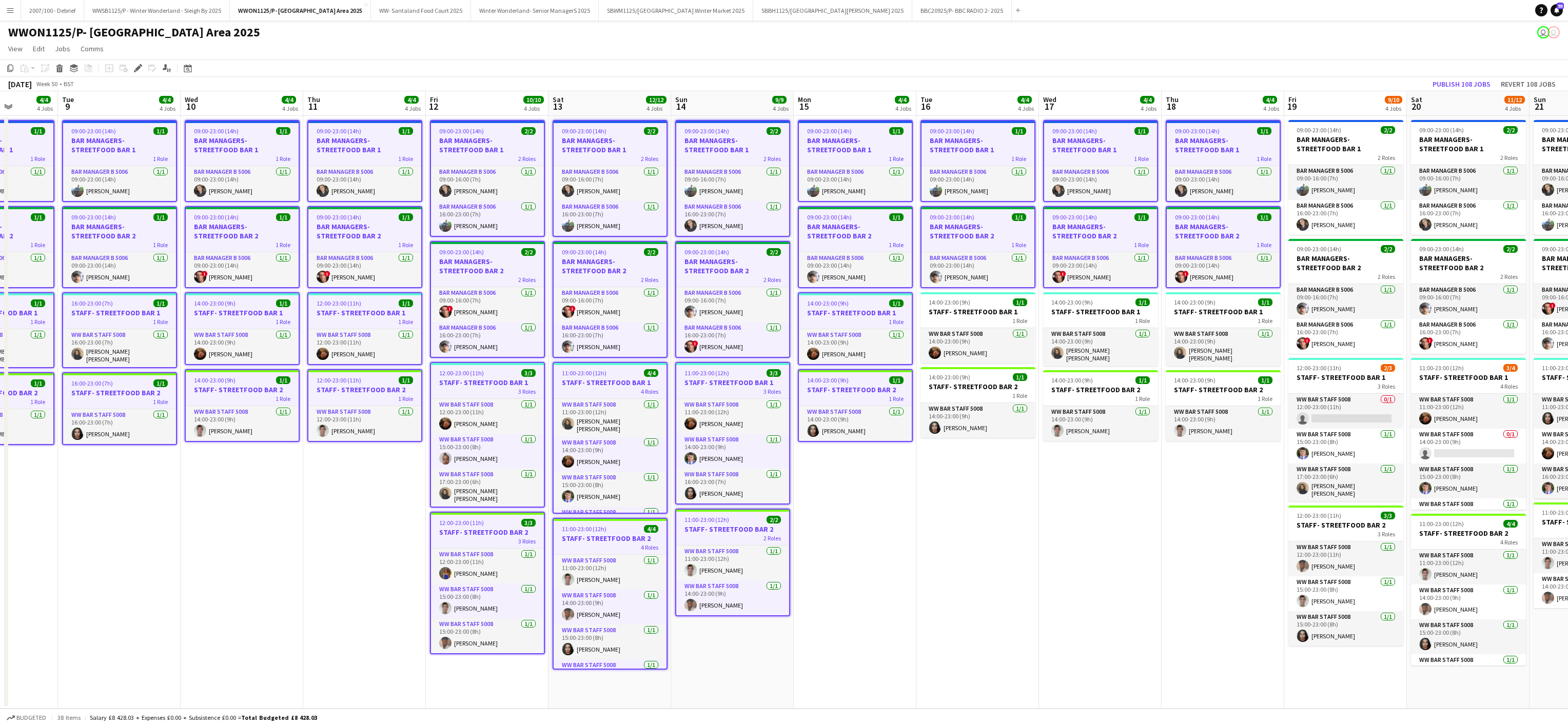
drag, startPoint x: 1002, startPoint y: 405, endPoint x: 988, endPoint y: 369, distance: 38.6
click at [988, 369] on app-calendar-viewport "Fri 5 9/10 4 Jobs Sat 6 10/12 4 Jobs Sun 7 8/8 4 Jobs Mon 8 4/4 4 Jobs Tue 9 4/…" at bounding box center [784, 400] width 1568 height 618
click at [988, 369] on div at bounding box center [976, 368] width 115 height 2
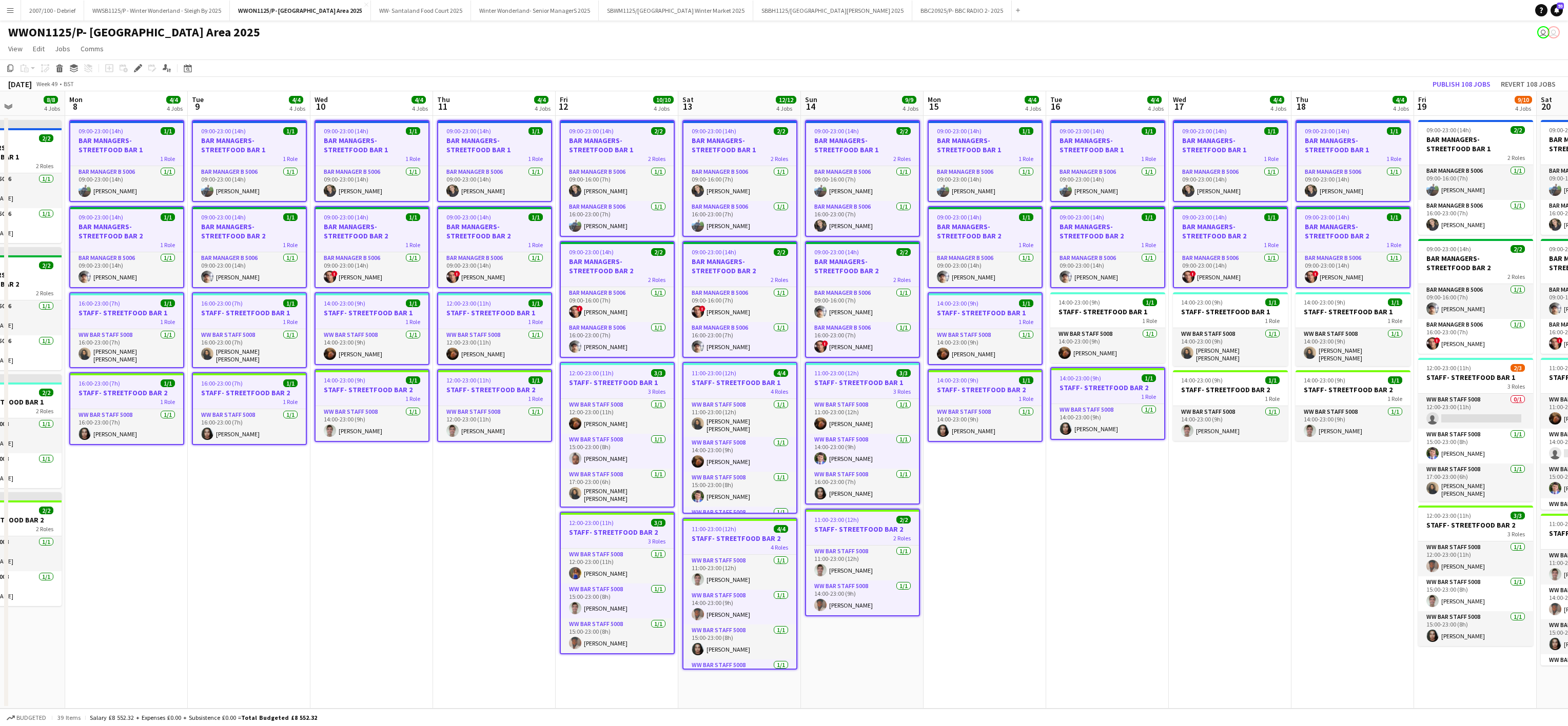
drag, startPoint x: 983, startPoint y: 354, endPoint x: 1118, endPoint y: 325, distance: 138.1
click at [1118, 325] on app-calendar-viewport "Fri 5 9/10 4 Jobs Sat 6 10/12 4 Jobs Sun 7 8/8 4 Jobs Mon 8 4/4 4 Jobs Tue 9 4/…" at bounding box center [784, 400] width 1568 height 618
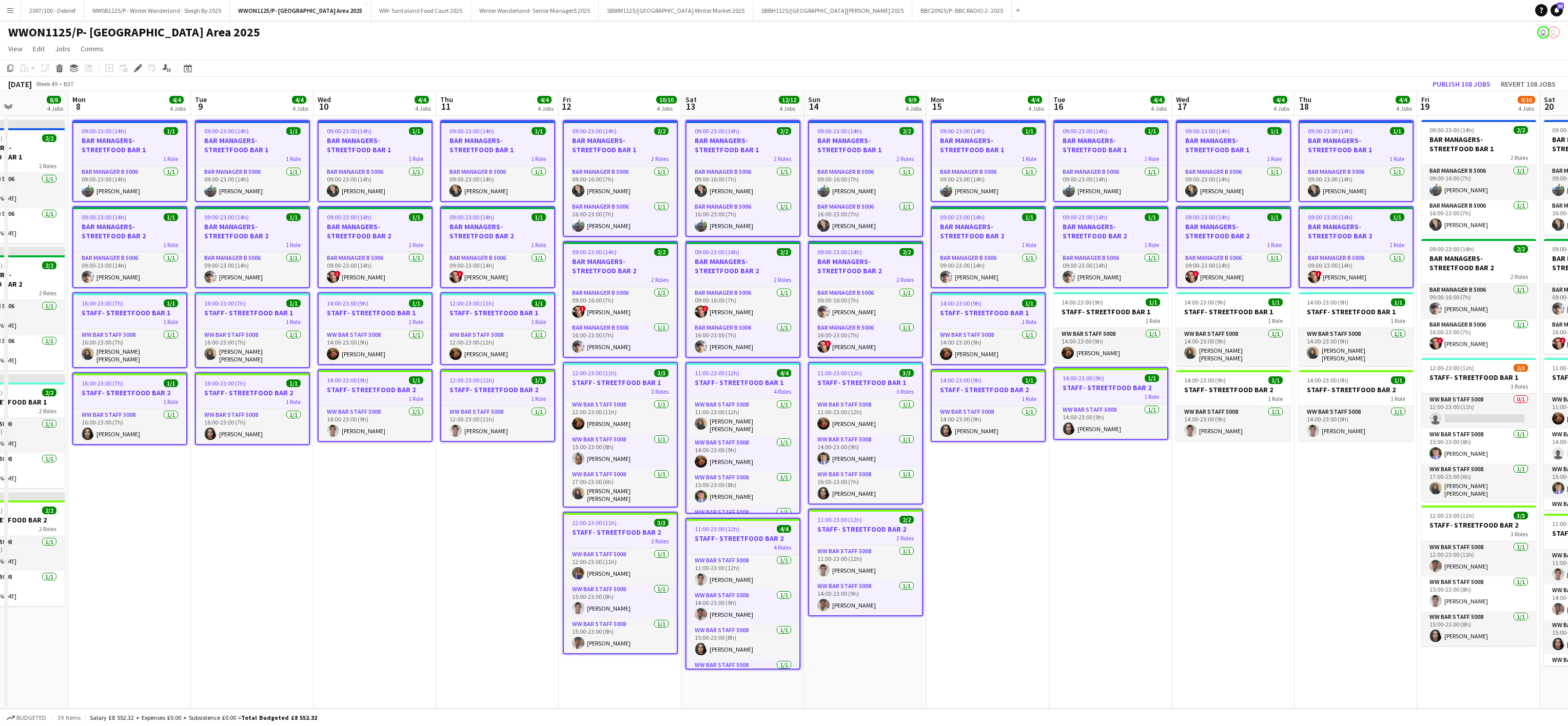
click at [1118, 325] on div "1 Role" at bounding box center [1110, 320] width 115 height 8
click at [1214, 349] on app-card-role "WW Bar Staff 5008 [DATE] 14:00-23:00 (9h) [PERSON_NAME] [PERSON_NAME]" at bounding box center [1233, 347] width 115 height 38
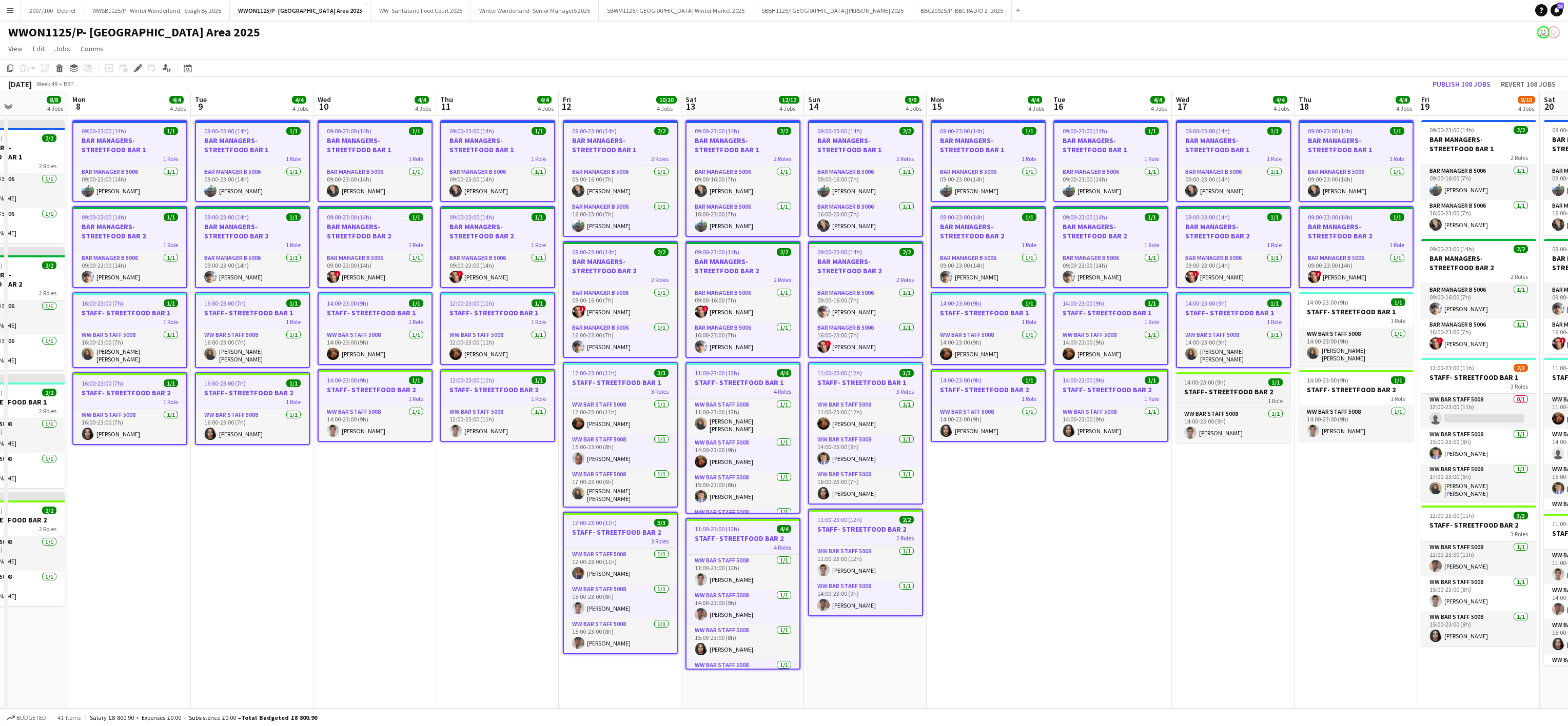
click at [1222, 393] on h3 "STAFF- STREETFOOD BAR 2" at bounding box center [1233, 392] width 115 height 9
click at [1351, 406] on app-card-role "WW Bar Staff 5008 [DATE] 14:00-23:00 (9h) [PERSON_NAME]" at bounding box center [1355, 424] width 115 height 35
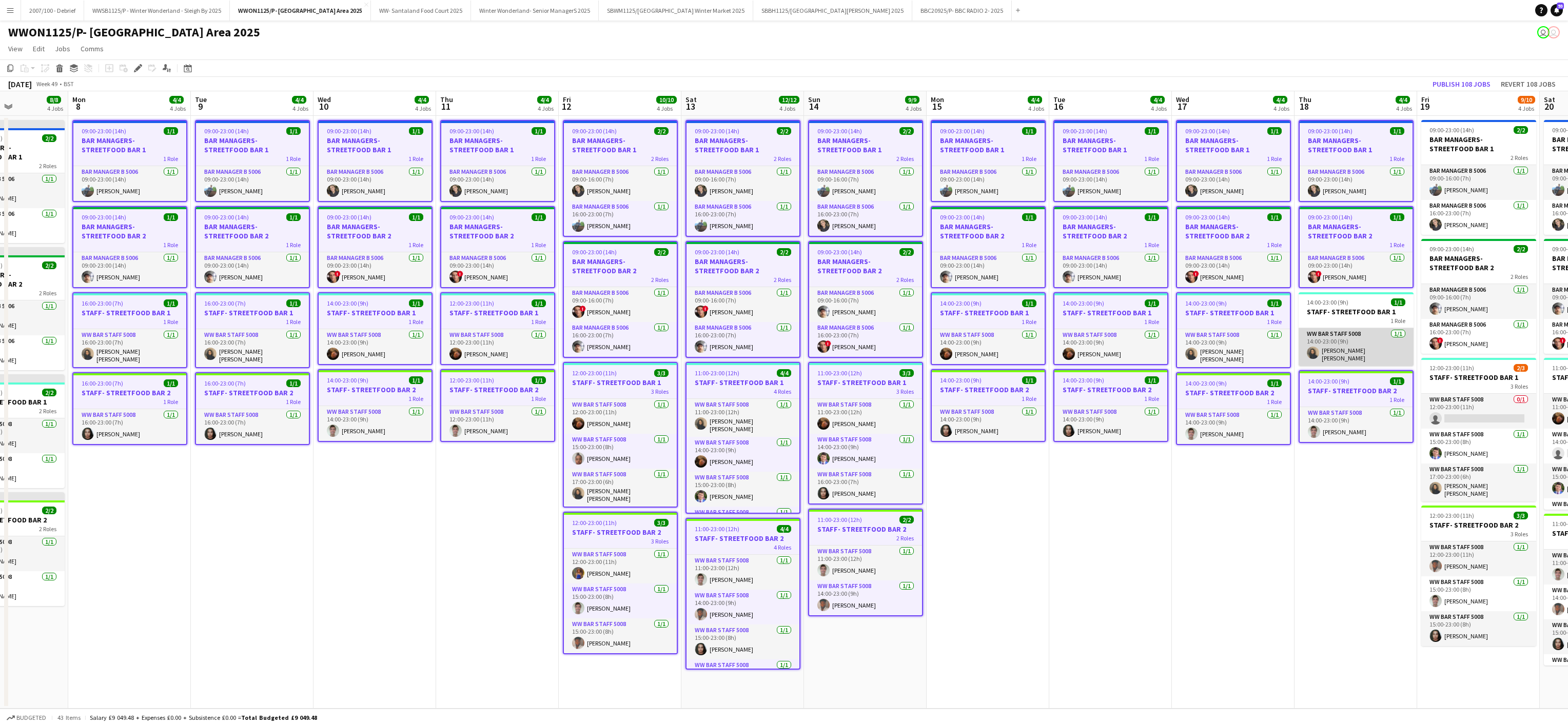
click at [1343, 359] on app-card-role "WW Bar Staff 5008 [DATE] 14:00-23:00 (9h) [PERSON_NAME] [PERSON_NAME]" at bounding box center [1355, 347] width 115 height 38
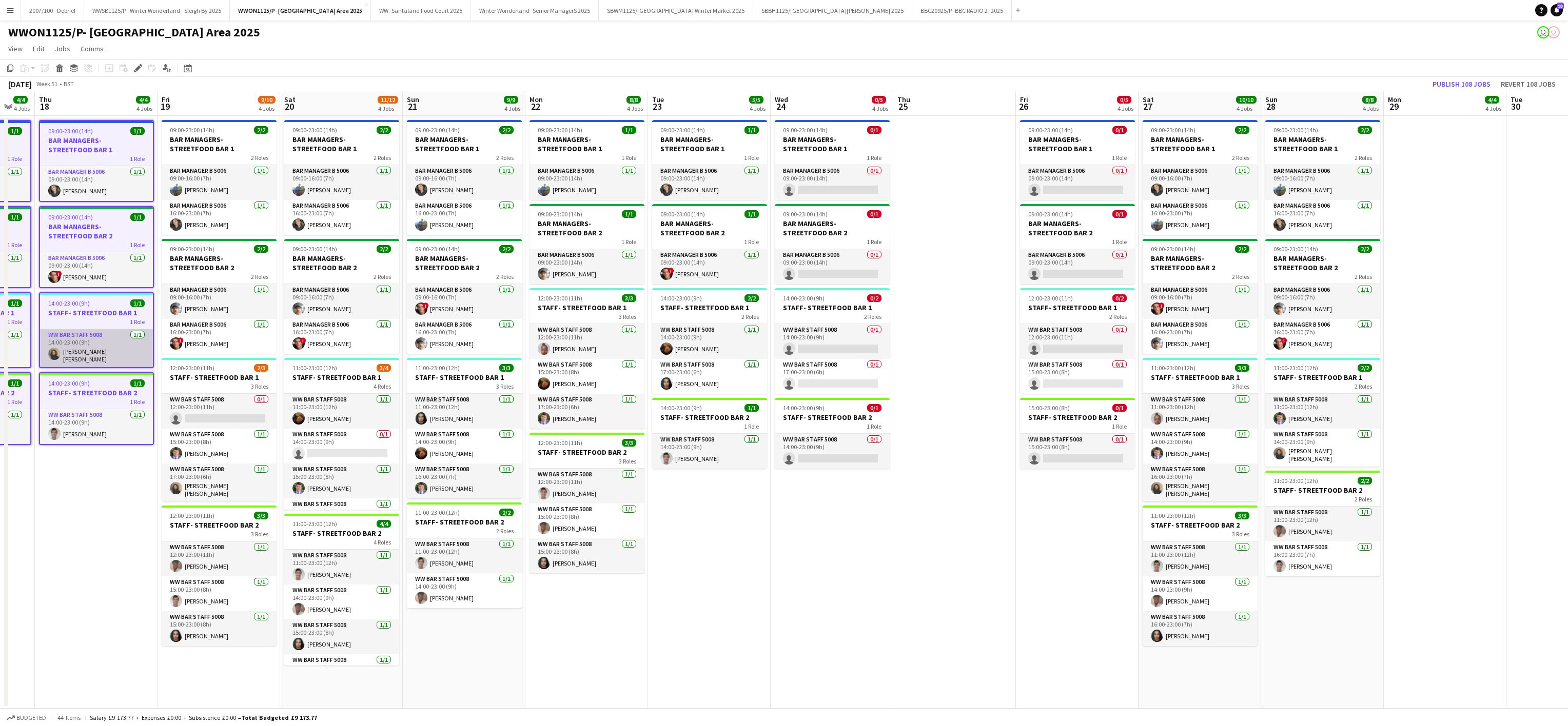
scroll to position [0, 387]
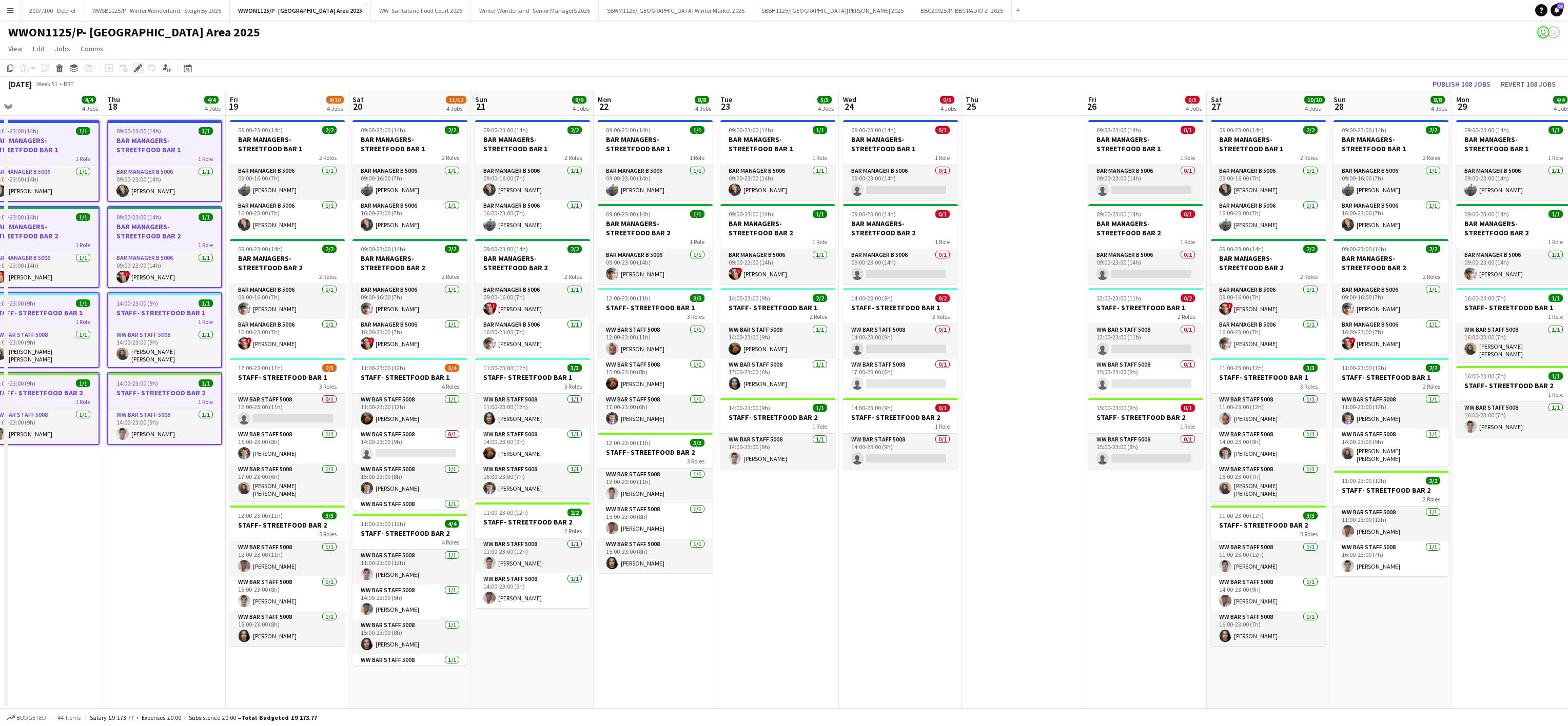
click at [135, 66] on icon "Edit" at bounding box center [138, 68] width 8 height 8
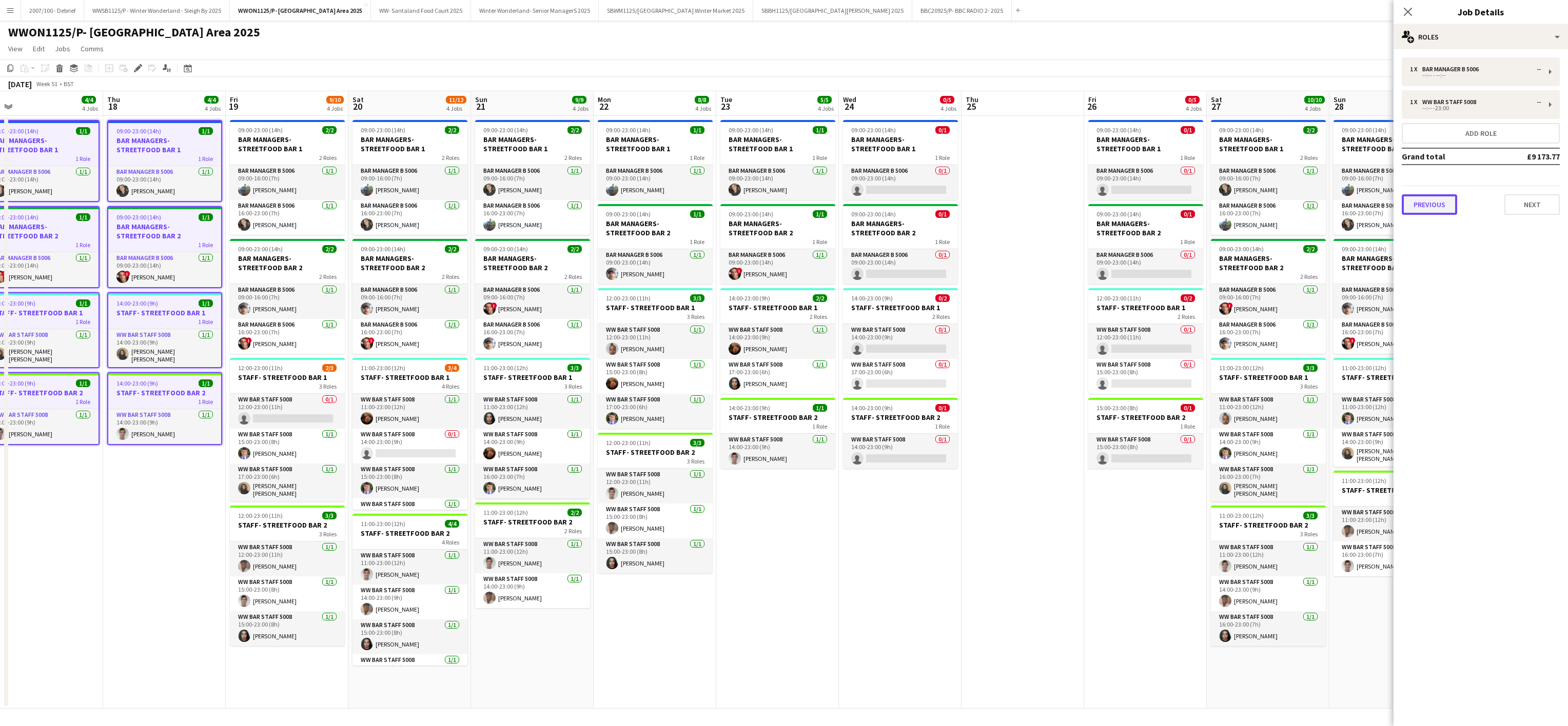
click at [1455, 205] on button "Previous" at bounding box center [1429, 204] width 56 height 20
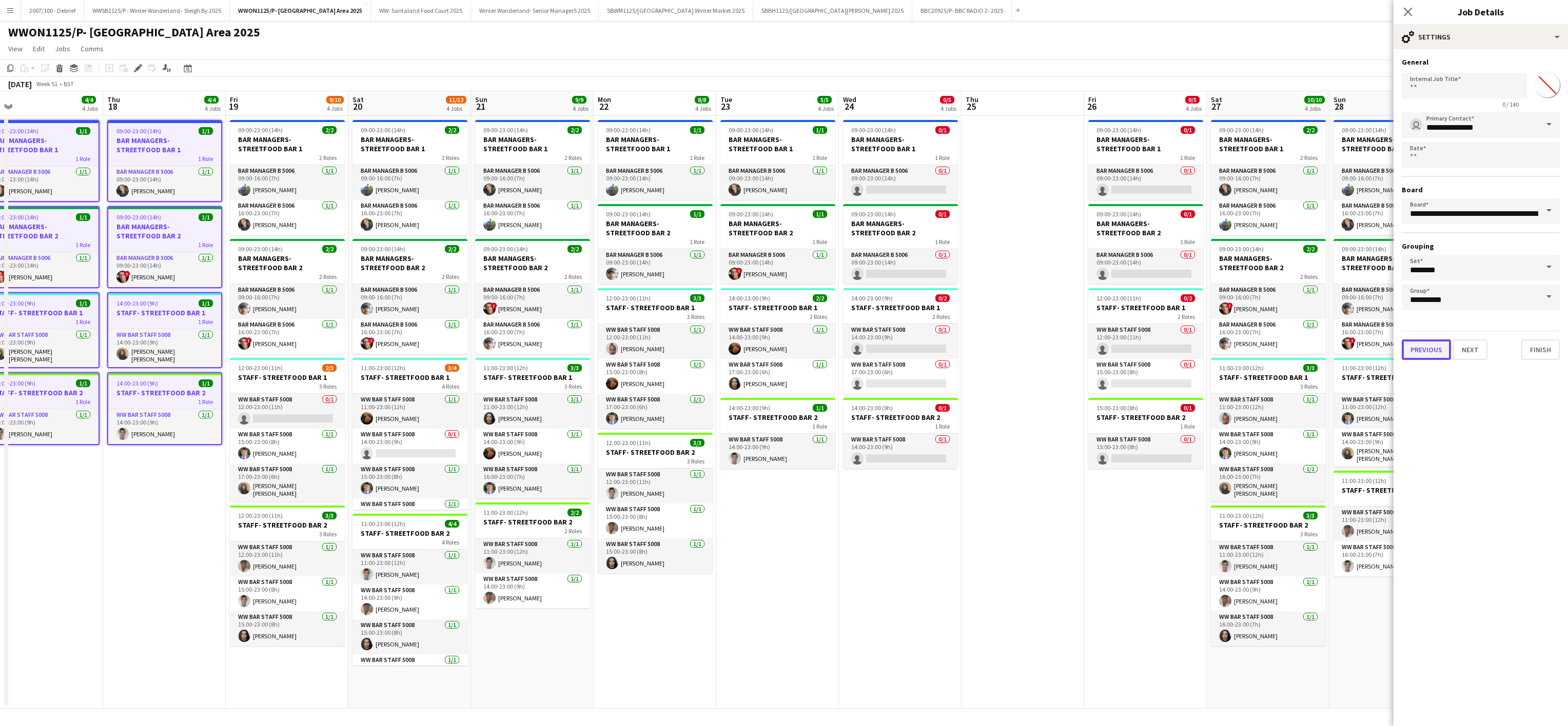
click at [1426, 353] on button "Previous" at bounding box center [1426, 349] width 49 height 20
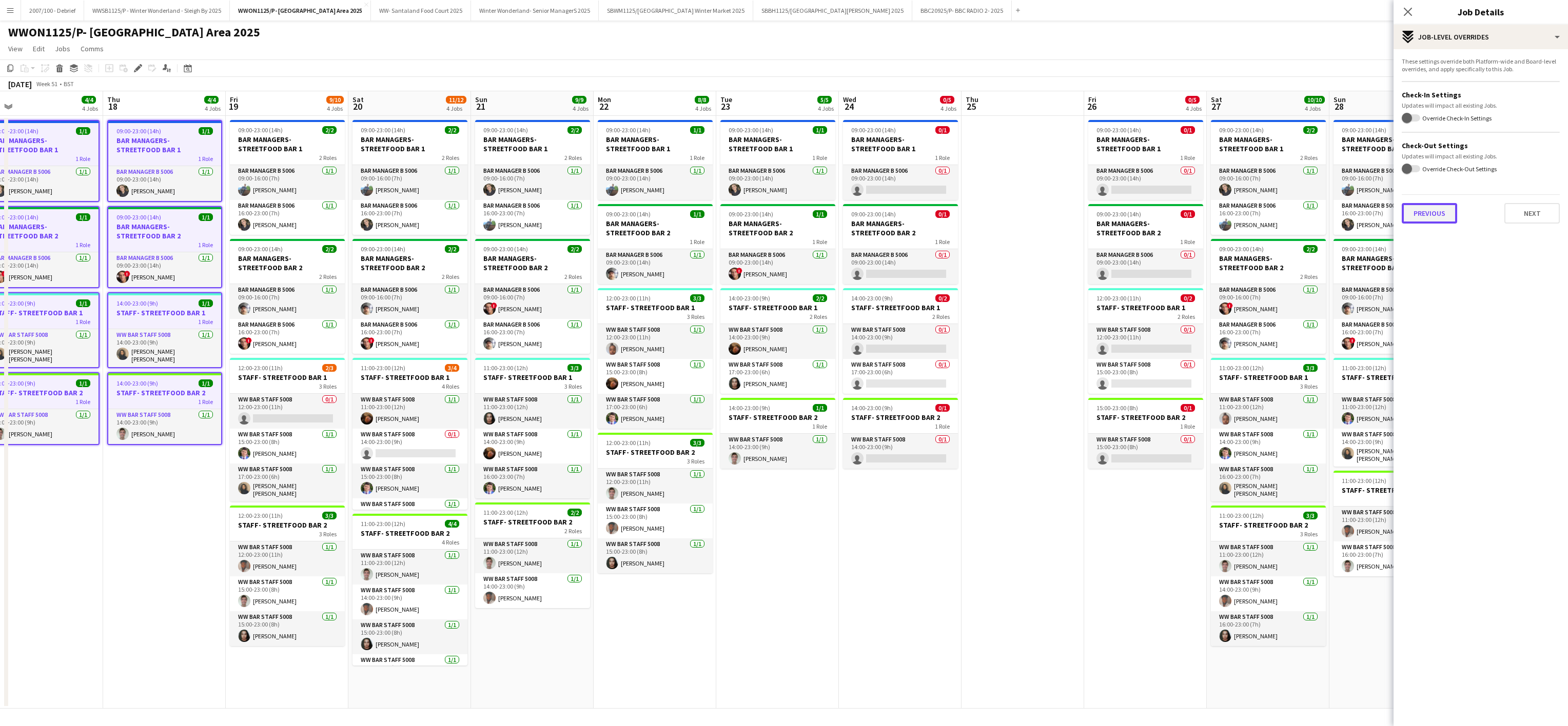
click at [1440, 209] on button "Previous" at bounding box center [1429, 213] width 56 height 20
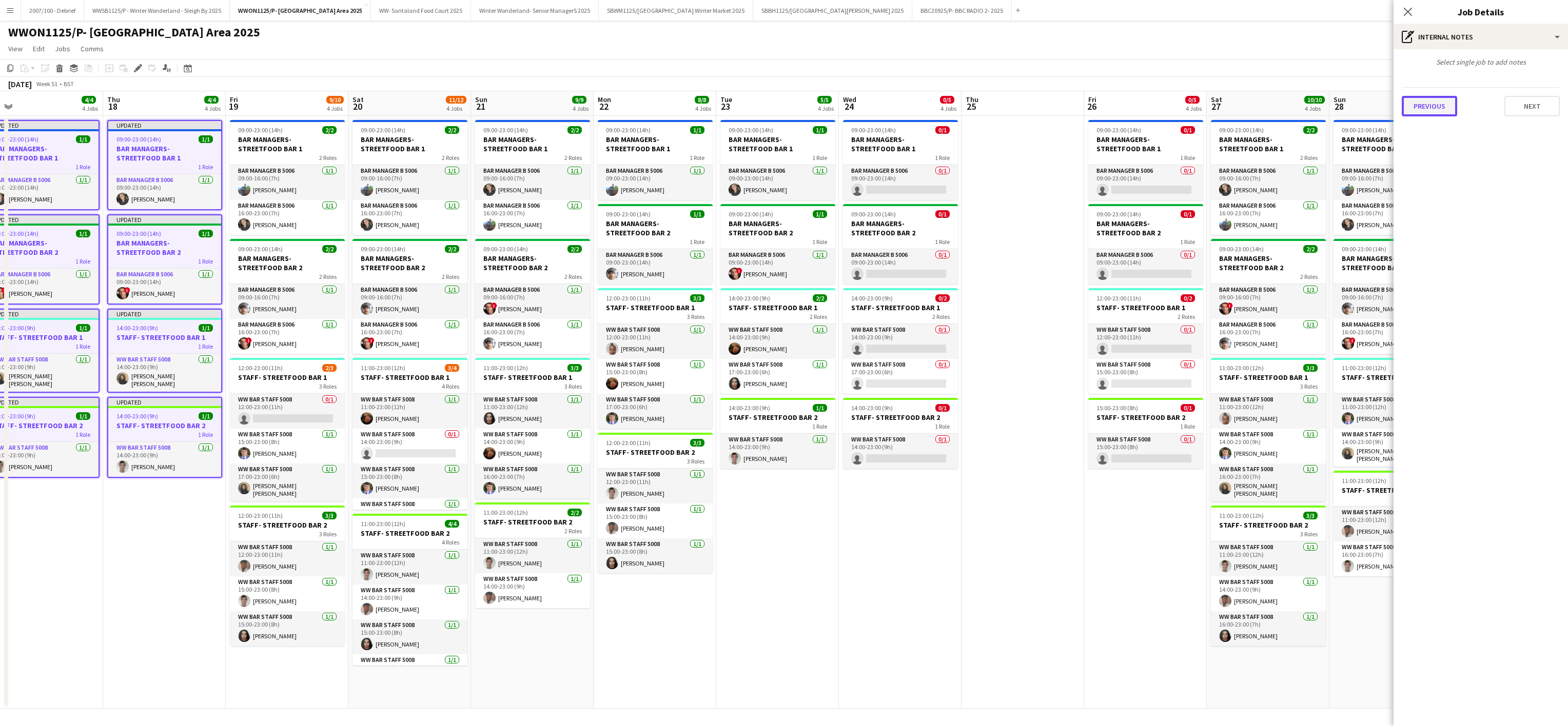
click at [1434, 108] on button "Previous" at bounding box center [1429, 106] width 56 height 20
click at [1424, 148] on button "Previous" at bounding box center [1429, 154] width 56 height 20
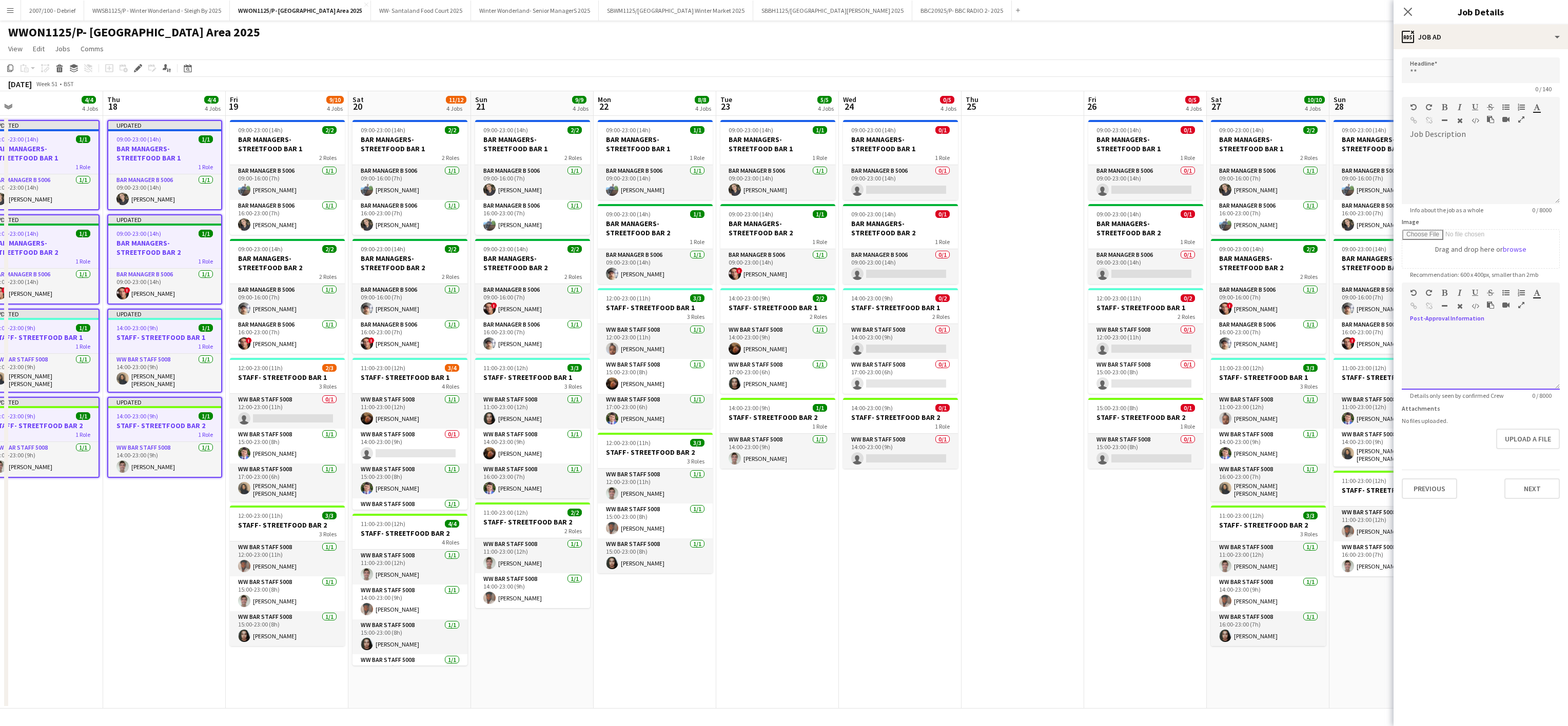
click at [1449, 390] on div at bounding box center [1481, 358] width 158 height 61
paste div
click at [1530, 494] on button "Next" at bounding box center [1531, 489] width 56 height 20
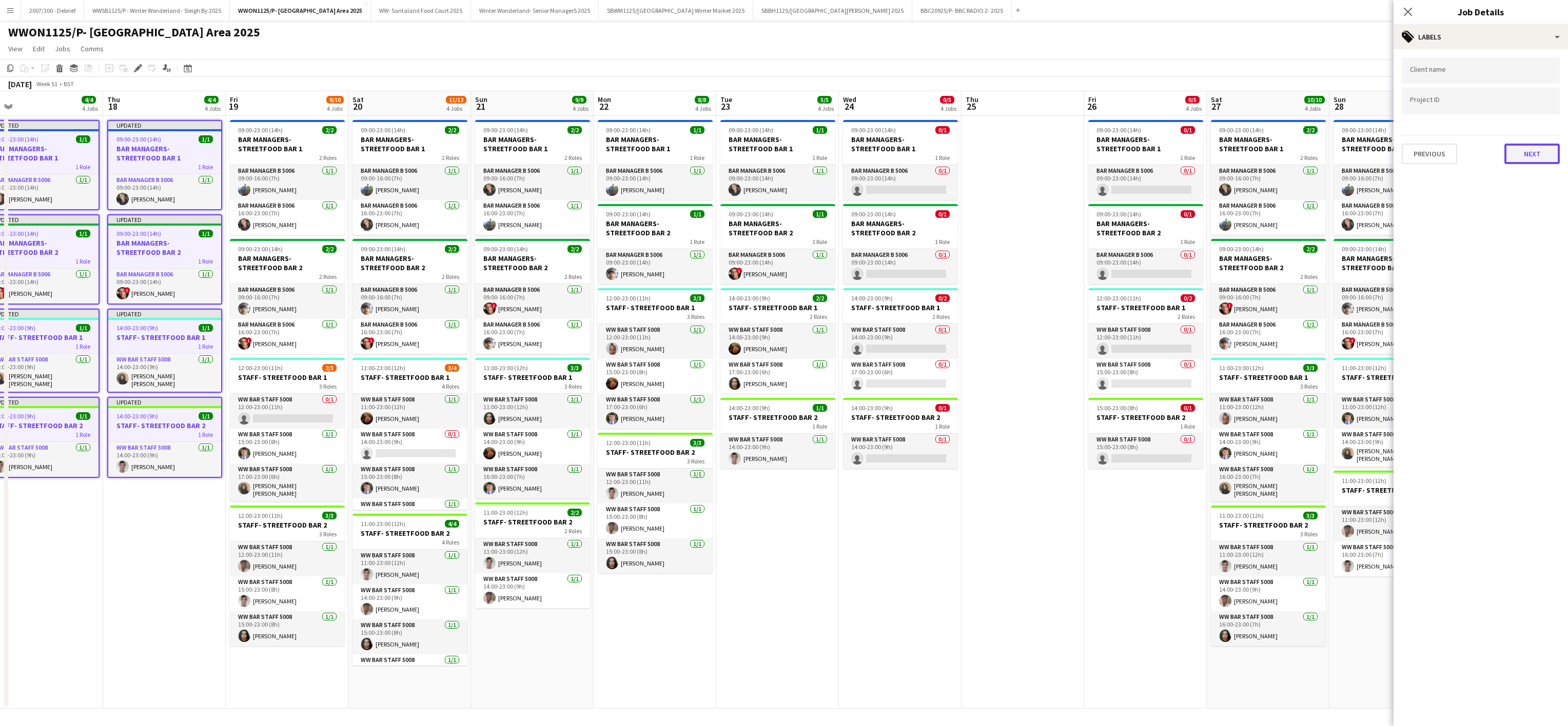
click at [1549, 145] on button "Next" at bounding box center [1531, 154] width 56 height 20
click at [753, 685] on app-date-cell "09:00-23:00 (14h) 1/1 BAR MANAGERS- STREETFOOD BAR 1 1 Role Bar Manager B 5006 …" at bounding box center [778, 413] width 123 height 593
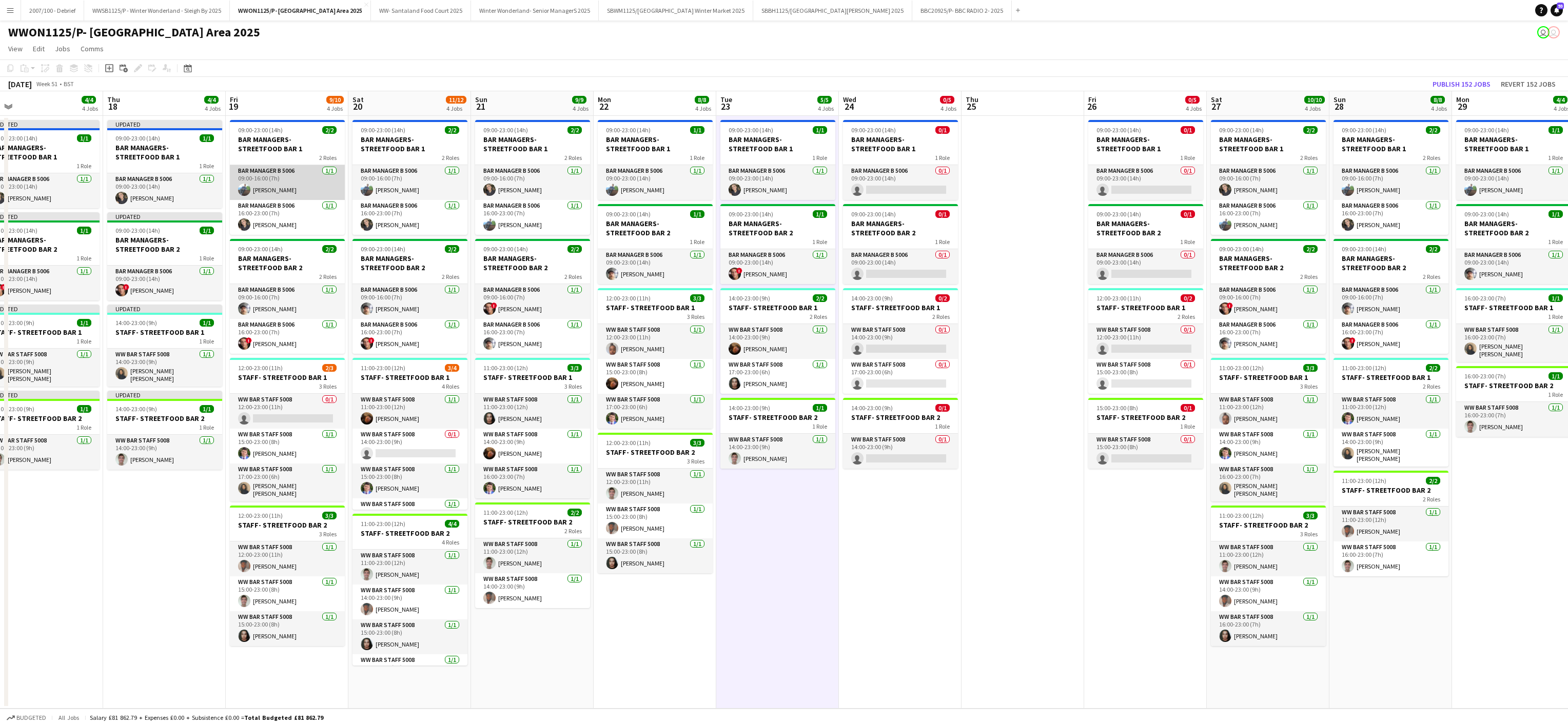
click at [267, 168] on app-card-role "Bar Manager B 5006 [DATE] 09:00-16:00 (7h) [PERSON_NAME]" at bounding box center [287, 183] width 115 height 35
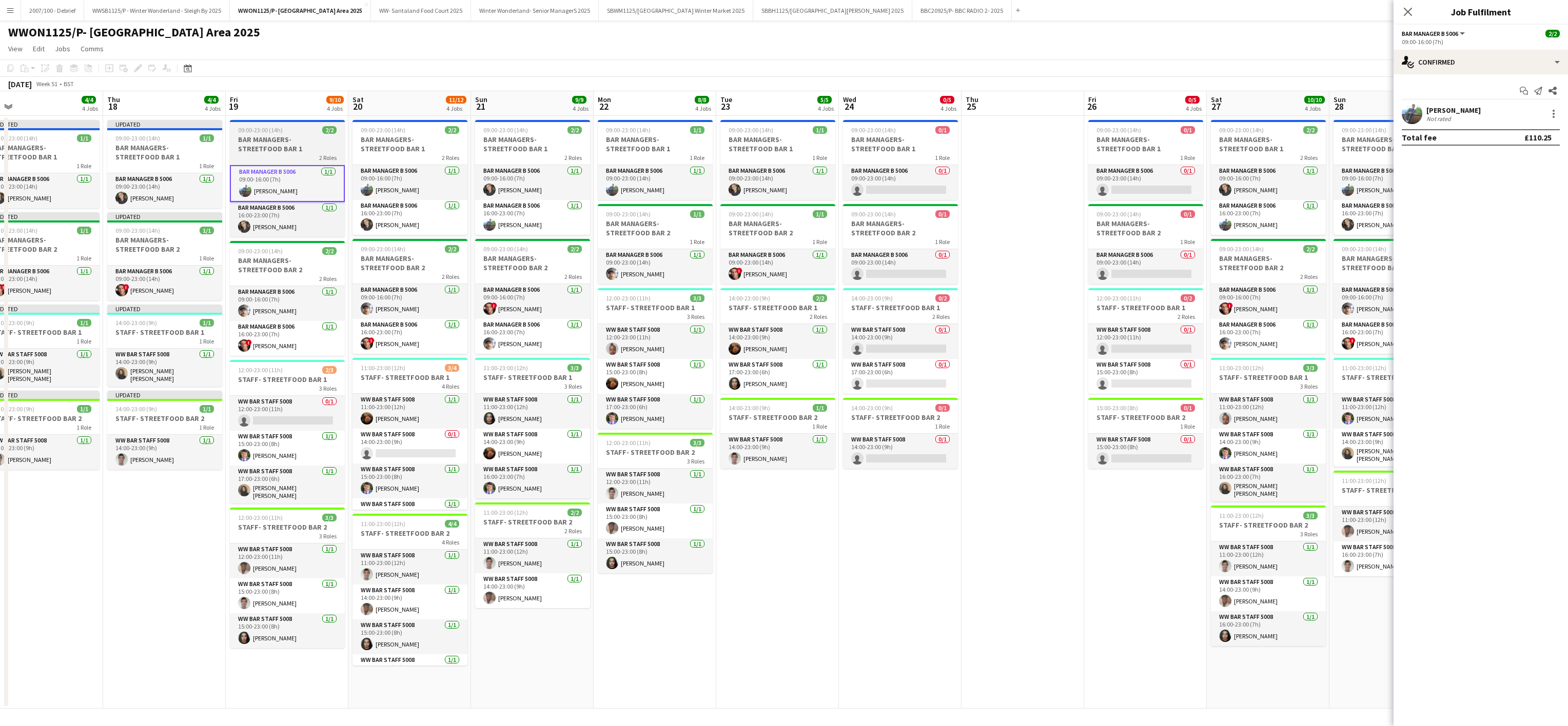
click at [292, 137] on h3 "BAR MANAGERS- STREETFOOD BAR 1" at bounding box center [287, 144] width 115 height 18
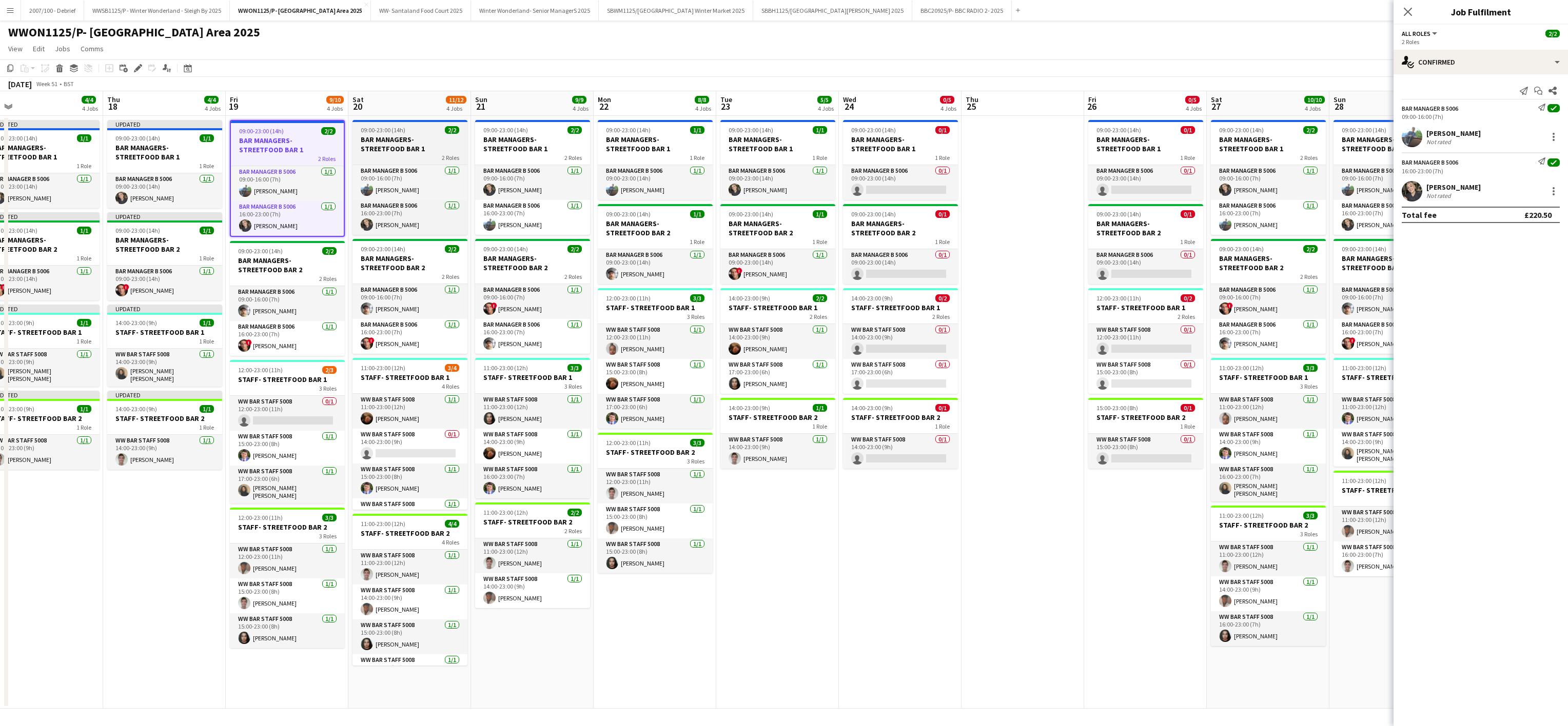
click at [374, 152] on h3 "BAR MANAGERS- STREETFOOD BAR 1" at bounding box center [409, 144] width 115 height 18
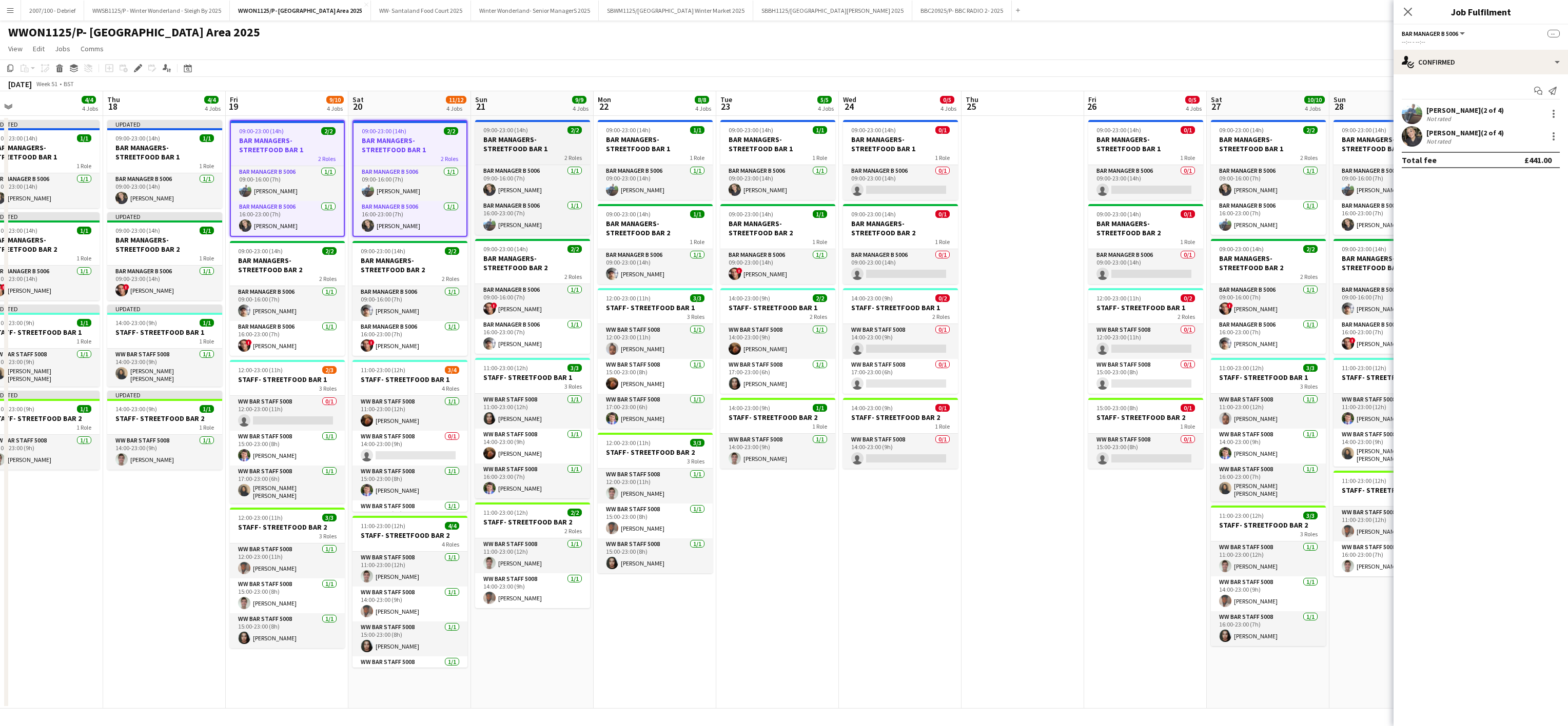
click at [499, 151] on h3 "BAR MANAGERS- STREETFOOD BAR 1" at bounding box center [532, 144] width 115 height 18
click at [634, 149] on h3 "BAR MANAGERS- STREETFOOD BAR 1" at bounding box center [654, 144] width 115 height 18
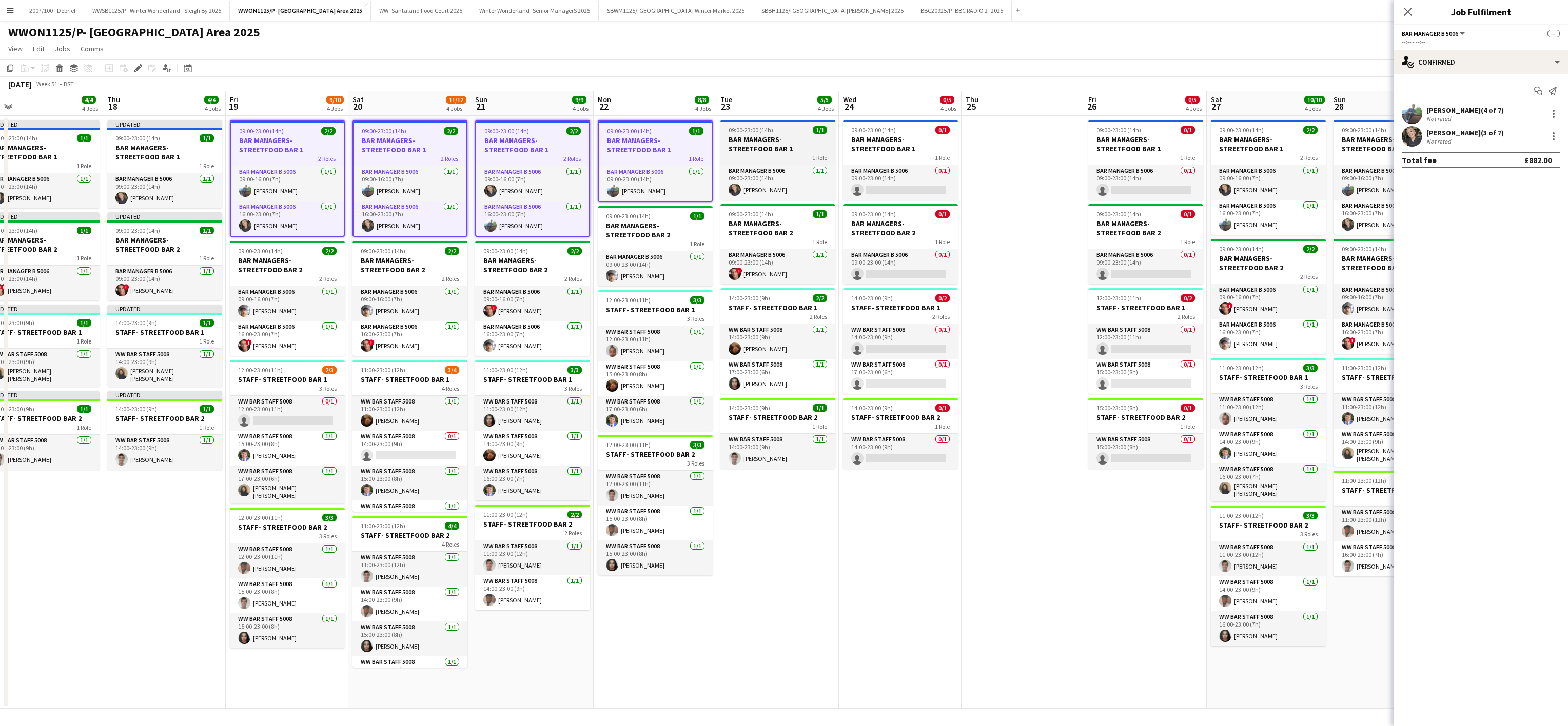
click at [747, 148] on h3 "BAR MANAGERS- STREETFOOD BAR 1" at bounding box center [778, 144] width 115 height 18
click at [870, 148] on h3 "BAR MANAGERS- STREETFOOD BAR 1" at bounding box center [900, 144] width 115 height 18
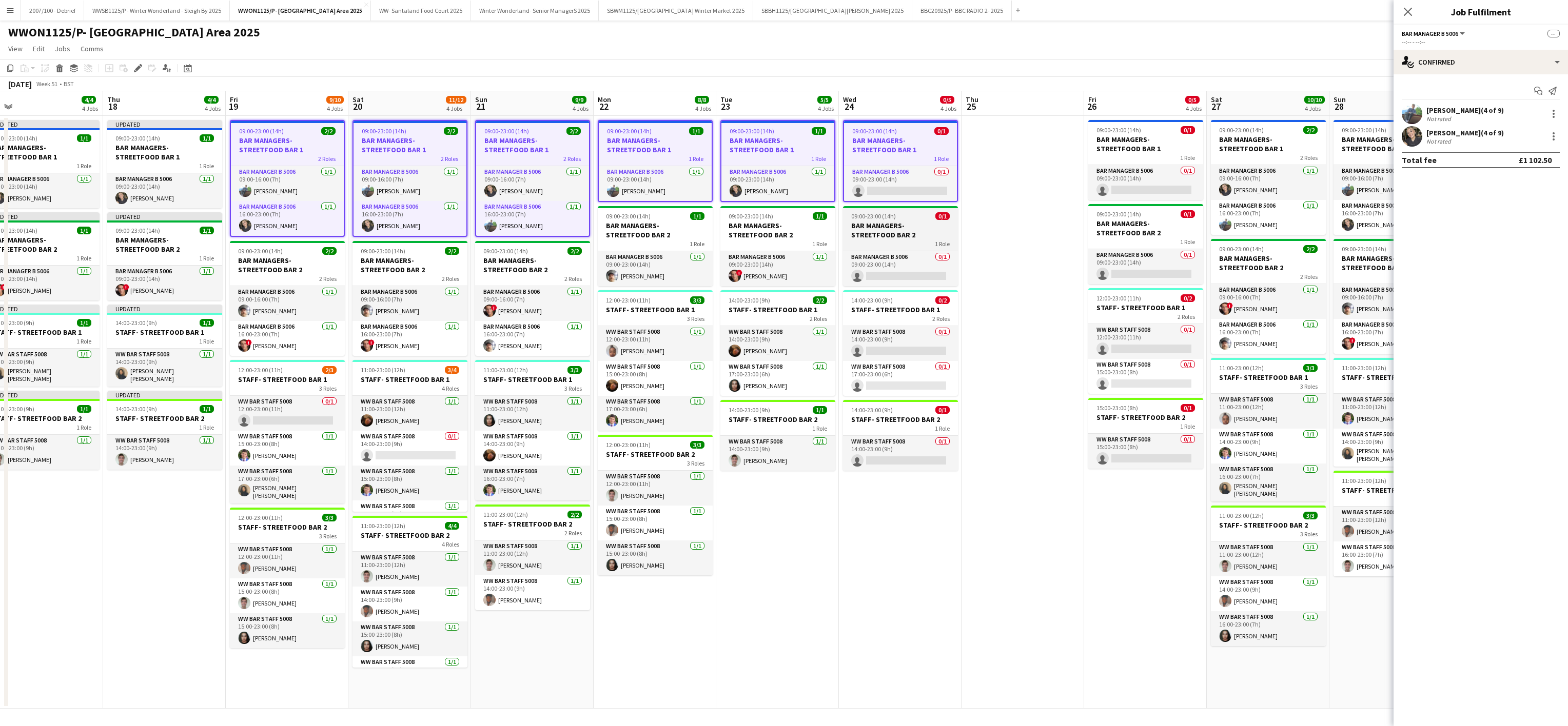
click at [880, 250] on app-job-card "09:00-23:00 (14h) 0/1 BAR MANAGERS- STREETFOOD BAR 2 1 Role Bar Manager B 5006 …" at bounding box center [900, 246] width 115 height 80
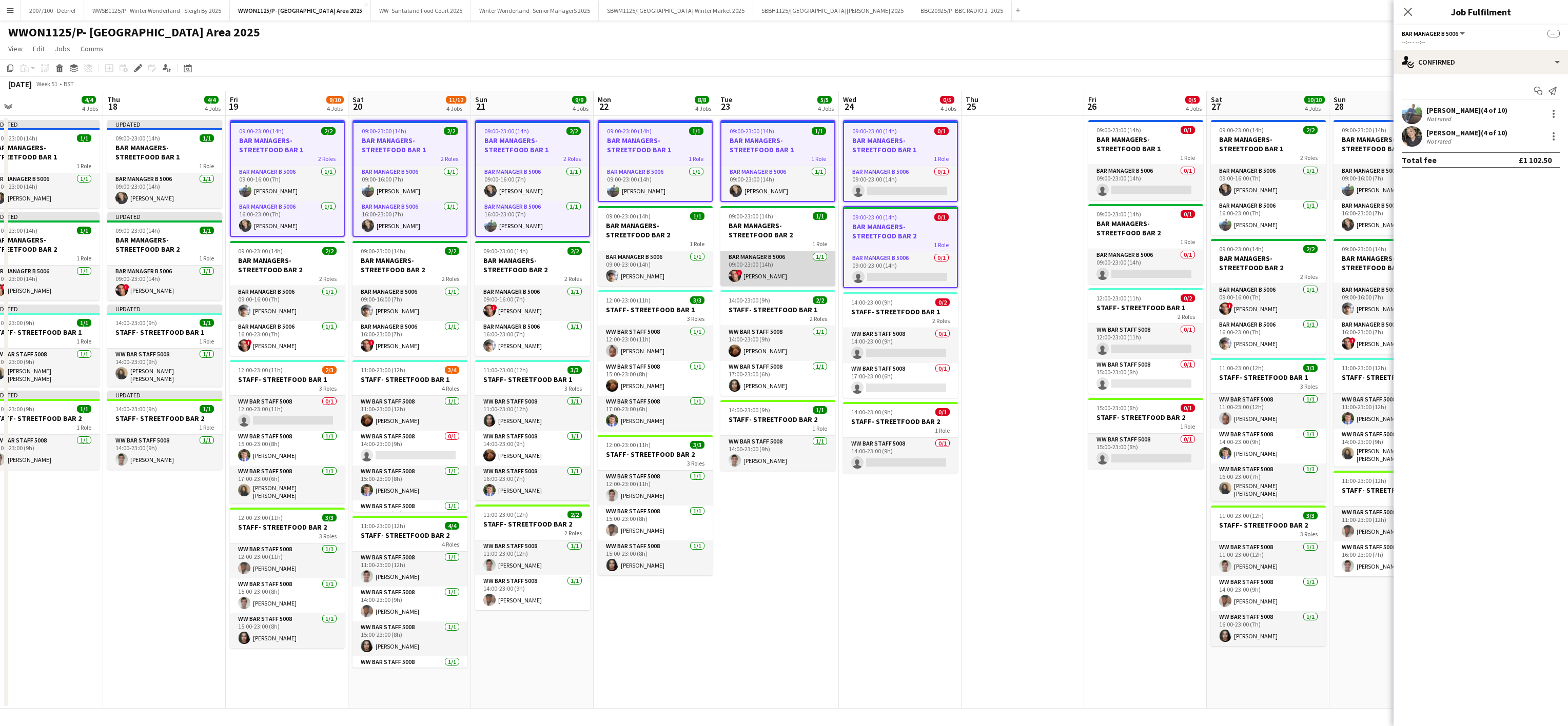
click at [807, 261] on app-card-role "Bar Manager B 5006 [DATE] 09:00-23:00 (14h) ! [PERSON_NAME]" at bounding box center [778, 269] width 115 height 35
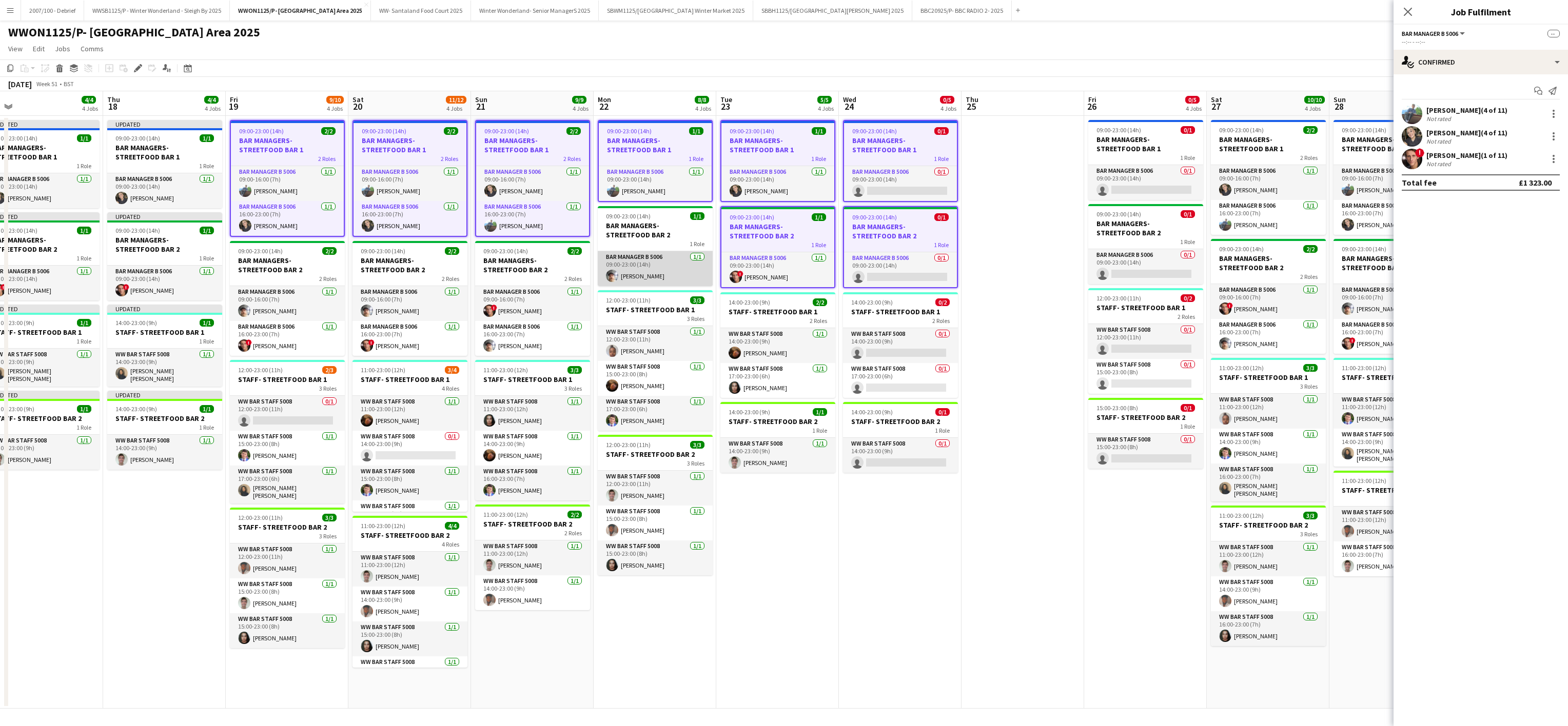
click at [603, 259] on app-card-role "Bar Manager B 5006 [DATE] 09:00-23:00 (14h) [PERSON_NAME]" at bounding box center [654, 269] width 115 height 35
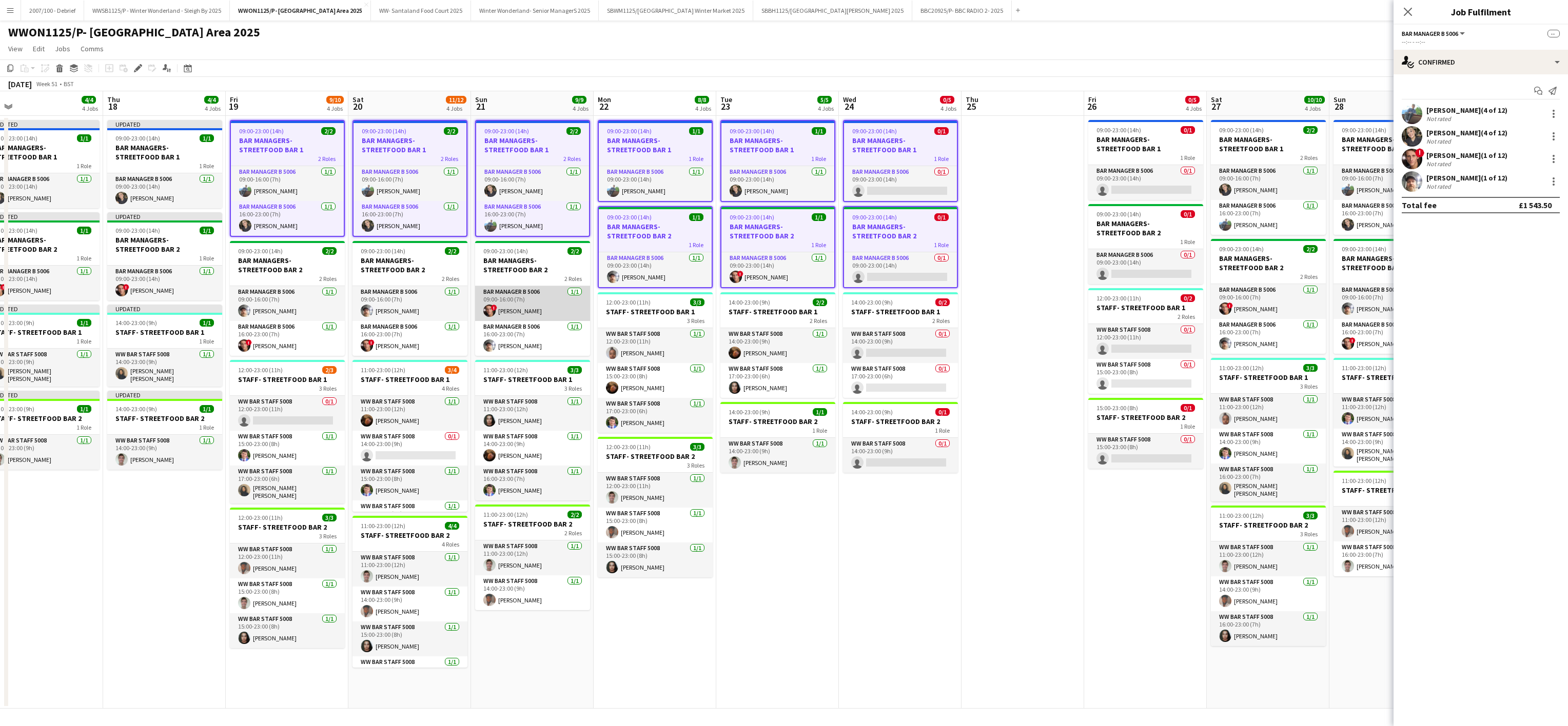
click at [502, 320] on app-card-role "Bar Manager B 5006 [DATE] 09:00-16:00 (7h) ! [PERSON_NAME]" at bounding box center [532, 303] width 115 height 35
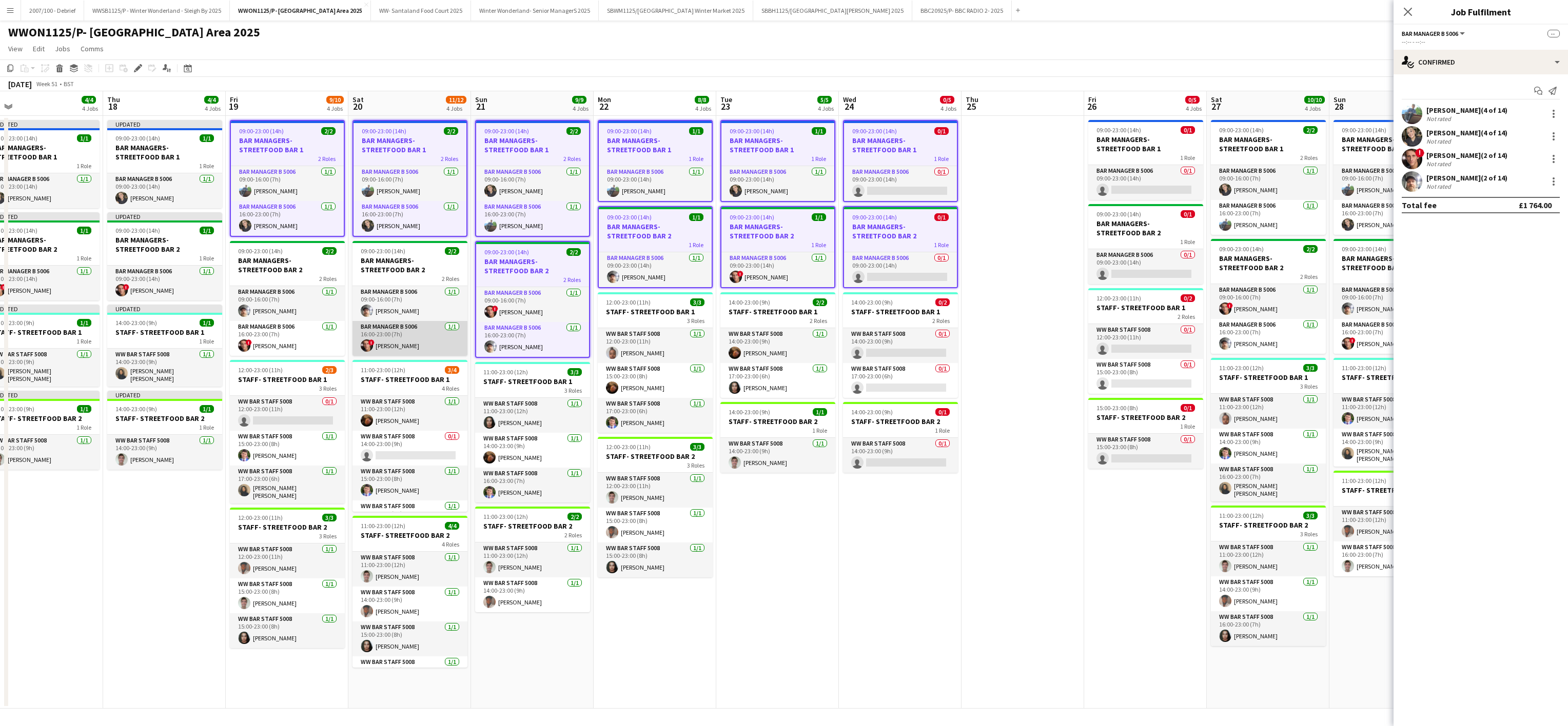
click at [423, 322] on app-card-role "Bar Manager B 5006 [DATE] 16:00-23:00 (7h) ! [PERSON_NAME]" at bounding box center [409, 339] width 115 height 35
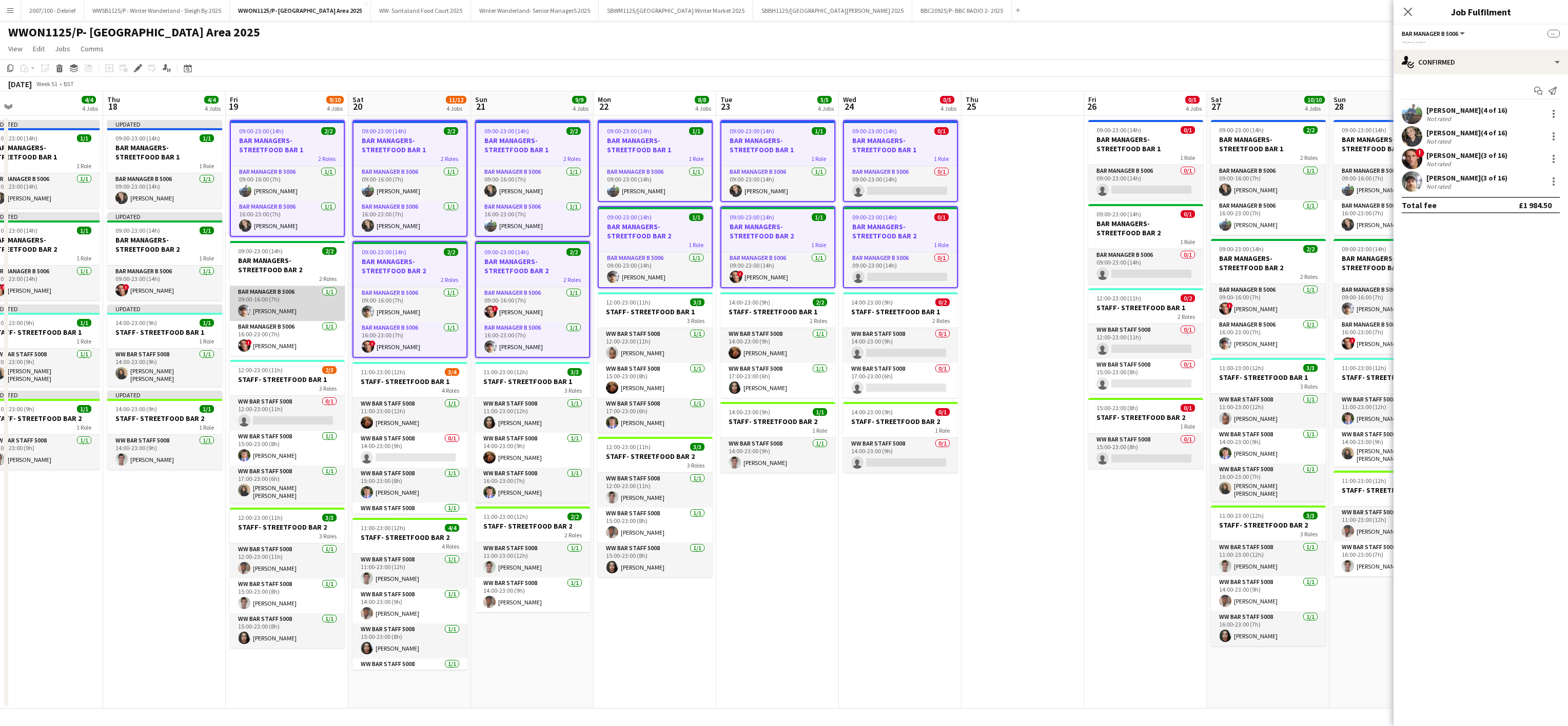
click at [263, 318] on app-card-role "Bar Manager B 5006 [DATE] 09:00-16:00 (7h) [PERSON_NAME]" at bounding box center [287, 303] width 115 height 35
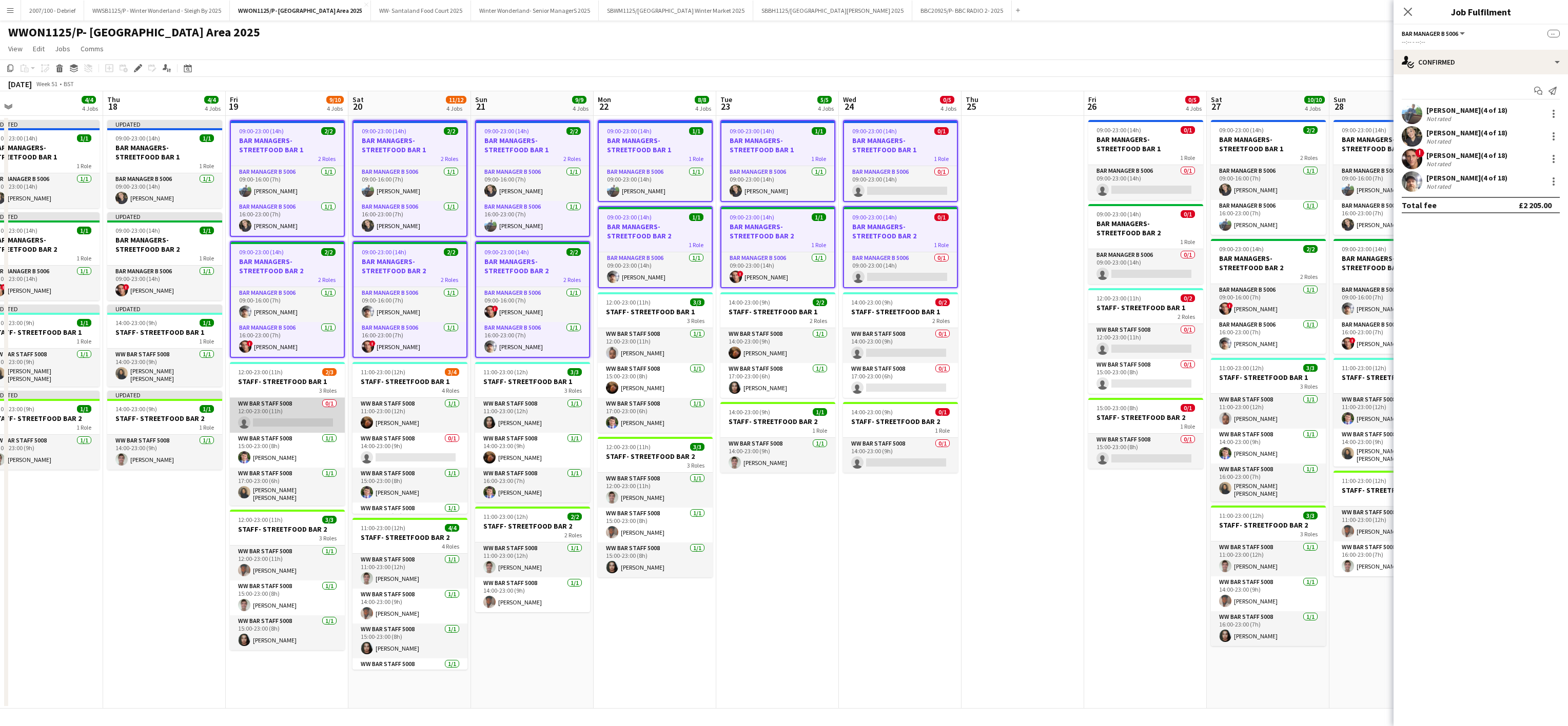
click at [279, 416] on app-card-role "WW Bar Staff 5008 0/1 12:00-23:00 (11h) single-neutral-actions" at bounding box center [287, 415] width 115 height 35
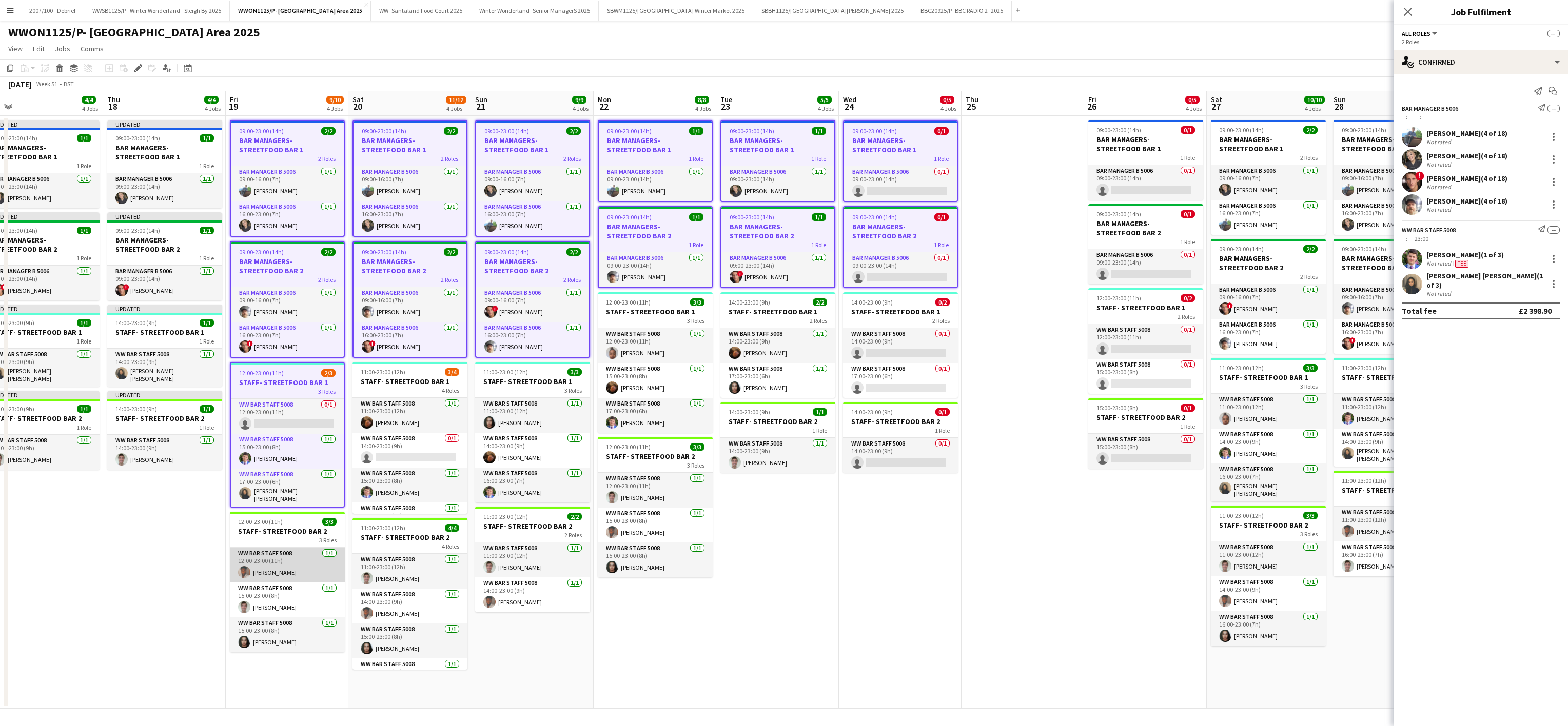
click at [305, 571] on app-card-role "WW Bar Staff 5008 [DATE] 12:00-23:00 (11h) [PERSON_NAME]" at bounding box center [287, 565] width 115 height 35
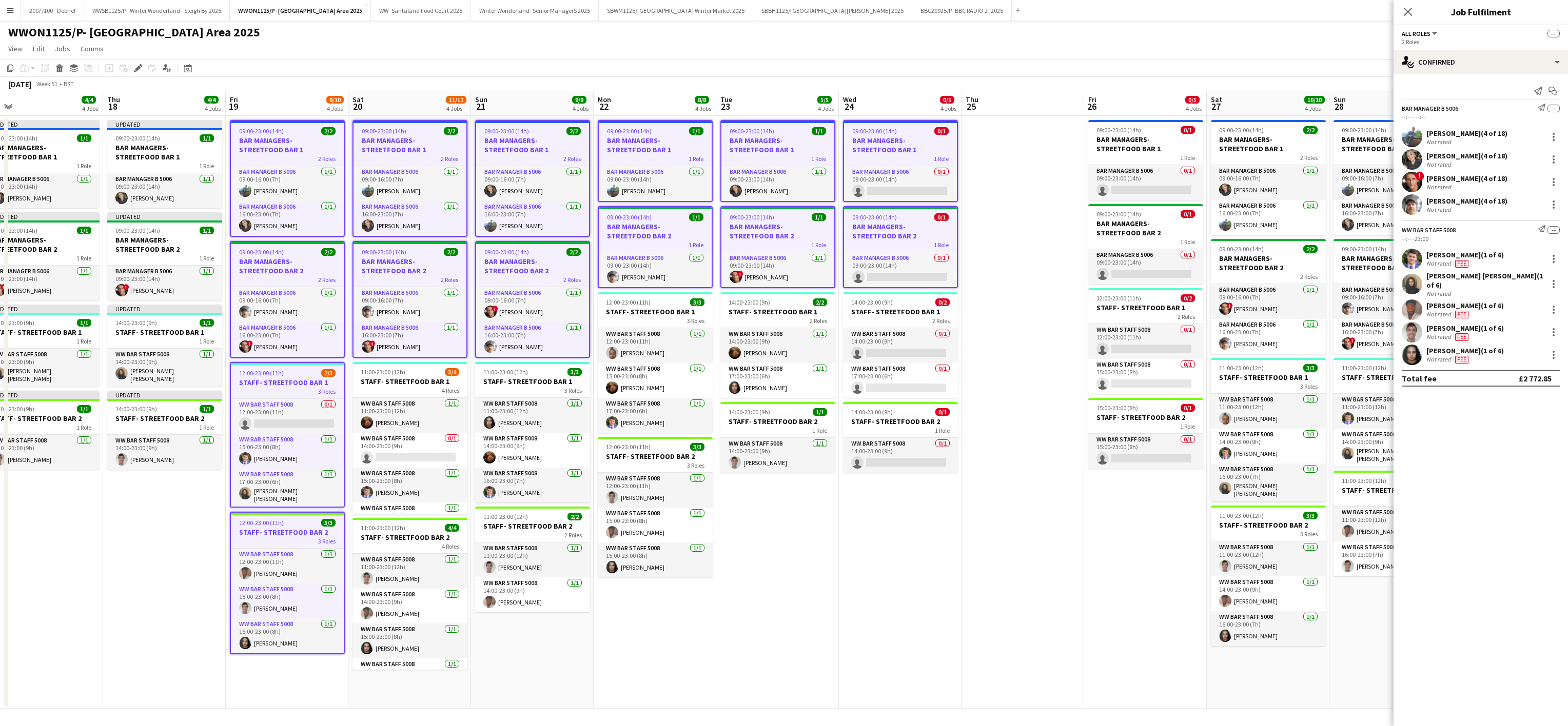
scroll to position [0, 420]
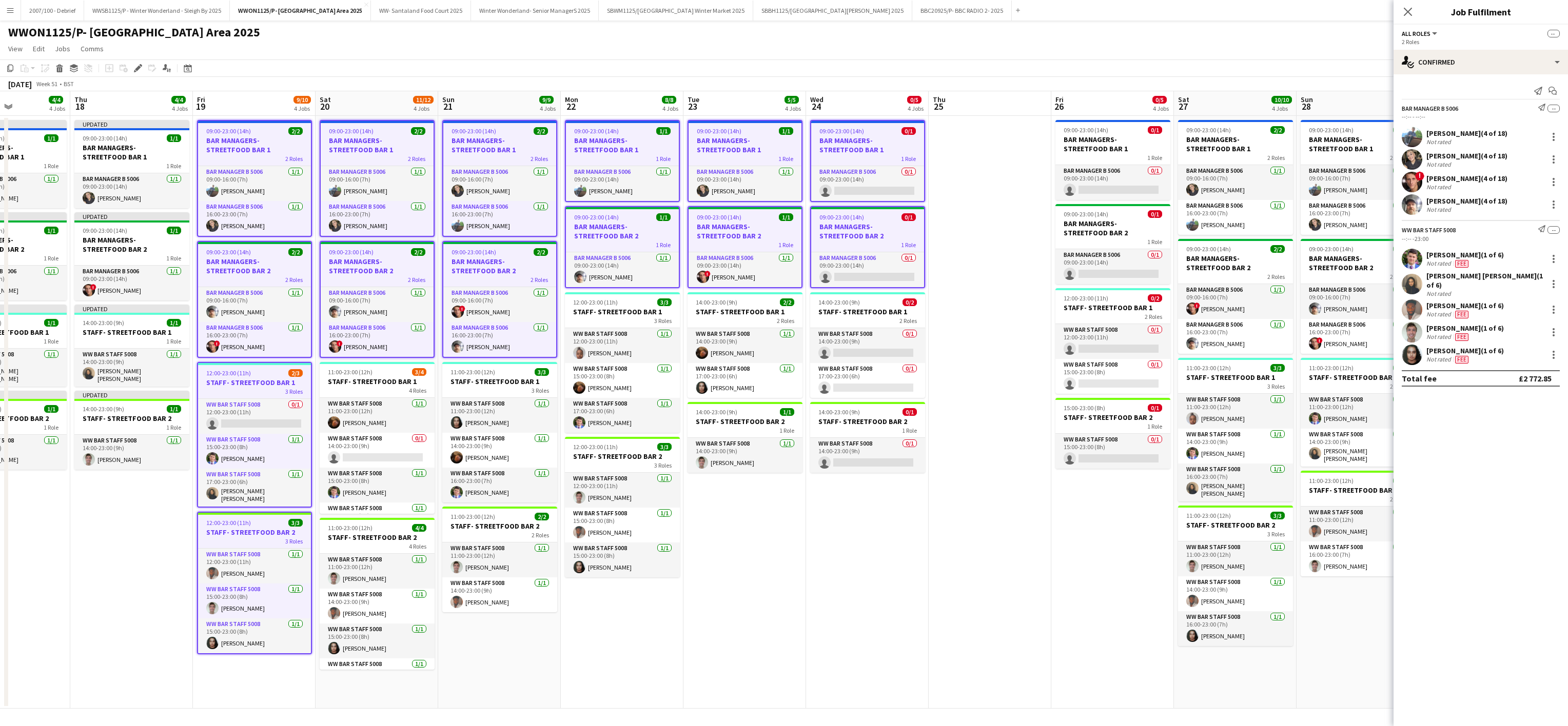
drag, startPoint x: 420, startPoint y: 560, endPoint x: 387, endPoint y: 453, distance: 112.0
click at [387, 453] on app-calendar-viewport "Sun 14 9/9 4 Jobs Mon 15 4/4 4 Jobs Tue 16 4/4 4 Jobs Wed 17 4/4 4 Jobs Thu 18 …" at bounding box center [784, 400] width 1568 height 618
click at [387, 453] on app-card-role "WW Bar Staff 5008 0/1 14:00-23:00 (9h) single-neutral-actions" at bounding box center [377, 451] width 115 height 35
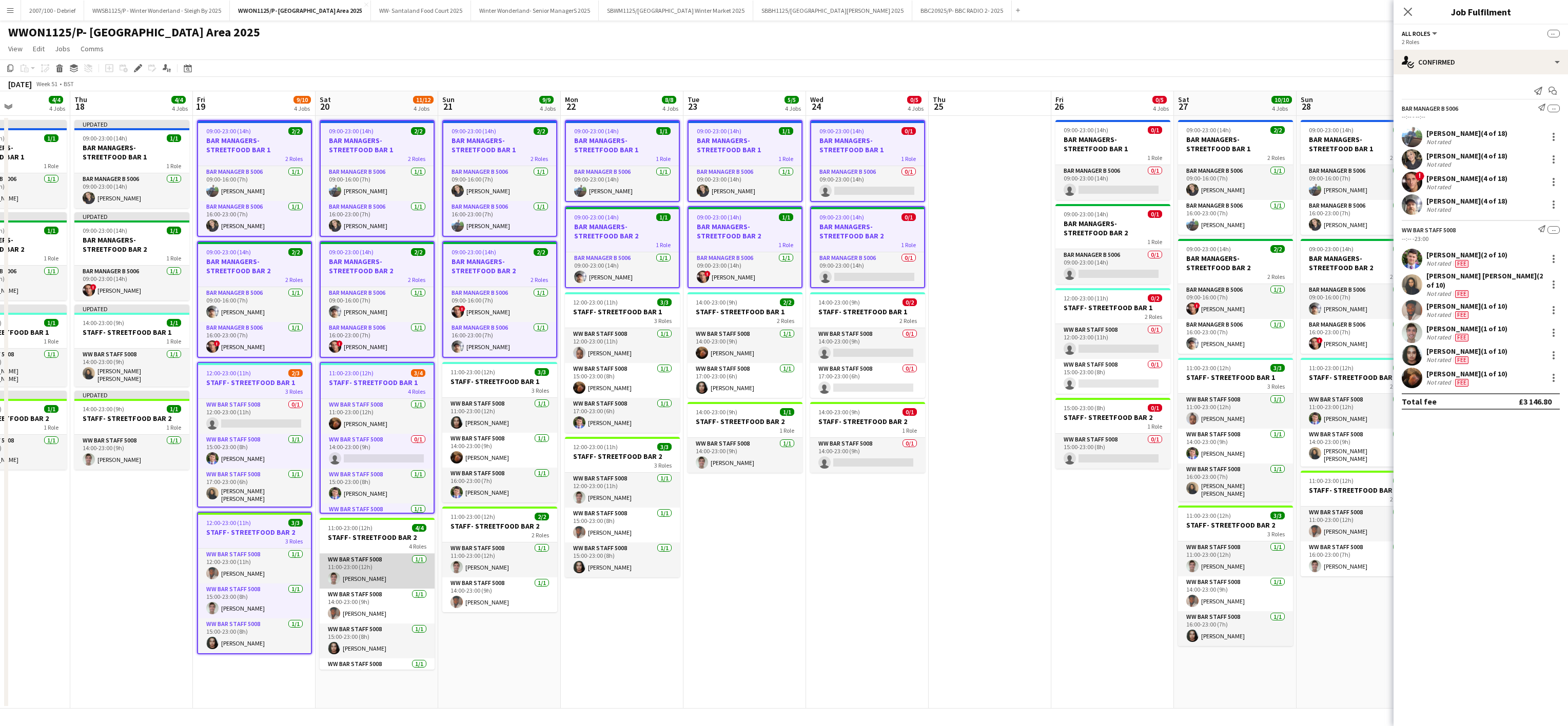
click at [382, 568] on app-card-role "WW Bar Staff 5008 [DATE] 11:00-23:00 (12h) [PERSON_NAME]" at bounding box center [377, 572] width 115 height 35
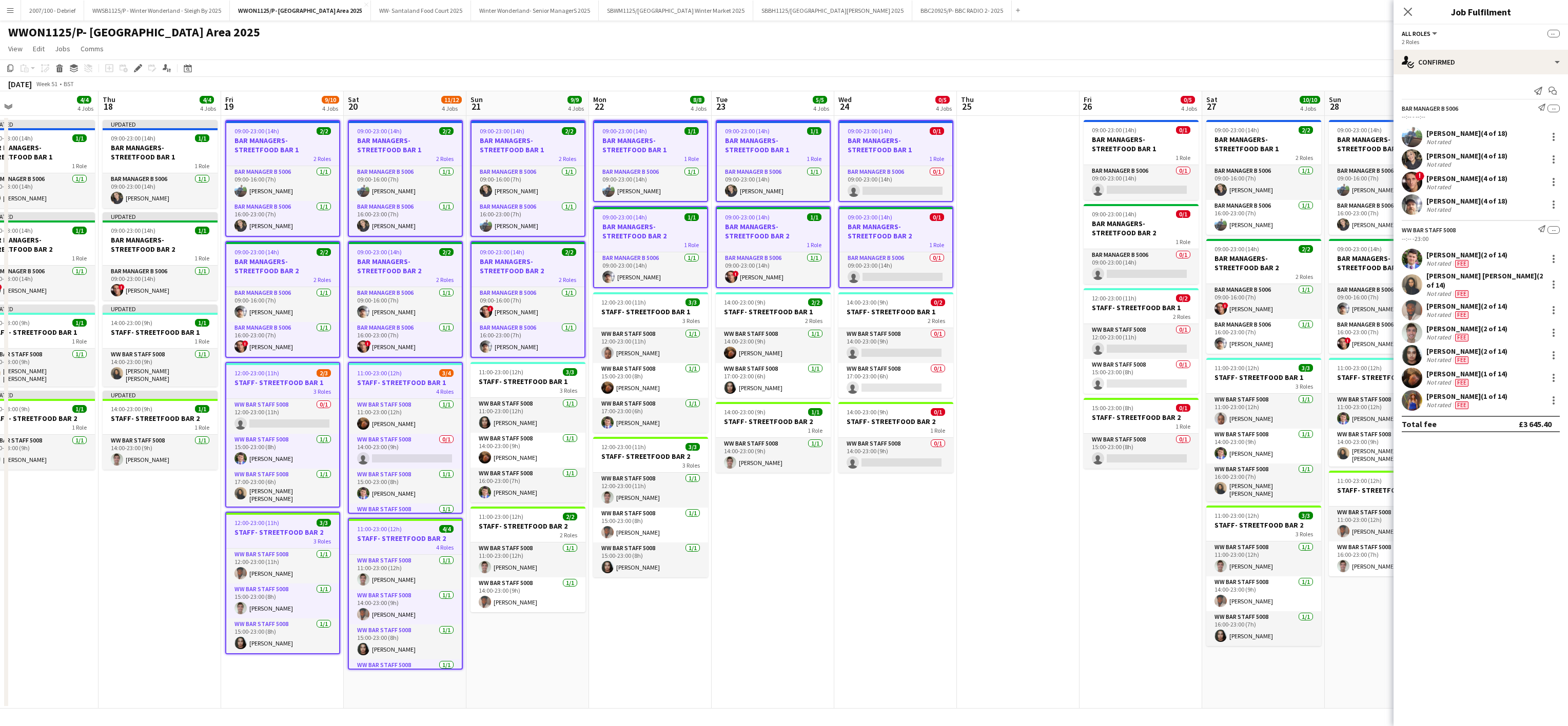
scroll to position [0, 392]
drag, startPoint x: 489, startPoint y: 556, endPoint x: 518, endPoint y: 465, distance: 95.5
click at [518, 465] on app-calendar-viewport "Sun 14 9/9 4 Jobs Mon 15 4/4 4 Jobs Tue 16 4/4 4 Jobs Wed 17 4/4 4 Jobs Thu 18 …" at bounding box center [784, 400] width 1568 height 618
click at [518, 465] on app-card-role "WW Bar Staff 5008 [DATE] 14:00-23:00 (9h) [PERSON_NAME]" at bounding box center [528, 451] width 115 height 35
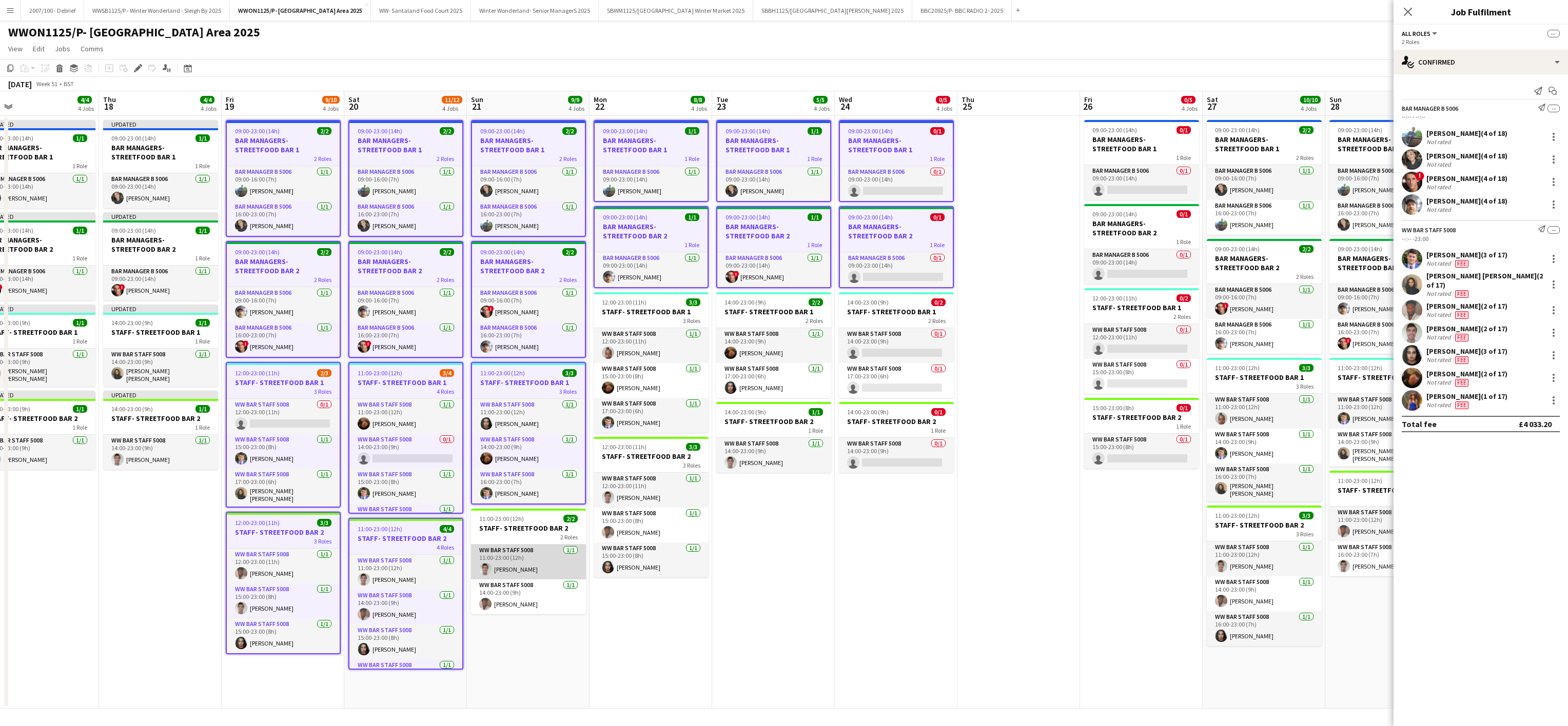
click at [516, 553] on app-card-role "WW Bar Staff 5008 [DATE] 11:00-23:00 (12h) [PERSON_NAME]" at bounding box center [528, 562] width 115 height 35
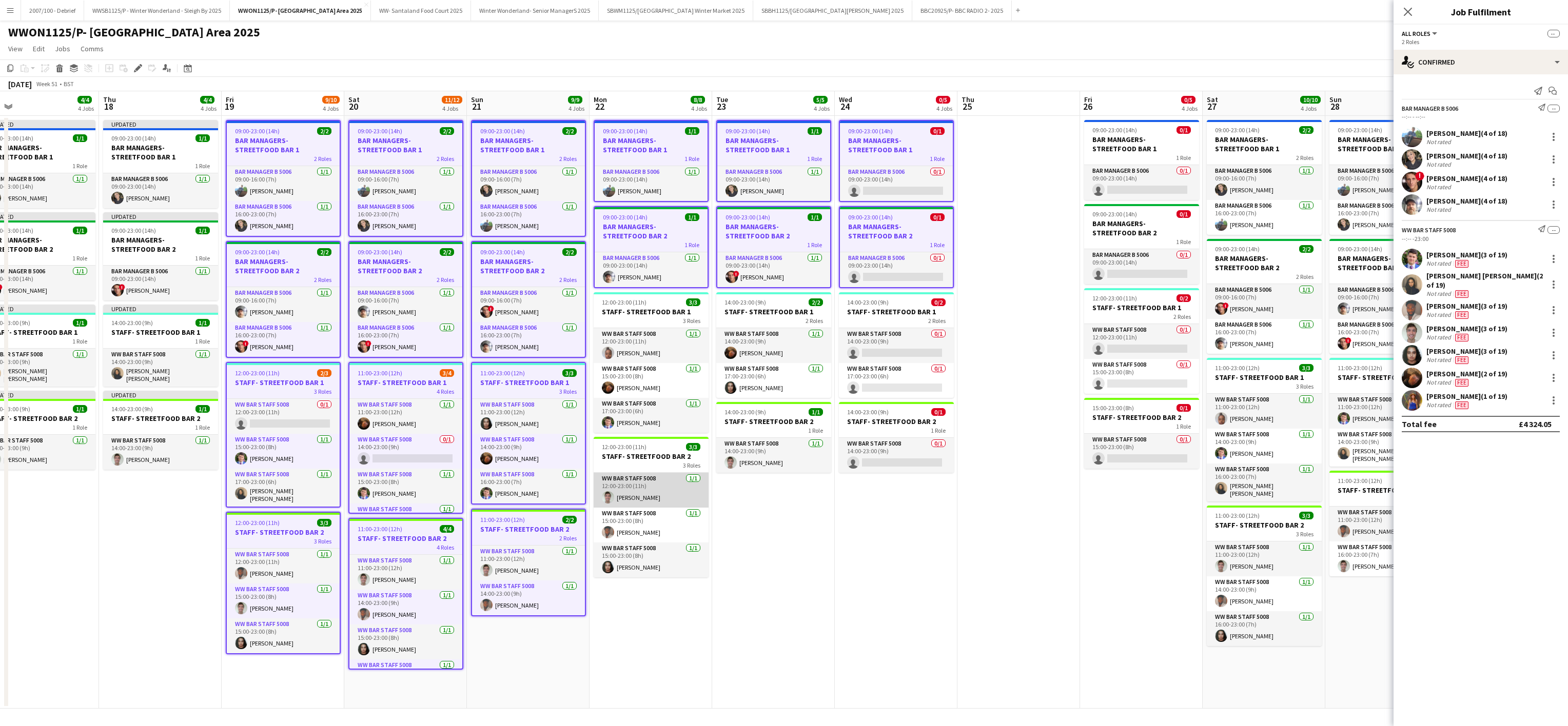
click at [630, 496] on app-card-role "WW Bar Staff 5008 [DATE] 12:00-23:00 (11h) [PERSON_NAME]" at bounding box center [651, 491] width 115 height 35
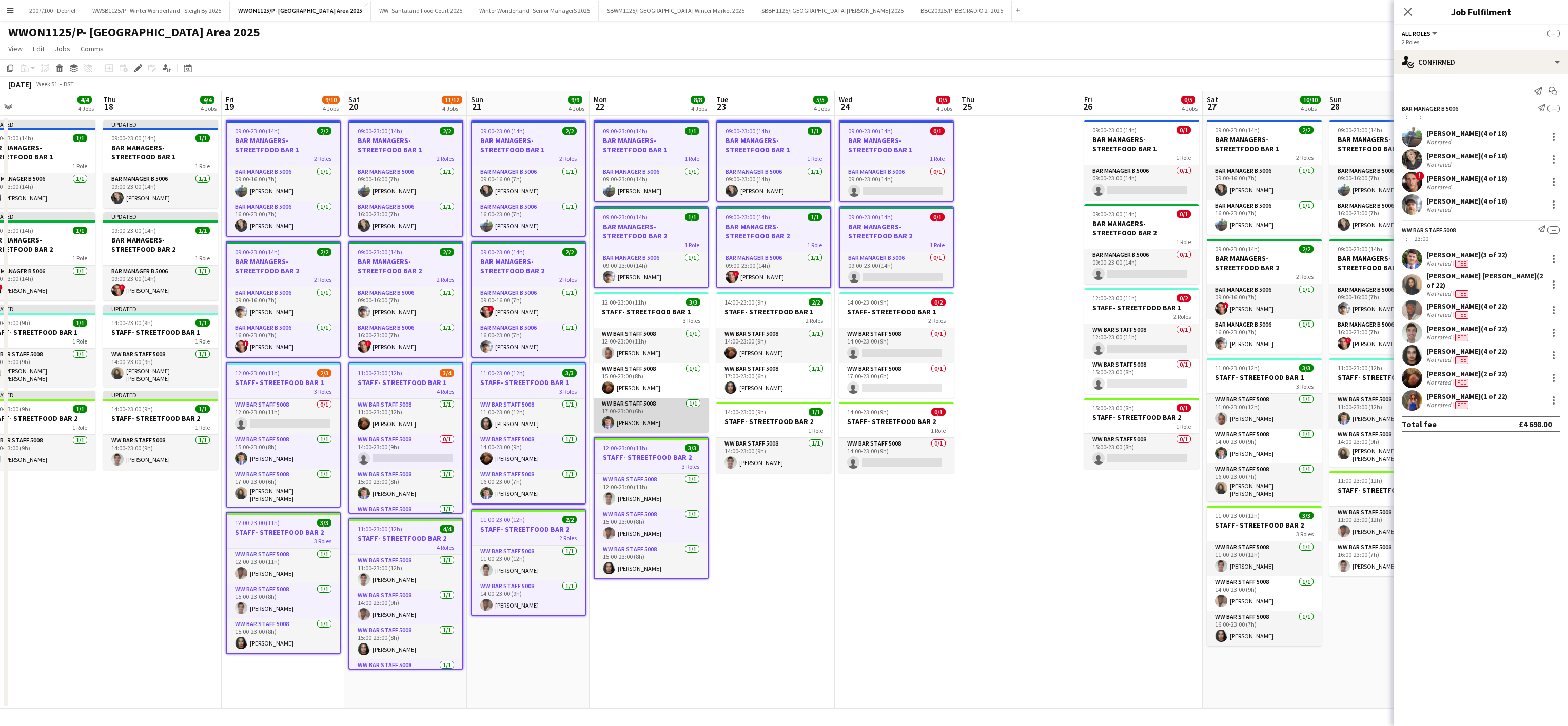
click at [654, 418] on app-card-role "WW Bar Staff 5008 [DATE] 17:00-23:00 (6h) [PERSON_NAME]" at bounding box center [651, 415] width 115 height 35
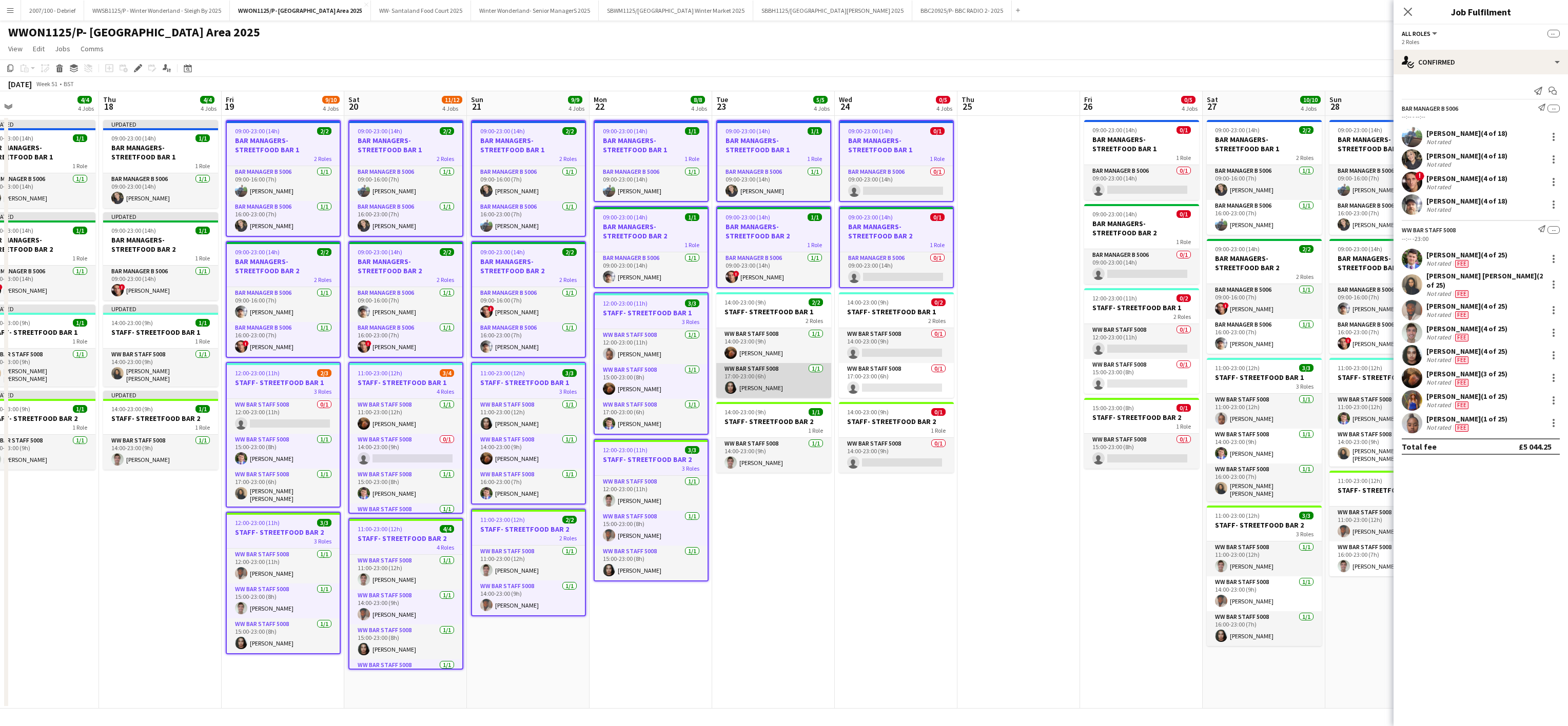
click at [720, 371] on app-card-role "WW Bar Staff 5008 [DATE] 17:00-23:00 (6h) [PERSON_NAME]" at bounding box center [773, 381] width 115 height 35
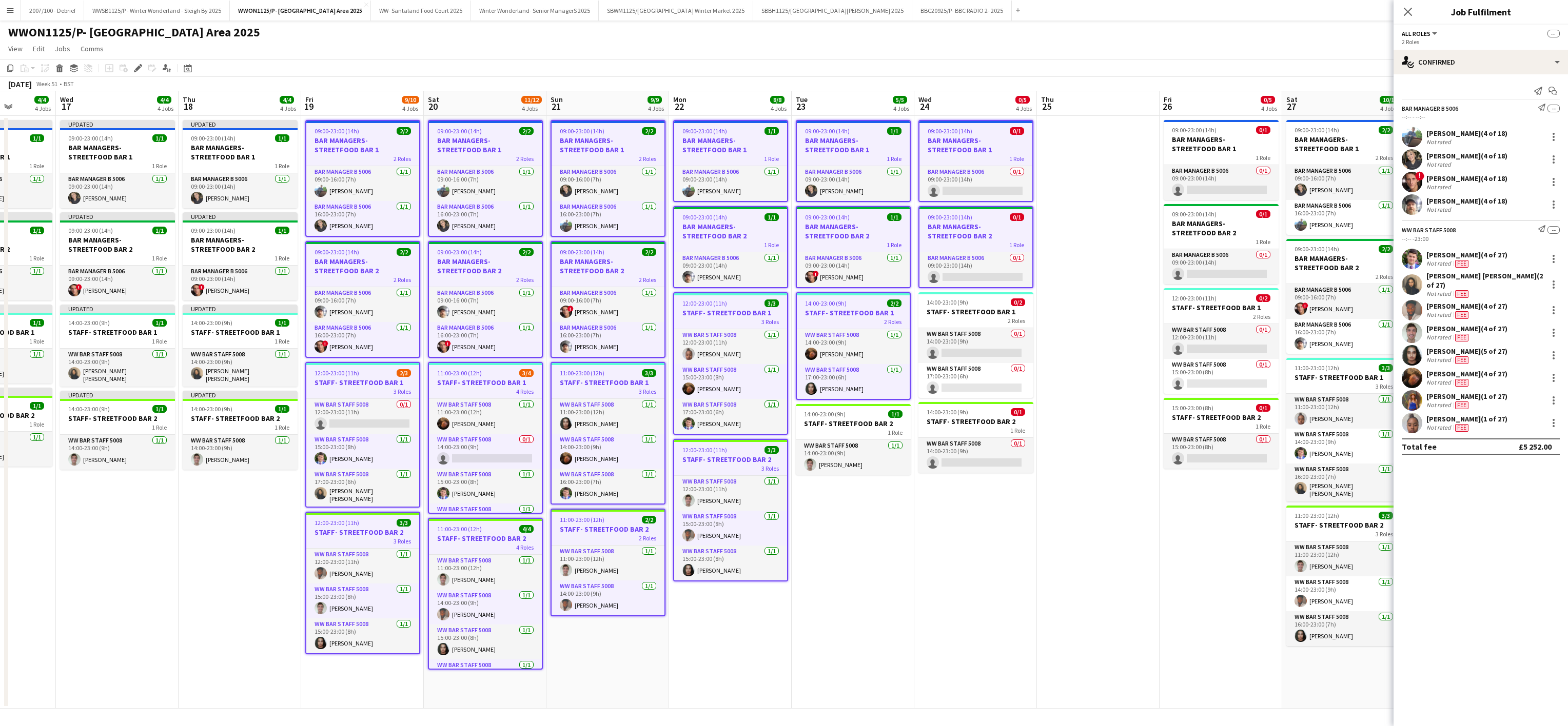
drag, startPoint x: 827, startPoint y: 359, endPoint x: 921, endPoint y: 388, distance: 98.4
click at [921, 388] on app-calendar-viewport "Sun 14 9/9 4 Jobs Mon 15 4/4 4 Jobs Tue 16 4/4 4 Jobs Wed 17 4/4 4 Jobs Thu 18 …" at bounding box center [784, 400] width 1568 height 618
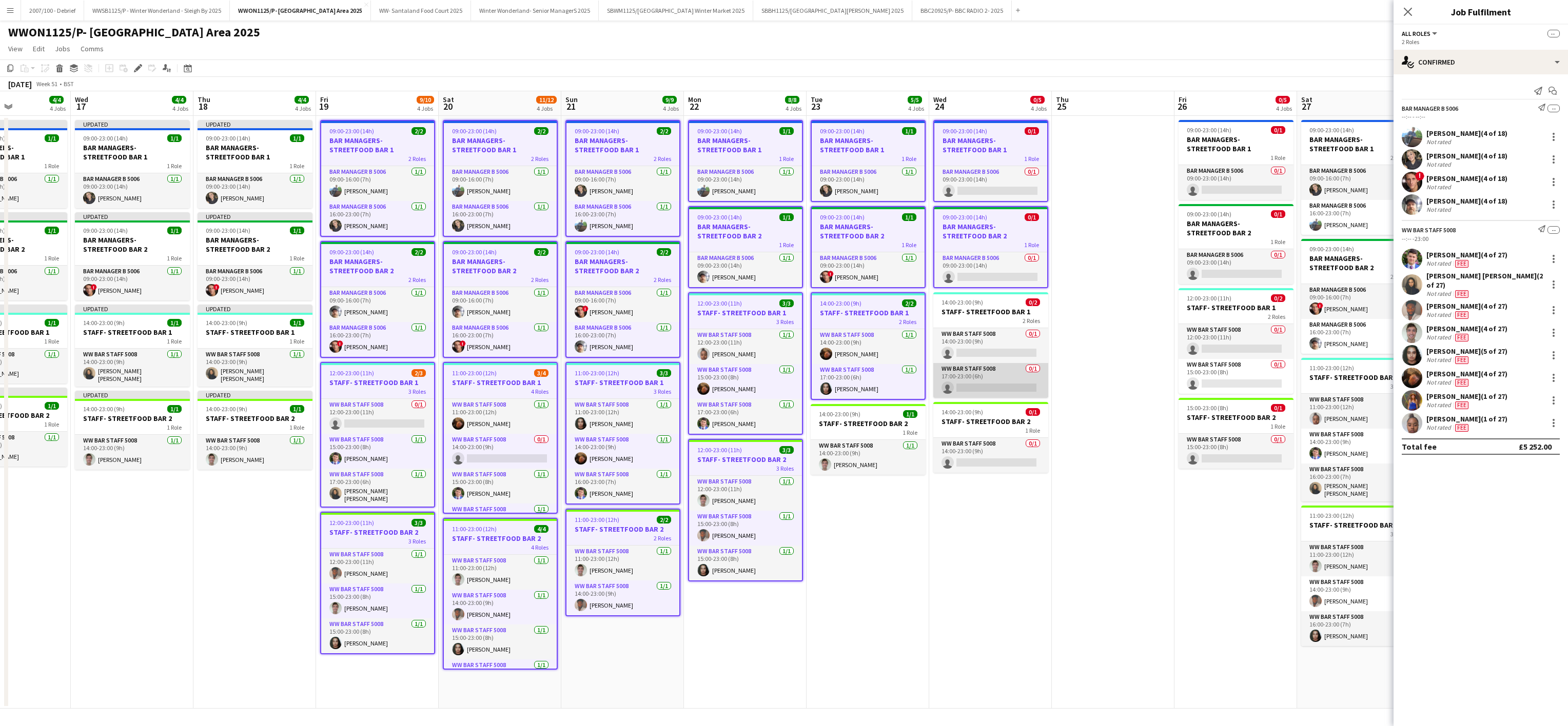
click at [1009, 364] on app-card-role "WW Bar Staff 5008 0/1 17:00-23:00 (6h) single-neutral-actions" at bounding box center [990, 381] width 115 height 35
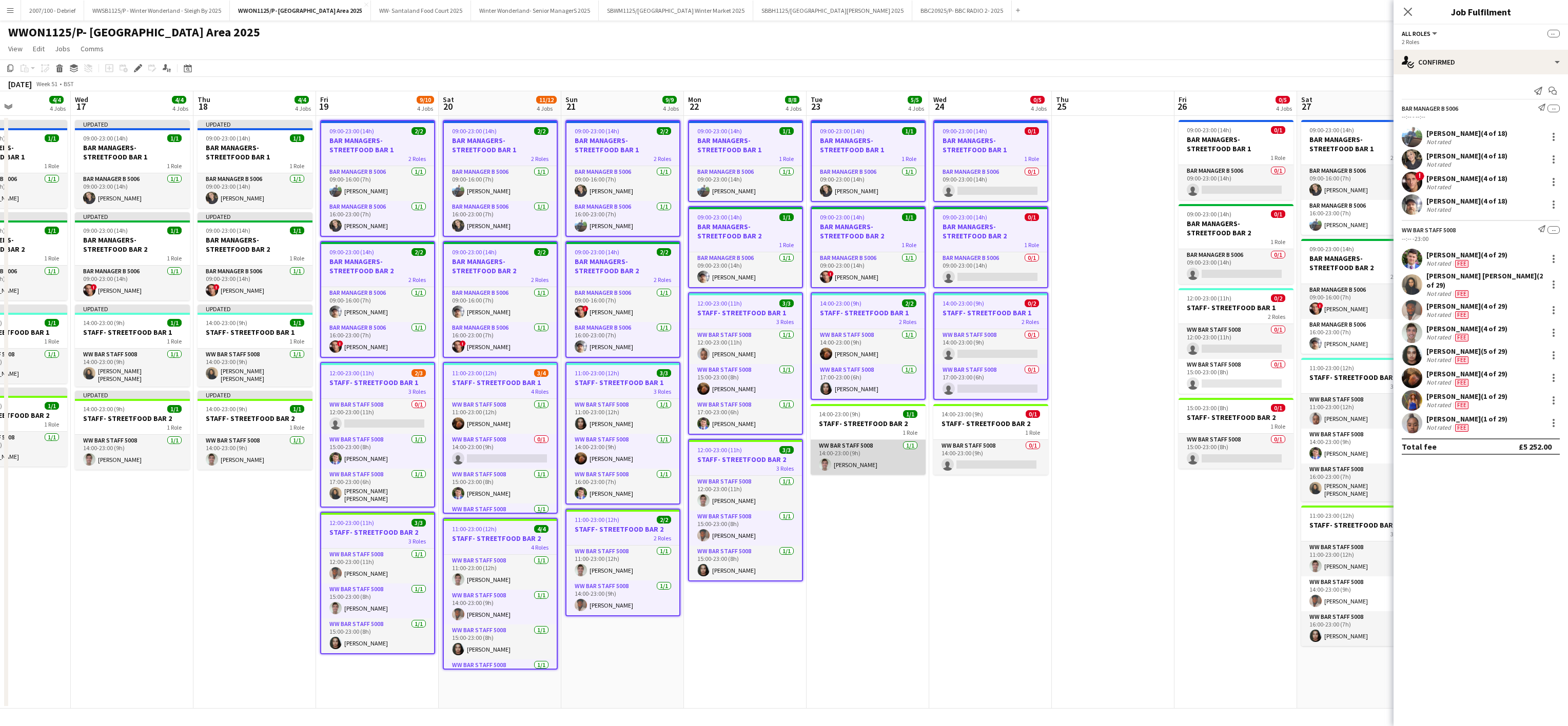
click at [923, 444] on app-card-role "WW Bar Staff 5008 [DATE] 14:00-23:00 (9h) [PERSON_NAME]" at bounding box center [868, 458] width 115 height 35
click at [958, 443] on app-card-role "WW Bar Staff 5008 0/1 14:00-23:00 (9h) single-neutral-actions" at bounding box center [990, 458] width 115 height 35
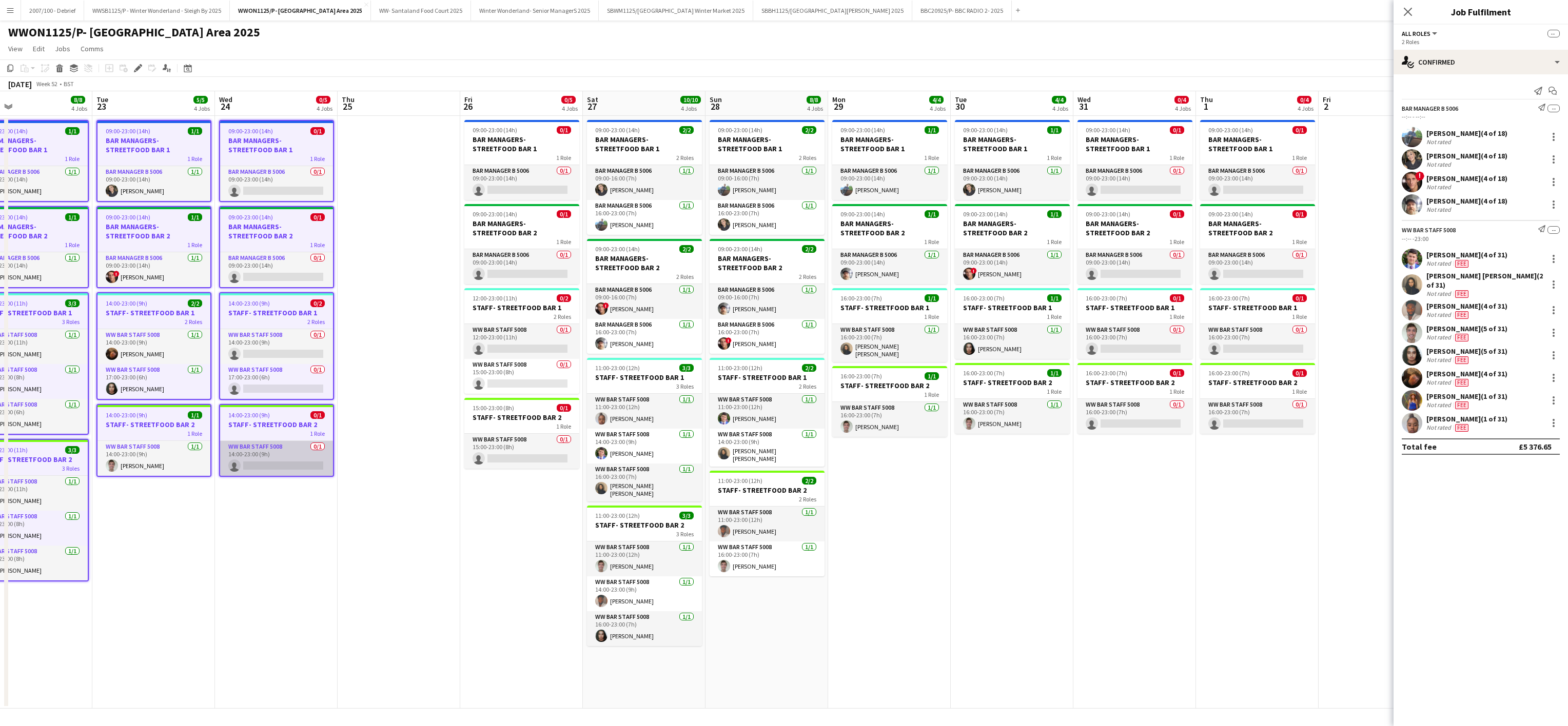
scroll to position [0, 354]
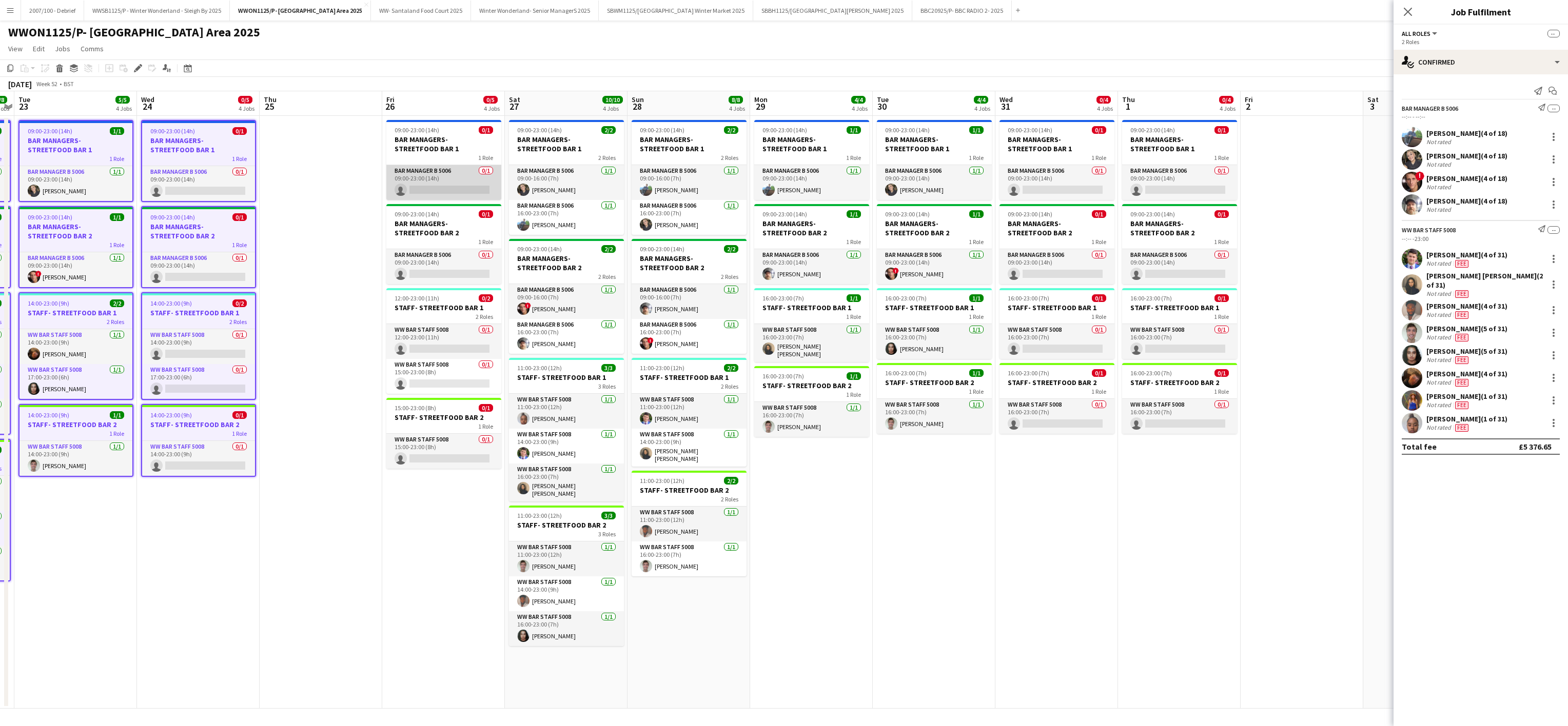
click at [412, 175] on app-card-role "Bar Manager B 5006 0/1 09:00-23:00 (14h) single-neutral-actions" at bounding box center [443, 183] width 115 height 35
click at [419, 237] on h3 "BAR MANAGERS- STREETFOOD BAR 2" at bounding box center [443, 230] width 115 height 18
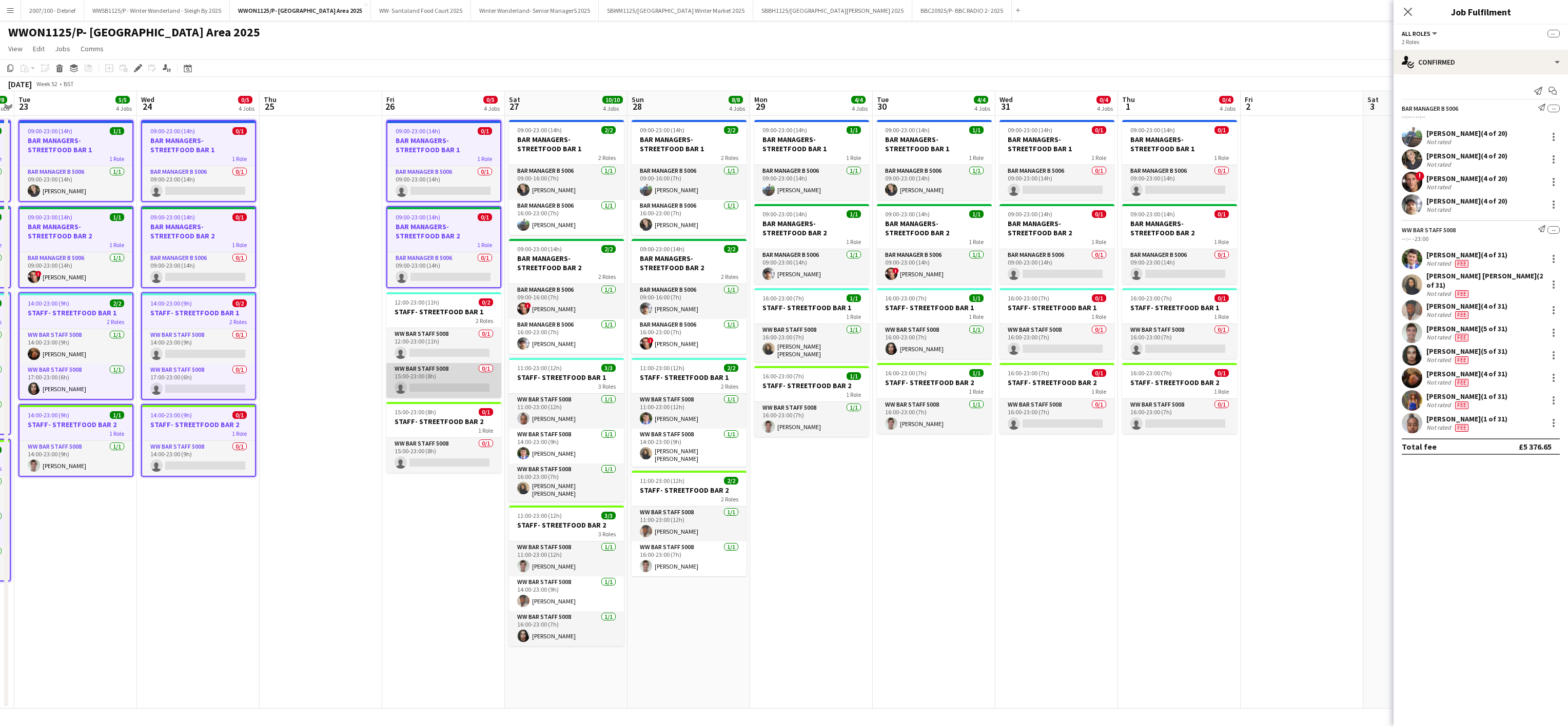
click at [452, 368] on app-card-role "WW Bar Staff 5008 0/1 15:00-23:00 (8h) single-neutral-actions" at bounding box center [443, 381] width 115 height 35
click at [456, 434] on div "1 Role" at bounding box center [443, 432] width 115 height 8
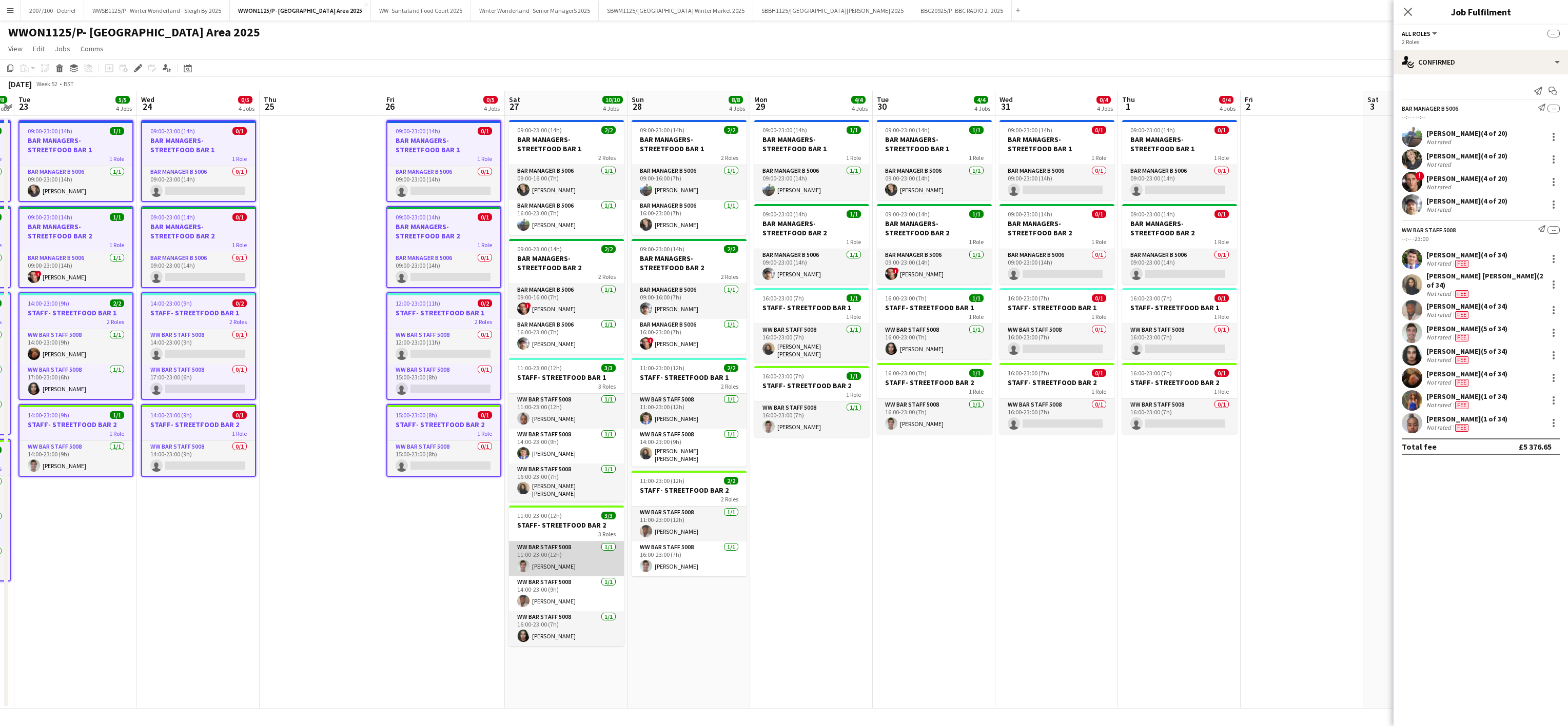
click at [578, 577] on app-card-role "WW Bar Staff 5008 [DATE] 11:00-23:00 (12h) [PERSON_NAME]" at bounding box center [566, 559] width 115 height 35
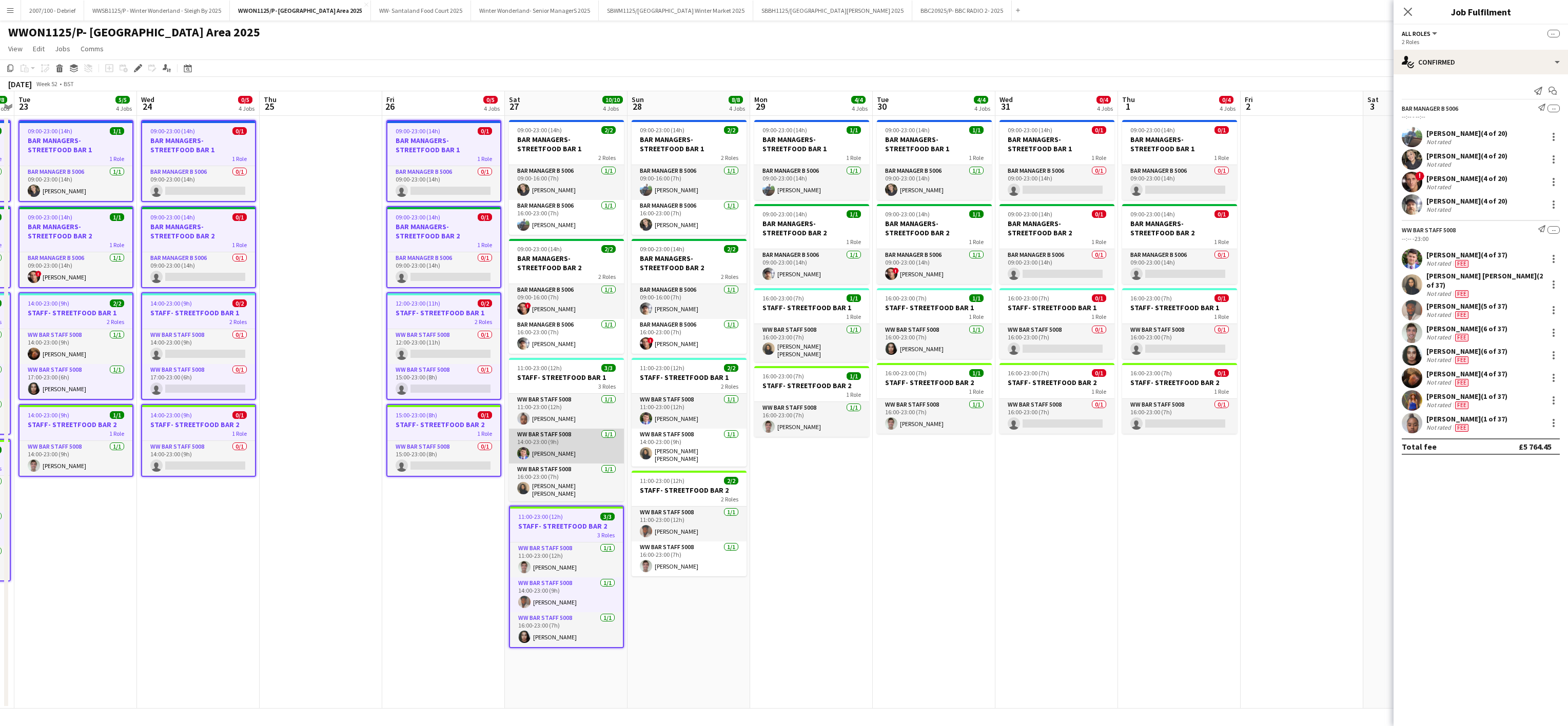
click at [578, 448] on app-card-role "WW Bar Staff 5008 [DATE] 14:00-23:00 (9h) [PERSON_NAME]" at bounding box center [566, 446] width 115 height 35
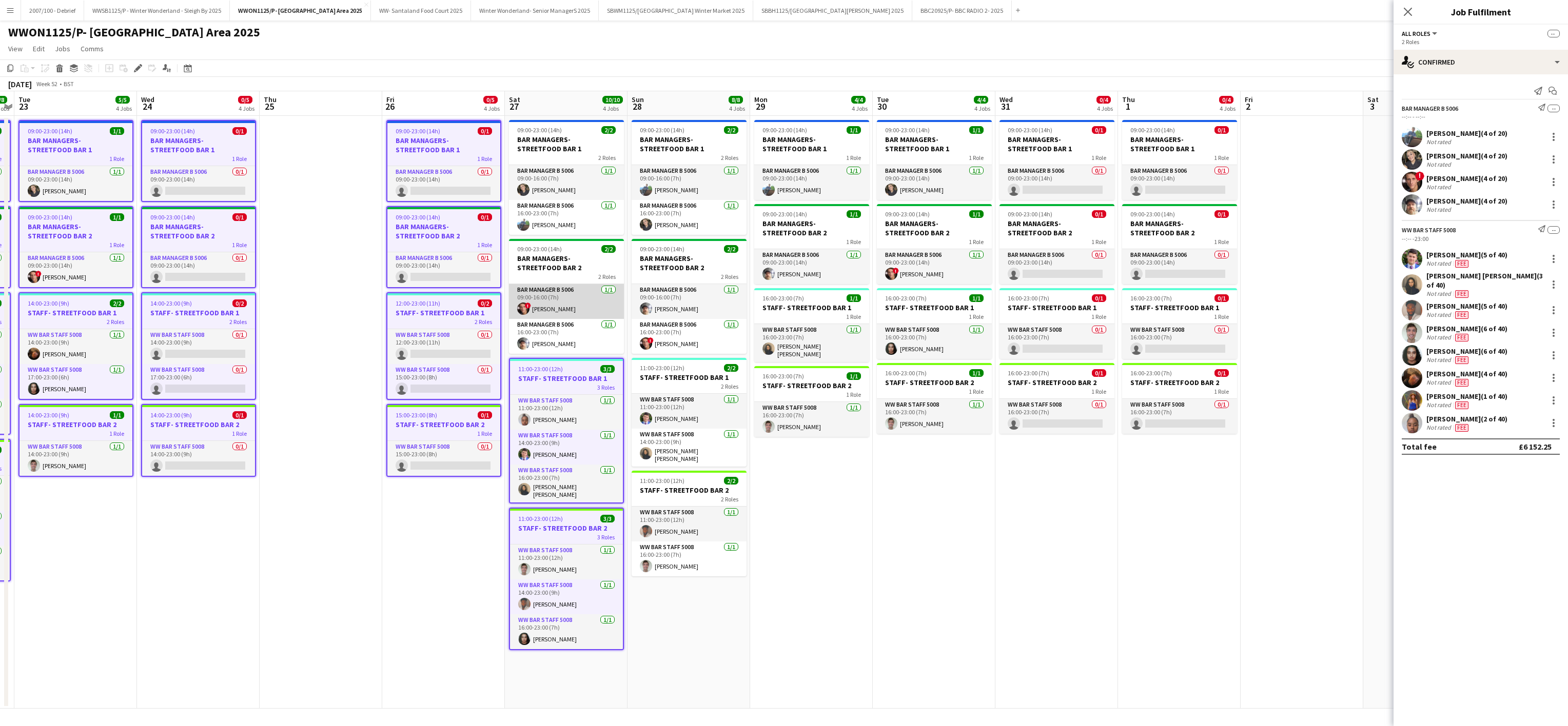
click at [577, 296] on app-card-role "Bar Manager B 5006 [DATE] 09:00-16:00 (7h) ! [PERSON_NAME]" at bounding box center [566, 301] width 115 height 35
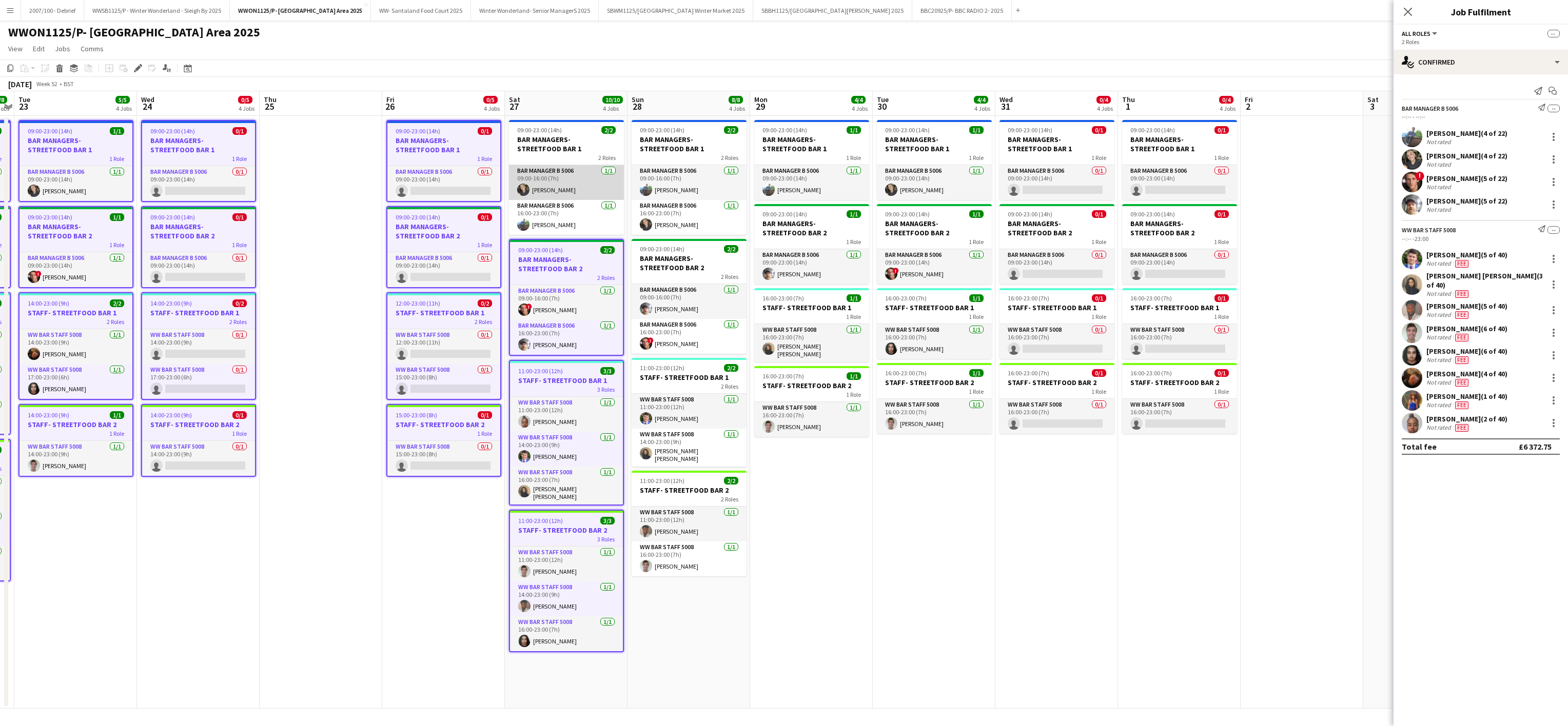
click at [583, 177] on app-card-role "Bar Manager B 5006 [DATE] 09:00-16:00 (7h) [PERSON_NAME]" at bounding box center [566, 183] width 115 height 35
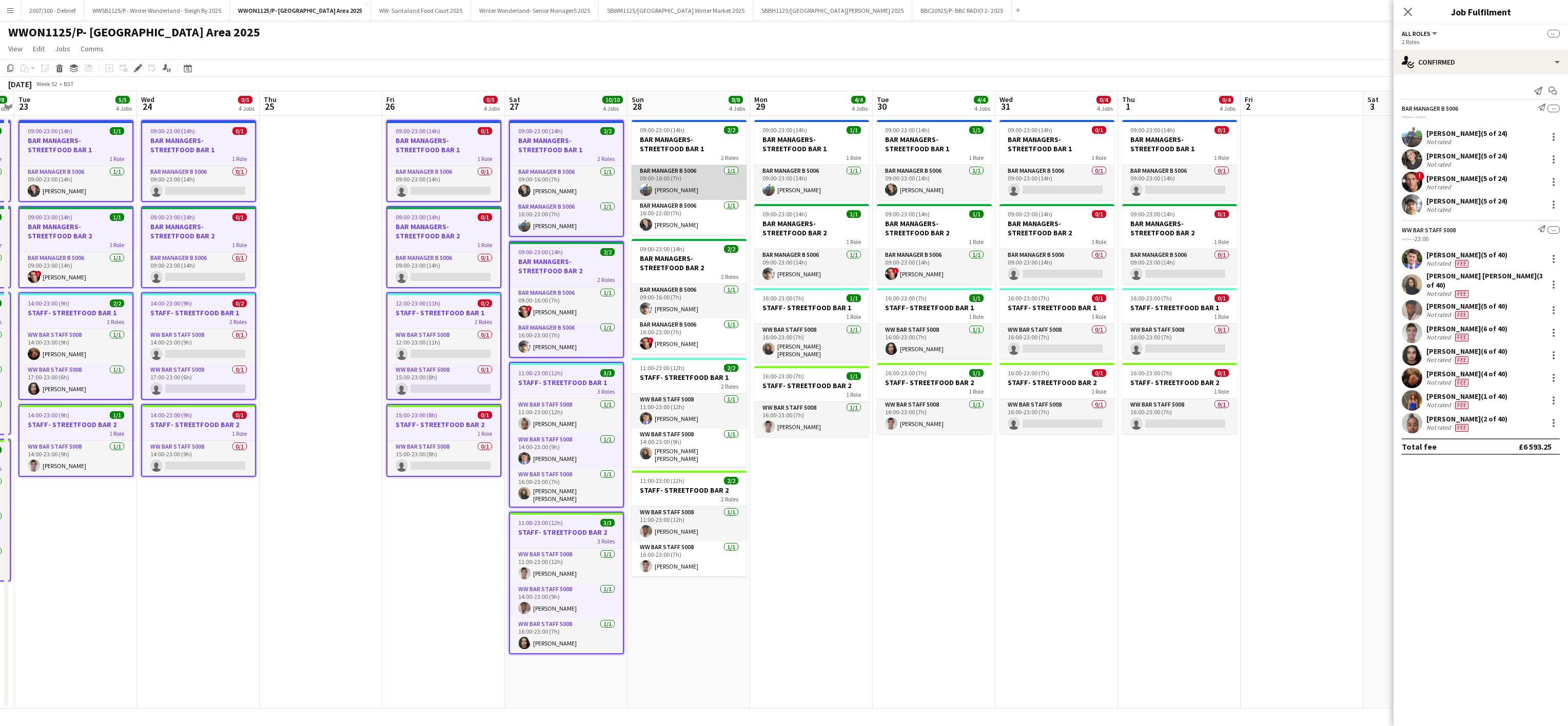
click at [691, 196] on app-card-role "Bar Manager B 5006 [DATE] 09:00-16:00 (7h) [PERSON_NAME]" at bounding box center [689, 183] width 115 height 35
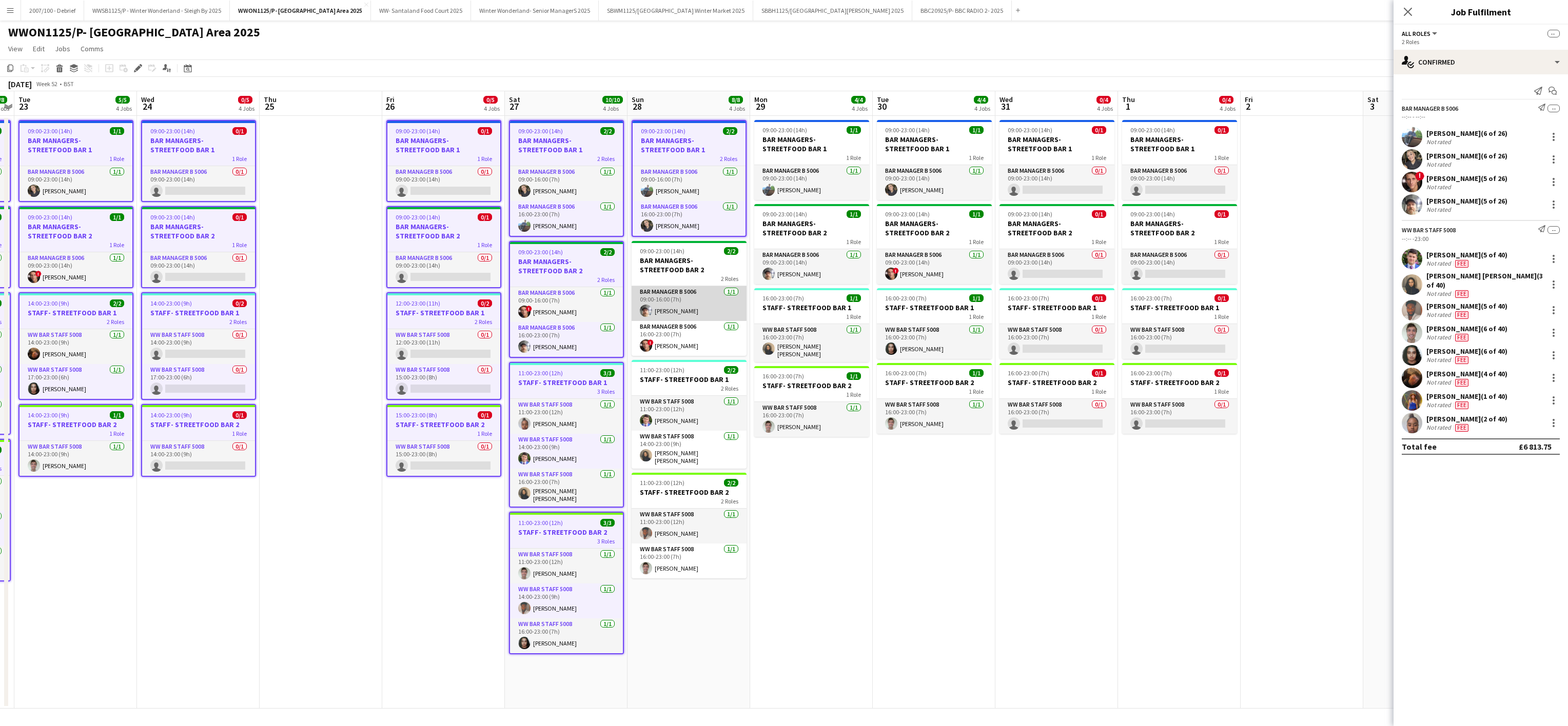
click at [694, 289] on app-card-role "Bar Manager B 5006 [DATE] 09:00-16:00 (7h) [PERSON_NAME]" at bounding box center [689, 303] width 115 height 35
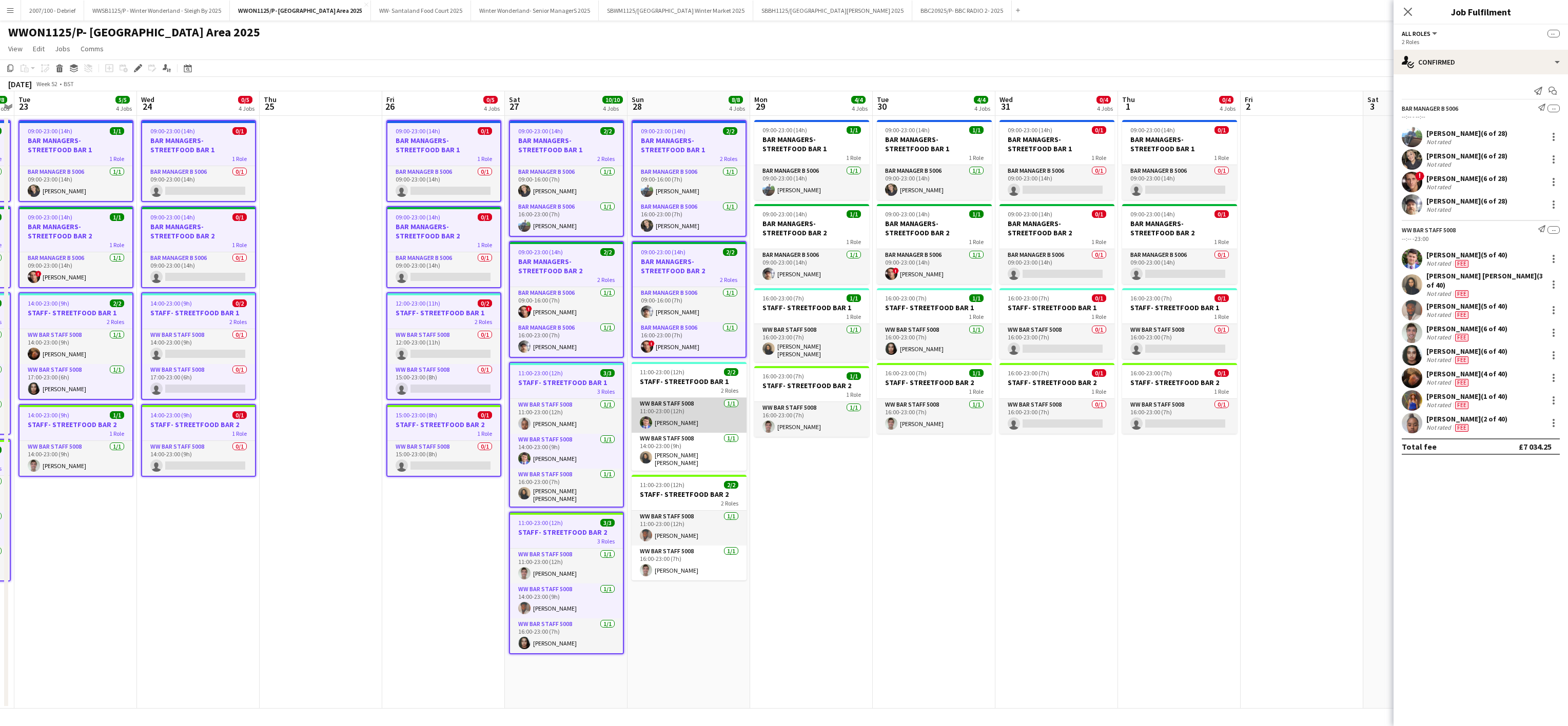
click at [687, 404] on app-card-role "WW Bar Staff 5008 [DATE] 11:00-23:00 (12h) [PERSON_NAME]" at bounding box center [689, 415] width 115 height 35
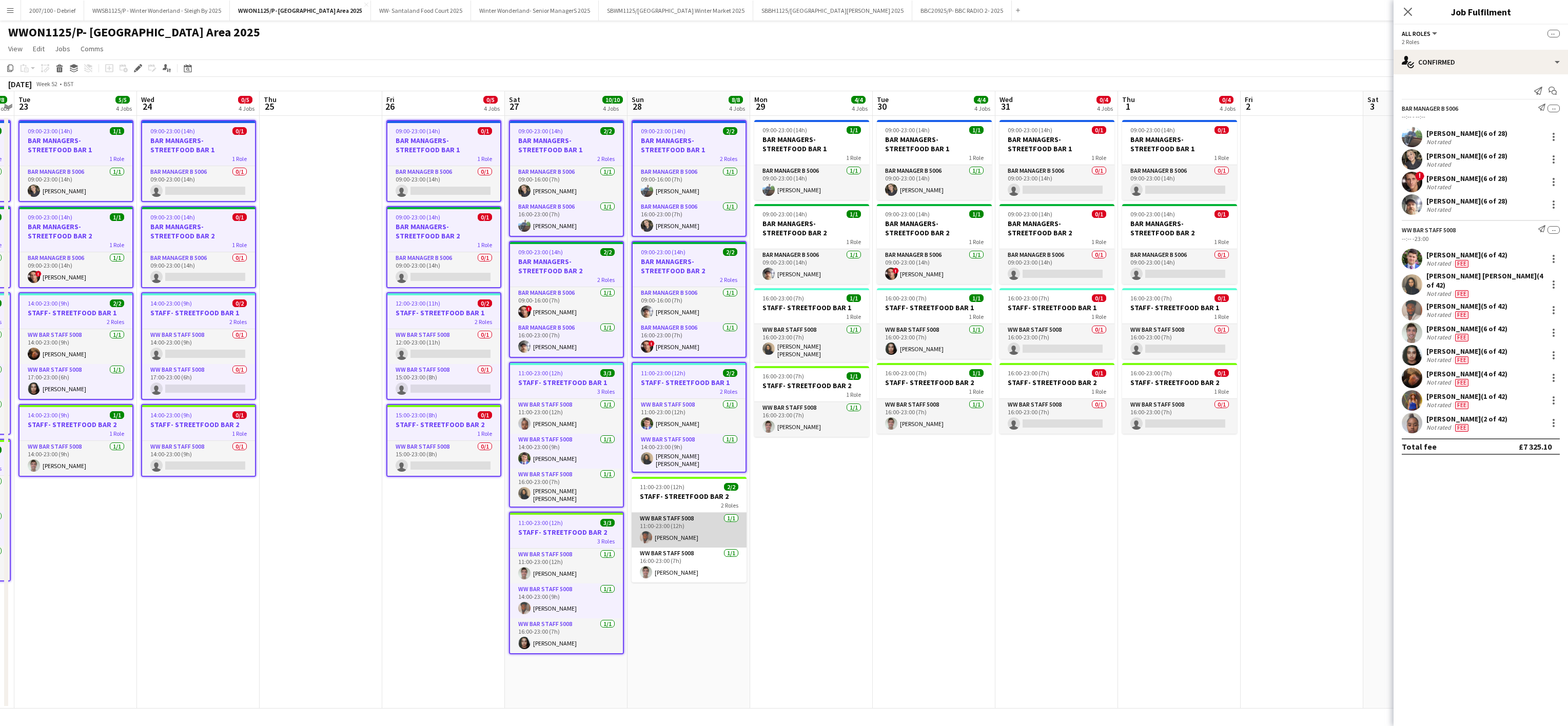
click at [676, 517] on app-card-role "WW Bar Staff 5008 [DATE] 11:00-23:00 (12h) [PERSON_NAME]" at bounding box center [689, 530] width 115 height 35
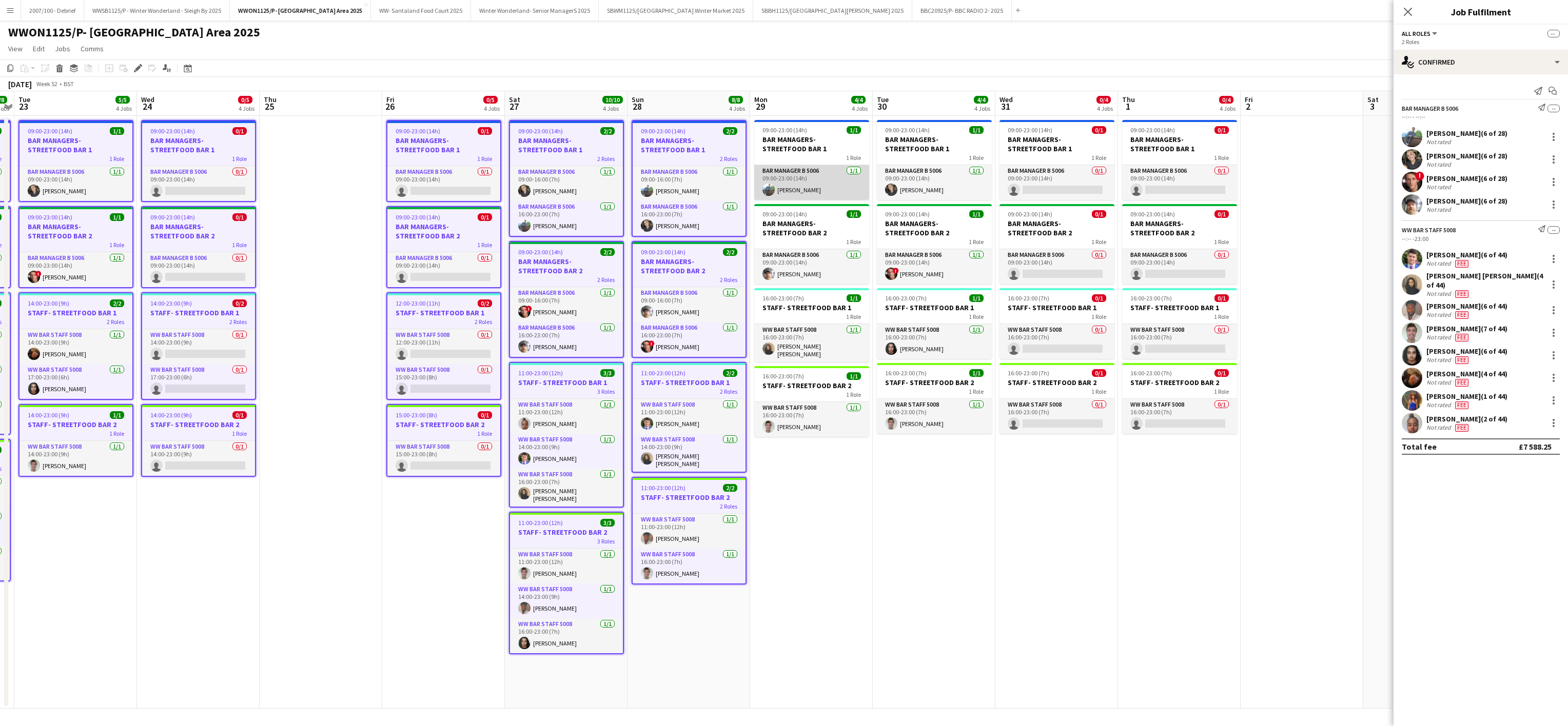
click at [820, 170] on app-card-role "Bar Manager B 5006 [DATE] 09:00-23:00 (14h) [PERSON_NAME]" at bounding box center [811, 183] width 115 height 35
click at [930, 165] on app-card-role "Bar Manager B 5006 [DATE] 09:00-23:00 (14h) [PERSON_NAME]" at bounding box center [934, 183] width 115 height 35
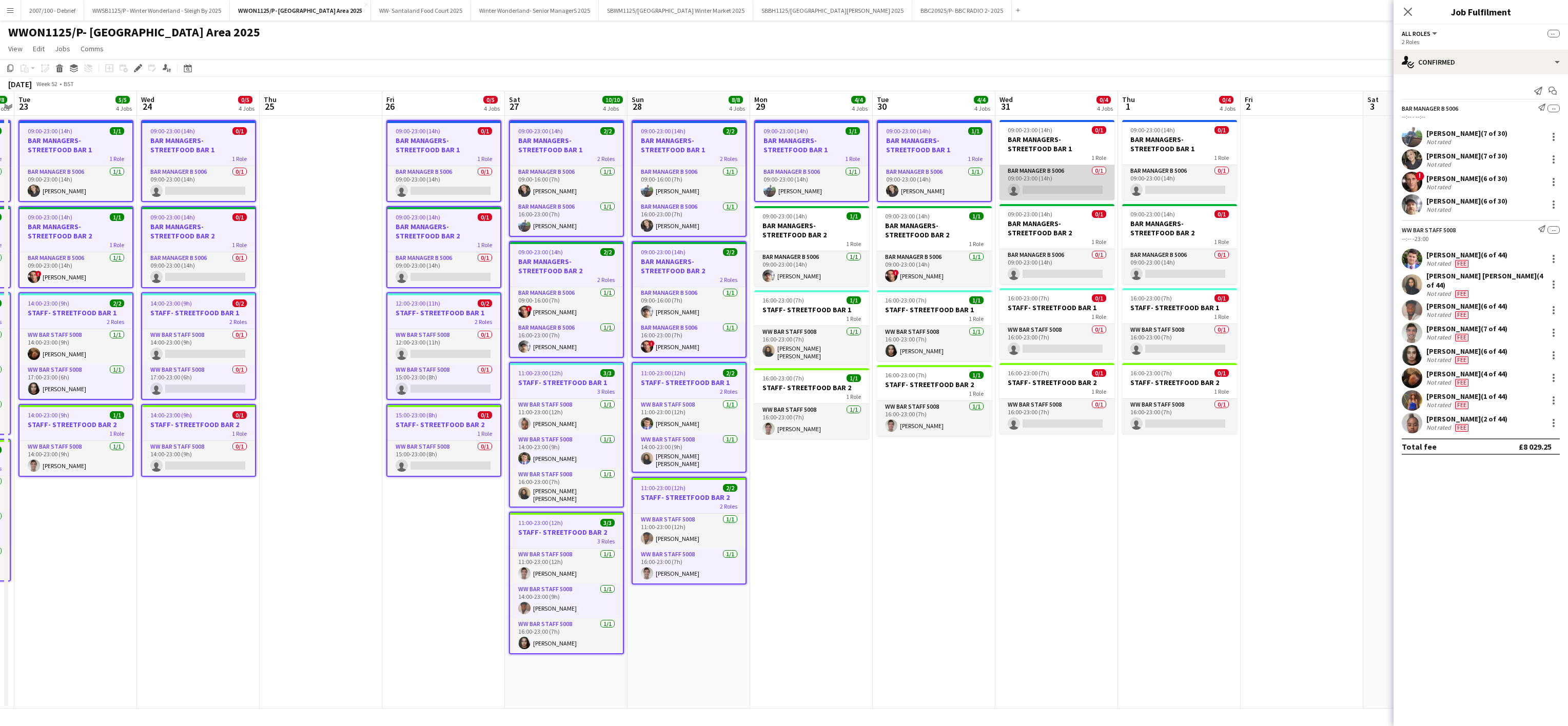
click at [1033, 167] on app-card-role "Bar Manager B 5006 0/1 09:00-23:00 (14h) single-neutral-actions" at bounding box center [1057, 183] width 115 height 35
click at [1181, 150] on h3 "BAR MANAGERS- STREETFOOD BAR 1" at bounding box center [1179, 144] width 115 height 18
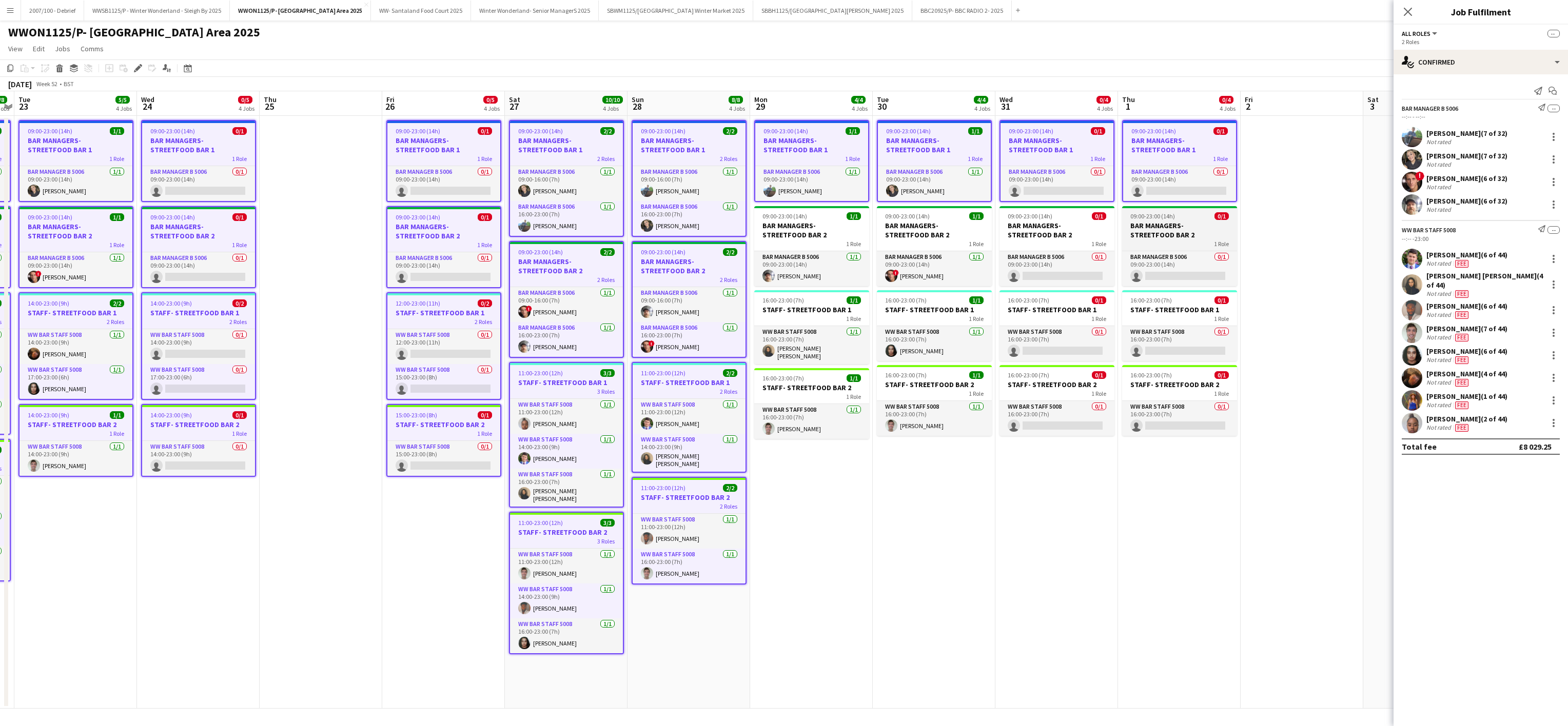
click at [1179, 219] on div "09:00-23:00 (14h) 0/1" at bounding box center [1179, 216] width 115 height 8
click at [1002, 267] on app-card-role "Bar Manager B 5006 0/1 09:00-23:00 (14h) single-neutral-actions" at bounding box center [1057, 269] width 115 height 35
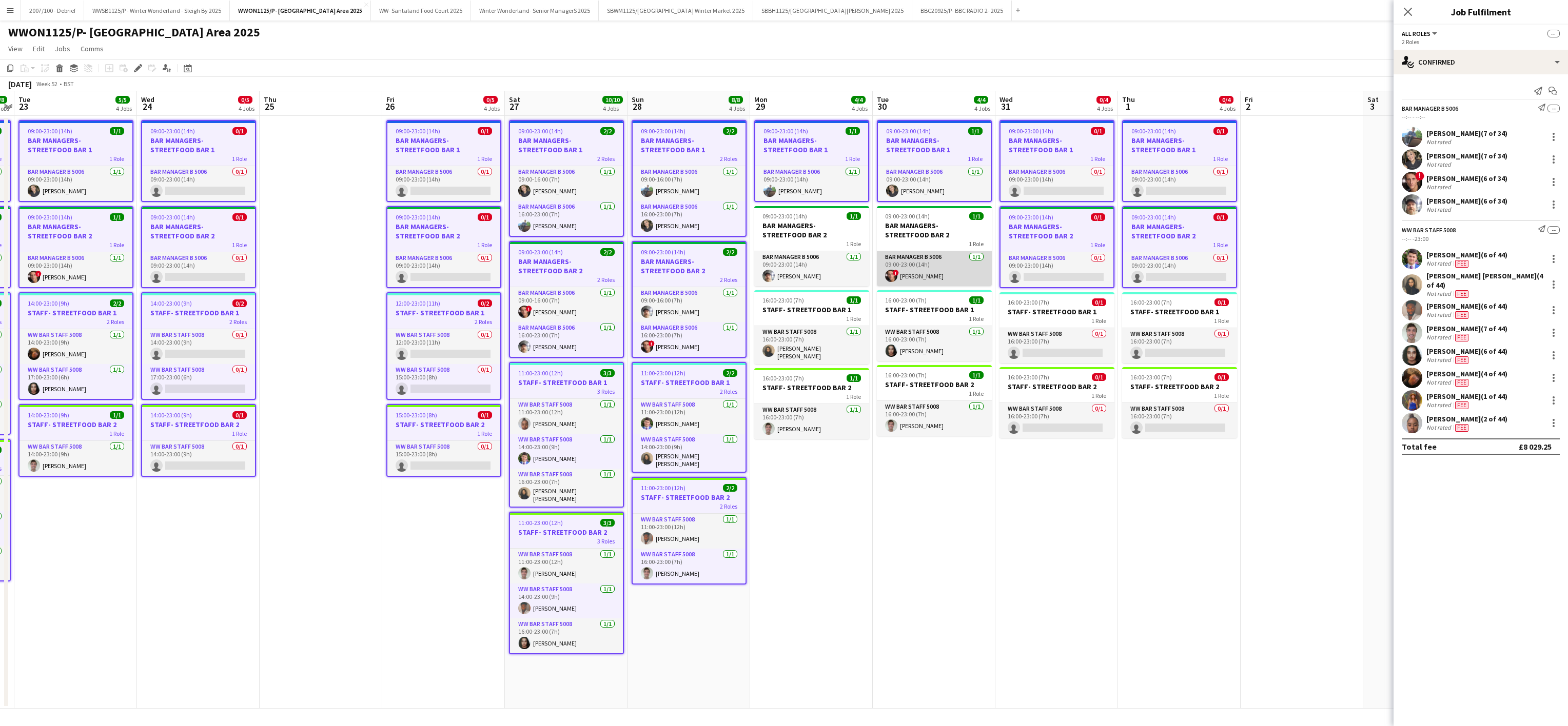
click at [911, 258] on app-card-role "Bar Manager B 5006 [DATE] 09:00-23:00 (14h) ! [PERSON_NAME]" at bounding box center [934, 269] width 115 height 35
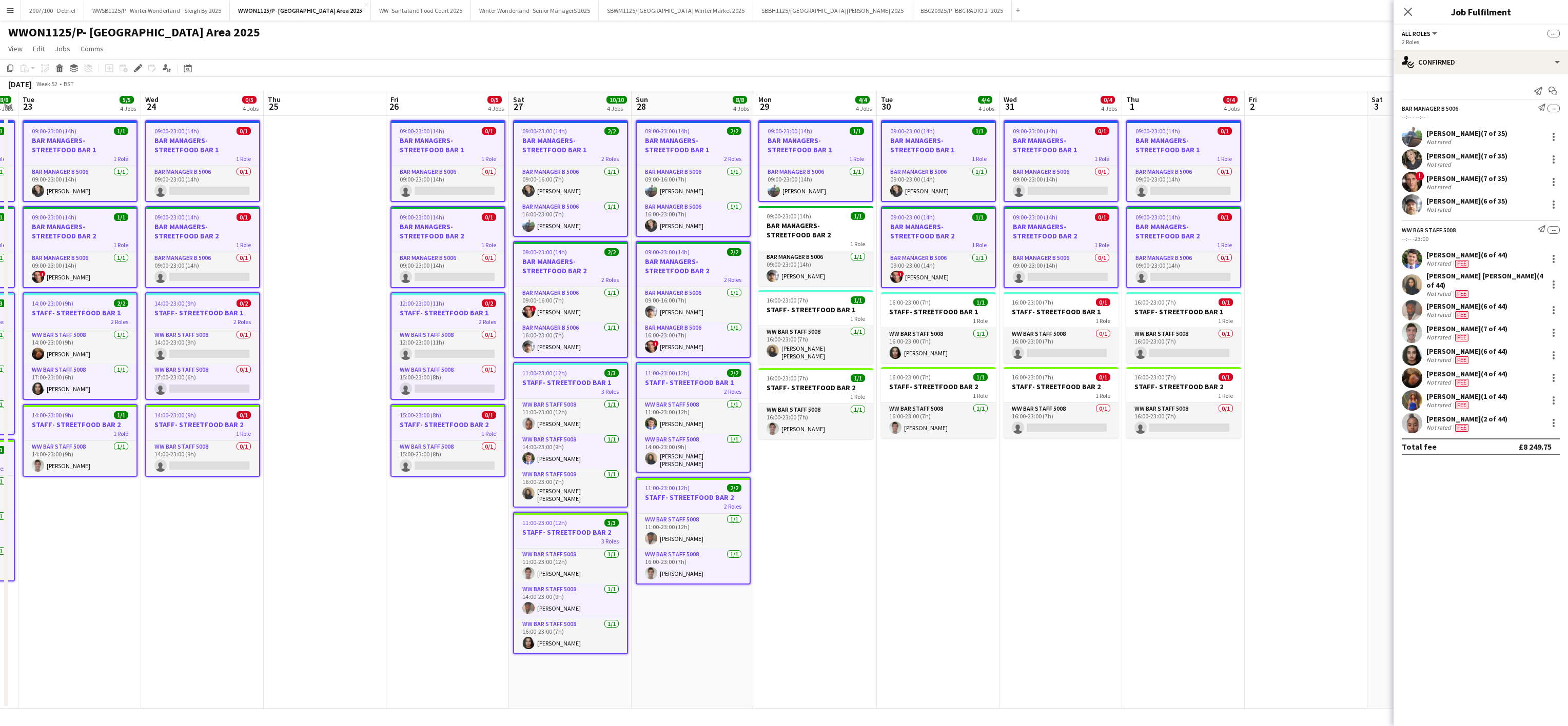
drag, startPoint x: 835, startPoint y: 263, endPoint x: 839, endPoint y: 360, distance: 97.1
click at [839, 360] on app-calendar-viewport "Sat 20 11/12 4 Jobs Sun 21 9/9 4 Jobs Mon 22 8/8 4 Jobs Tue 23 5/5 4 Jobs Wed 2…" at bounding box center [784, 400] width 1568 height 618
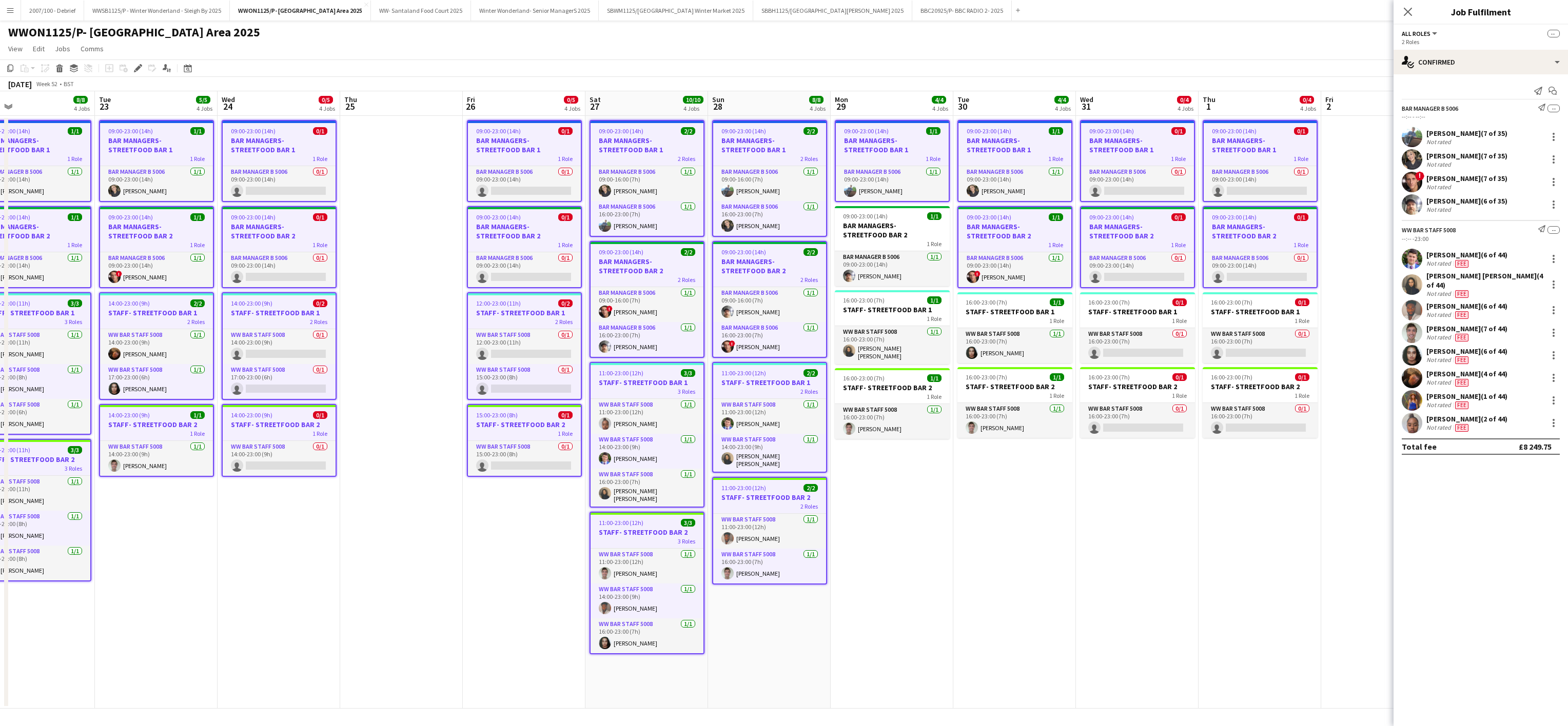
scroll to position [0, 266]
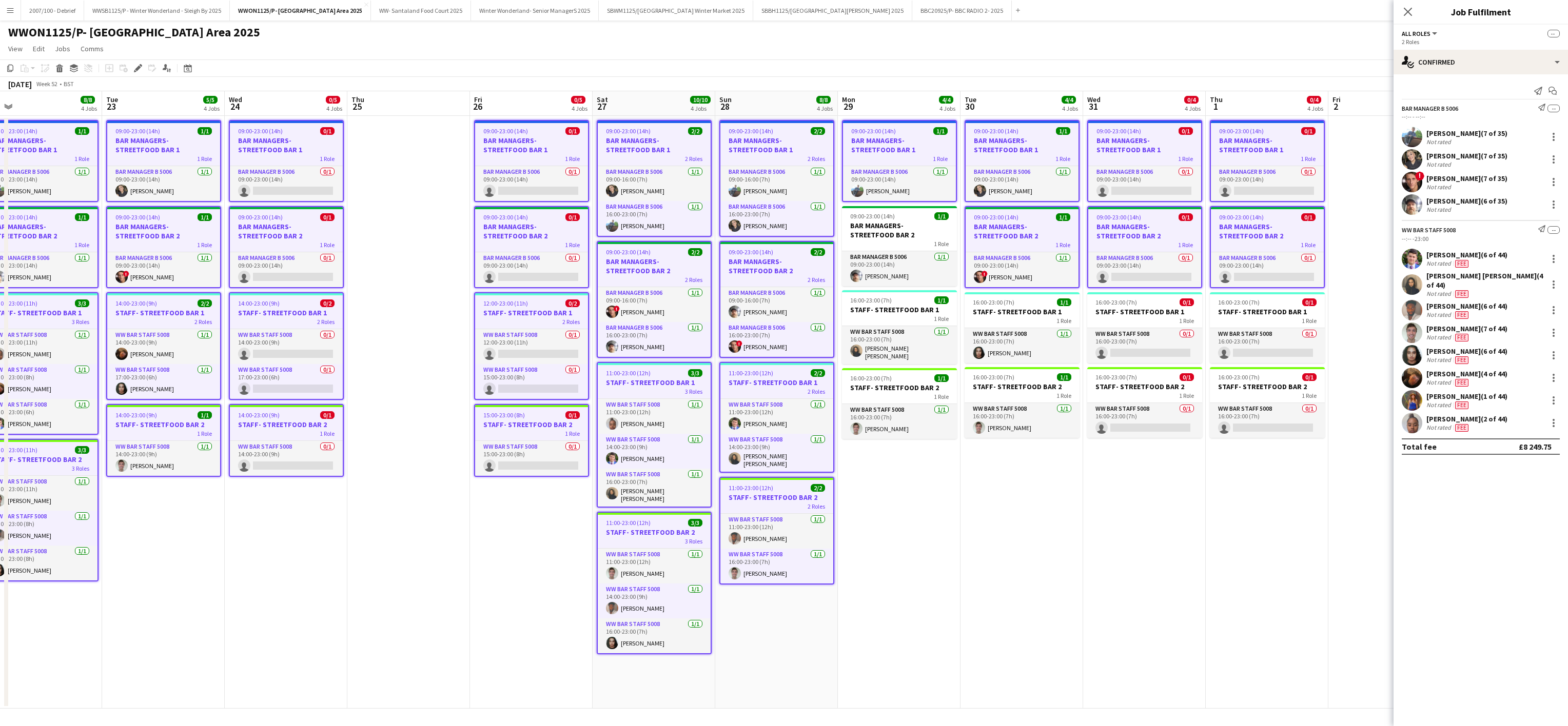
drag, startPoint x: 839, startPoint y: 360, endPoint x: 923, endPoint y: 353, distance: 84.3
click at [923, 353] on app-calendar-viewport "Sat 20 11/12 4 Jobs Sun 21 9/9 4 Jobs Mon 22 8/8 4 Jobs Tue 23 5/5 4 Jobs Wed 2…" at bounding box center [784, 400] width 1568 height 618
click at [921, 303] on div "16:00-23:00 (7h) 1/1" at bounding box center [899, 300] width 115 height 8
click at [885, 254] on app-card-role "Bar Manager B 5006 [DATE] 09:00-23:00 (14h) [PERSON_NAME]" at bounding box center [899, 269] width 115 height 35
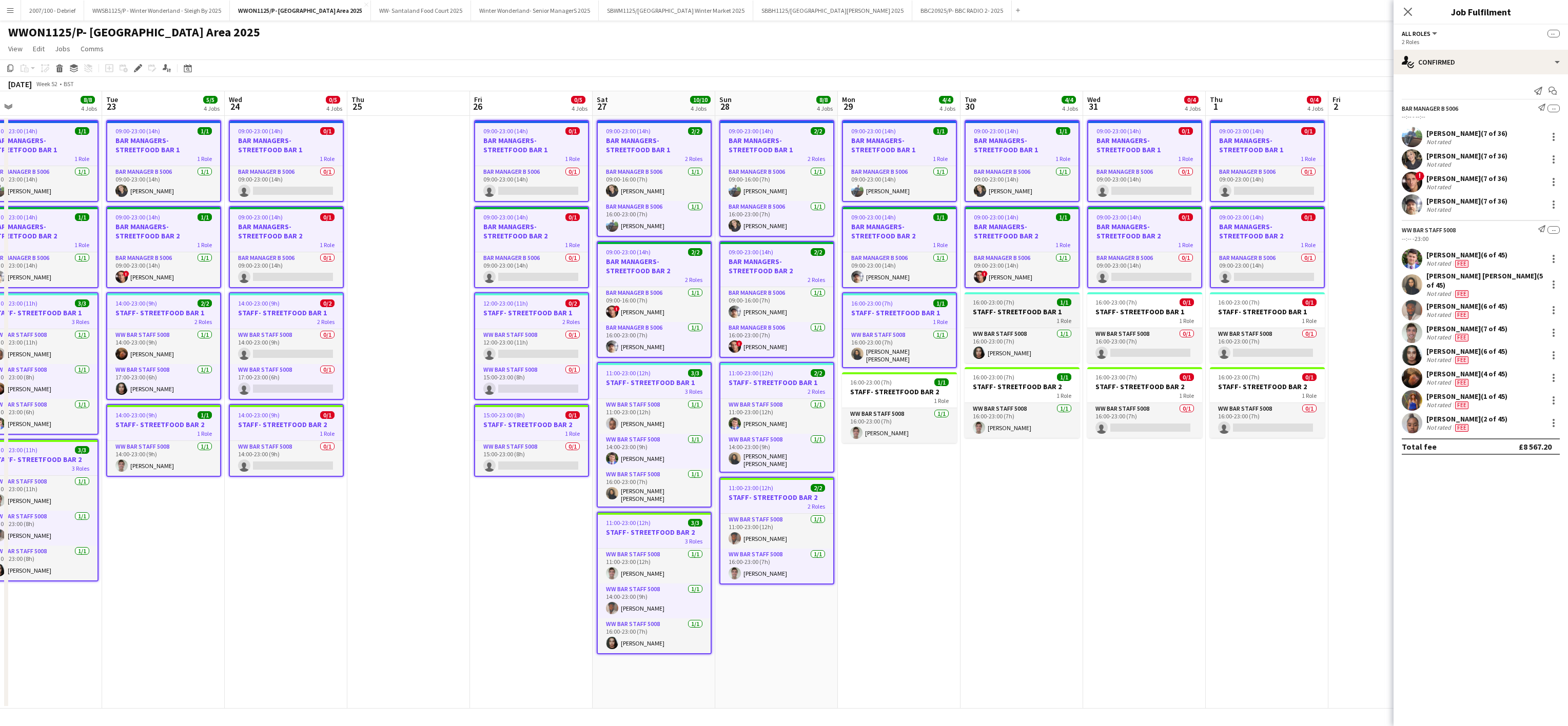
click at [987, 324] on div "1 Role" at bounding box center [1021, 320] width 115 height 8
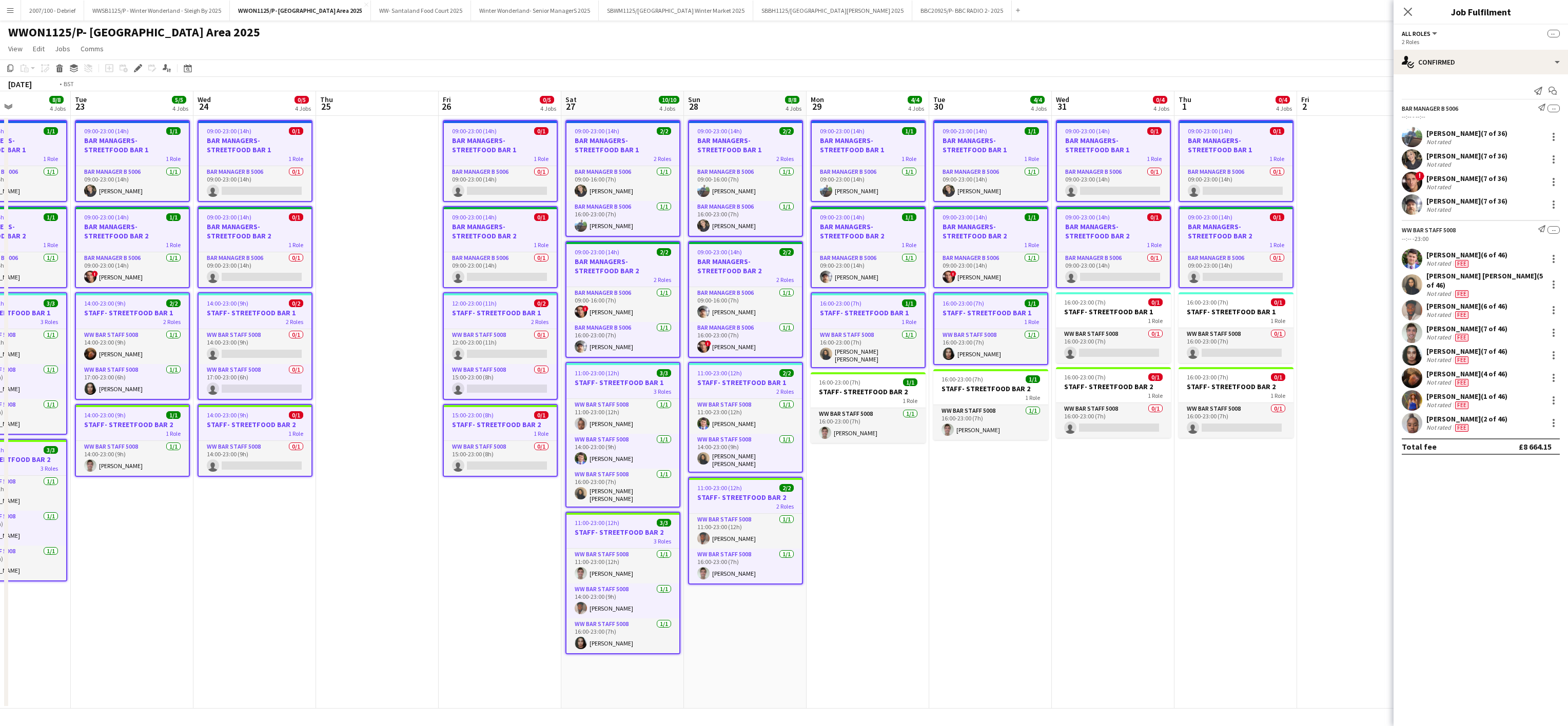
drag, startPoint x: 1147, startPoint y: 341, endPoint x: 1240, endPoint y: 341, distance: 93.0
click at [1240, 341] on app-calendar-viewport "Sat 20 11/12 4 Jobs Sun 21 9/9 4 Jobs Mon 22 8/8 4 Jobs Tue 23 5/5 4 Jobs Wed 2…" at bounding box center [784, 400] width 1568 height 618
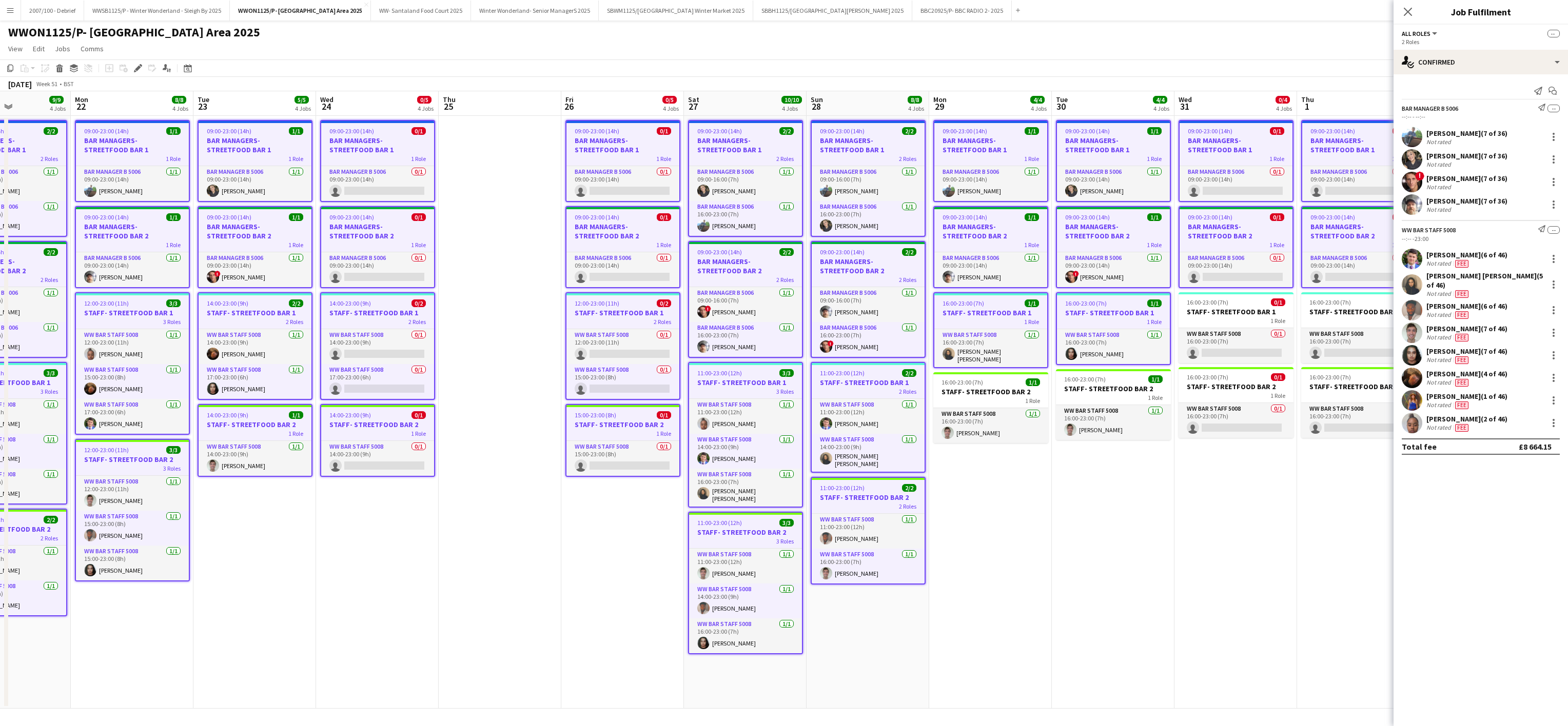
scroll to position [0, 296]
click at [1318, 305] on span "16:00-23:00 (7h)" at bounding box center [1331, 302] width 42 height 8
click at [1253, 306] on div "16:00-23:00 (7h) 0/1" at bounding box center [1236, 302] width 115 height 8
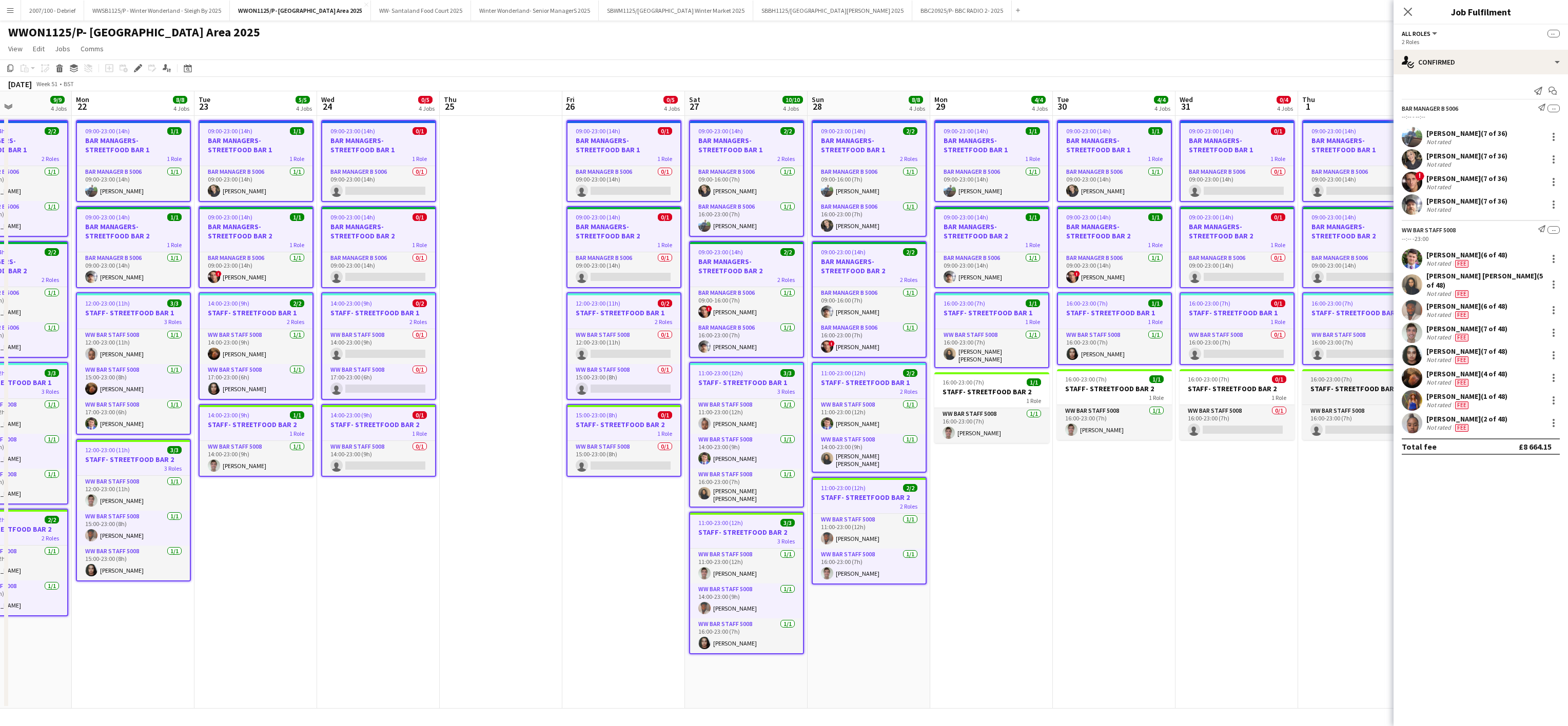
click at [1355, 396] on div "1 Role" at bounding box center [1359, 398] width 115 height 8
click at [1229, 398] on div "1 Role" at bounding box center [1236, 398] width 115 height 8
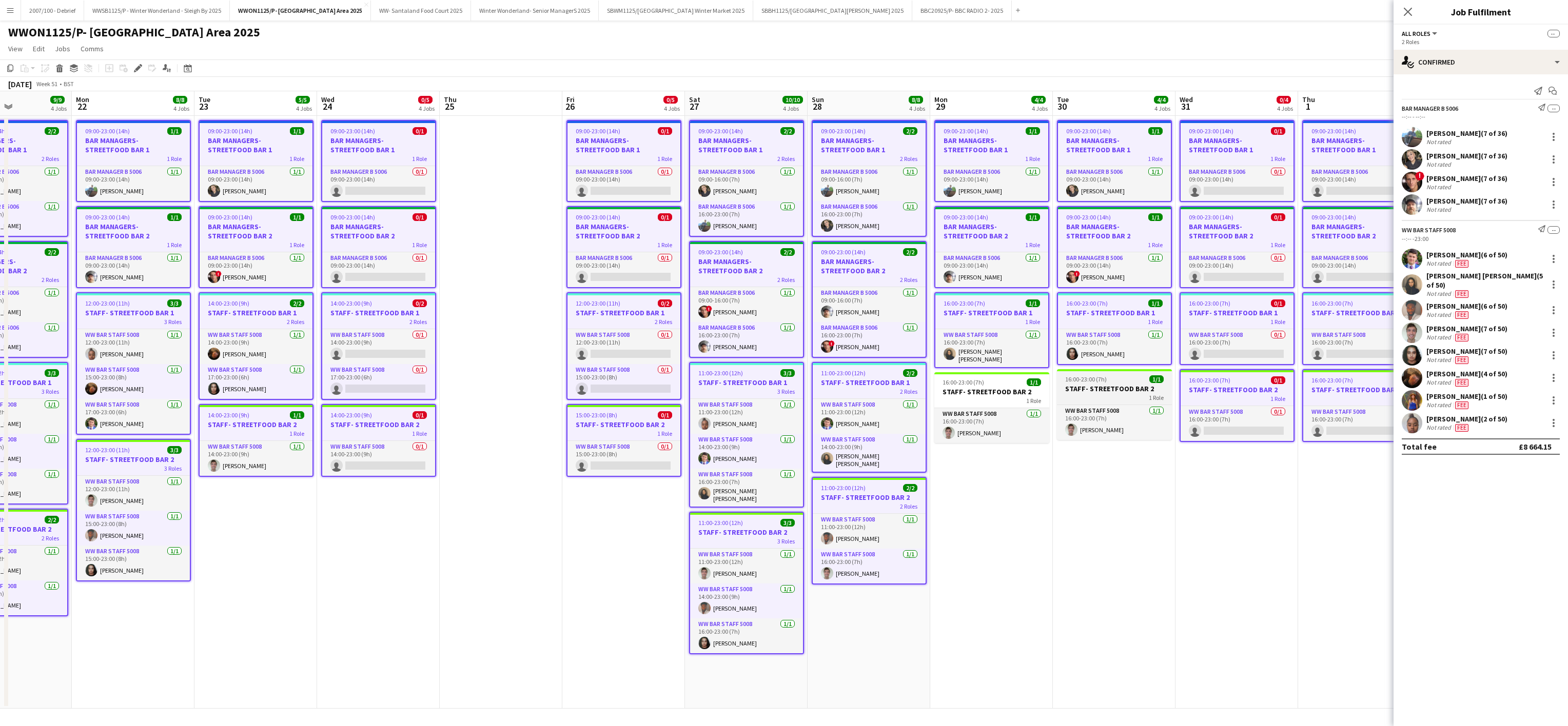
click at [1151, 401] on span "1 Role" at bounding box center [1156, 397] width 15 height 8
click at [932, 399] on app-date-cell "09:00-23:00 (14h) 1/1 BAR MANAGERS- STREETFOOD BAR 1 1 Role Bar Manager B 5006 …" at bounding box center [991, 413] width 123 height 593
click at [946, 402] on div "1 Role" at bounding box center [991, 401] width 115 height 8
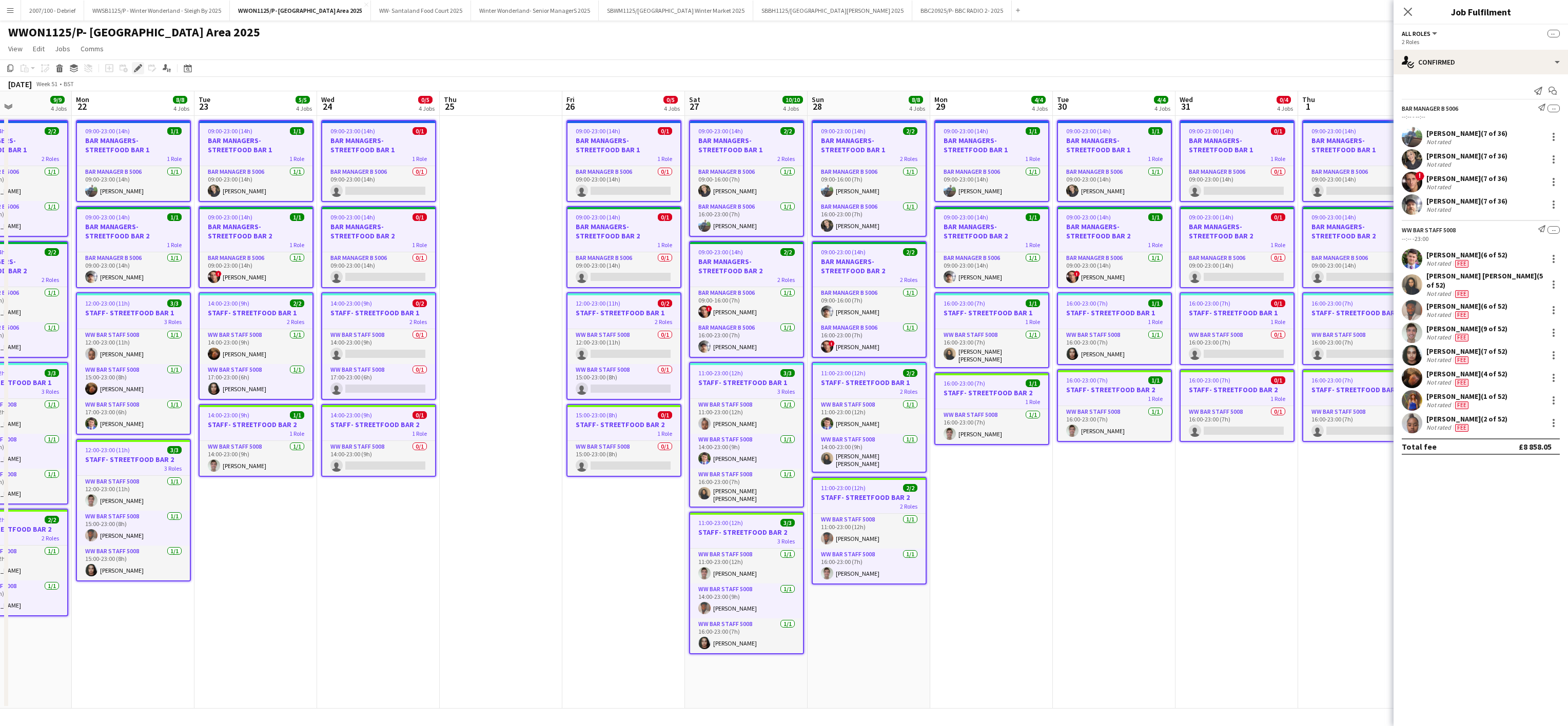
click at [135, 70] on icon at bounding box center [138, 68] width 6 height 6
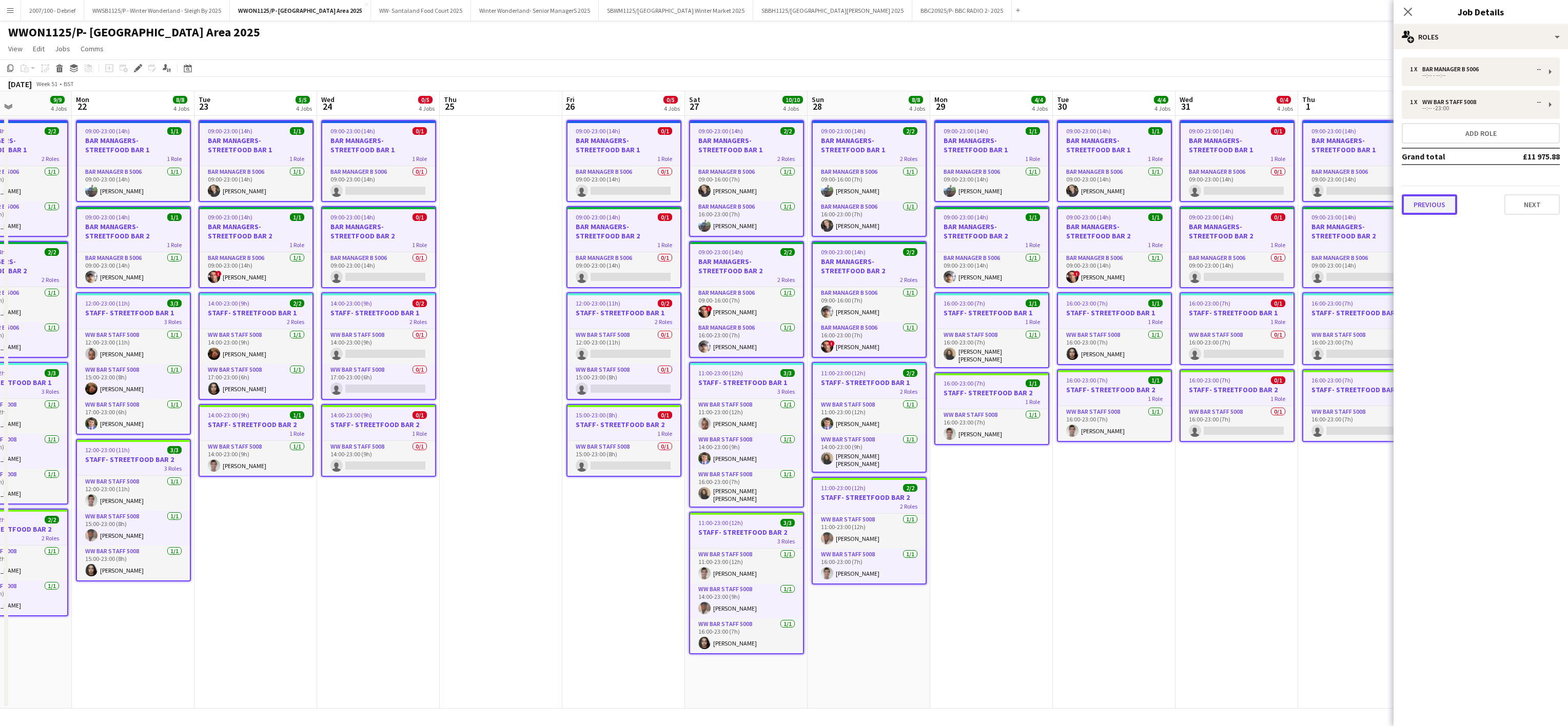
click at [1431, 203] on button "Previous" at bounding box center [1429, 204] width 56 height 20
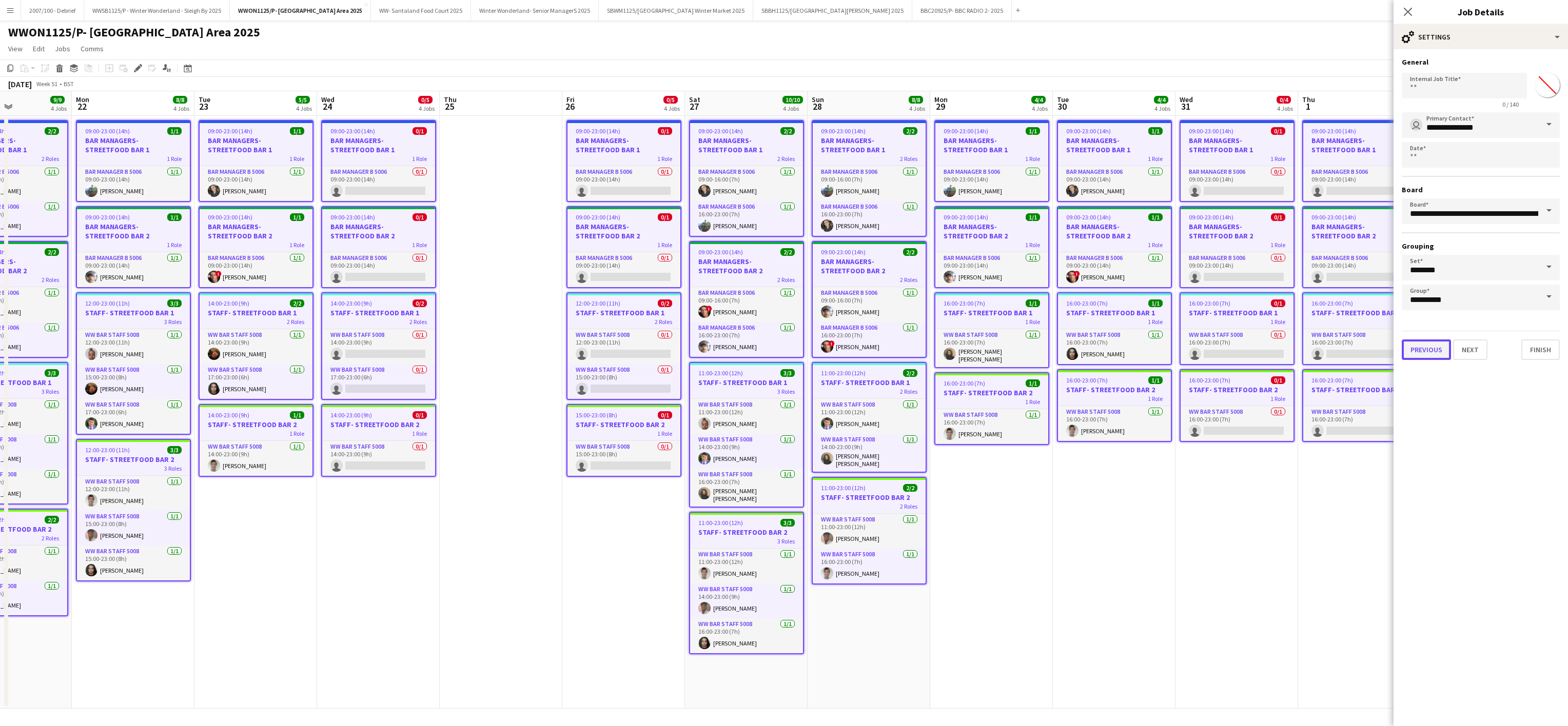
click at [1431, 349] on button "Previous" at bounding box center [1426, 349] width 49 height 20
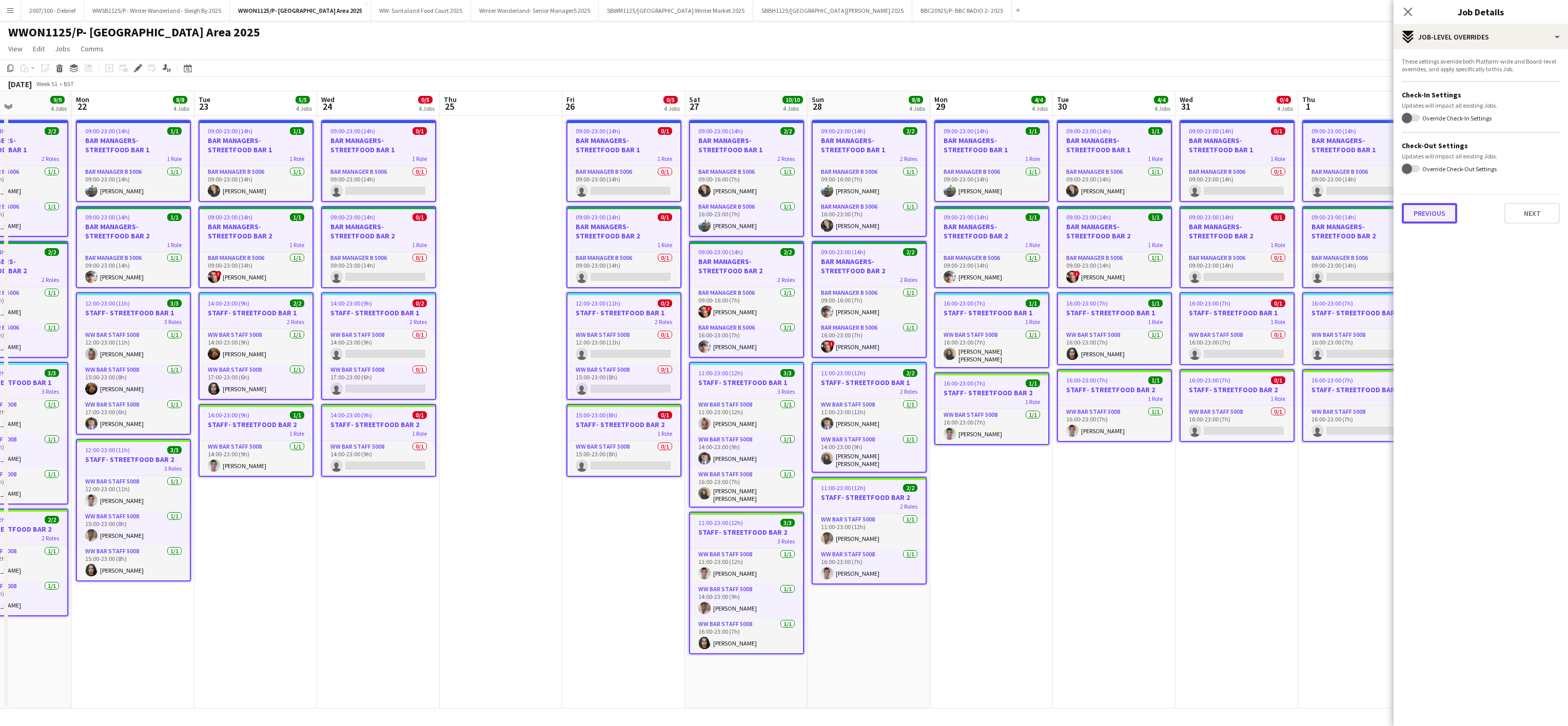
click at [1434, 214] on button "Previous" at bounding box center [1429, 213] width 56 height 20
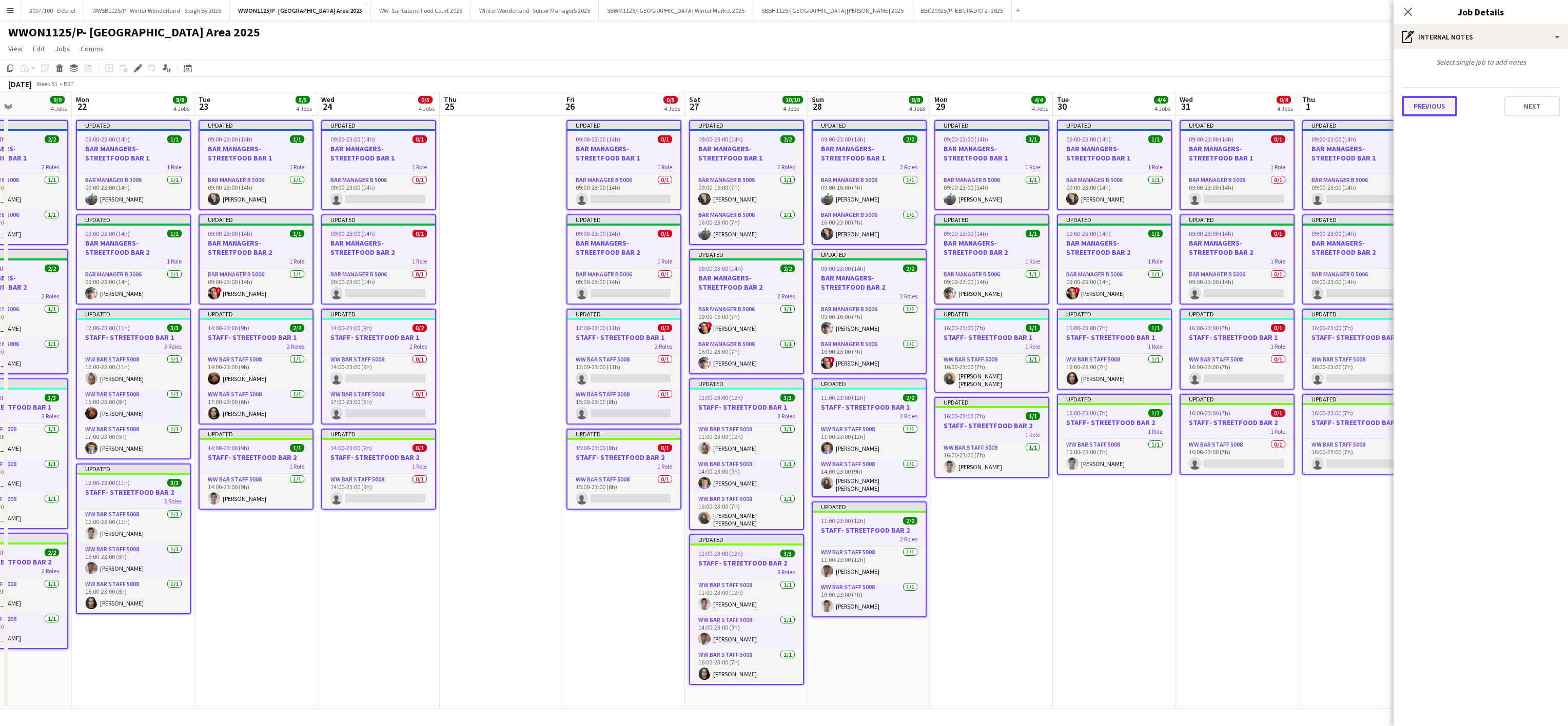
click at [1426, 105] on button "Previous" at bounding box center [1429, 106] width 56 height 20
click at [1441, 141] on div "Previous Next" at bounding box center [1481, 150] width 158 height 30
click at [1438, 145] on button "Previous" at bounding box center [1429, 154] width 56 height 20
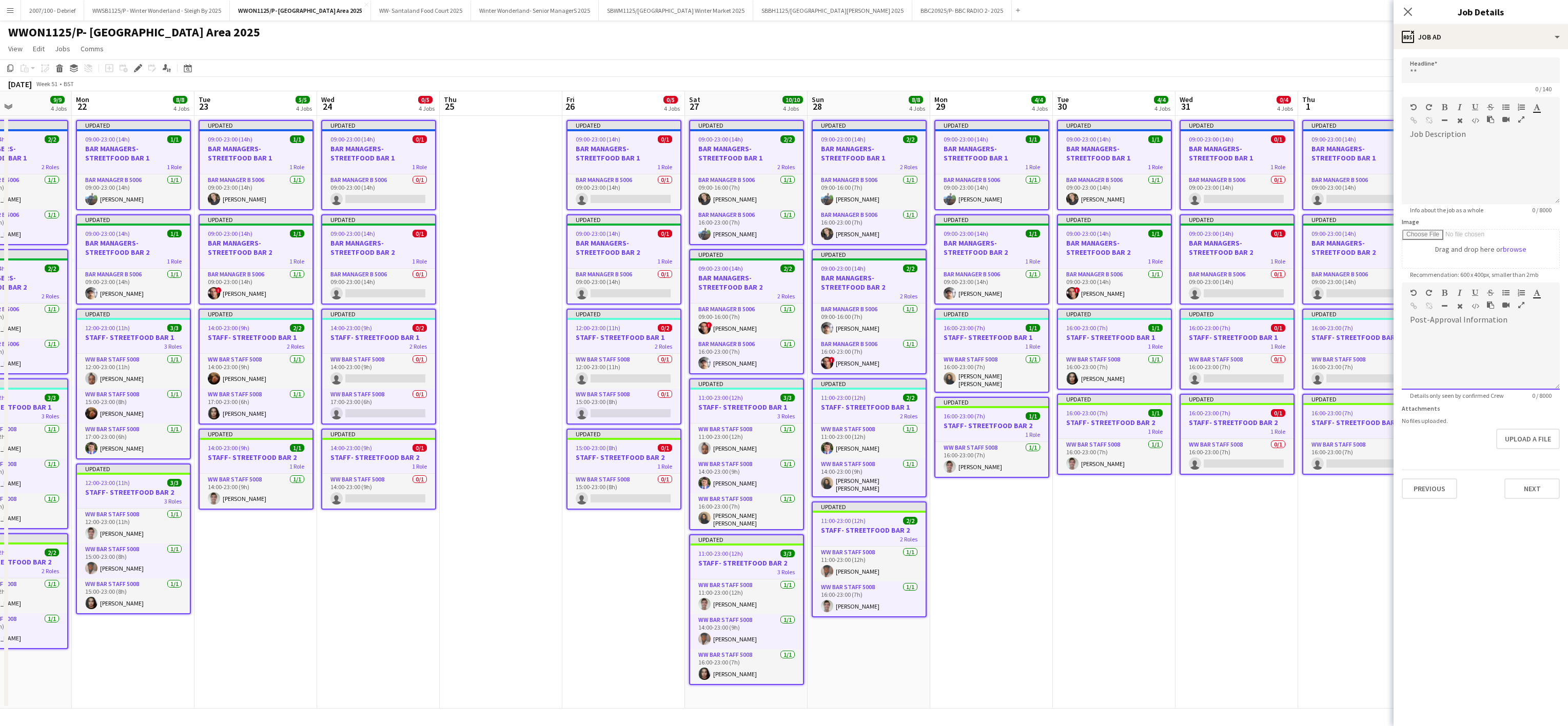
click at [1438, 365] on div at bounding box center [1481, 358] width 158 height 61
paste div
click at [1540, 490] on button "Next" at bounding box center [1531, 489] width 56 height 20
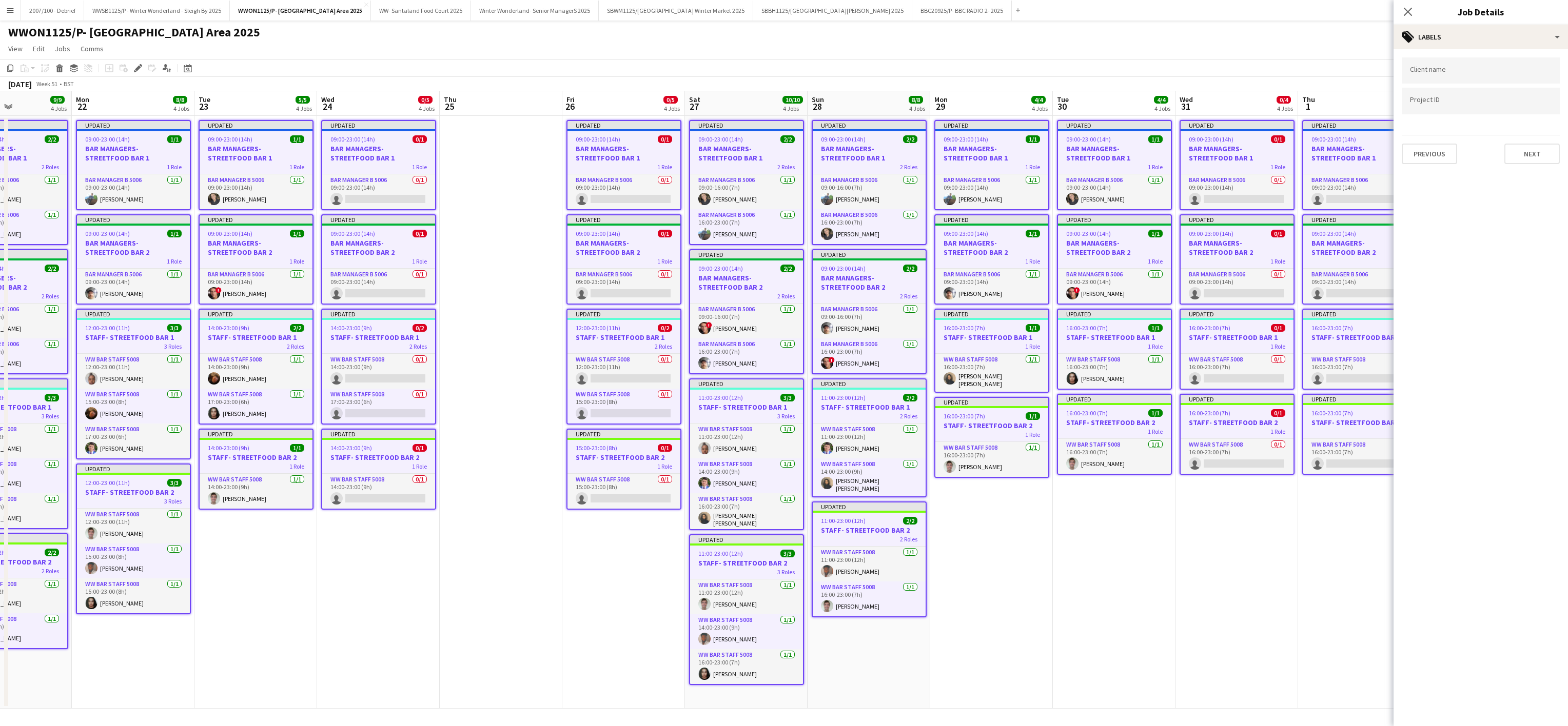
click at [1095, 618] on app-date-cell "Updated 09:00-23:00 (14h) 1/1 BAR MANAGERS- STREETFOOD BAR 1 1 Role Bar Manager…" at bounding box center [1114, 413] width 123 height 593
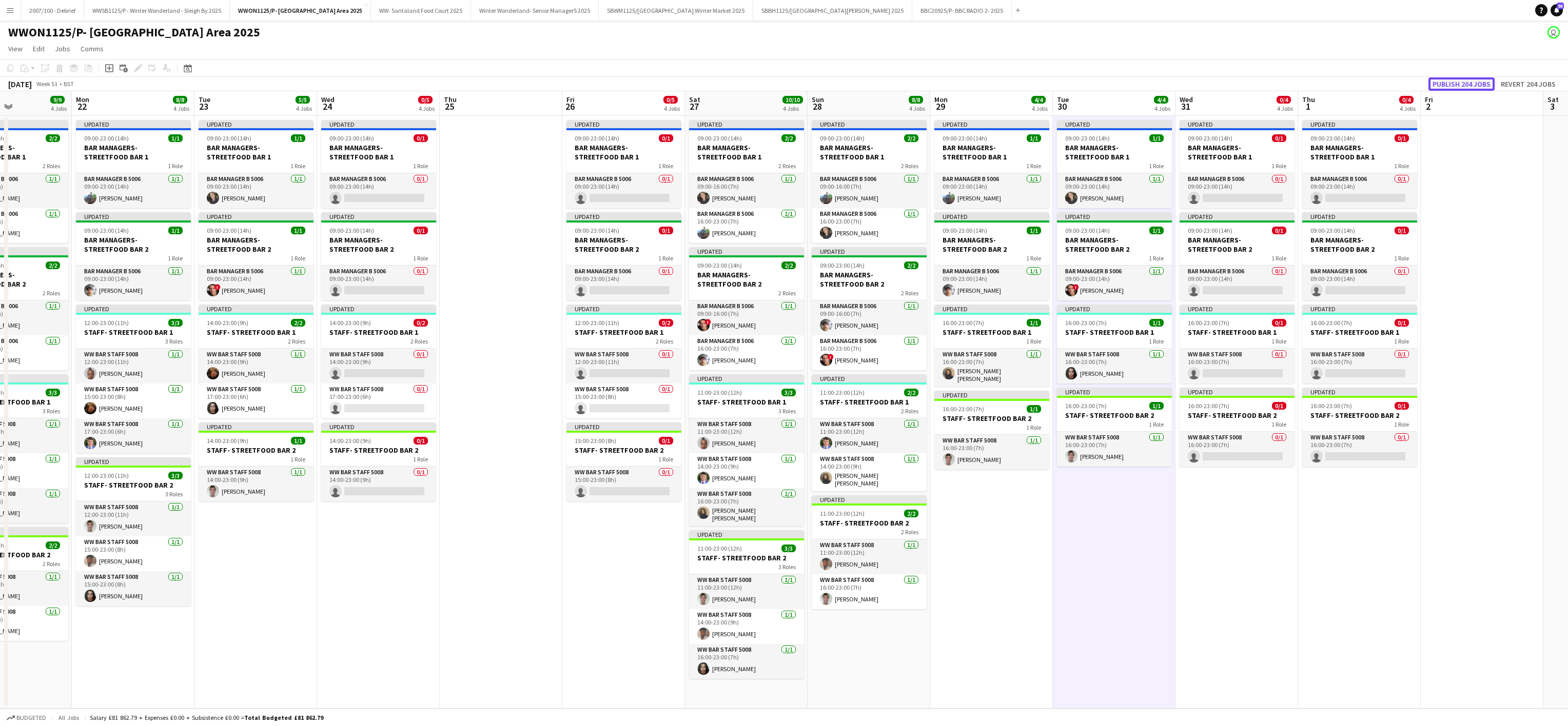
click at [1472, 78] on button "Publish 204 jobs" at bounding box center [1462, 84] width 66 height 13
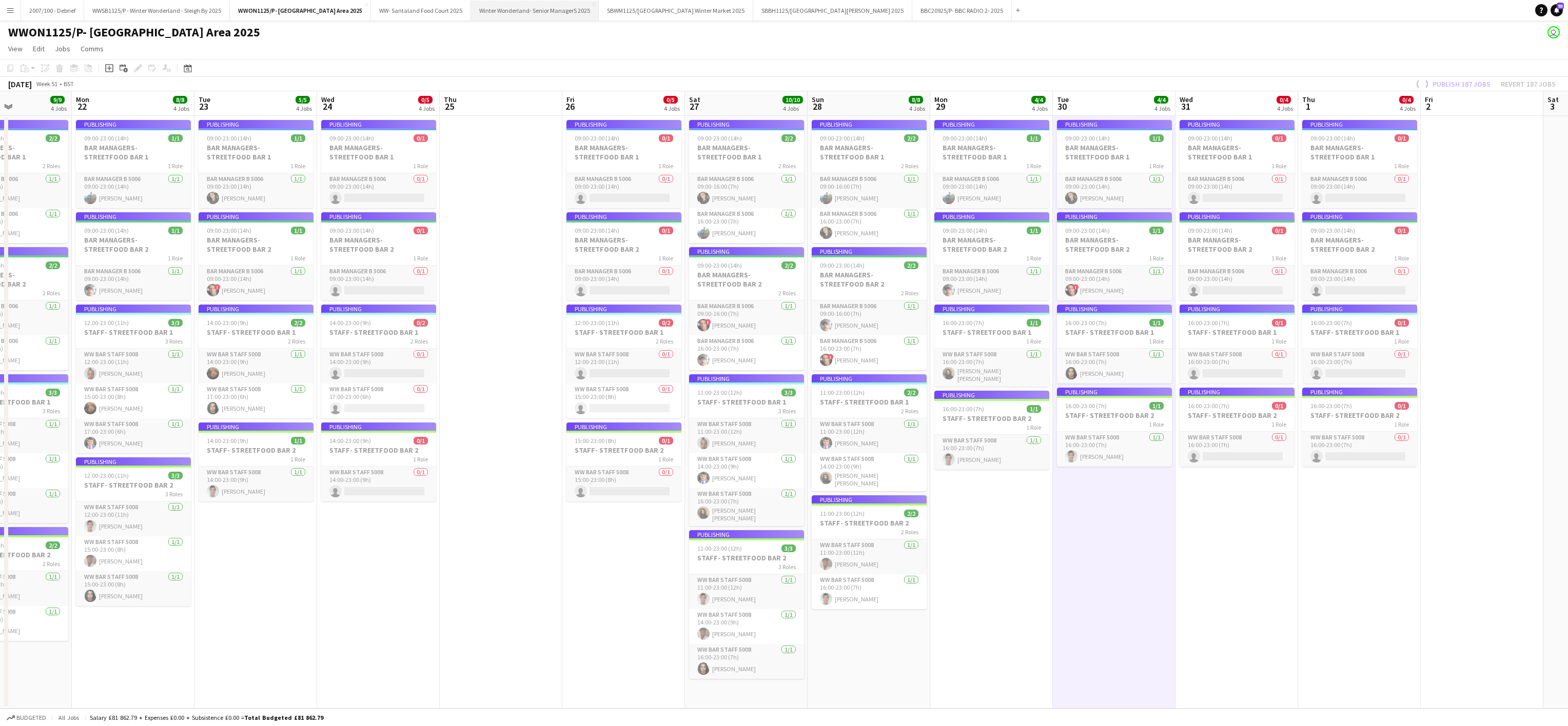
click at [552, 13] on button "Winter Wonderland- Senior ManagerS 2025 Close" at bounding box center [535, 11] width 127 height 20
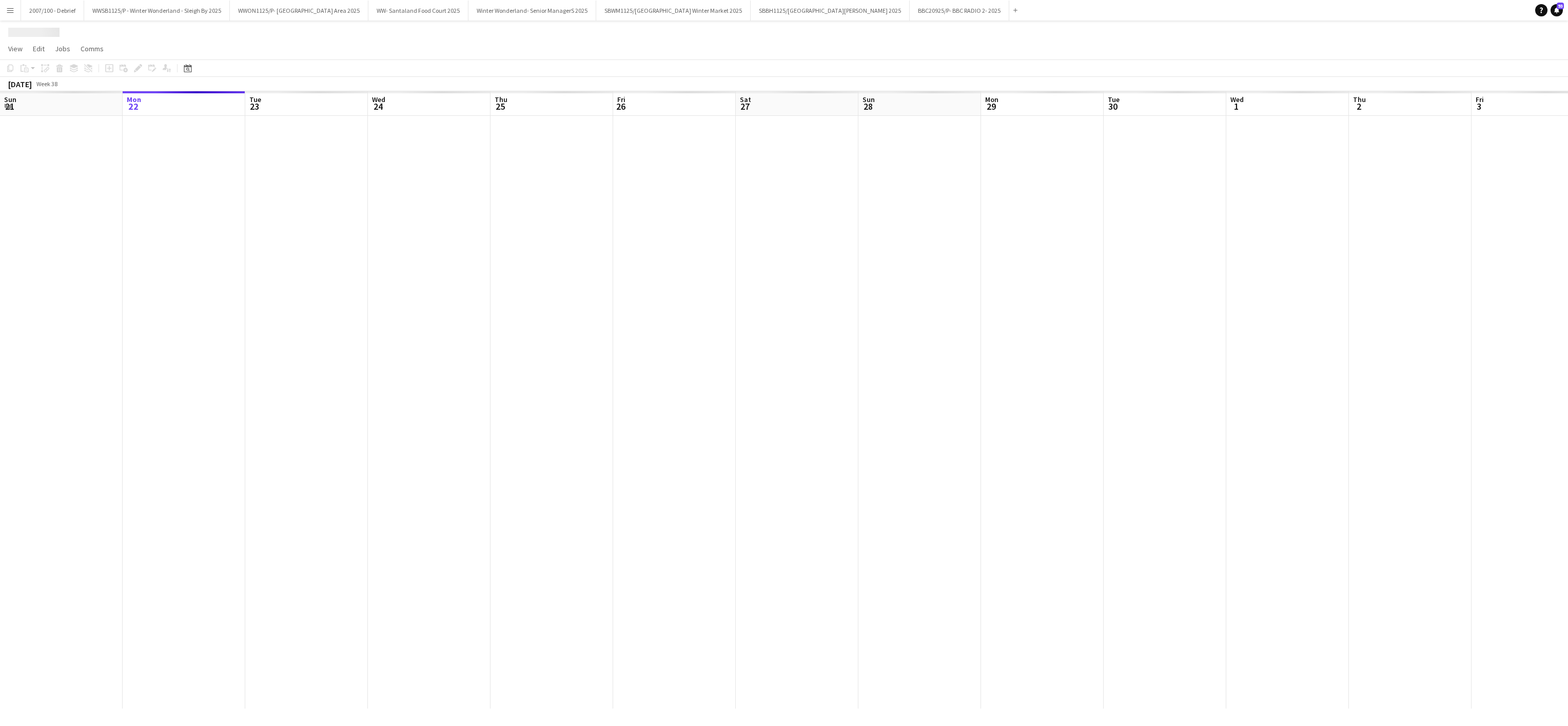
click at [384, 323] on div at bounding box center [858, 413] width 2207 height 593
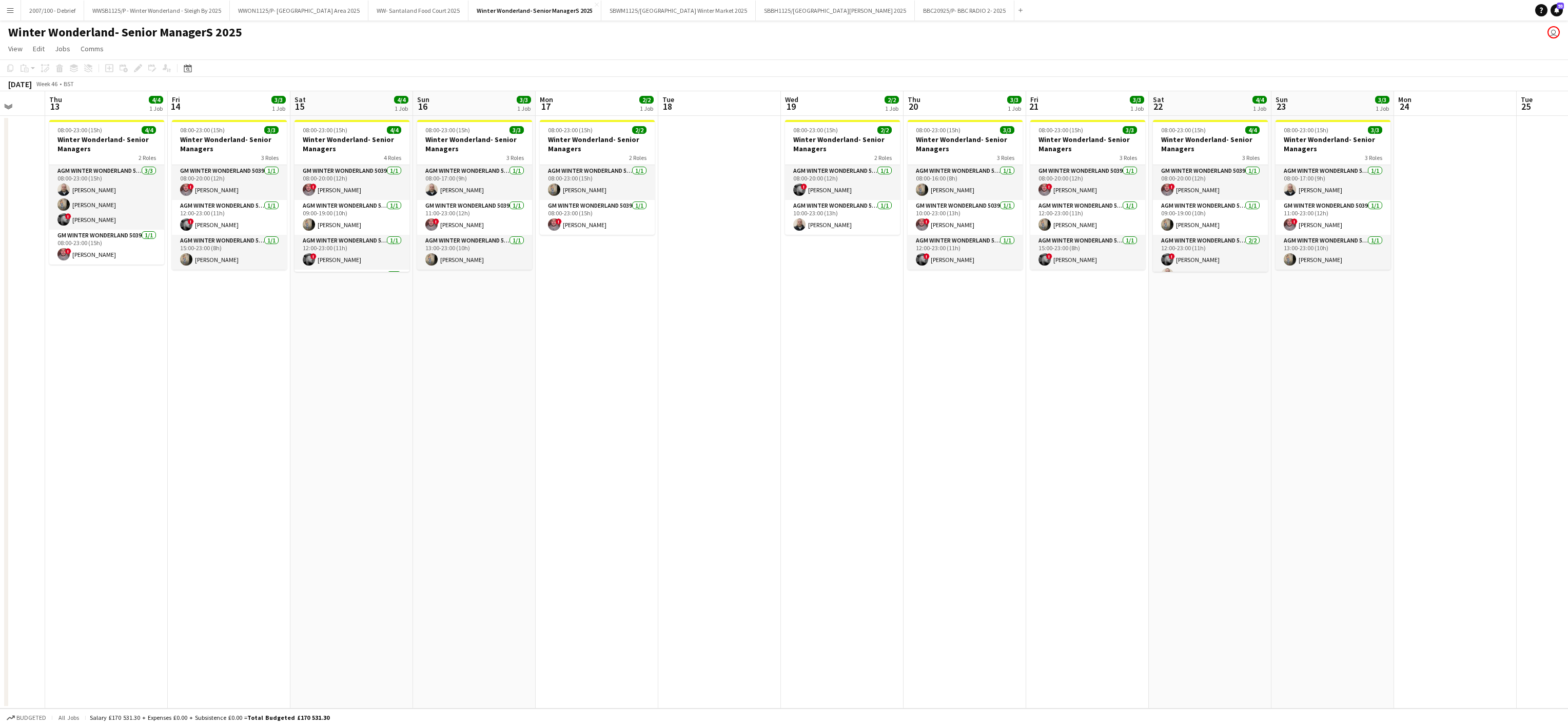
scroll to position [0, 328]
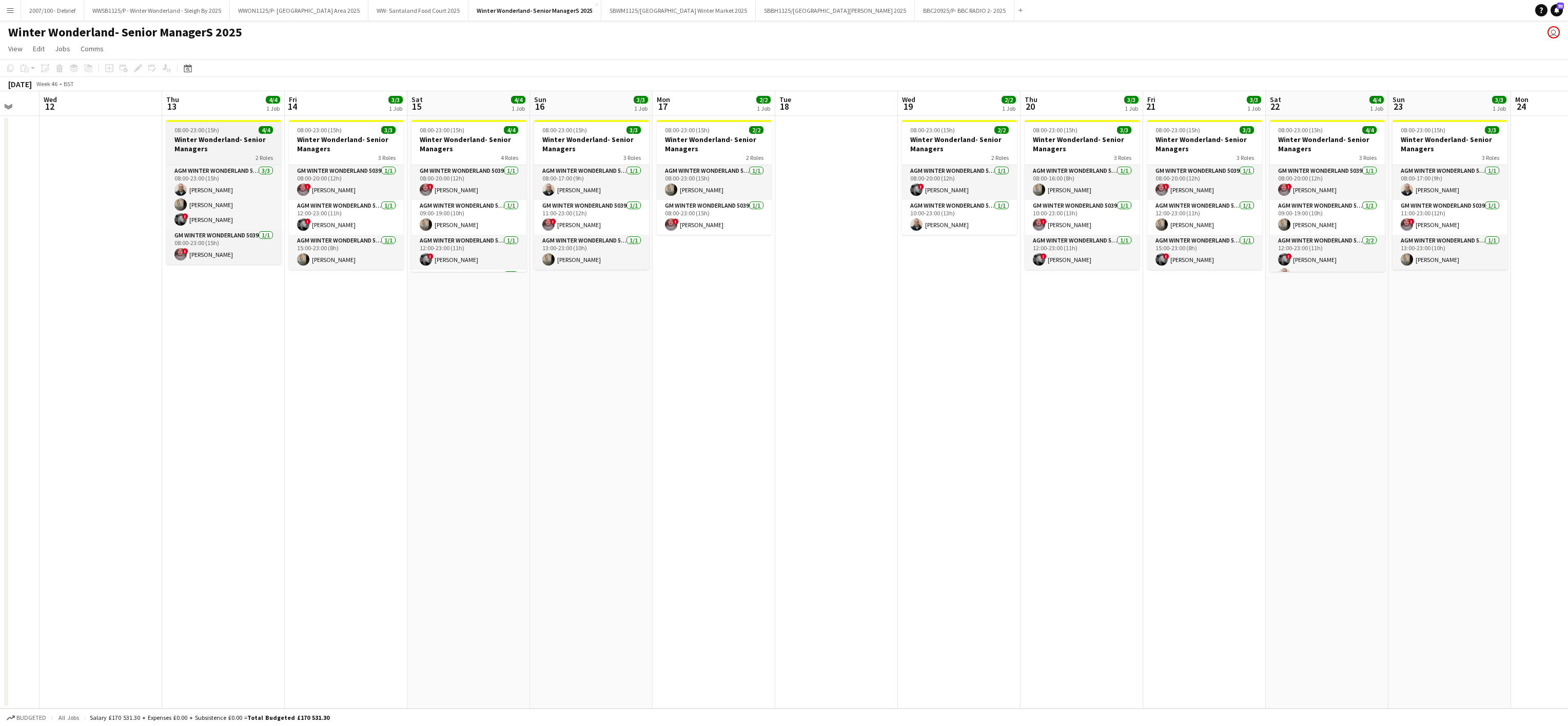
click at [211, 156] on div "2 Roles" at bounding box center [223, 158] width 115 height 8
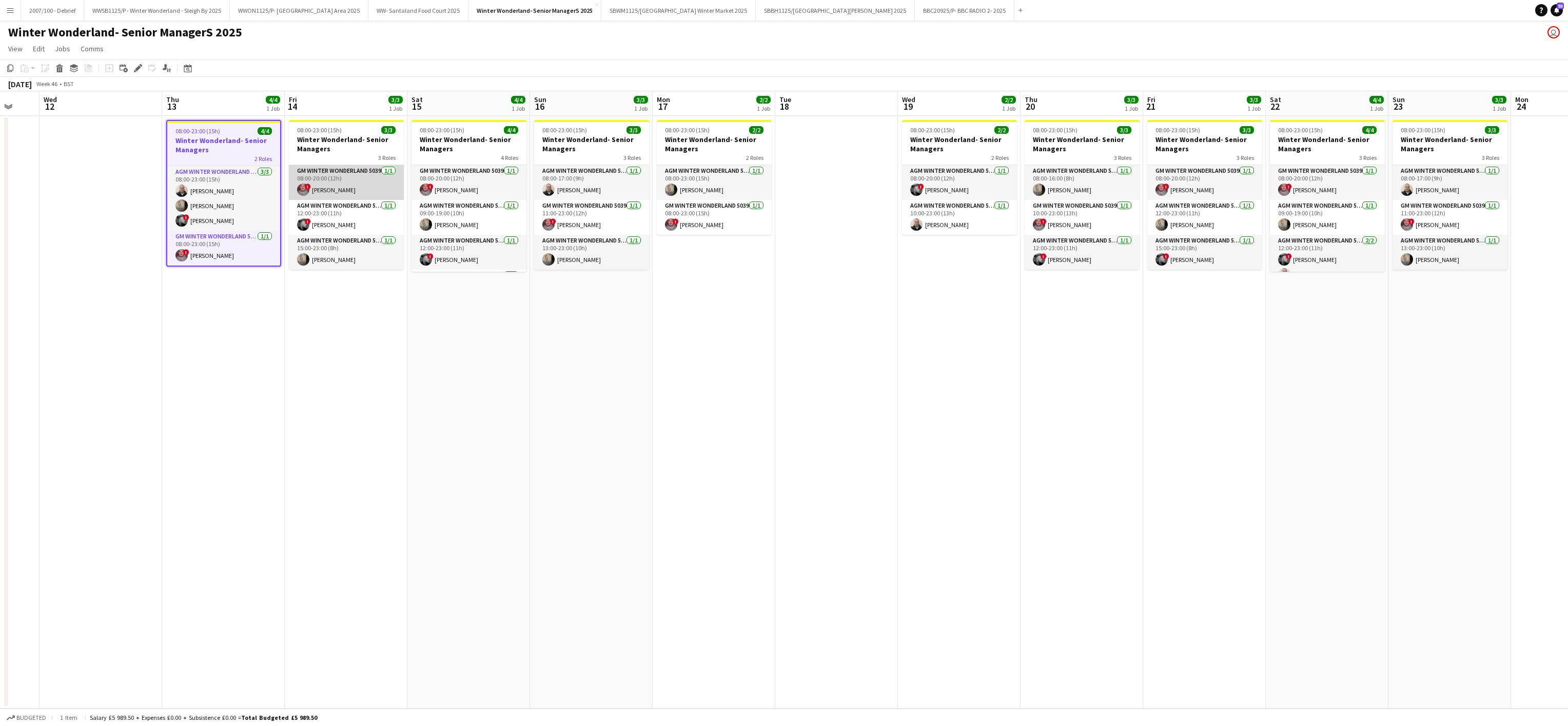
click at [321, 171] on app-card-role "GM Winter Wonderland 5039 [DATE] 08:00-20:00 (12h) ! [PERSON_NAME]" at bounding box center [346, 183] width 115 height 35
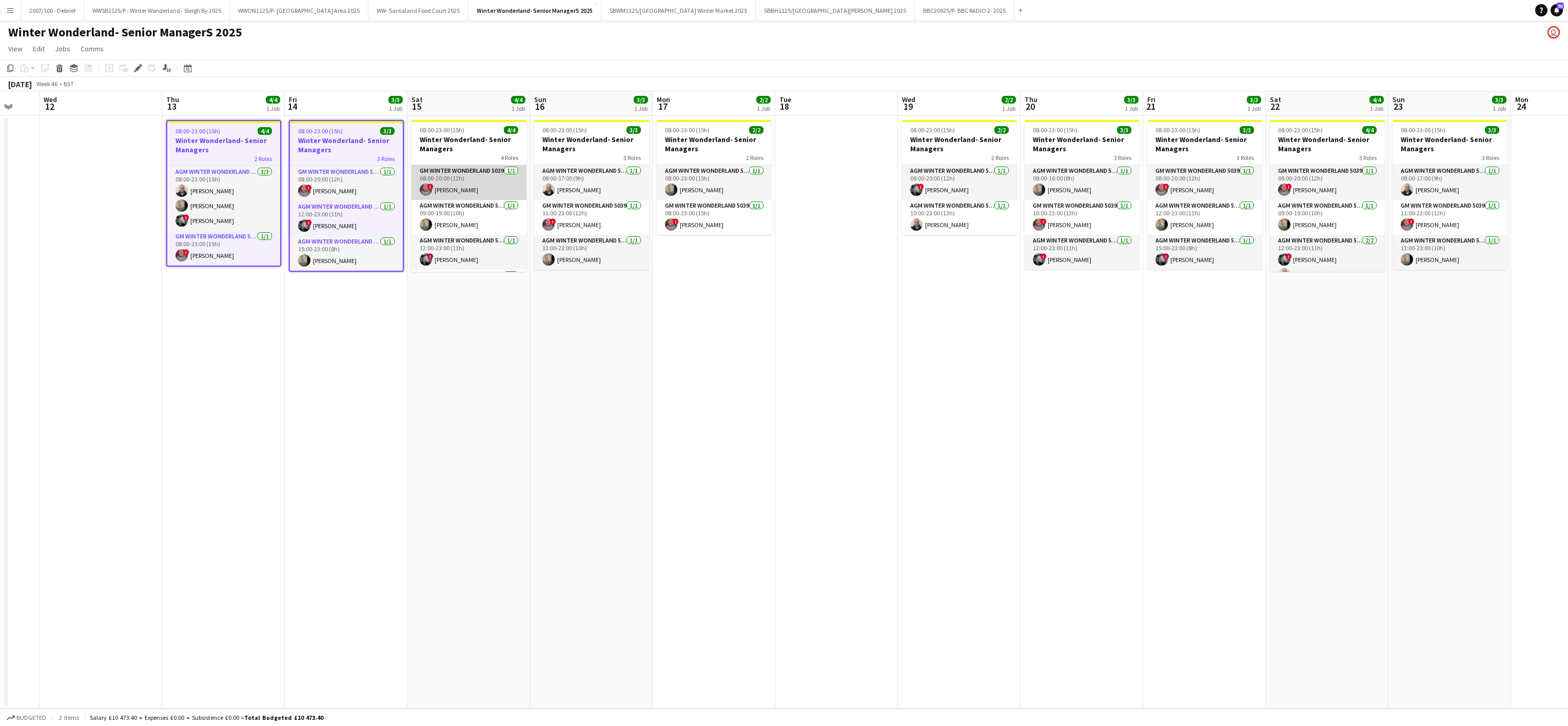
click at [475, 175] on app-card-role "GM Winter Wonderland 5039 [DATE] 08:00-20:00 (12h) ! [PERSON_NAME]" at bounding box center [468, 183] width 115 height 35
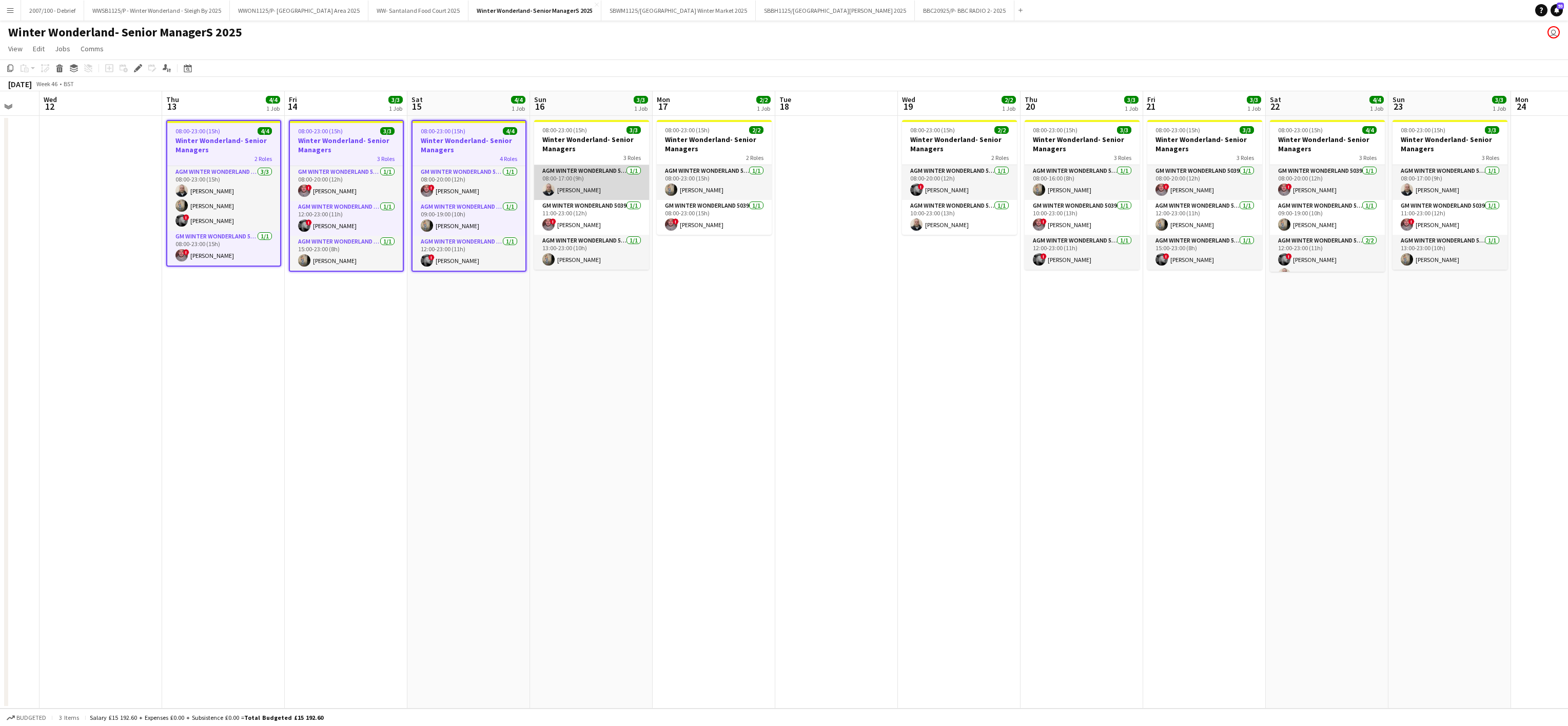
click at [575, 165] on app-card-role "AGM Winter Wonderland 5039 [DATE] 08:00-17:00 (9h) [PERSON_NAME]" at bounding box center [591, 183] width 115 height 35
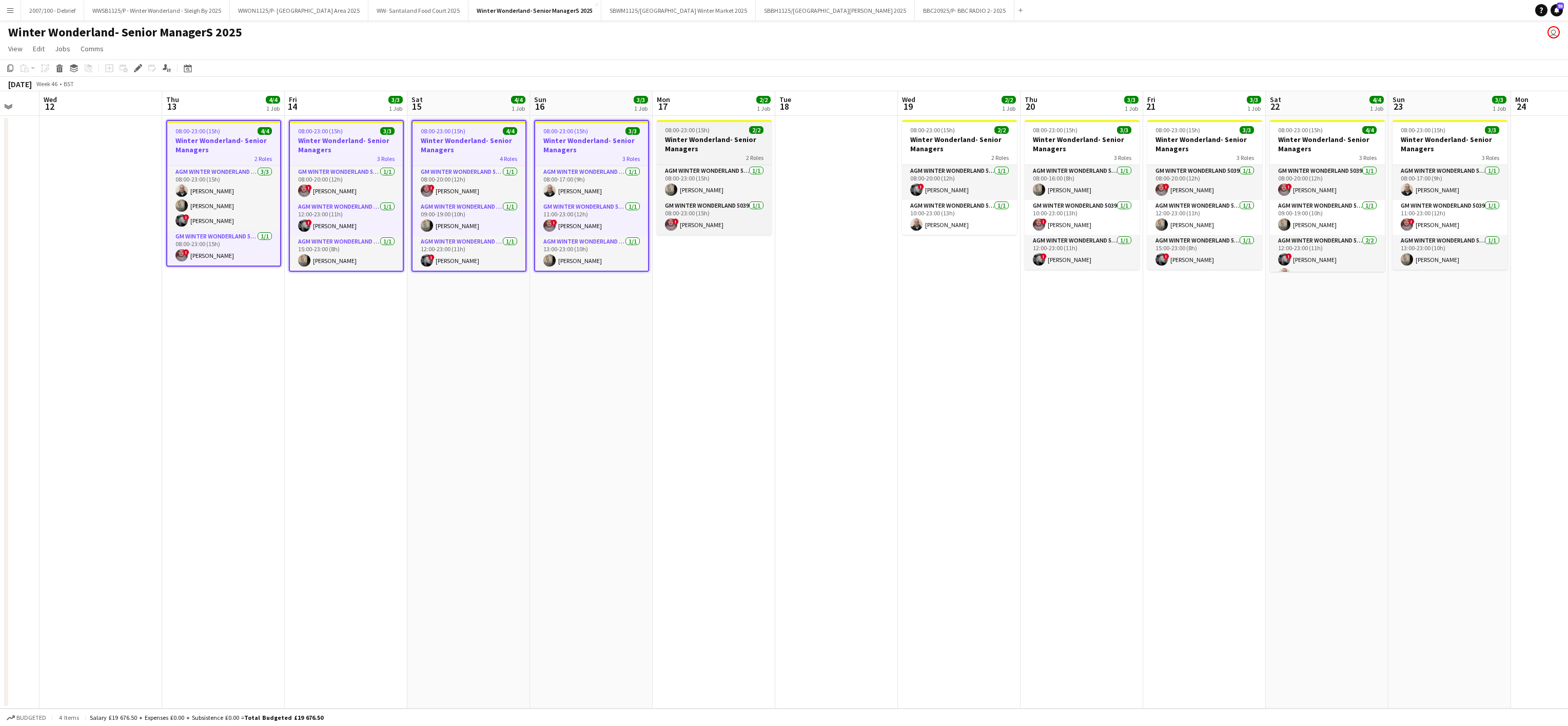
click at [743, 146] on h3 "Winter Wonderland- Senior Managers" at bounding box center [714, 144] width 115 height 18
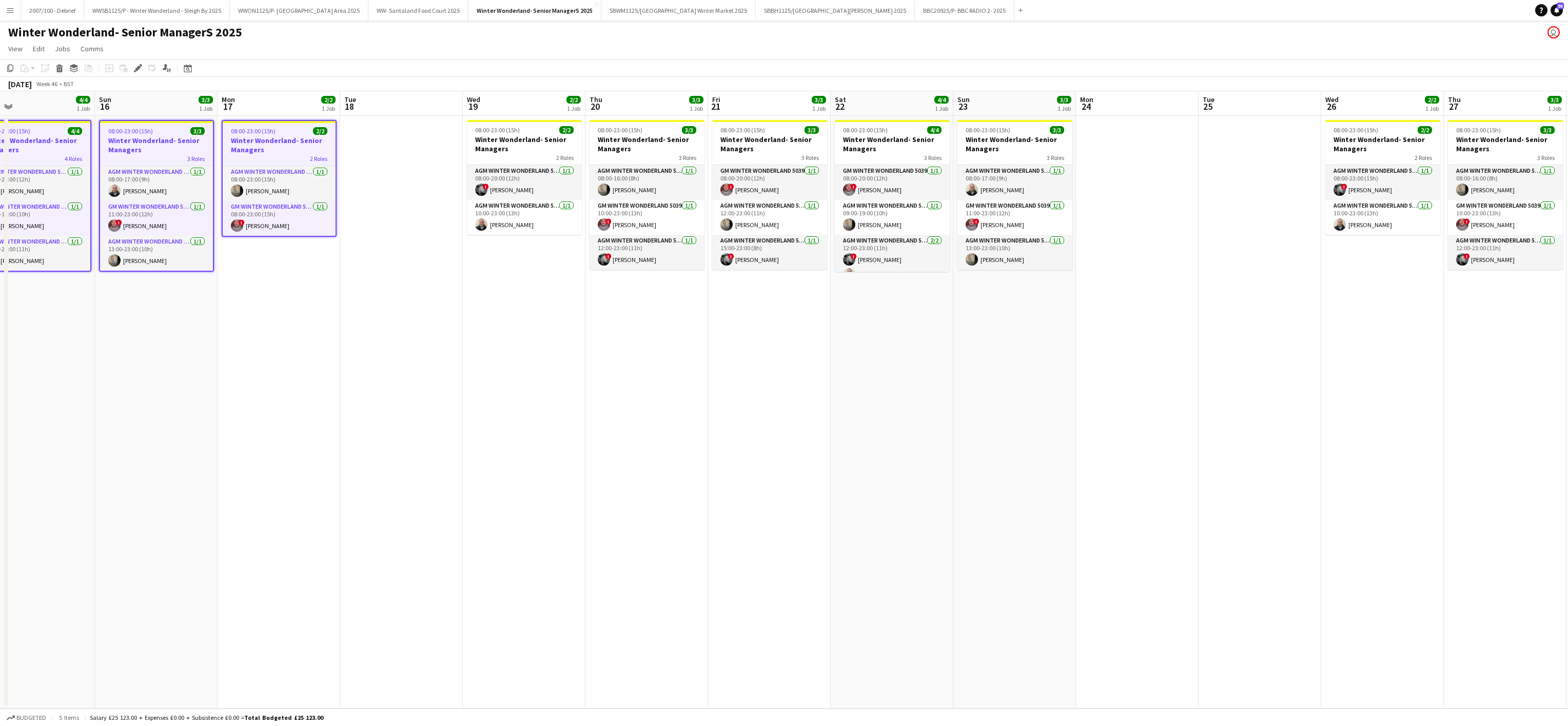
scroll to position [0, 413]
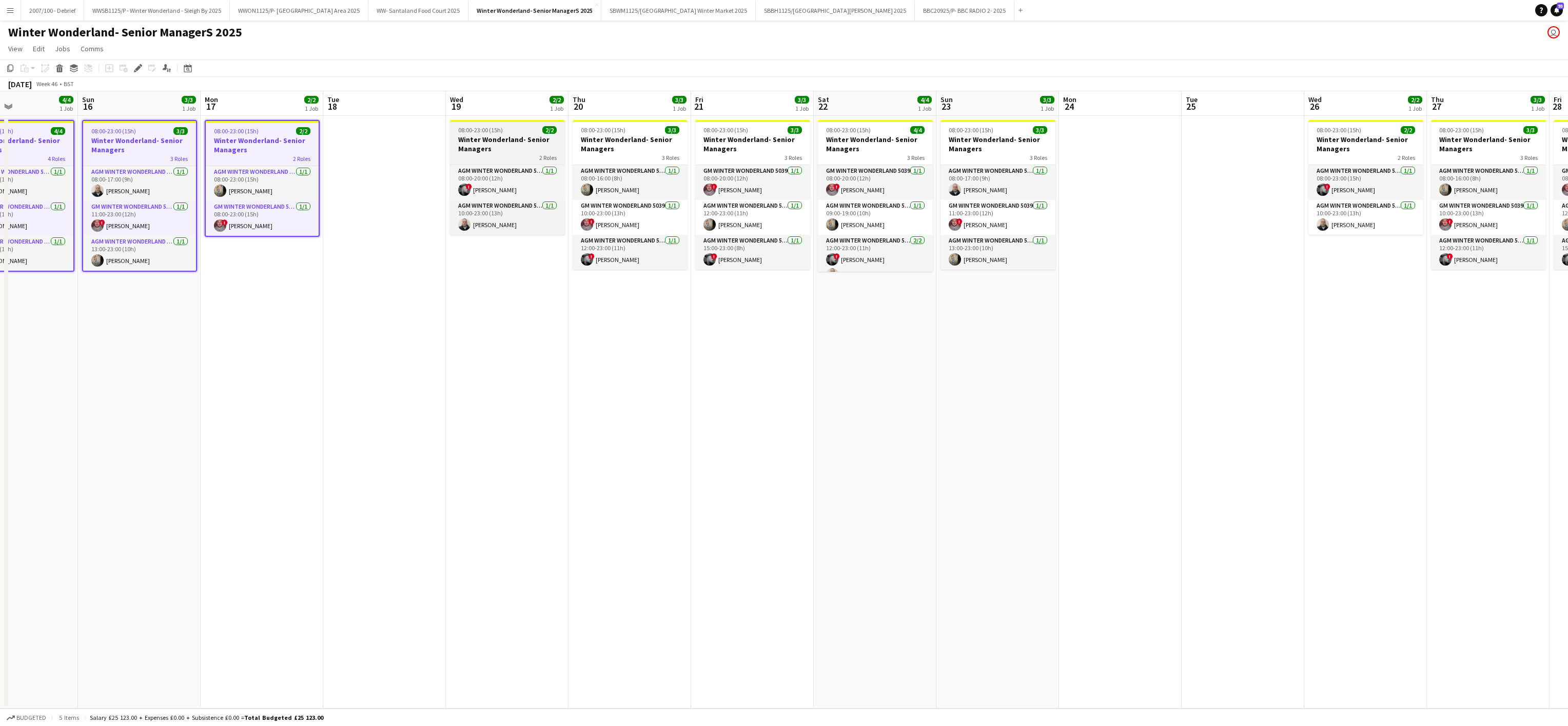
click at [497, 155] on div "2 Roles" at bounding box center [507, 158] width 115 height 8
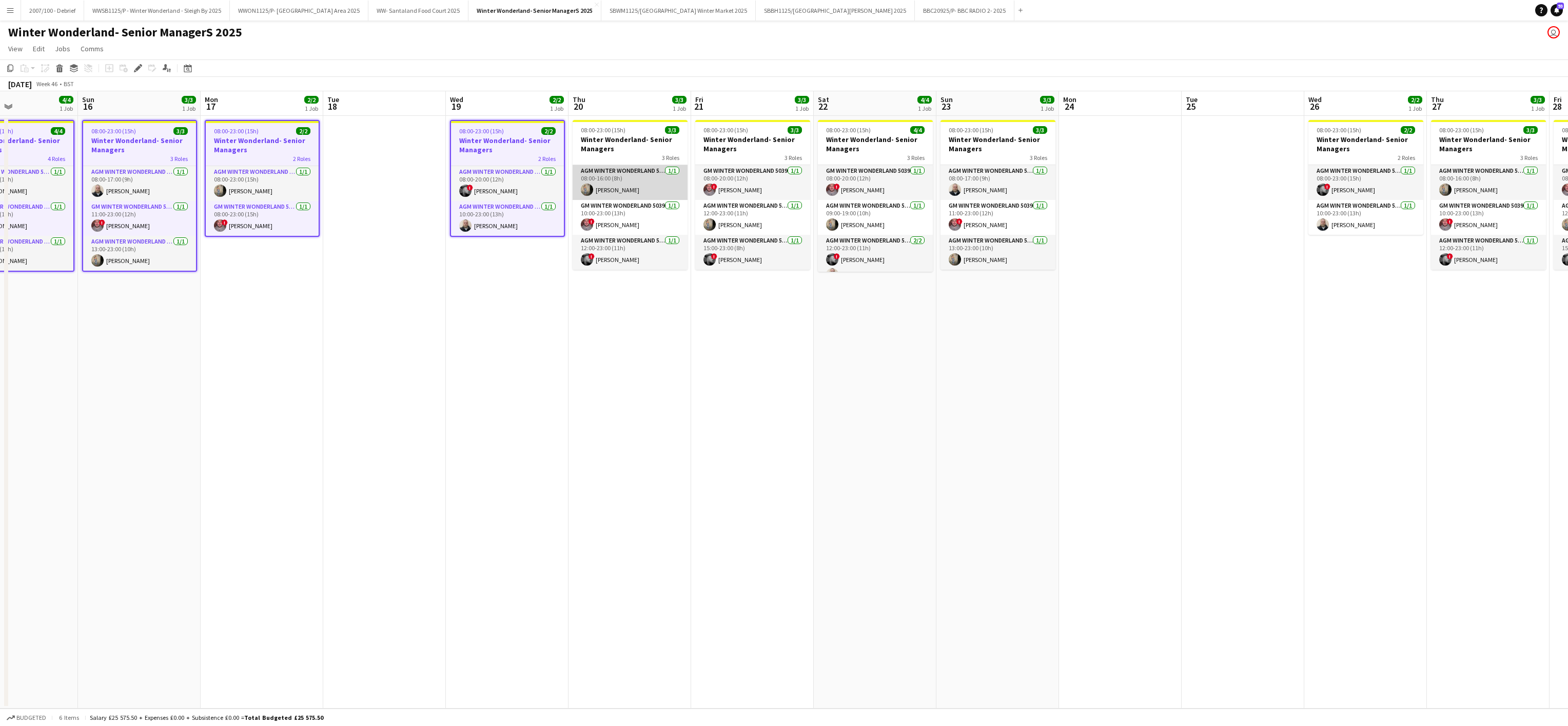
click at [586, 175] on app-card-role "AGM Winter Wonderland 5039 [DATE] 08:00-16:00 (8h) [PERSON_NAME]" at bounding box center [630, 183] width 115 height 35
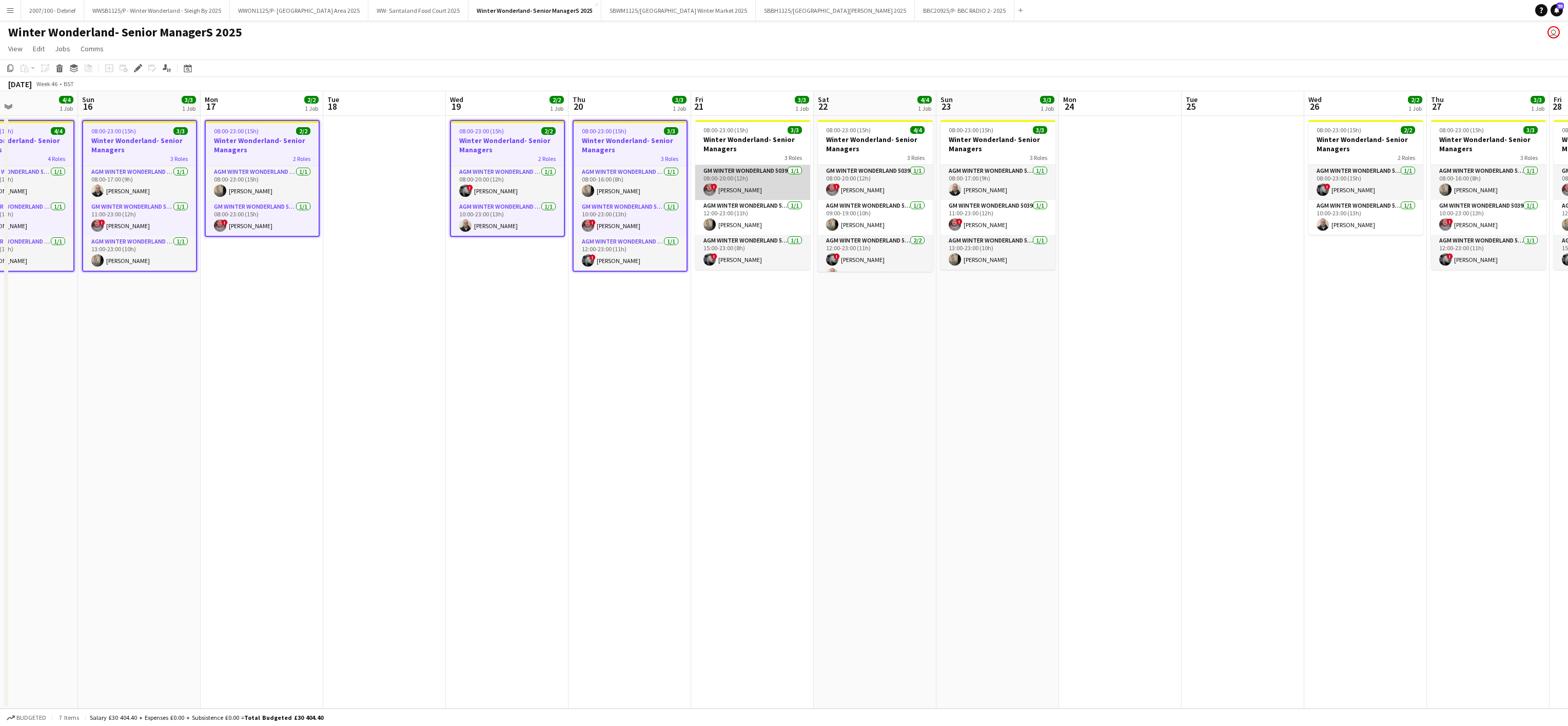
click at [736, 165] on app-card-role "GM Winter Wonderland 5039 [DATE] 08:00-20:00 (12h) ! [PERSON_NAME]" at bounding box center [752, 183] width 115 height 35
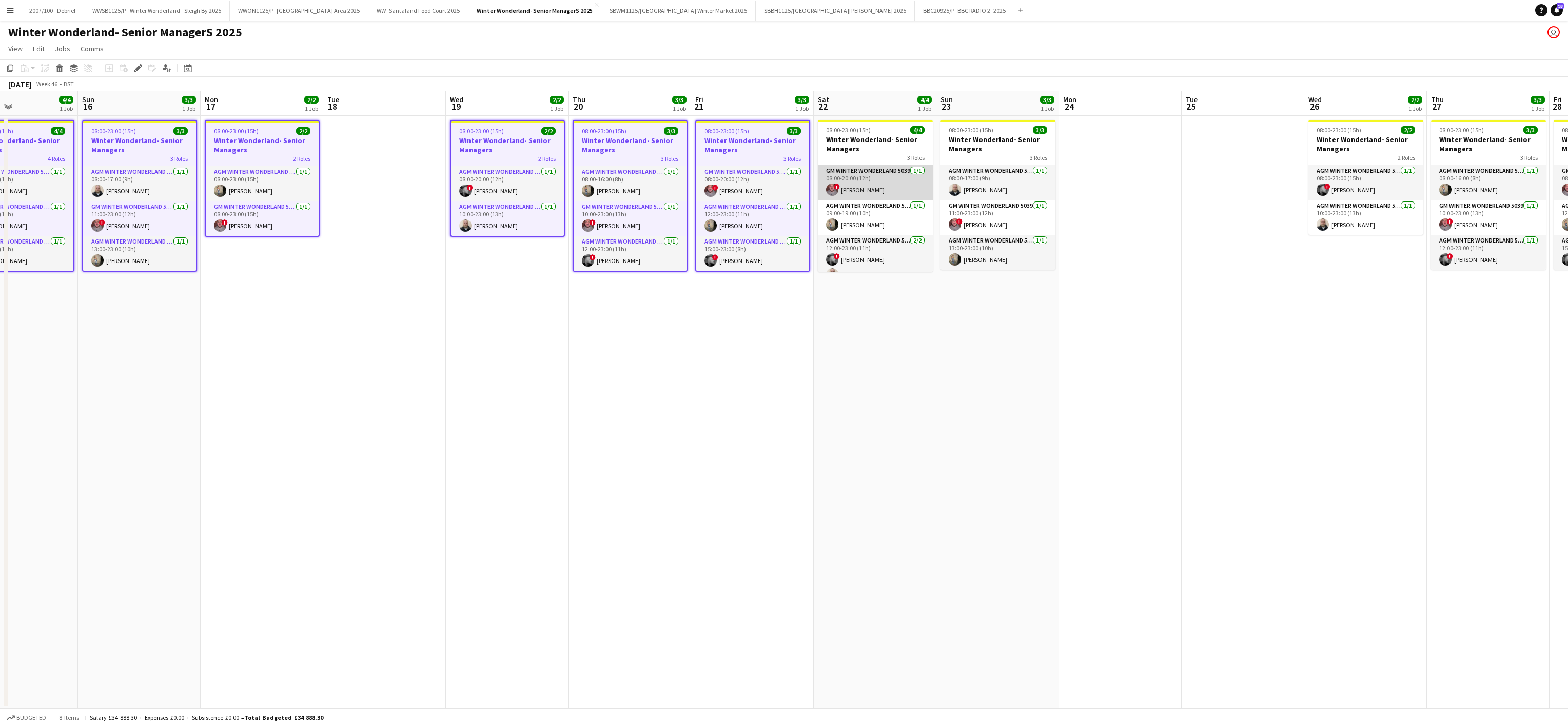
click at [858, 168] on app-card-role "GM Winter Wonderland 5039 [DATE] 08:00-20:00 (12h) ! [PERSON_NAME]" at bounding box center [875, 183] width 115 height 35
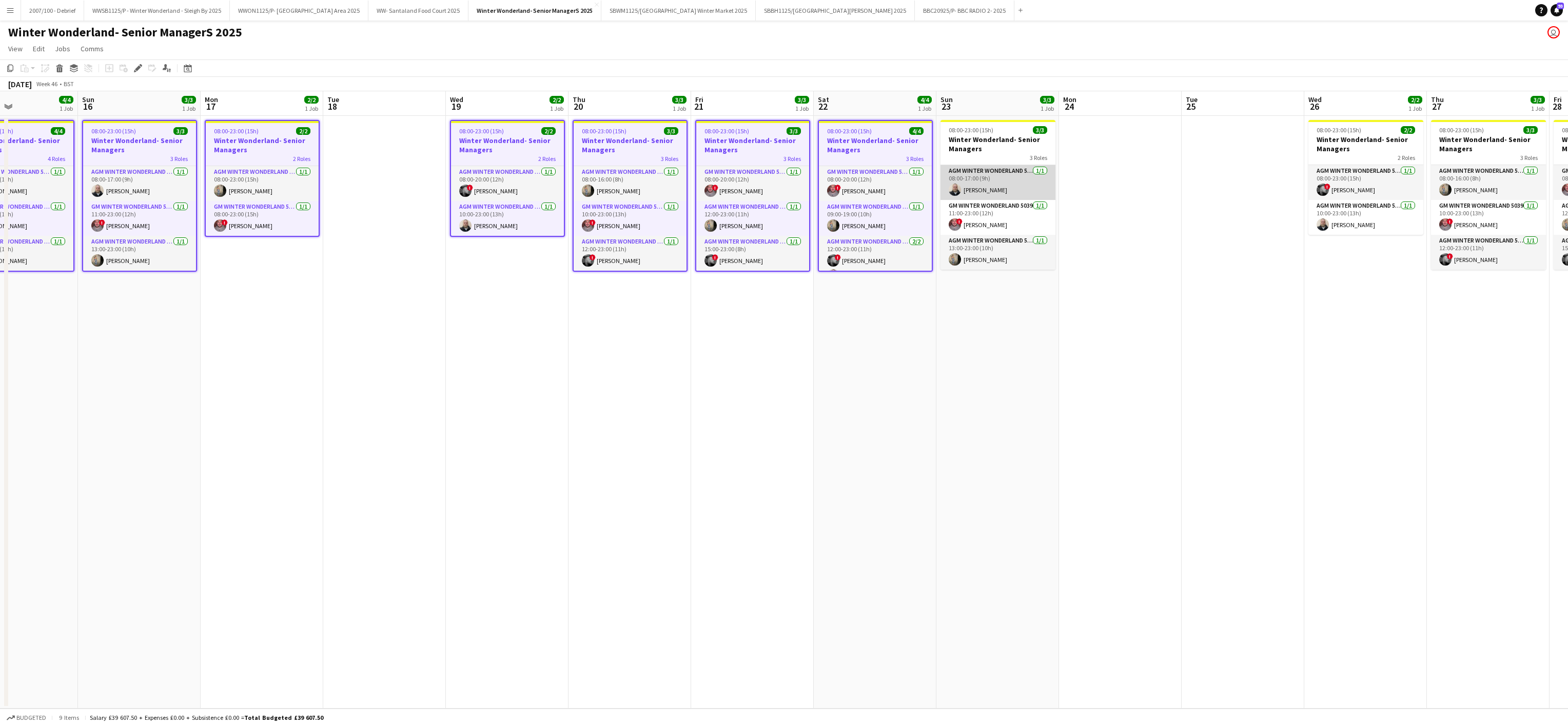
click at [983, 166] on app-card-role "AGM Winter Wonderland 5039 [DATE] 08:00-17:00 (9h) [PERSON_NAME]" at bounding box center [997, 183] width 115 height 35
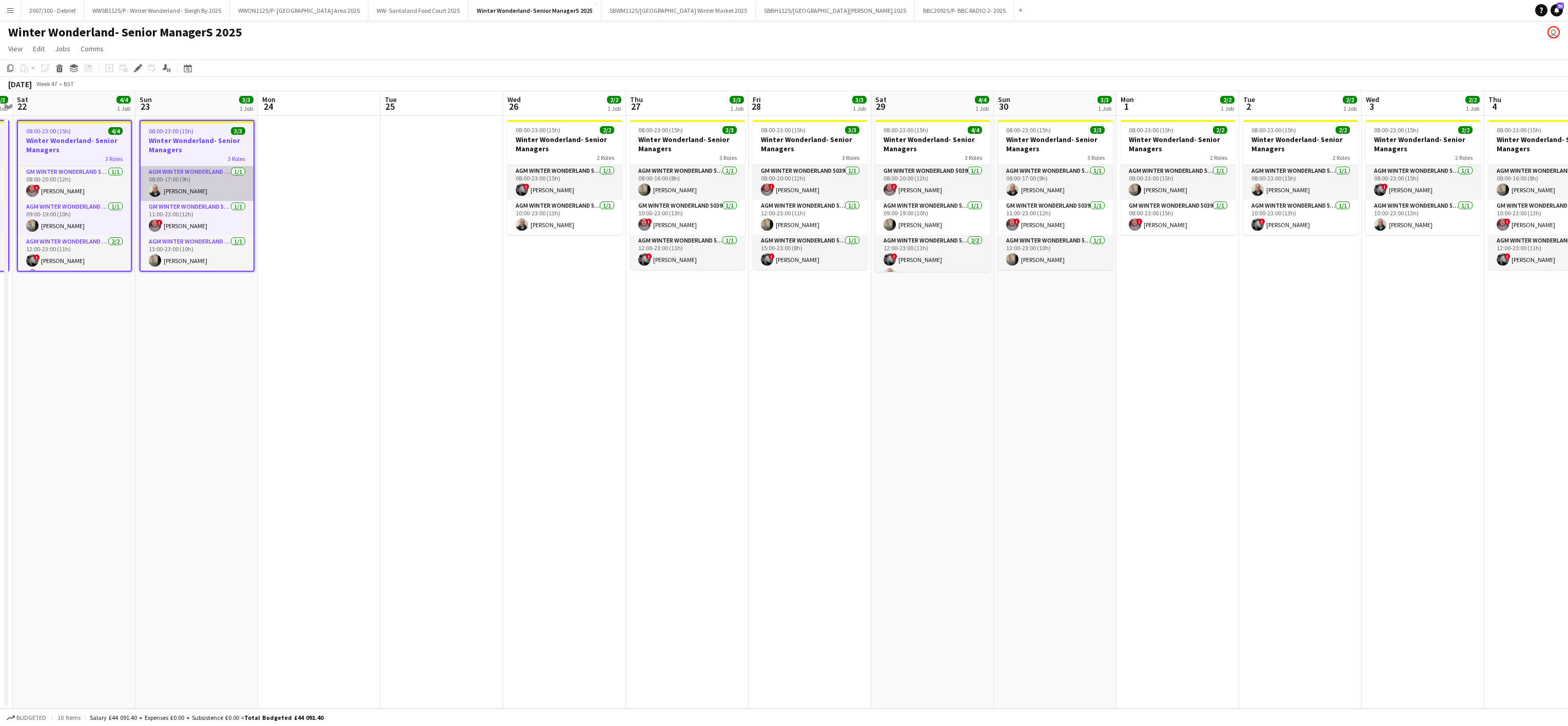
scroll to position [0, 378]
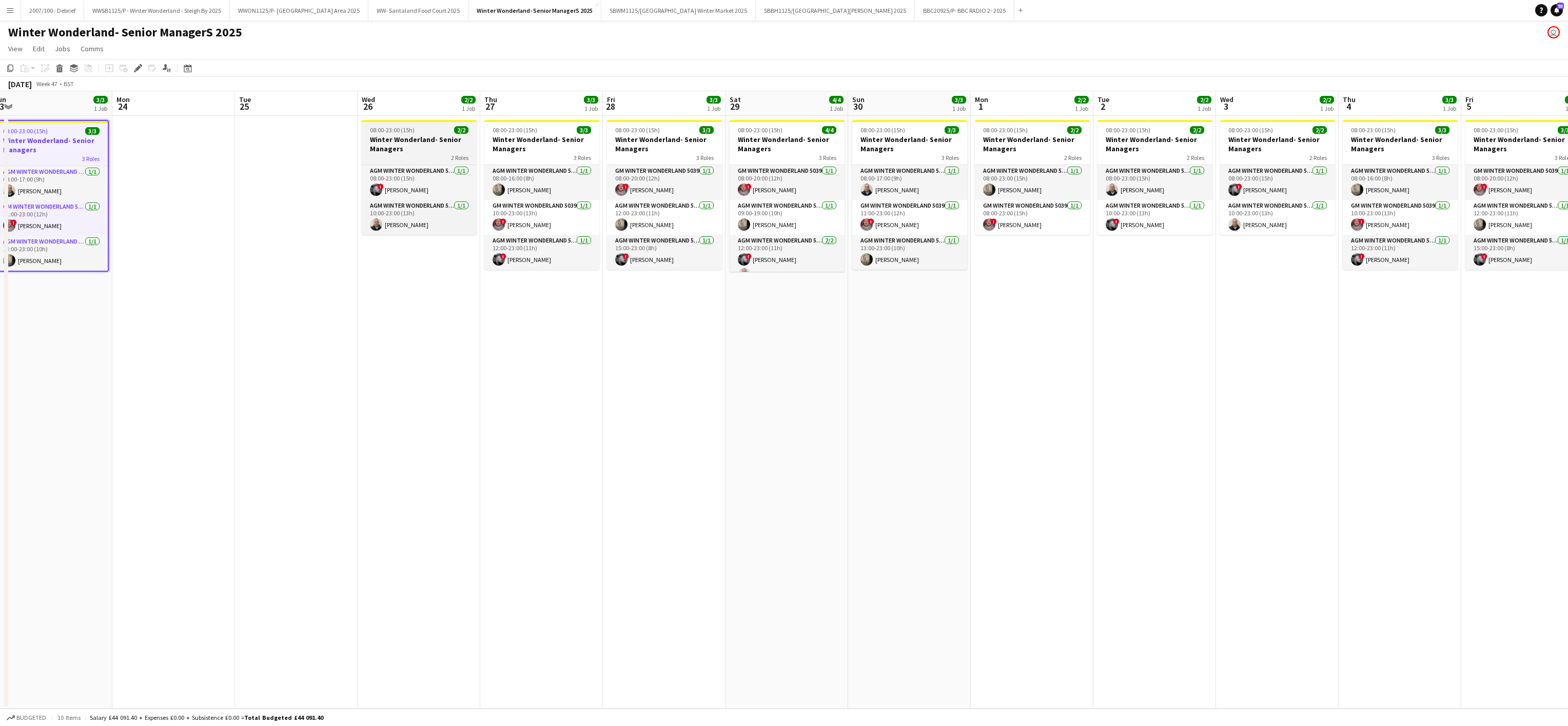
click at [416, 149] on h3 "Winter Wonderland- Senior Managers" at bounding box center [418, 144] width 115 height 18
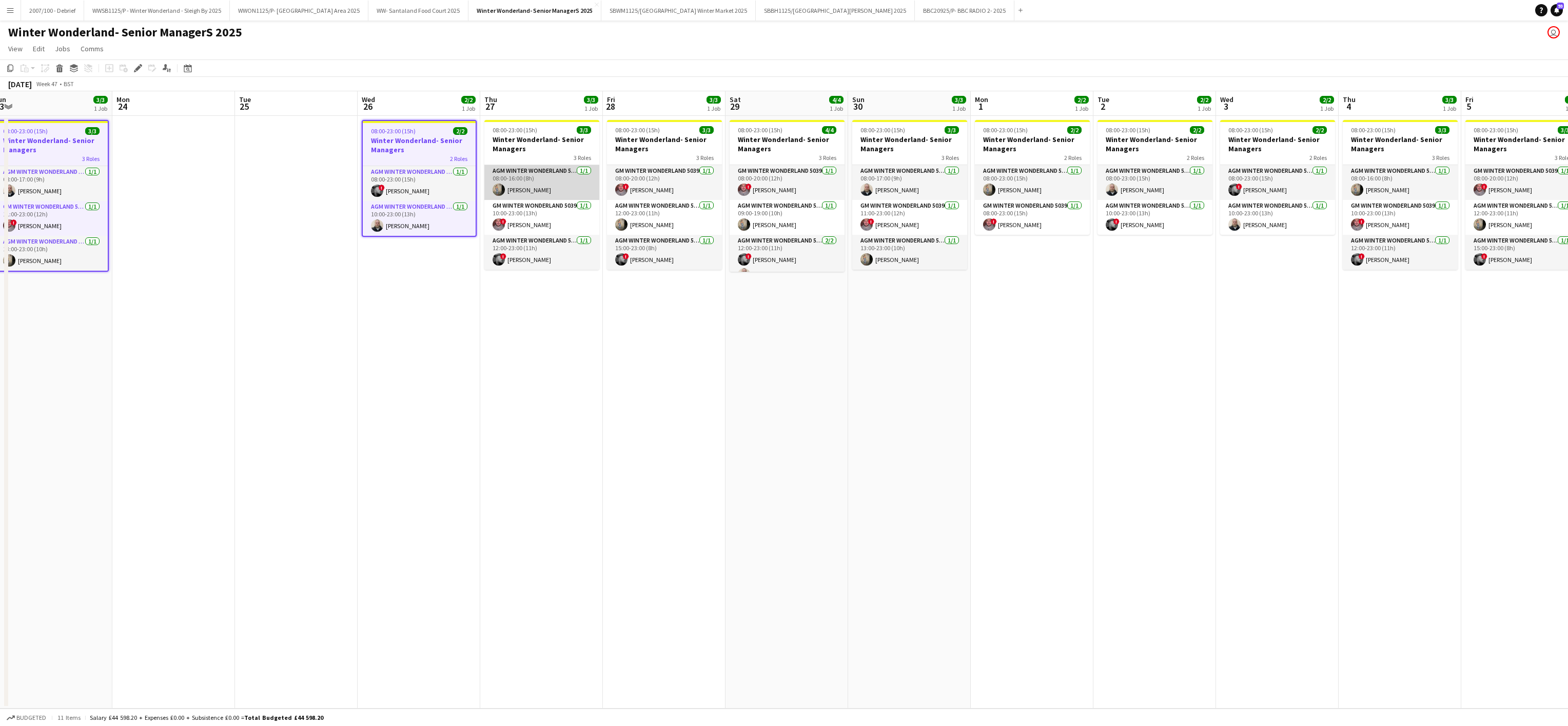
click at [539, 184] on app-card-role "AGM Winter Wonderland 5039 [DATE] 08:00-16:00 (8h) [PERSON_NAME]" at bounding box center [542, 183] width 115 height 35
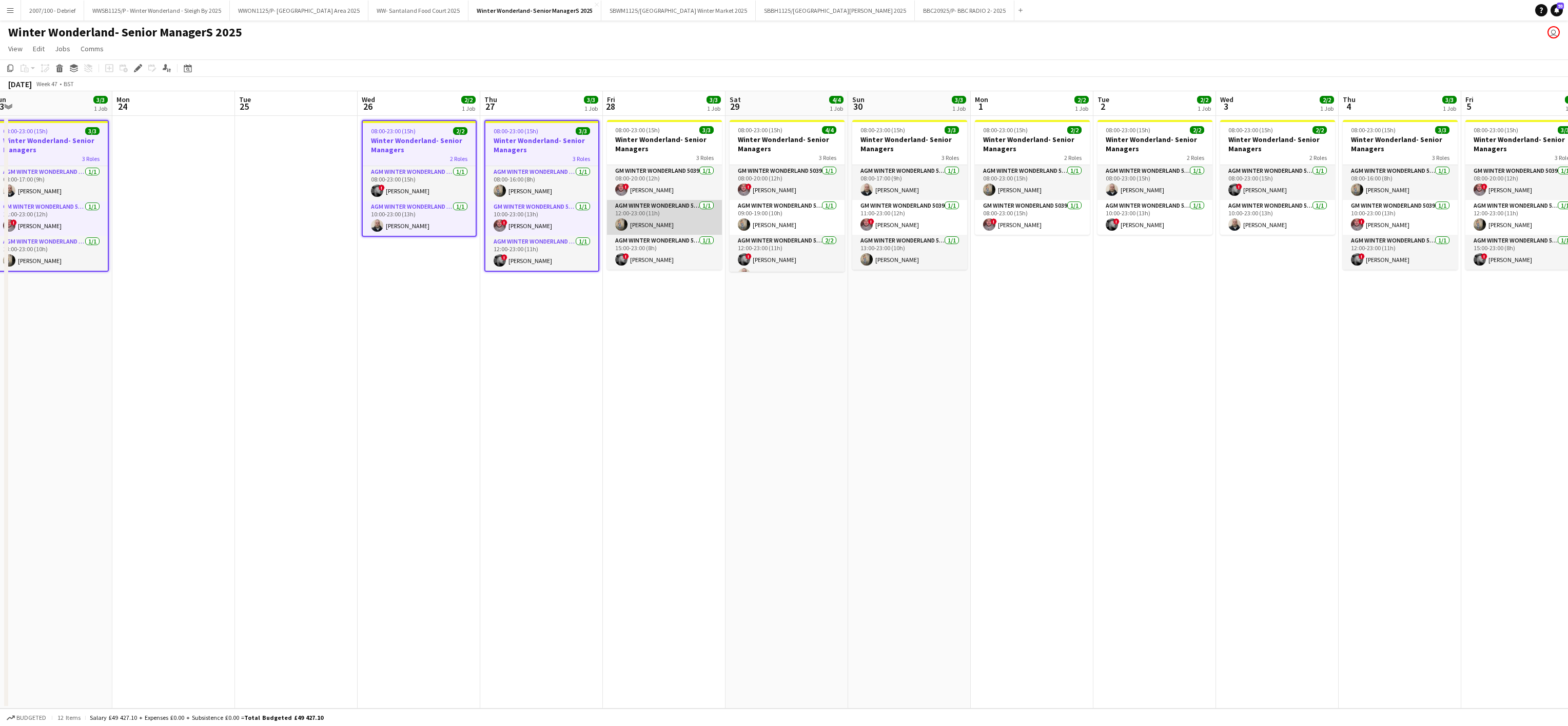
click at [651, 210] on app-card-role "AGM Winter Wonderland 5039 [DATE] 12:00-23:00 (11h) [PERSON_NAME]" at bounding box center [664, 218] width 115 height 35
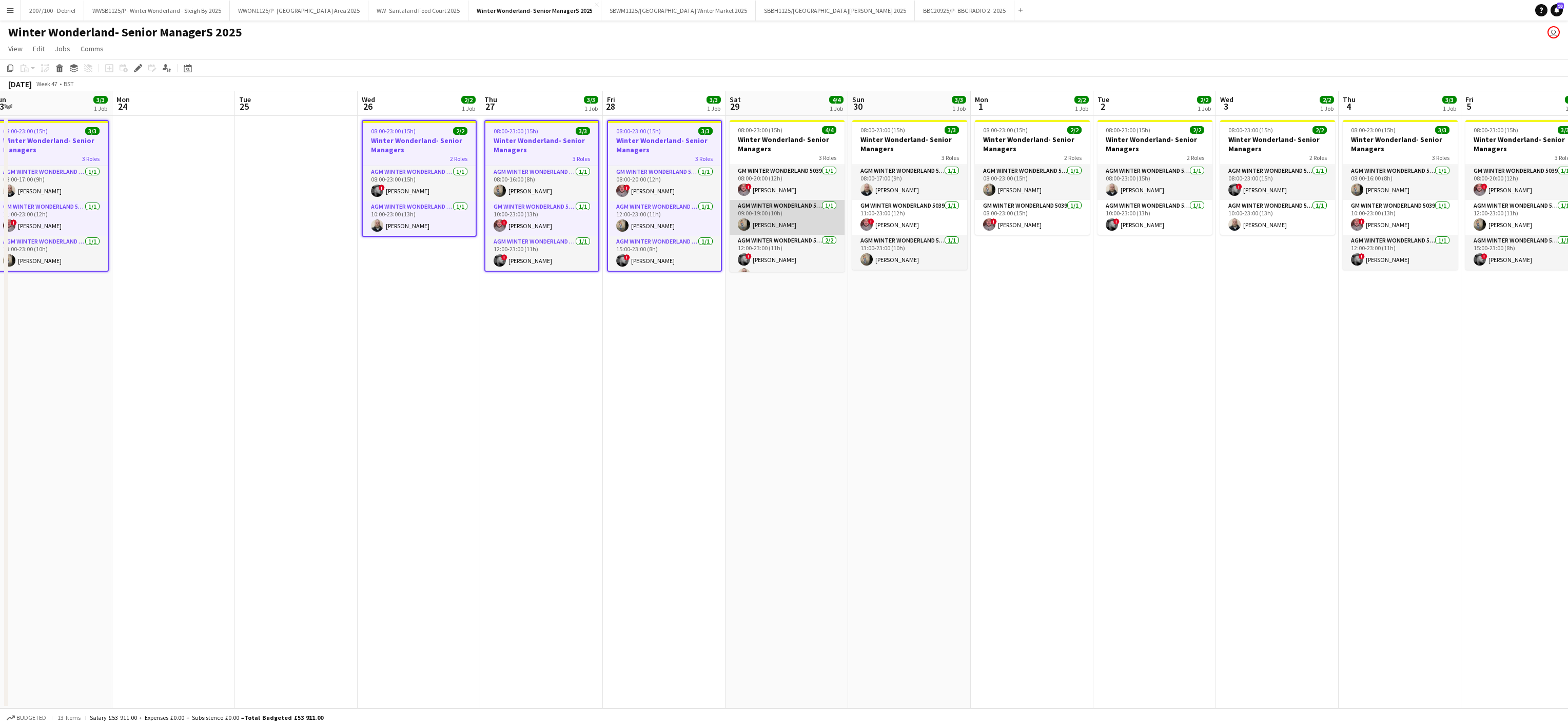
click at [772, 206] on app-card-role "AGM Winter Wonderland 5039 [DATE] 09:00-19:00 (10h) [PERSON_NAME]" at bounding box center [787, 218] width 115 height 35
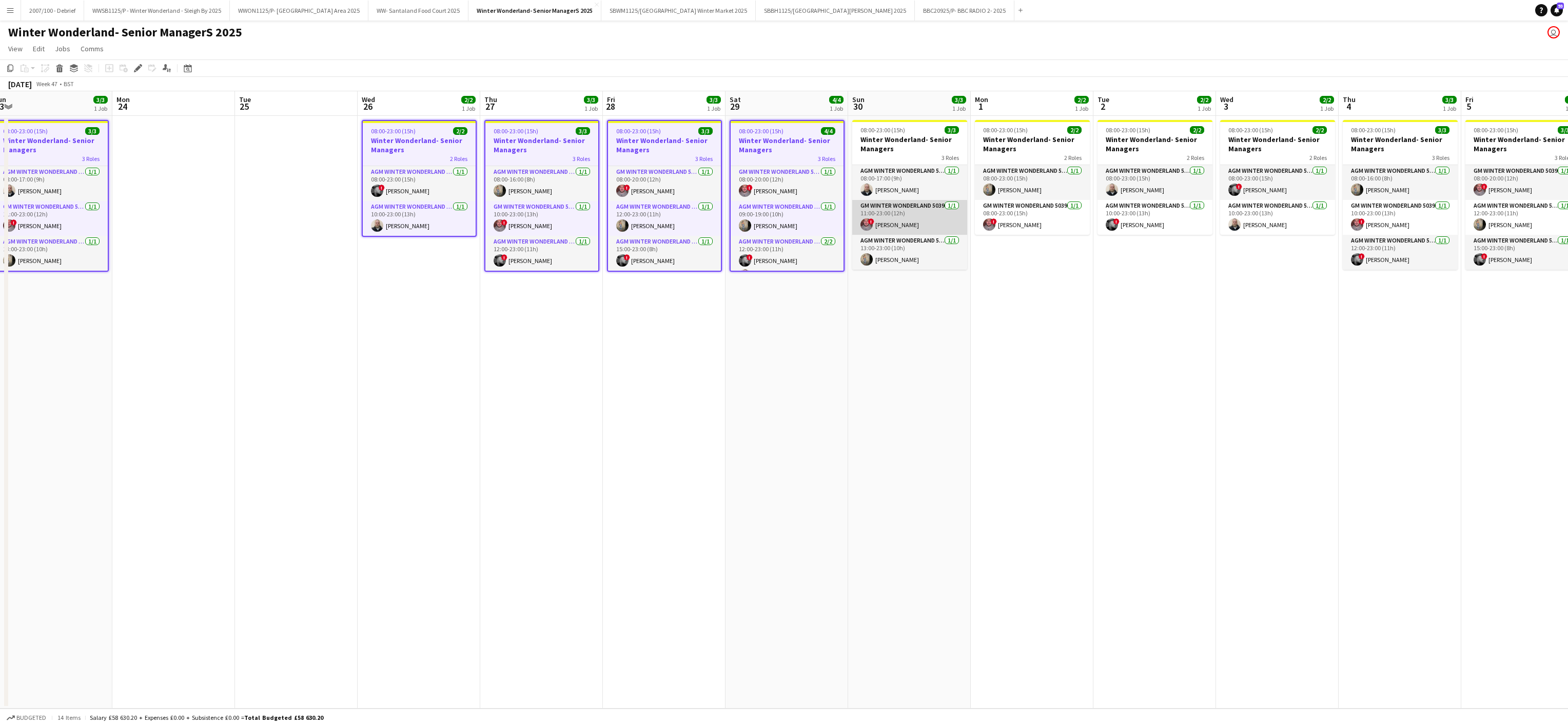
click at [879, 205] on app-card-role "GM Winter Wonderland 5039 [DATE] 11:00-23:00 (12h) ! [PERSON_NAME]" at bounding box center [909, 218] width 115 height 35
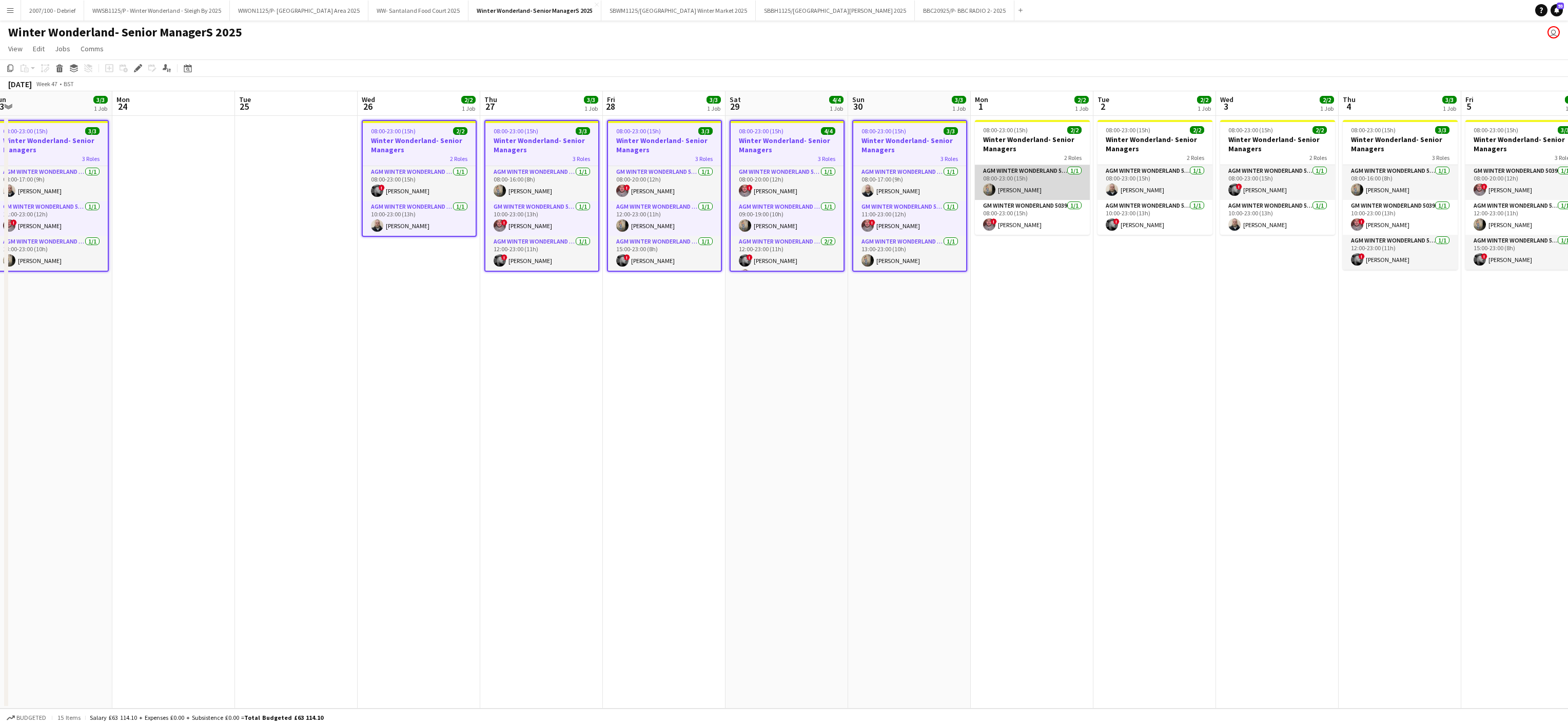
click at [1065, 182] on app-card-role "AGM Winter Wonderland 5039 [DATE] 08:00-23:00 (15h) [PERSON_NAME]" at bounding box center [1032, 183] width 115 height 35
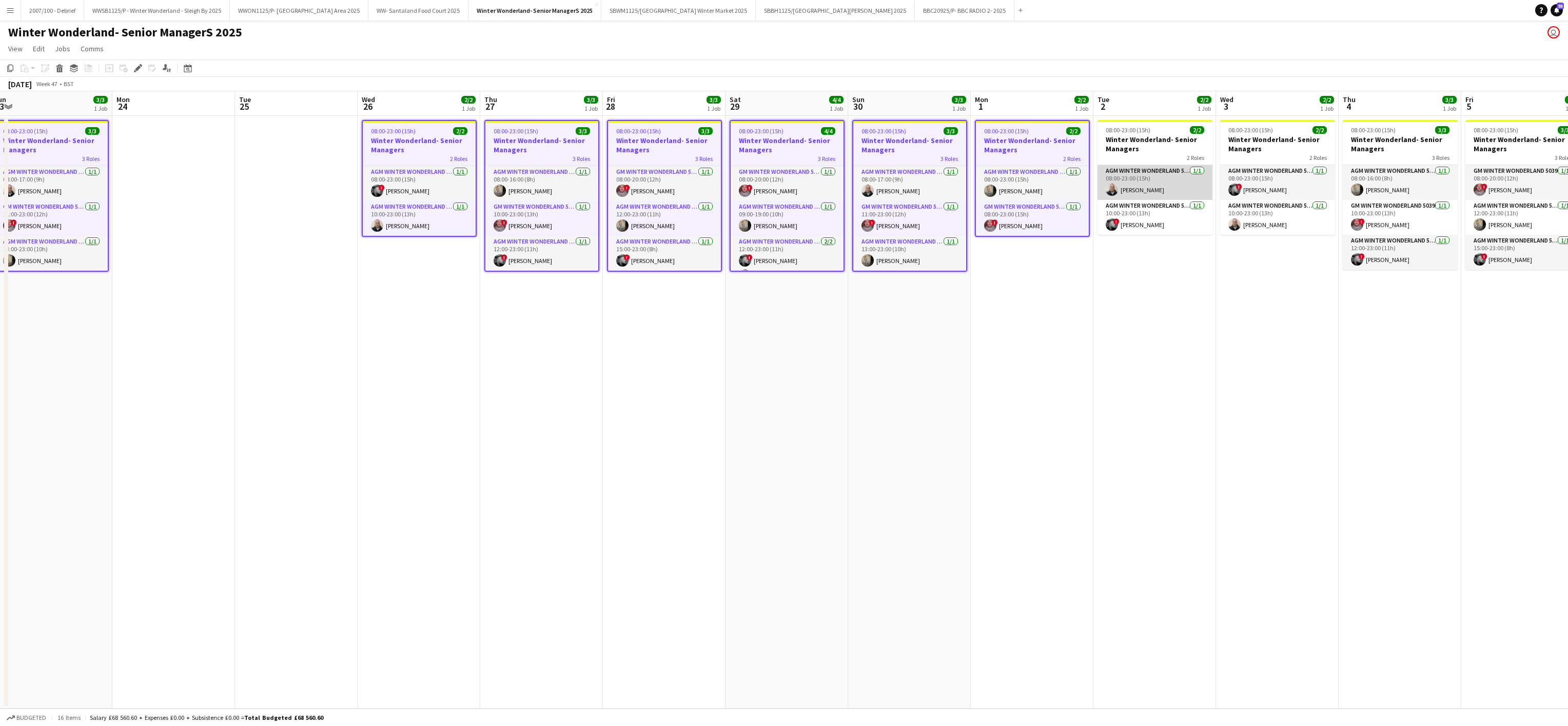
click at [1149, 186] on app-card-role "AGM Winter Wonderland 5039 [DATE] 08:00-23:00 (15h) [PERSON_NAME]" at bounding box center [1155, 183] width 115 height 35
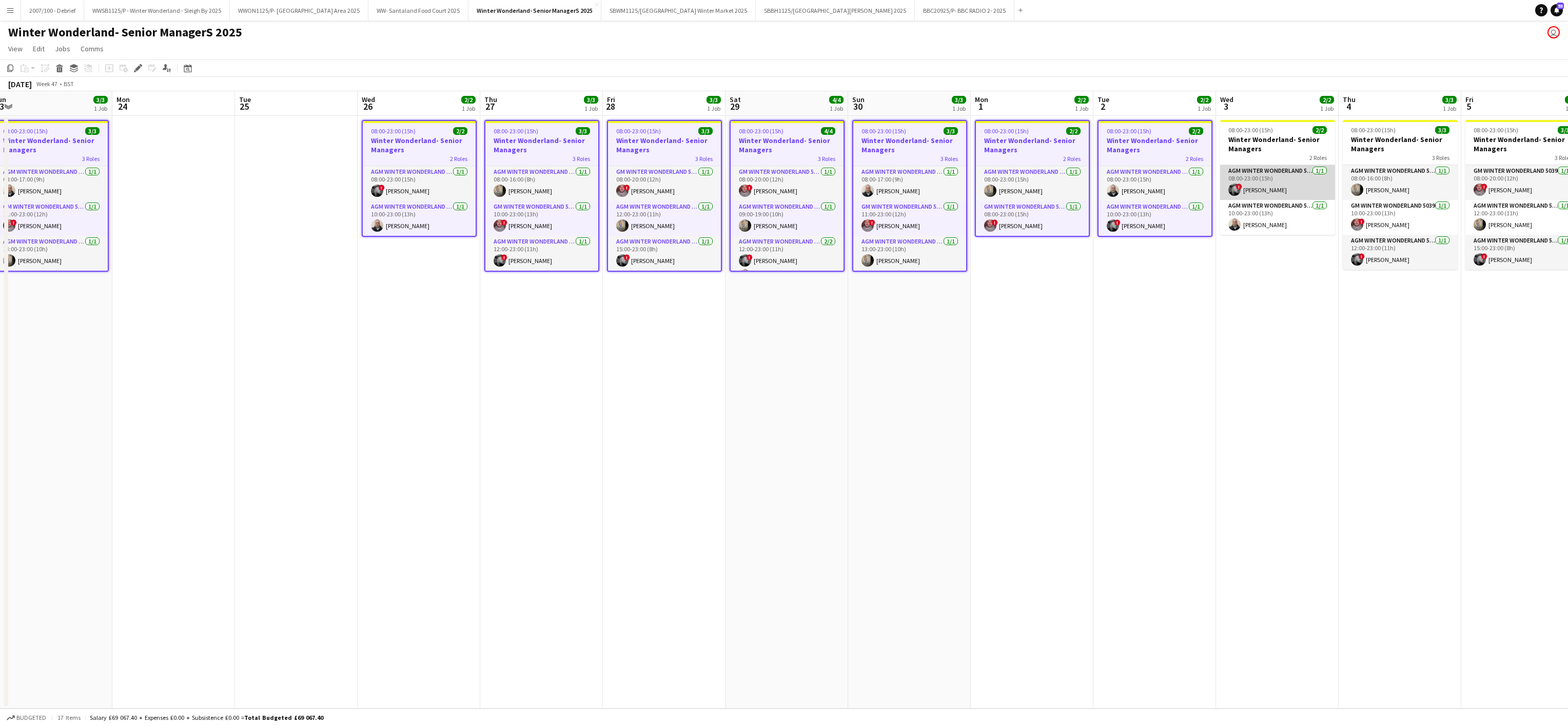
click at [1260, 190] on app-card-role "AGM Winter Wonderland 5039 [DATE] 08:00-23:00 (15h) ! [PERSON_NAME]" at bounding box center [1277, 183] width 115 height 35
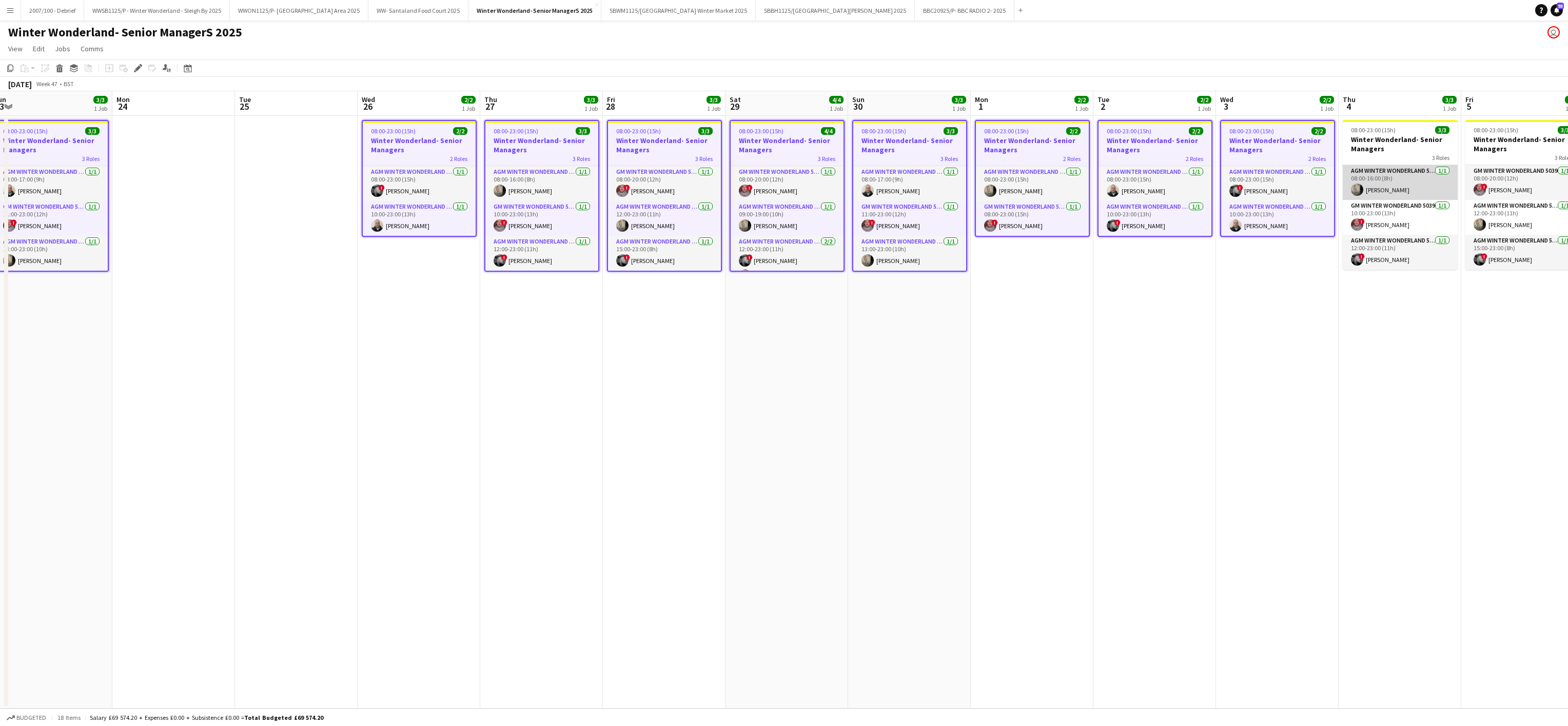
click at [1381, 197] on app-card-role "AGM Winter Wonderland 5039 [DATE] 08:00-16:00 (8h) [PERSON_NAME]" at bounding box center [1400, 183] width 115 height 35
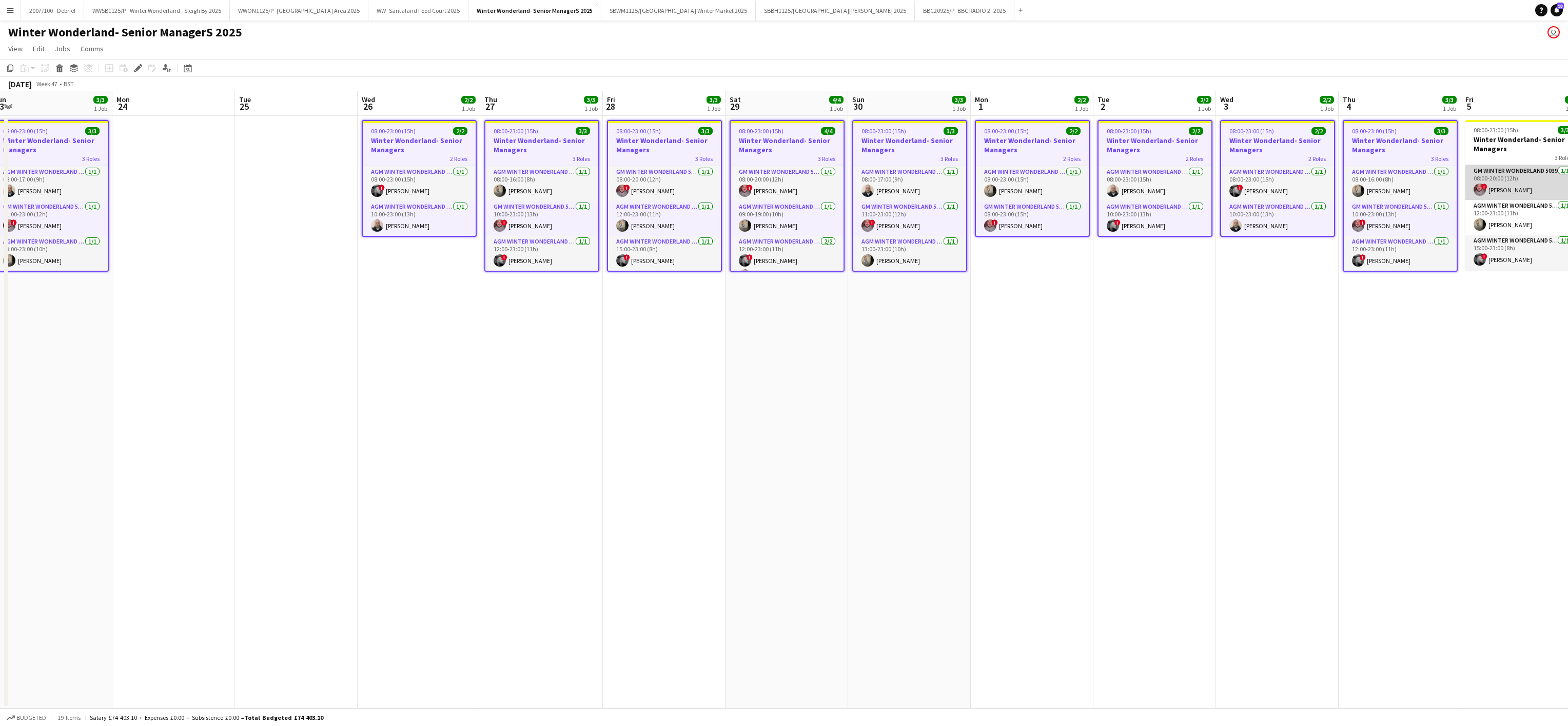
click at [1486, 194] on app-card-role "GM Winter Wonderland 5039 [DATE] 08:00-20:00 (12h) ! [PERSON_NAME]" at bounding box center [1522, 183] width 115 height 35
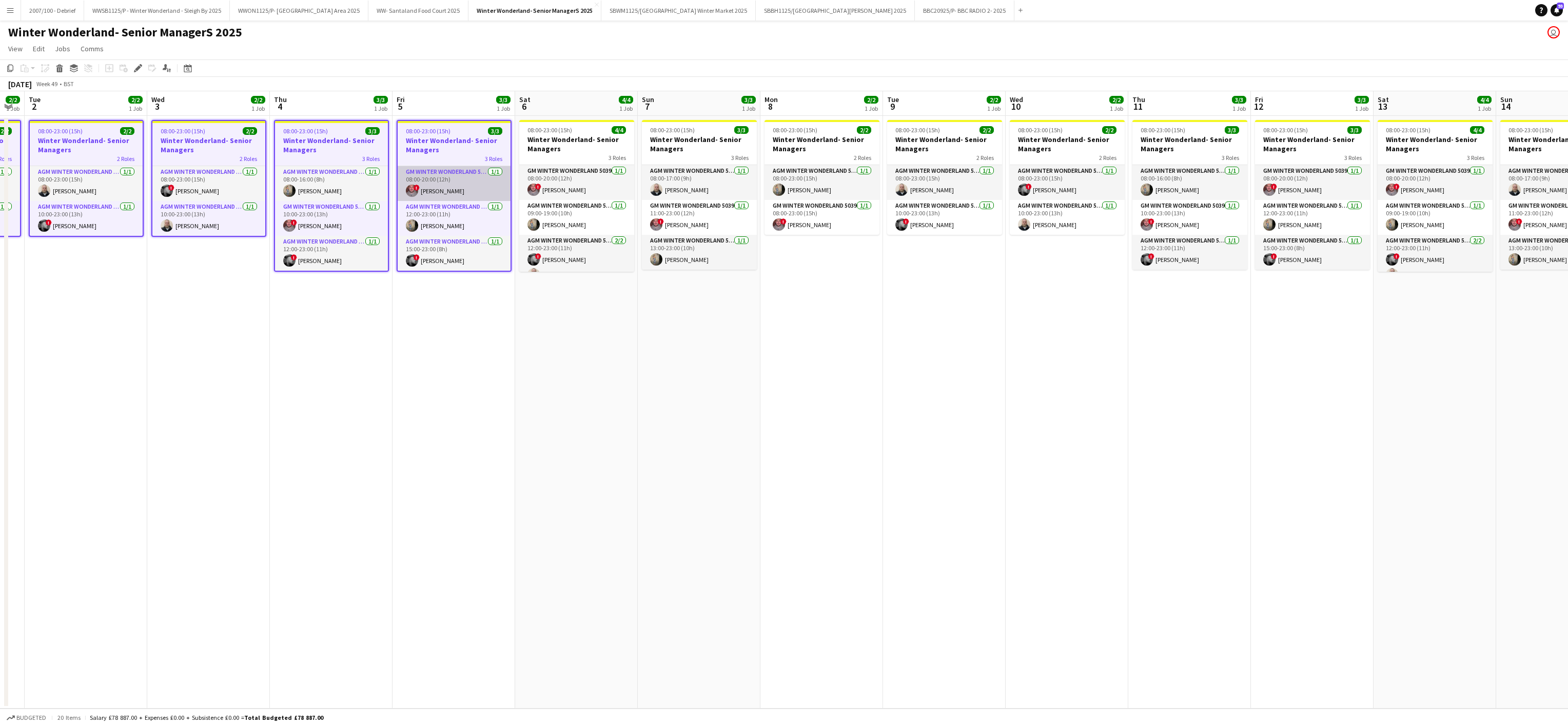
scroll to position [0, 427]
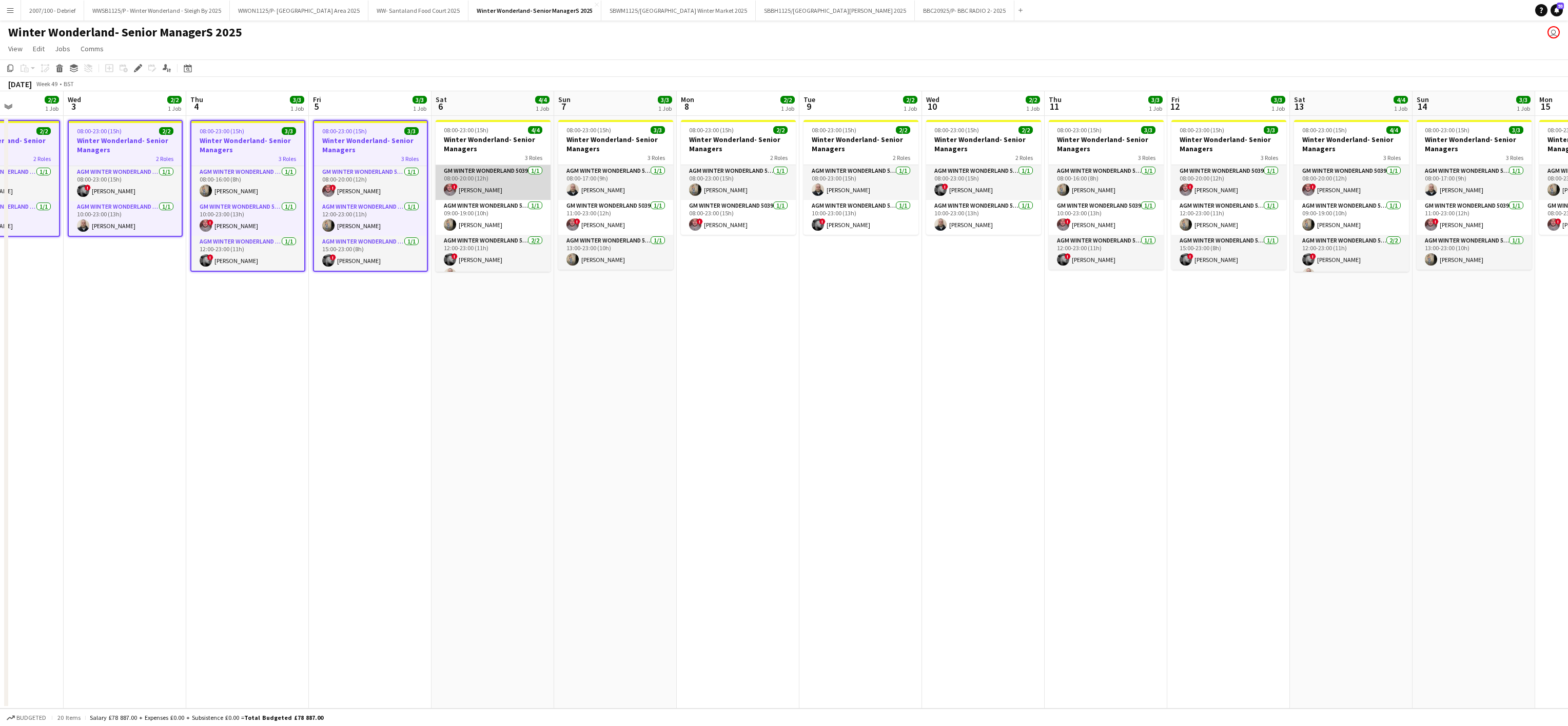
click at [487, 188] on app-card-role "GM Winter Wonderland 5039 [DATE] 08:00-20:00 (12h) ! [PERSON_NAME]" at bounding box center [492, 183] width 115 height 35
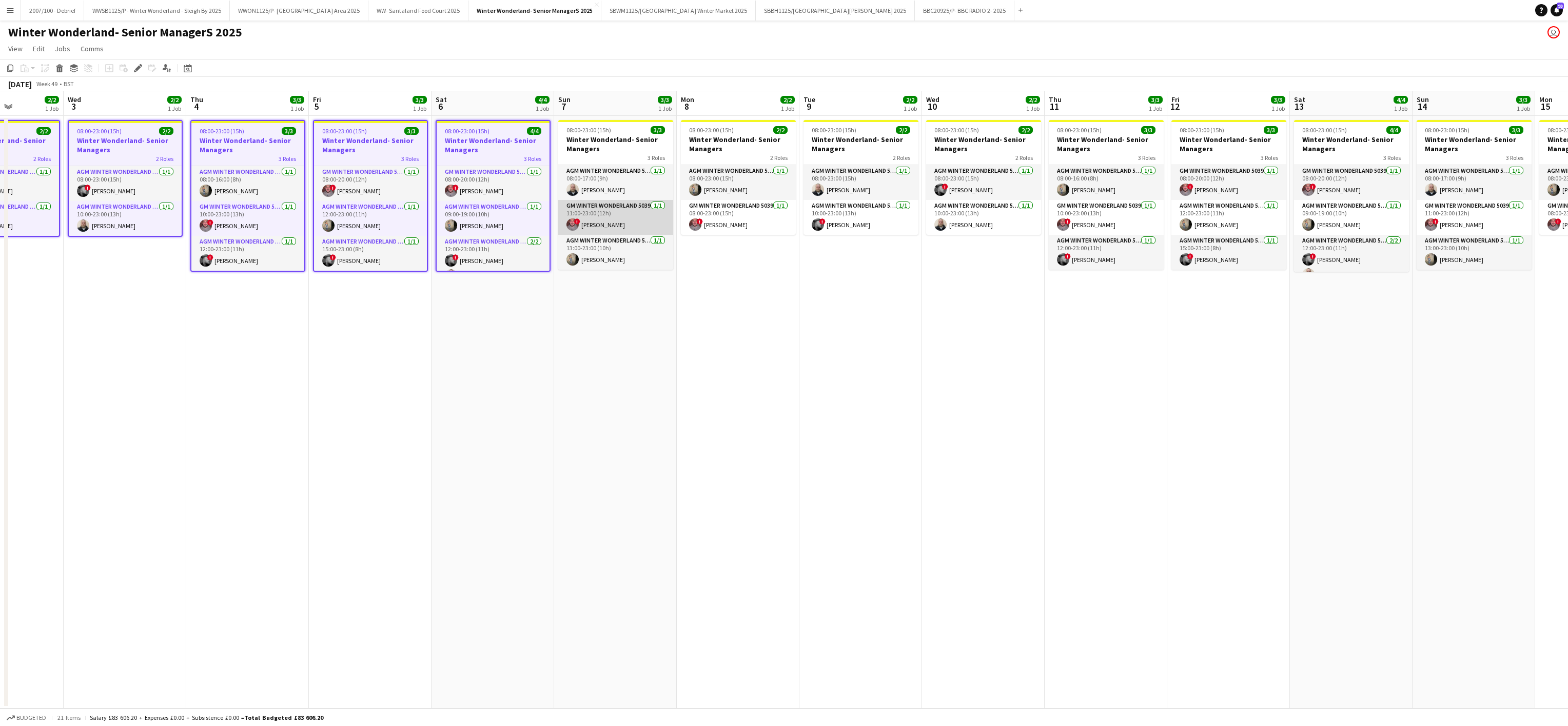
click at [605, 200] on app-card-role "GM Winter Wonderland 5039 [DATE] 11:00-23:00 (12h) ! [PERSON_NAME]" at bounding box center [615, 218] width 115 height 35
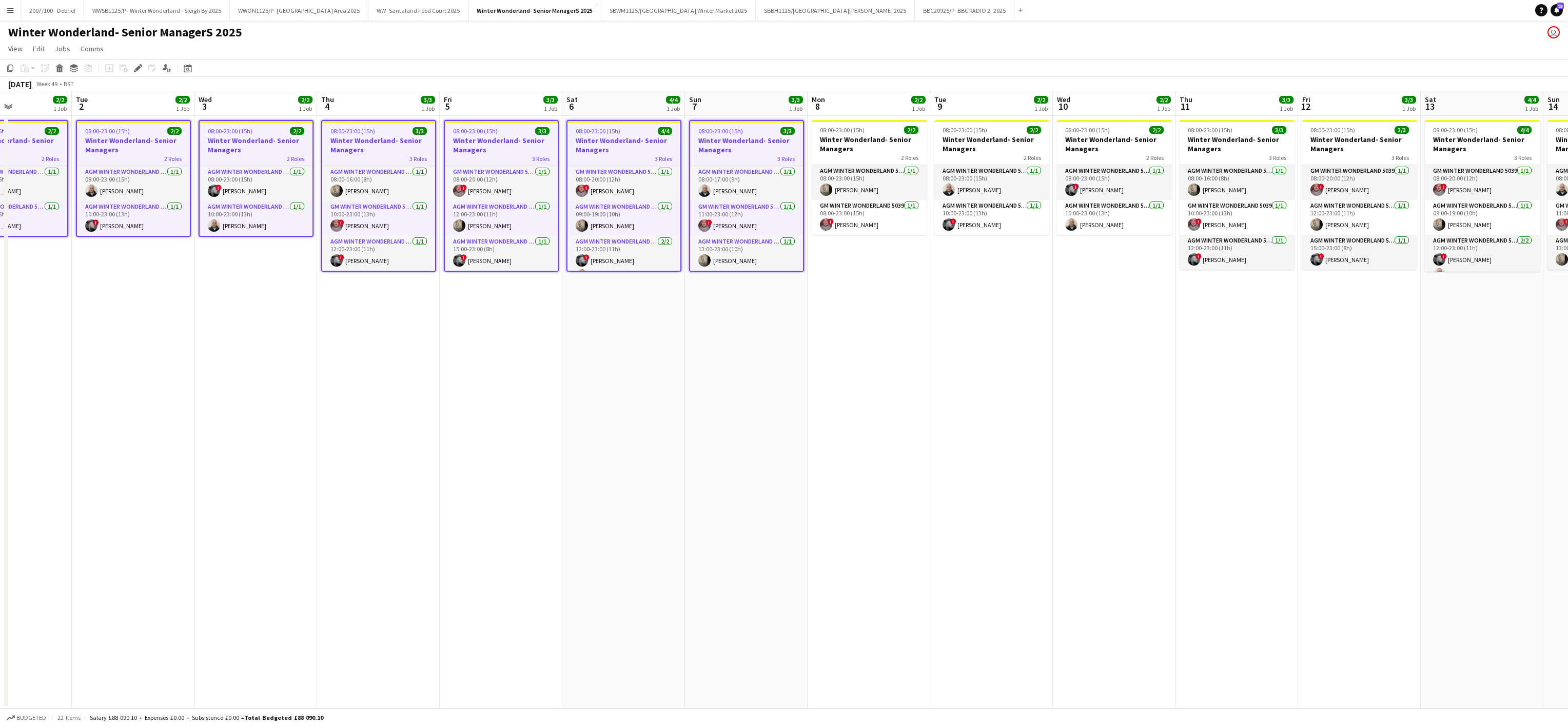
drag, startPoint x: 740, startPoint y: 180, endPoint x: 876, endPoint y: 186, distance: 136.1
click at [876, 186] on app-calendar-viewport "Sat 29 4/4 1 Job Sun 30 3/3 1 Job Mon 1 2/2 1 Job Tue 2 2/2 1 Job Wed 3 2/2 1 J…" at bounding box center [784, 400] width 1568 height 618
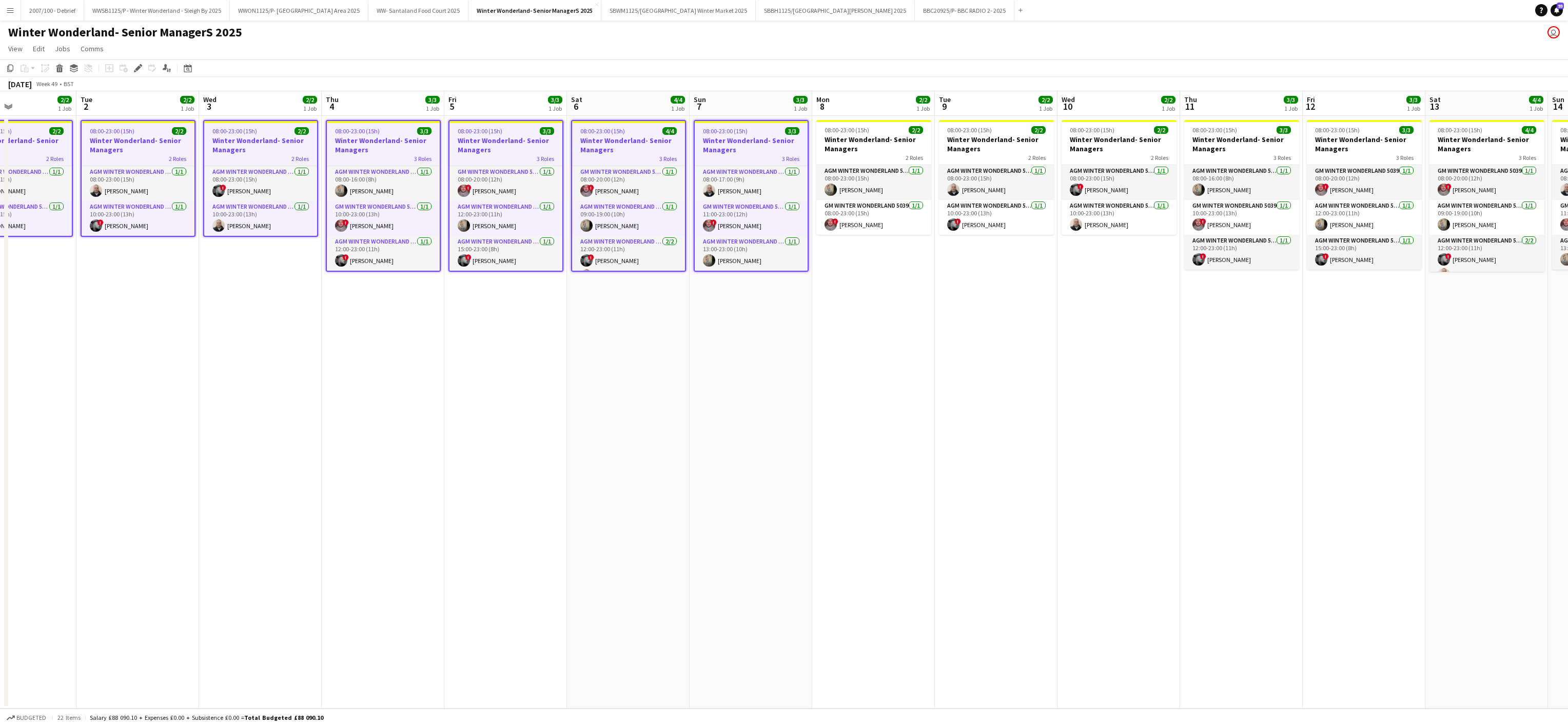
click at [876, 186] on app-card-role "AGM Winter Wonderland 5039 [DATE] 08:00-23:00 (15h) [PERSON_NAME]" at bounding box center [873, 183] width 115 height 35
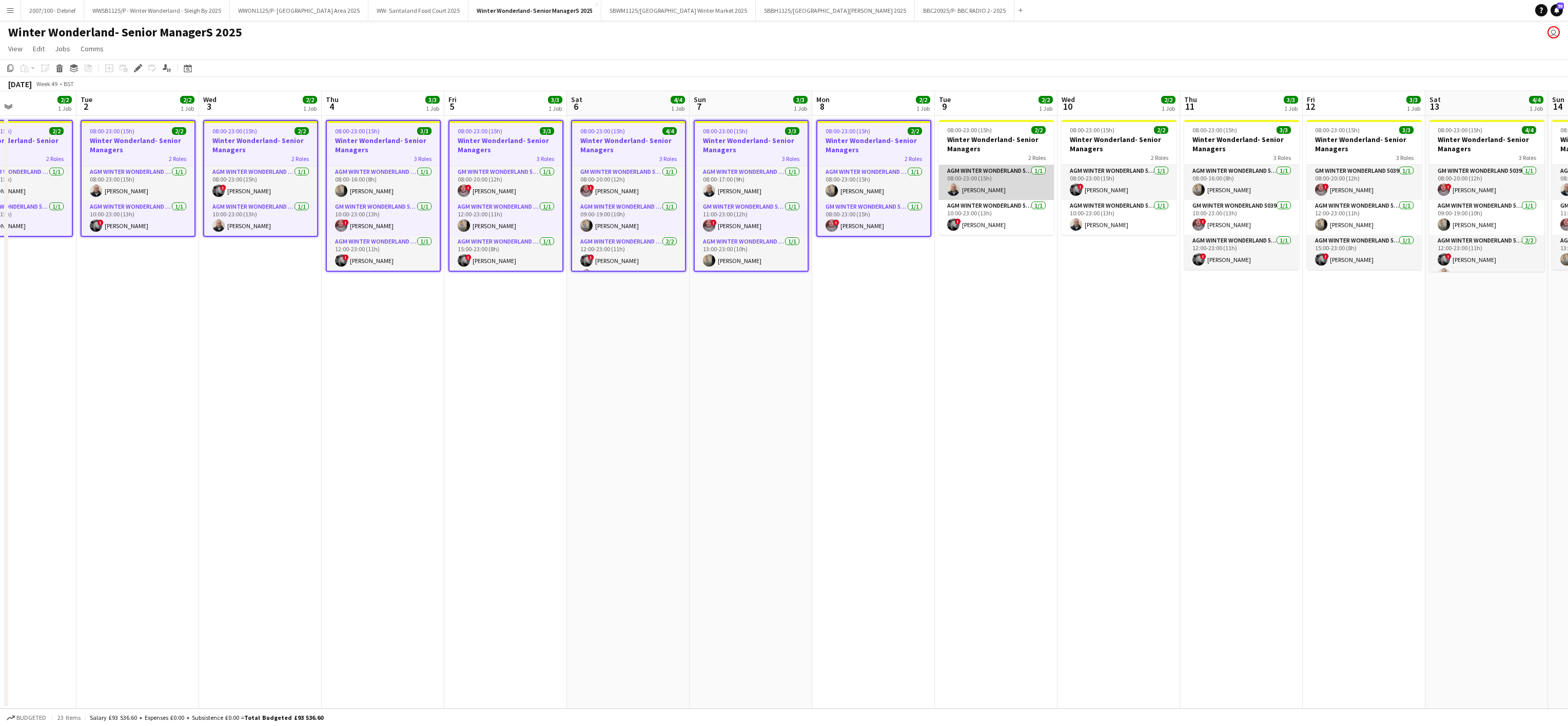
click at [959, 190] on app-card-role "AGM Winter Wonderland 5039 [DATE] 08:00-23:00 (15h) [PERSON_NAME]" at bounding box center [996, 183] width 115 height 35
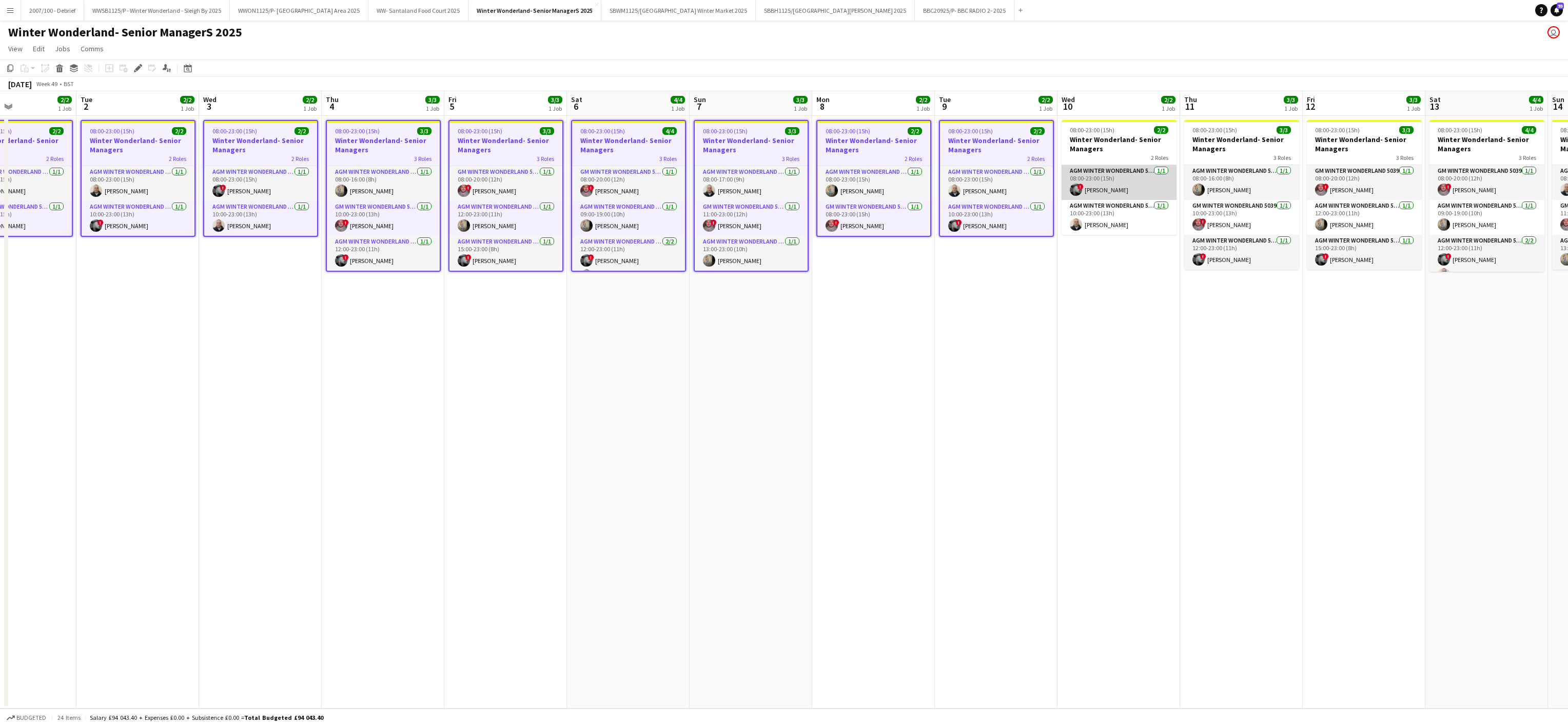
click at [1126, 191] on app-card-role "AGM Winter Wonderland 5039 [DATE] 08:00-23:00 (15h) ! [PERSON_NAME]" at bounding box center [1119, 183] width 115 height 35
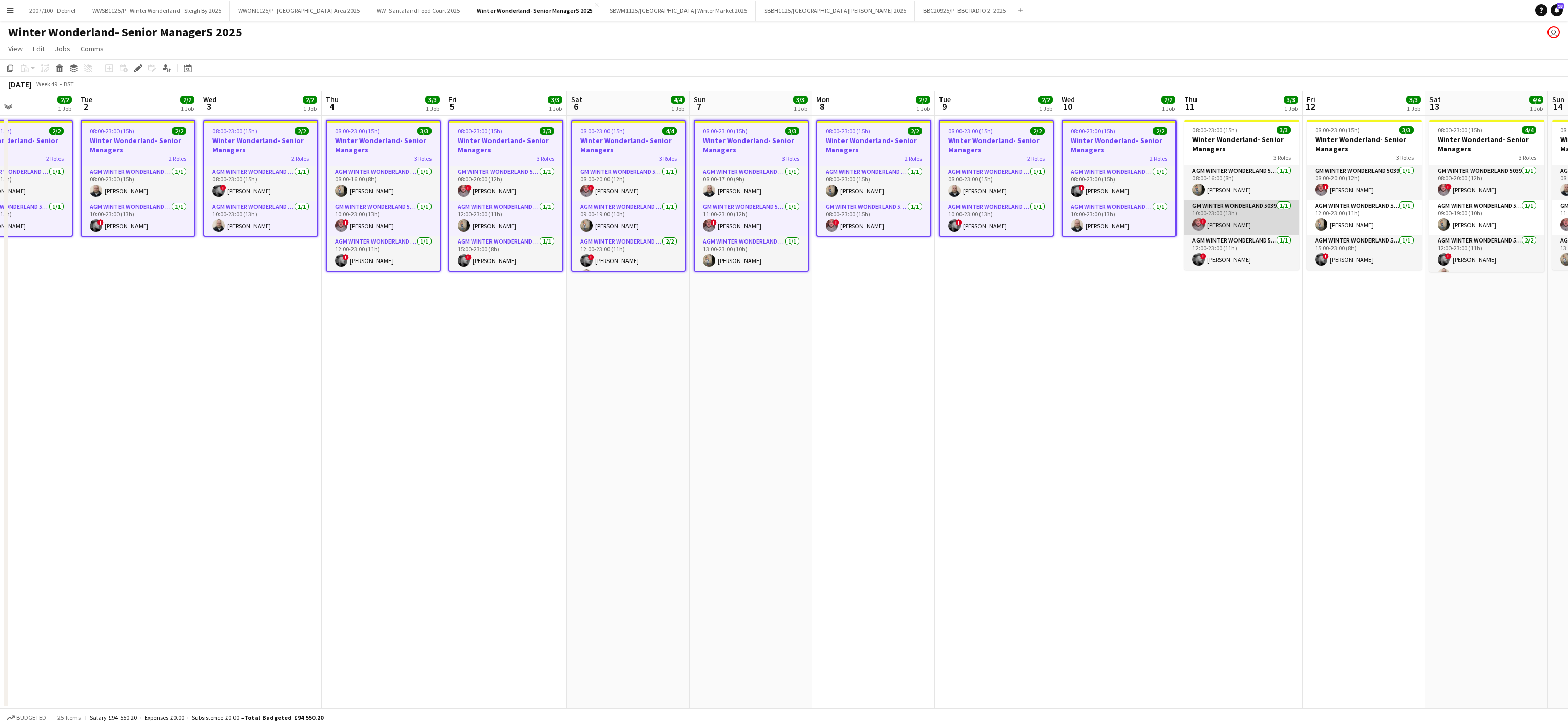
click at [1276, 209] on app-card-role "GM Winter Wonderland 5039 [DATE] 10:00-23:00 (13h) ! [PERSON_NAME]" at bounding box center [1241, 218] width 115 height 35
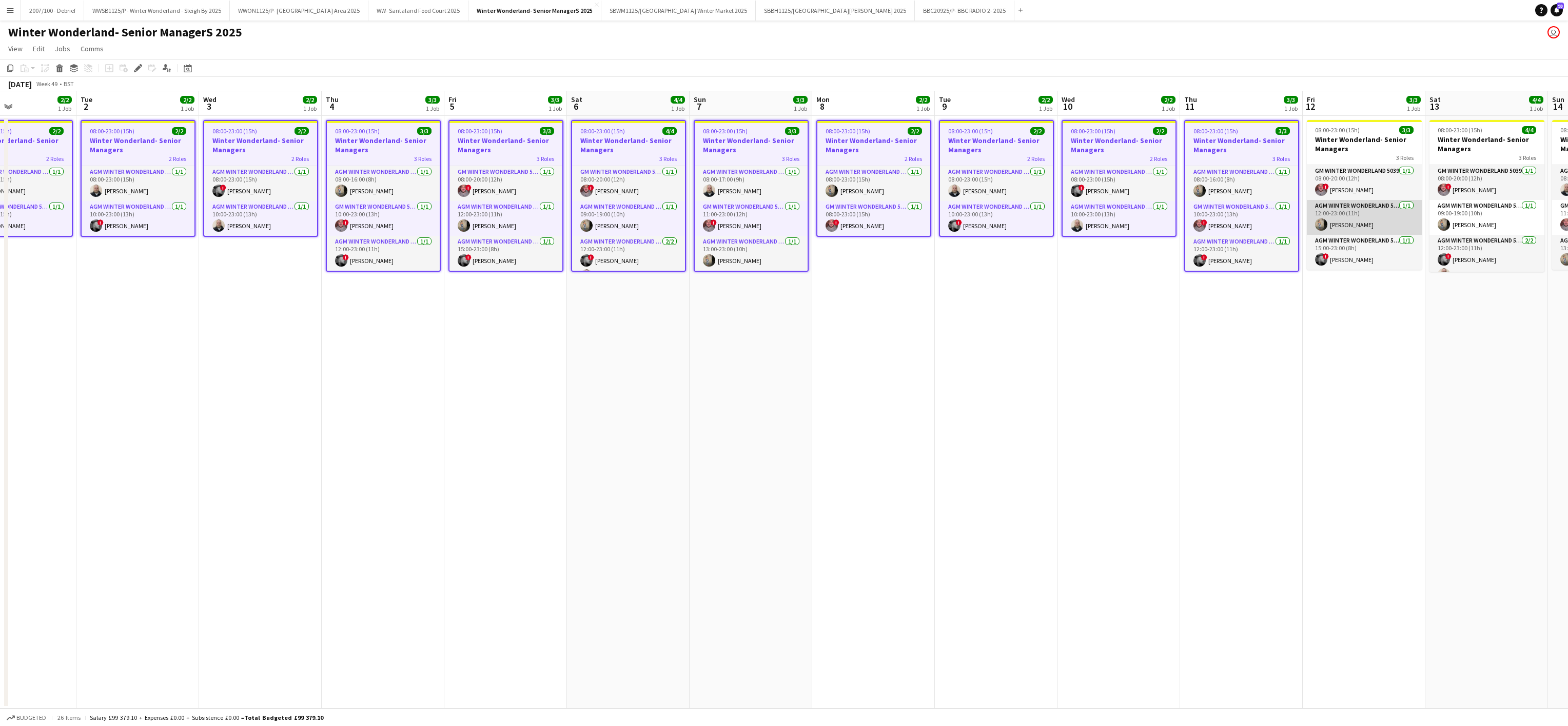
click at [1338, 206] on app-card-role "AGM Winter Wonderland 5039 [DATE] 12:00-23:00 (11h) [PERSON_NAME]" at bounding box center [1364, 218] width 115 height 35
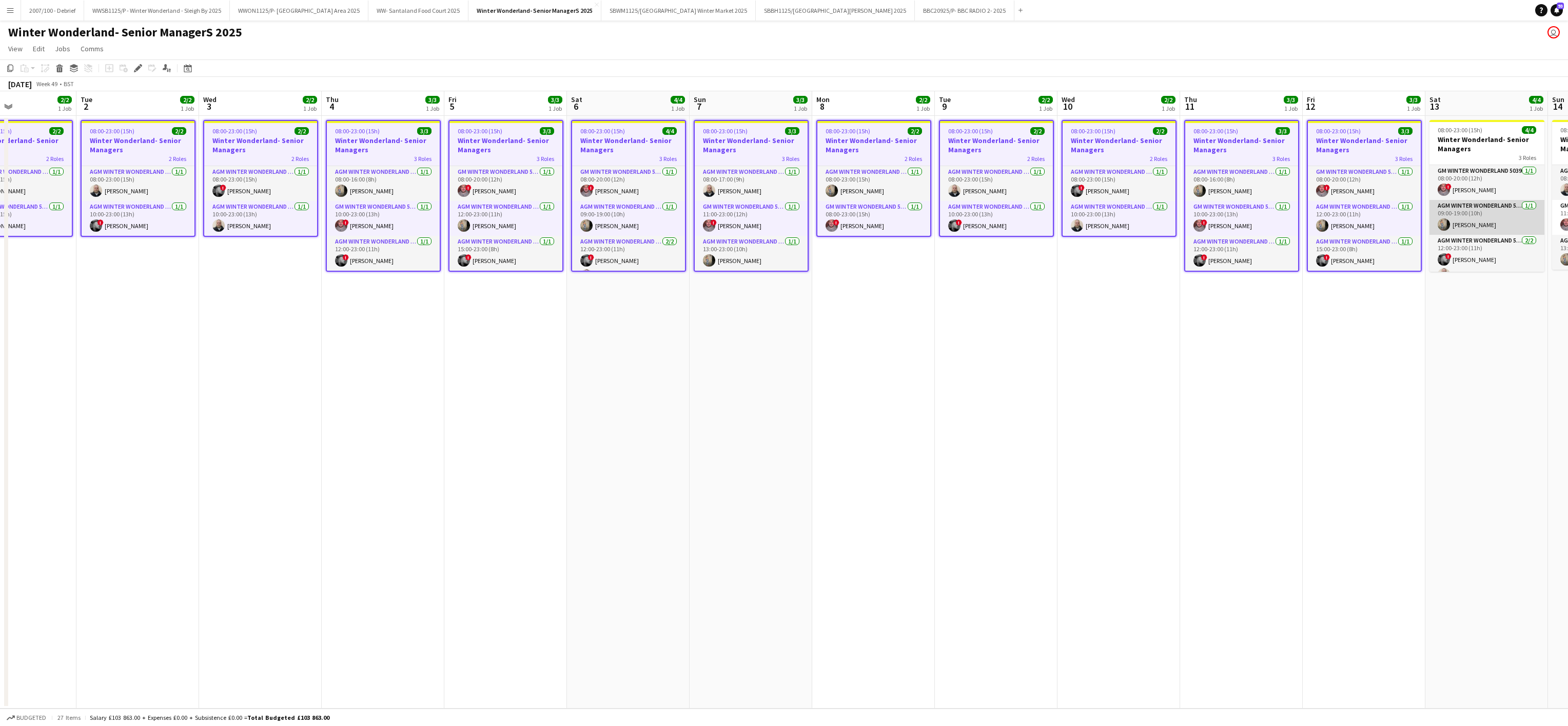
click at [1488, 207] on app-card-role "AGM Winter Wonderland 5039 [DATE] 09:00-19:00 (10h) [PERSON_NAME]" at bounding box center [1486, 218] width 115 height 35
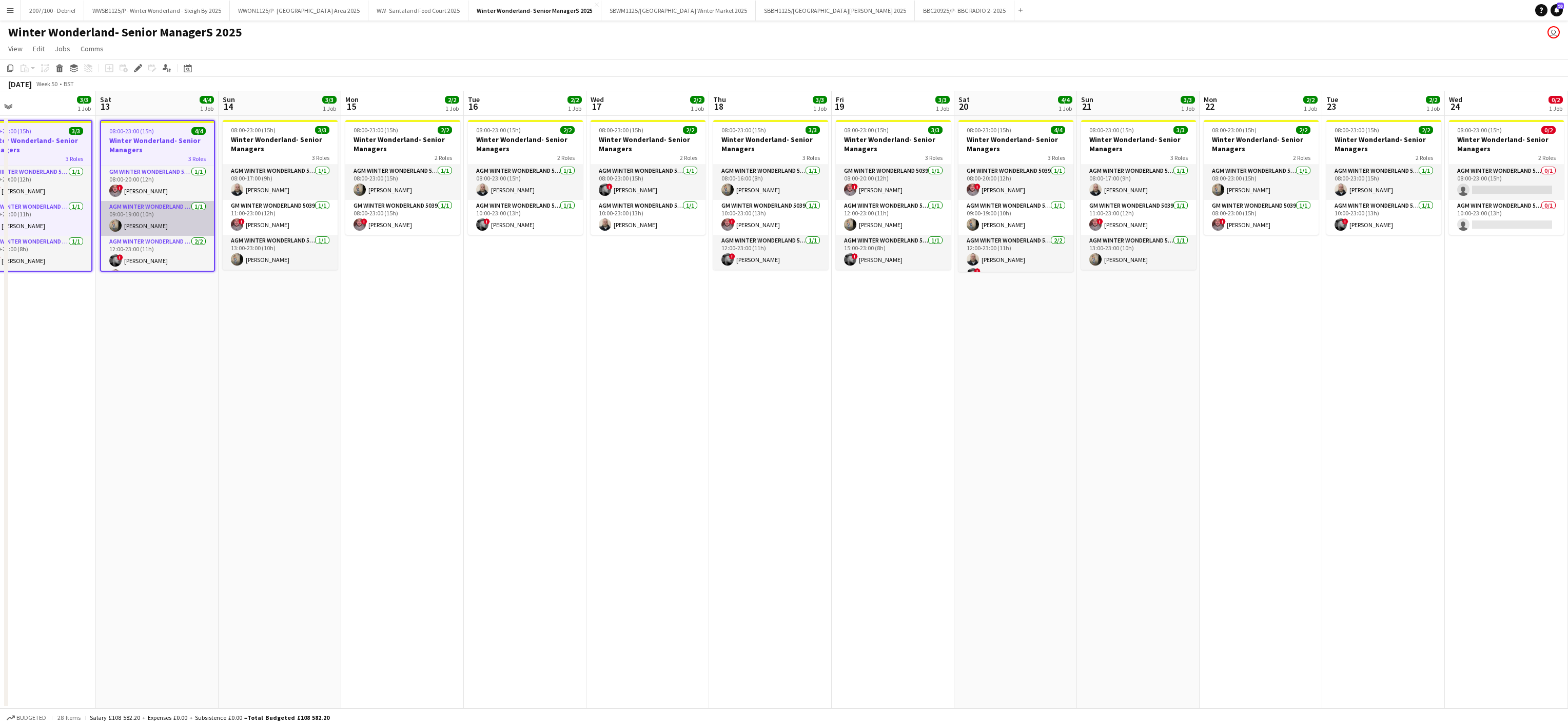
scroll to position [0, 422]
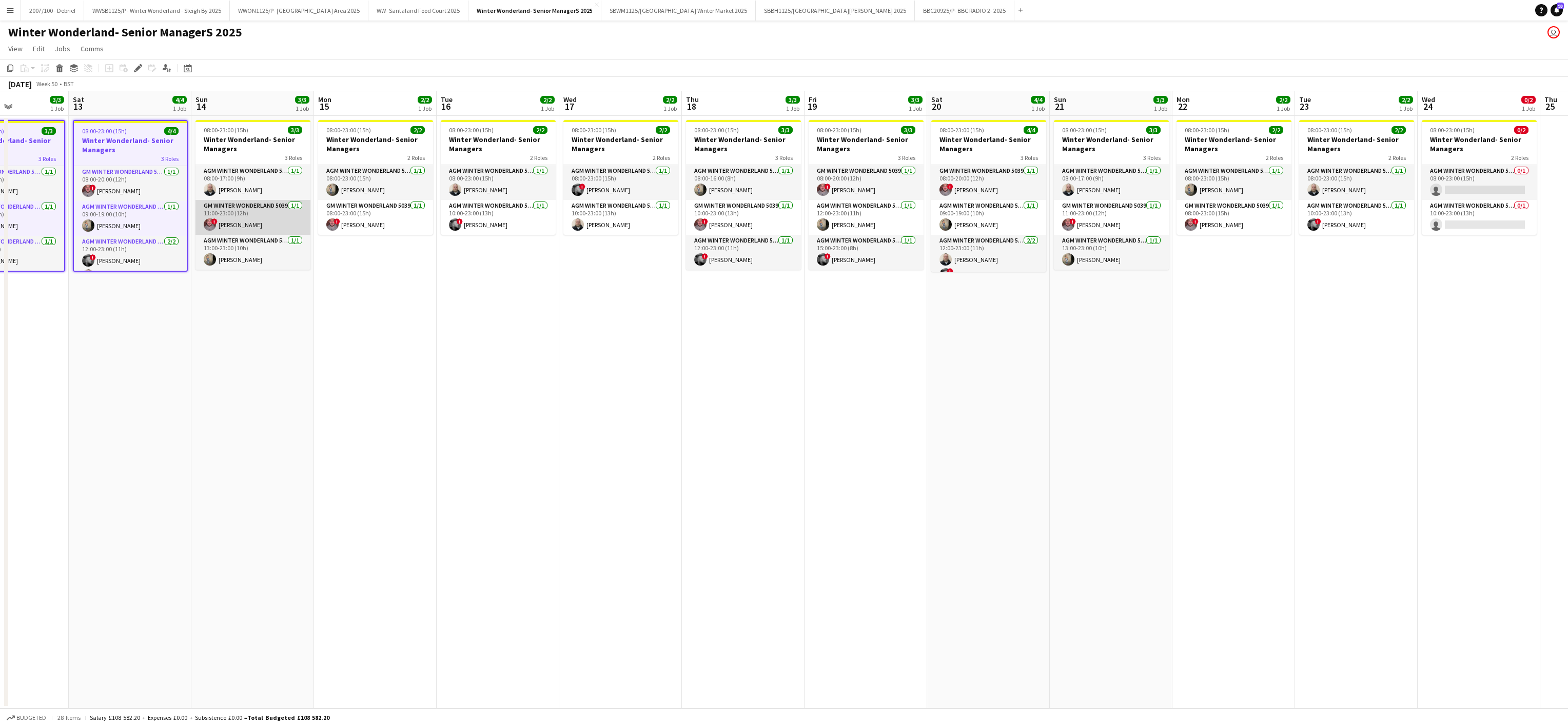
click at [235, 210] on app-card-role "GM Winter Wonderland 5039 [DATE] 11:00-23:00 (12h) ! [PERSON_NAME]" at bounding box center [252, 218] width 115 height 35
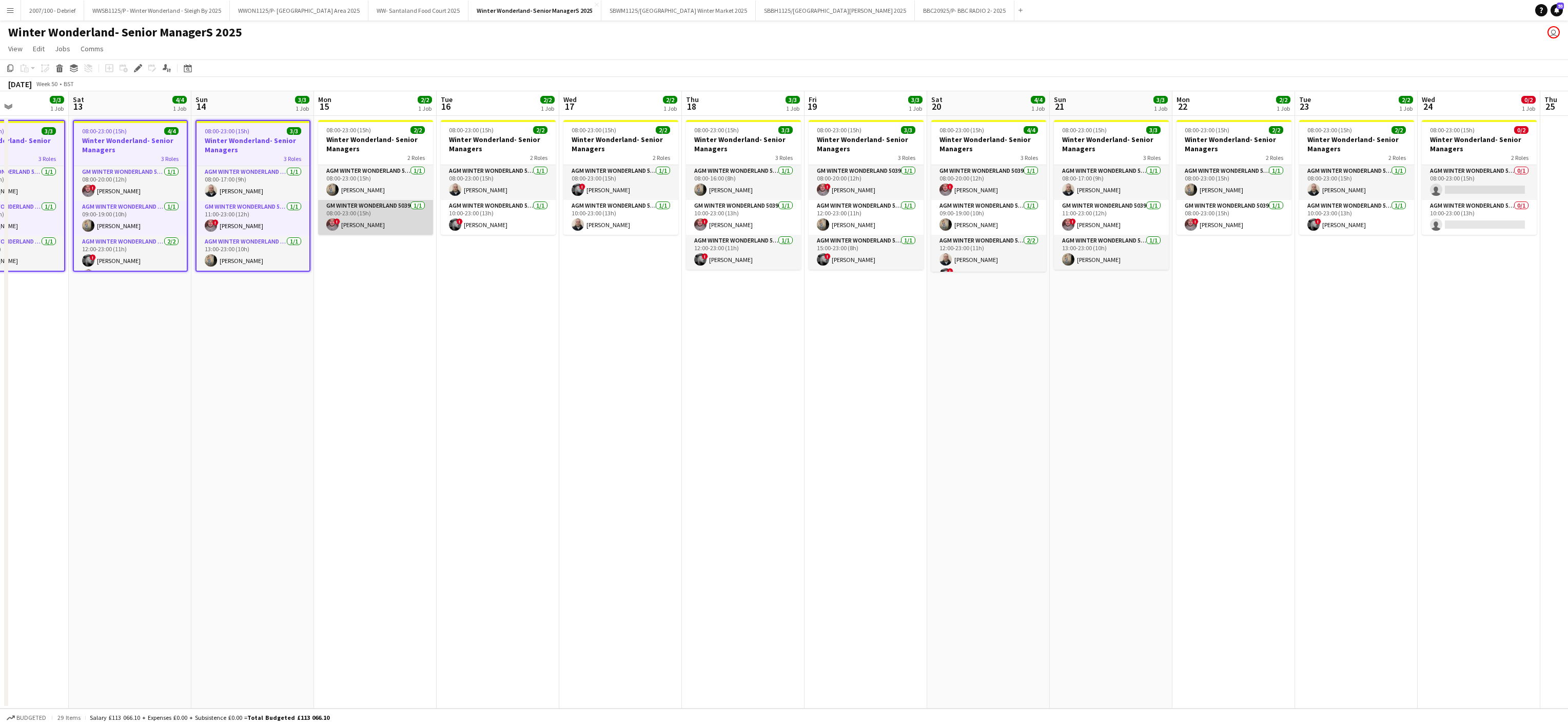
click at [411, 229] on app-card-role "GM Winter Wonderland 5039 [DATE] 08:00-23:00 (15h) ! [PERSON_NAME]" at bounding box center [375, 218] width 115 height 35
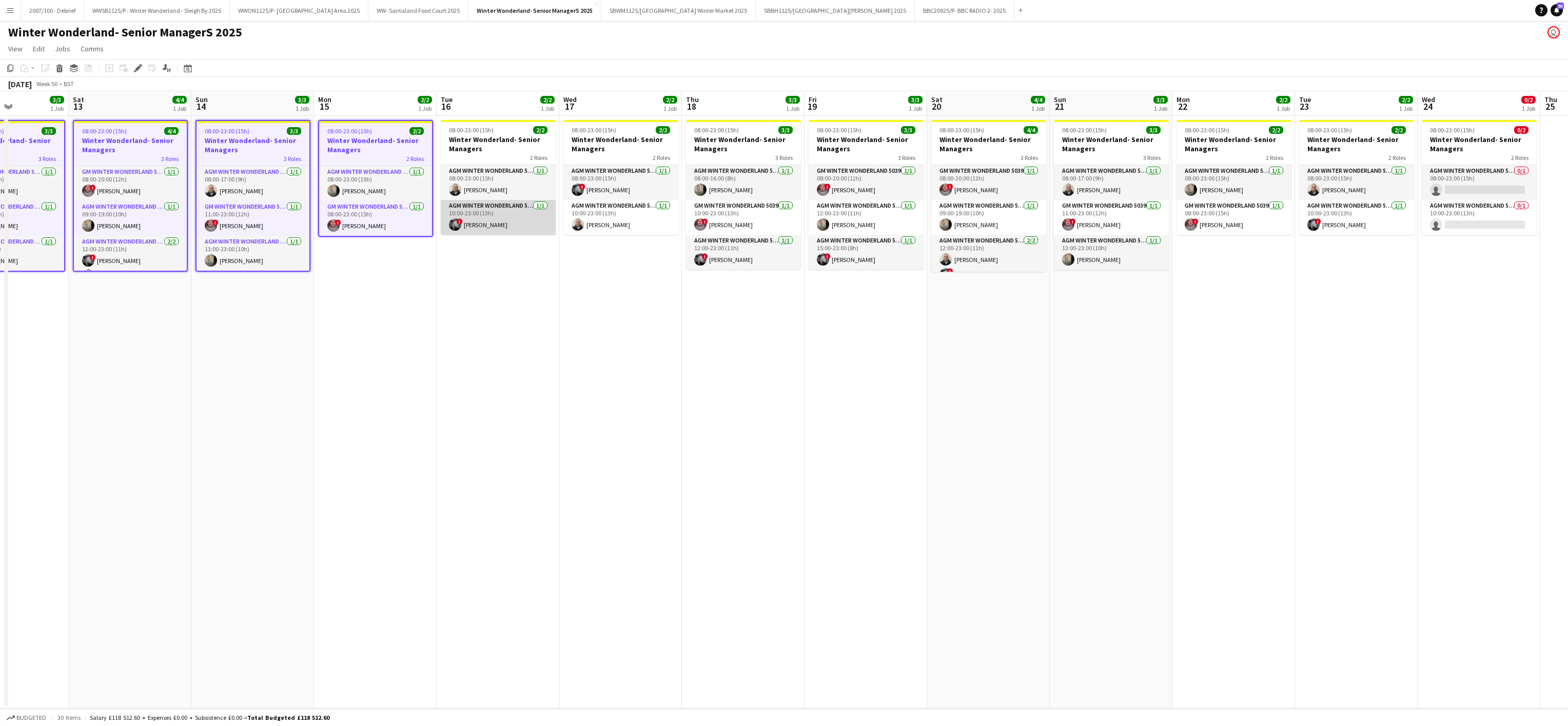
click at [530, 223] on app-card-role "AGM Winter Wonderland 5039 [DATE] 10:00-23:00 (13h) ! [PERSON_NAME]" at bounding box center [498, 218] width 115 height 35
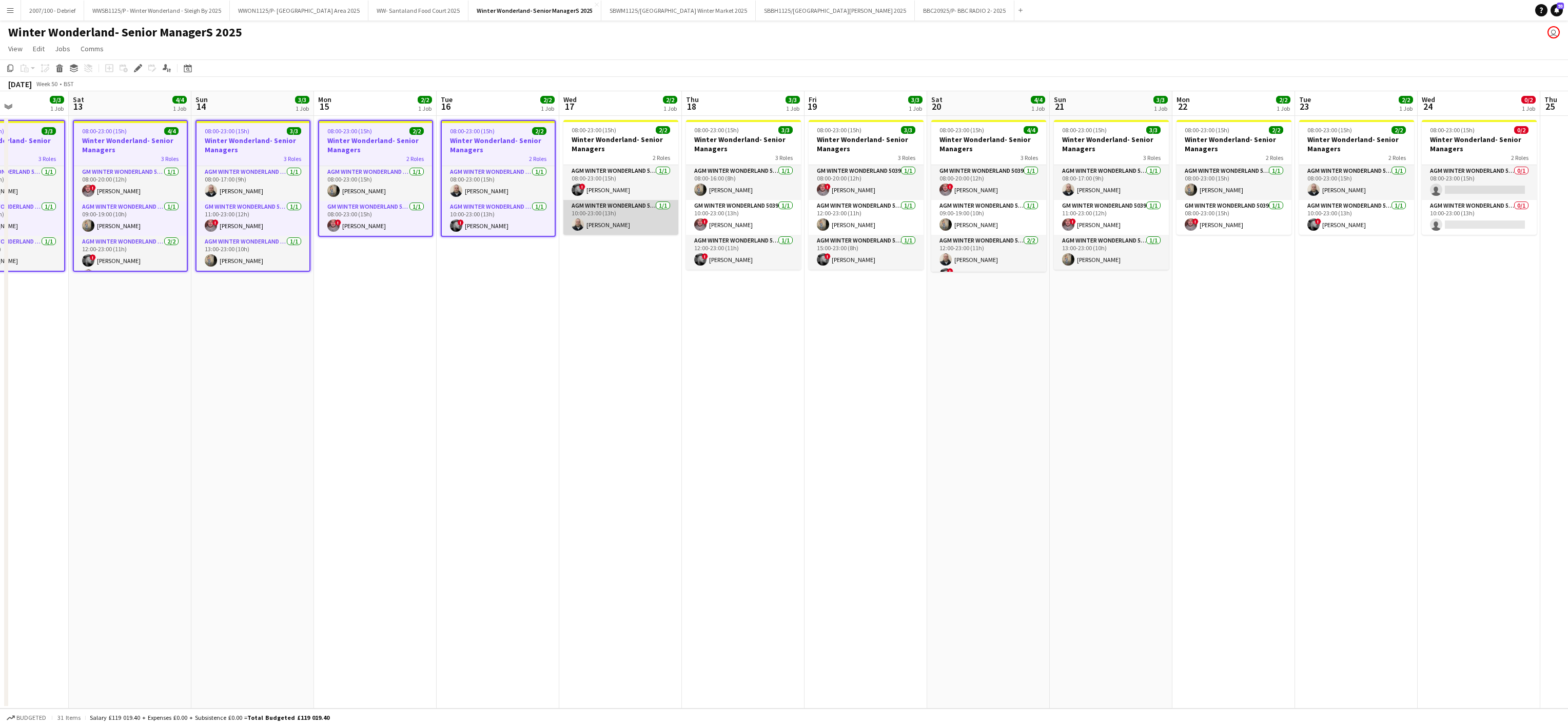
click at [638, 220] on app-card-role "AGM Winter Wonderland 5039 [DATE] 10:00-23:00 (13h) [PERSON_NAME]" at bounding box center [621, 218] width 115 height 35
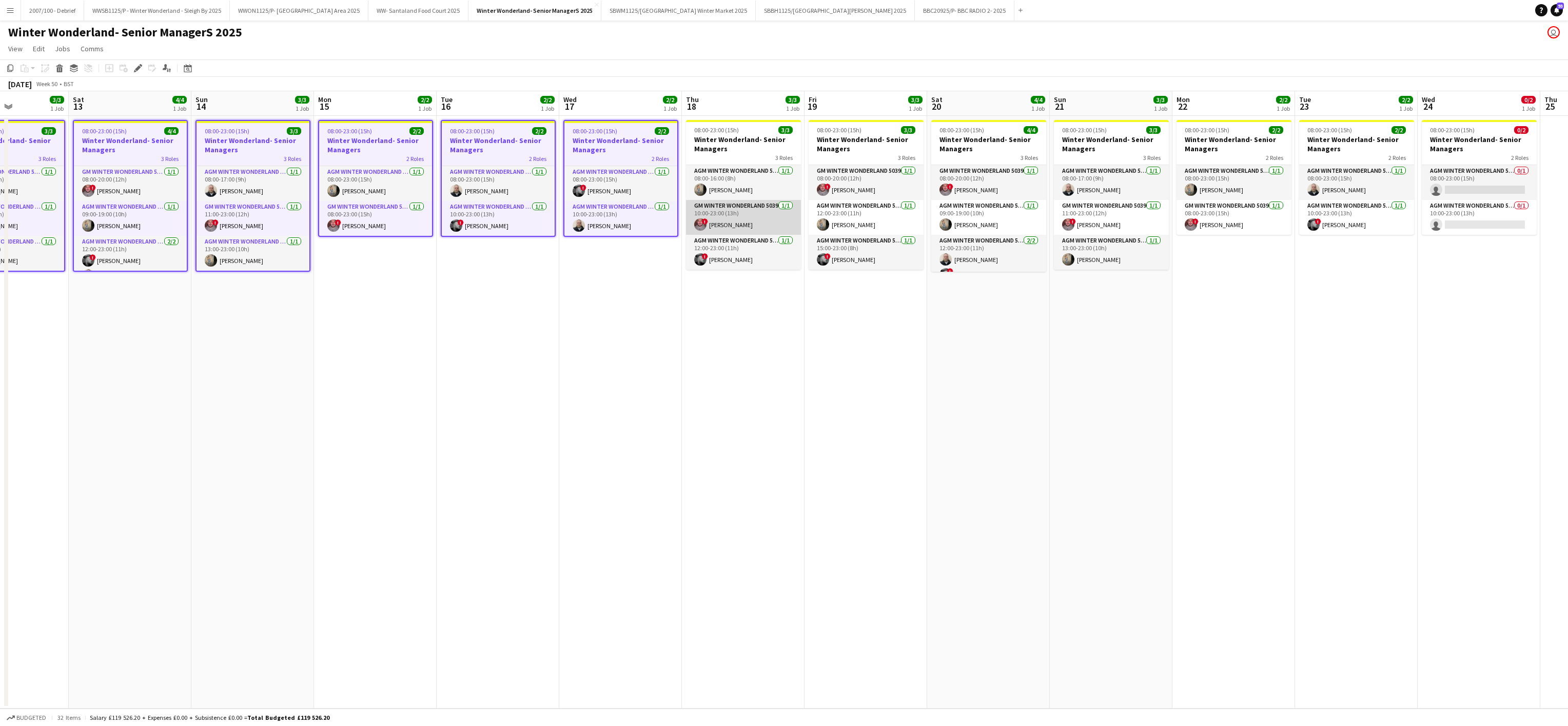
click at [758, 226] on app-card-role "GM Winter Wonderland 5039 [DATE] 10:00-23:00 (13h) ! [PERSON_NAME]" at bounding box center [743, 218] width 115 height 35
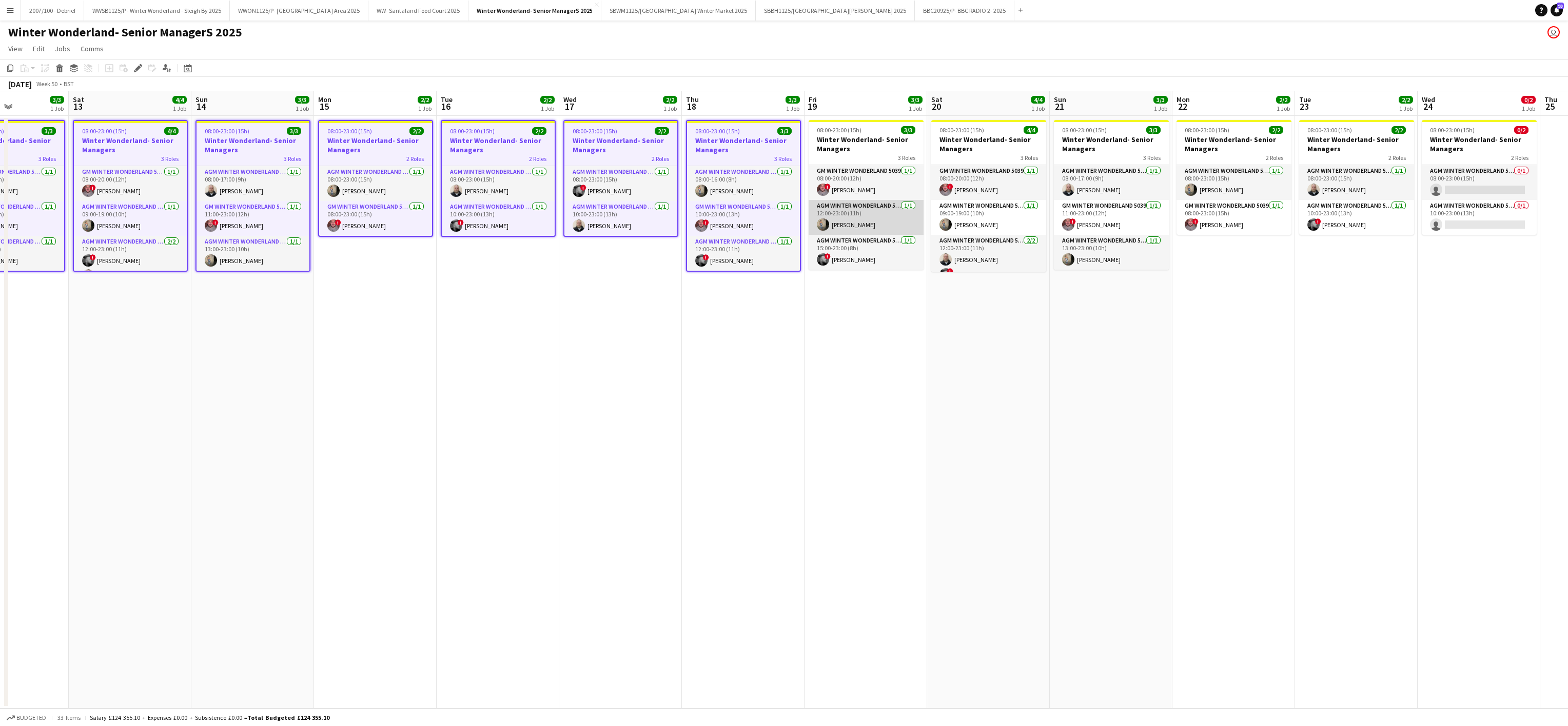
click at [876, 222] on app-card-role "AGM Winter Wonderland 5039 [DATE] 12:00-23:00 (11h) [PERSON_NAME]" at bounding box center [866, 218] width 115 height 35
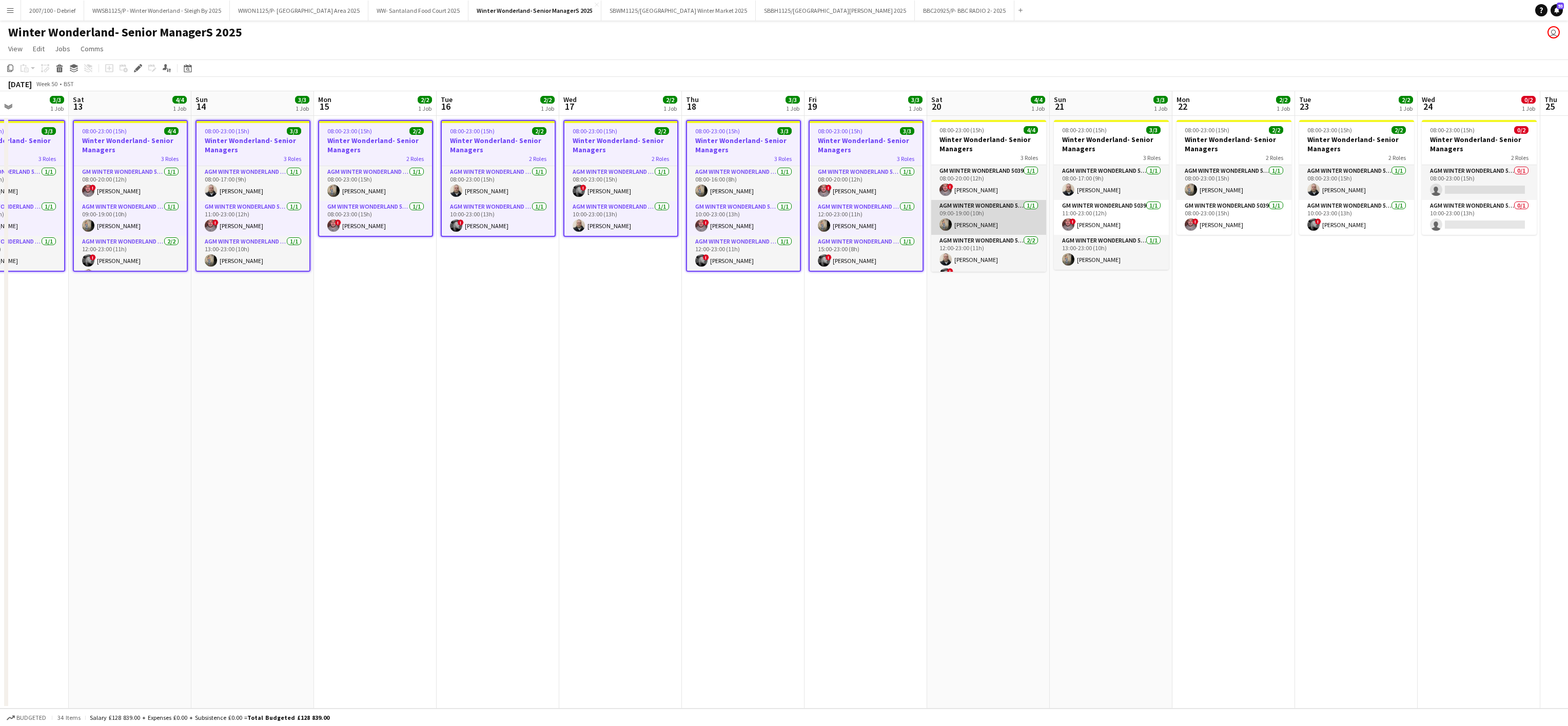
click at [1028, 213] on app-card-role "AGM Winter Wonderland 5039 [DATE] 09:00-19:00 (10h) [PERSON_NAME]" at bounding box center [988, 218] width 115 height 35
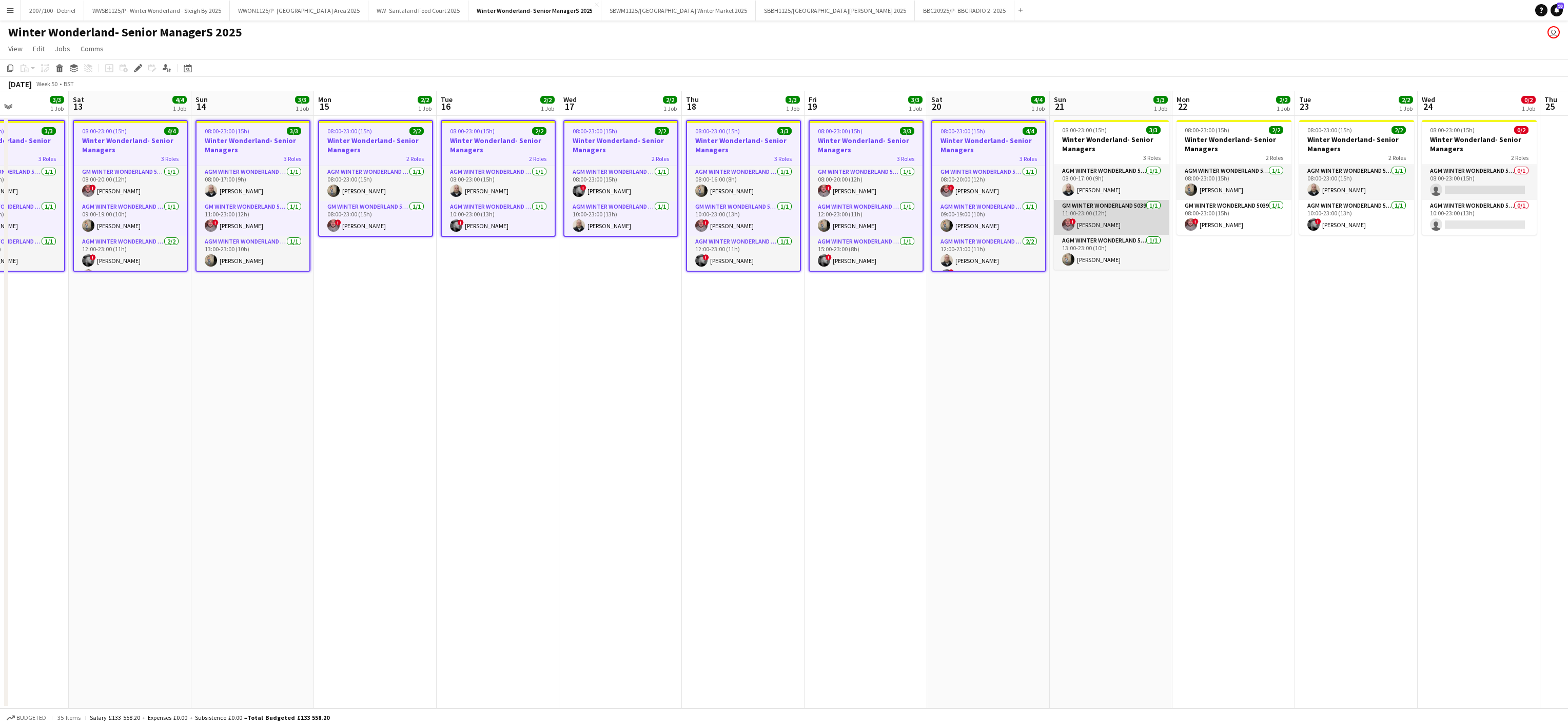
click at [1085, 214] on app-card-role "GM Winter Wonderland 5039 [DATE] 11:00-23:00 (12h) ! [PERSON_NAME]" at bounding box center [1111, 218] width 115 height 35
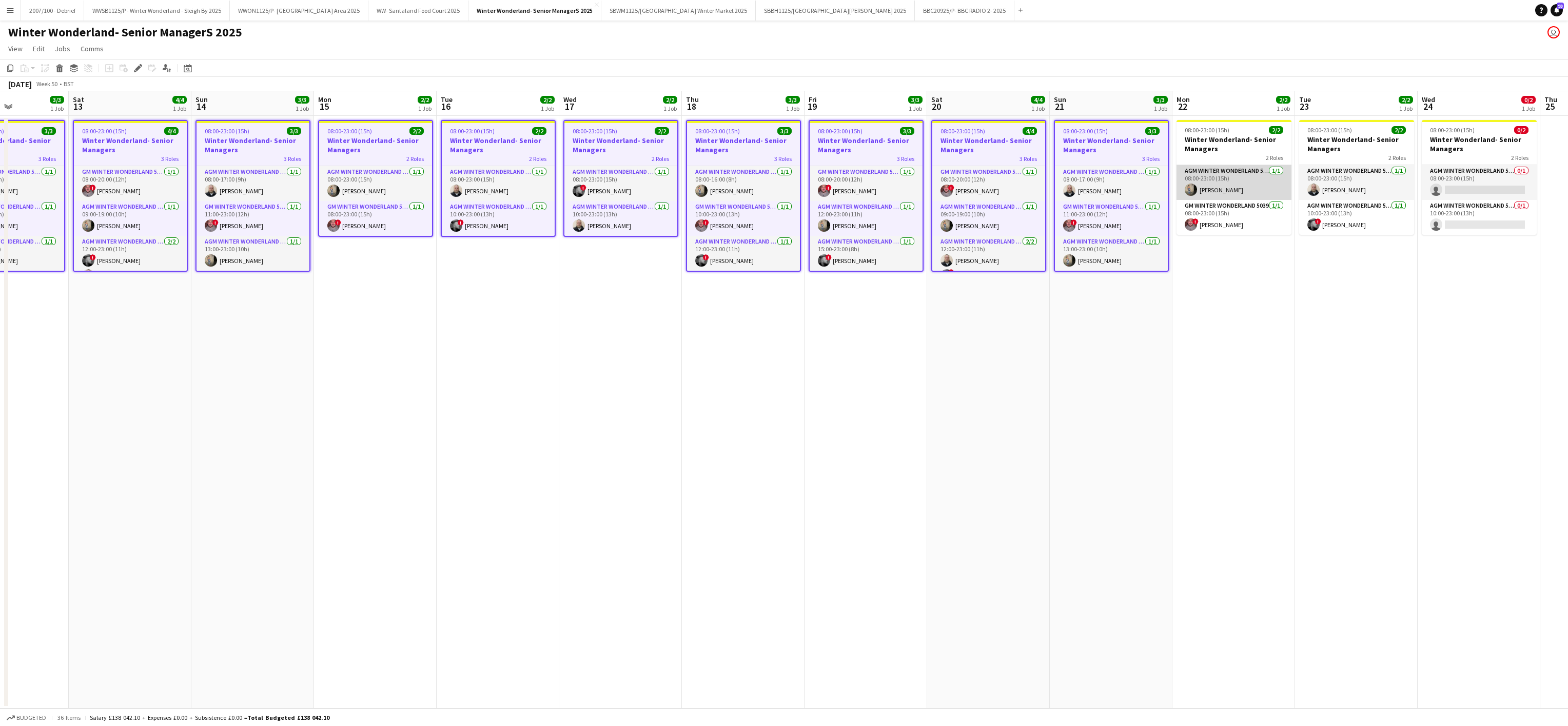
click at [1215, 188] on app-card-role "AGM Winter Wonderland 5039 [DATE] 08:00-23:00 (15h) [PERSON_NAME]" at bounding box center [1233, 183] width 115 height 35
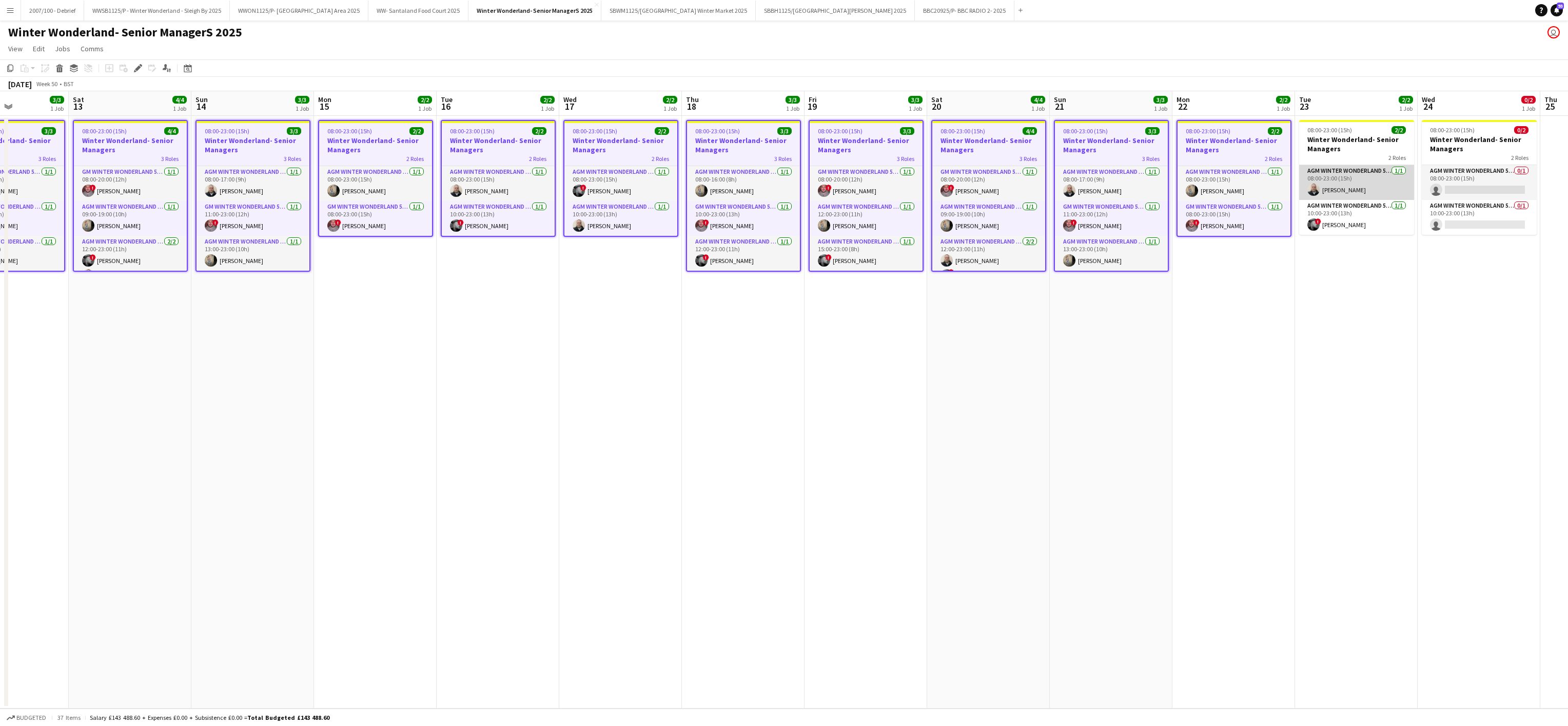
click at [1347, 185] on app-card-role "AGM Winter Wonderland 5039 [DATE] 08:00-23:00 (15h) [PERSON_NAME]" at bounding box center [1356, 183] width 115 height 35
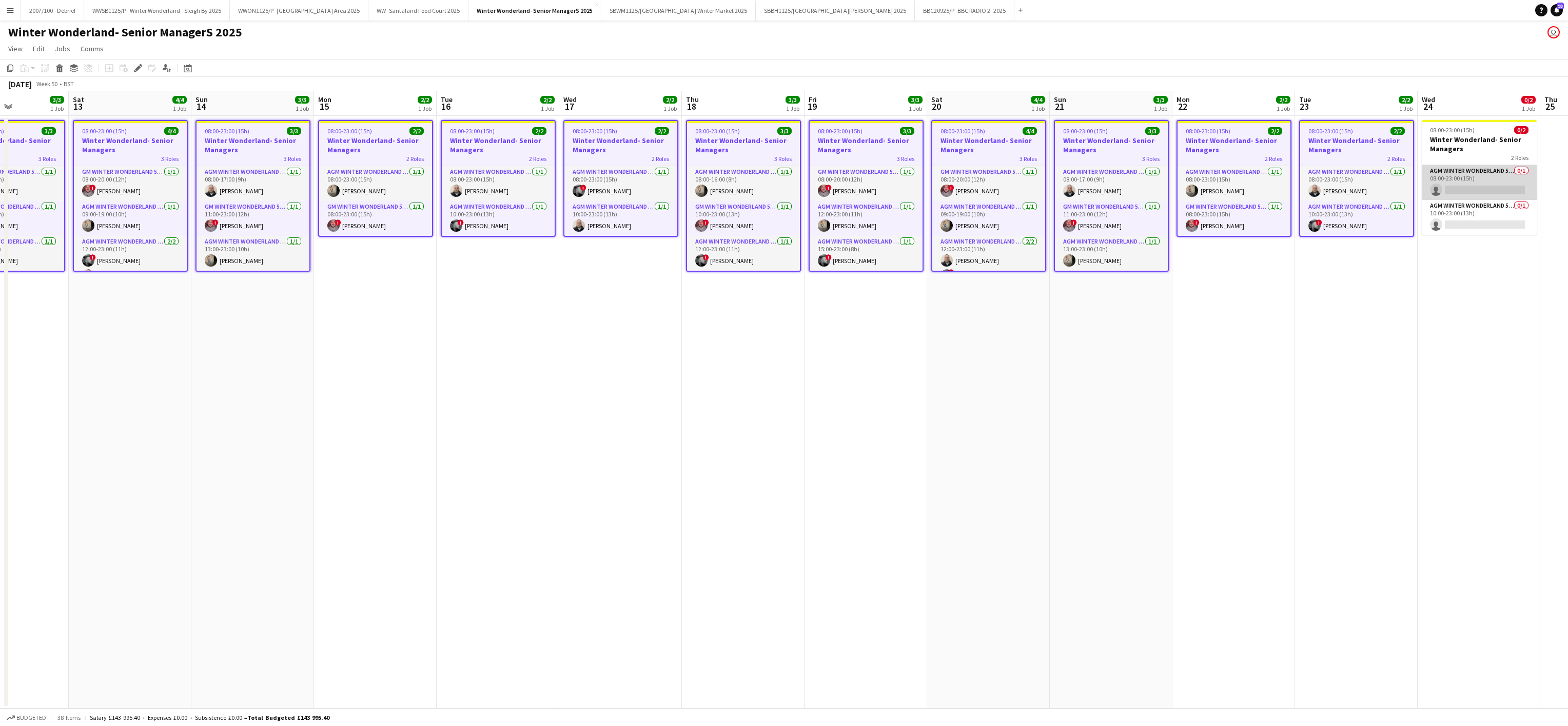
click at [1450, 189] on app-card-role "AGM Winter Wonderland 5039 0/1 08:00-23:00 (15h) single-neutral-actions" at bounding box center [1479, 183] width 115 height 35
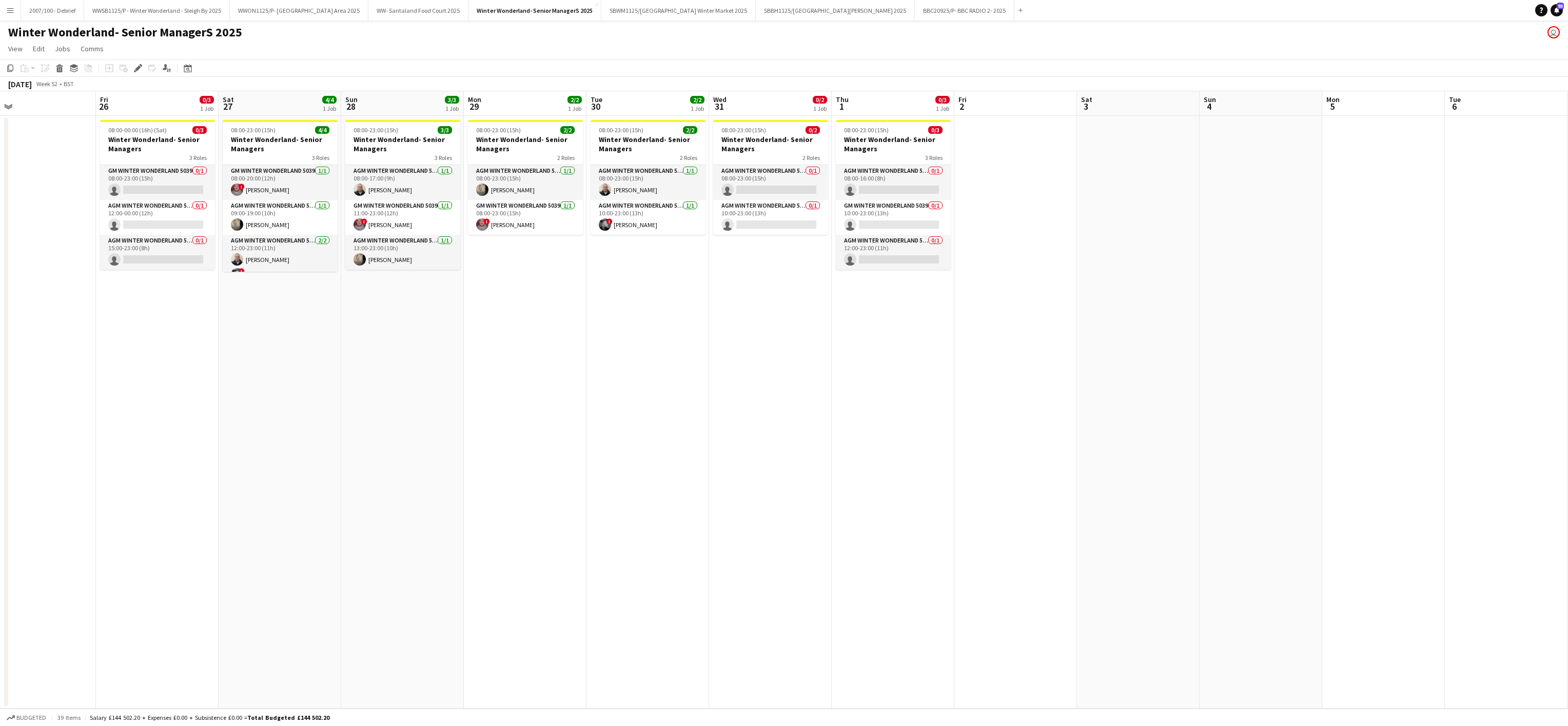
scroll to position [0, 350]
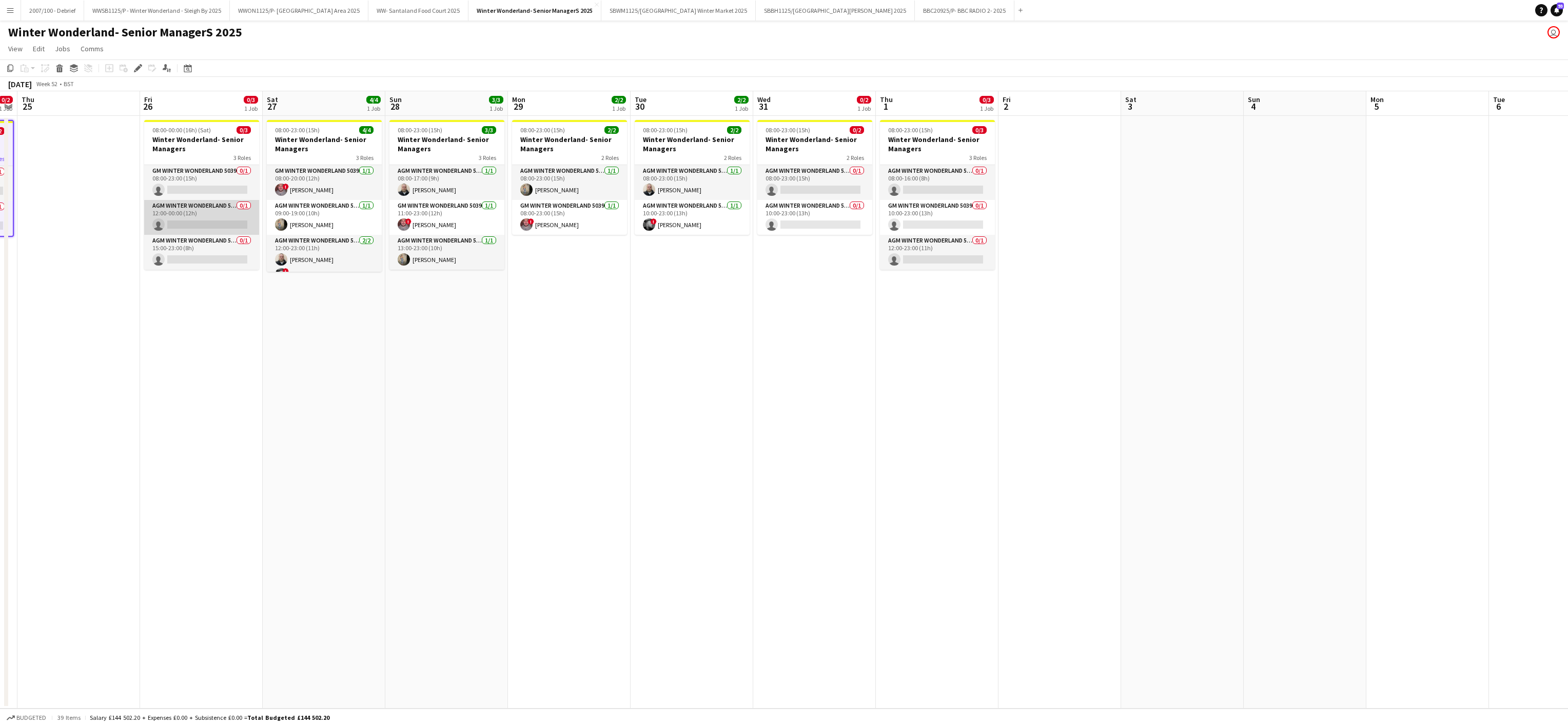
click at [197, 209] on app-card-role "AGM Winter Wonderland 5039 0/1 12:00-00:00 (12h) single-neutral-actions" at bounding box center [201, 218] width 115 height 35
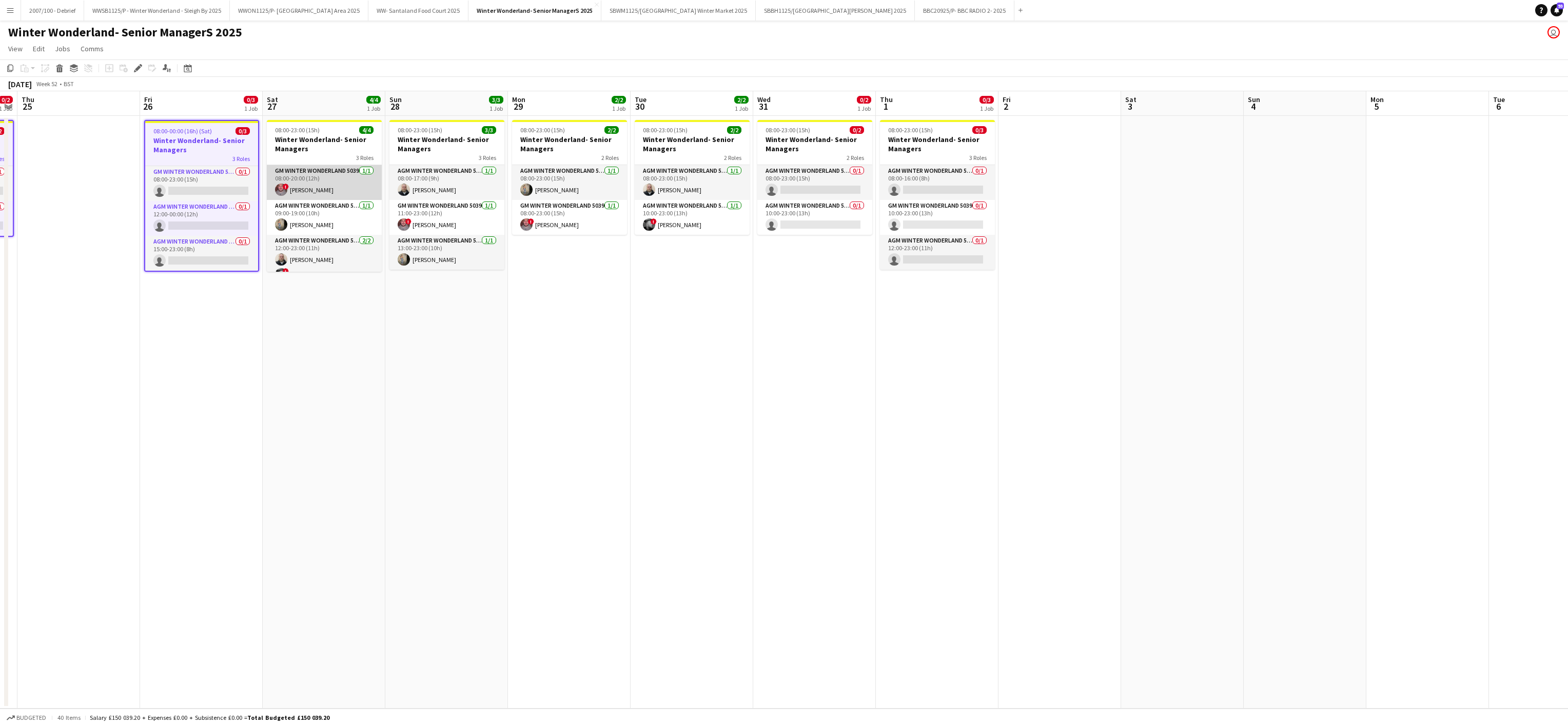
click at [287, 197] on app-card-role "GM Winter Wonderland 5039 [DATE] 08:00-20:00 (12h) ! [PERSON_NAME]" at bounding box center [324, 183] width 115 height 35
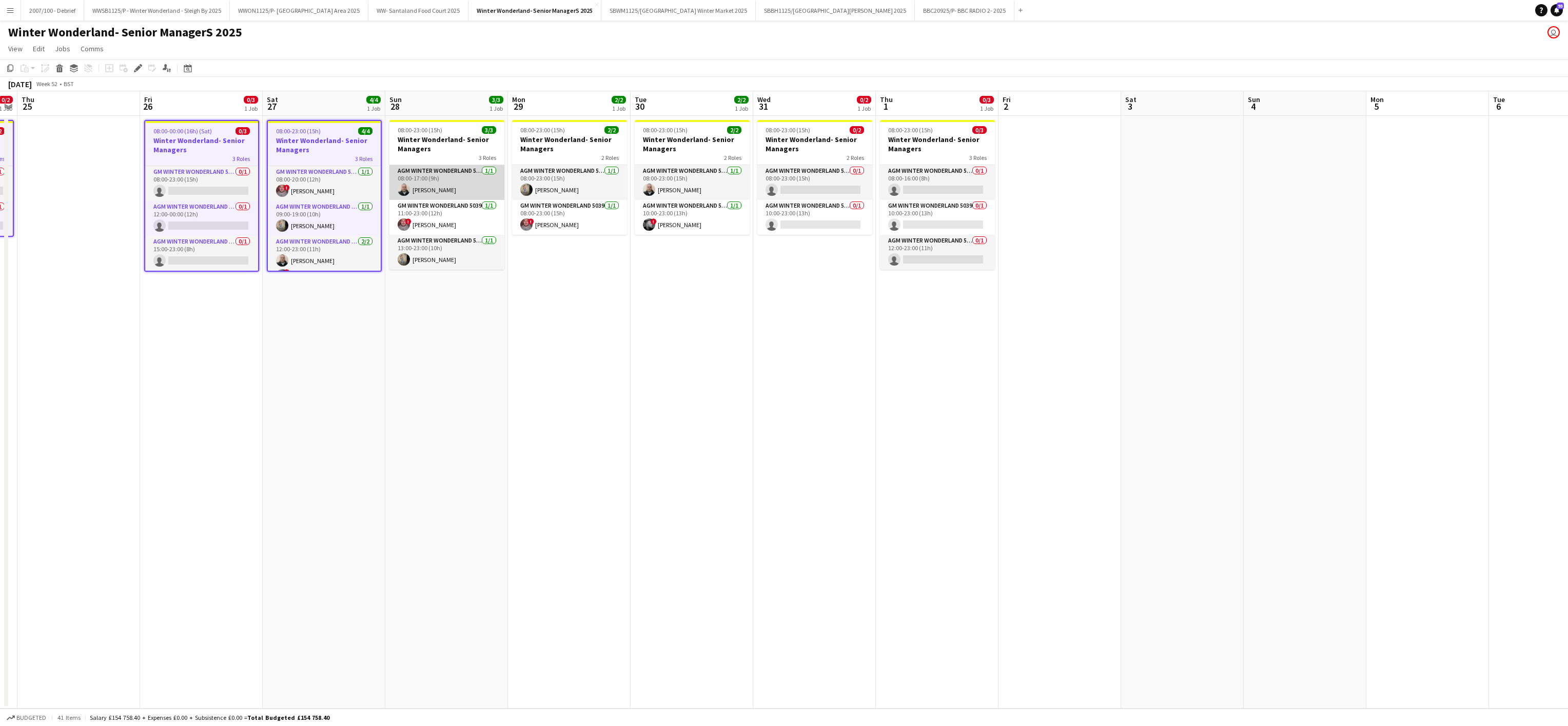
click at [396, 194] on app-card-role "AGM Winter Wonderland 5039 [DATE] 08:00-17:00 (9h) [PERSON_NAME]" at bounding box center [447, 183] width 115 height 35
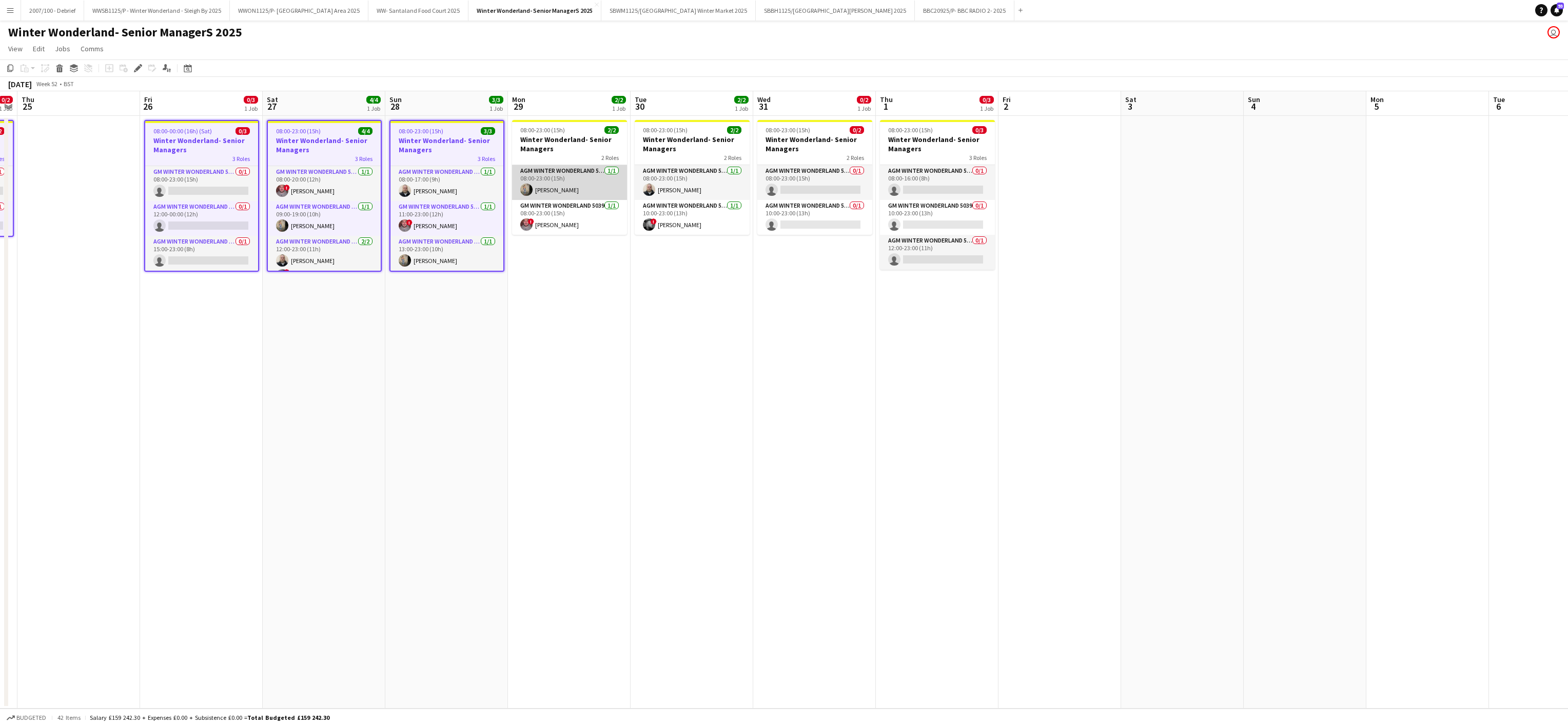
click at [538, 173] on app-card-role "AGM Winter Wonderland 5039 [DATE] 08:00-23:00 (15h) [PERSON_NAME]" at bounding box center [569, 183] width 115 height 35
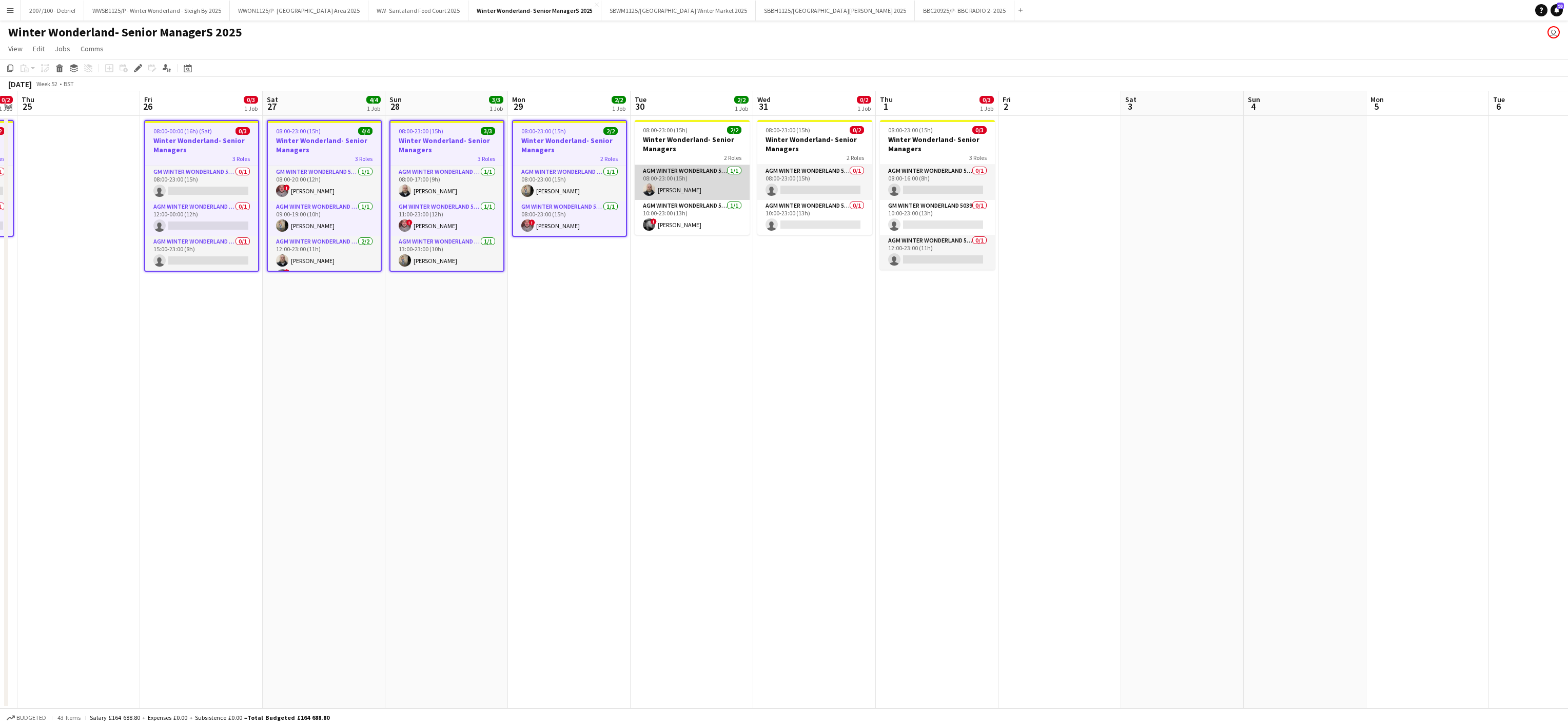
click at [702, 177] on app-card-role "AGM Winter Wonderland 5039 [DATE] 08:00-23:00 (15h) [PERSON_NAME]" at bounding box center [692, 183] width 115 height 35
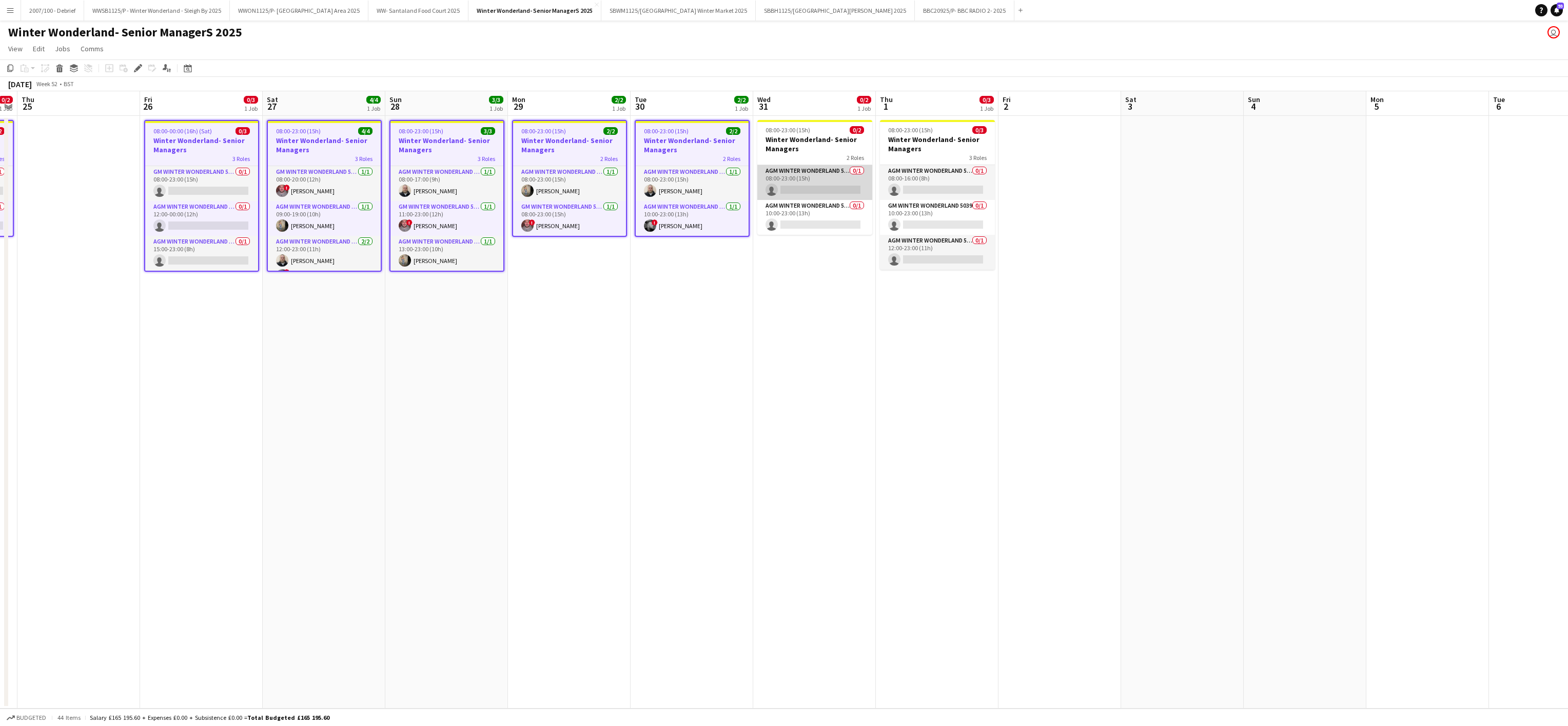
click at [838, 186] on app-card-role "AGM Winter Wonderland 5039 0/1 08:00-23:00 (15h) single-neutral-actions" at bounding box center [814, 183] width 115 height 35
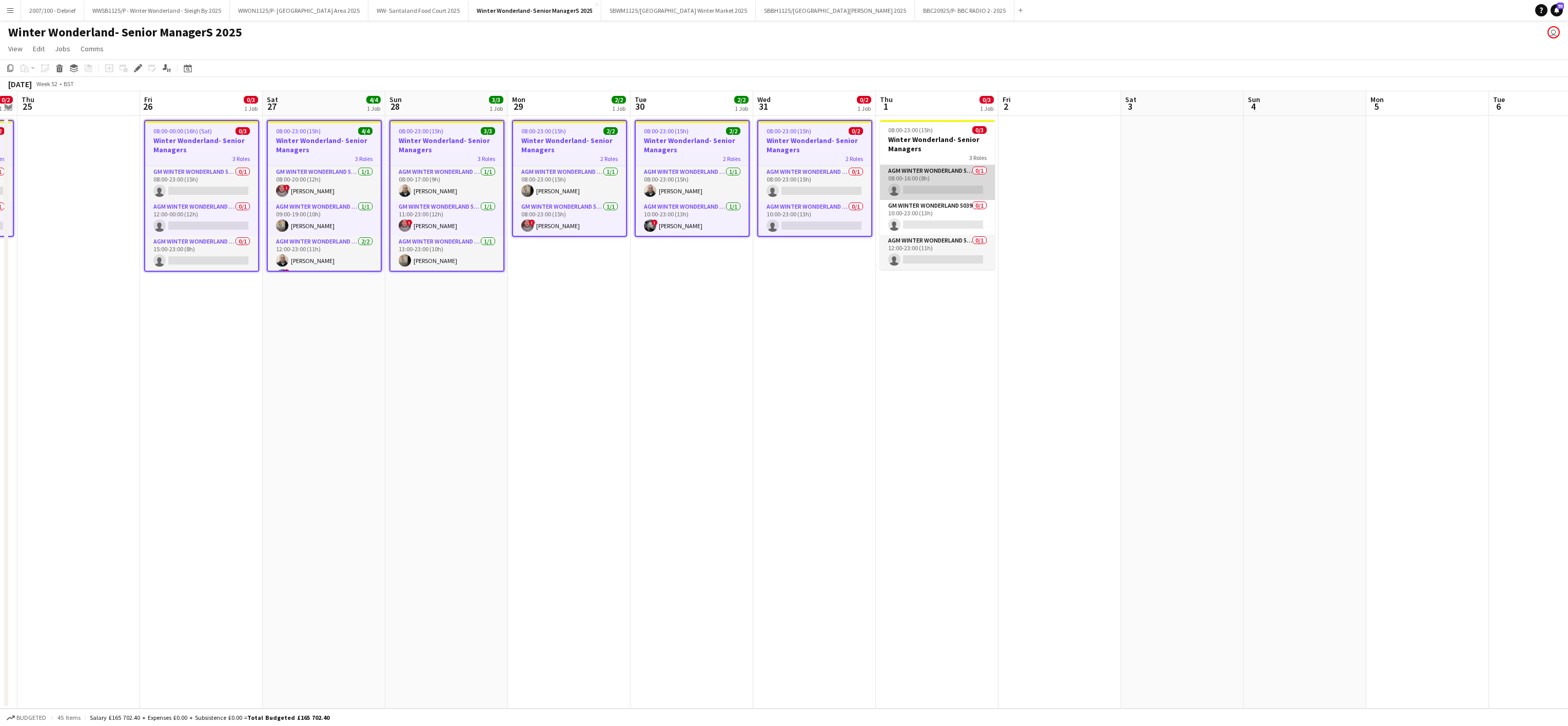
click at [962, 190] on app-card-role "AGM Winter Wonderland 5039 0/1 08:00-16:00 (8h) single-neutral-actions" at bounding box center [937, 183] width 115 height 35
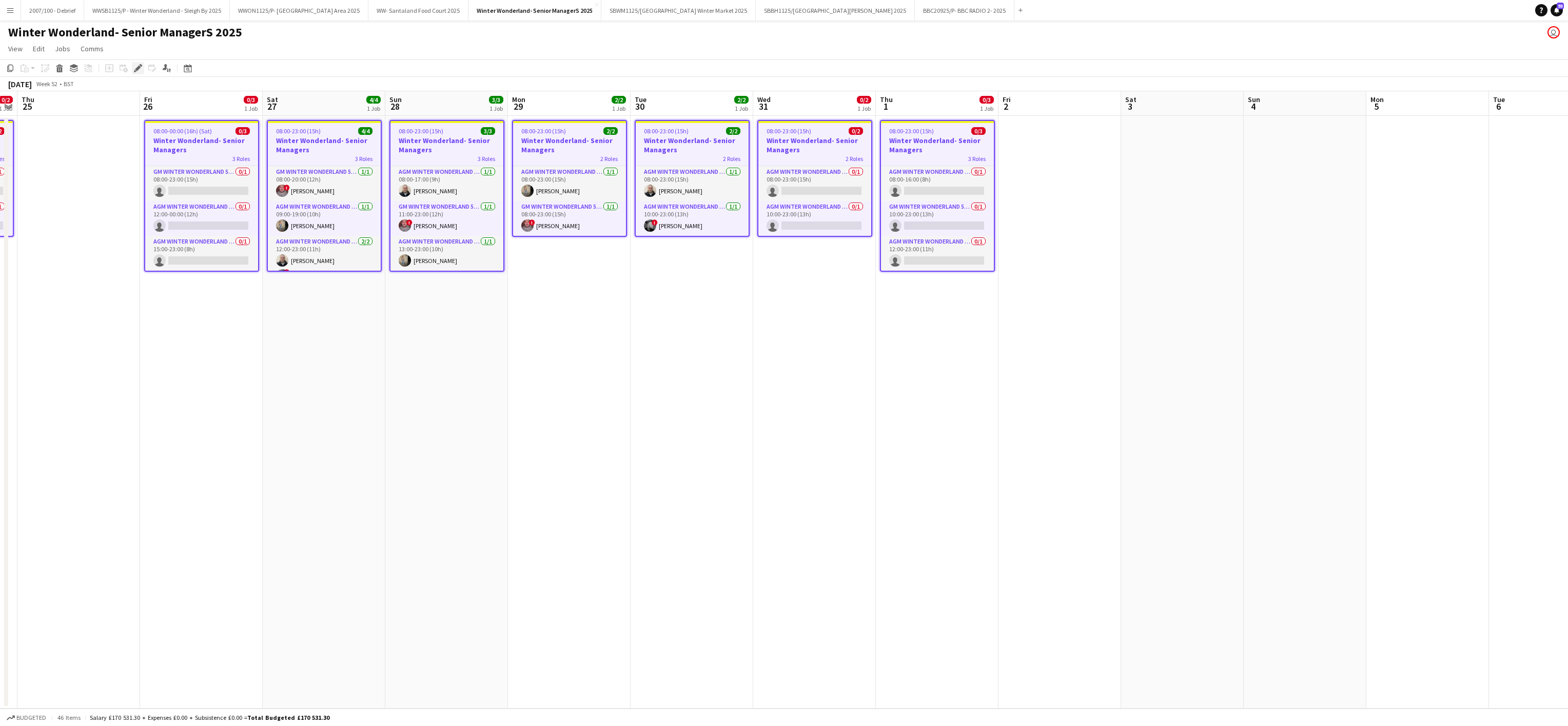
click at [136, 70] on icon at bounding box center [138, 68] width 6 height 6
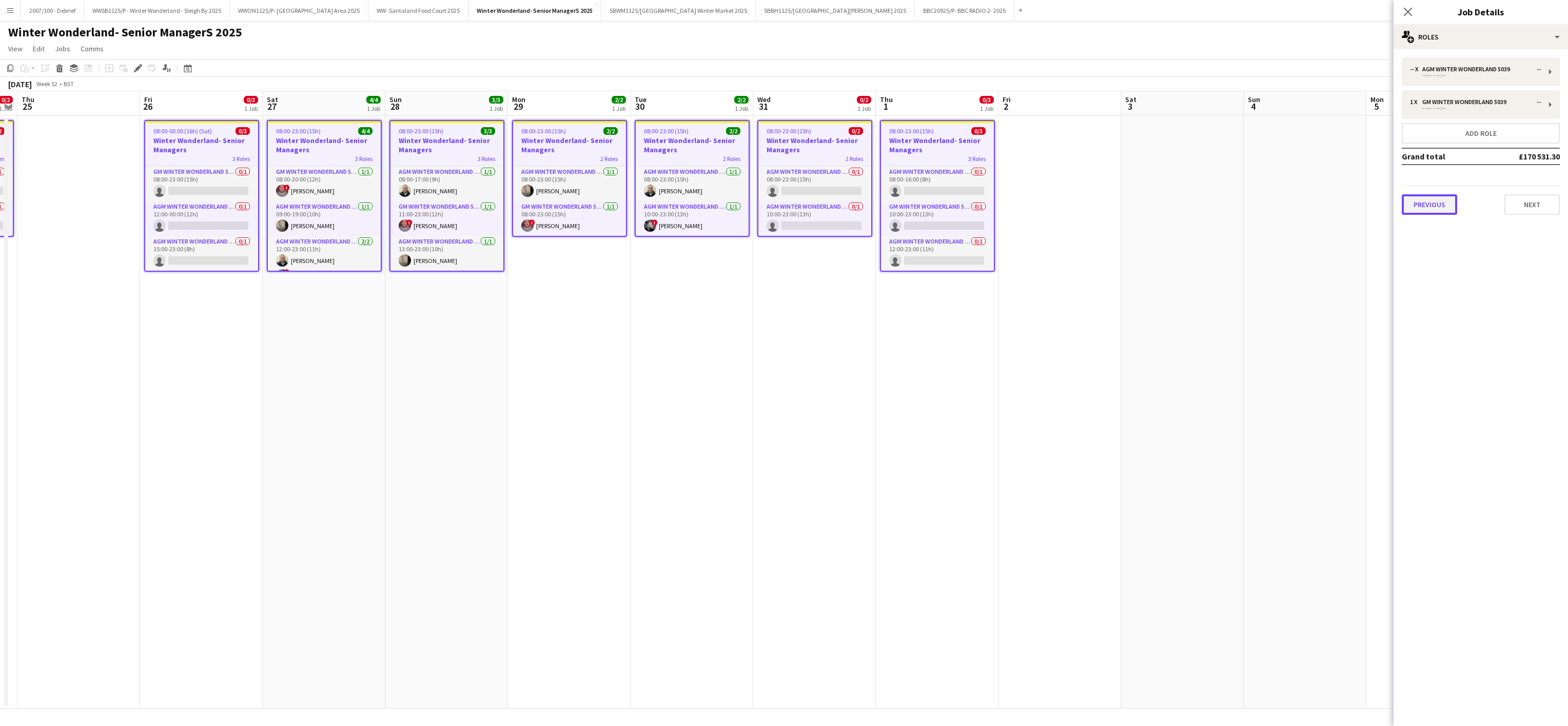
click at [1418, 201] on button "Previous" at bounding box center [1429, 204] width 56 height 20
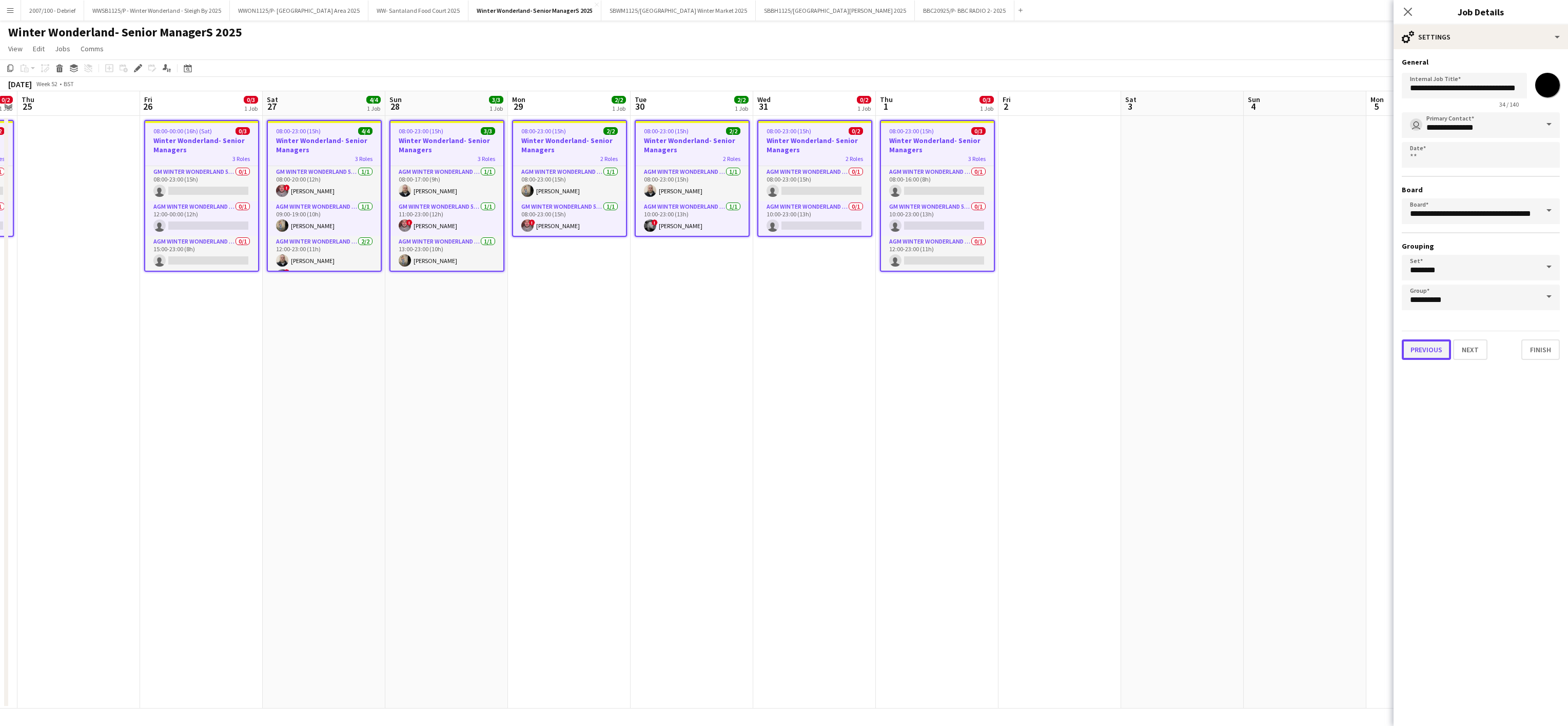
click at [1432, 358] on button "Previous" at bounding box center [1426, 349] width 49 height 20
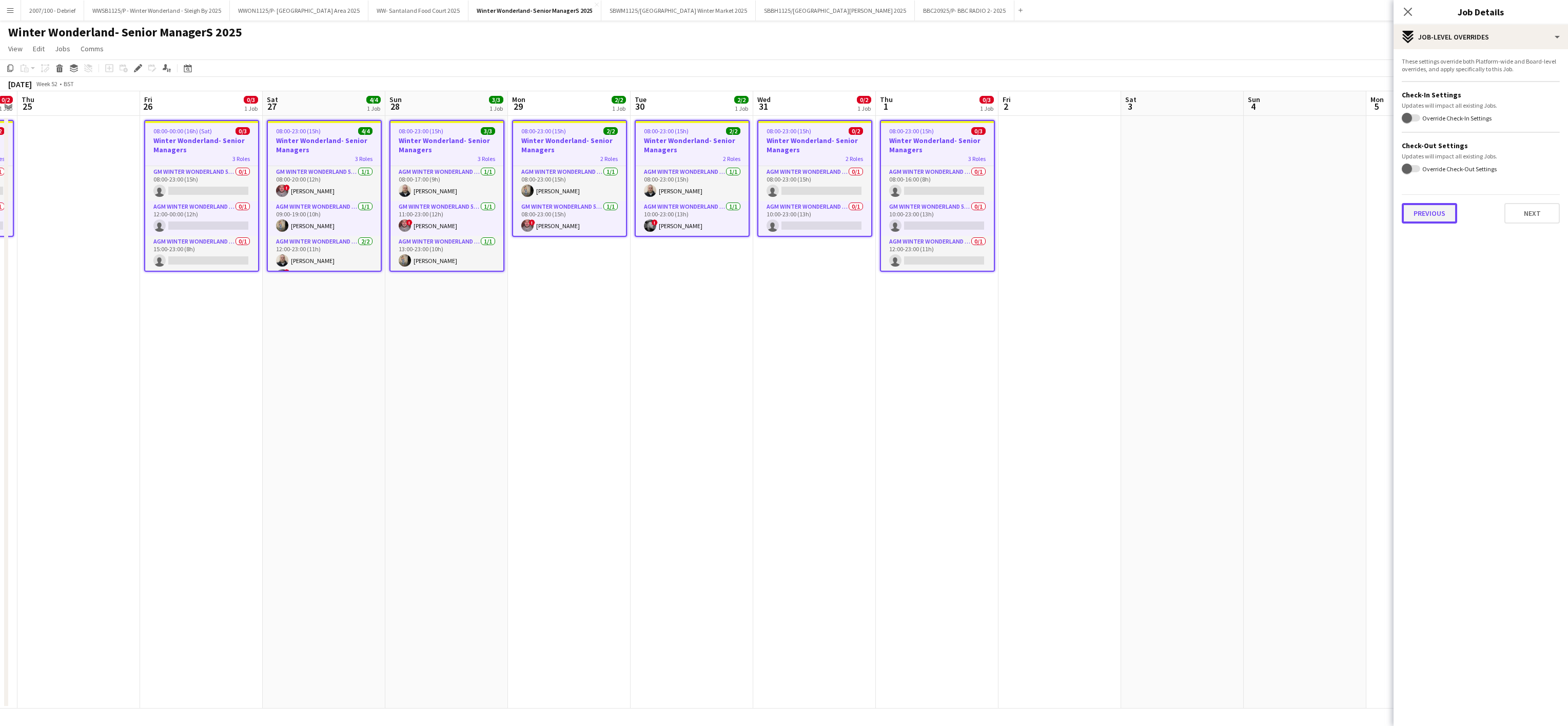
click at [1426, 215] on button "Previous" at bounding box center [1429, 213] width 56 height 20
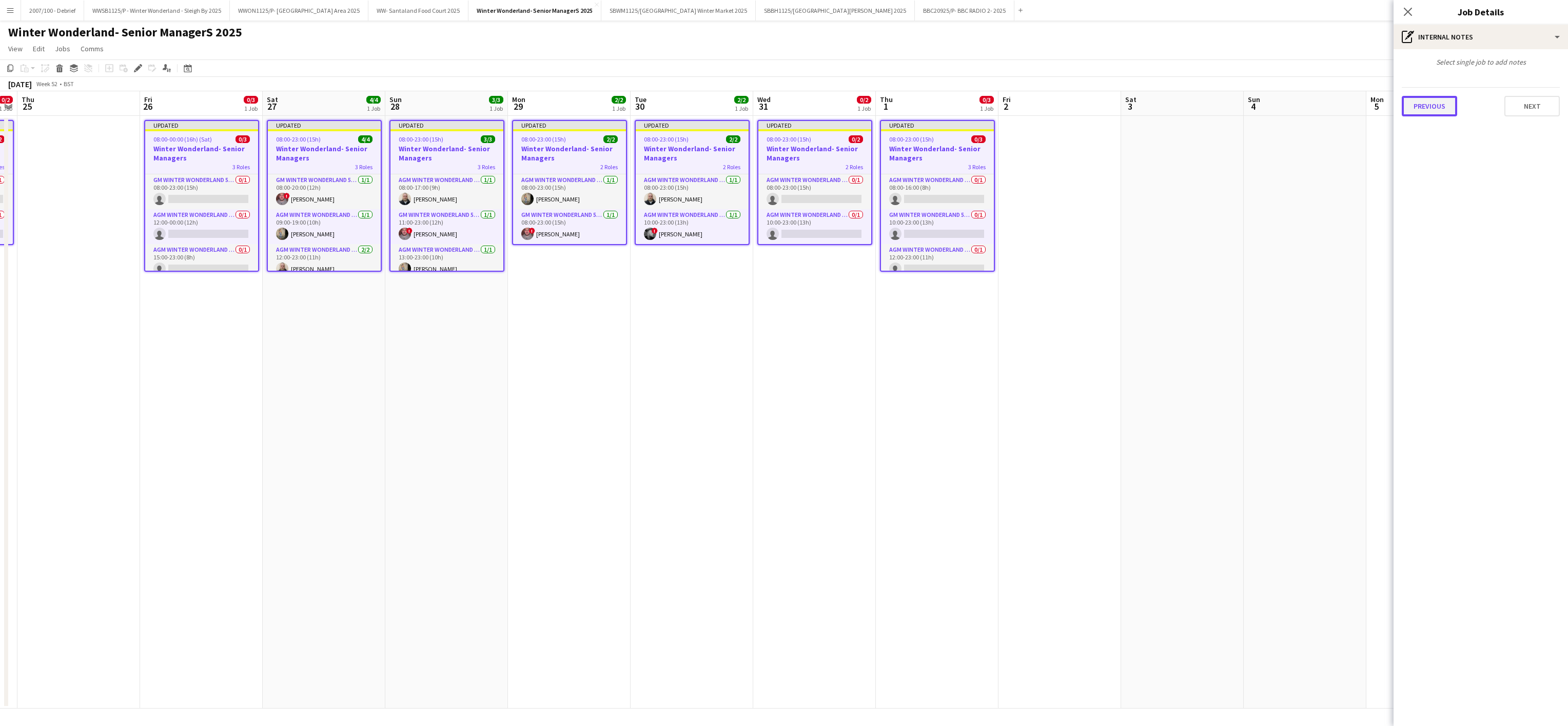
click at [1436, 101] on button "Previous" at bounding box center [1429, 106] width 56 height 20
click at [1441, 149] on button "Previous" at bounding box center [1429, 154] width 56 height 20
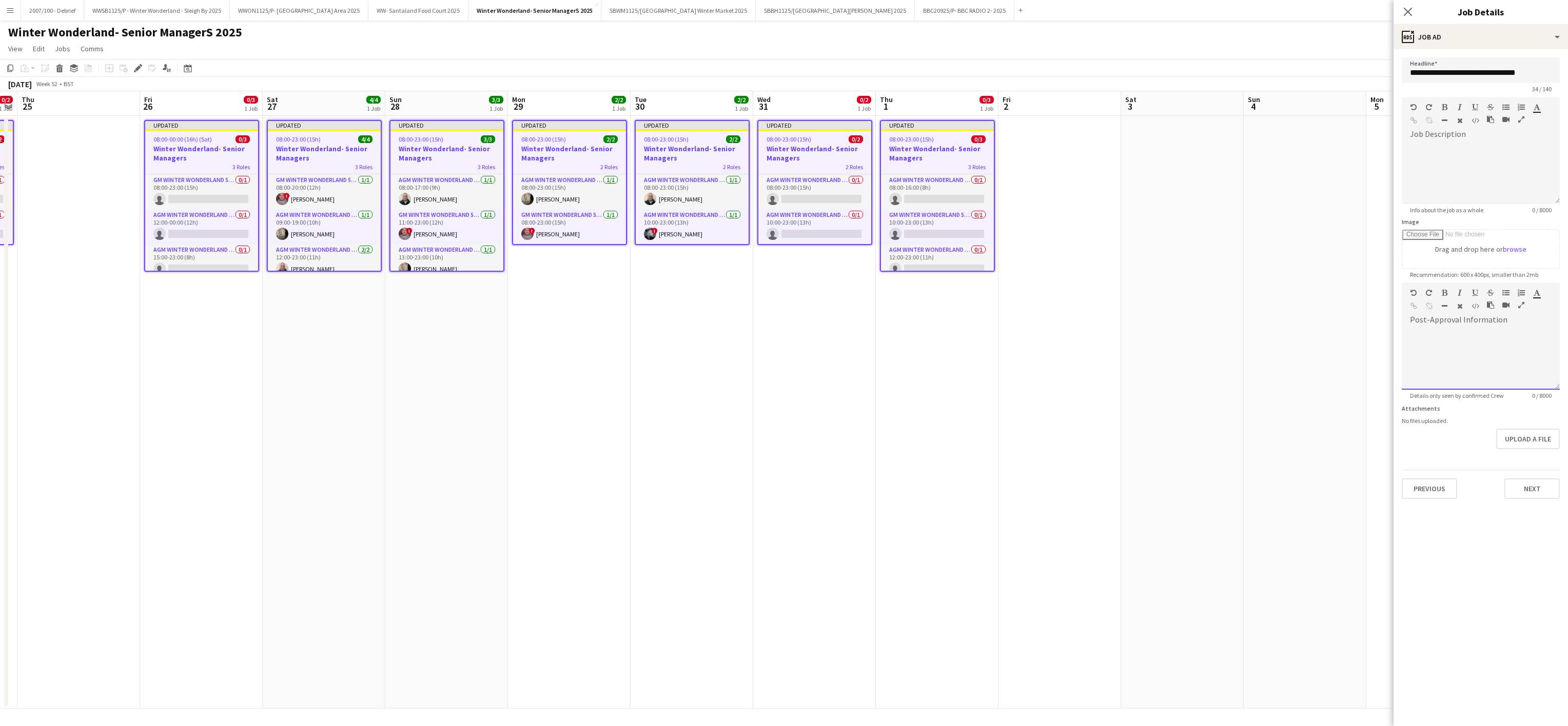
click at [1457, 363] on div at bounding box center [1481, 358] width 158 height 61
paste div
click at [1523, 489] on button "Next" at bounding box center [1531, 489] width 56 height 20
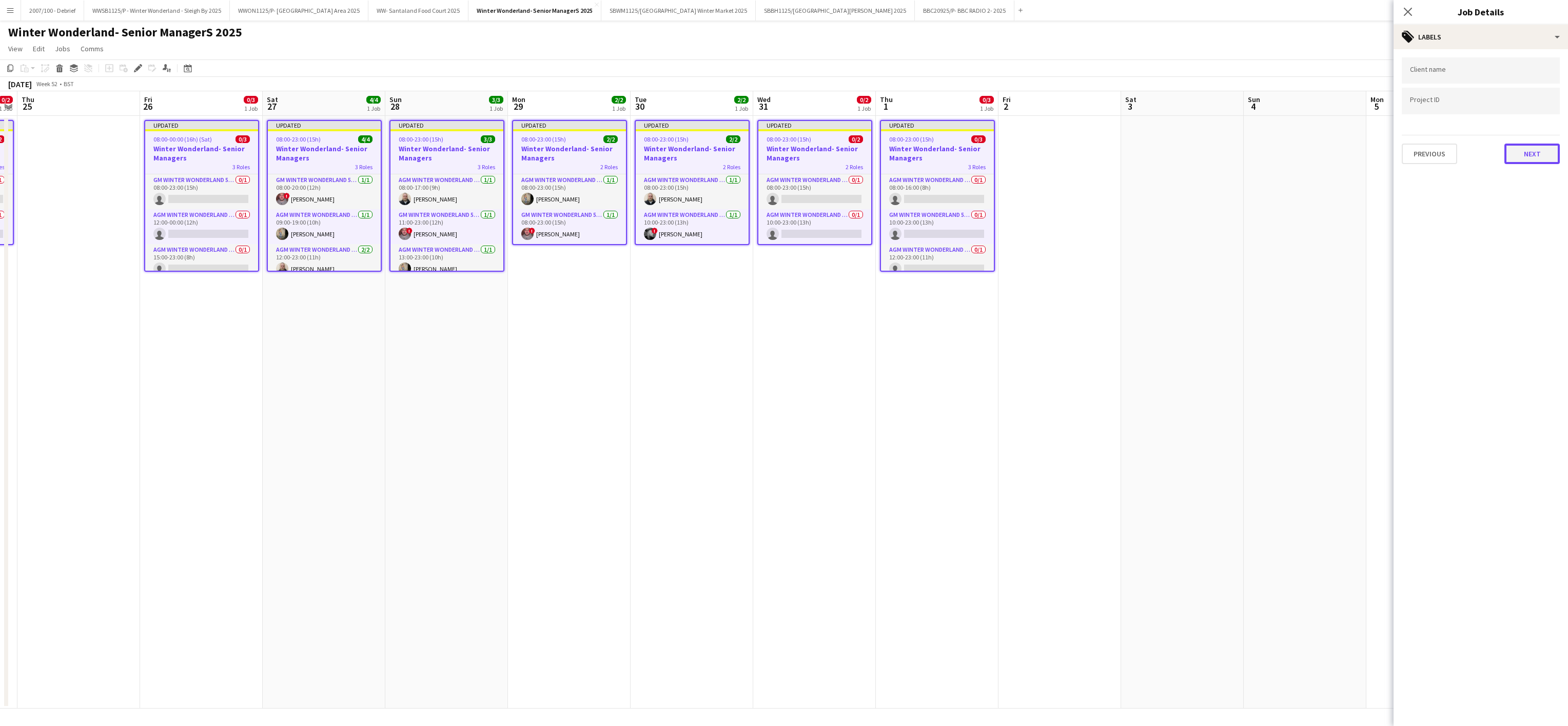
click at [1526, 145] on button "Next" at bounding box center [1531, 154] width 56 height 20
click at [907, 446] on app-date-cell "Updated 08:00-23:00 (15h) 0/3 Winter Wonderland- Senior Managers 3 Roles AGM Wi…" at bounding box center [937, 413] width 123 height 593
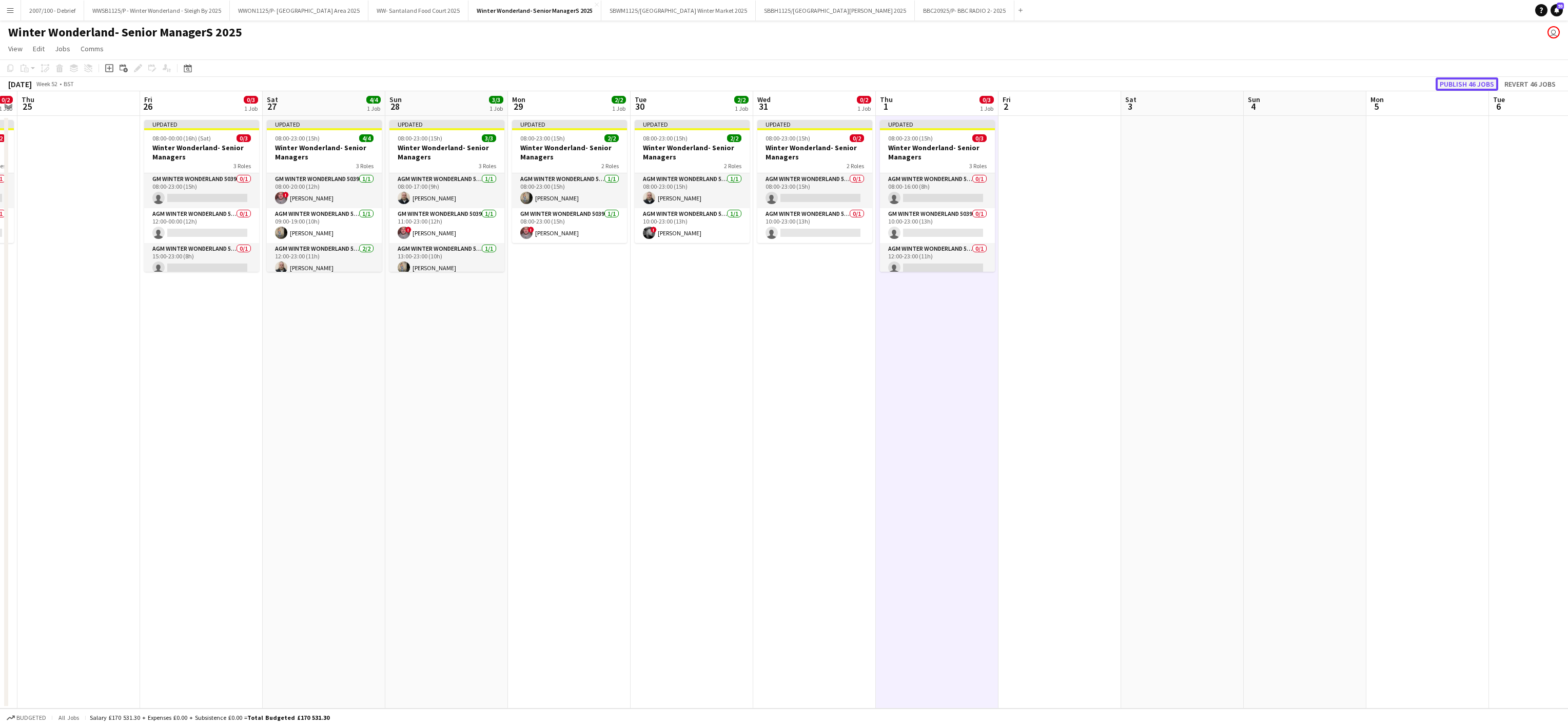
click at [1481, 84] on button "Publish 46 jobs" at bounding box center [1467, 84] width 63 height 13
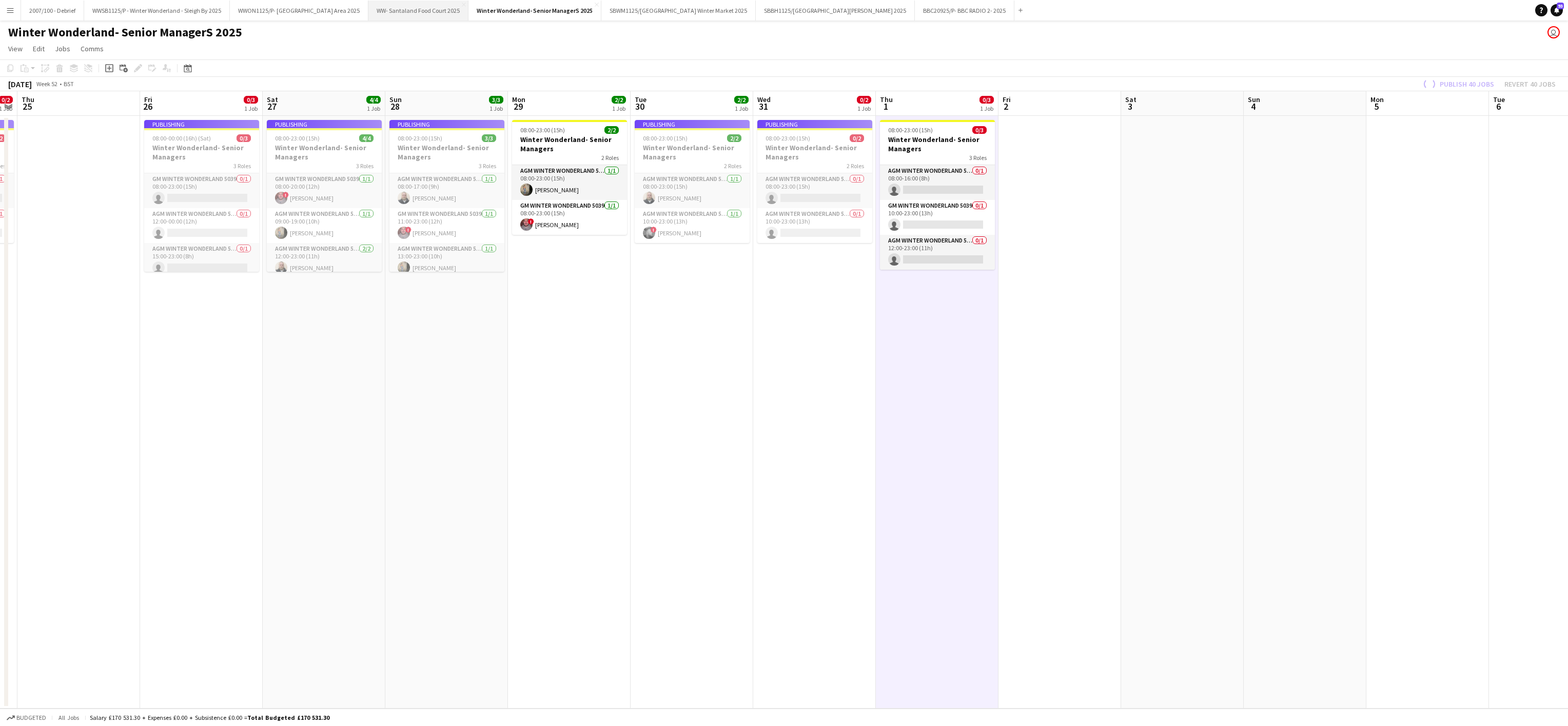
click at [468, 6] on button "WW- Santaland Food Court 2025 Close" at bounding box center [418, 11] width 100 height 20
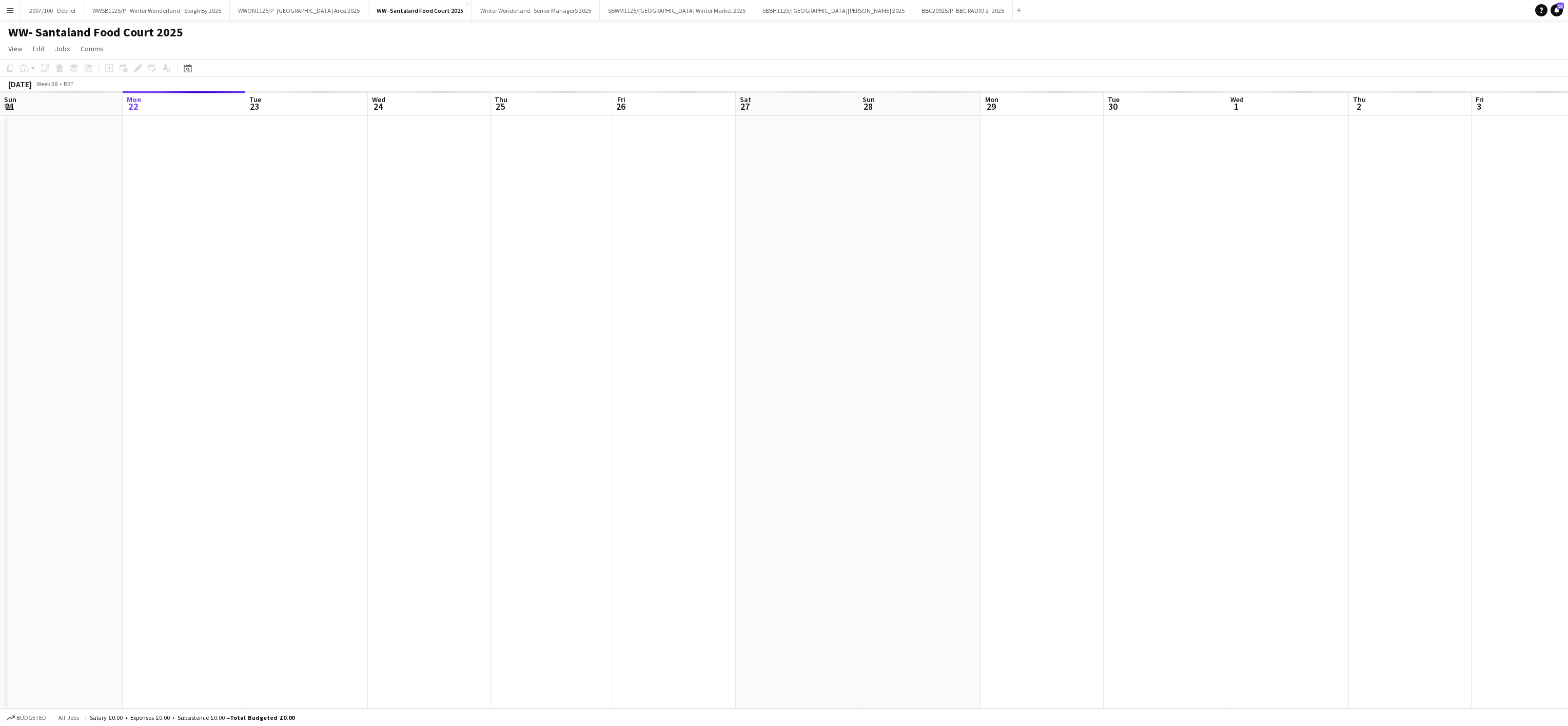
click at [497, 355] on div at bounding box center [858, 413] width 2207 height 593
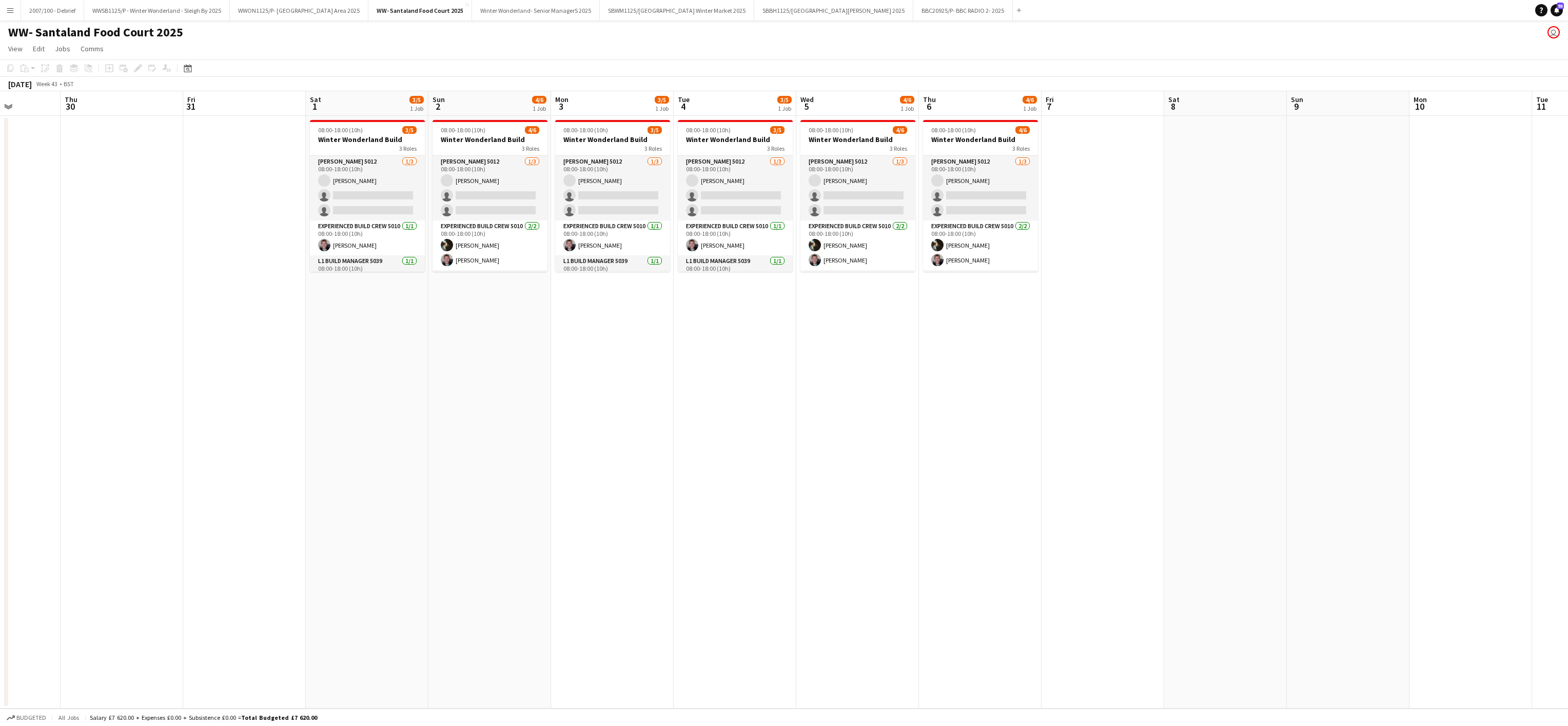
scroll to position [0, 440]
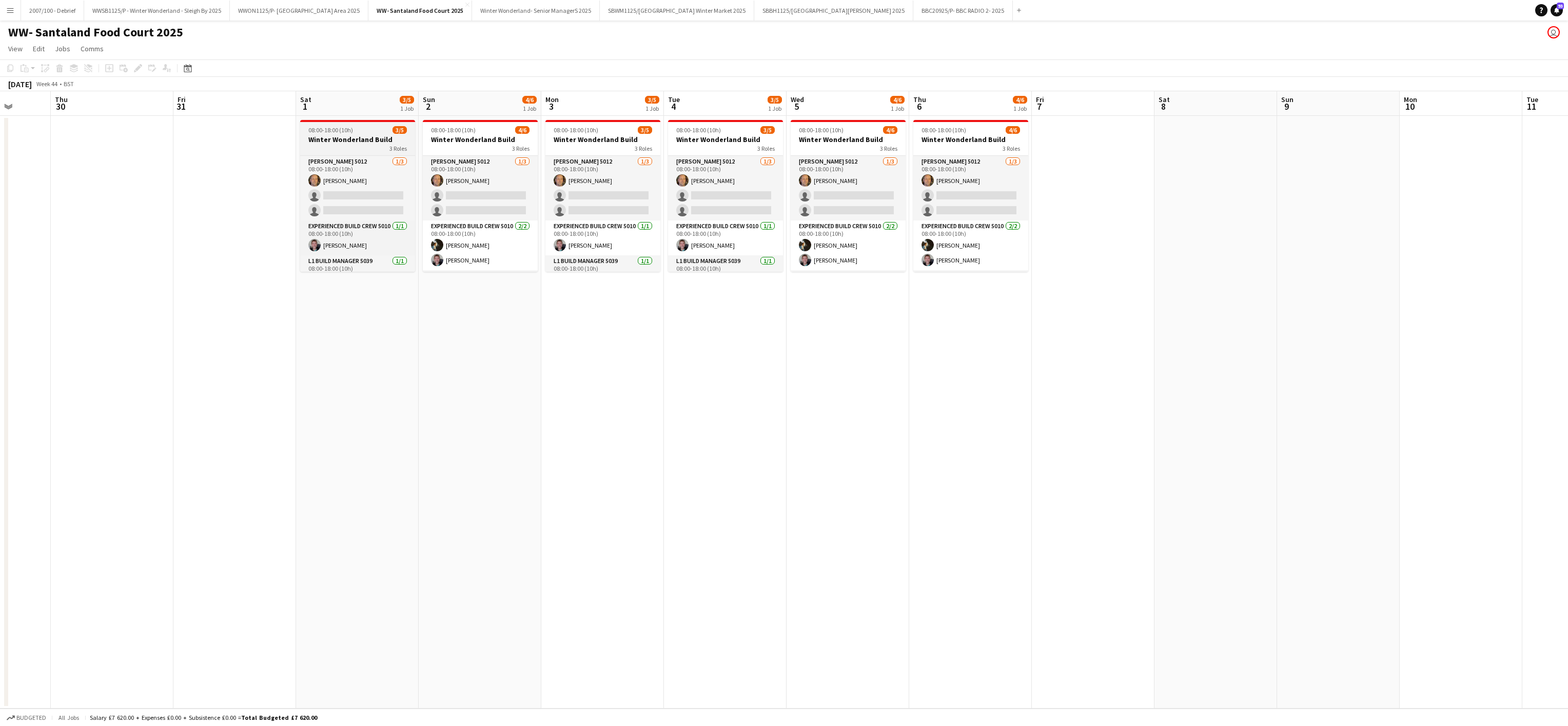
click at [351, 144] on div "3 Roles" at bounding box center [357, 149] width 115 height 8
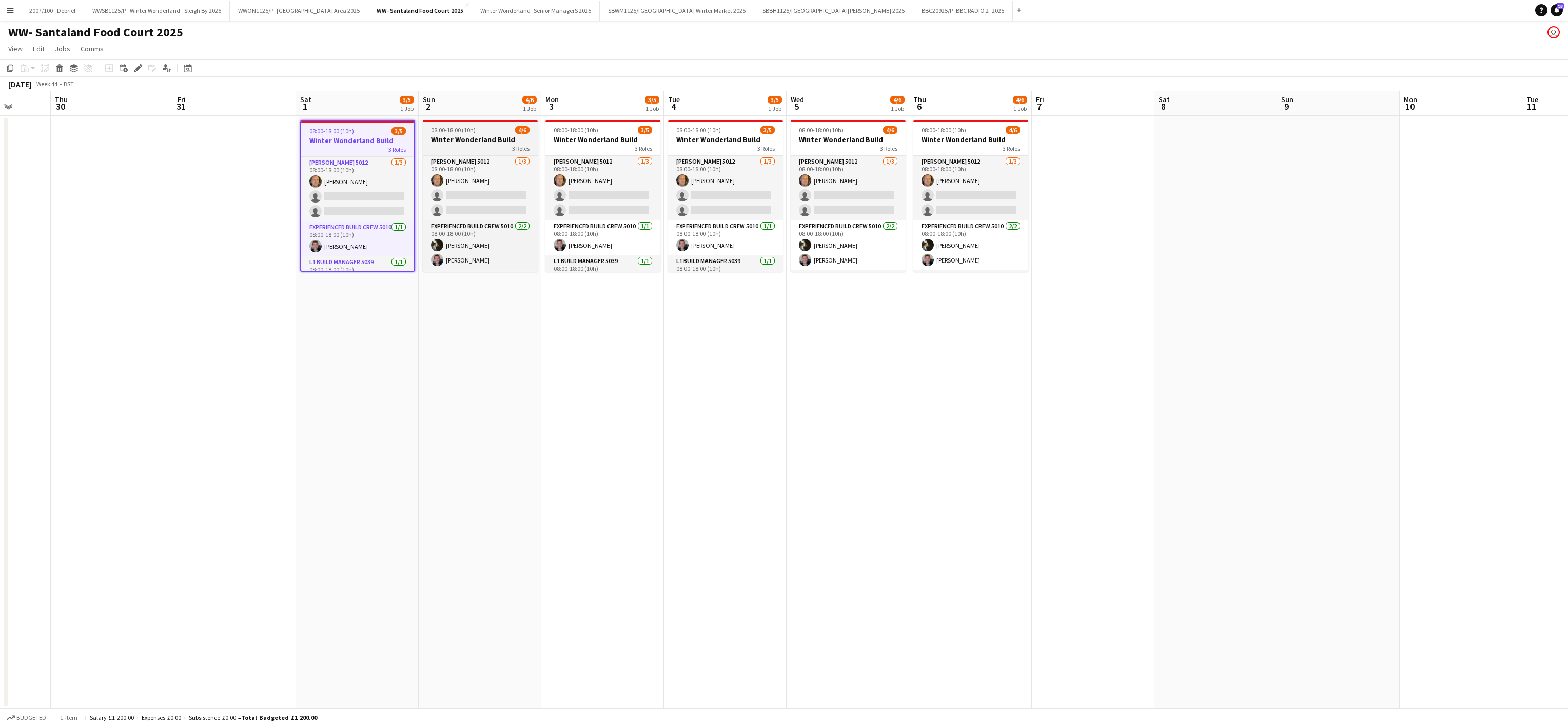
click at [430, 154] on app-job-card "08:00-18:00 (10h) 4/6 Winter Wonderland Build 3 Roles [PERSON_NAME] 5012 [DATE]…" at bounding box center [480, 196] width 115 height 152
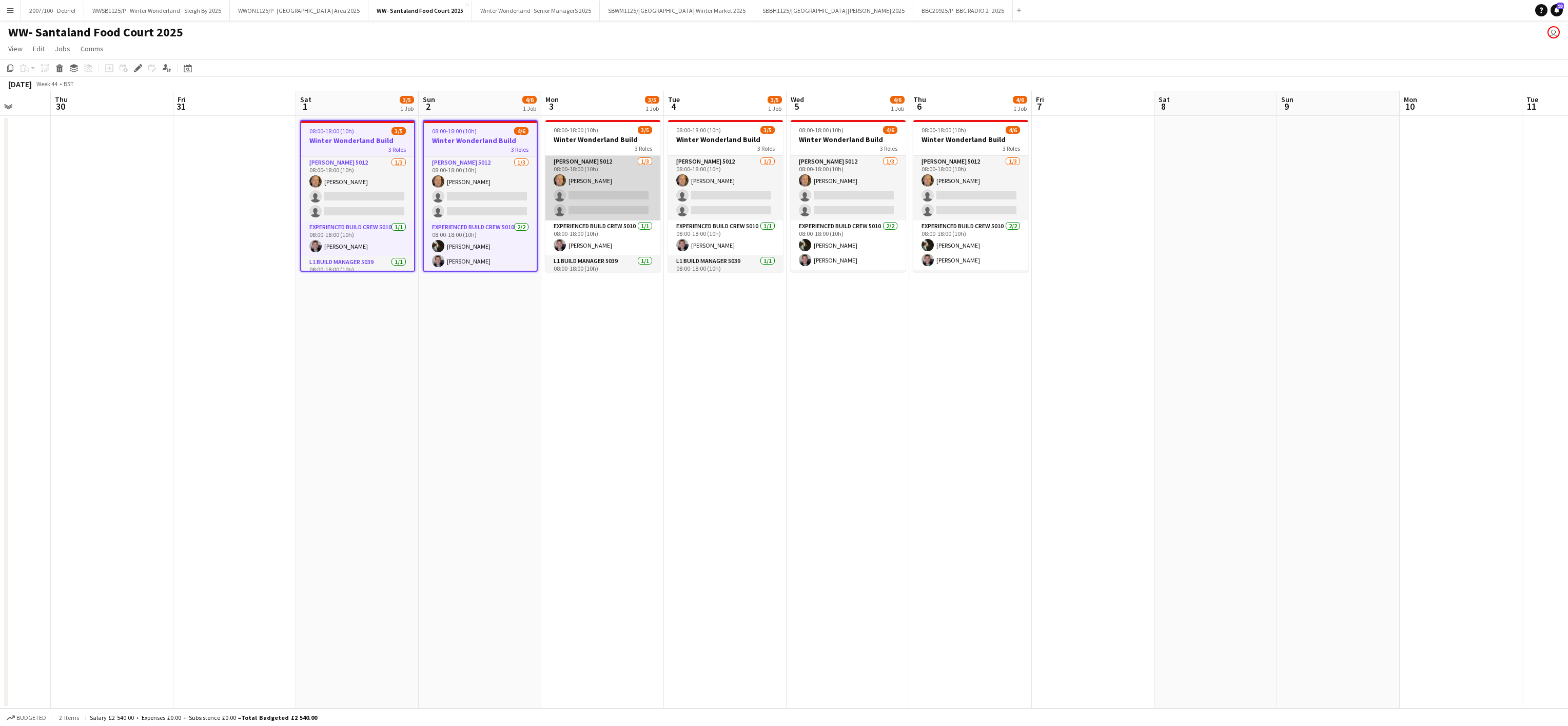
click at [583, 163] on app-card-role "[PERSON_NAME] 5012 [DATE] 08:00-18:00 (10h) [PERSON_NAME] single-neutral-action…" at bounding box center [602, 188] width 115 height 65
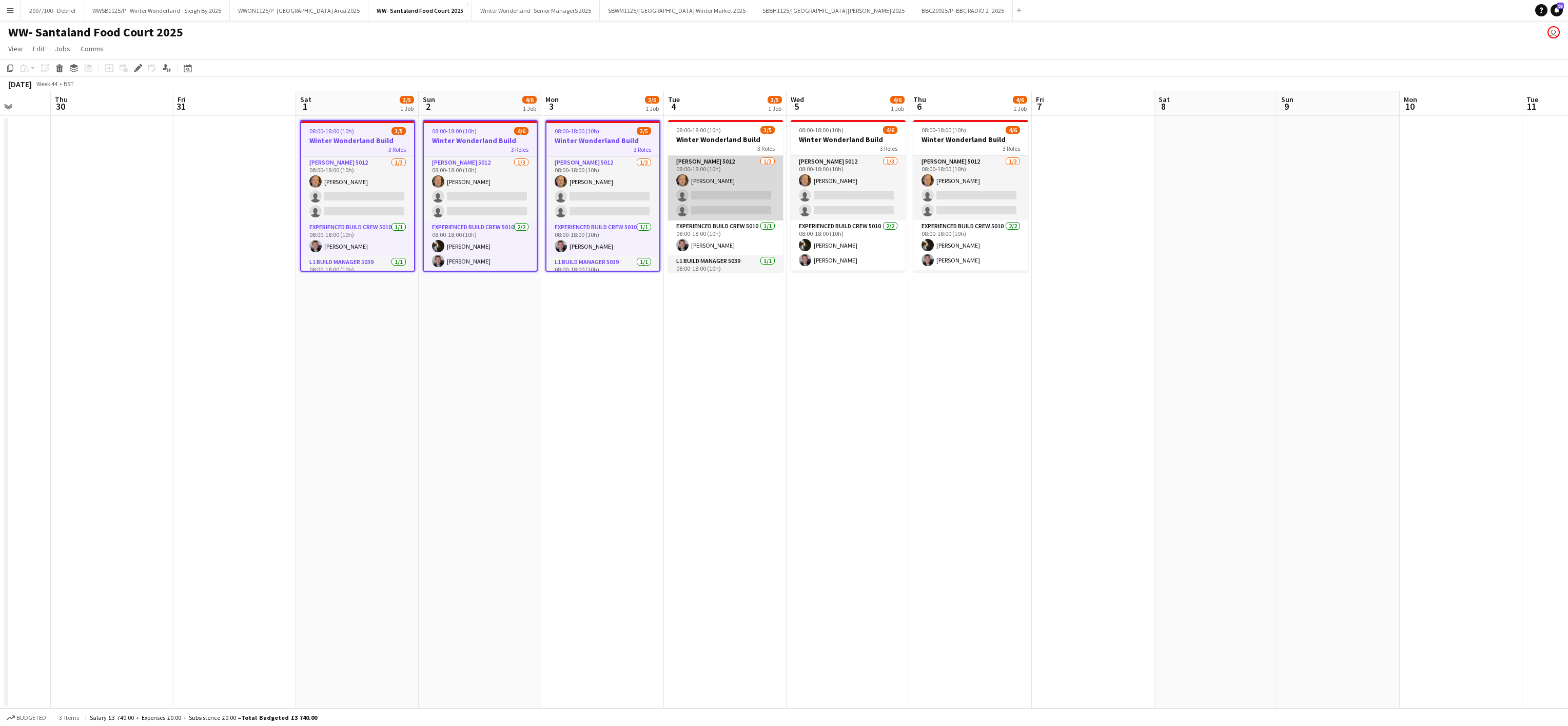
click at [723, 163] on app-card-role "[PERSON_NAME] 5012 [DATE] 08:00-18:00 (10h) [PERSON_NAME] single-neutral-action…" at bounding box center [725, 188] width 115 height 65
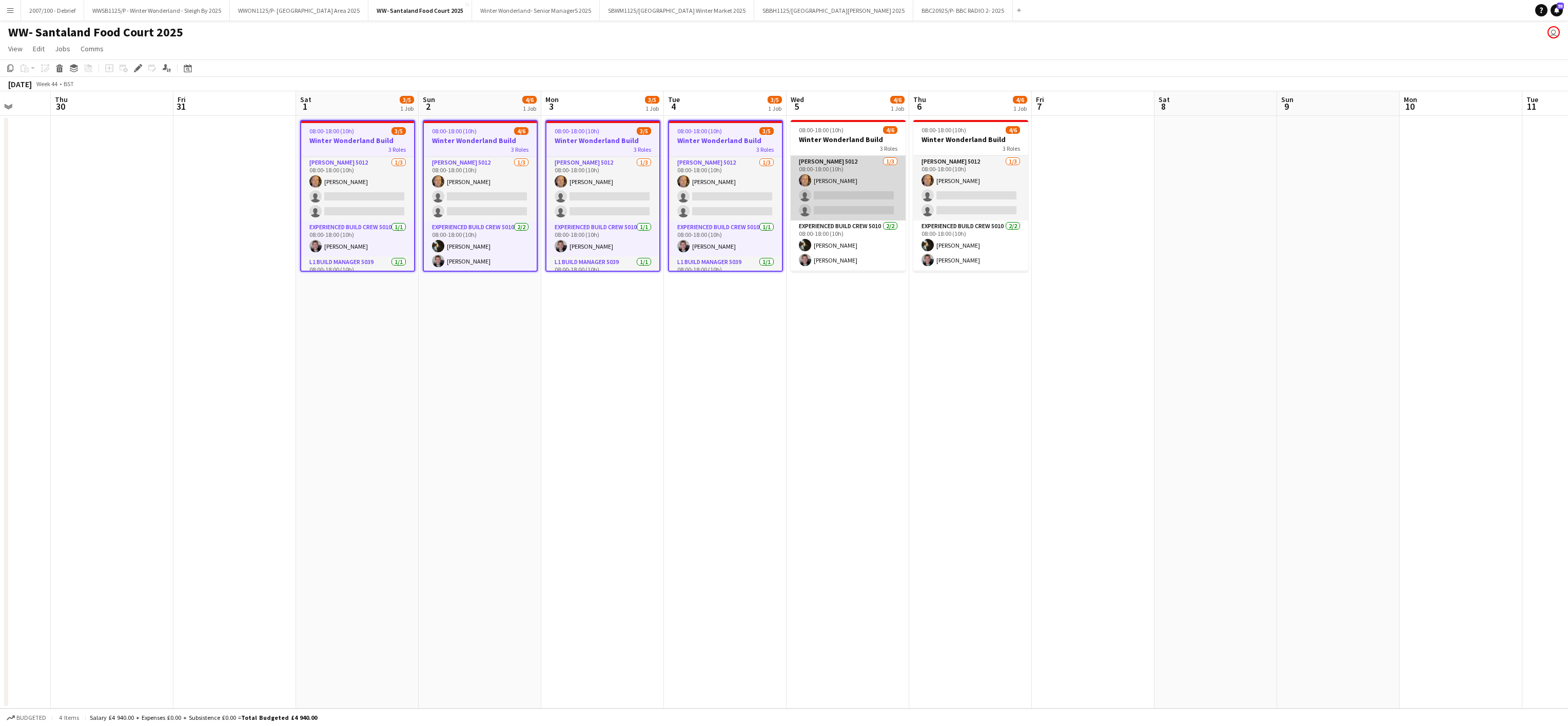
click at [846, 169] on app-card-role "[PERSON_NAME] 5012 [DATE] 08:00-18:00 (10h) [PERSON_NAME] single-neutral-action…" at bounding box center [847, 188] width 115 height 65
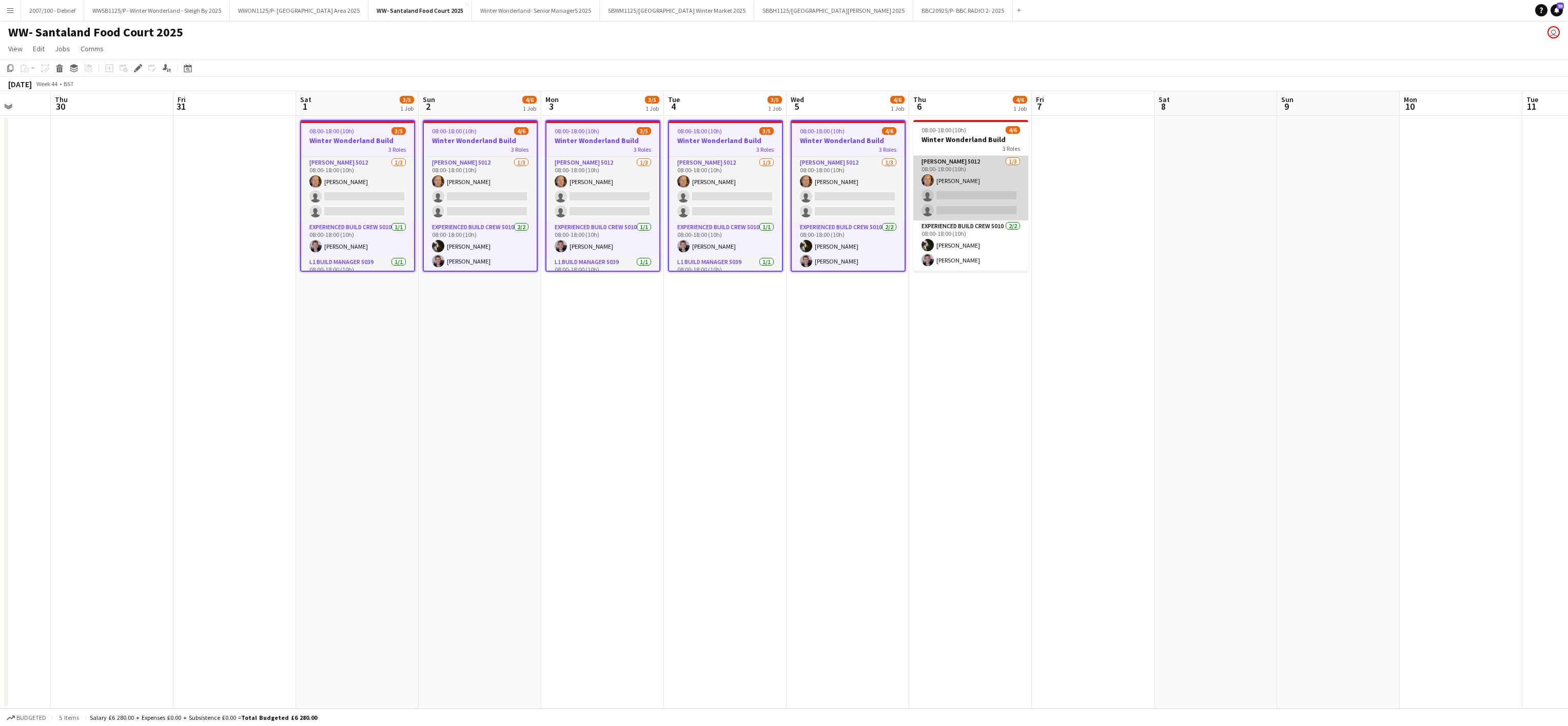
click at [935, 178] on app-card-role "[PERSON_NAME] 5012 [DATE] 08:00-18:00 (10h) [PERSON_NAME] single-neutral-action…" at bounding box center [970, 188] width 115 height 65
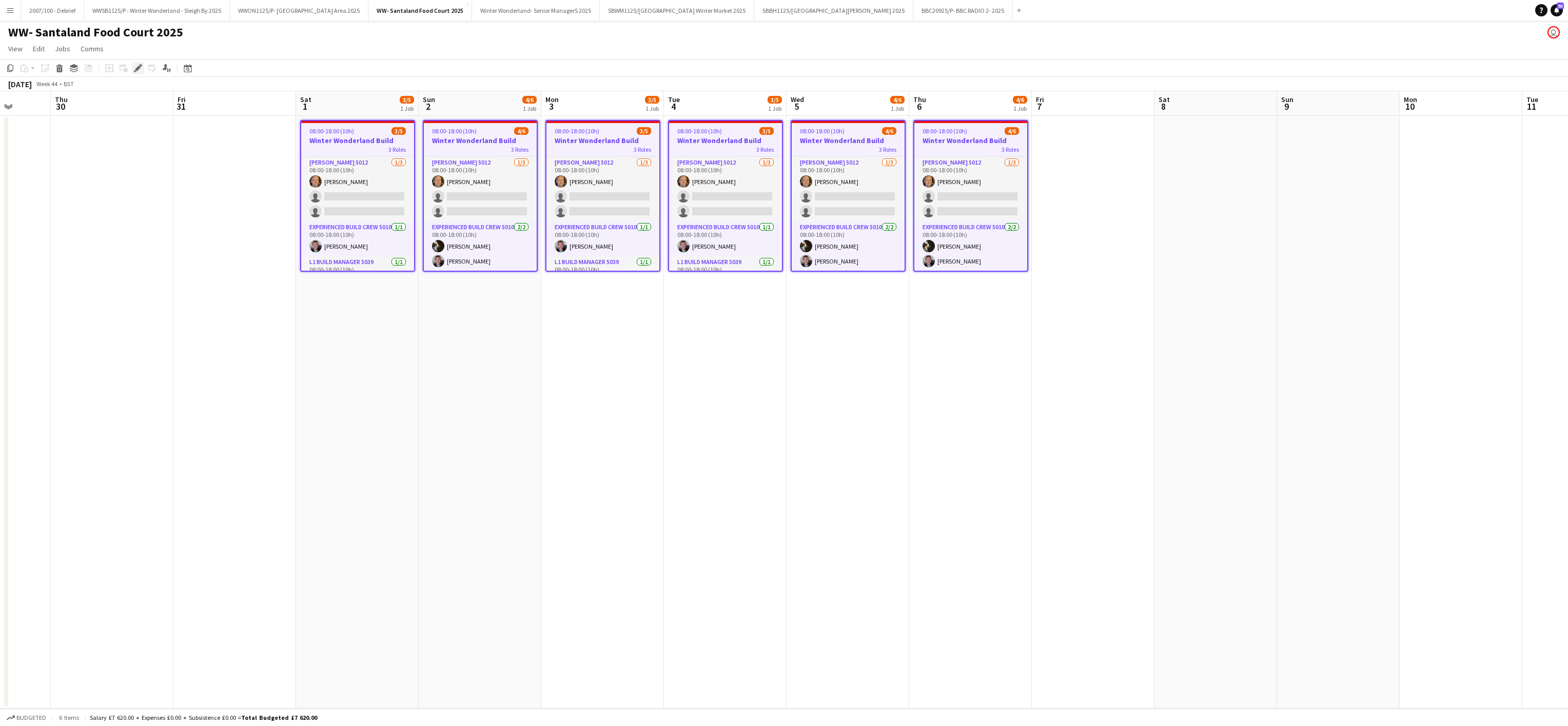
click at [137, 71] on icon "Edit" at bounding box center [138, 68] width 8 height 8
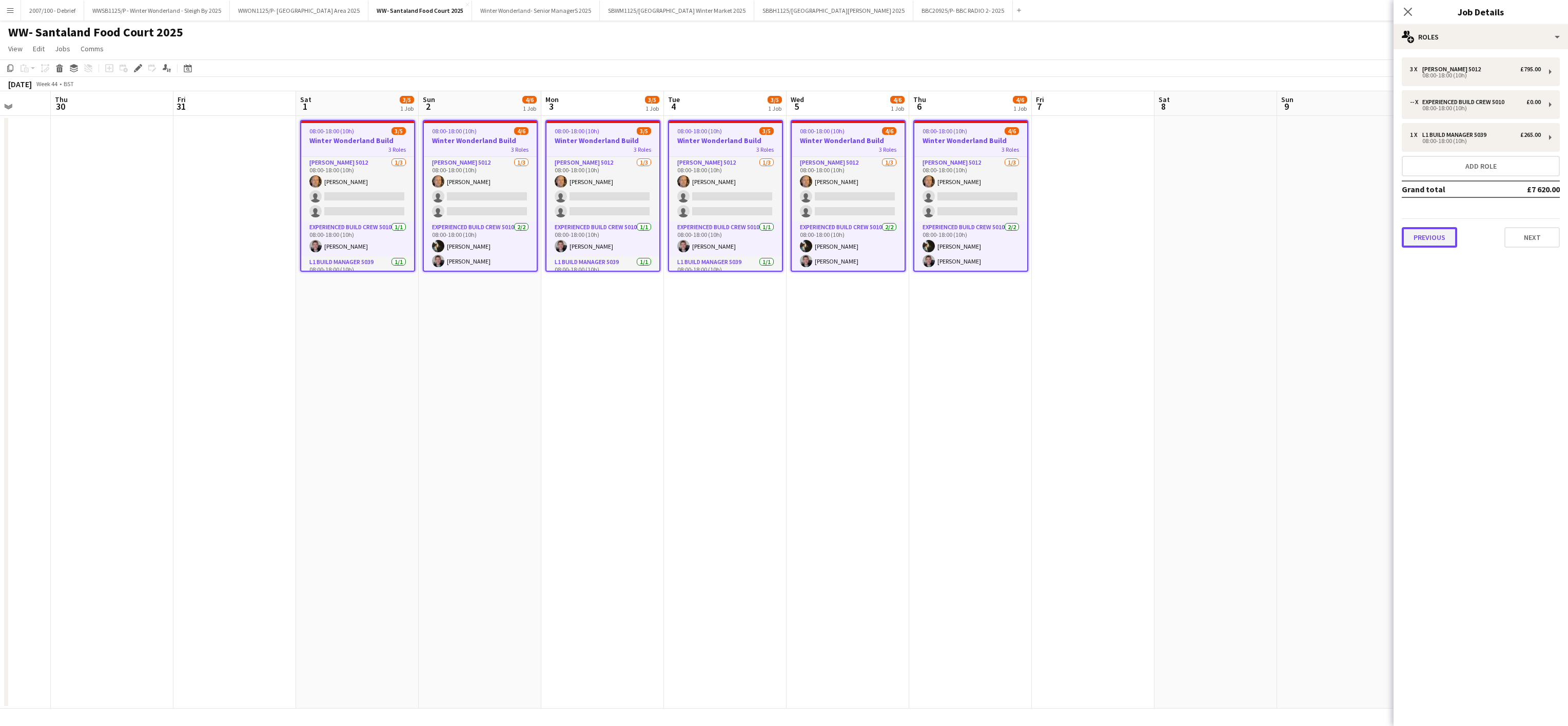
click at [1440, 233] on button "Previous" at bounding box center [1429, 237] width 56 height 20
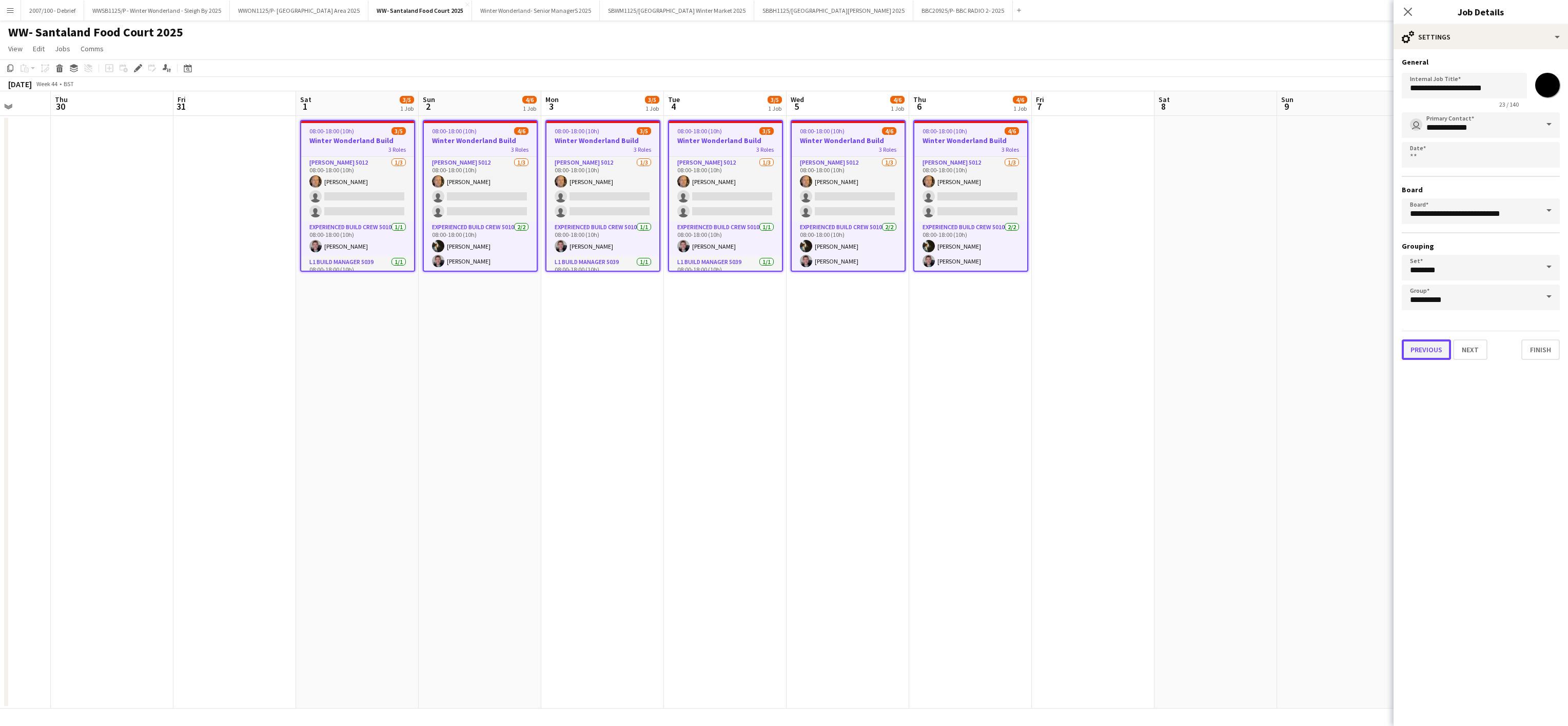
click at [1438, 346] on button "Previous" at bounding box center [1426, 349] width 49 height 20
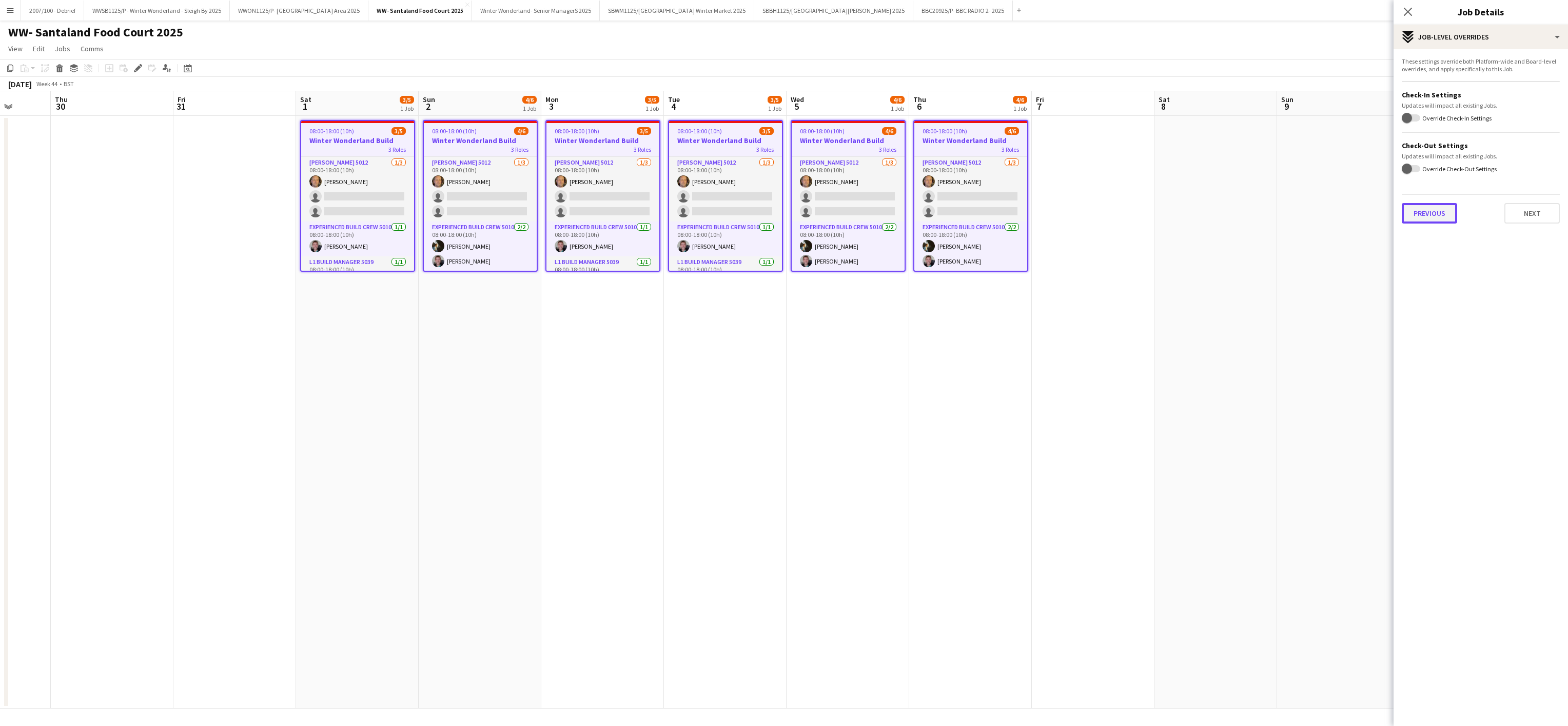
click at [1425, 211] on button "Previous" at bounding box center [1429, 213] width 56 height 20
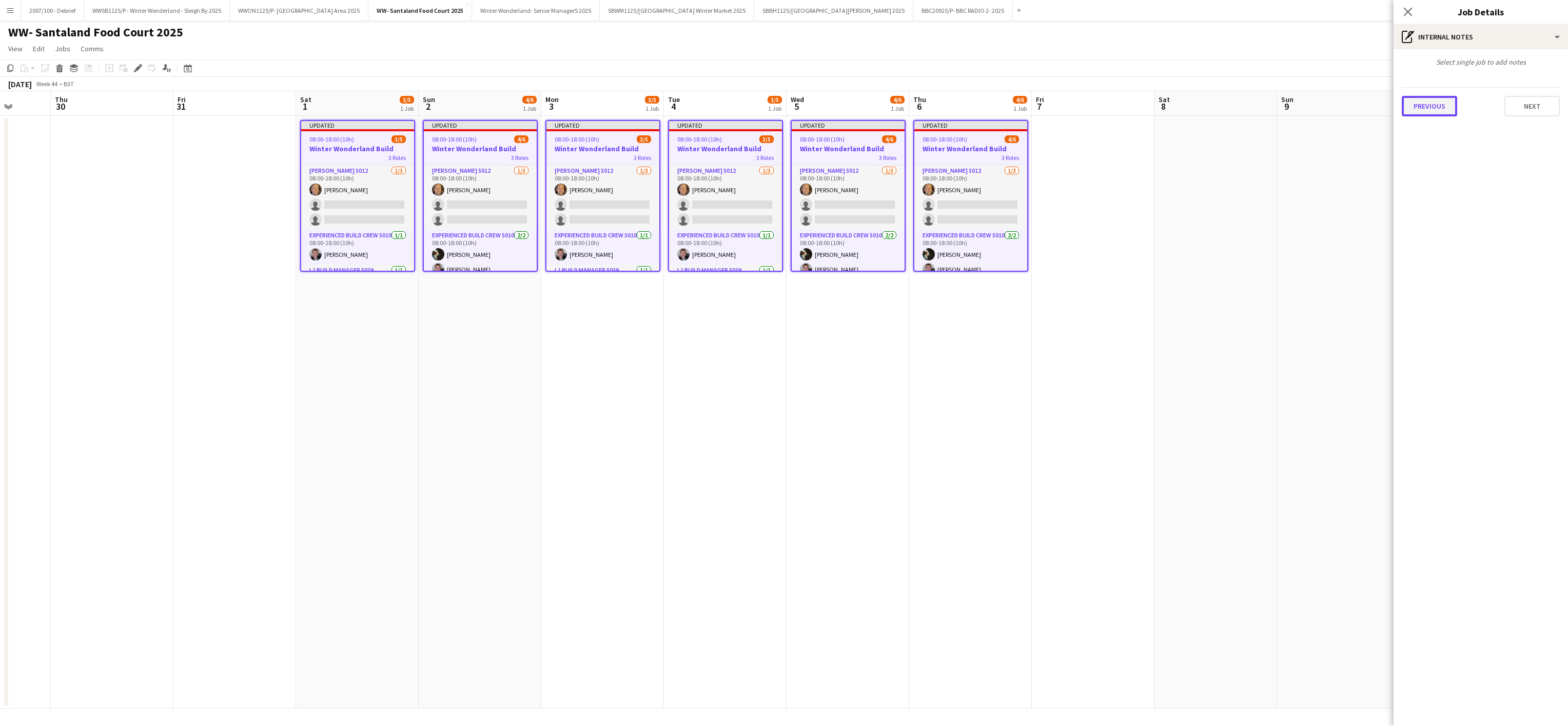
click at [1431, 106] on button "Previous" at bounding box center [1429, 106] width 56 height 20
click at [1432, 152] on button "Previous" at bounding box center [1429, 154] width 56 height 20
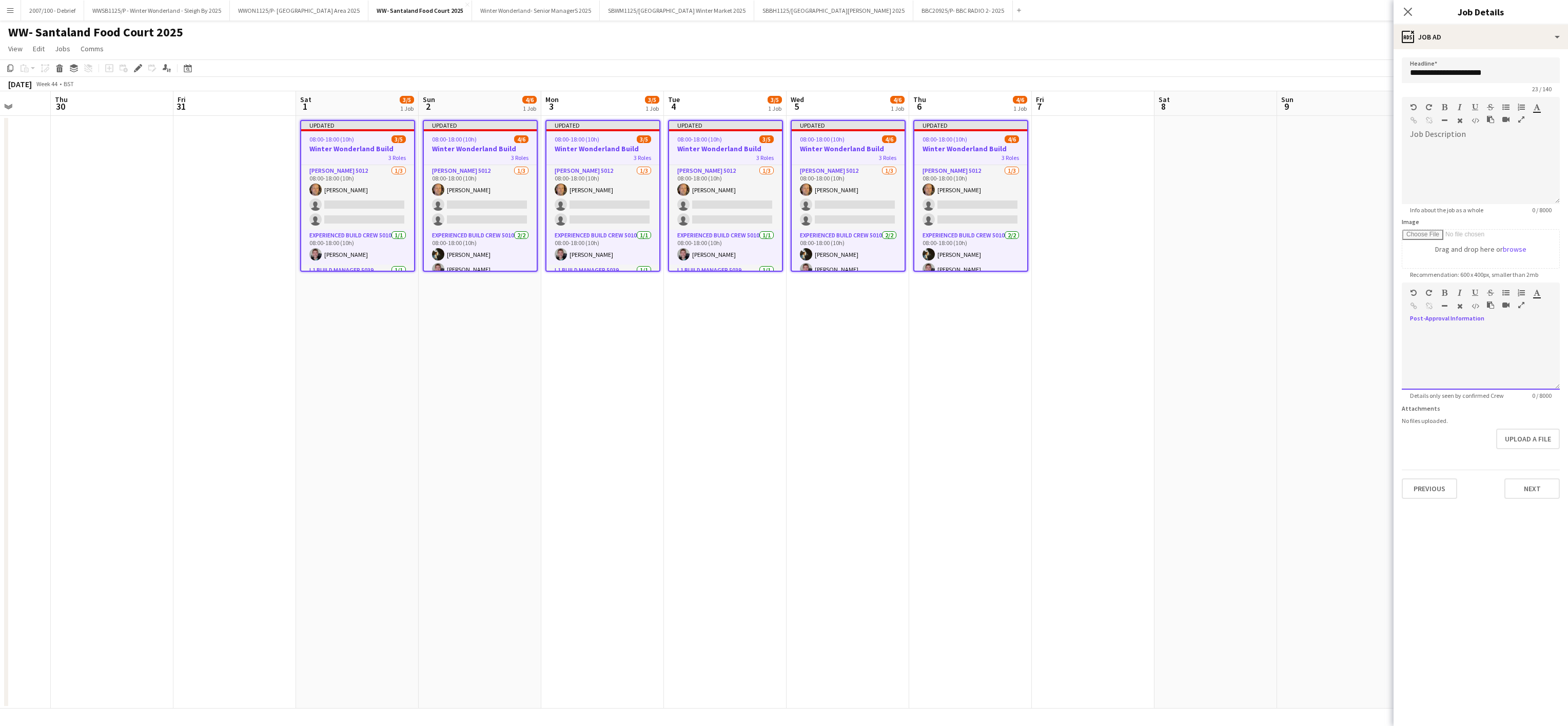
click at [1469, 321] on div "default Heading 1 Heading 2 Heading 3 Heading 4 Heading 5 Heading 6 Heading 7 P…" at bounding box center [1481, 301] width 158 height 39
paste div
click at [1541, 493] on button "Next" at bounding box center [1531, 489] width 56 height 20
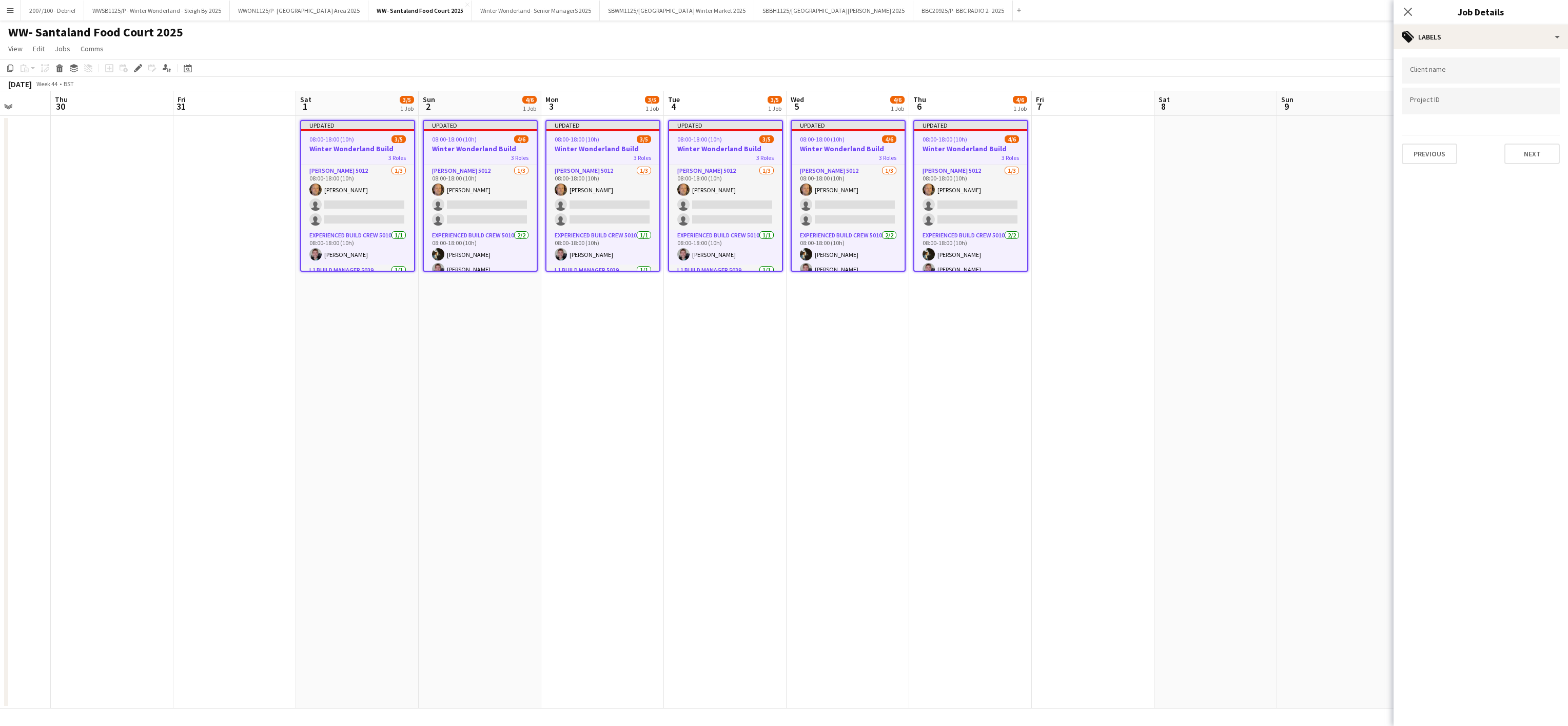
click at [932, 408] on app-date-cell "Updated 08:00-18:00 (10h) 4/6 Winter Wonderland Build 3 Roles [PERSON_NAME] 501…" at bounding box center [971, 413] width 123 height 593
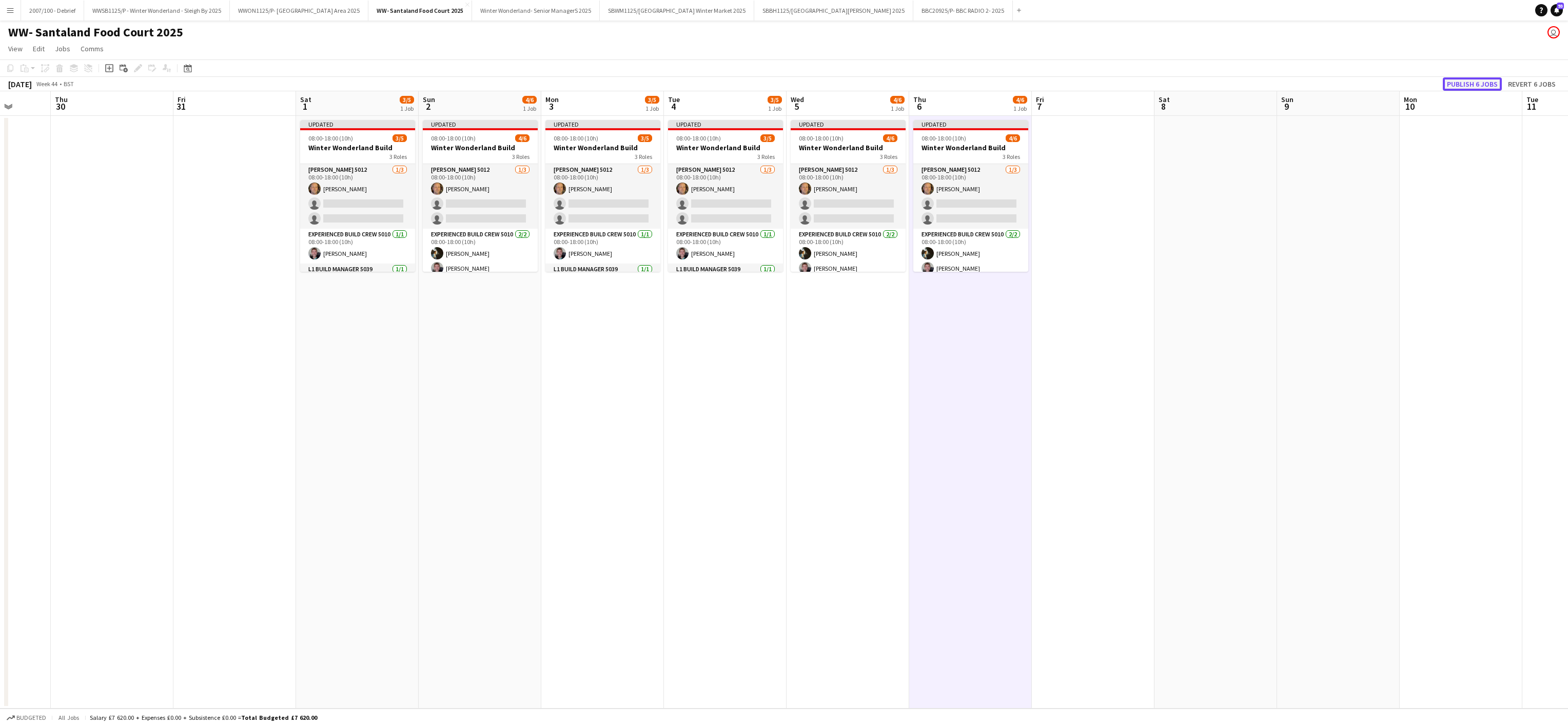
click at [1471, 82] on button "Publish 6 jobs" at bounding box center [1472, 84] width 59 height 13
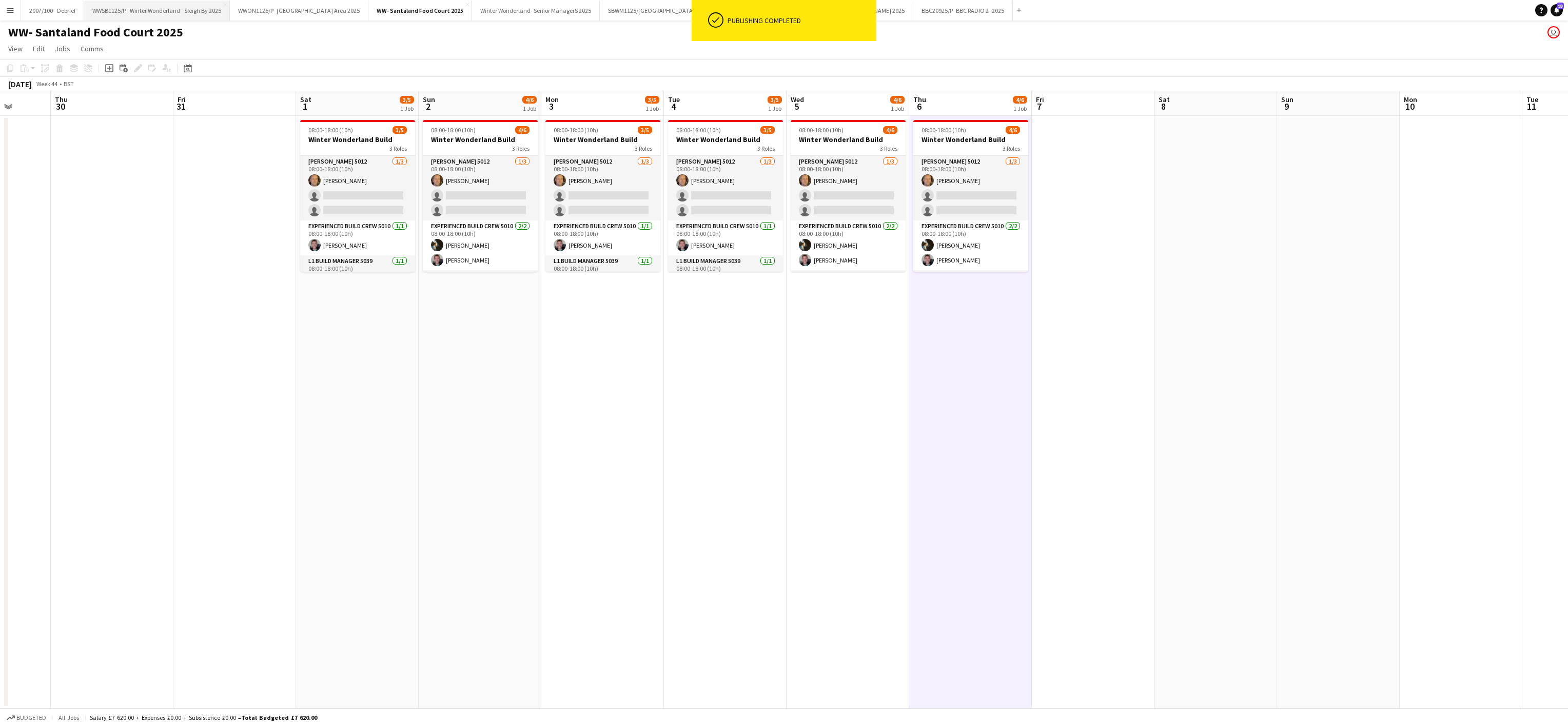
click at [142, 11] on button "WWSB1125/P - Winter Wonderland - Sleigh By 2025 Close" at bounding box center [156, 11] width 146 height 20
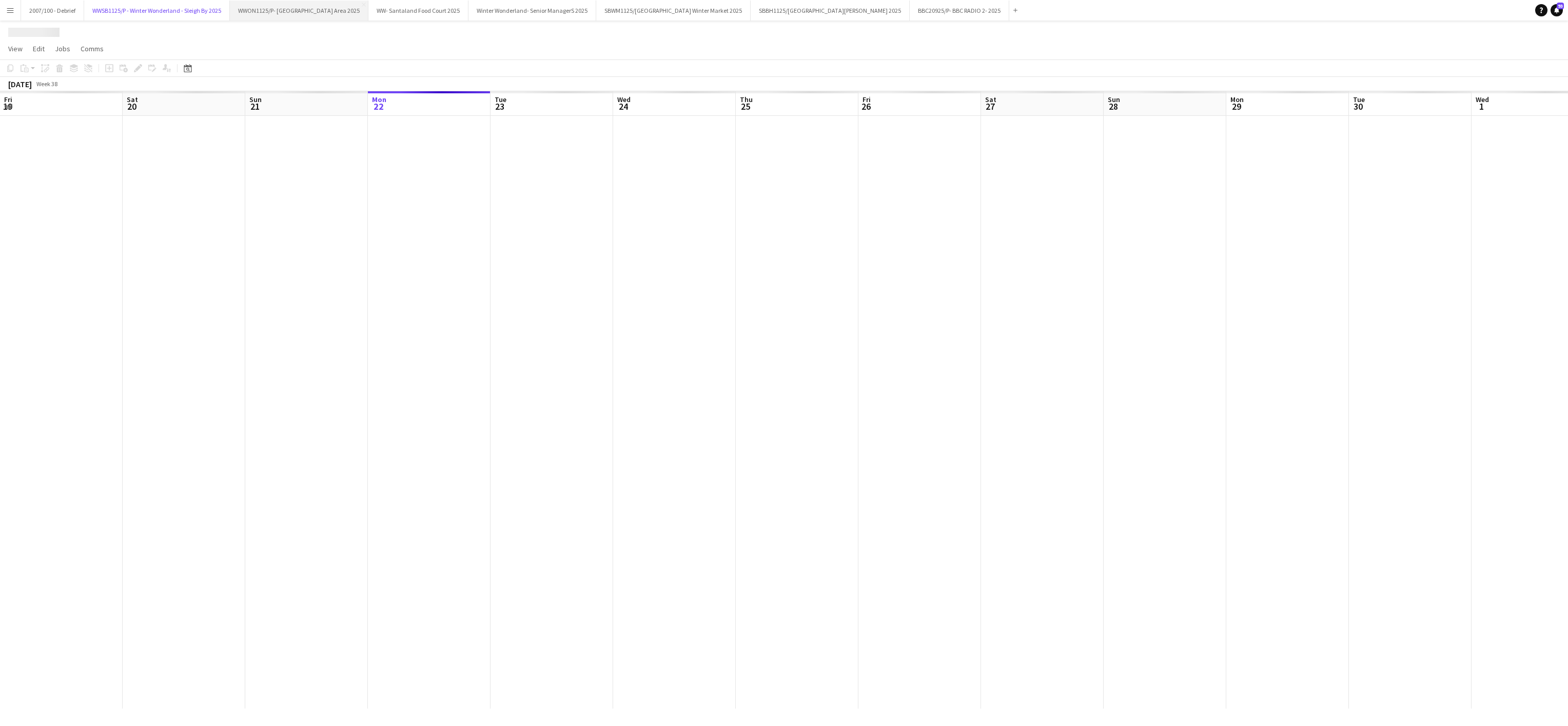
scroll to position [0, 245]
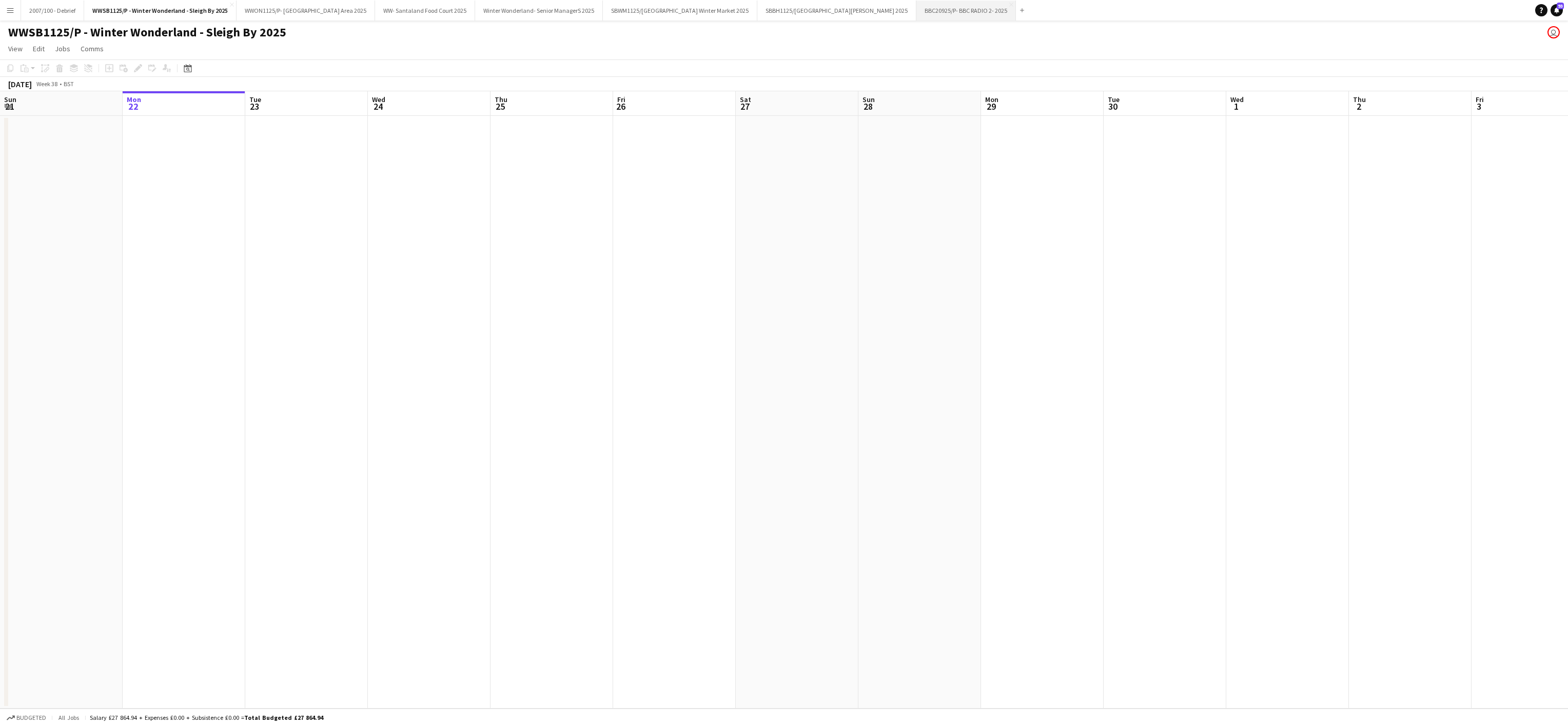
click at [968, 6] on button "BBC20925/P- BBC RADIO 2- 2025 Close" at bounding box center [966, 11] width 99 height 20
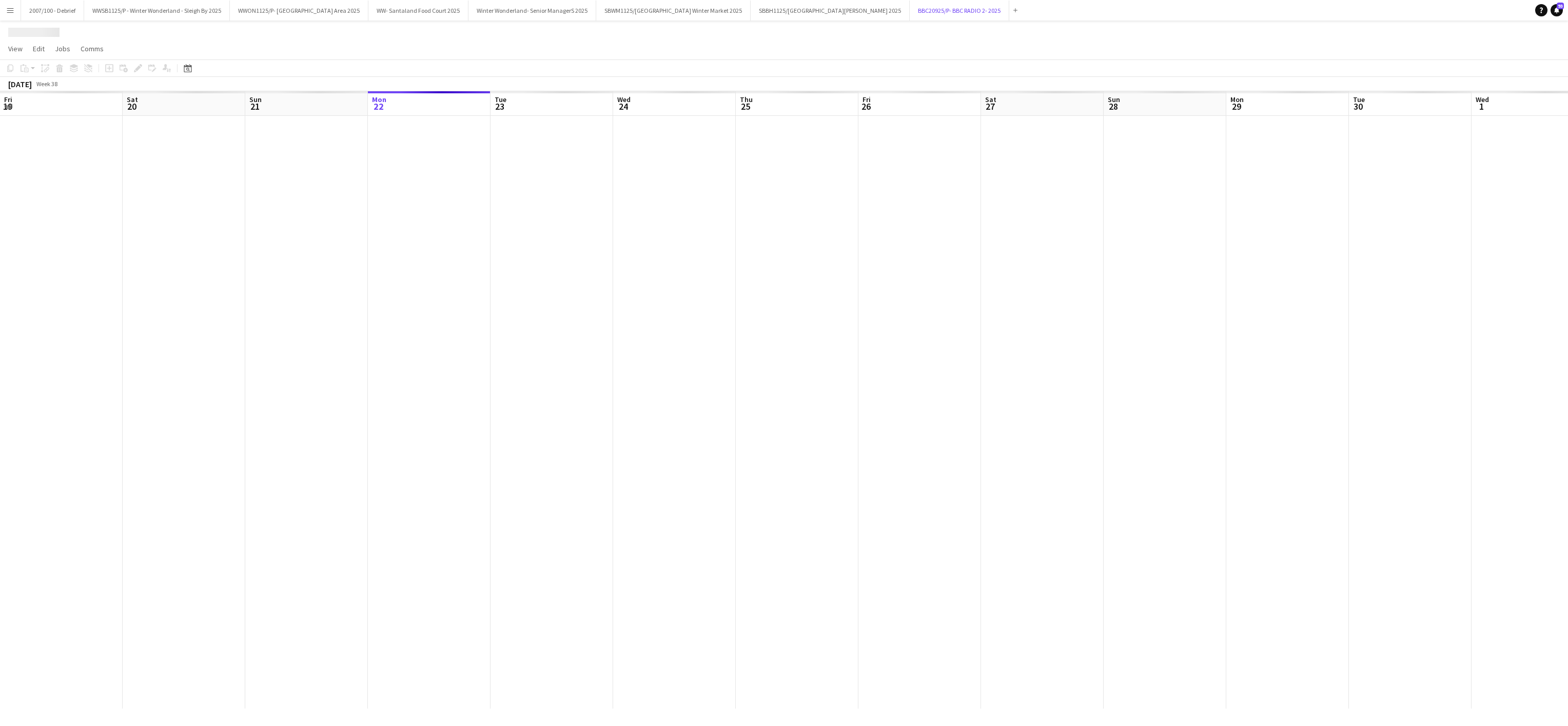
scroll to position [0, 245]
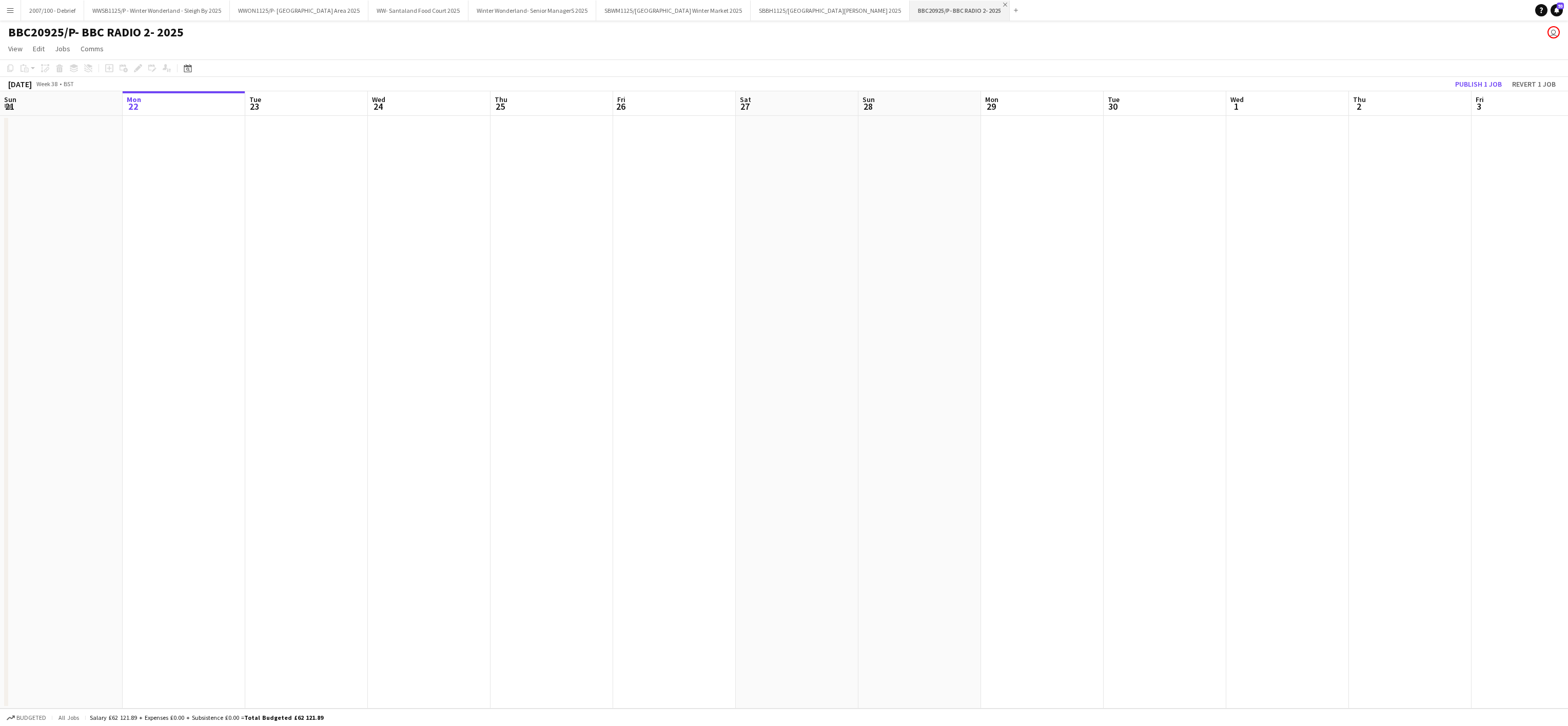
click at [1007, 5] on app-icon "Close" at bounding box center [1005, 5] width 4 height 4
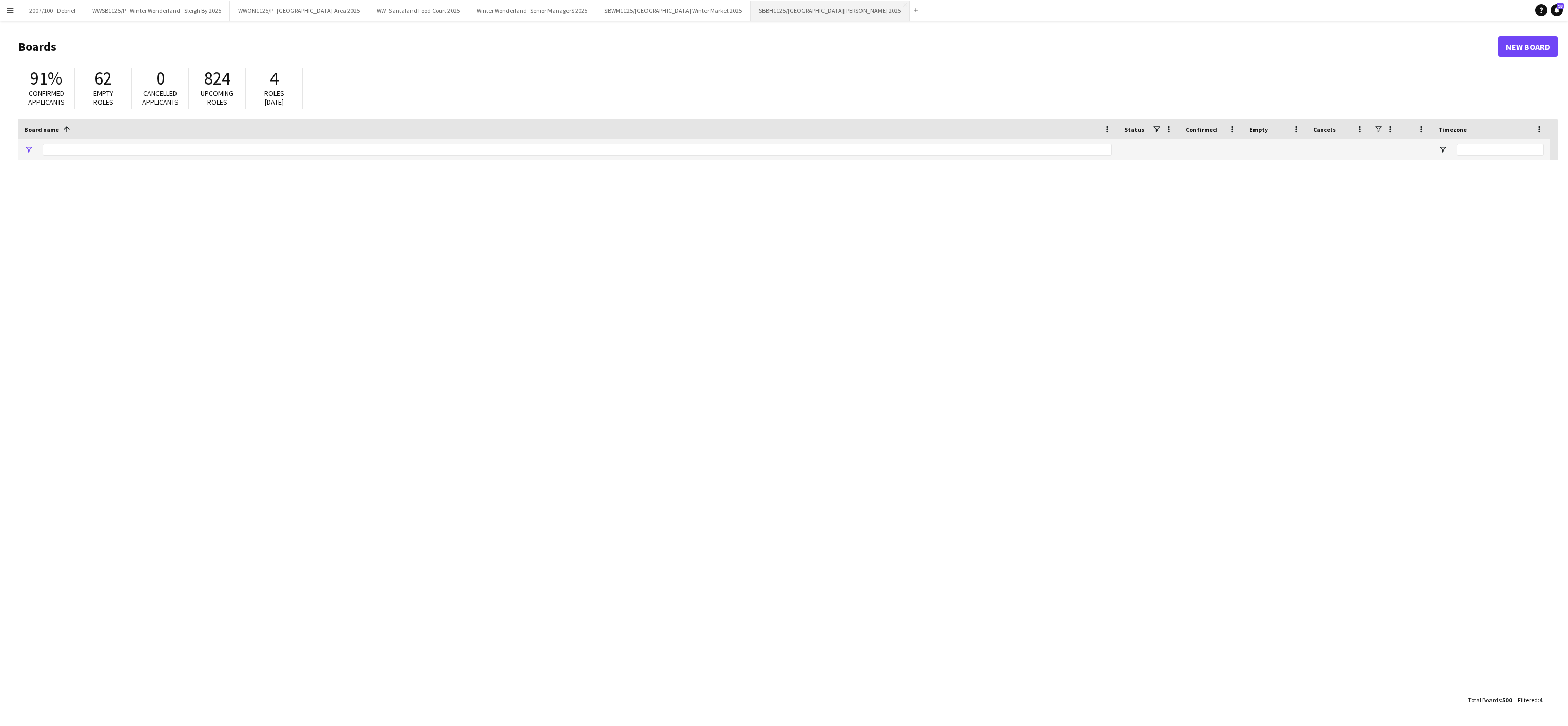
type input "*******"
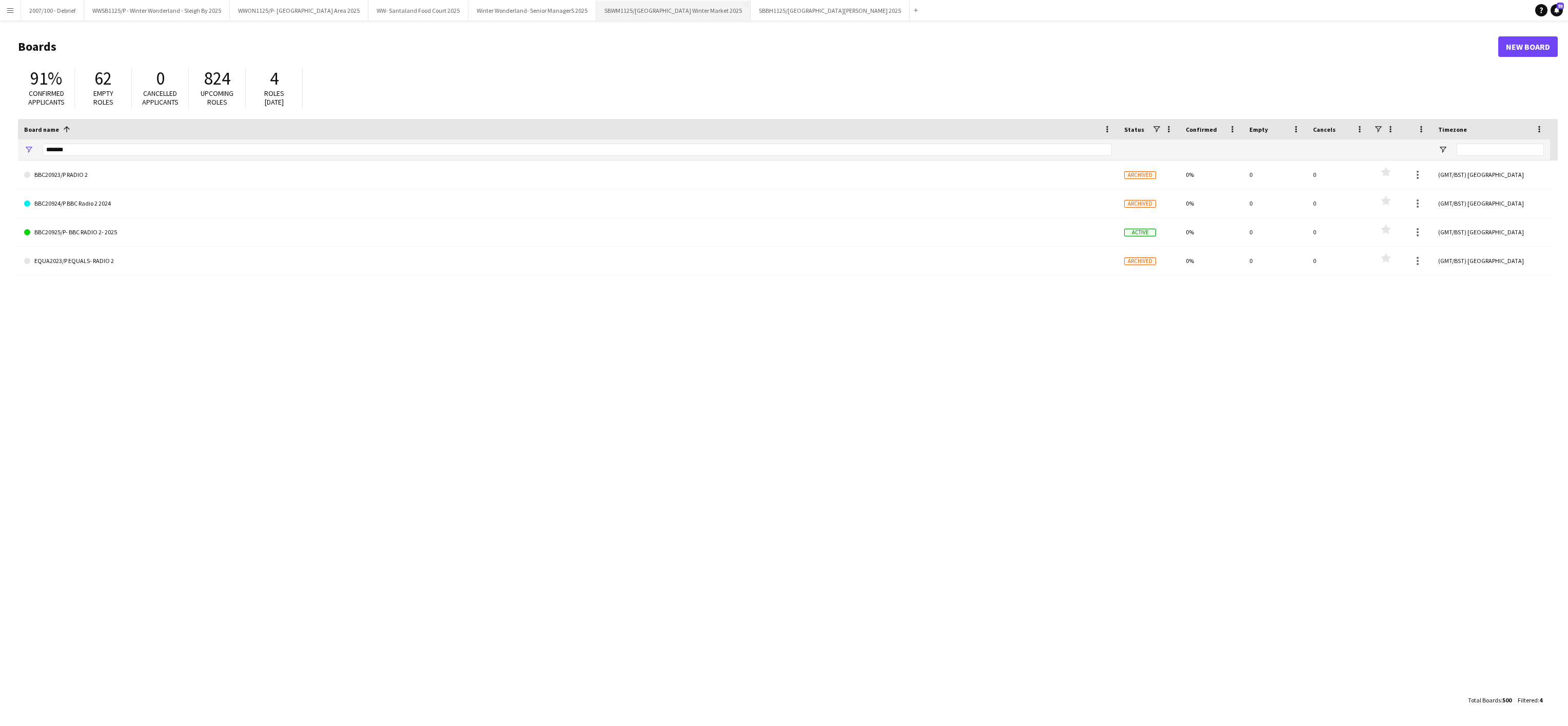
click at [721, 7] on button "SBWM1125/[GEOGRAPHIC_DATA] Winter Market 2025 Close" at bounding box center [673, 11] width 154 height 20
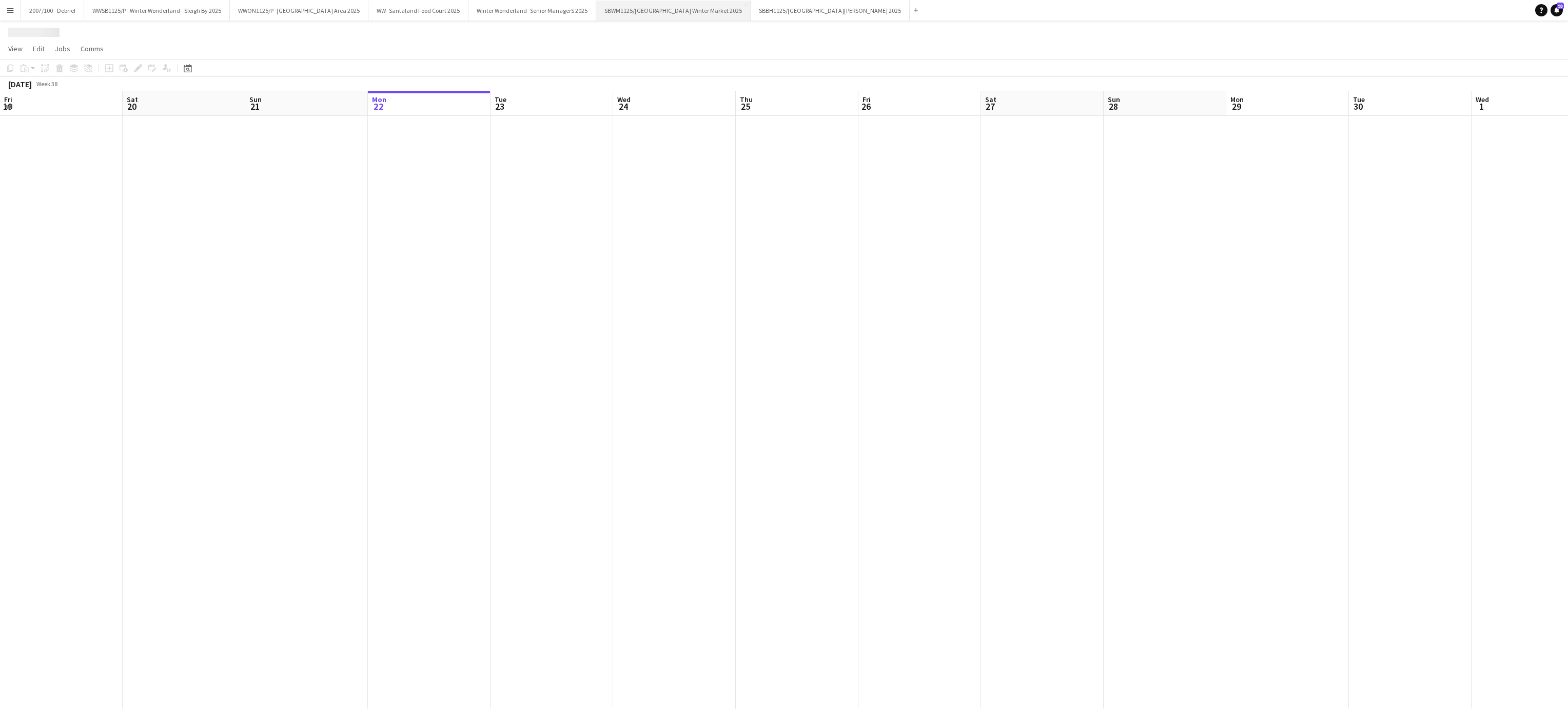
scroll to position [0, 245]
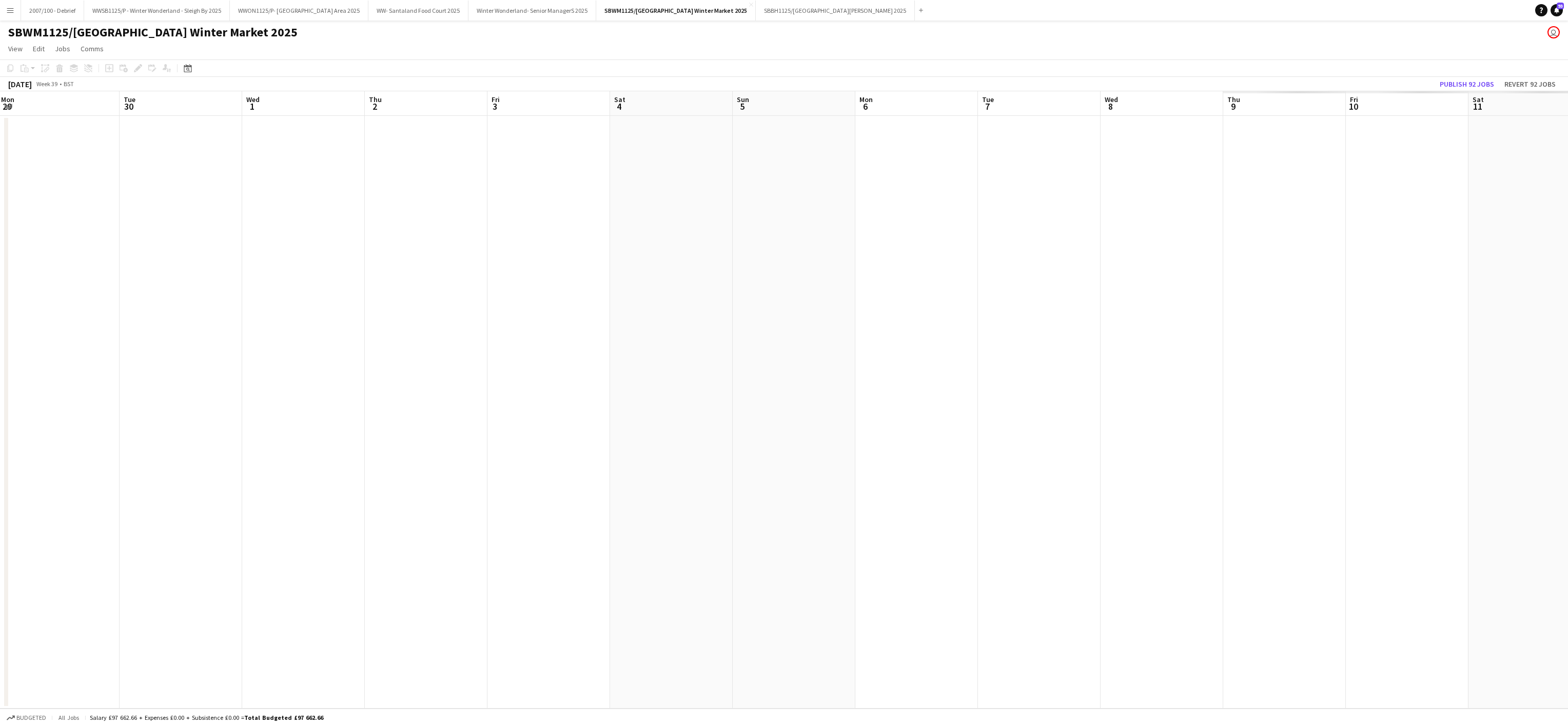
drag, startPoint x: 1379, startPoint y: 316, endPoint x: 232, endPoint y: 382, distance: 1148.9
click at [232, 382] on app-calendar-viewport "Fri 26 Sat 27 Sun 28 Mon 29 Tue 30 Wed 1 Thu 2 Fri 3 Sat 4 Sun 5 Mon 6 Tue 7 We…" at bounding box center [784, 400] width 1568 height 618
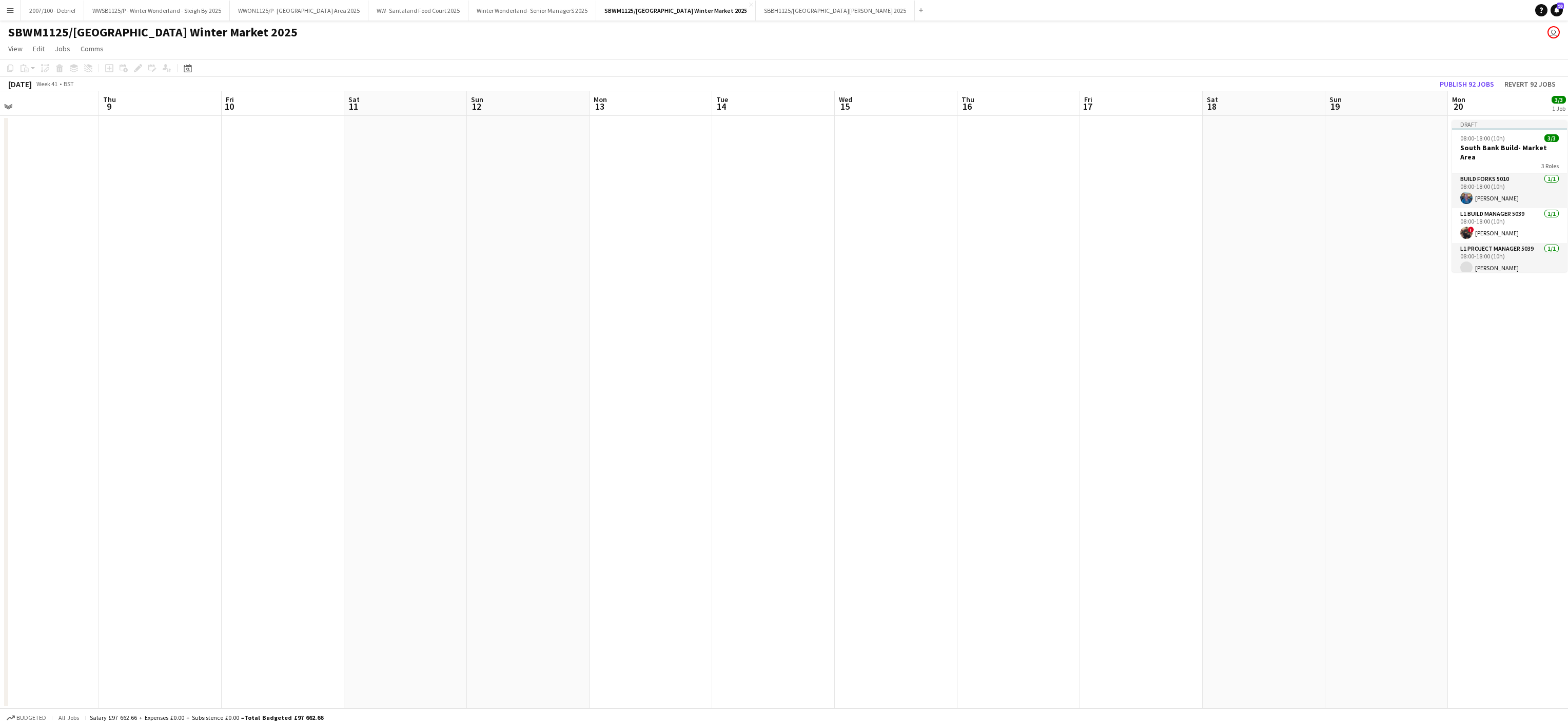
drag, startPoint x: 1567, startPoint y: 271, endPoint x: 606, endPoint y: 370, distance: 966.1
click at [606, 370] on app-calendar-viewport "Sun 5 Mon 6 Tue 7 Wed 8 Thu 9 Fri 10 Sat 11 Sun 12 Mon 13 Tue 14 Wed 15 Thu 16 …" at bounding box center [784, 400] width 1568 height 618
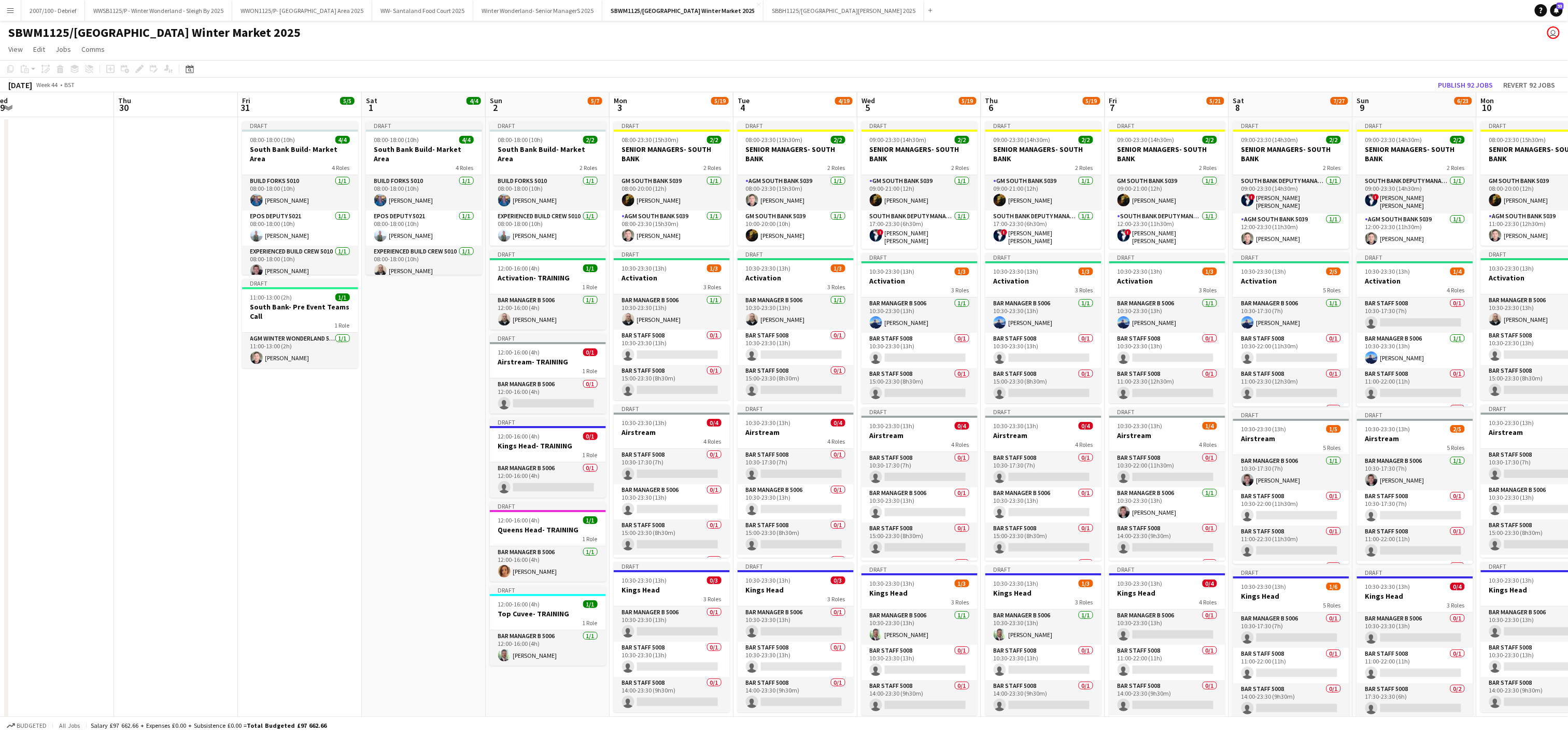
scroll to position [0, 414]
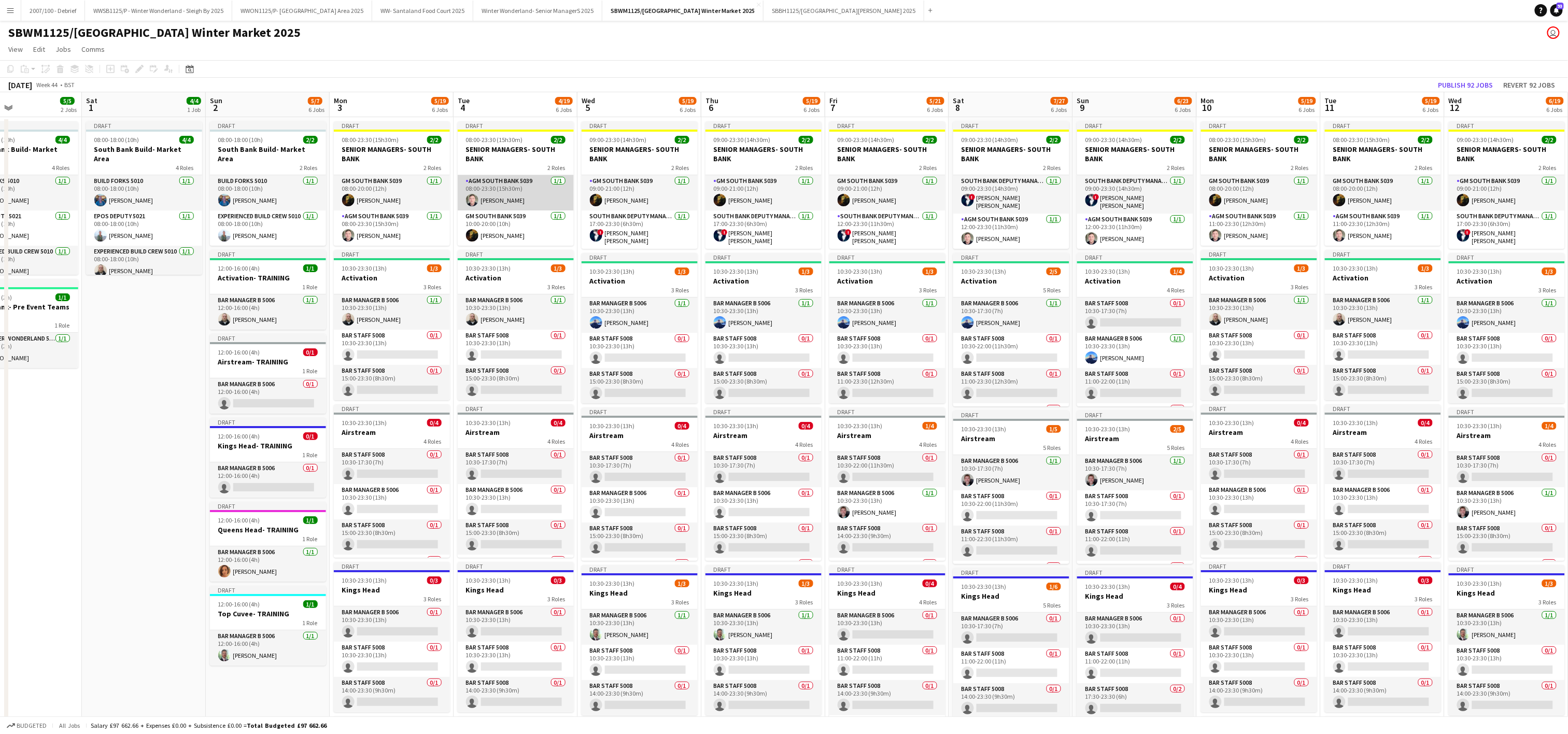
click at [510, 189] on app-card-role "AGM South Bank 5039 [DATE] 08:00-23:30 (15h30m) [PERSON_NAME]" at bounding box center [515, 193] width 116 height 36
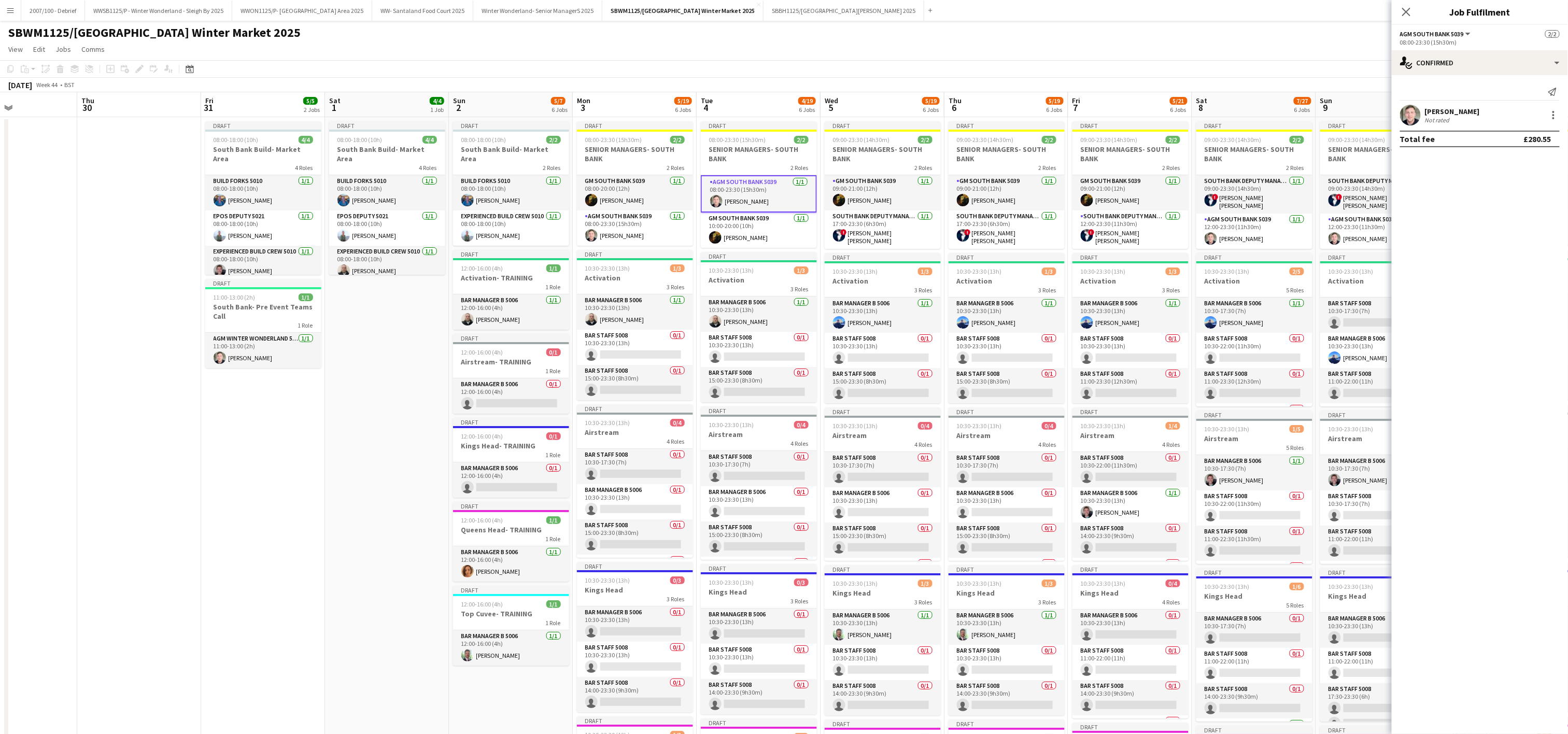
scroll to position [0, 293]
drag, startPoint x: 130, startPoint y: 491, endPoint x: 375, endPoint y: 512, distance: 245.9
click at [375, 512] on app-calendar-viewport "Mon 27 2/2 1 Job Tue 28 Wed 29 Thu 30 Fri 31 5/5 2 Jobs Sat 1 4/4 1 Job Sun 2 5…" at bounding box center [784, 574] width 1568 height 963
